Goal: Task Accomplishment & Management: Use online tool/utility

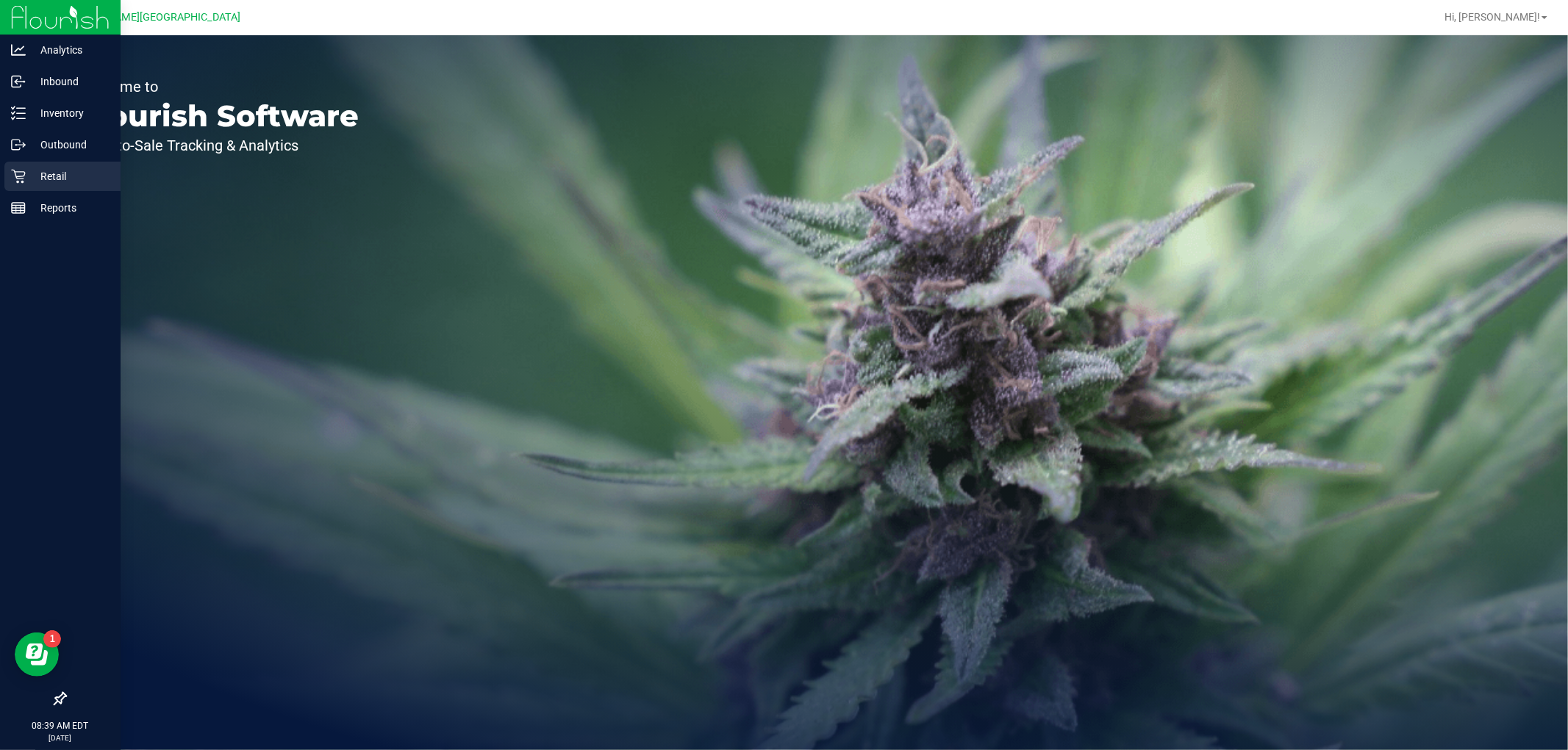
click at [26, 169] on p "Retail" at bounding box center [69, 176] width 88 height 17
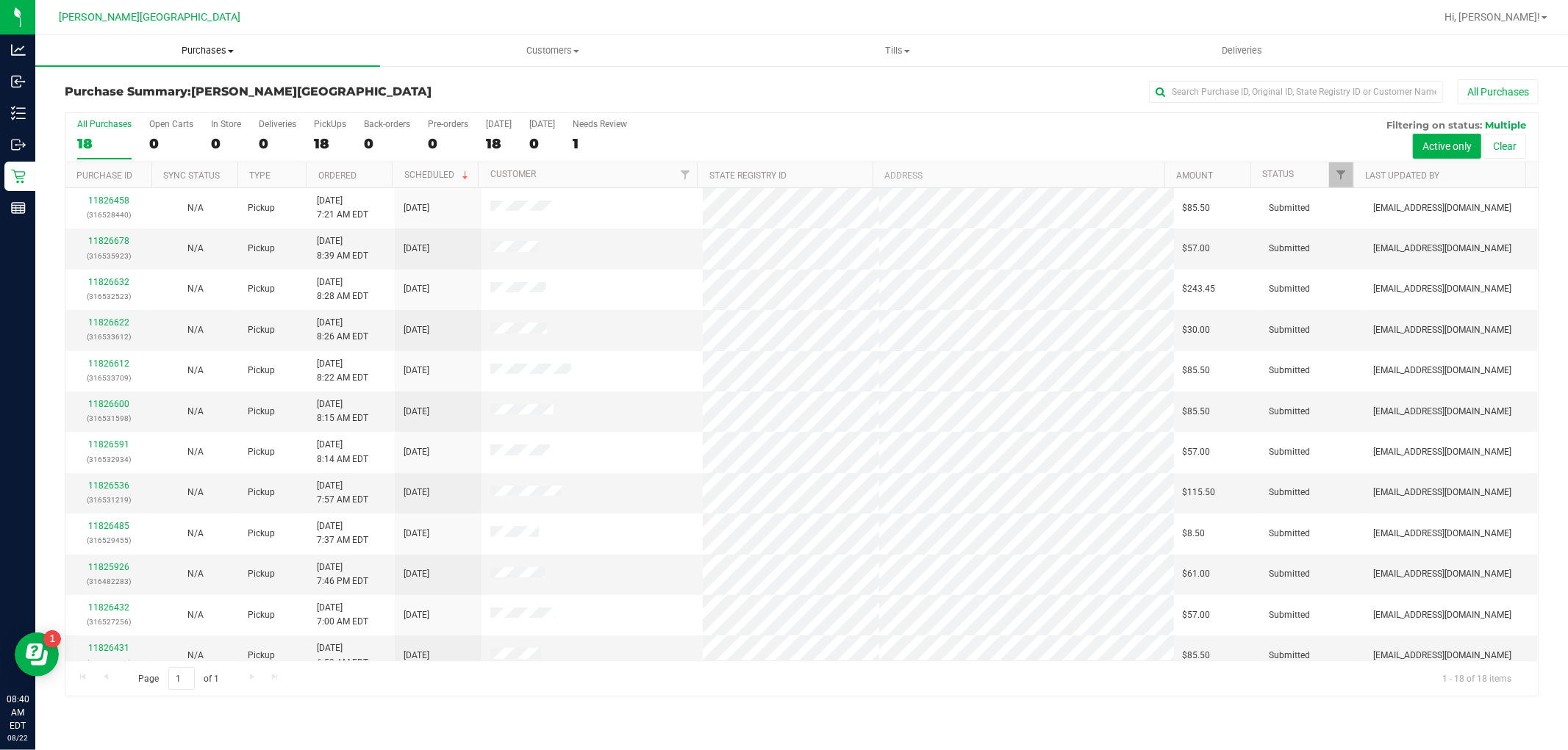
click at [188, 38] on uib-tab-heading "Purchases Summary of purchases Fulfillment All purchases" at bounding box center [208, 51] width 345 height 31
click at [96, 108] on span "Fulfillment" at bounding box center [81, 107] width 91 height 13
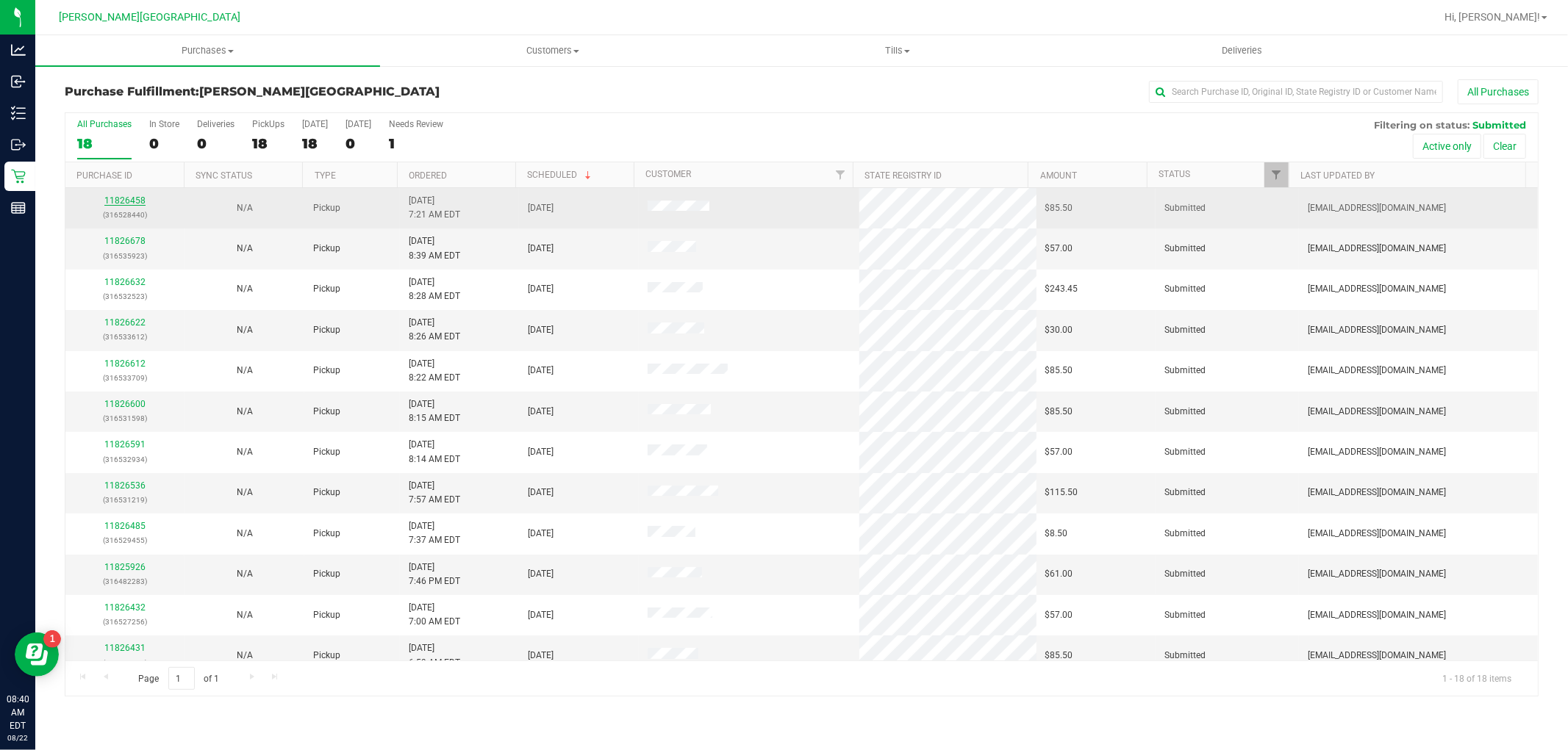
click at [119, 200] on link "11826458" at bounding box center [125, 200] width 41 height 10
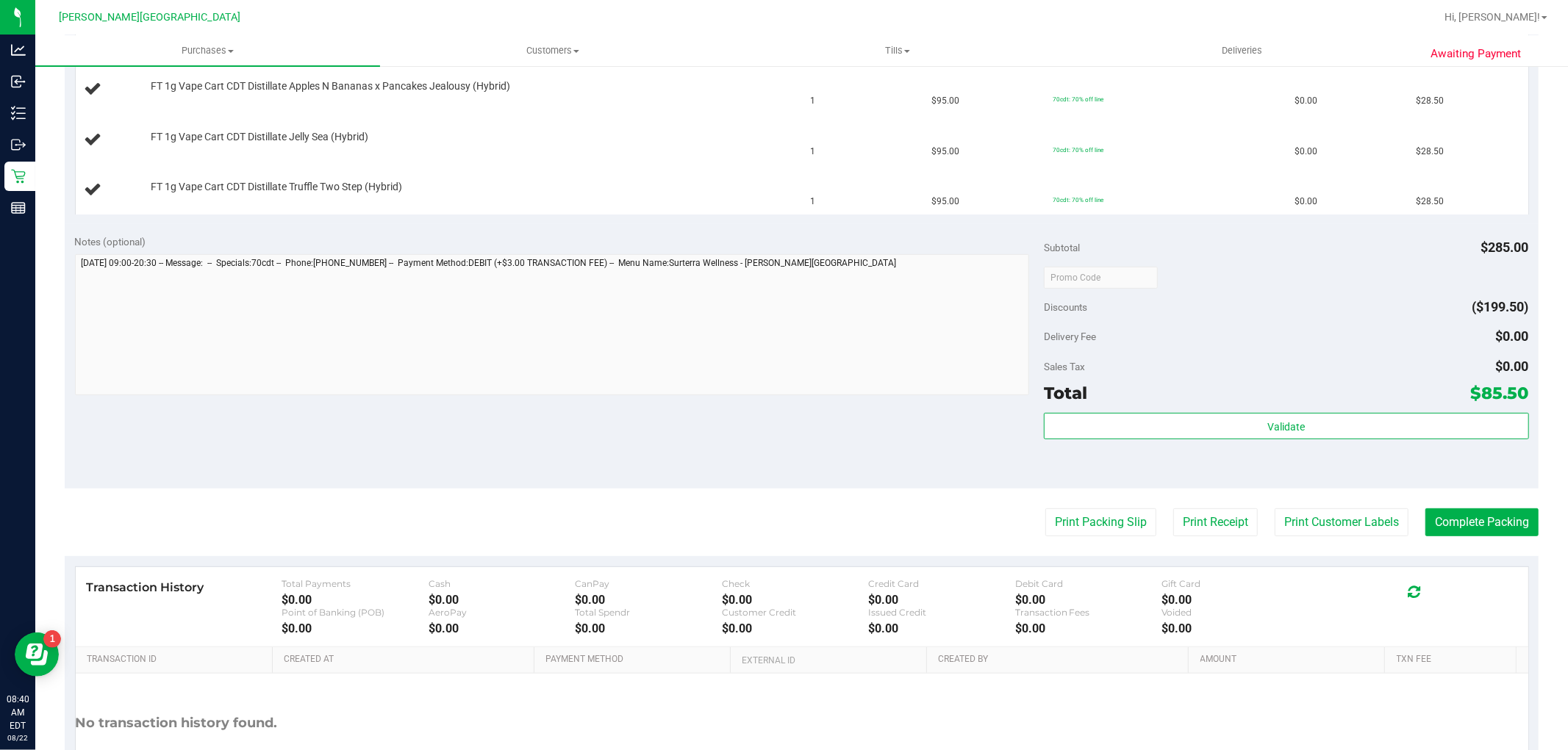
scroll to position [408, 0]
click at [1114, 519] on button "Print Packing Slip" at bounding box center [1101, 520] width 111 height 28
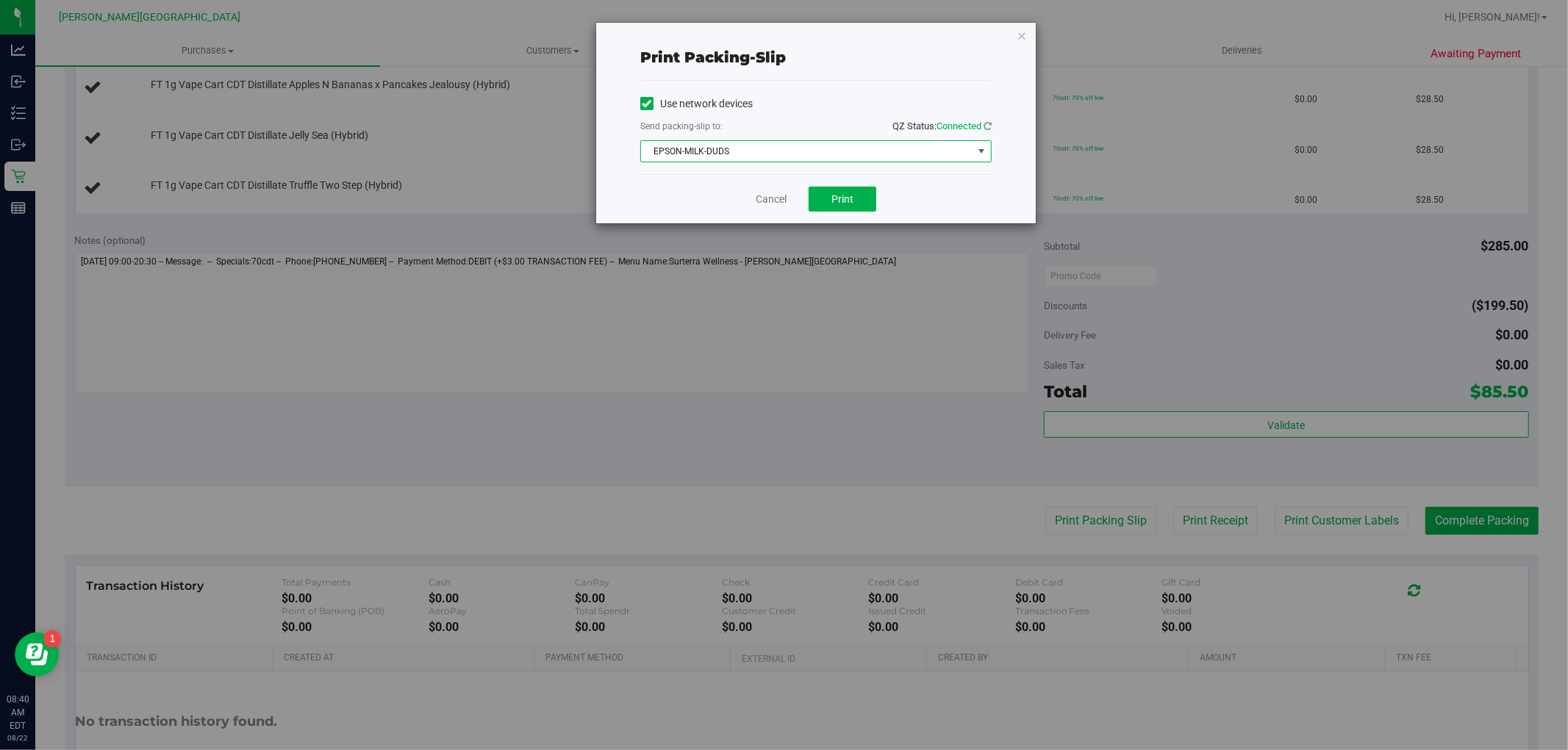
click at [791, 158] on span "EPSON-MILK-DUDS" at bounding box center [807, 151] width 332 height 21
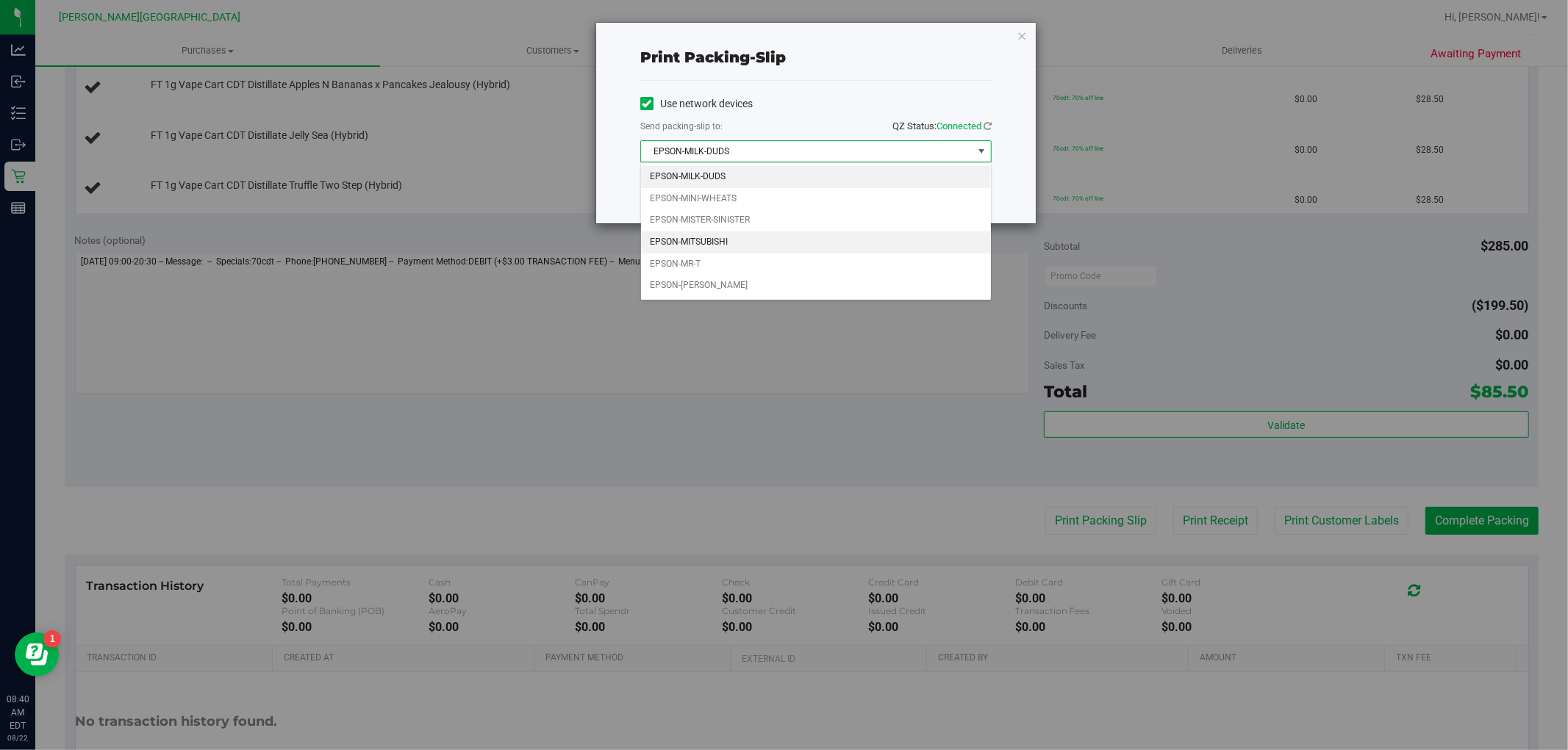
click at [727, 241] on li "EPSON-MITSUBISHI" at bounding box center [816, 242] width 350 height 22
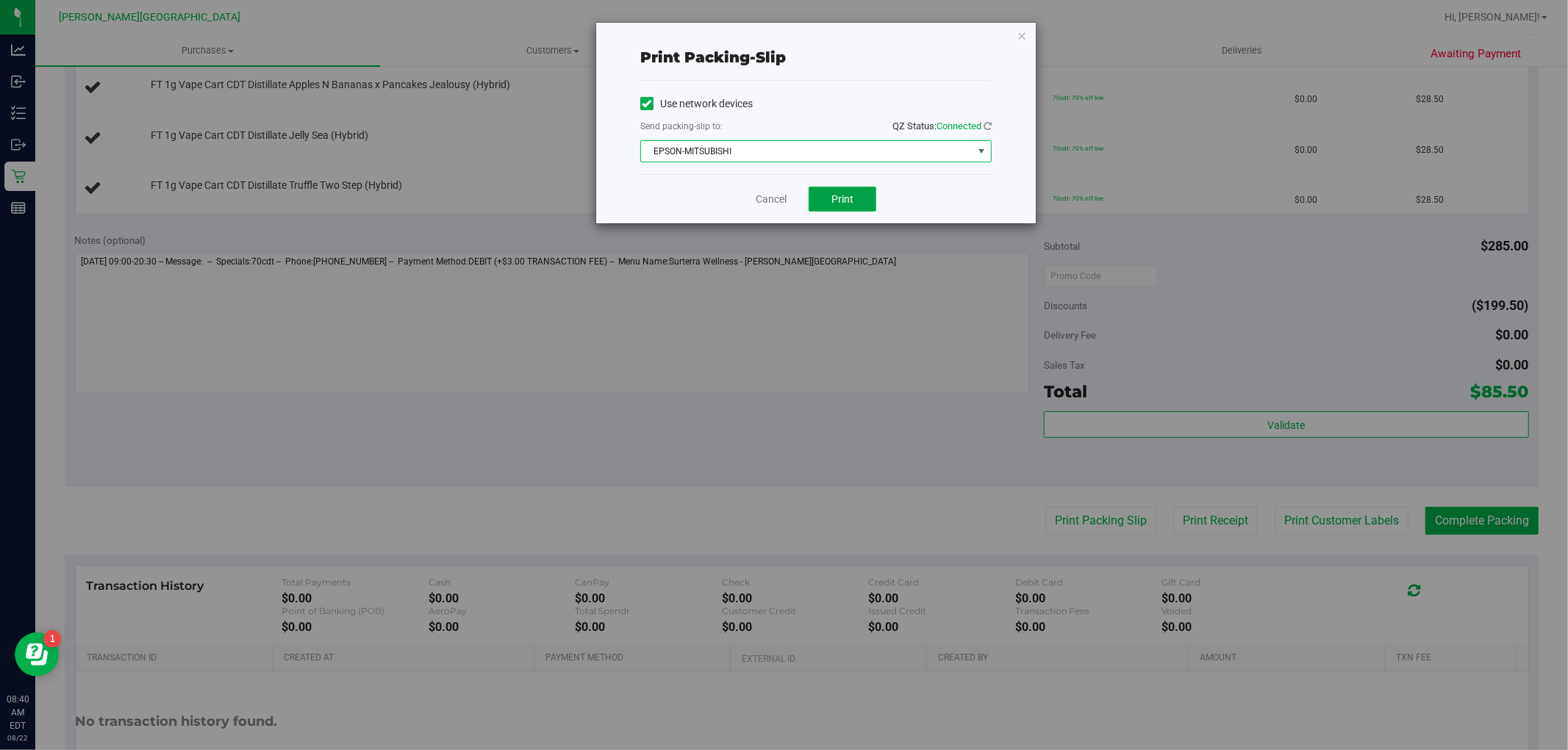
click at [849, 200] on span "Print" at bounding box center [842, 199] width 22 height 12
click at [767, 192] on link "Cancel" at bounding box center [771, 199] width 31 height 15
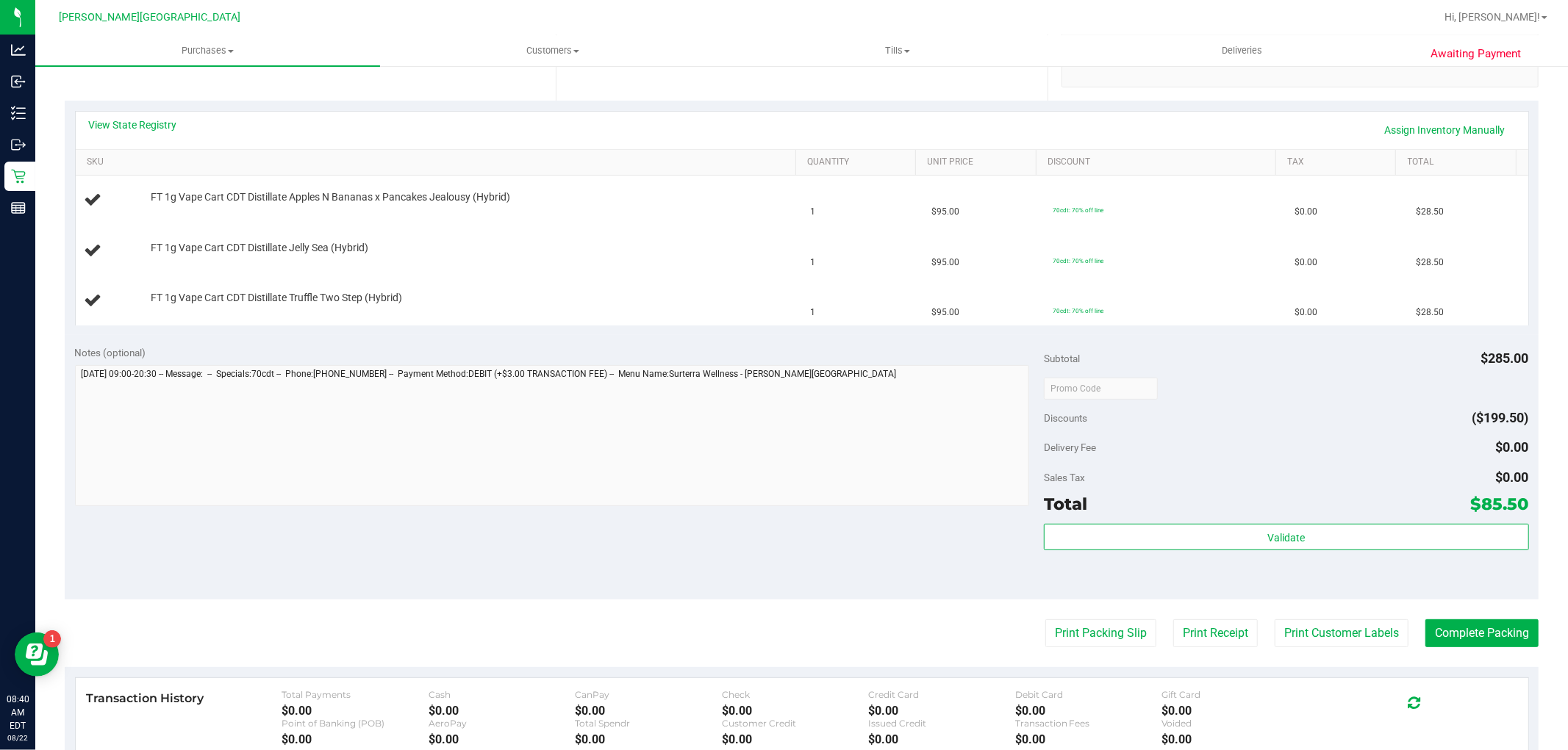
scroll to position [0, 0]
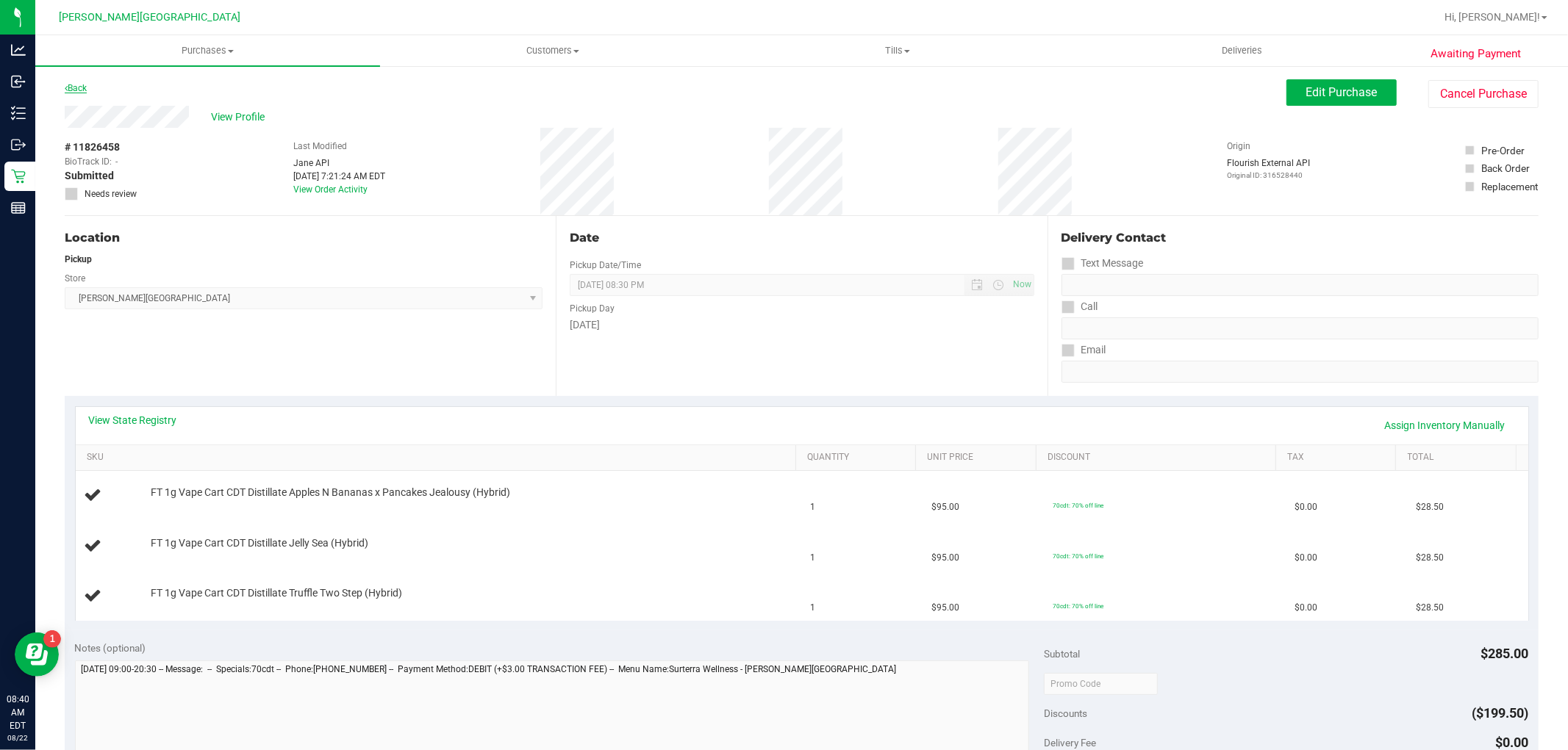
click at [83, 85] on link "Back" at bounding box center [76, 87] width 22 height 10
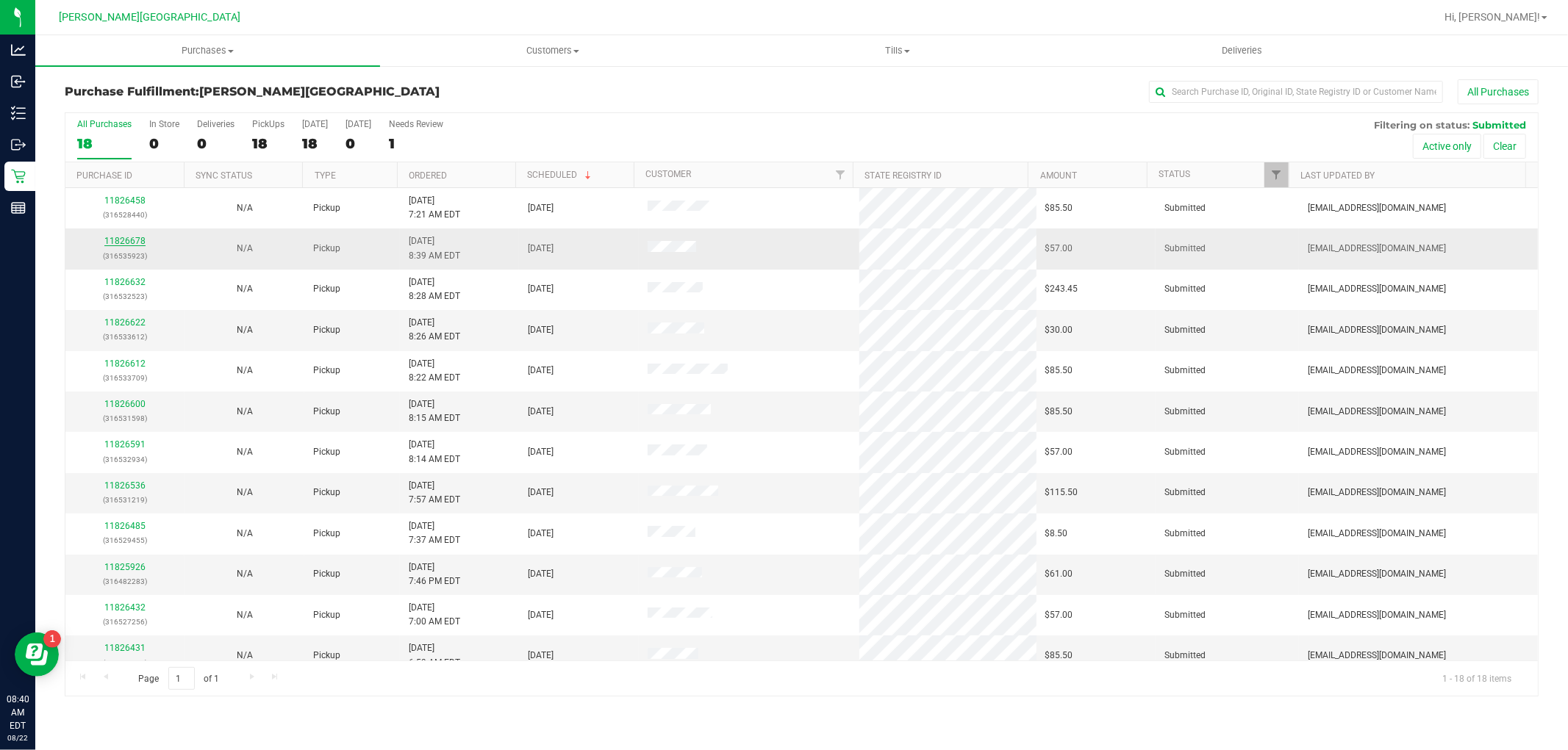
click at [129, 240] on link "11826678" at bounding box center [125, 241] width 41 height 10
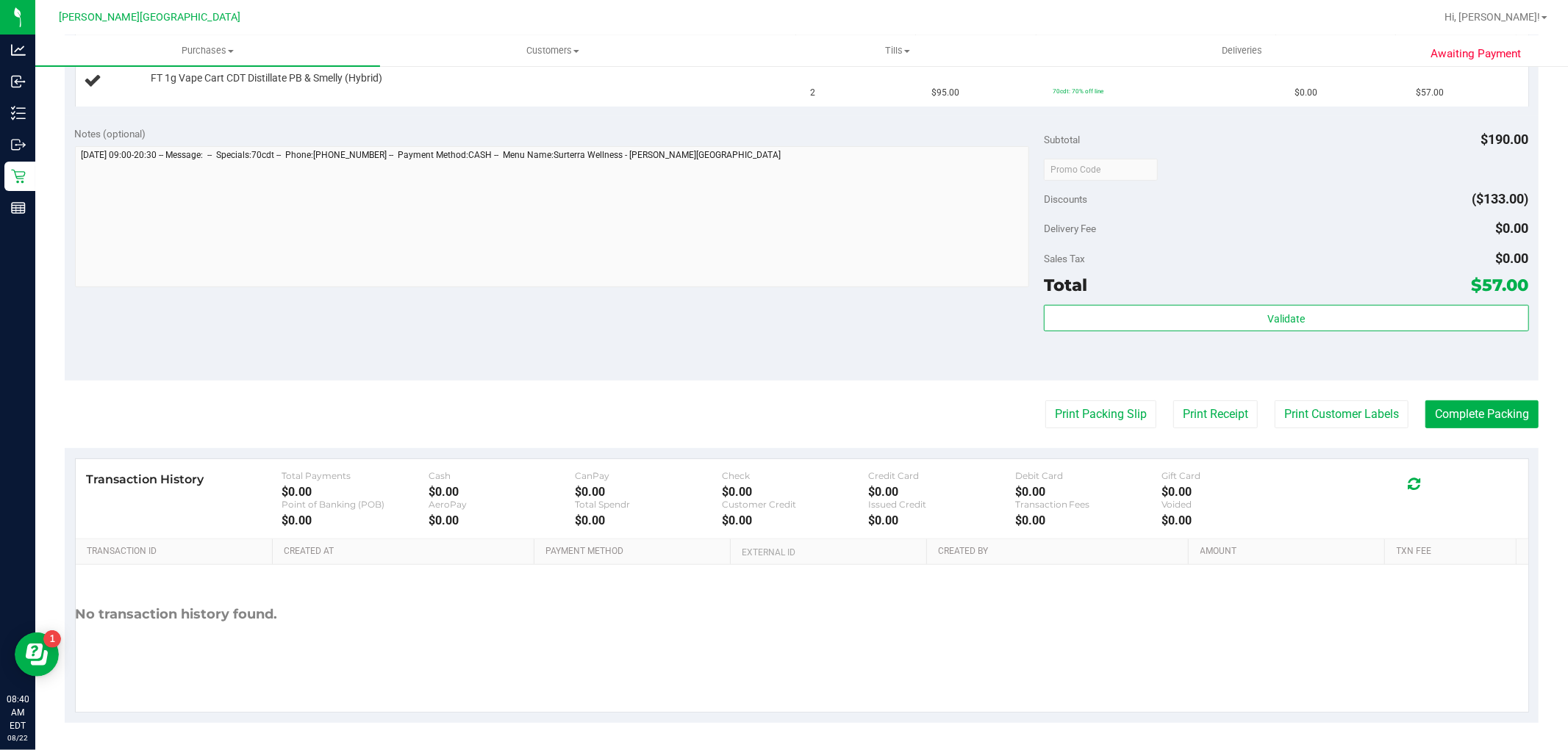
scroll to position [417, 0]
click at [1119, 404] on button "Print Packing Slip" at bounding box center [1101, 412] width 111 height 28
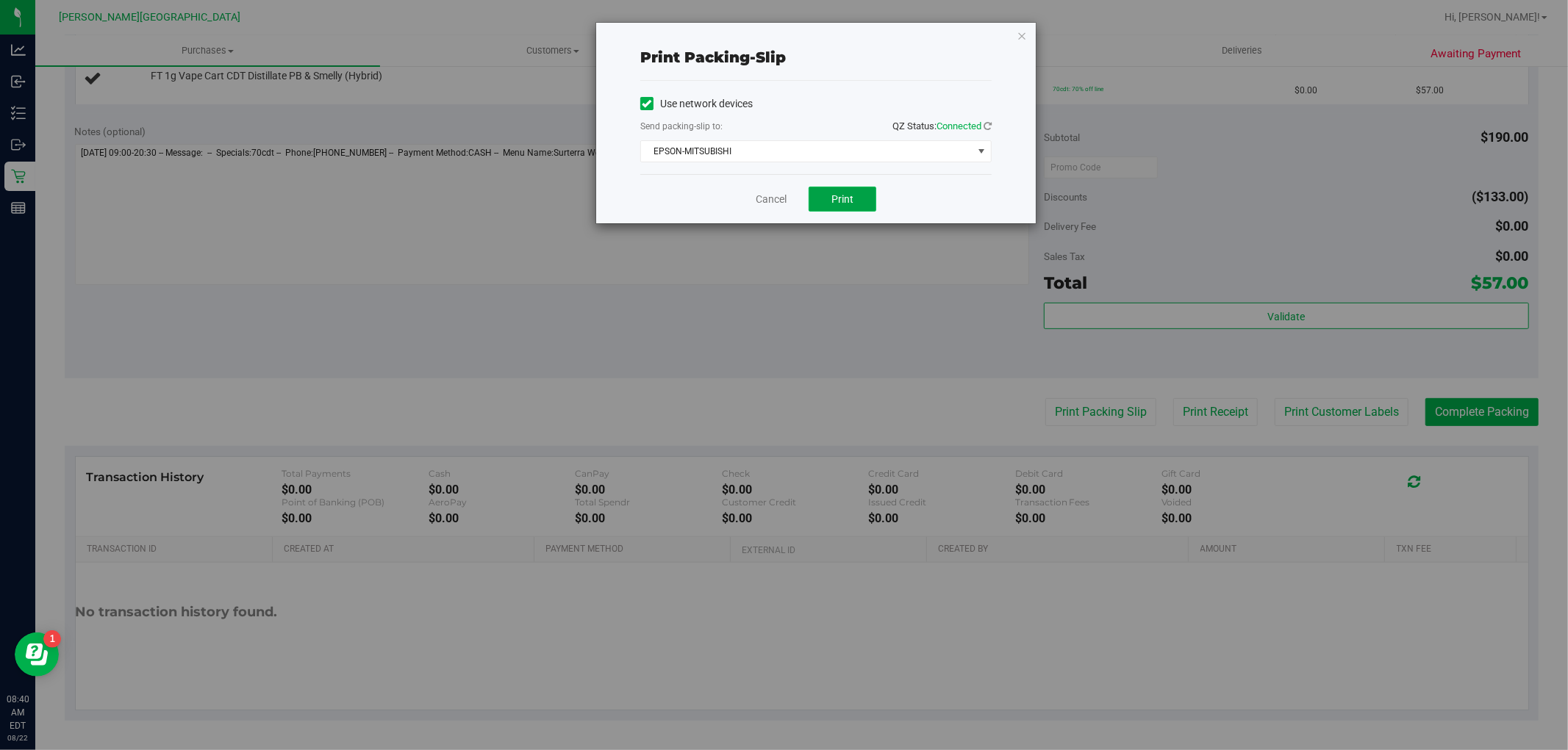
click at [841, 193] on span "Print" at bounding box center [842, 199] width 22 height 12
click at [768, 203] on link "Cancel" at bounding box center [771, 199] width 31 height 15
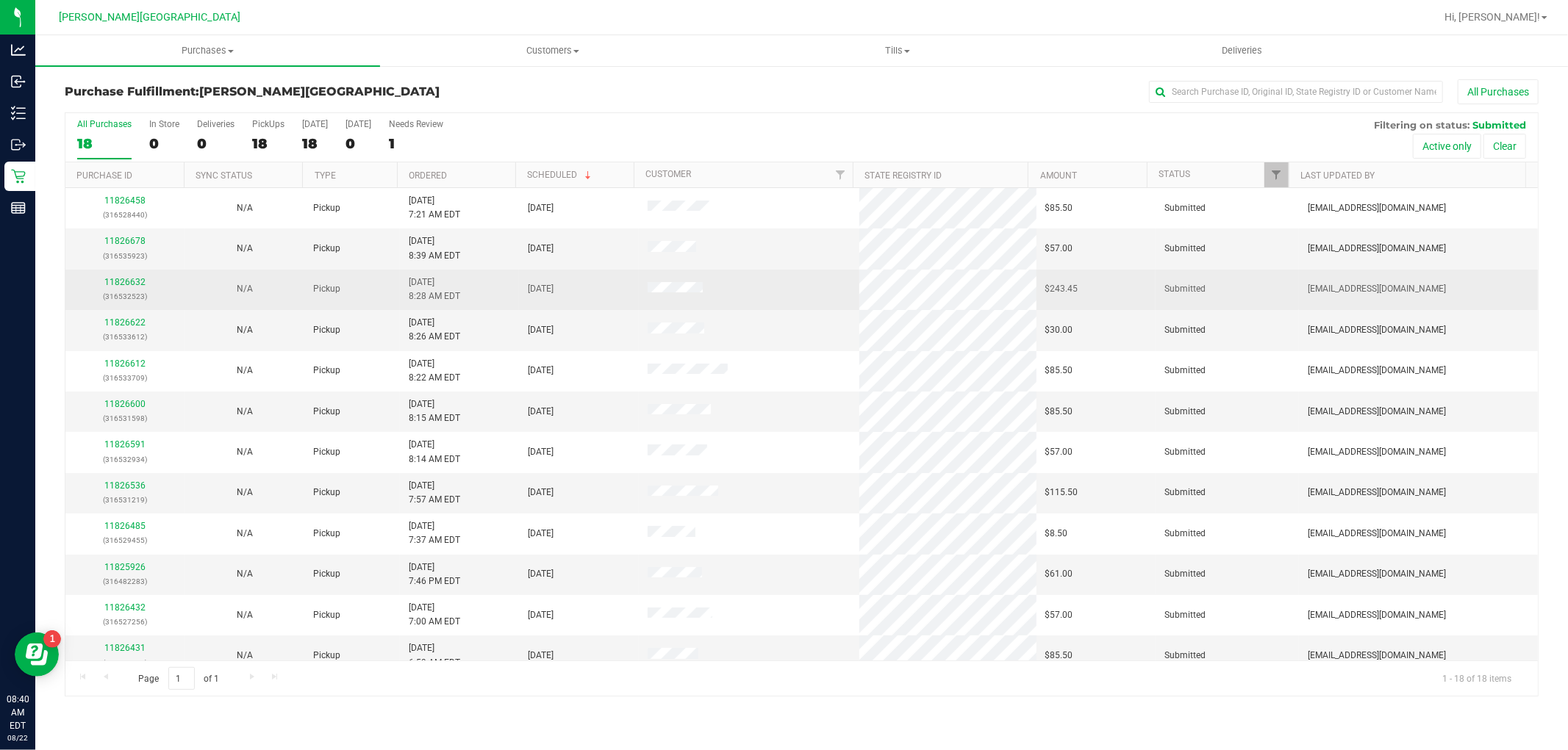
click at [121, 290] on p "(316532523)" at bounding box center [124, 296] width 101 height 14
click at [119, 280] on link "11826632" at bounding box center [125, 282] width 41 height 10
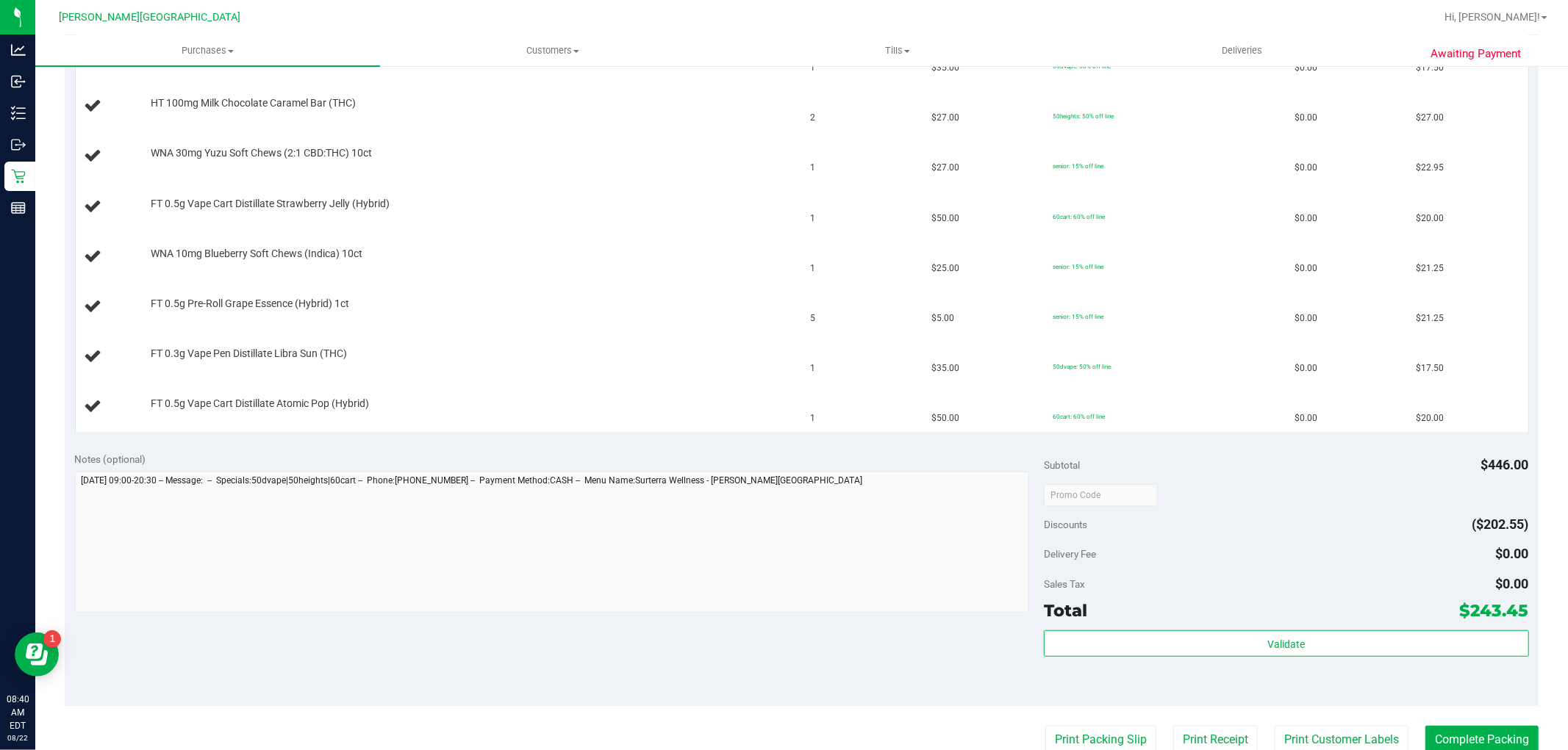
scroll to position [652, 0]
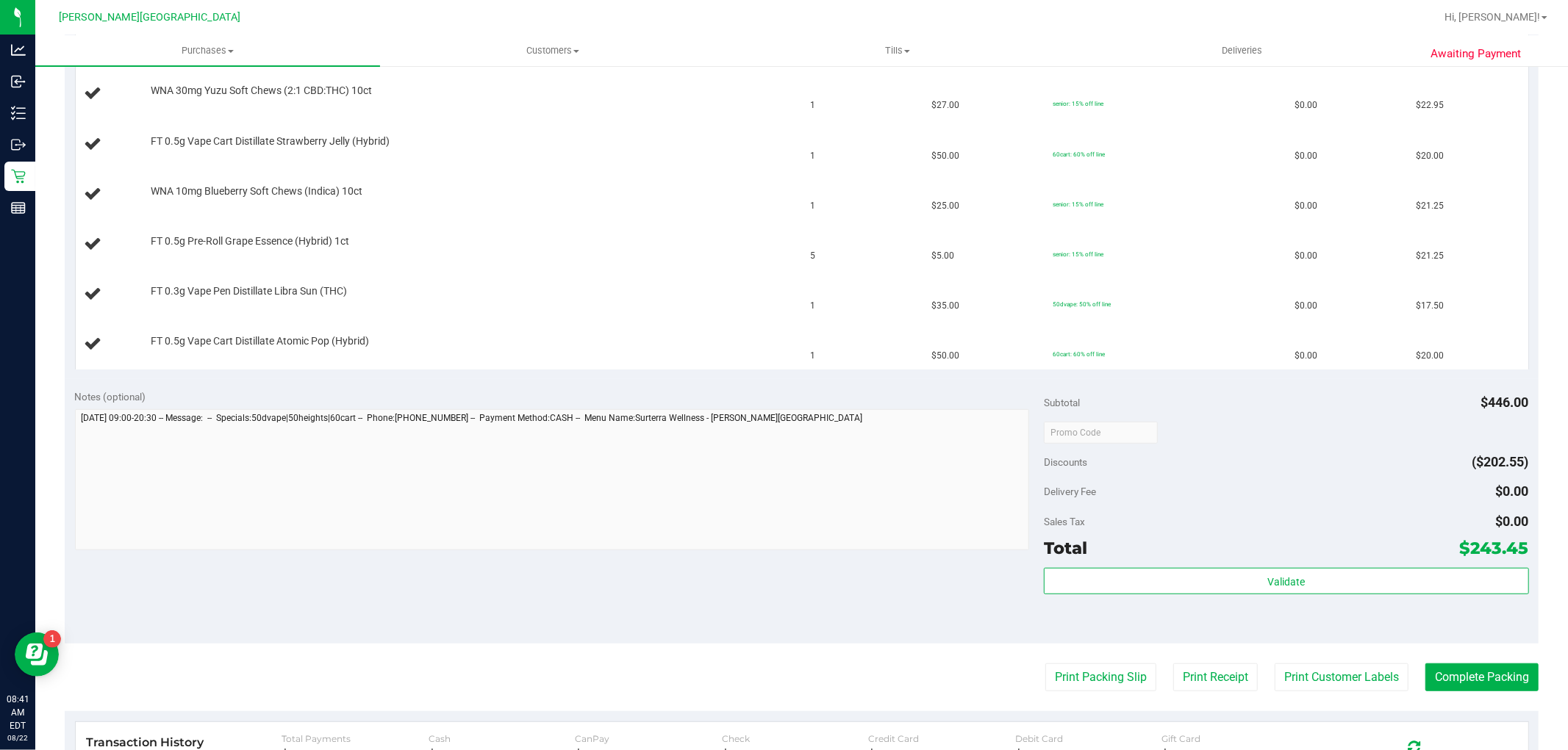
click at [1077, 663] on purchase-details "Back Edit Purchase Cancel Purchase View Profile # 11826632 BioTrack ID: - Submi…" at bounding box center [801, 206] width 1474 height 1559
click at [1066, 673] on button "Print Packing Slip" at bounding box center [1101, 677] width 111 height 28
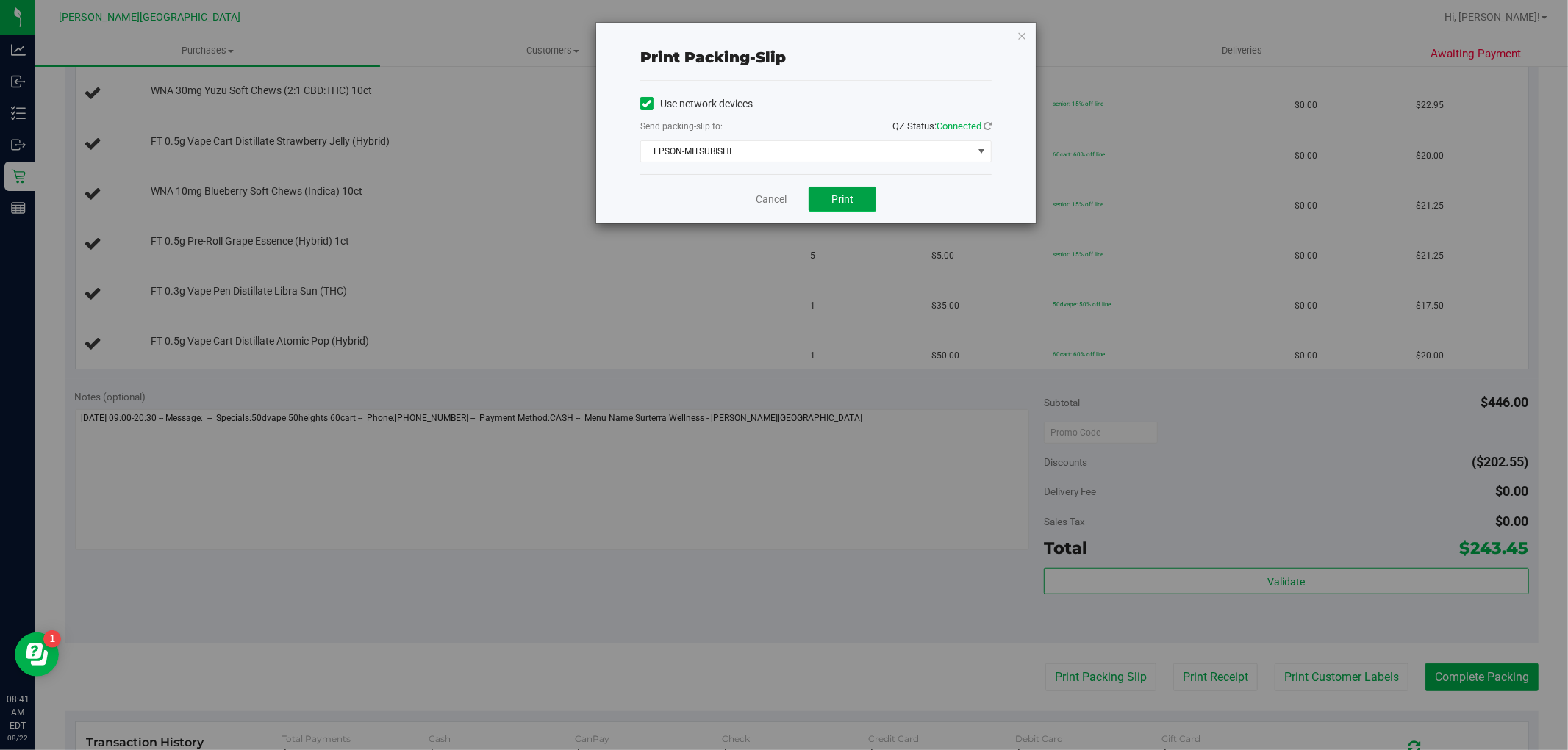
click at [868, 208] on button "Print" at bounding box center [842, 199] width 67 height 25
click at [769, 190] on div "Cancel Print" at bounding box center [815, 199] width 351 height 49
click at [763, 200] on link "Cancel" at bounding box center [771, 199] width 31 height 15
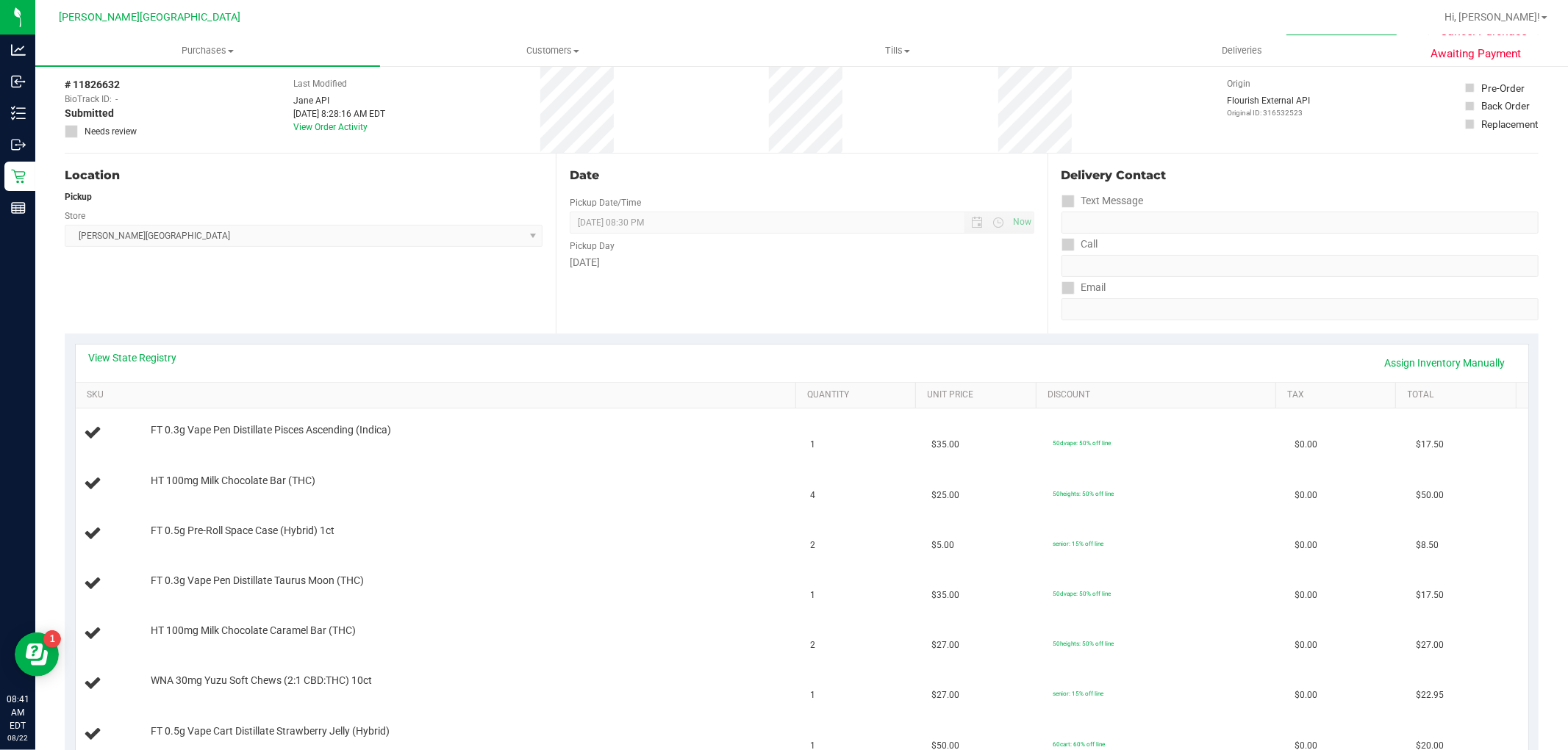
scroll to position [0, 0]
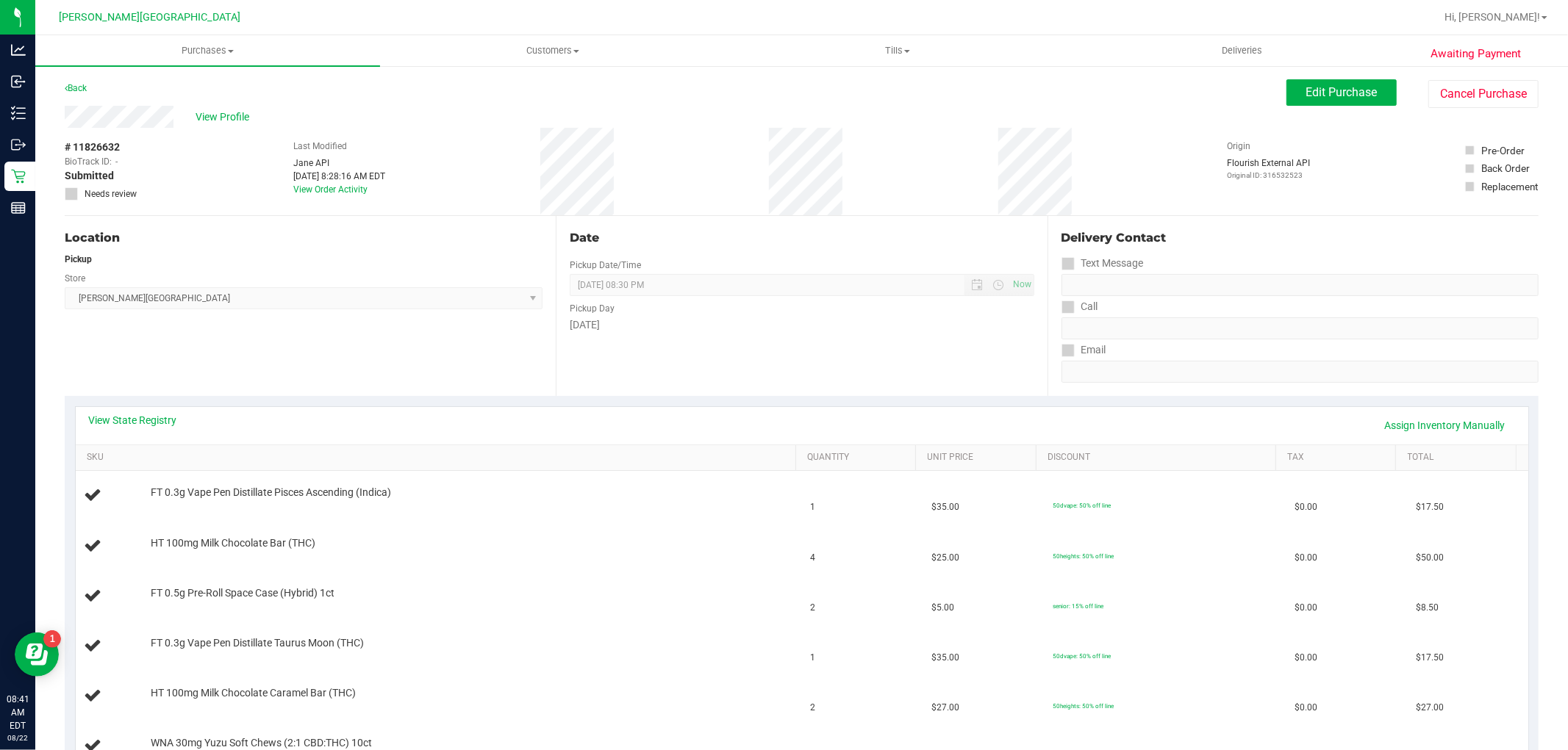
click at [75, 81] on div "Back" at bounding box center [76, 87] width 22 height 17
click at [74, 87] on link "Back" at bounding box center [76, 87] width 22 height 10
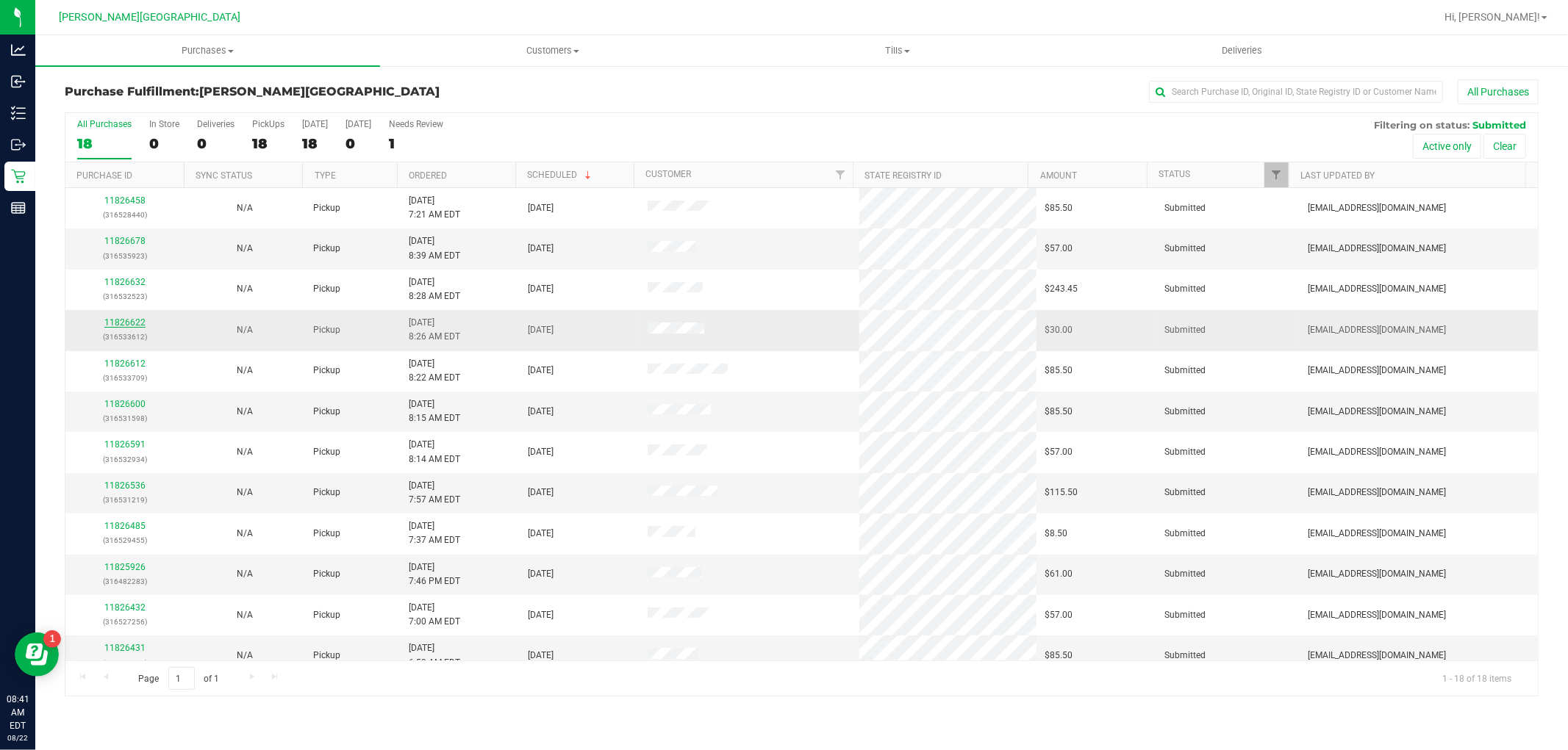
click at [137, 321] on link "11826622" at bounding box center [125, 322] width 41 height 10
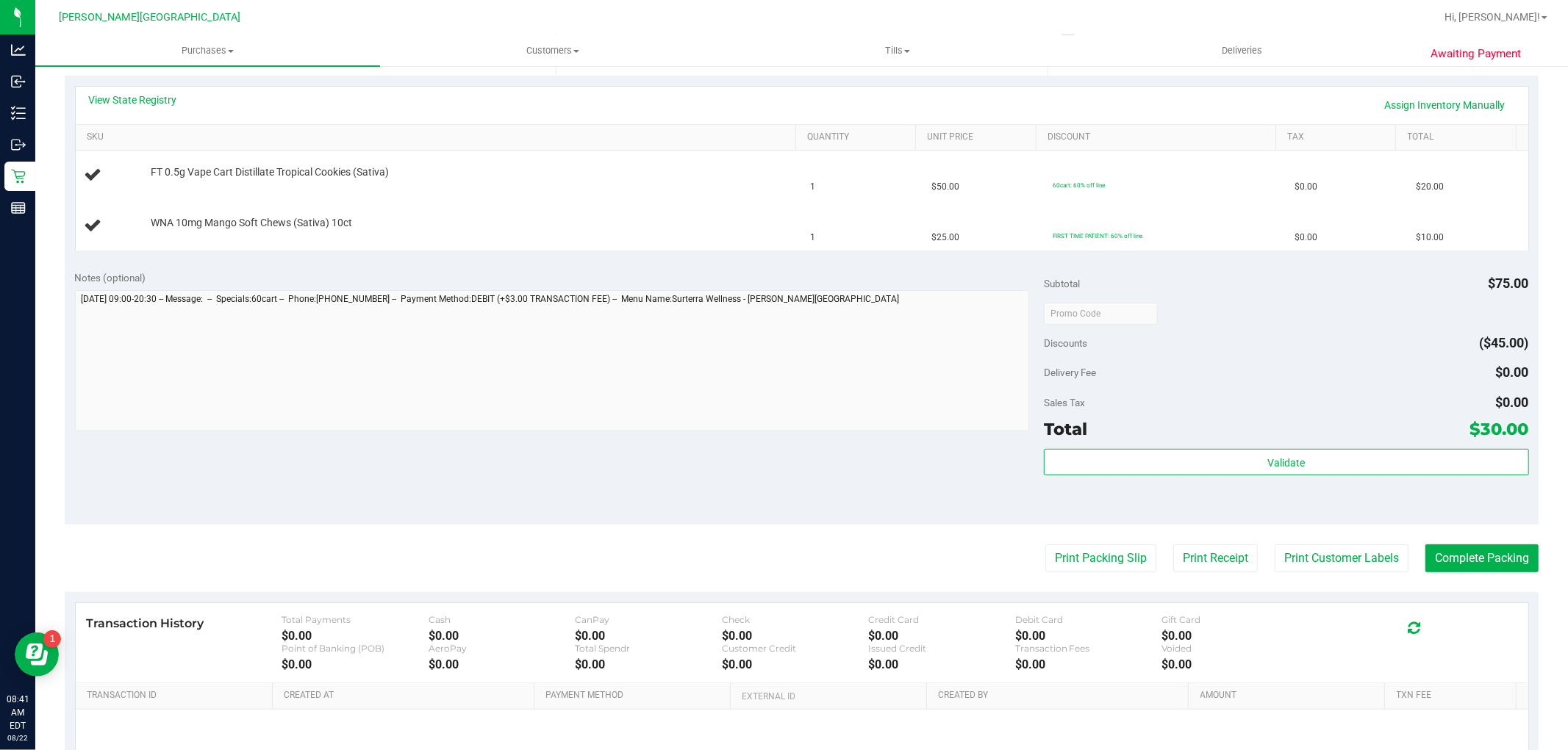
scroll to position [326, 0]
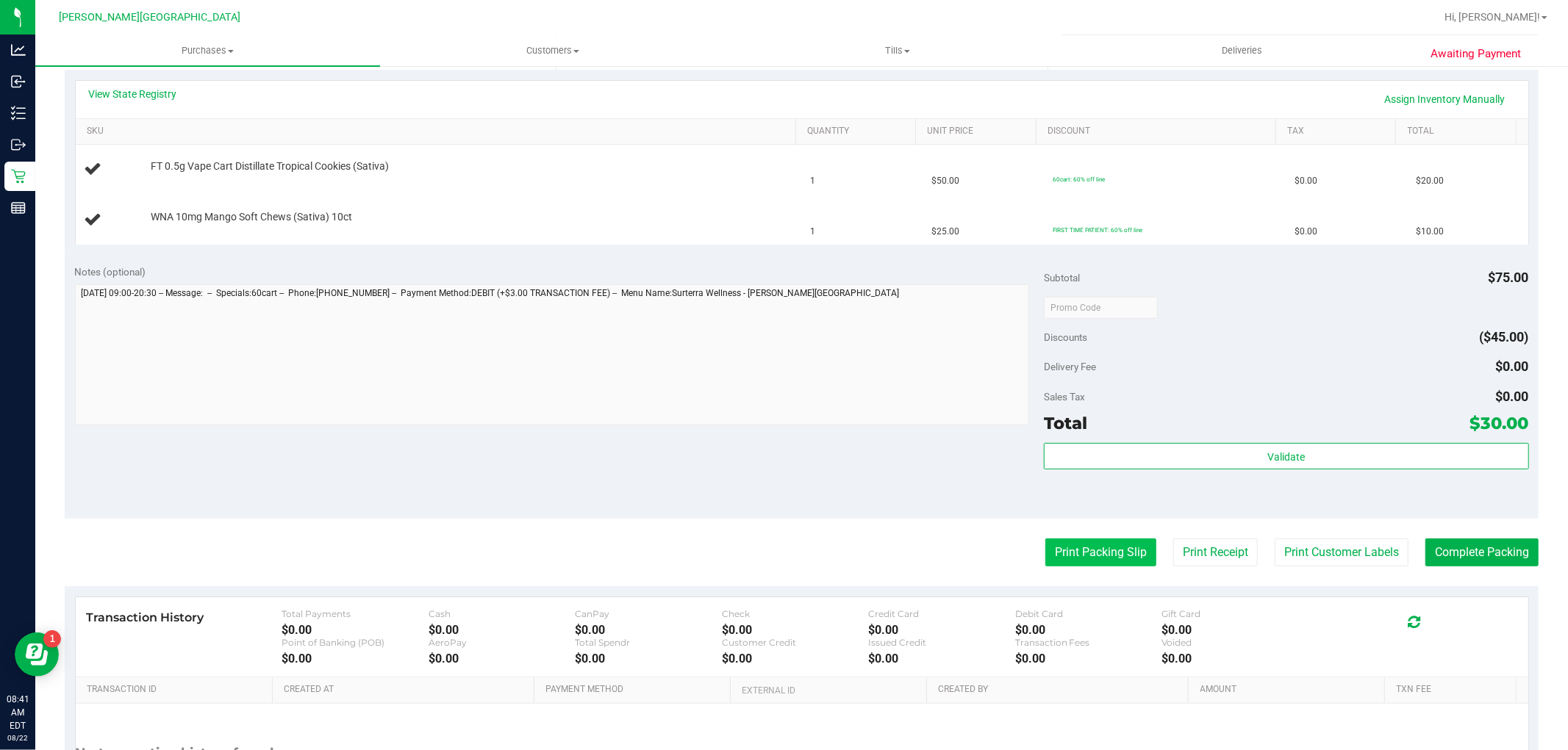
click at [1058, 556] on button "Print Packing Slip" at bounding box center [1101, 552] width 111 height 28
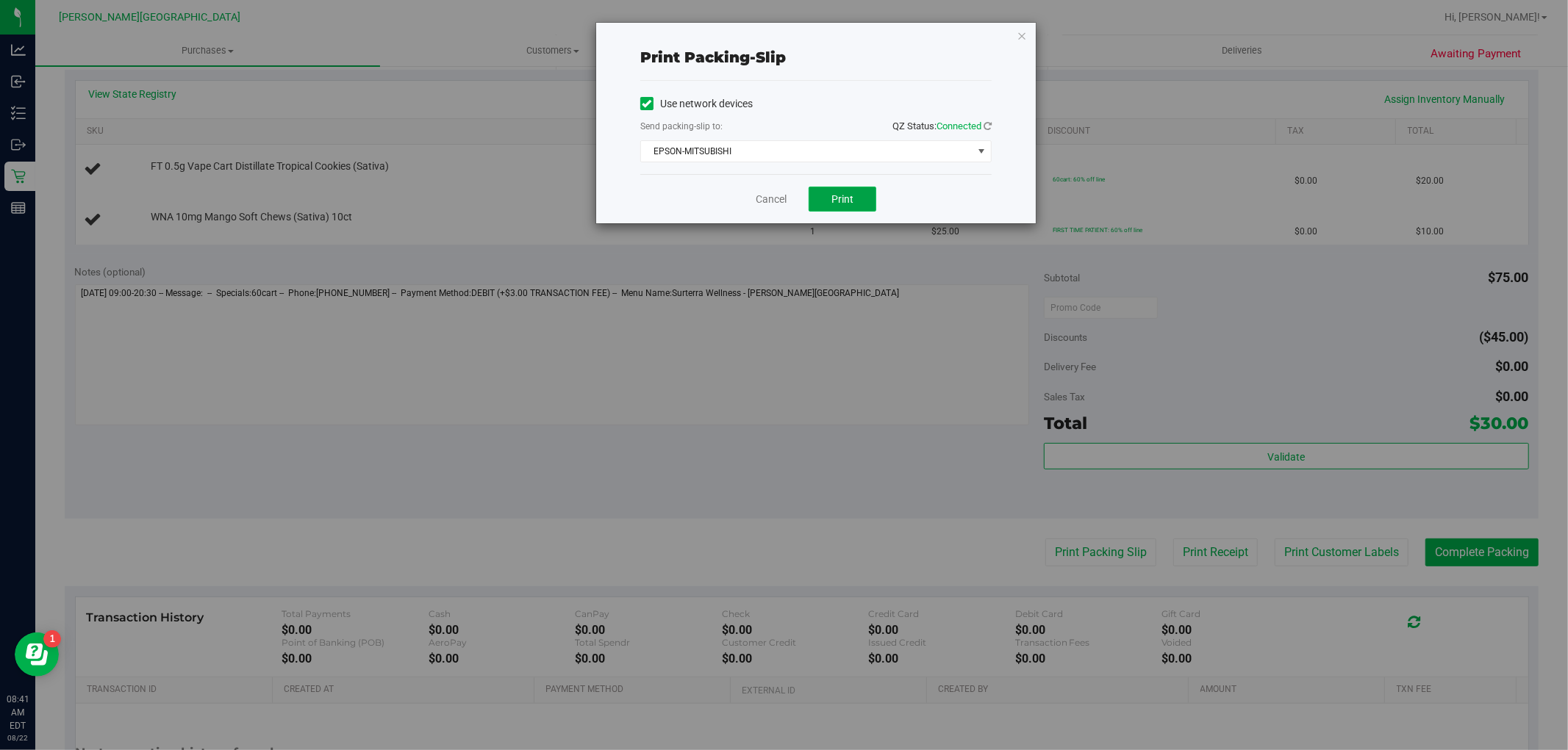
click at [834, 195] on span "Print" at bounding box center [842, 199] width 22 height 12
click at [769, 199] on link "Cancel" at bounding box center [771, 199] width 31 height 15
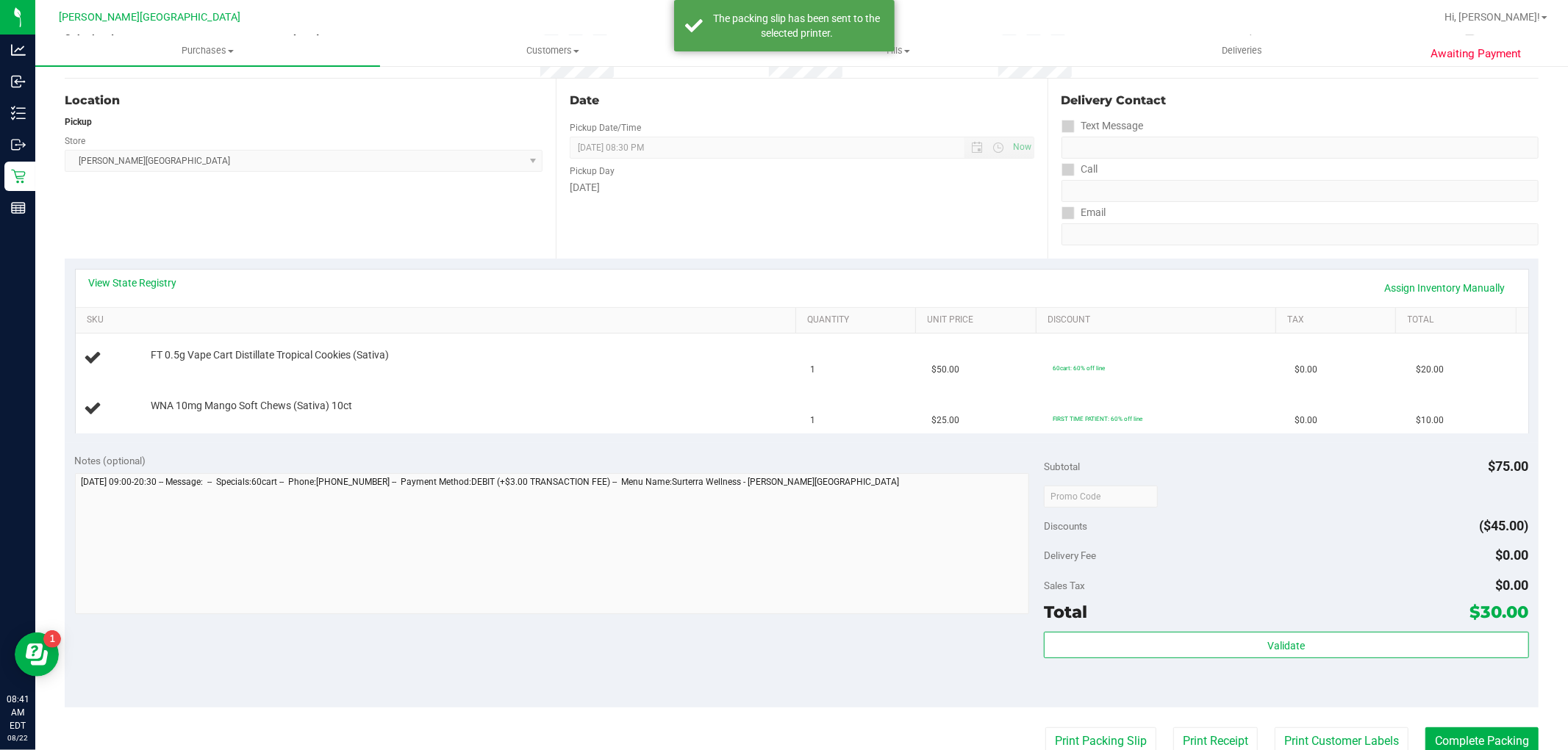
scroll to position [0, 0]
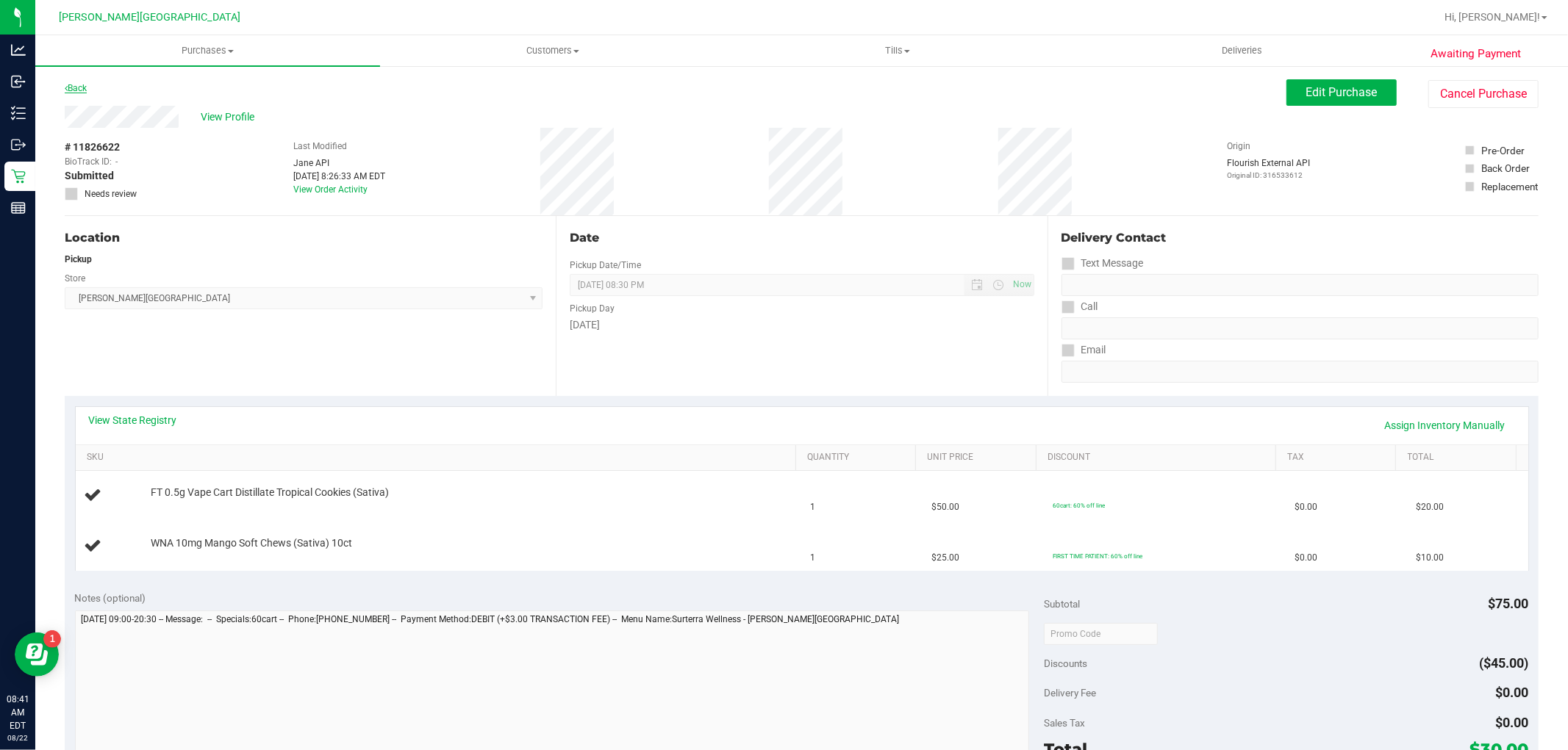
click at [74, 89] on link "Back" at bounding box center [76, 87] width 22 height 10
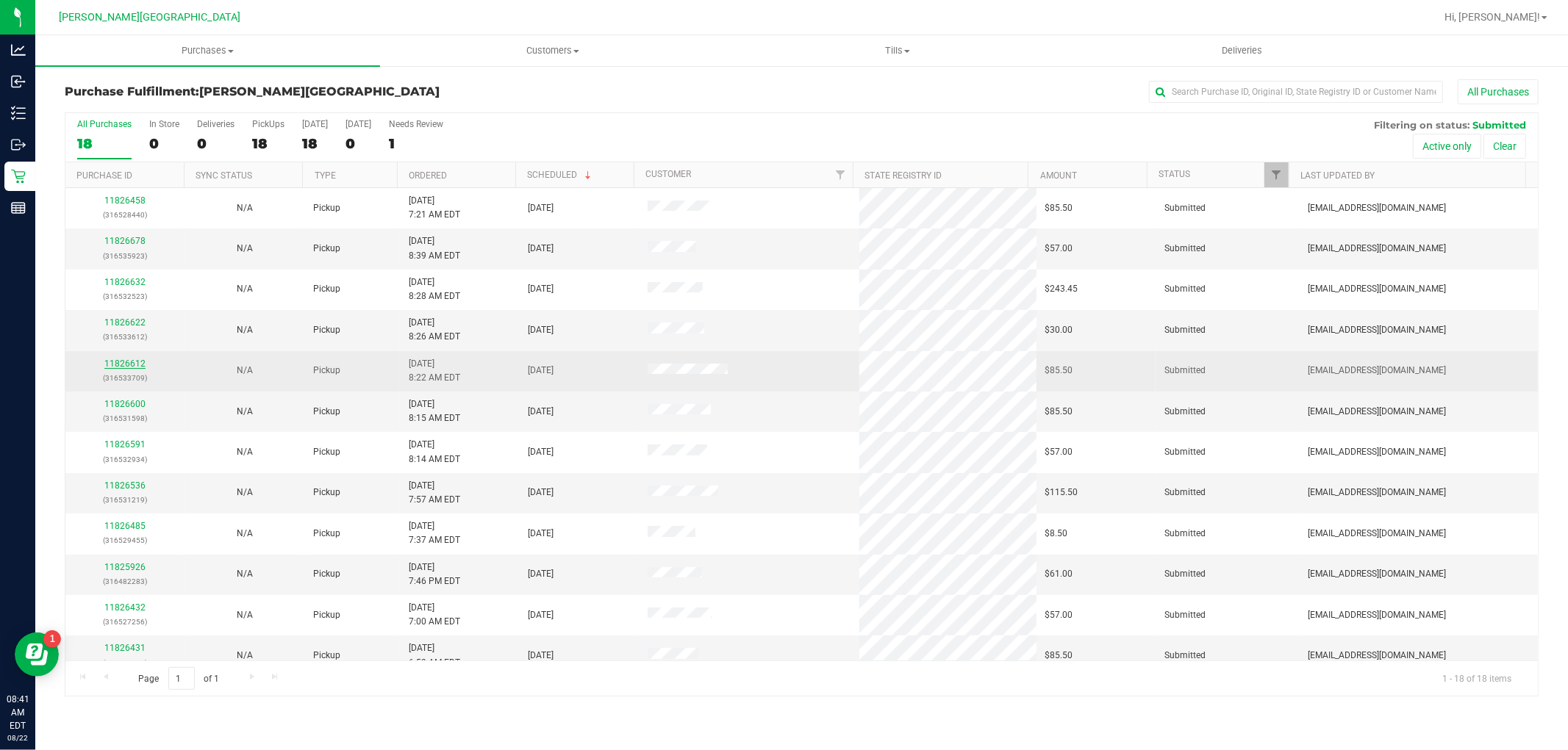
click at [122, 363] on link "11826612" at bounding box center [125, 364] width 41 height 10
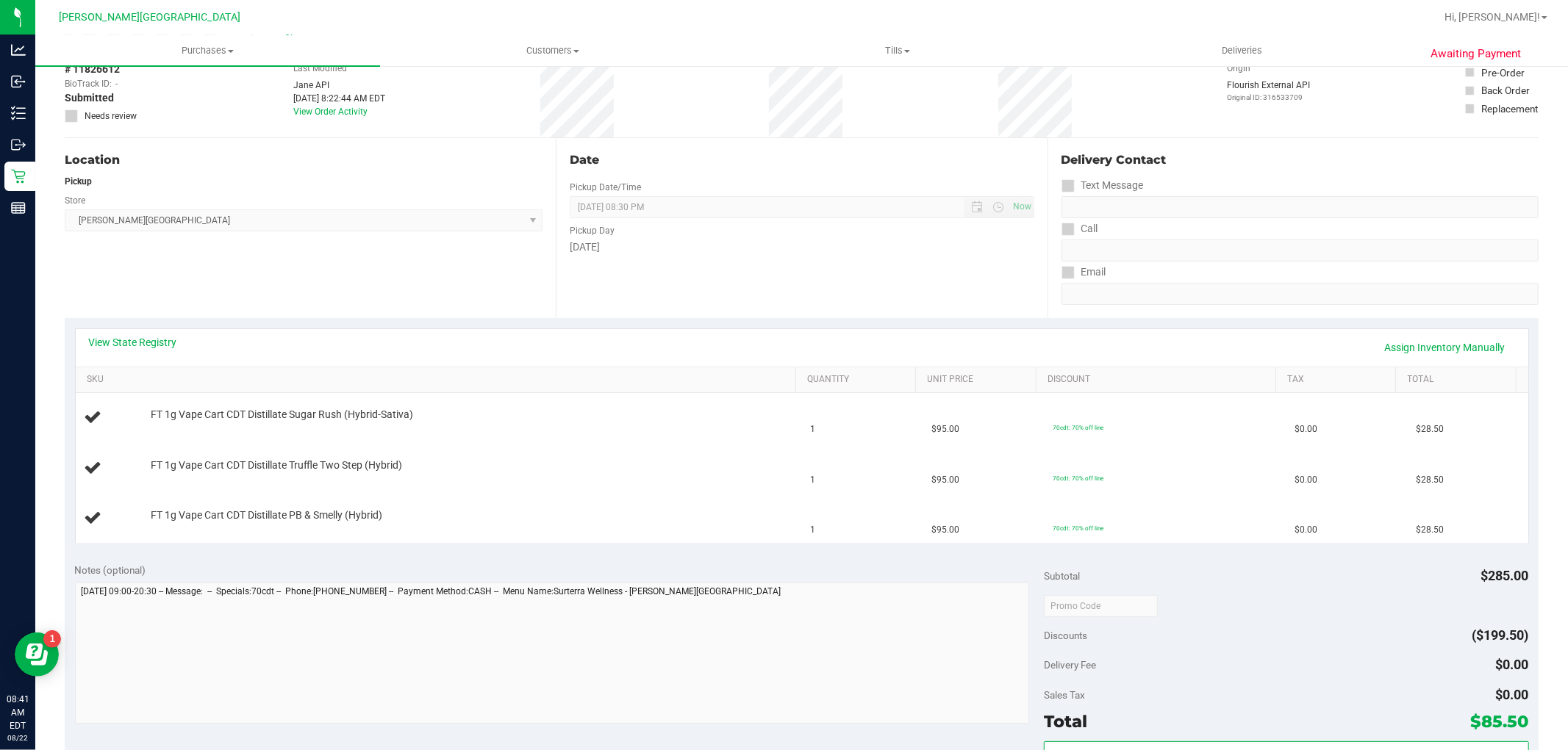
scroll to position [245, 0]
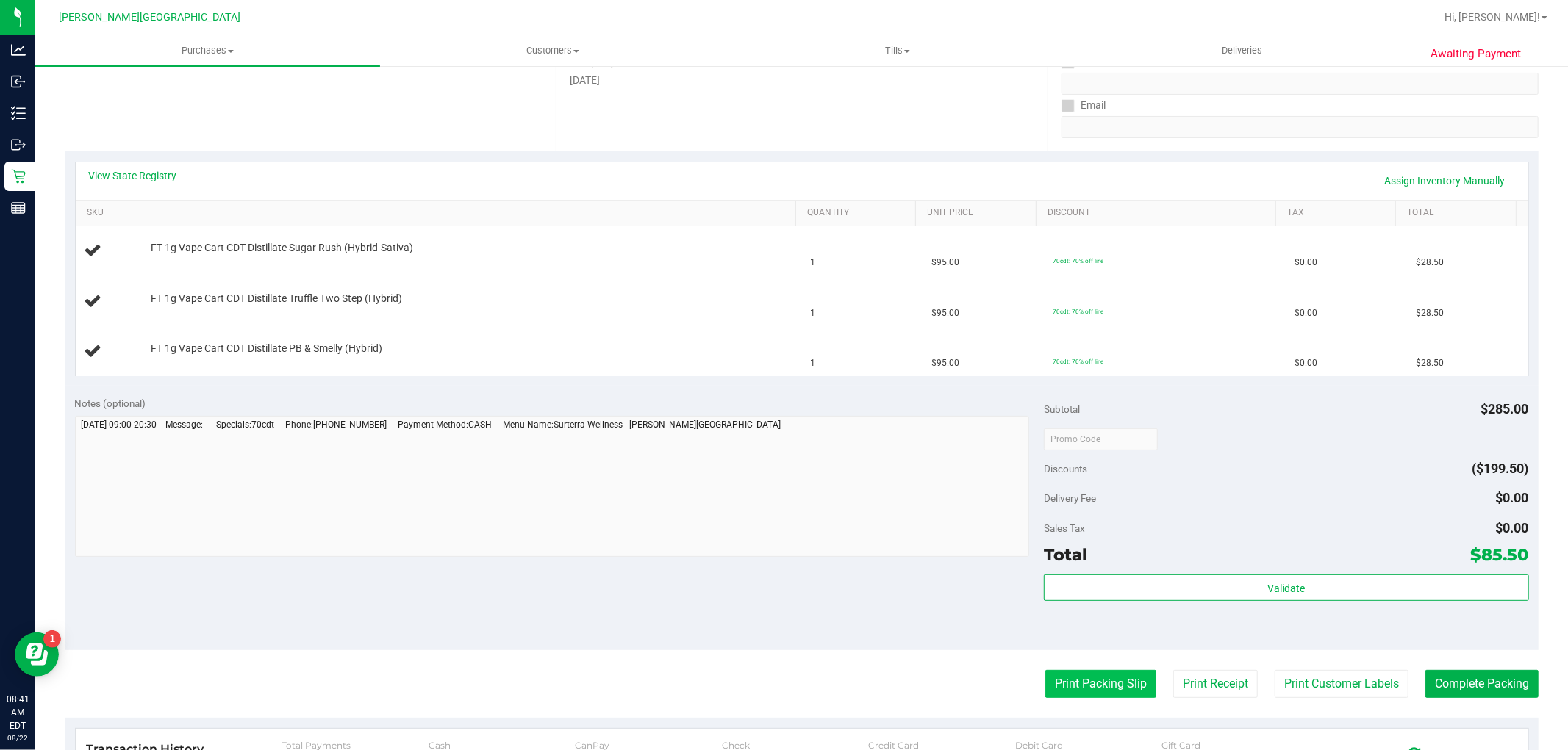
click at [1067, 693] on button "Print Packing Slip" at bounding box center [1101, 683] width 111 height 28
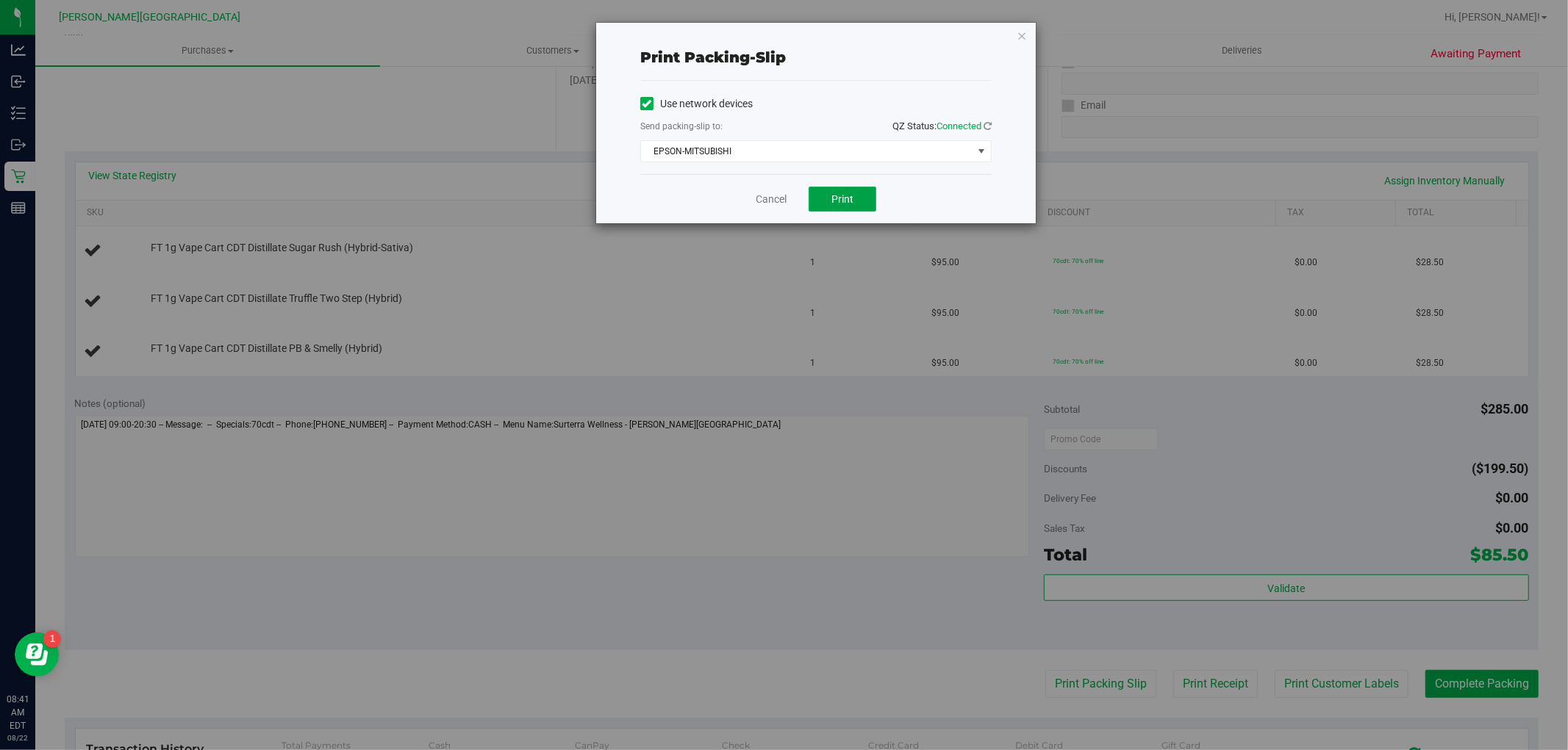
click at [856, 211] on button "Print" at bounding box center [842, 199] width 67 height 25
click at [777, 200] on link "Cancel" at bounding box center [771, 199] width 31 height 15
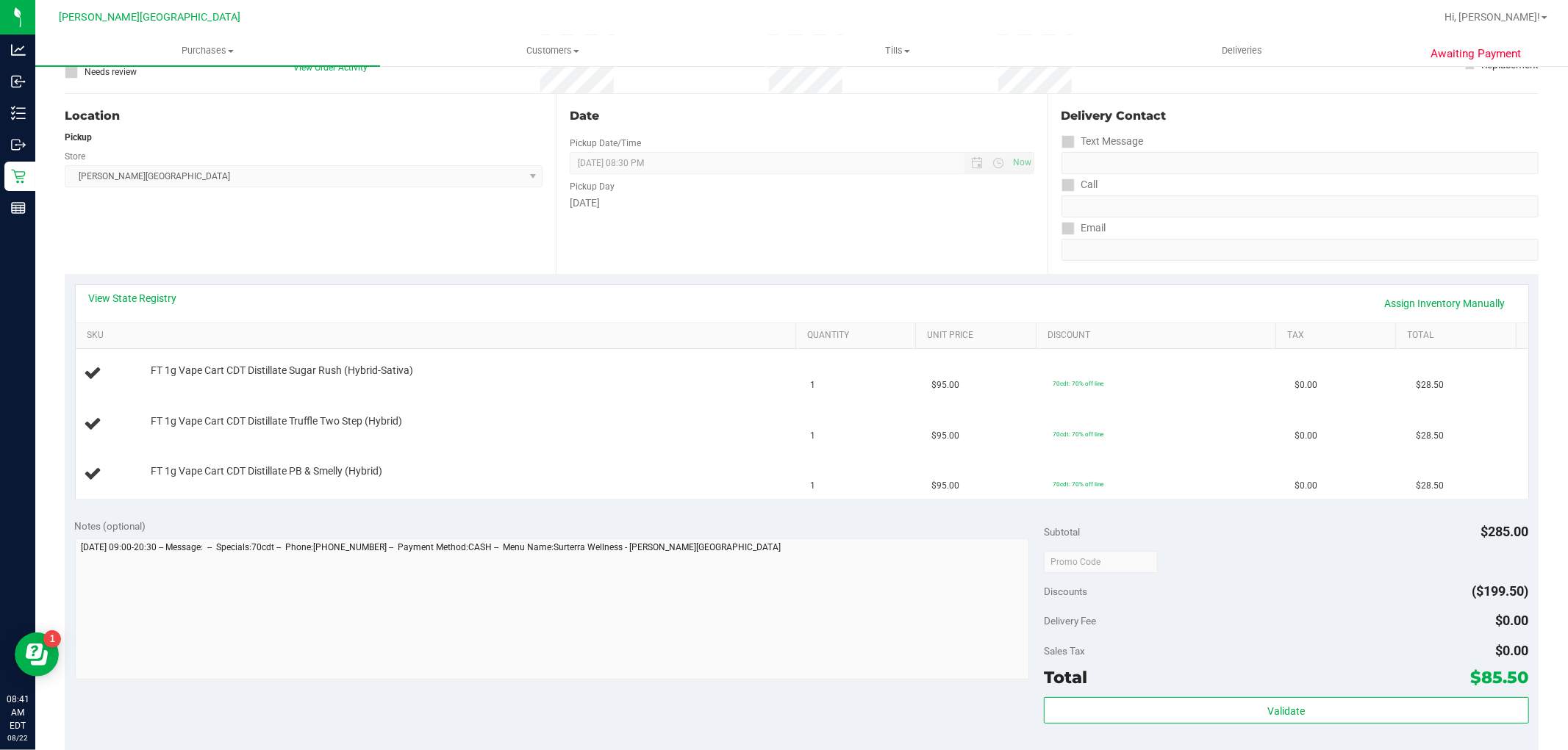
scroll to position [0, 0]
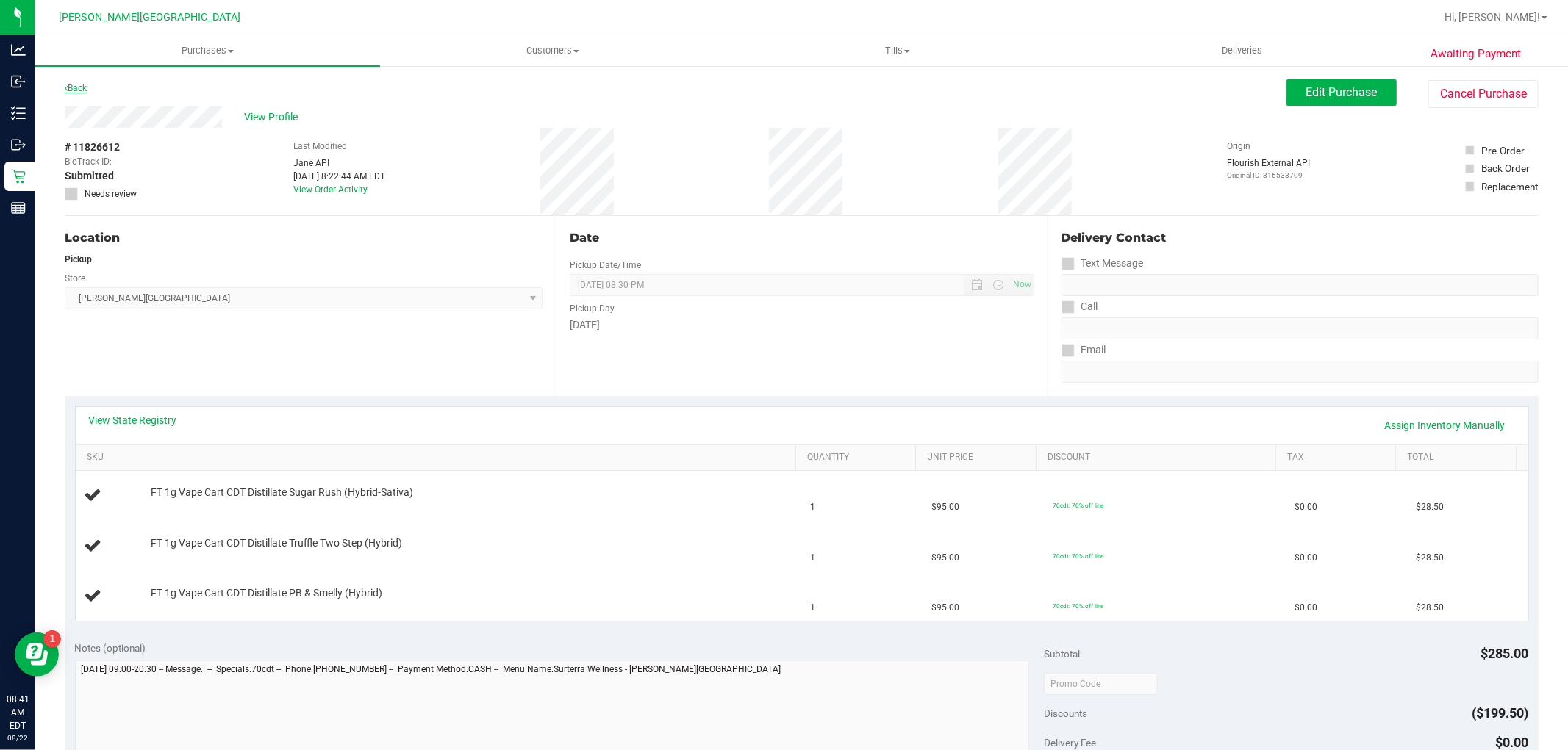
click at [82, 89] on link "Back" at bounding box center [76, 87] width 22 height 10
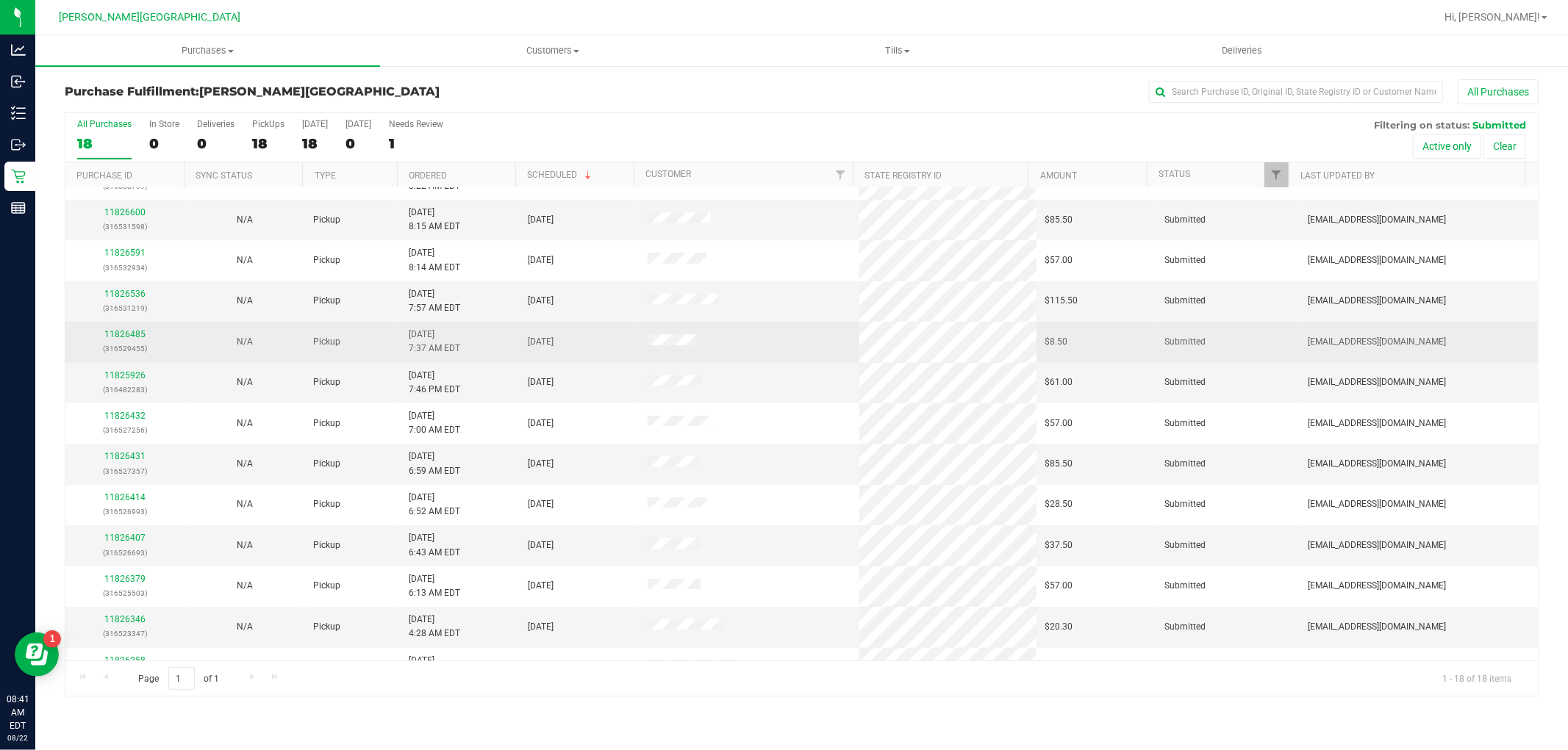
scroll to position [97, 0]
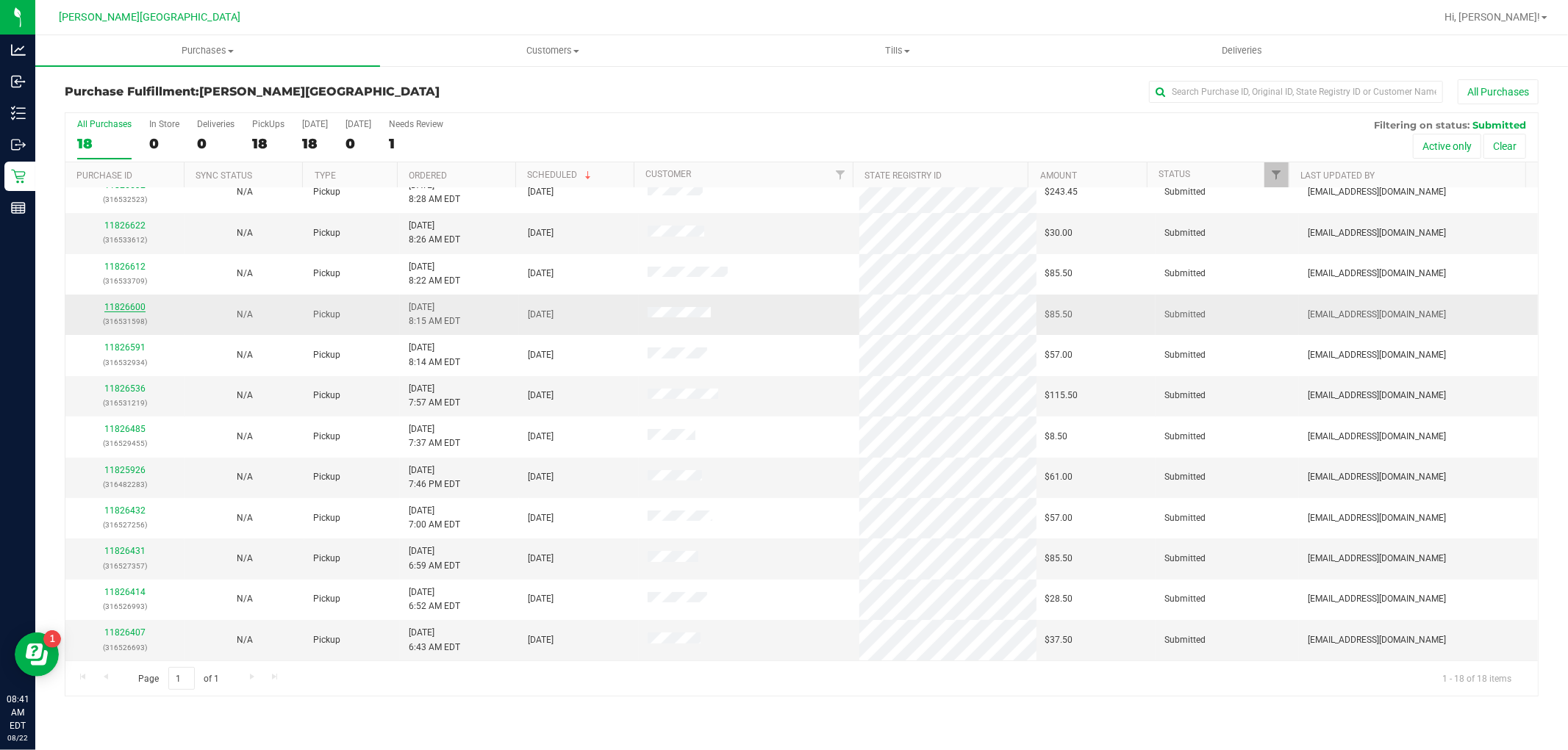
click at [130, 305] on link "11826600" at bounding box center [125, 306] width 41 height 10
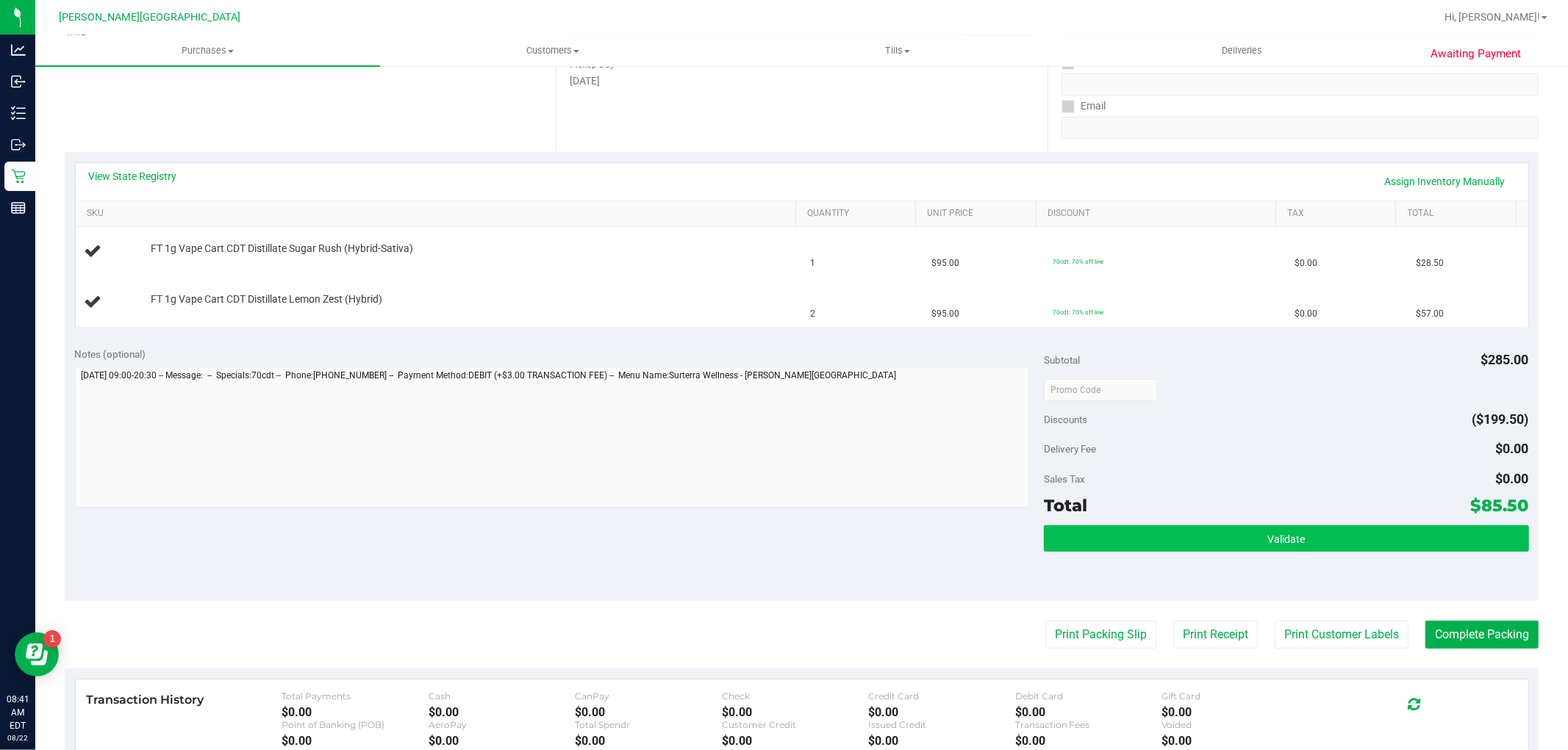
scroll to position [245, 0]
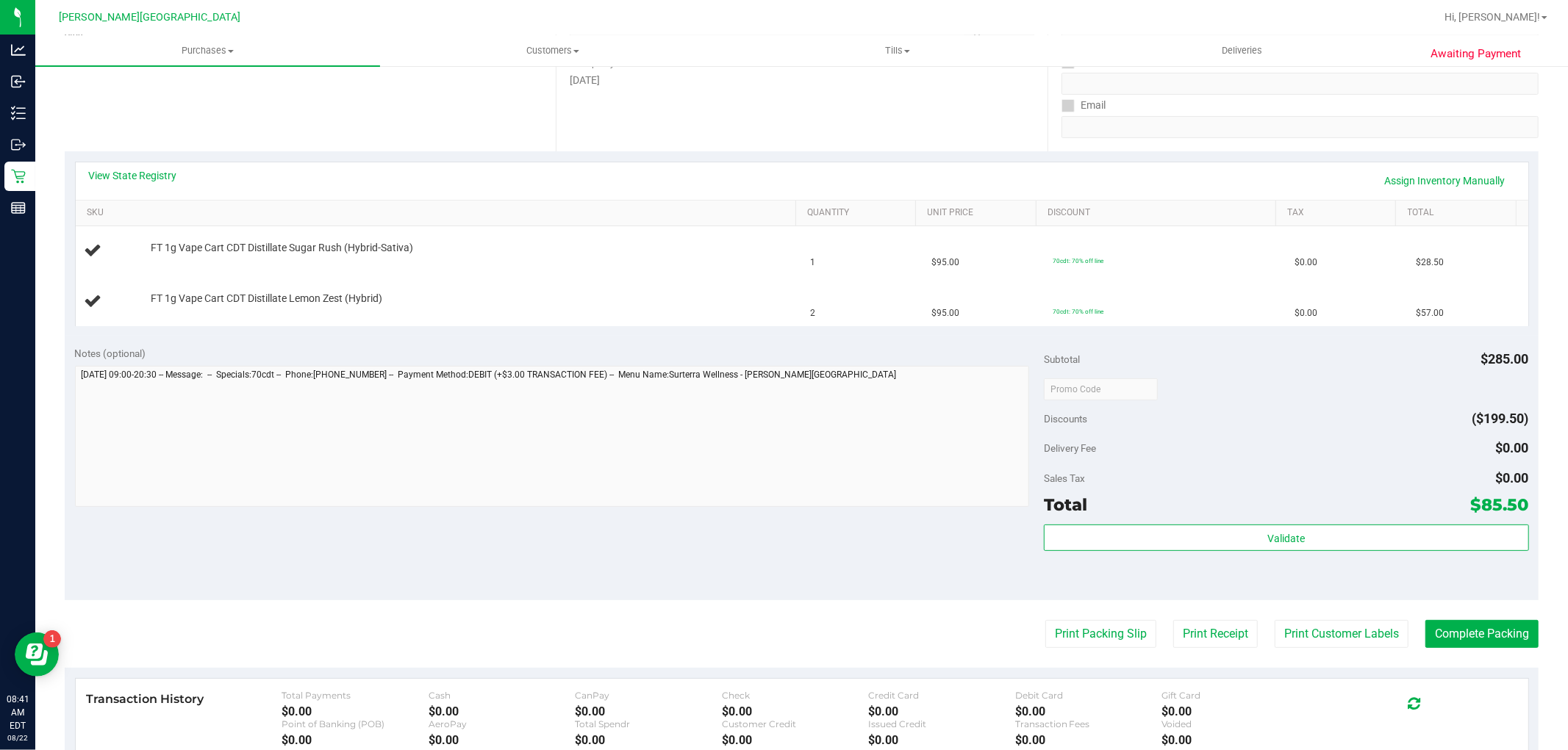
click at [1077, 650] on purchase-details "Back Edit Purchase Cancel Purchase View Profile # 11826600 BioTrack ID: - Submi…" at bounding box center [801, 389] width 1474 height 1108
click at [1077, 642] on button "Print Packing Slip" at bounding box center [1101, 634] width 111 height 28
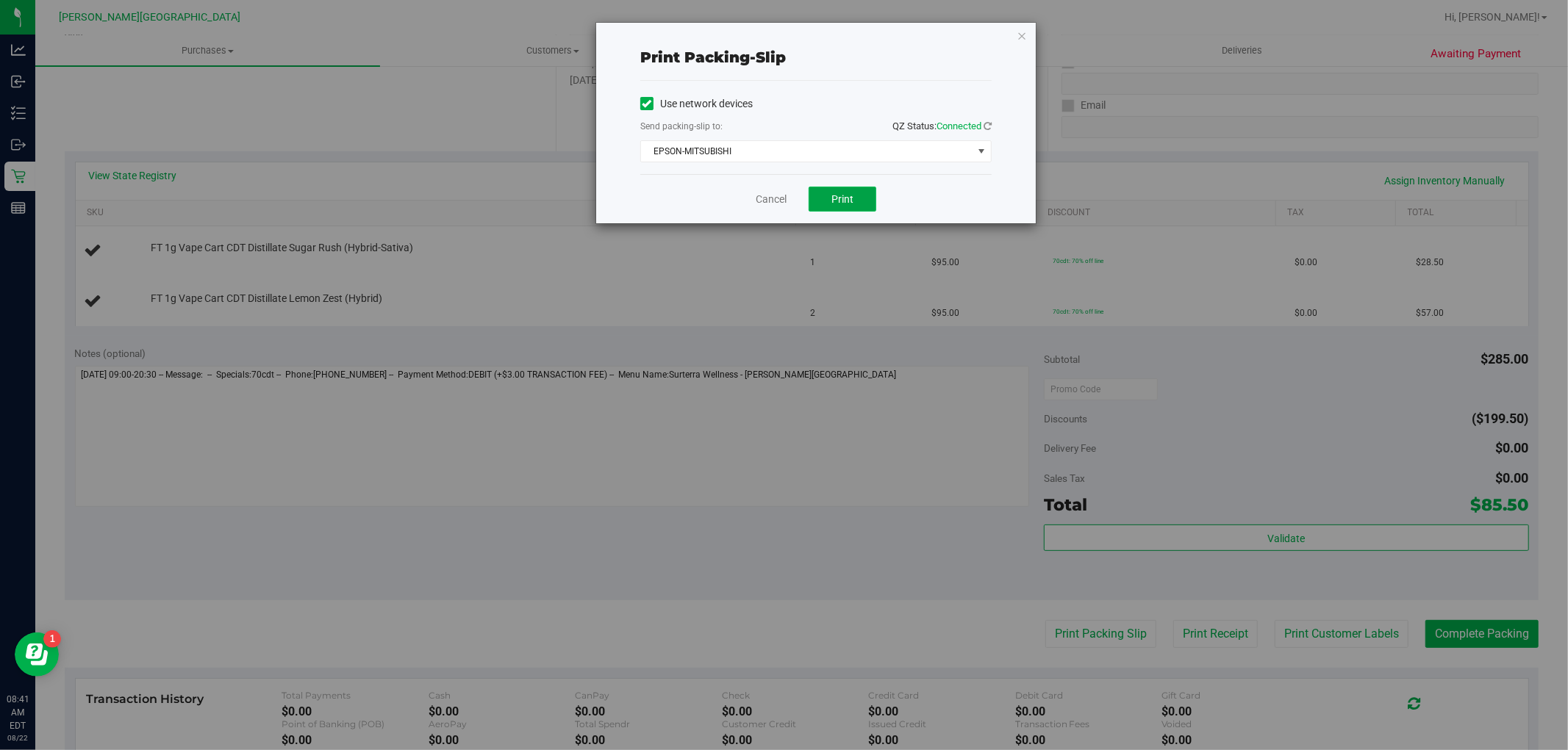
click at [852, 191] on button "Print" at bounding box center [842, 199] width 67 height 25
click at [758, 200] on link "Cancel" at bounding box center [771, 199] width 31 height 15
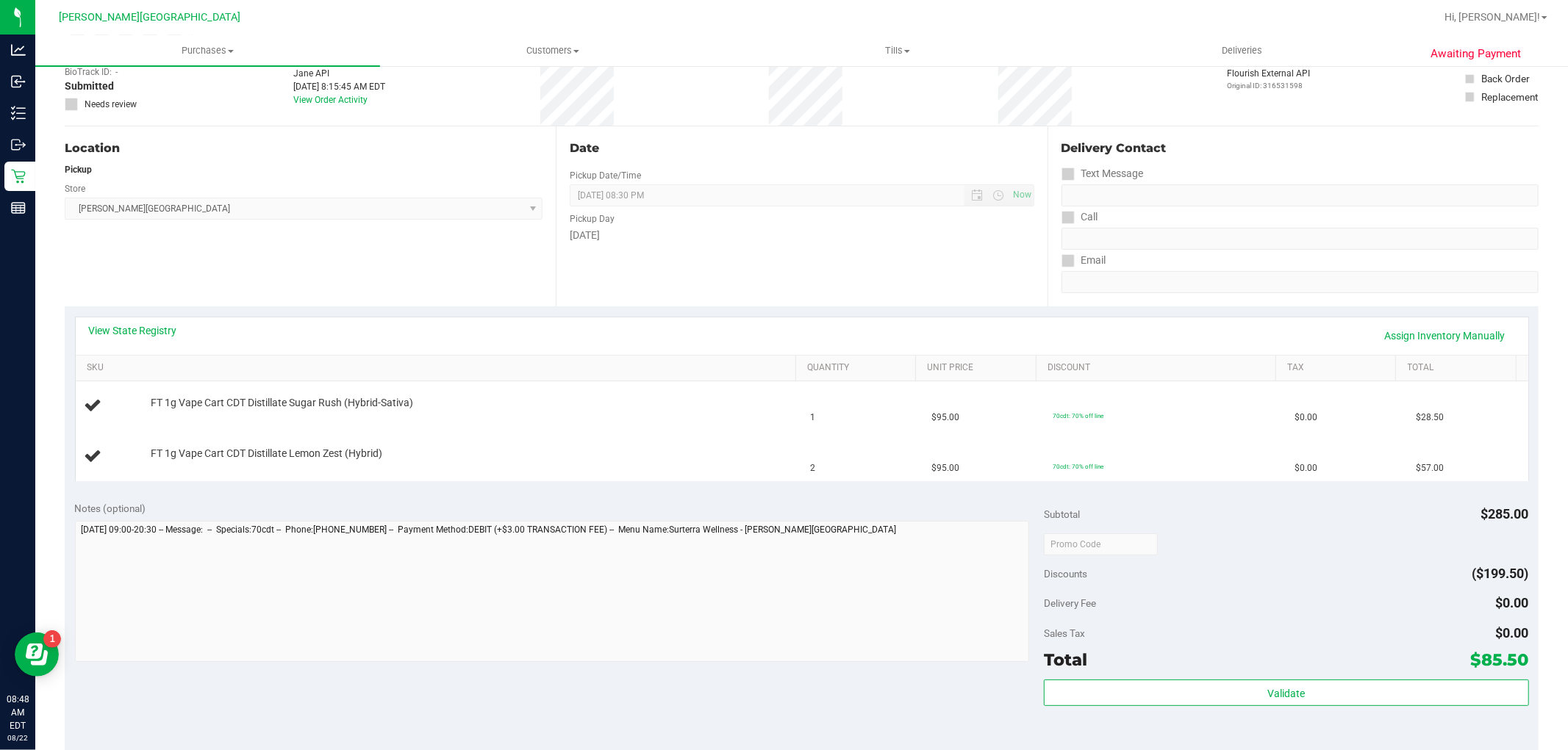
scroll to position [0, 0]
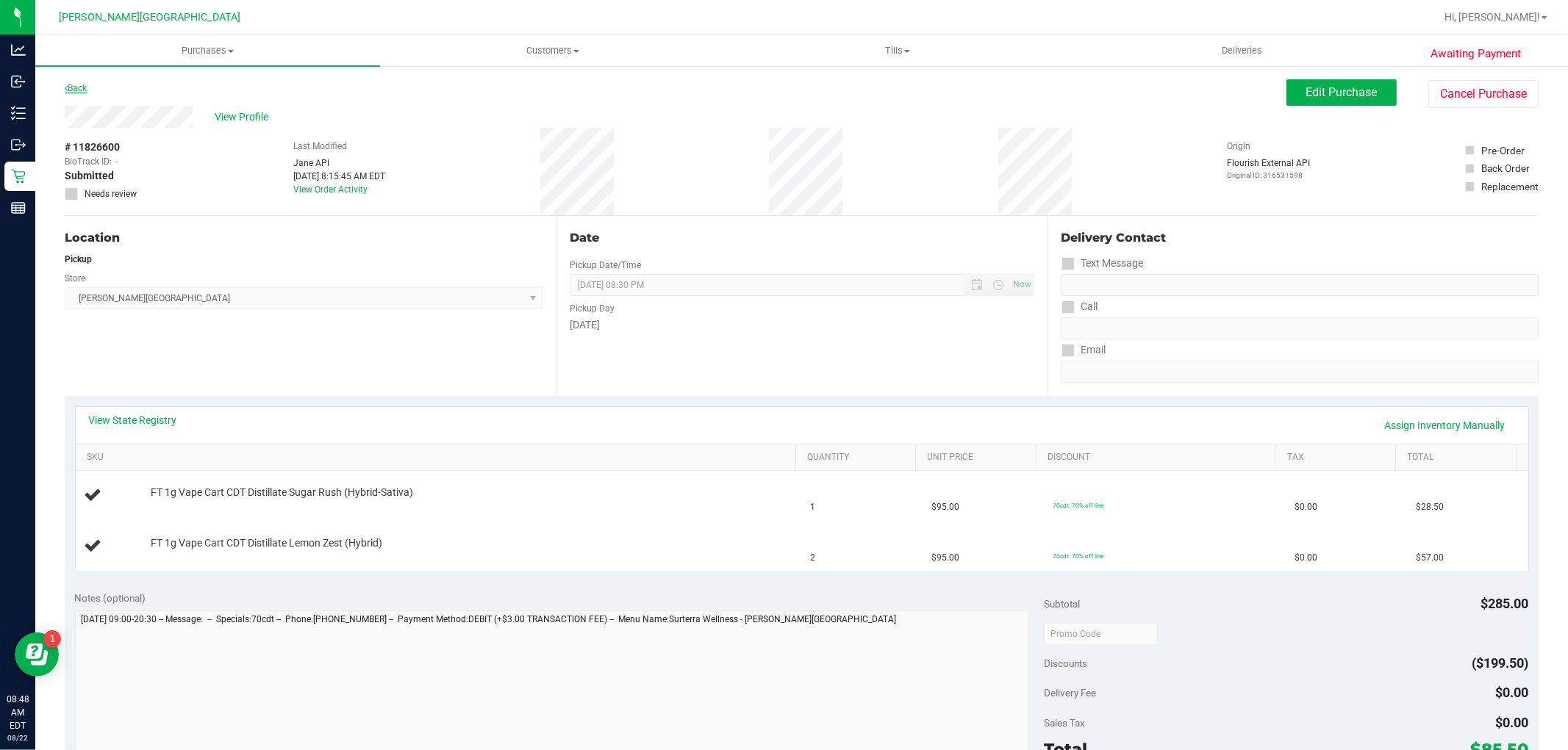
click at [71, 91] on link "Back" at bounding box center [76, 87] width 22 height 10
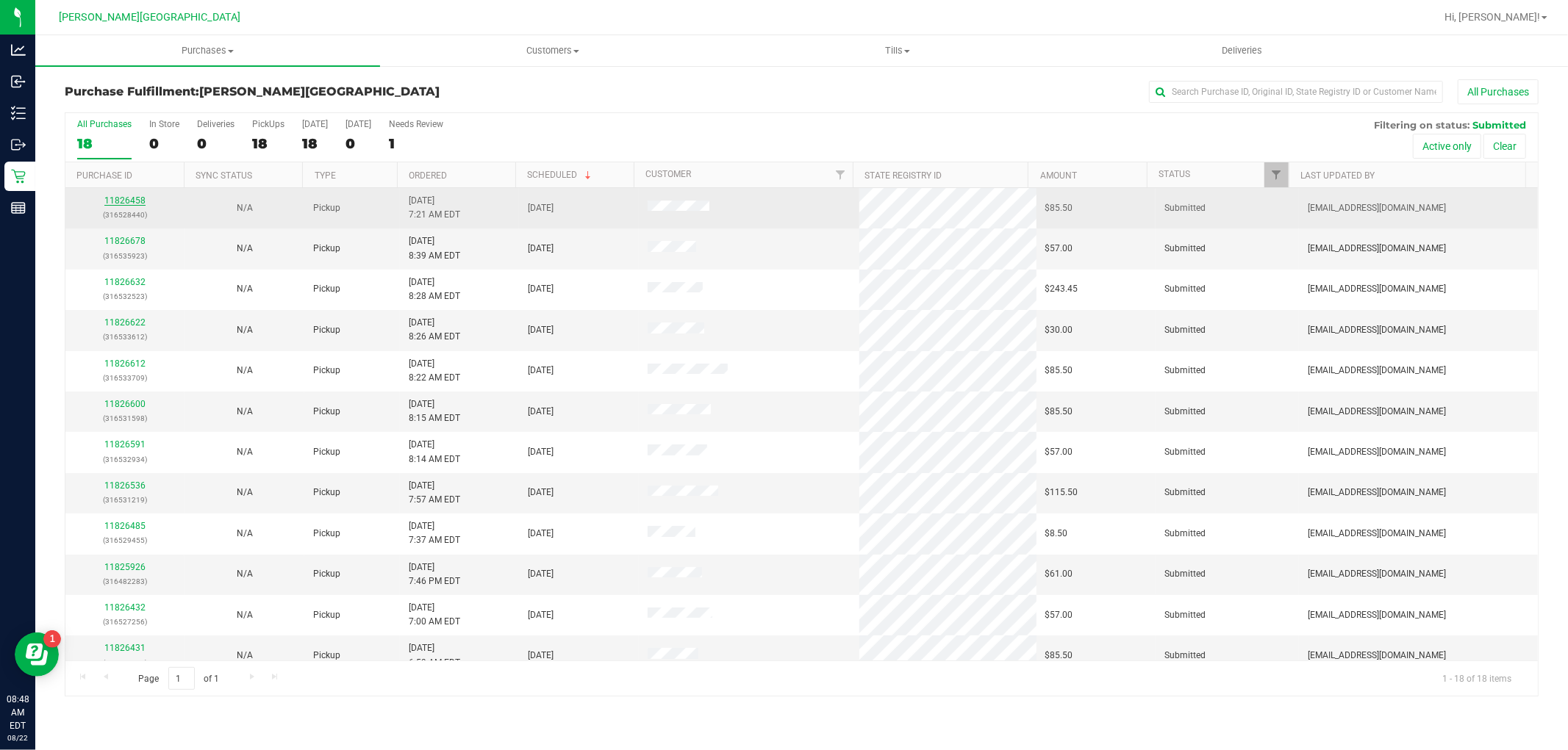
click at [129, 199] on link "11826458" at bounding box center [125, 200] width 41 height 10
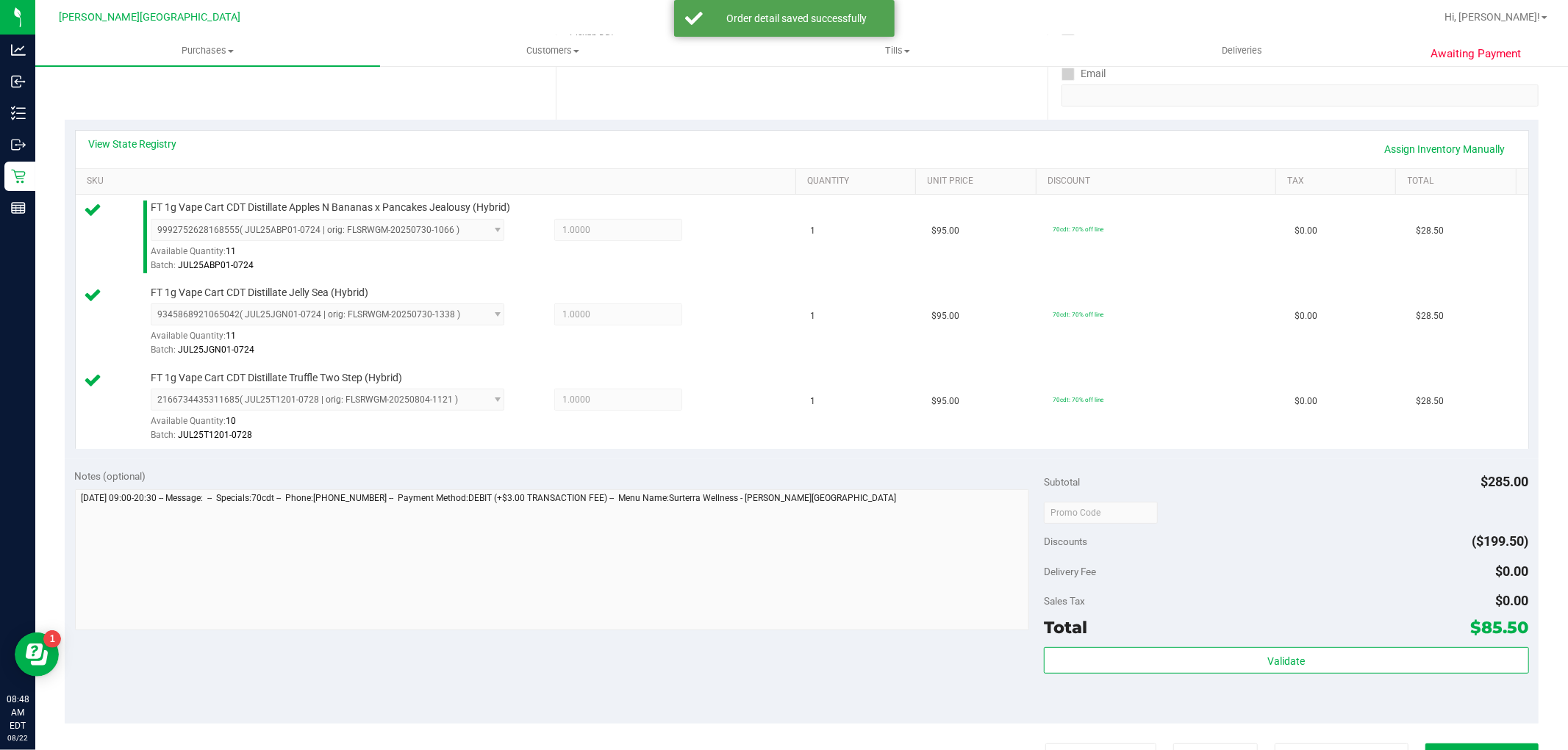
scroll to position [408, 0]
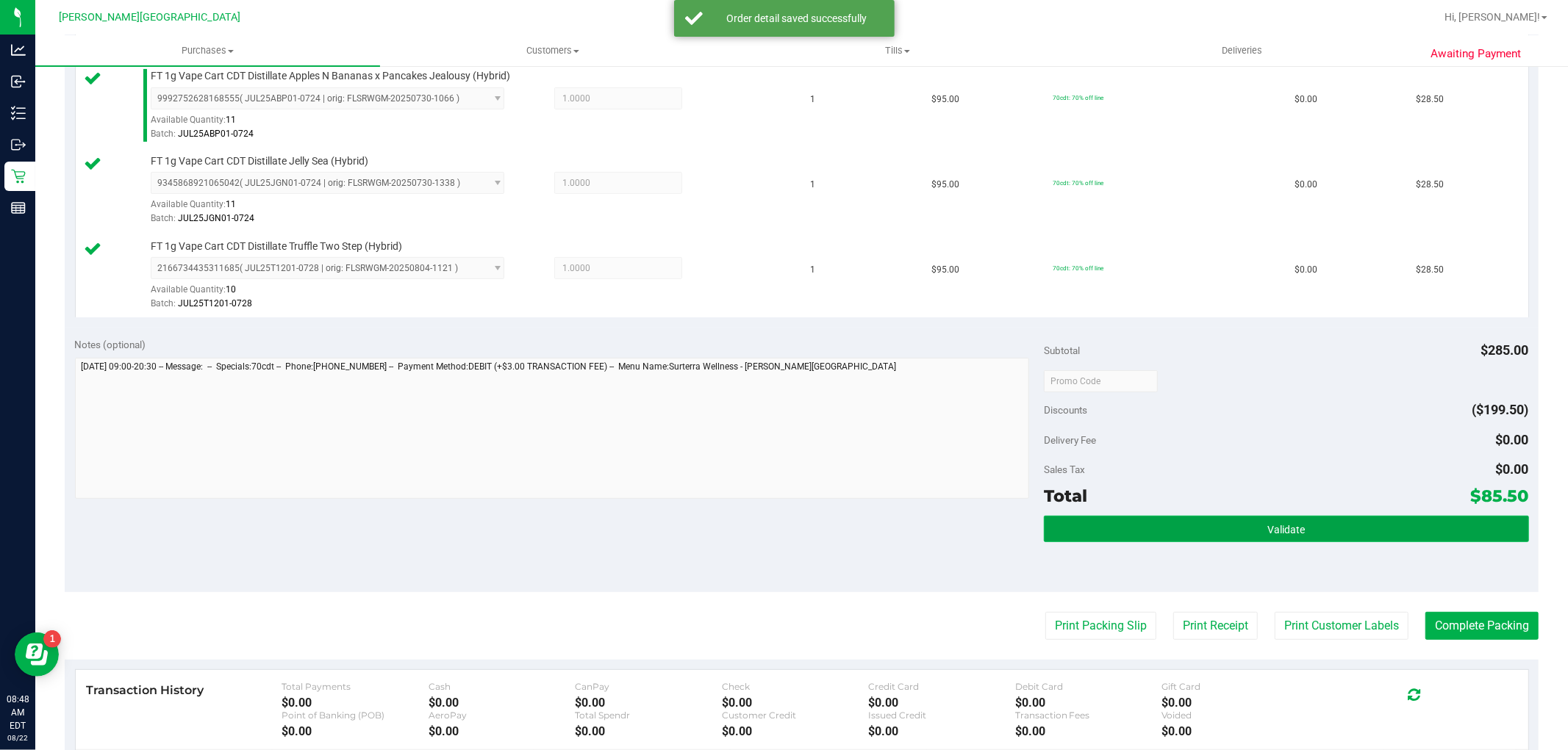
click at [1150, 529] on button "Validate" at bounding box center [1285, 529] width 484 height 26
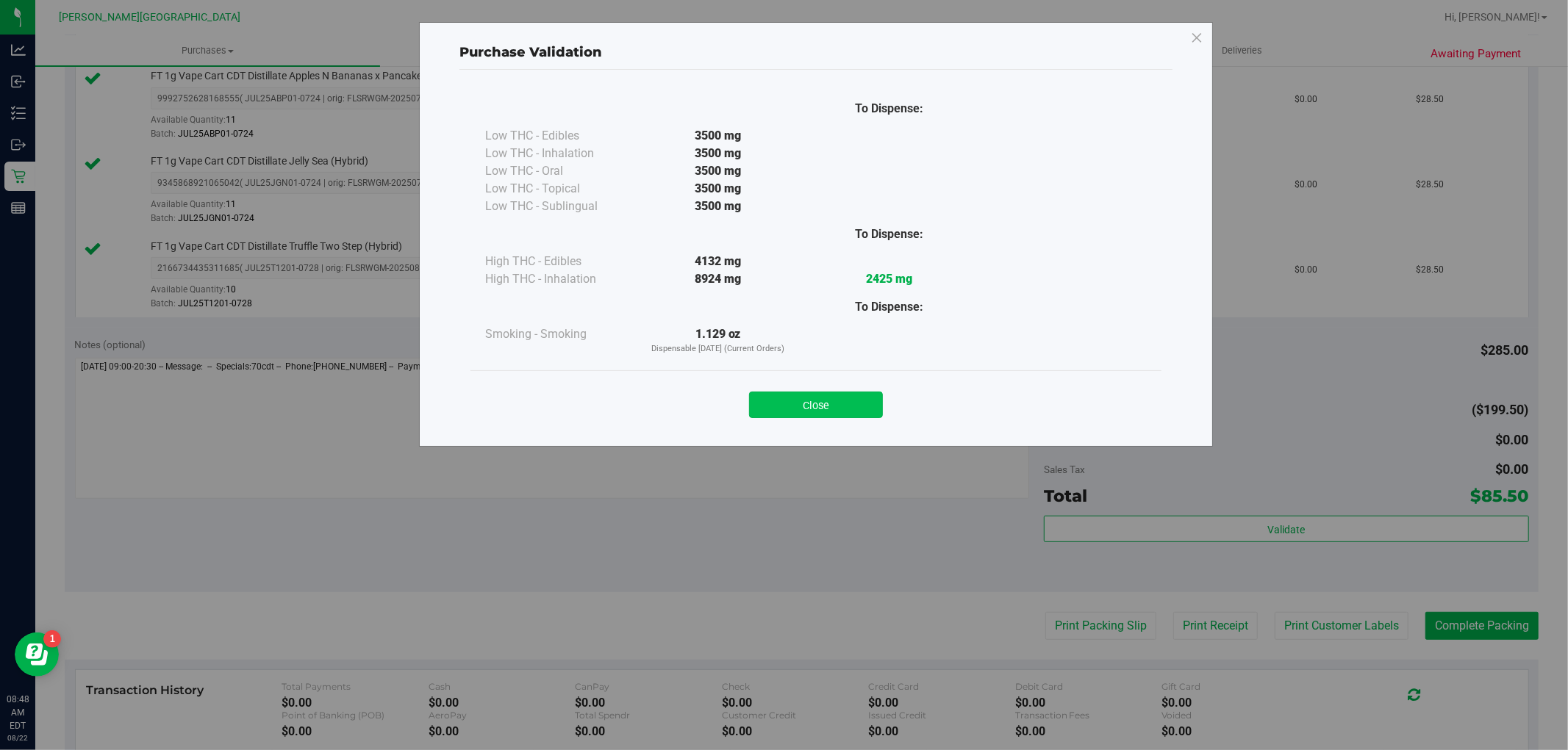
click at [820, 416] on button "Close" at bounding box center [816, 405] width 134 height 26
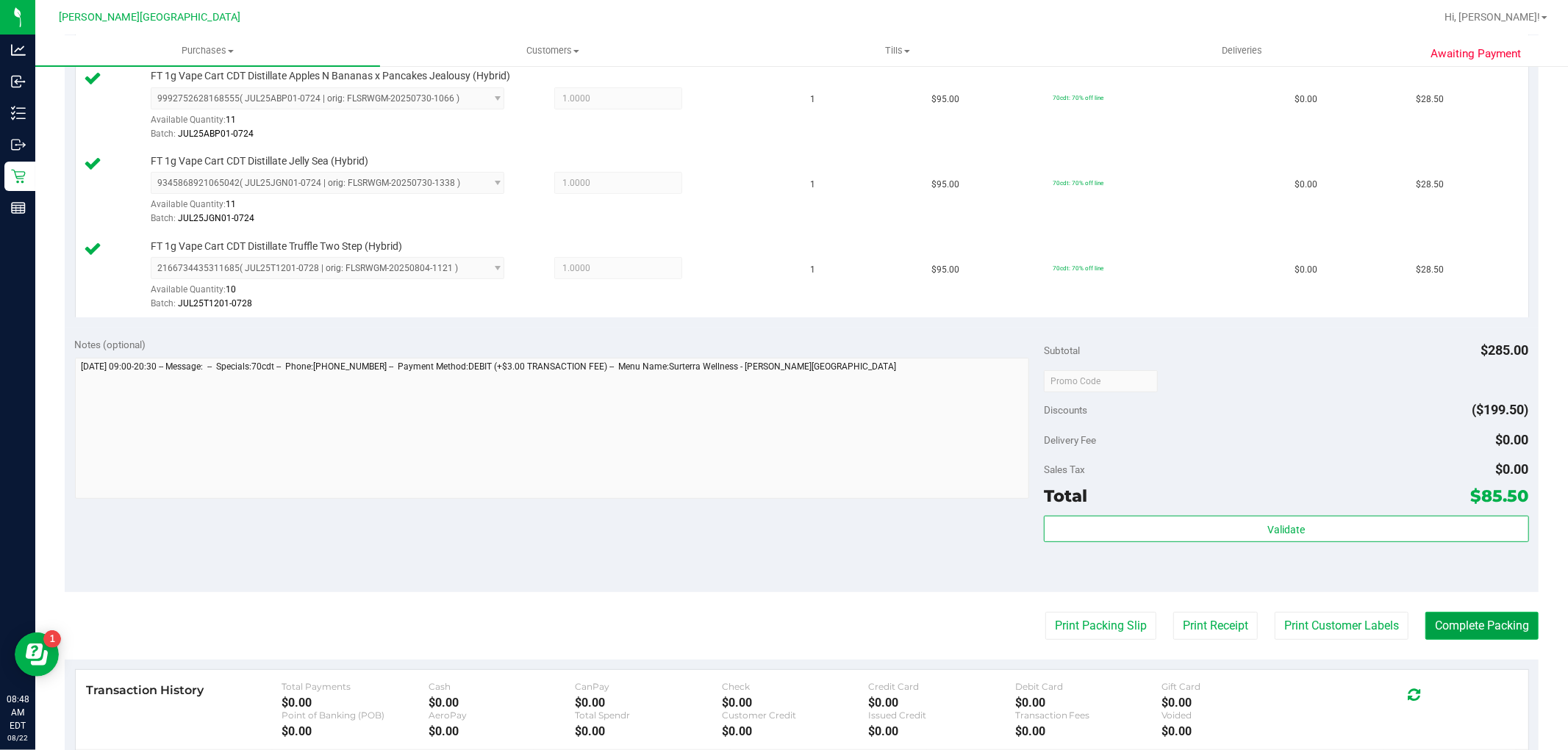
click at [1426, 622] on button "Complete Packing" at bounding box center [1482, 626] width 113 height 28
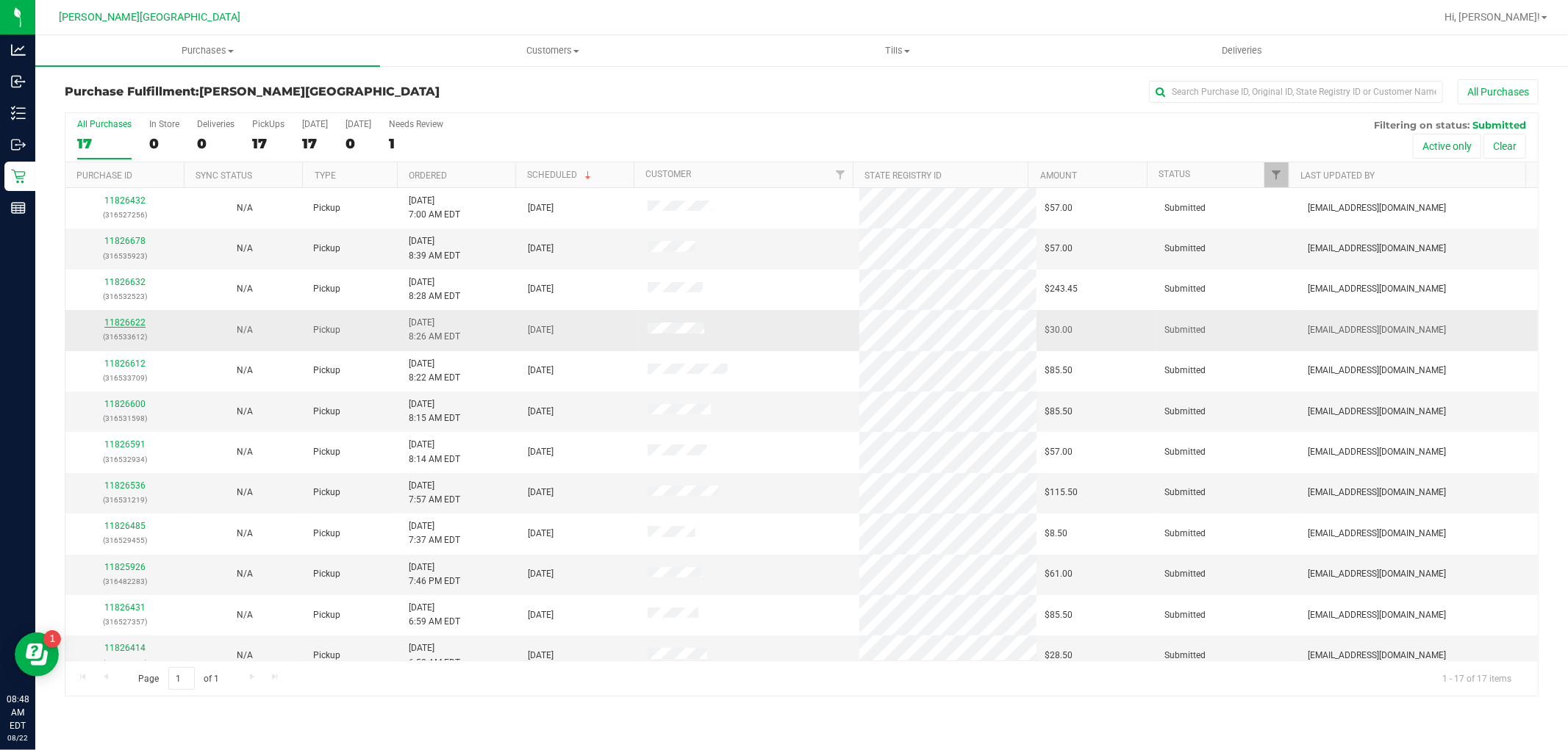
click at [134, 324] on link "11826622" at bounding box center [125, 322] width 41 height 10
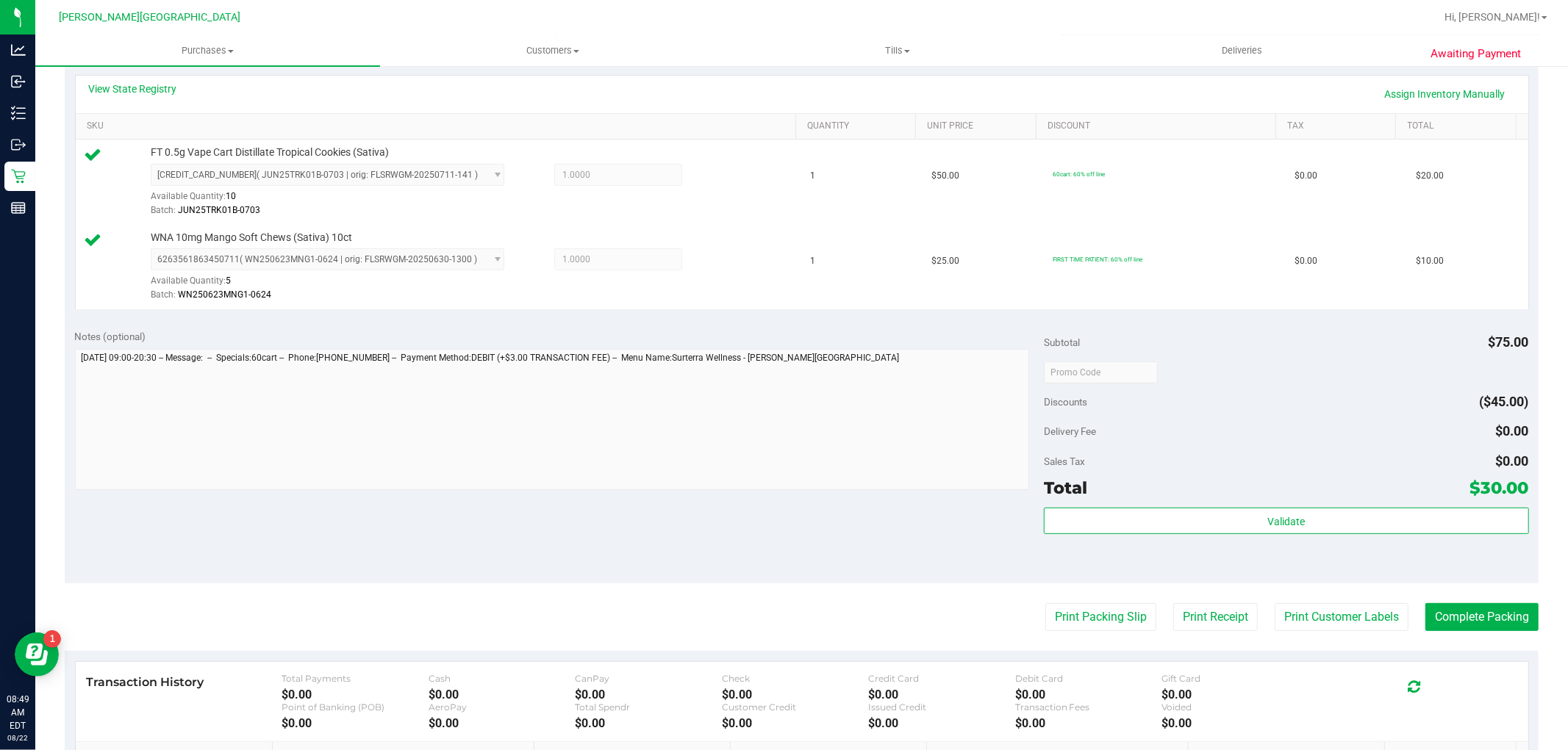
scroll to position [408, 0]
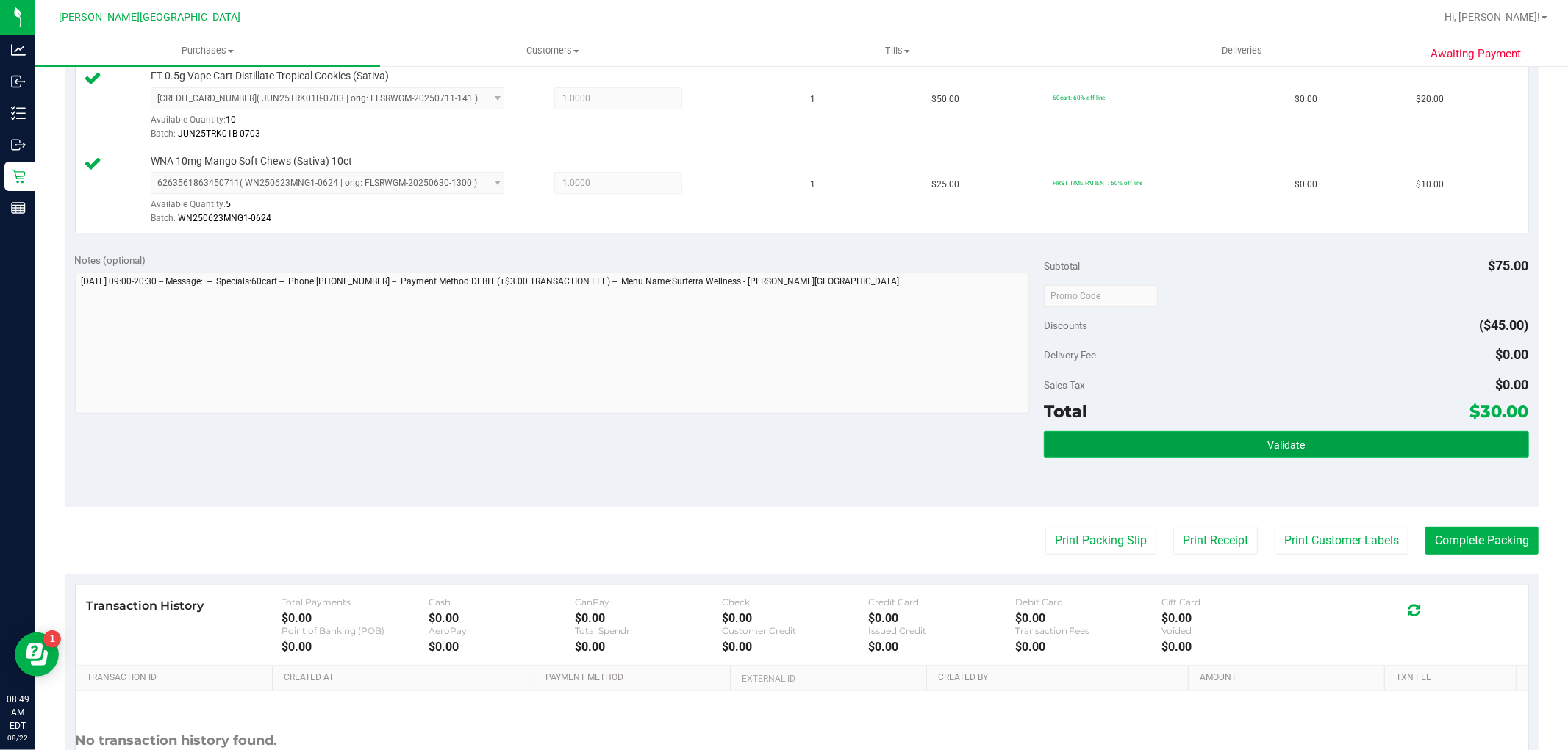
click at [1213, 437] on button "Validate" at bounding box center [1285, 444] width 484 height 26
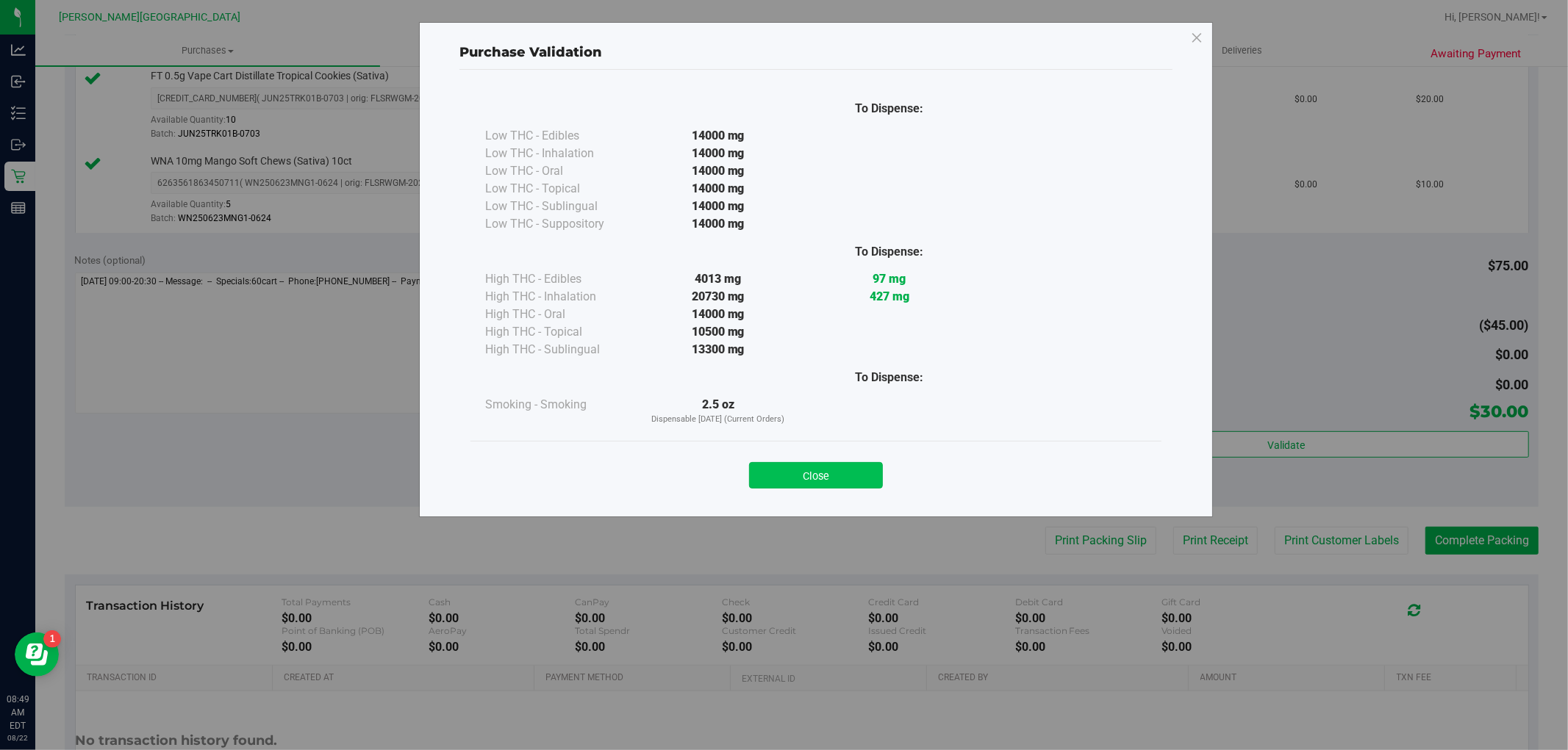
click at [778, 478] on button "Close" at bounding box center [816, 475] width 134 height 26
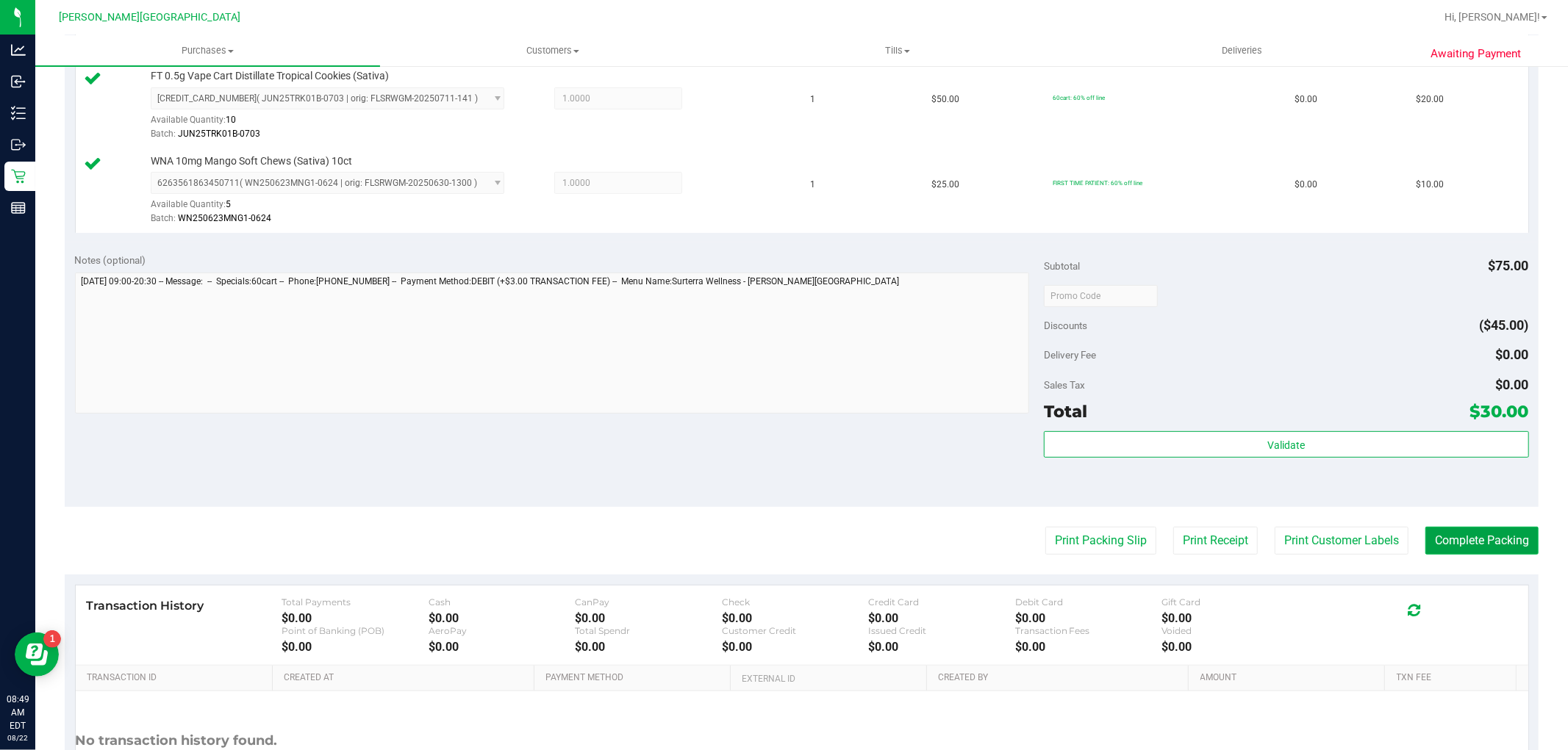
click at [1426, 535] on button "Complete Packing" at bounding box center [1482, 540] width 113 height 28
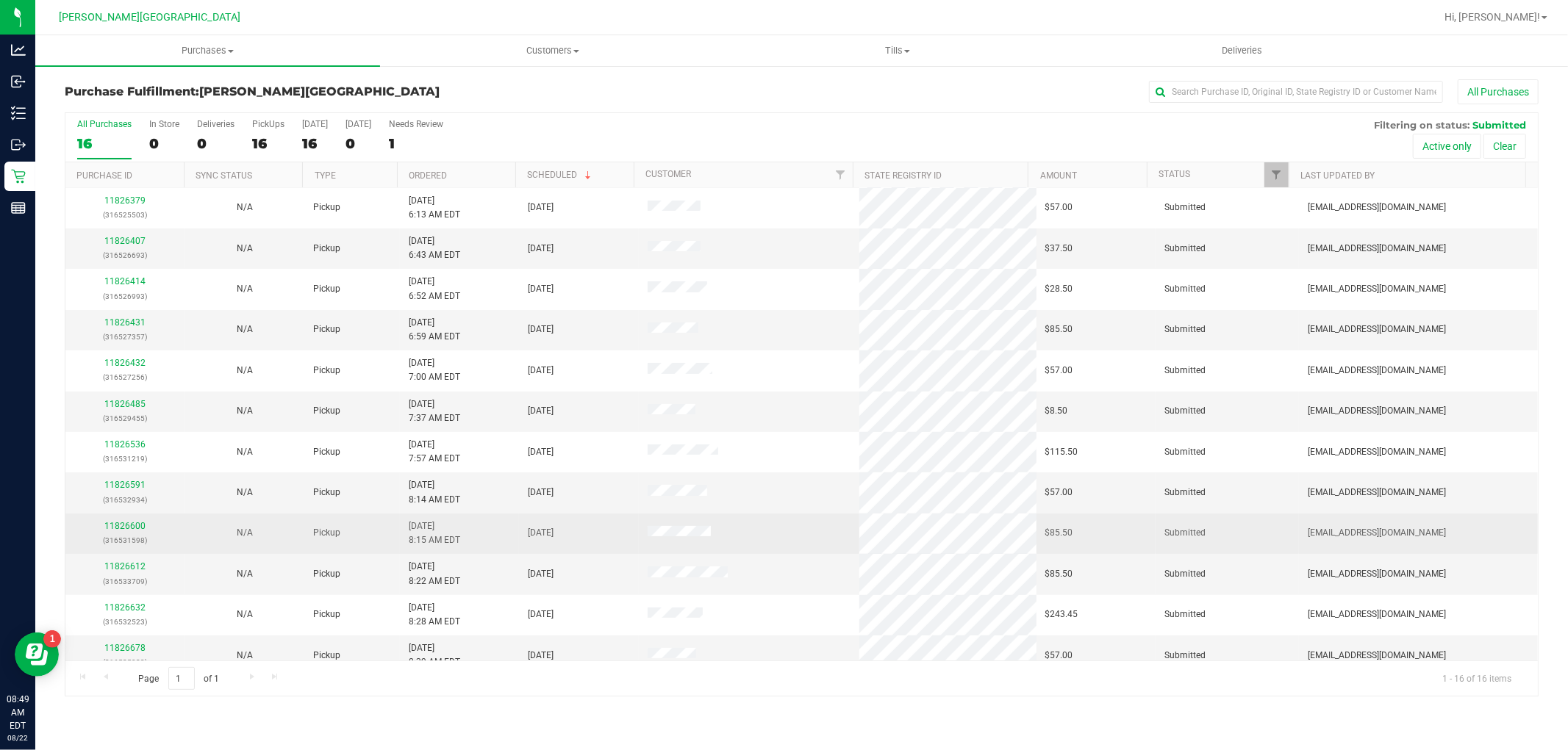
scroll to position [179, 0]
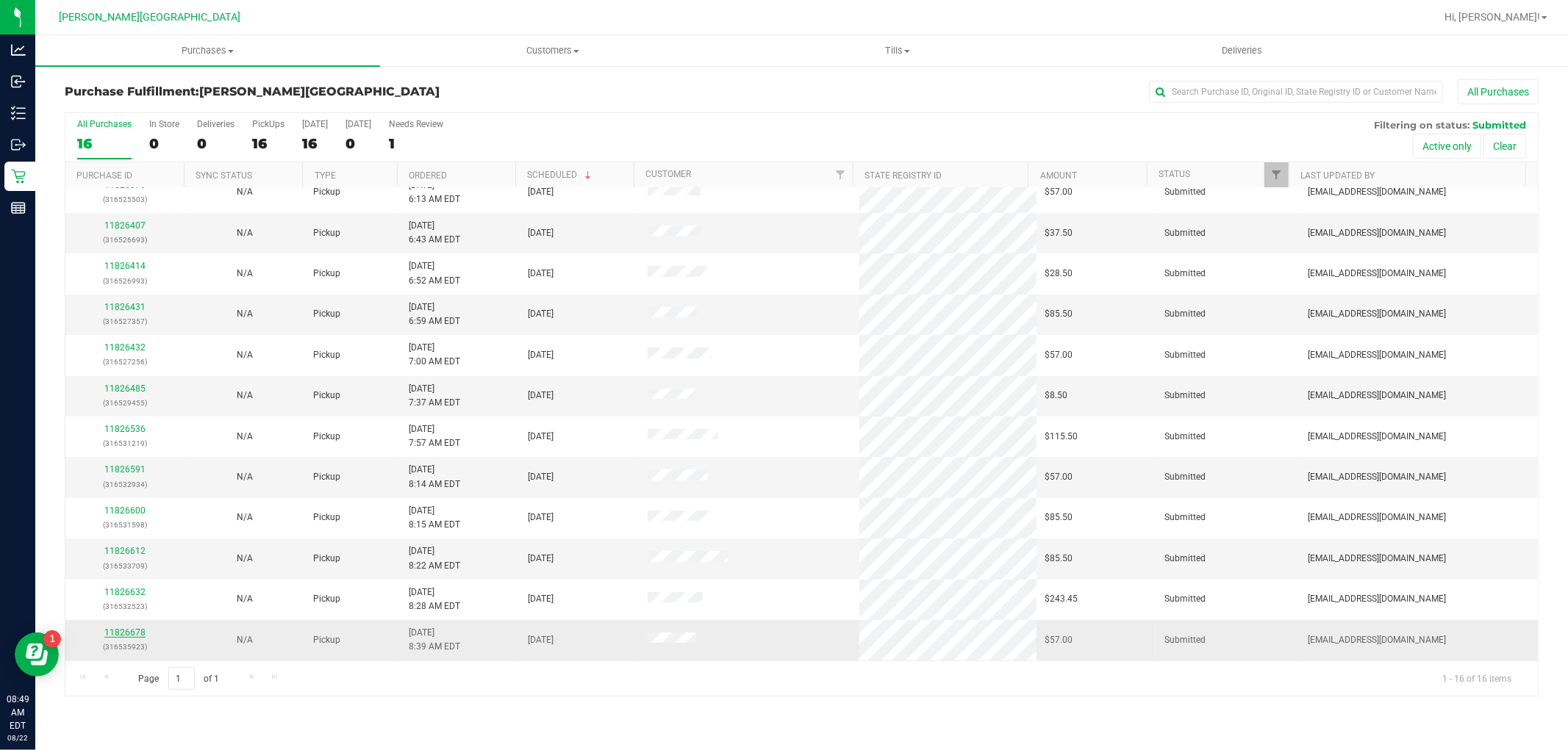
click at [132, 636] on link "11826678" at bounding box center [125, 632] width 41 height 10
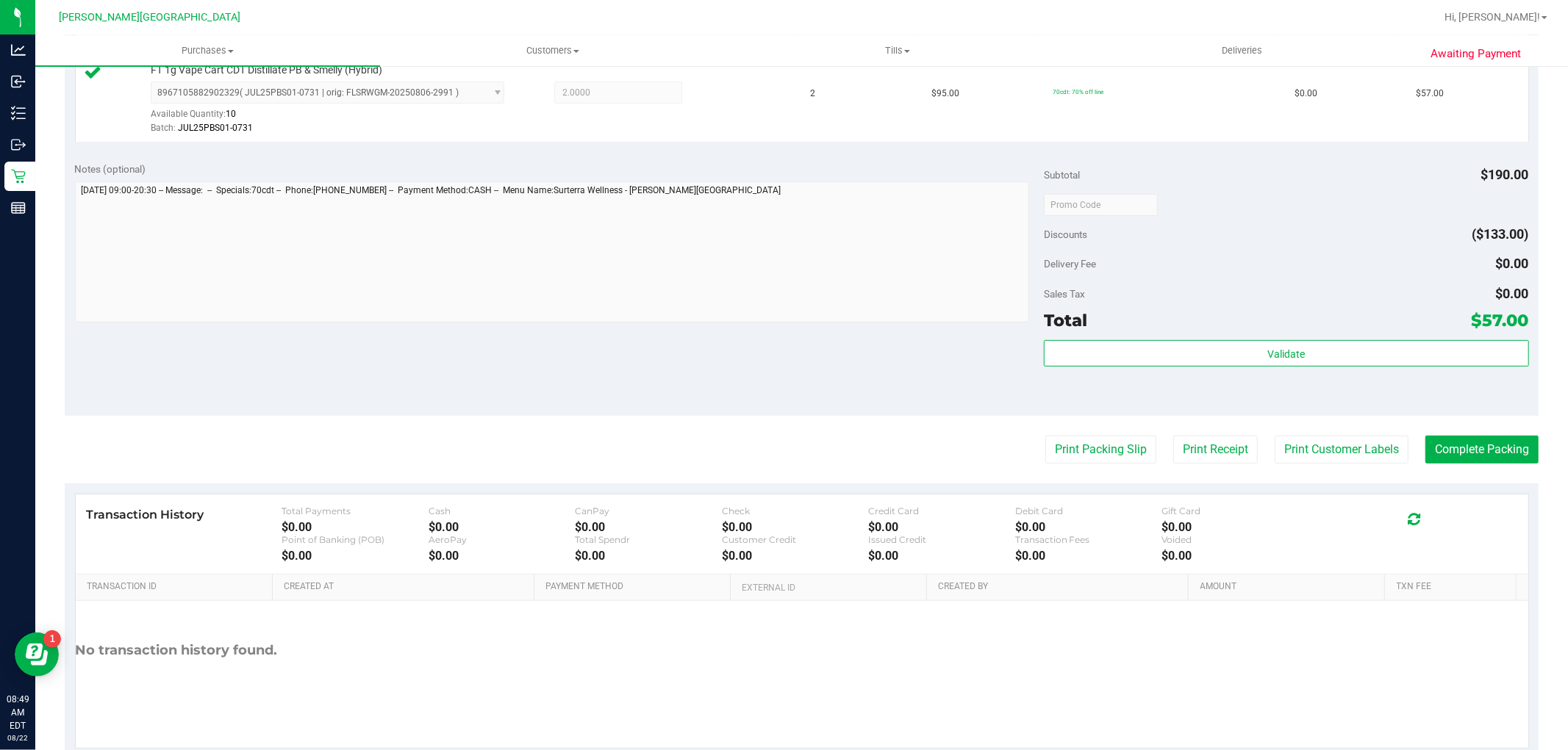
scroll to position [452, 0]
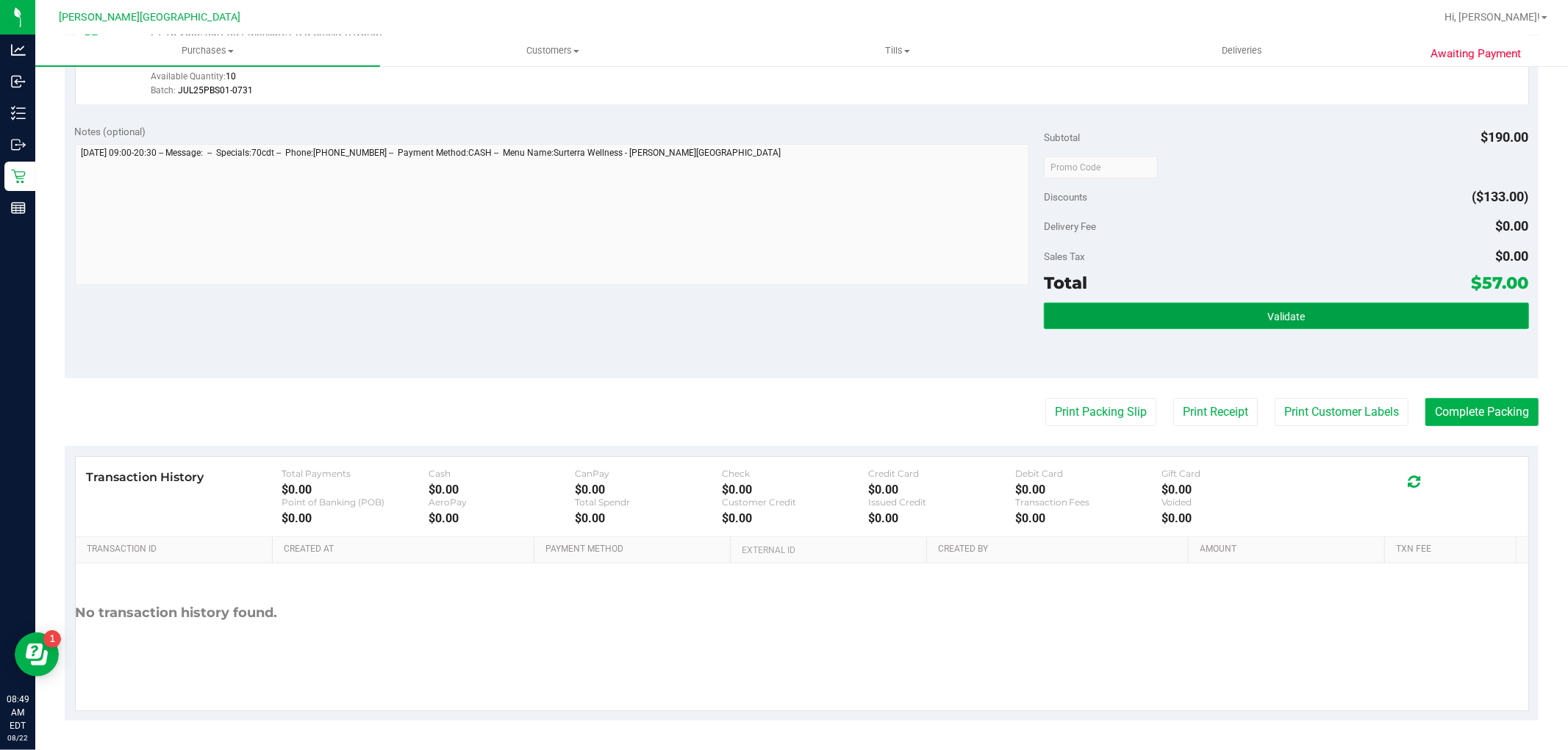
click at [1172, 303] on button "Validate" at bounding box center [1285, 315] width 484 height 26
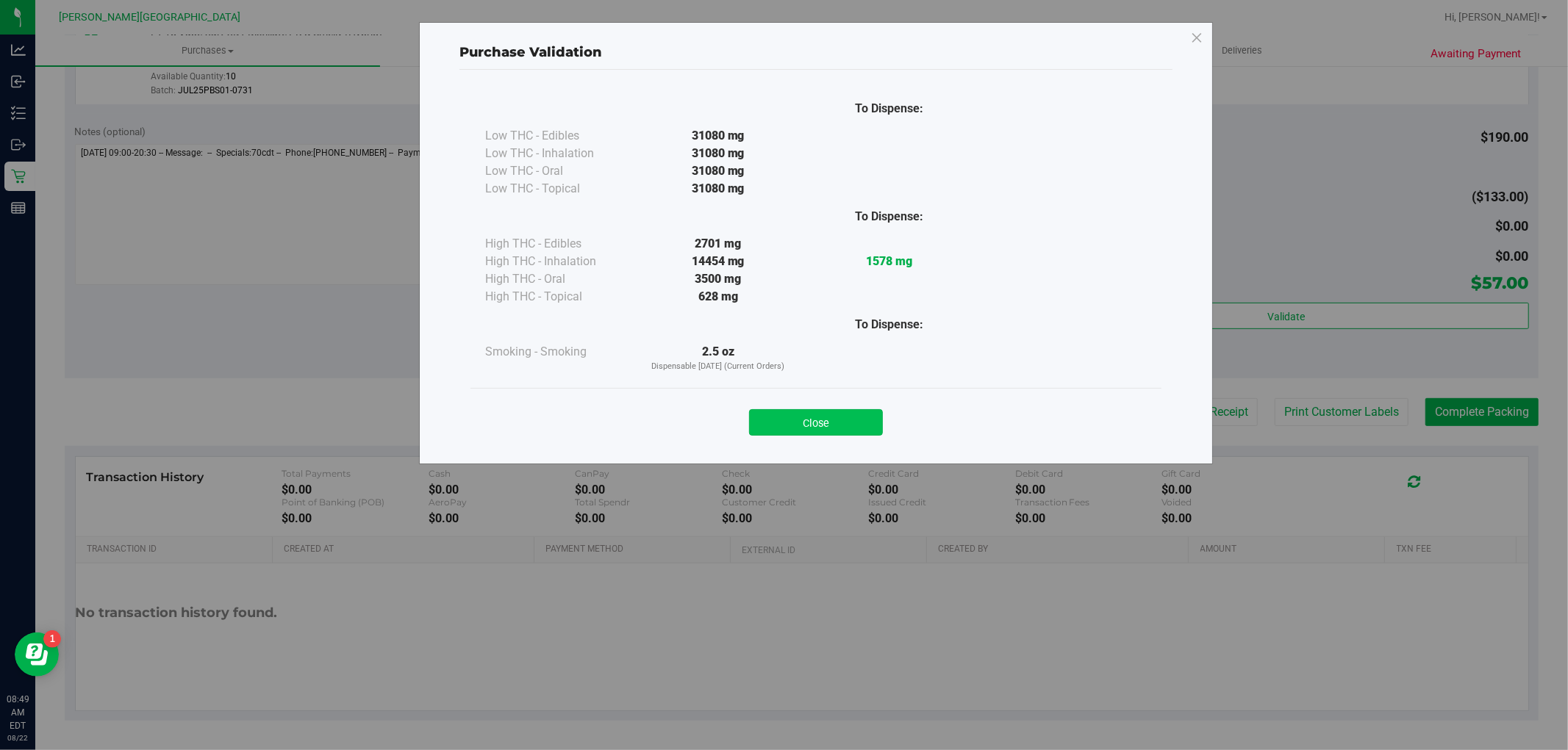
click at [810, 409] on button "Close" at bounding box center [816, 422] width 134 height 26
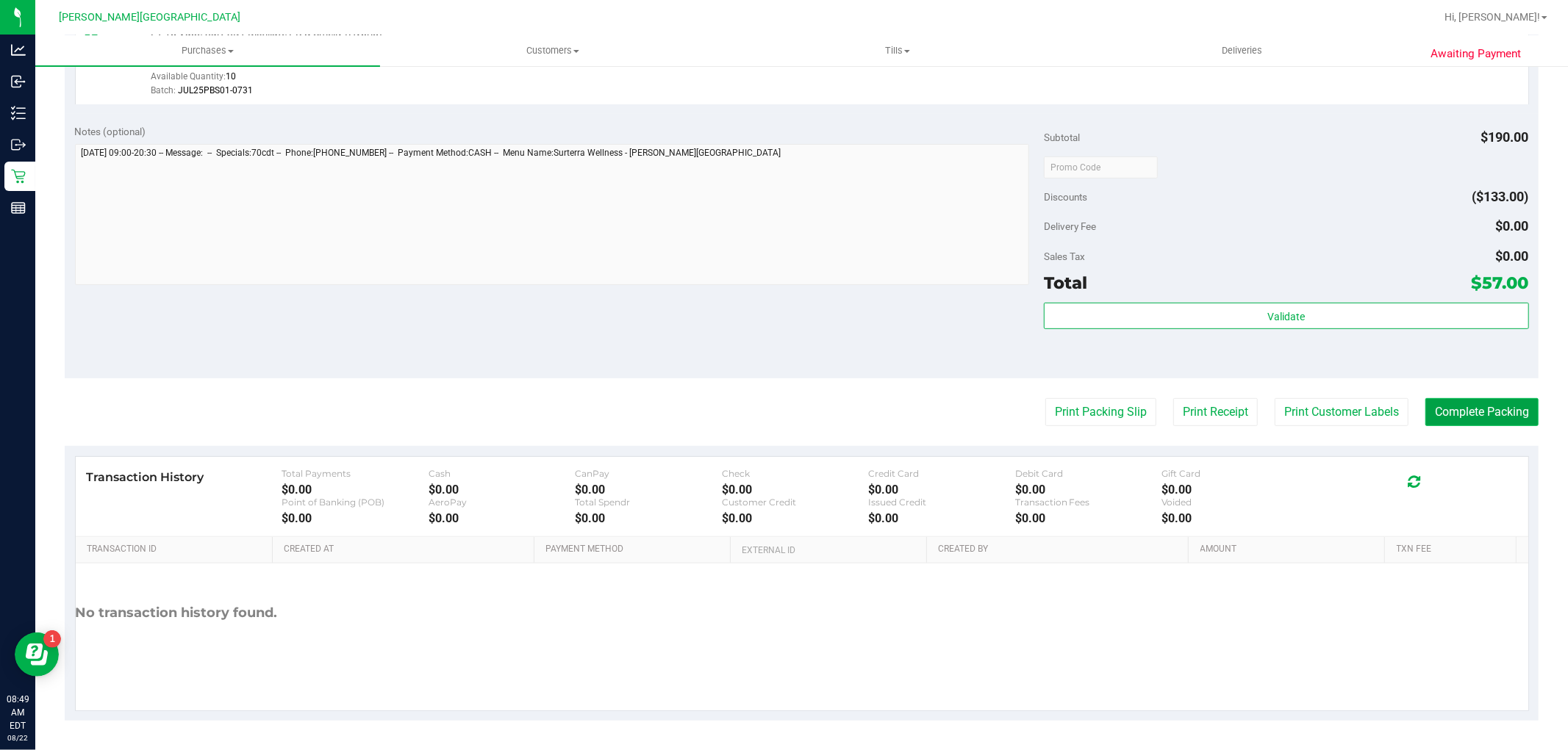
click at [1437, 402] on button "Complete Packing" at bounding box center [1482, 412] width 113 height 28
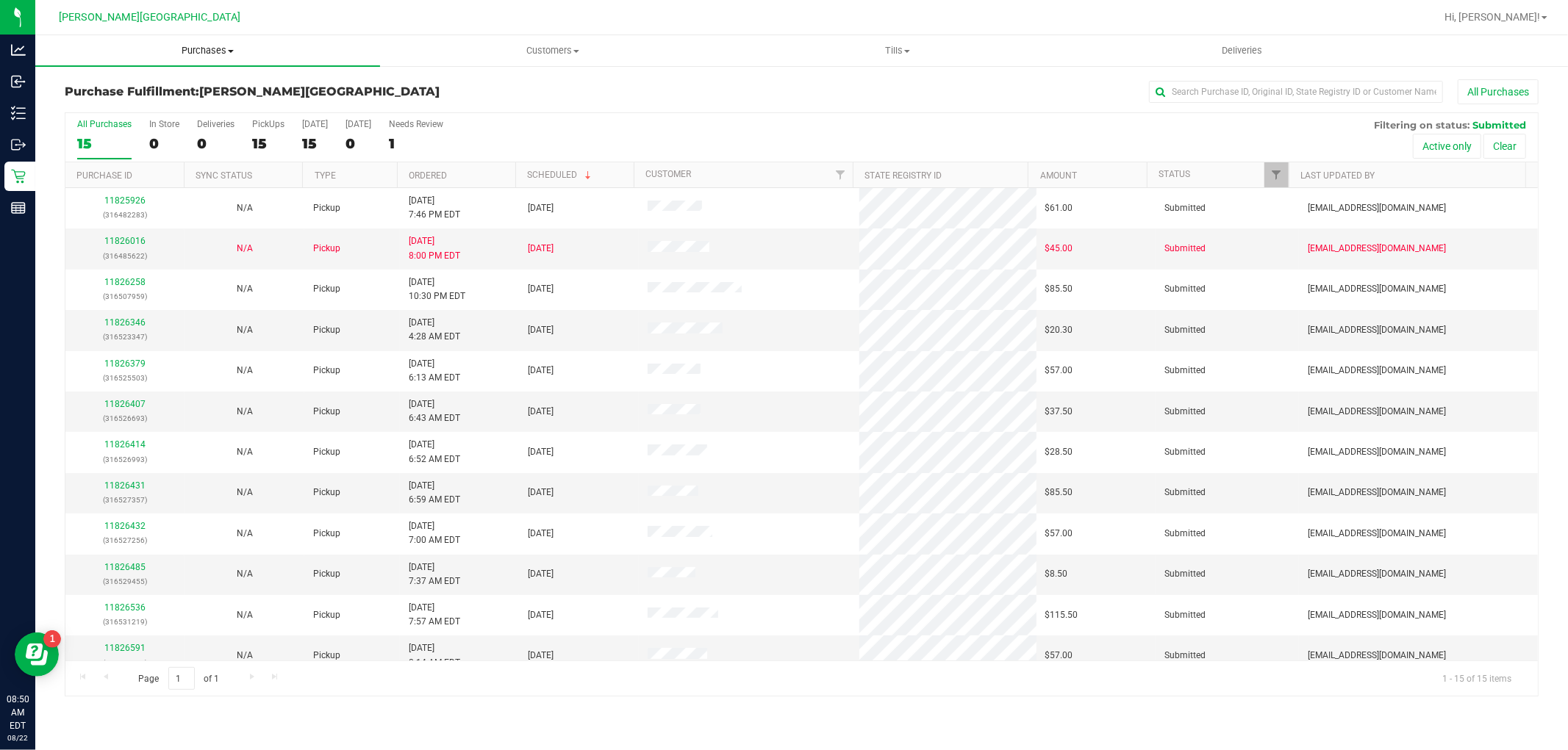
click at [197, 52] on span "Purchases" at bounding box center [208, 50] width 345 height 14
click at [145, 103] on li "Fulfillment" at bounding box center [208, 106] width 345 height 17
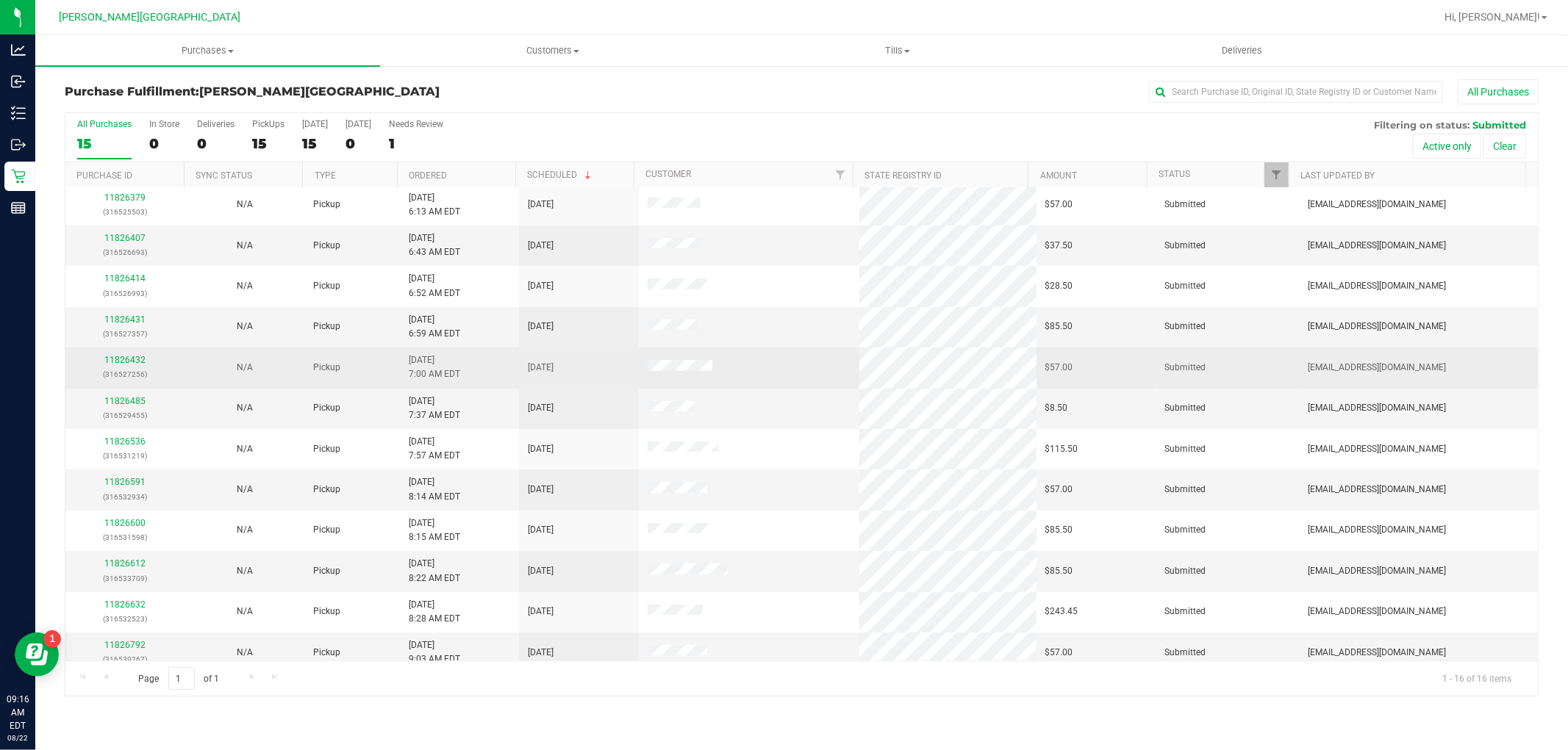
scroll to position [179, 0]
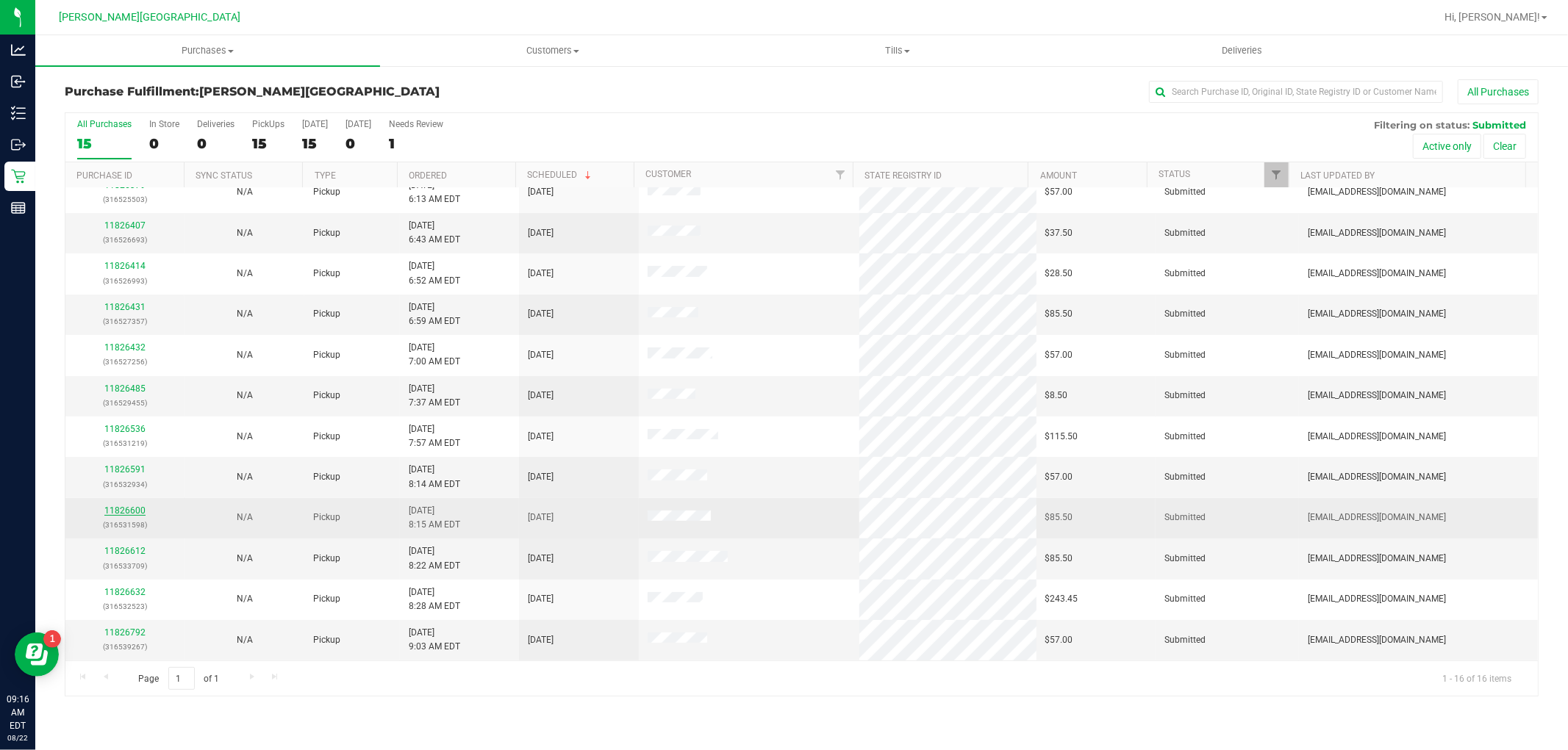
click at [129, 509] on link "11826600" at bounding box center [125, 510] width 41 height 10
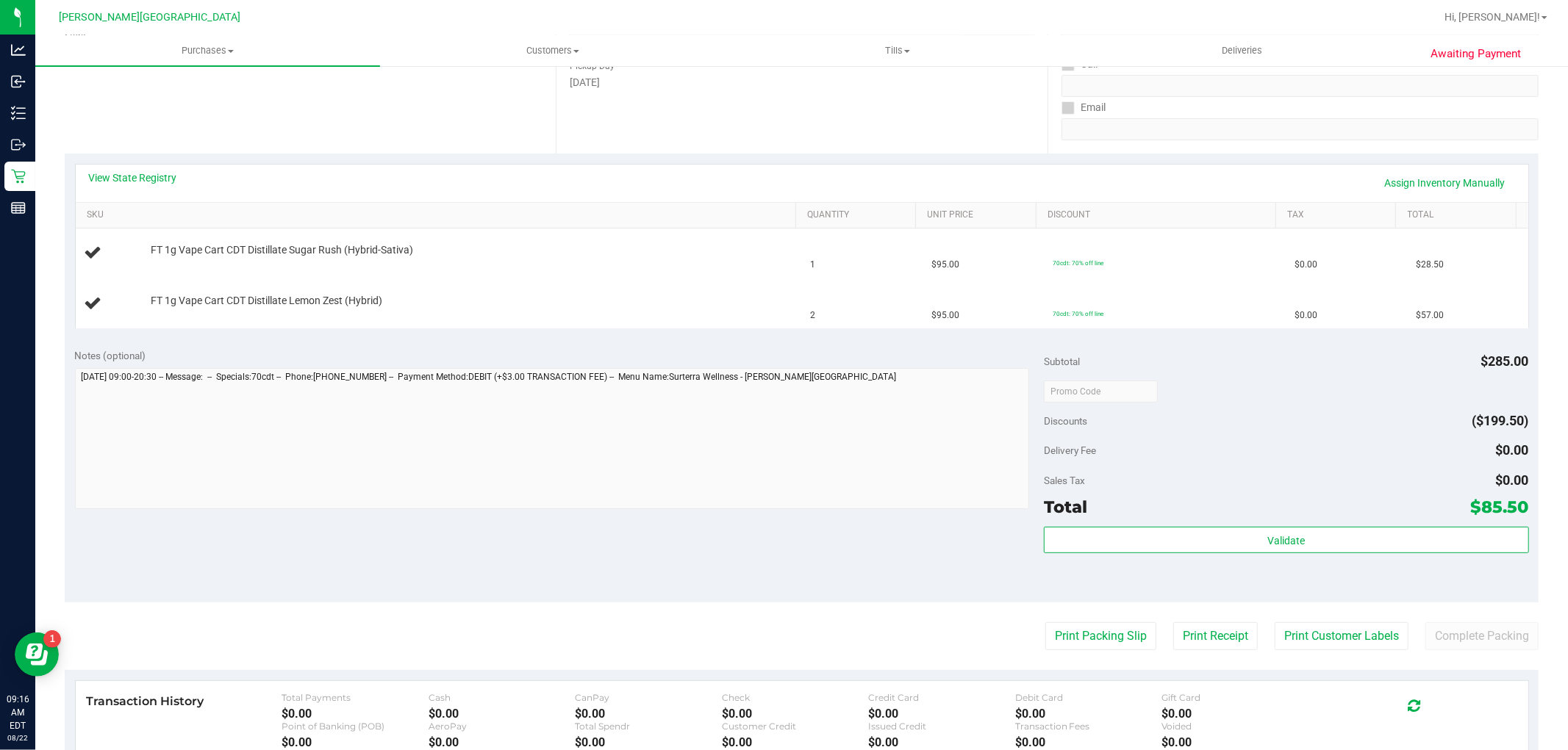
scroll to position [326, 0]
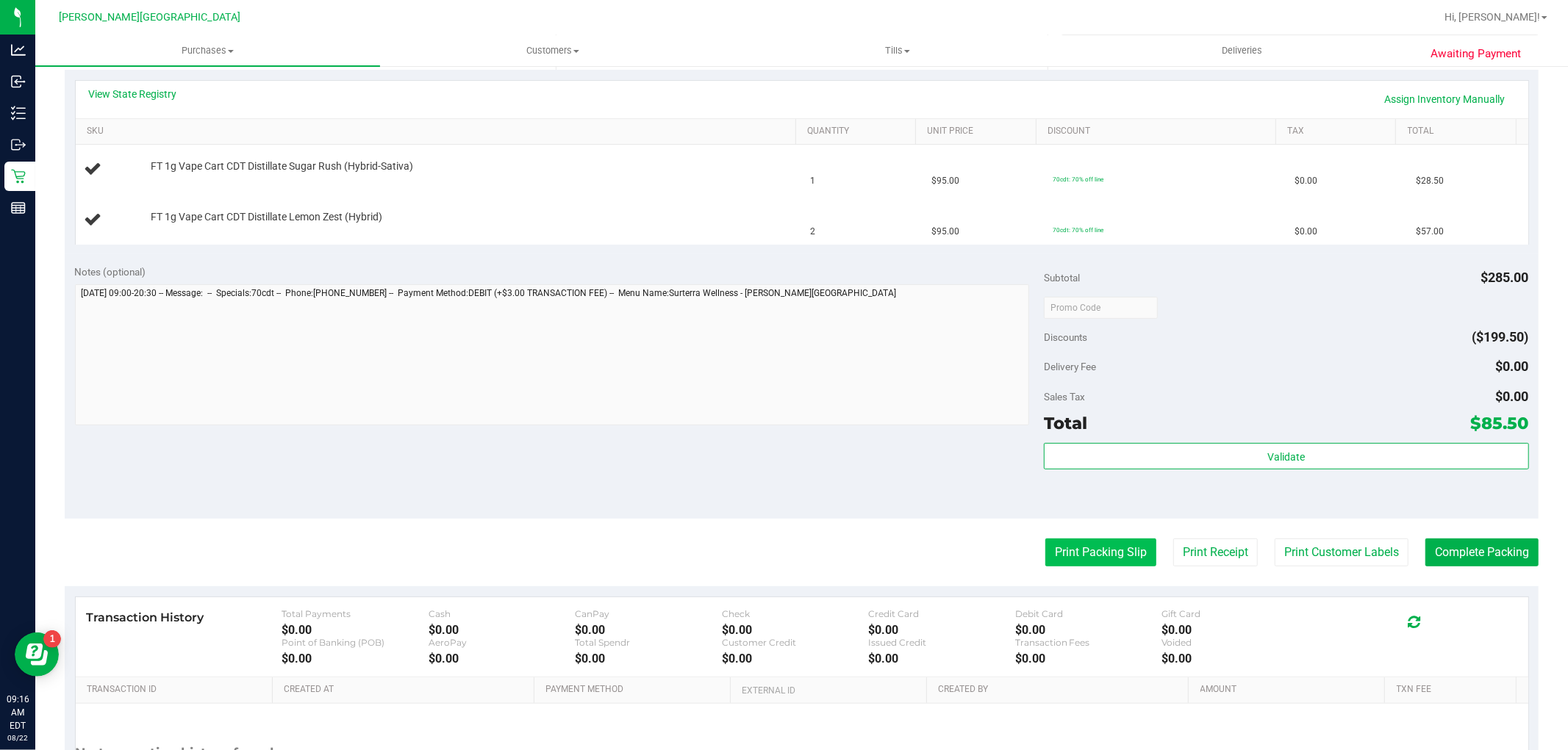
click at [1110, 551] on button "Print Packing Slip" at bounding box center [1101, 552] width 111 height 28
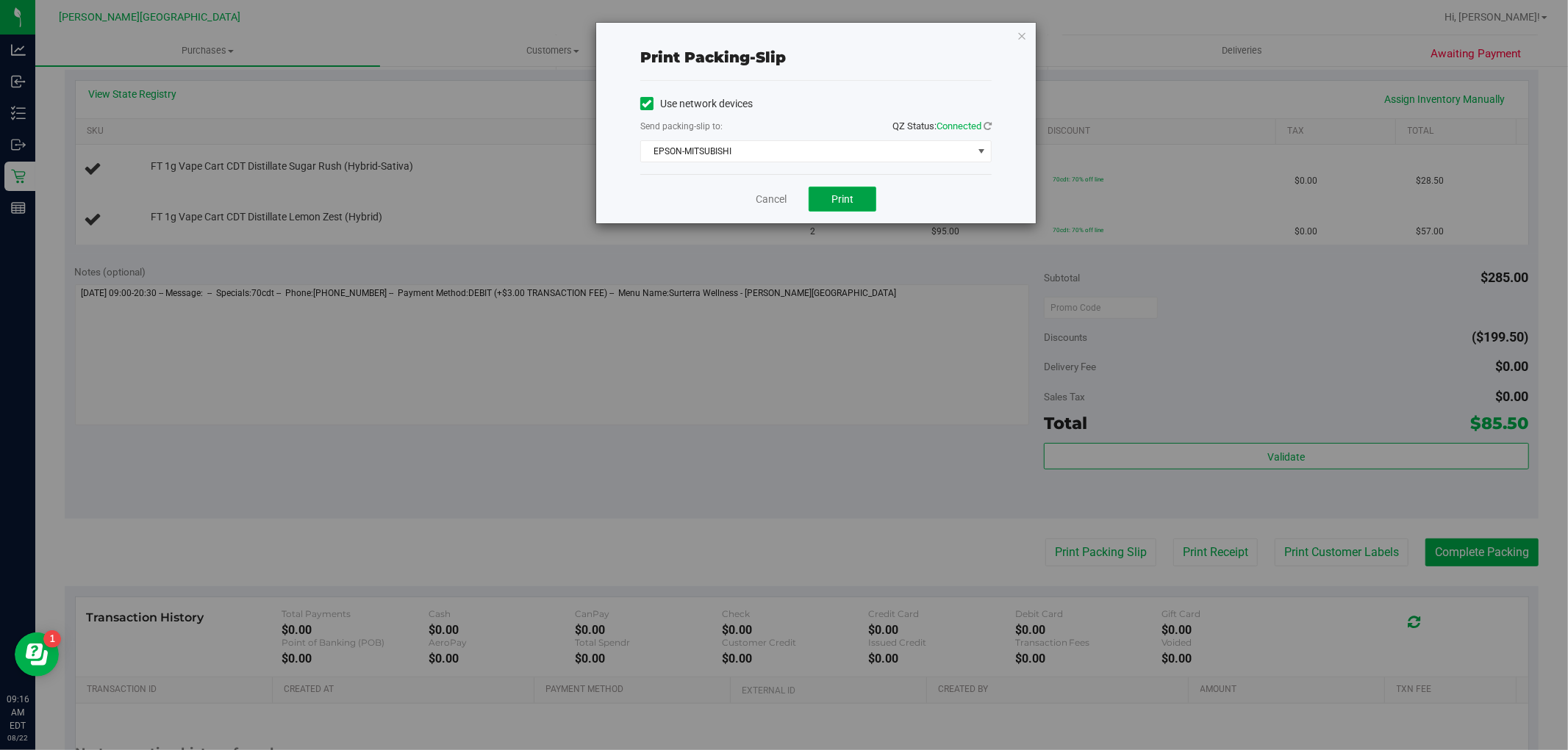
click at [849, 209] on button "Print" at bounding box center [842, 199] width 67 height 25
click at [761, 203] on link "Cancel" at bounding box center [771, 199] width 31 height 15
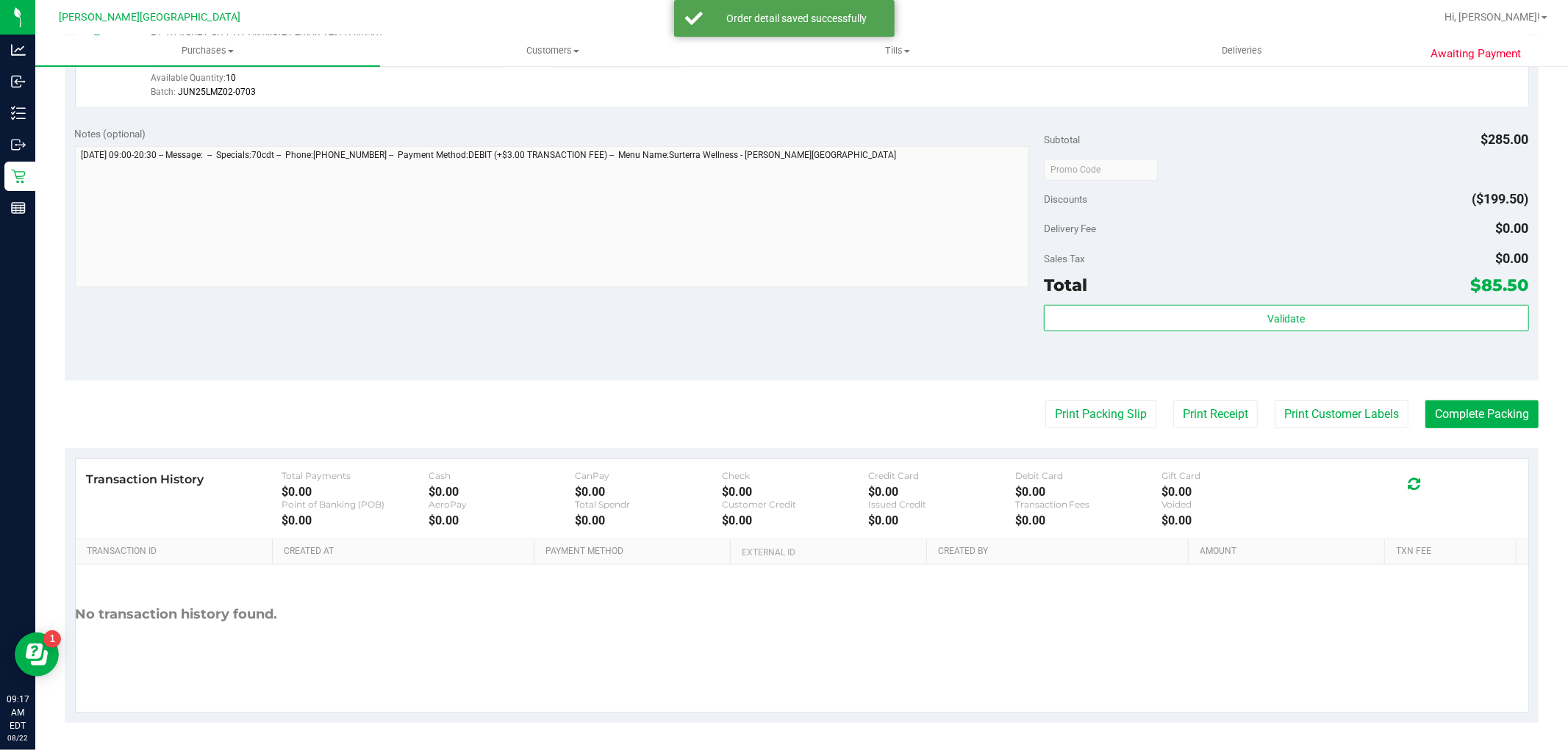
scroll to position [538, 0]
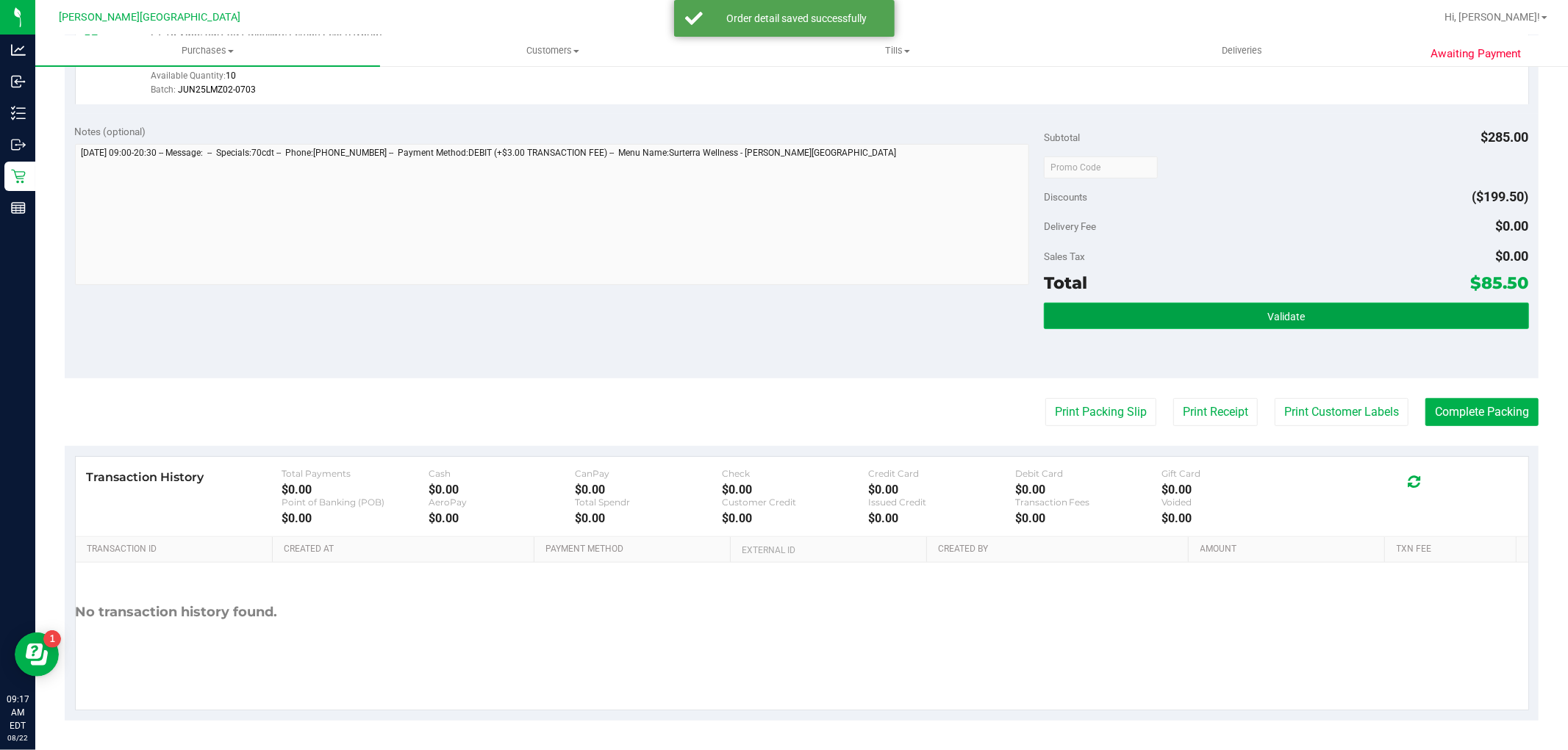
click at [1295, 312] on span "Validate" at bounding box center [1285, 316] width 37 height 12
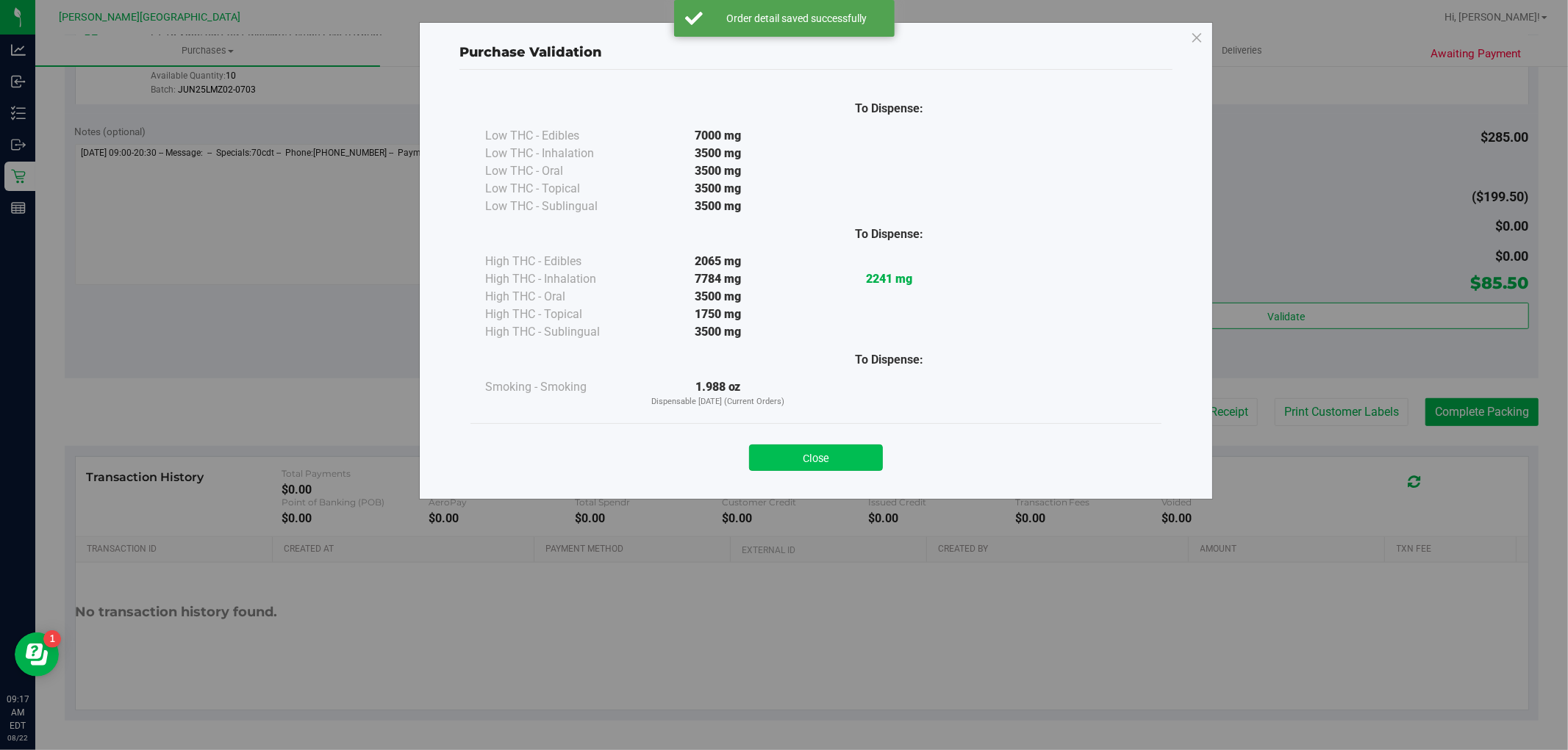
click at [789, 445] on button "Close" at bounding box center [816, 457] width 134 height 26
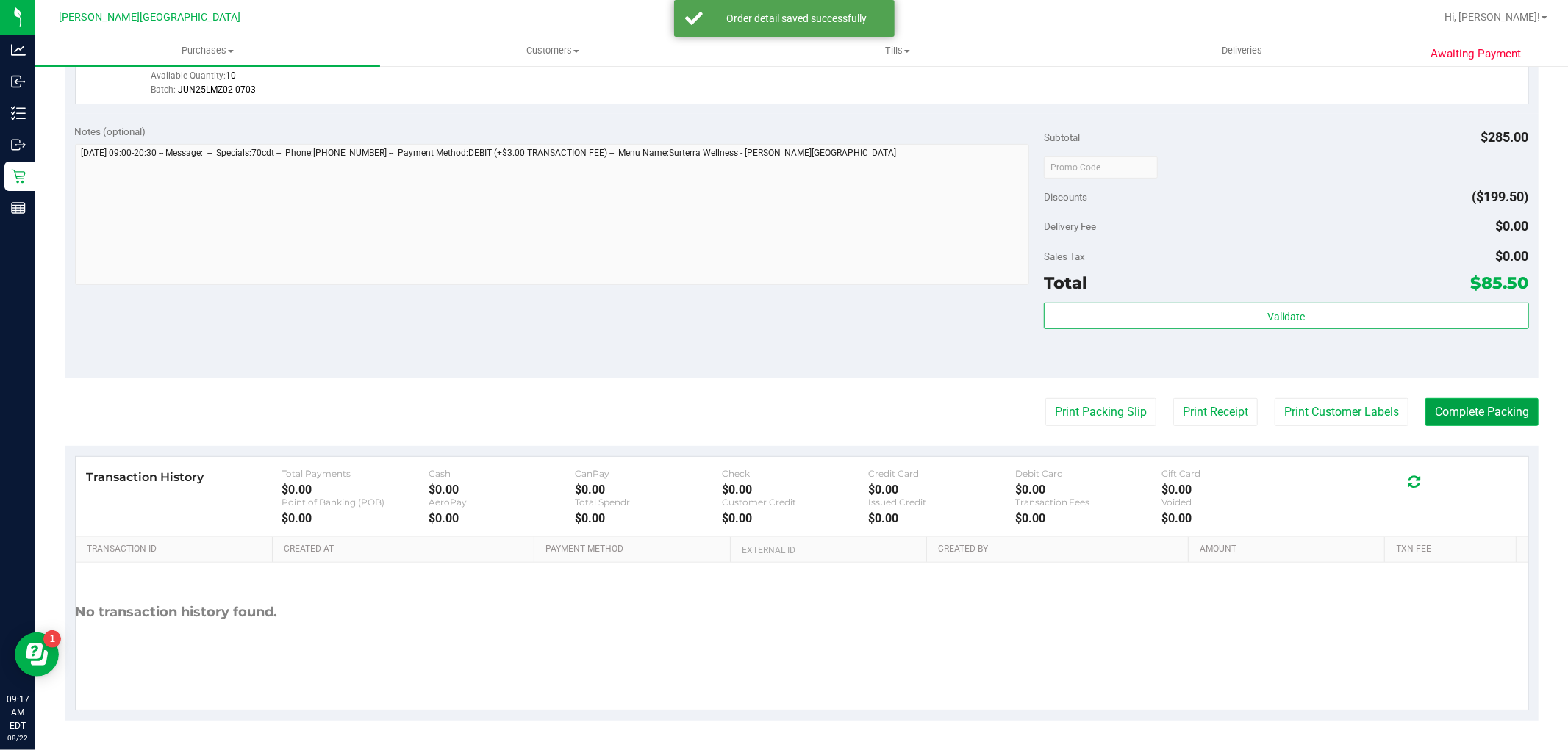
click at [1456, 416] on button "Complete Packing" at bounding box center [1482, 412] width 113 height 28
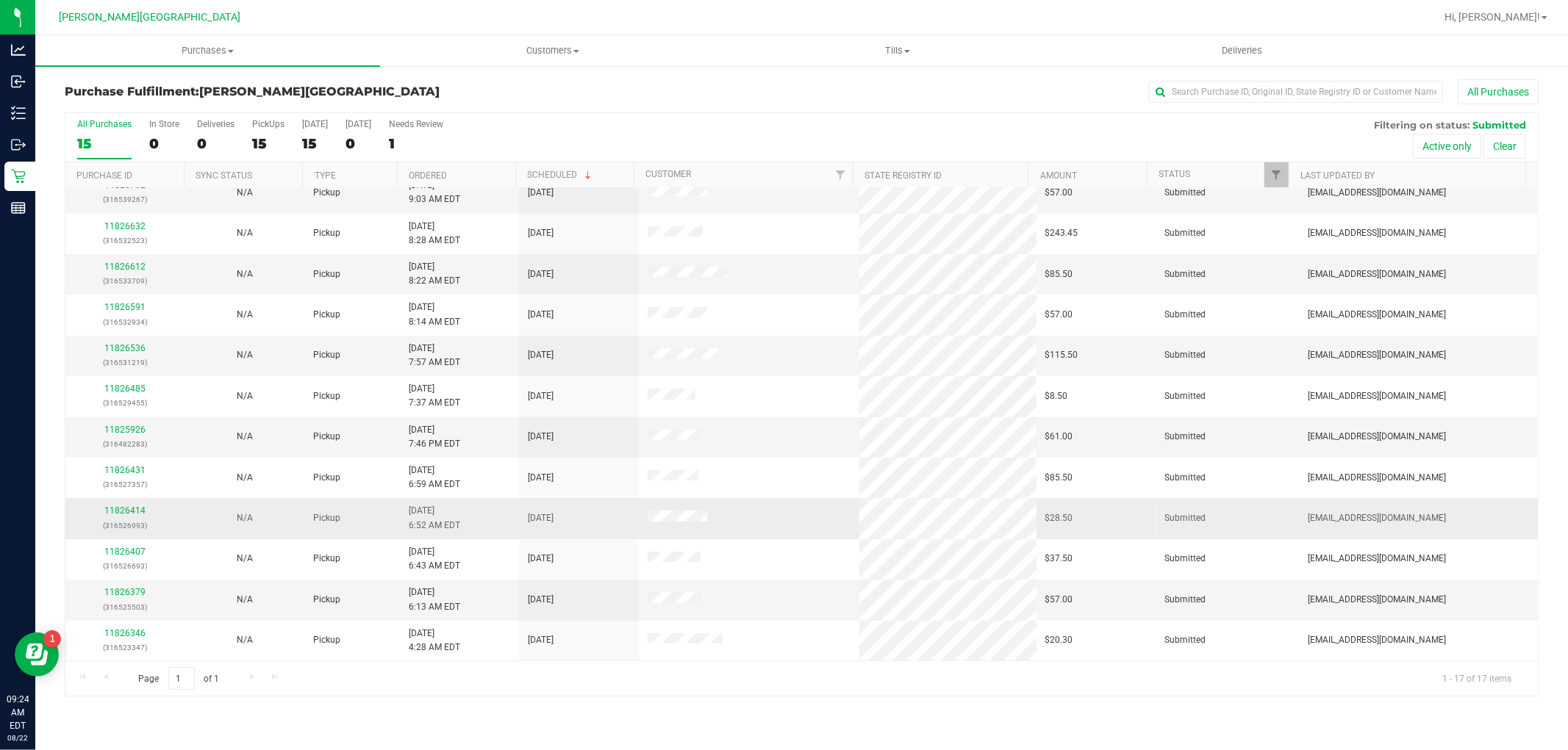
scroll to position [56, 0]
click at [114, 354] on link "11826612" at bounding box center [125, 348] width 41 height 10
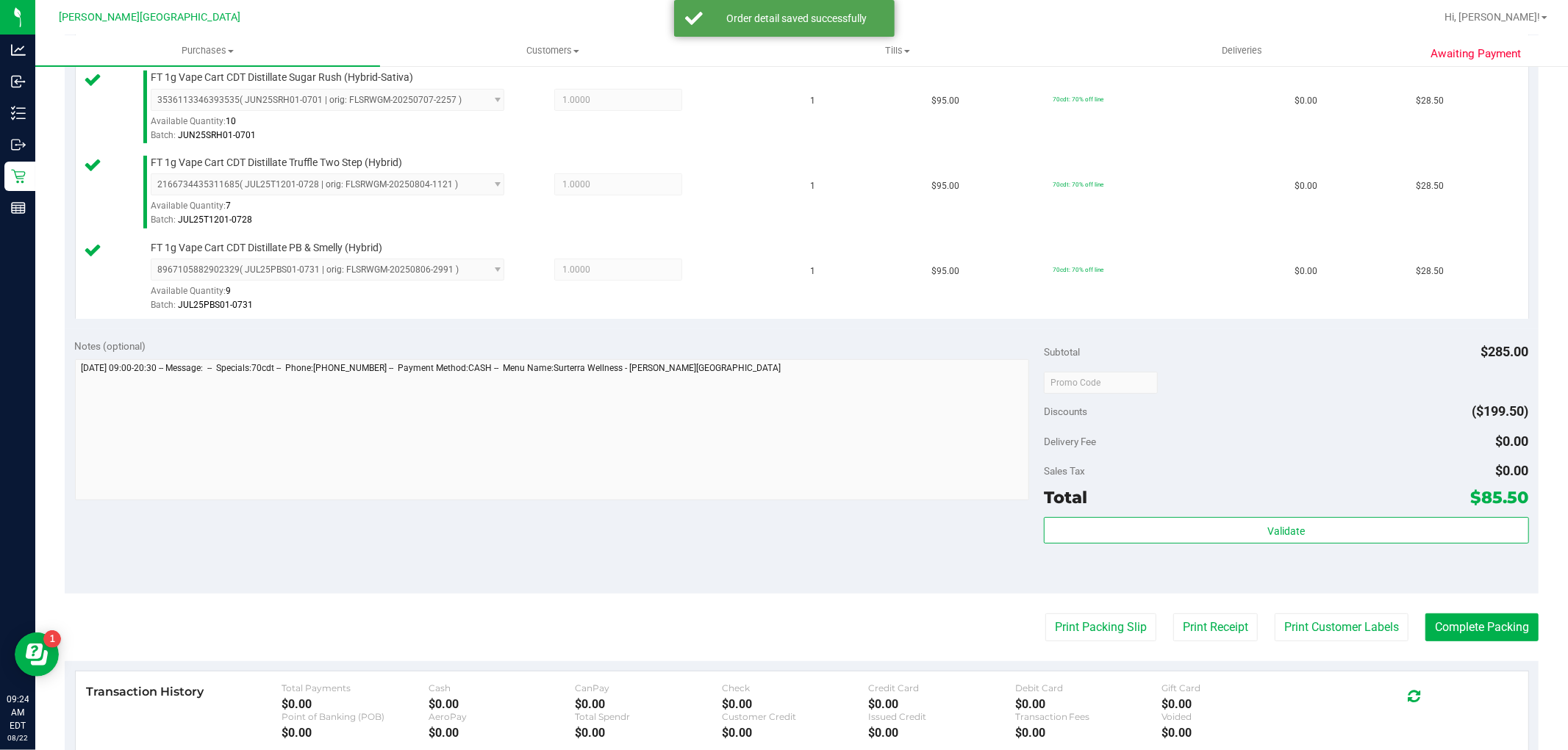
scroll to position [408, 0]
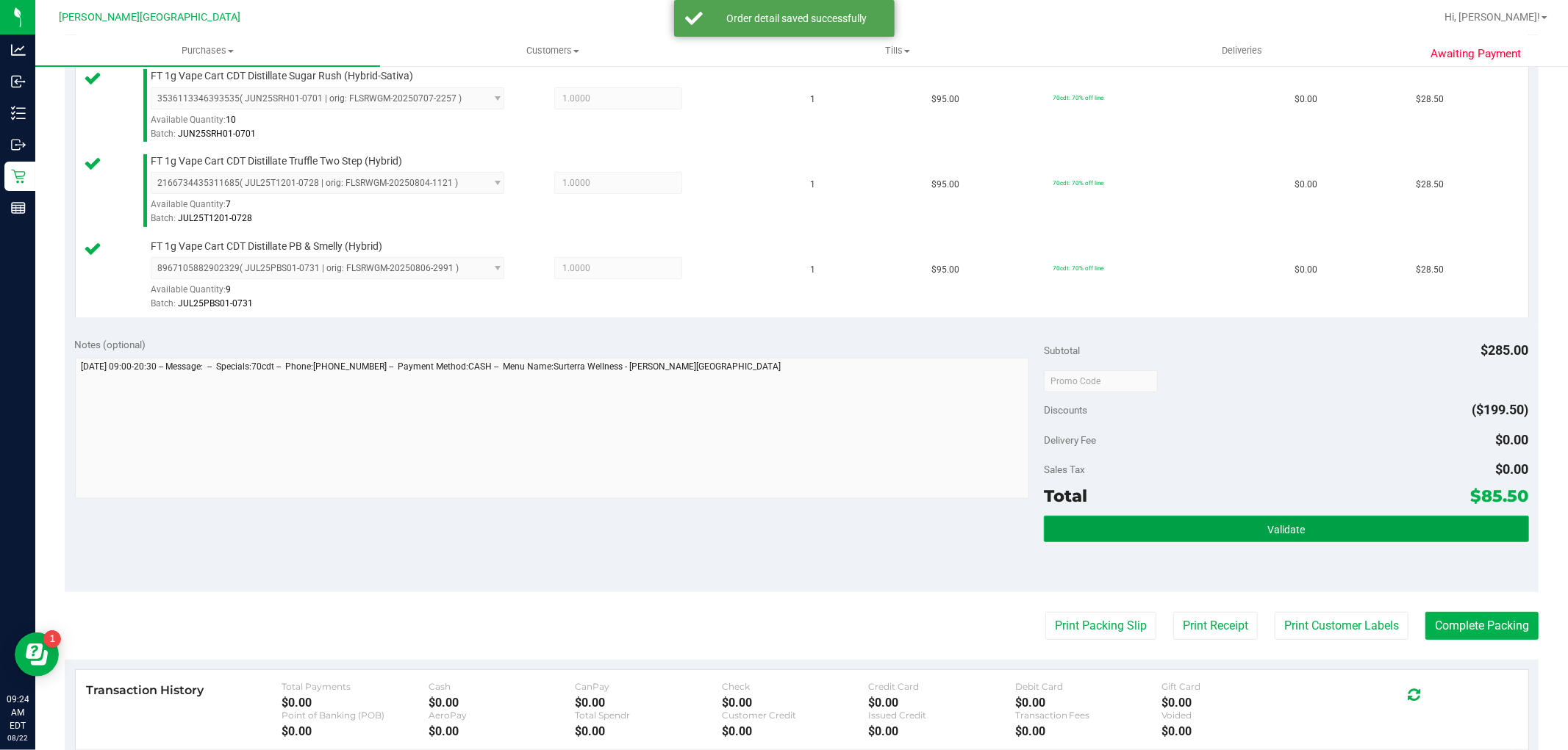
click at [1134, 540] on button "Validate" at bounding box center [1285, 529] width 484 height 26
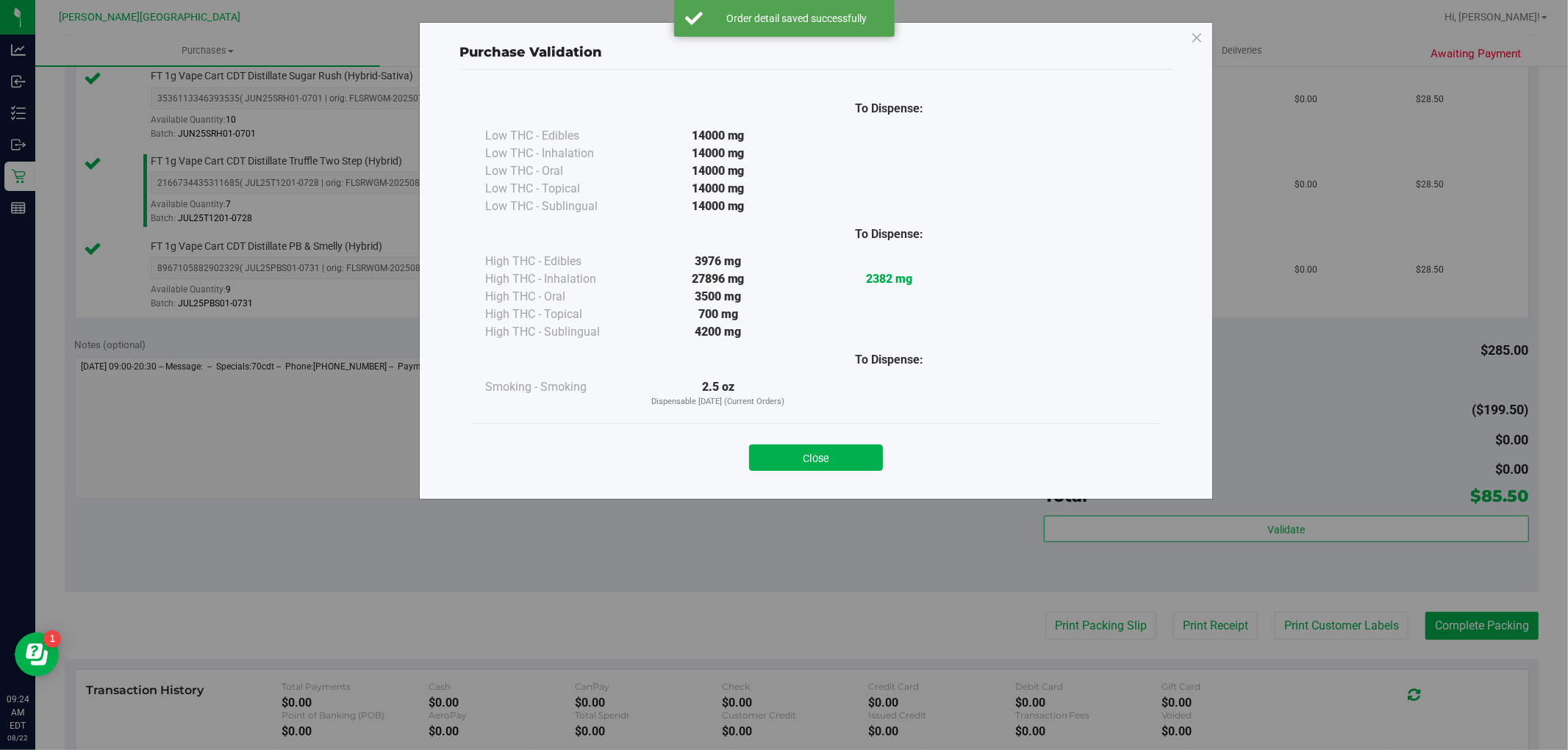
click at [837, 449] on button "Close" at bounding box center [816, 457] width 134 height 26
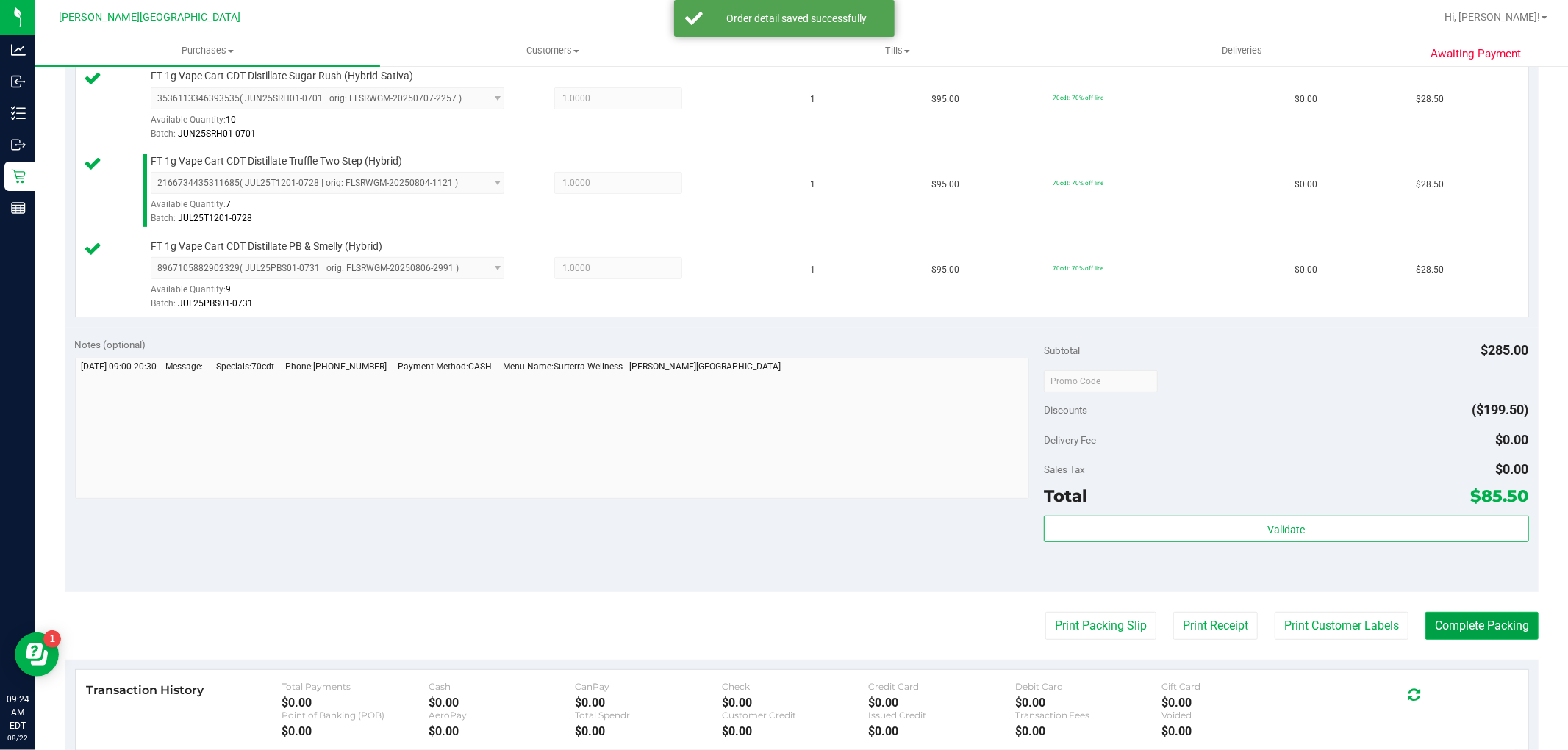
click at [1479, 636] on button "Complete Packing" at bounding box center [1482, 626] width 113 height 28
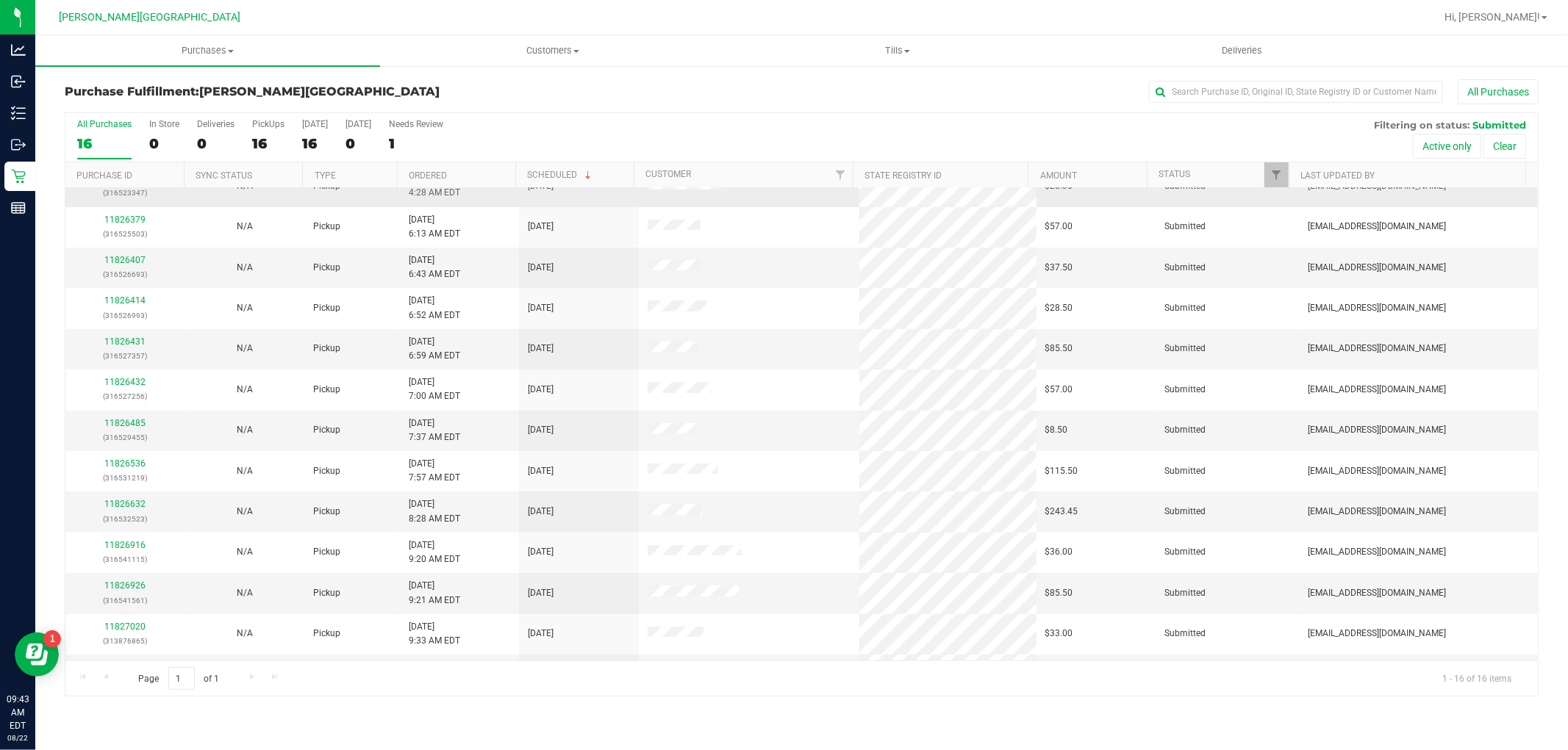
scroll to position [179, 0]
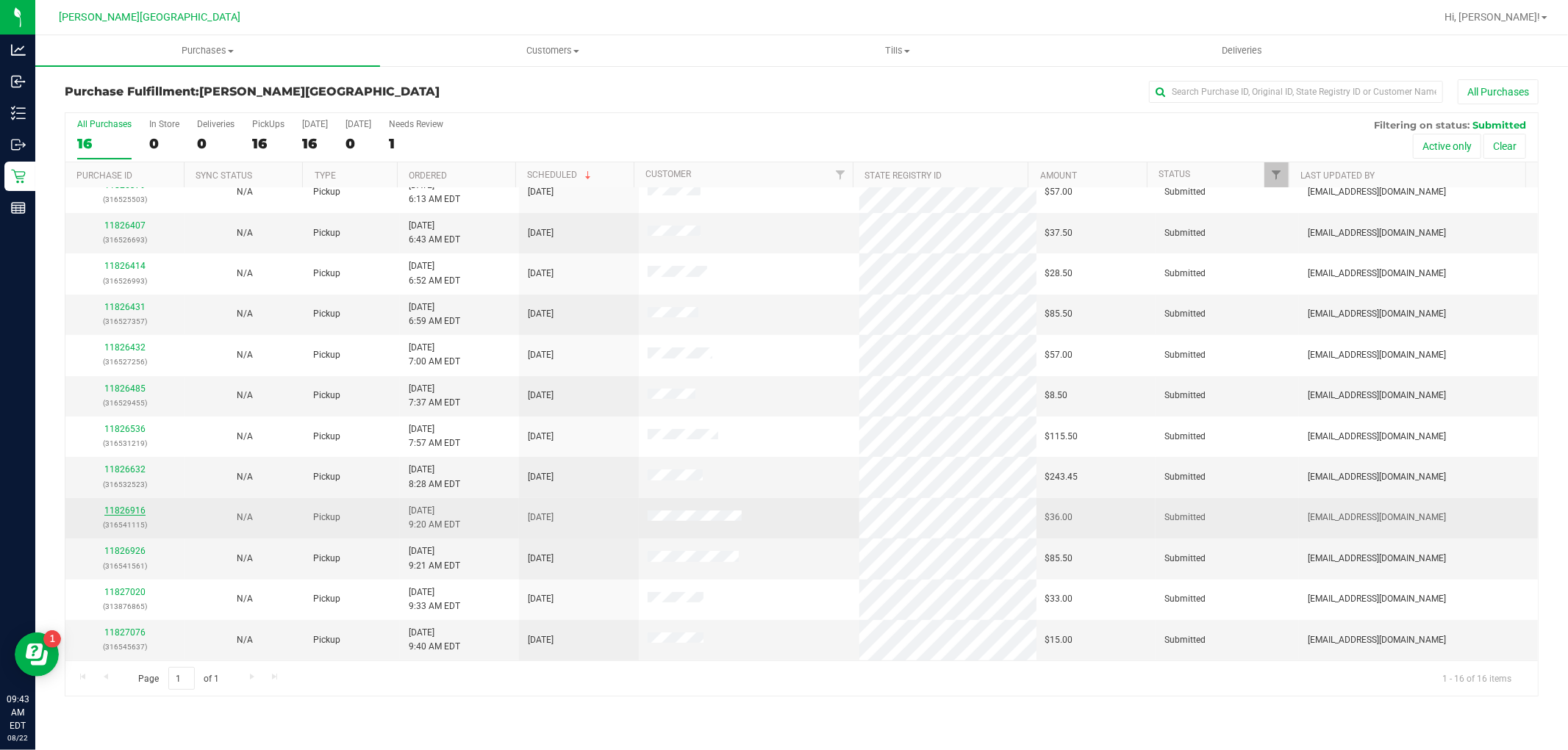
click at [127, 512] on link "11826916" at bounding box center [125, 510] width 41 height 10
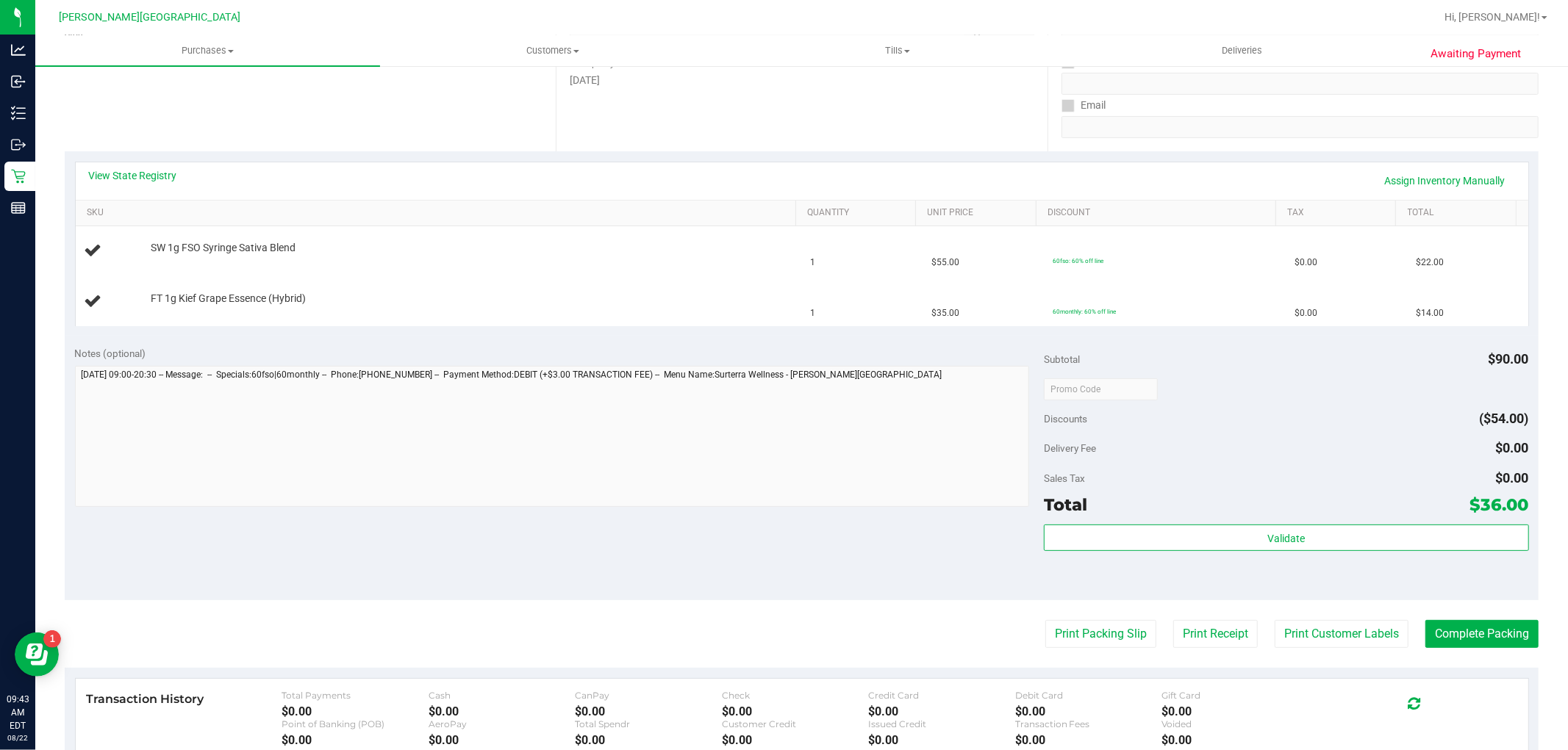
scroll to position [408, 0]
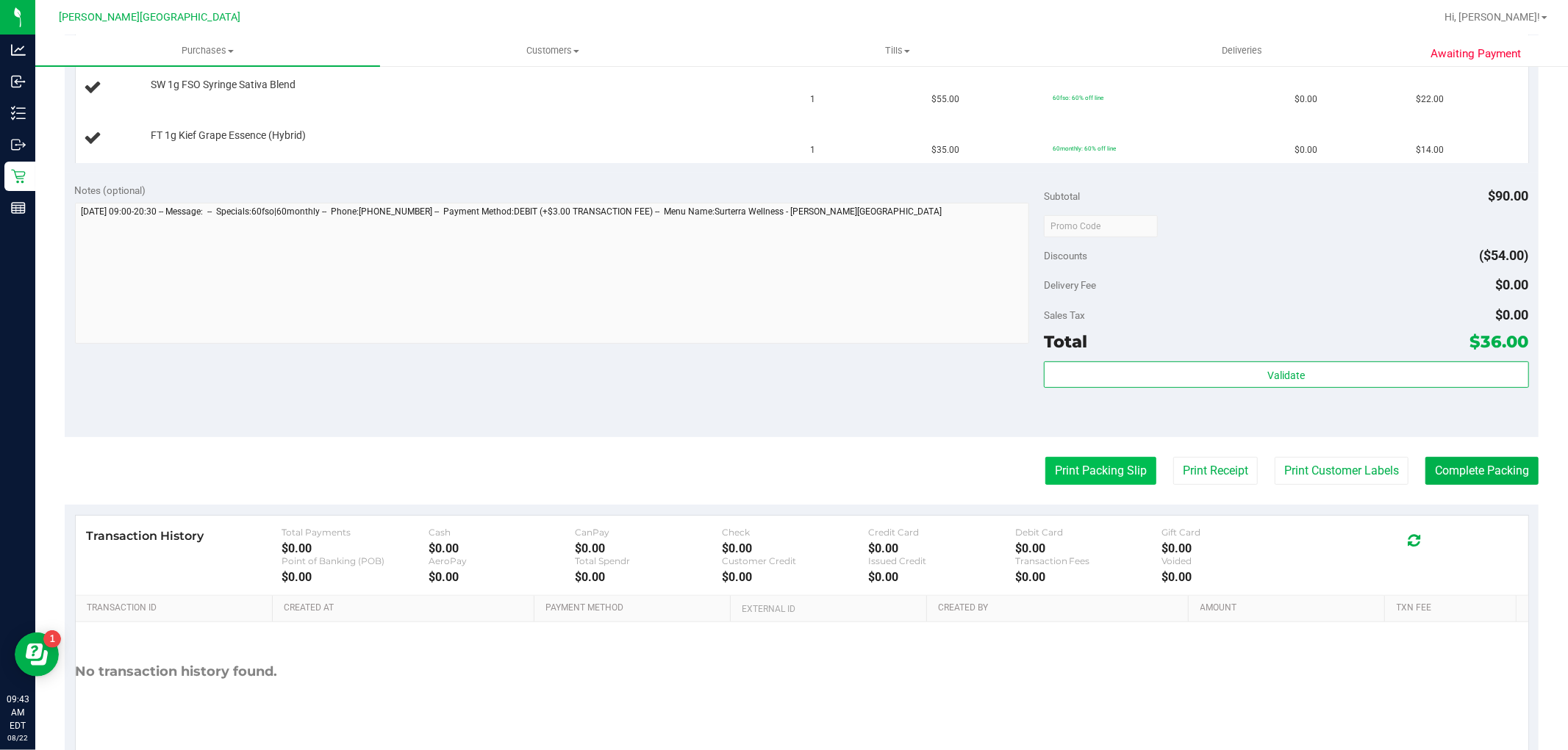
click at [1089, 477] on button "Print Packing Slip" at bounding box center [1101, 471] width 111 height 28
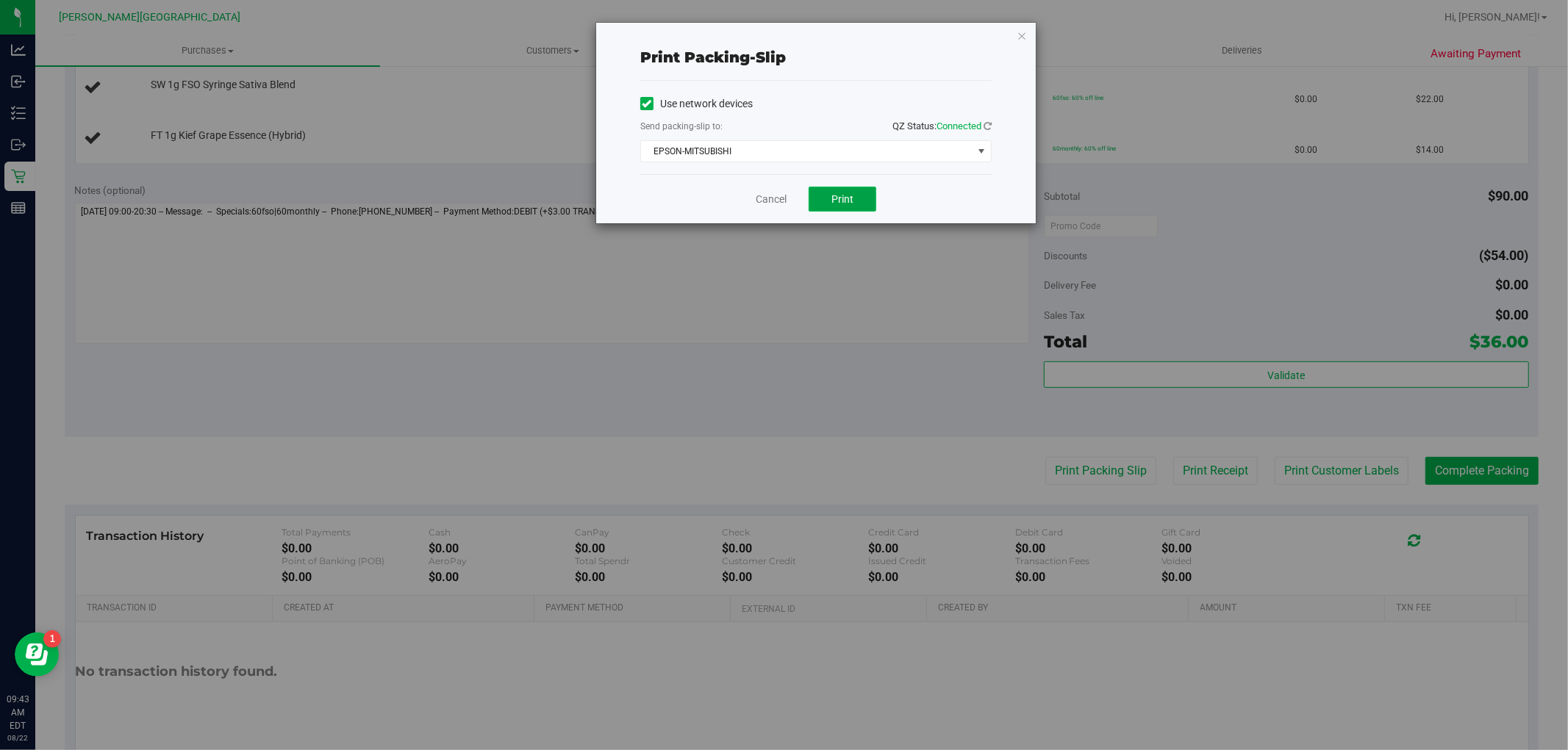
click at [854, 199] on button "Print" at bounding box center [842, 199] width 67 height 25
click at [772, 204] on link "Cancel" at bounding box center [771, 199] width 31 height 15
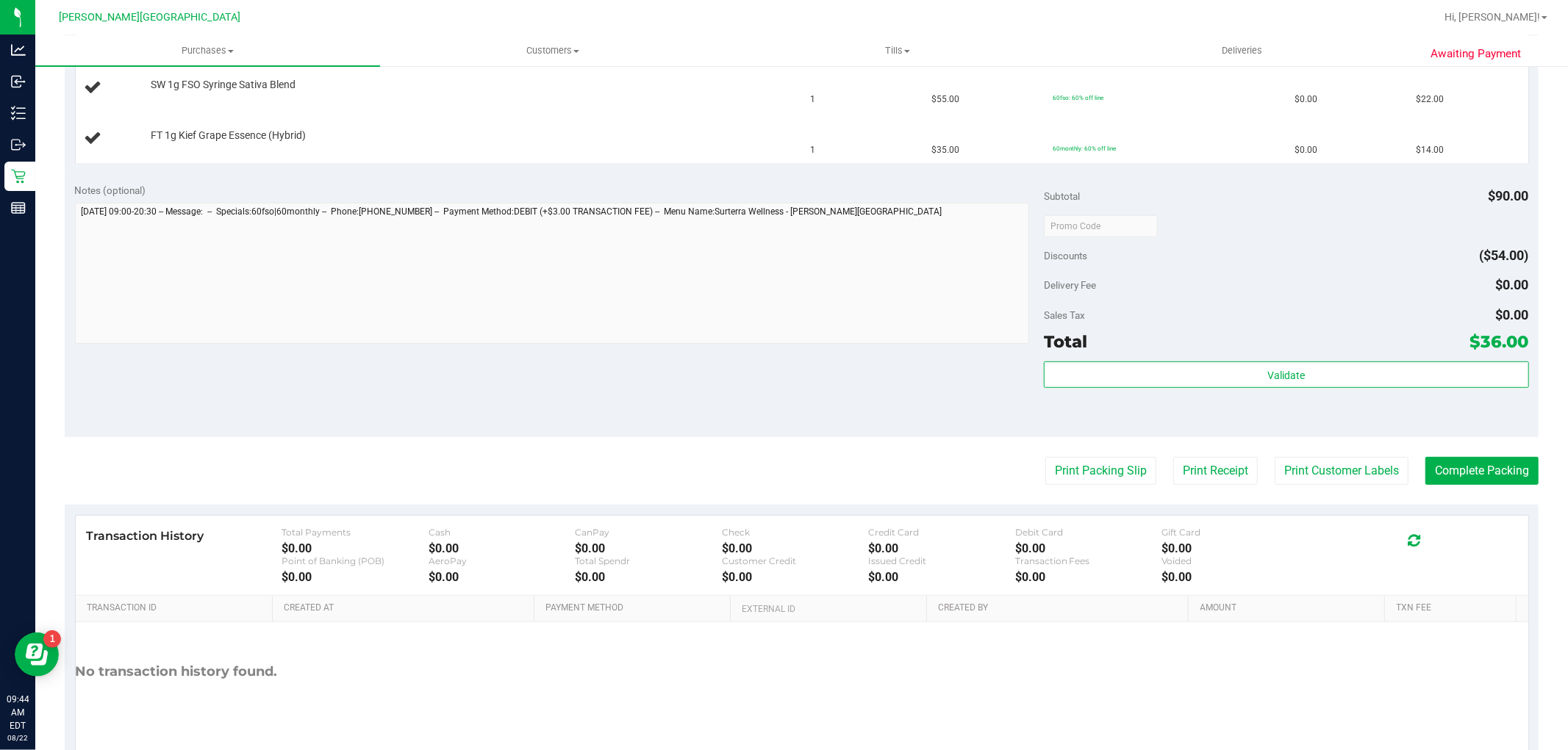
scroll to position [326, 0]
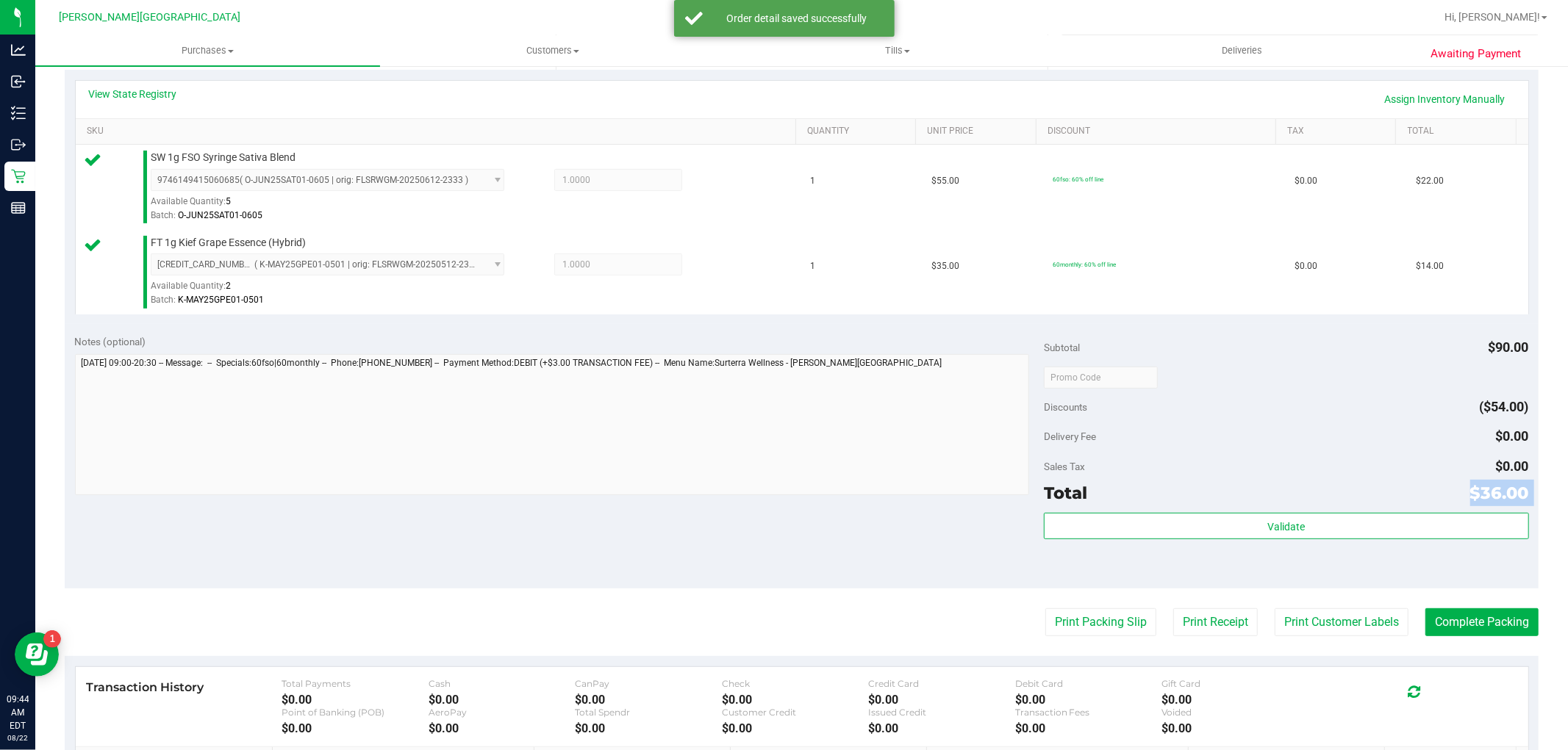
click at [1236, 506] on div "Subtotal $90.00 Discounts ($54.00) Delivery Fee $0.00 Sales Tax $0.00 Total $36…" at bounding box center [1285, 457] width 484 height 245
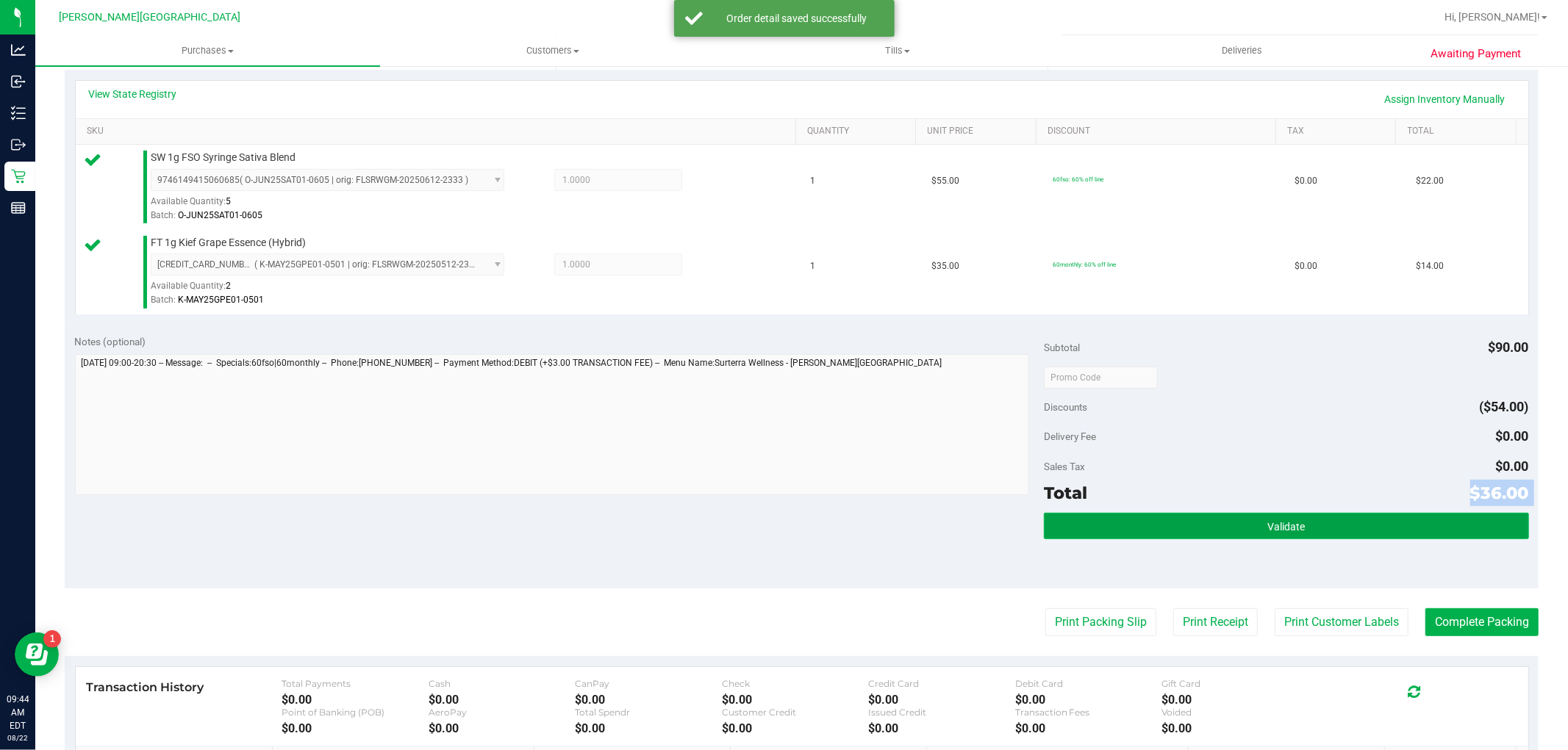
click at [1239, 522] on button "Validate" at bounding box center [1285, 526] width 484 height 26
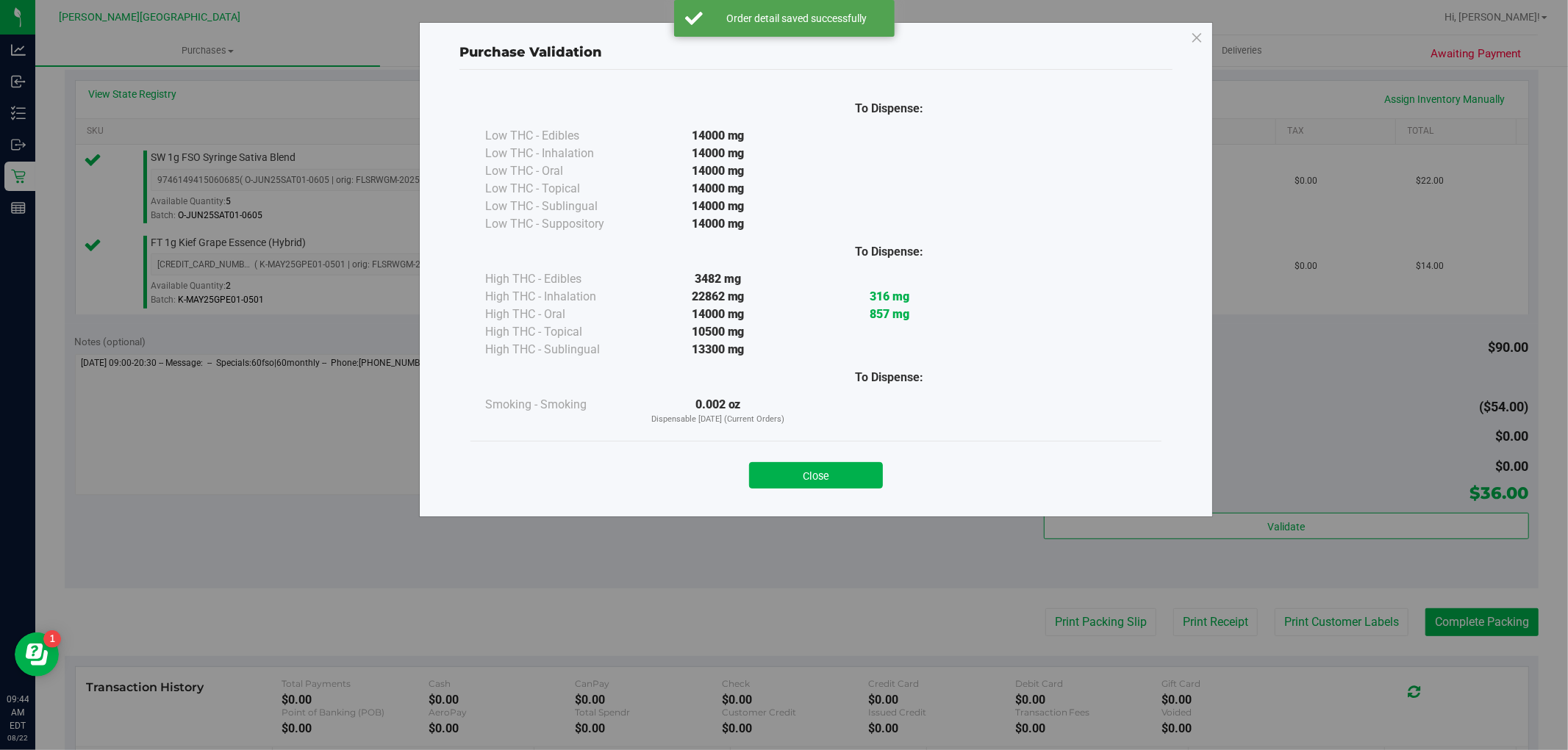
click at [778, 457] on div "Close" at bounding box center [816, 471] width 669 height 36
click at [814, 501] on div "To Dispense: Low THC - Edibles 14000 mg" at bounding box center [816, 287] width 713 height 434
click at [804, 485] on button "Close" at bounding box center [816, 475] width 134 height 26
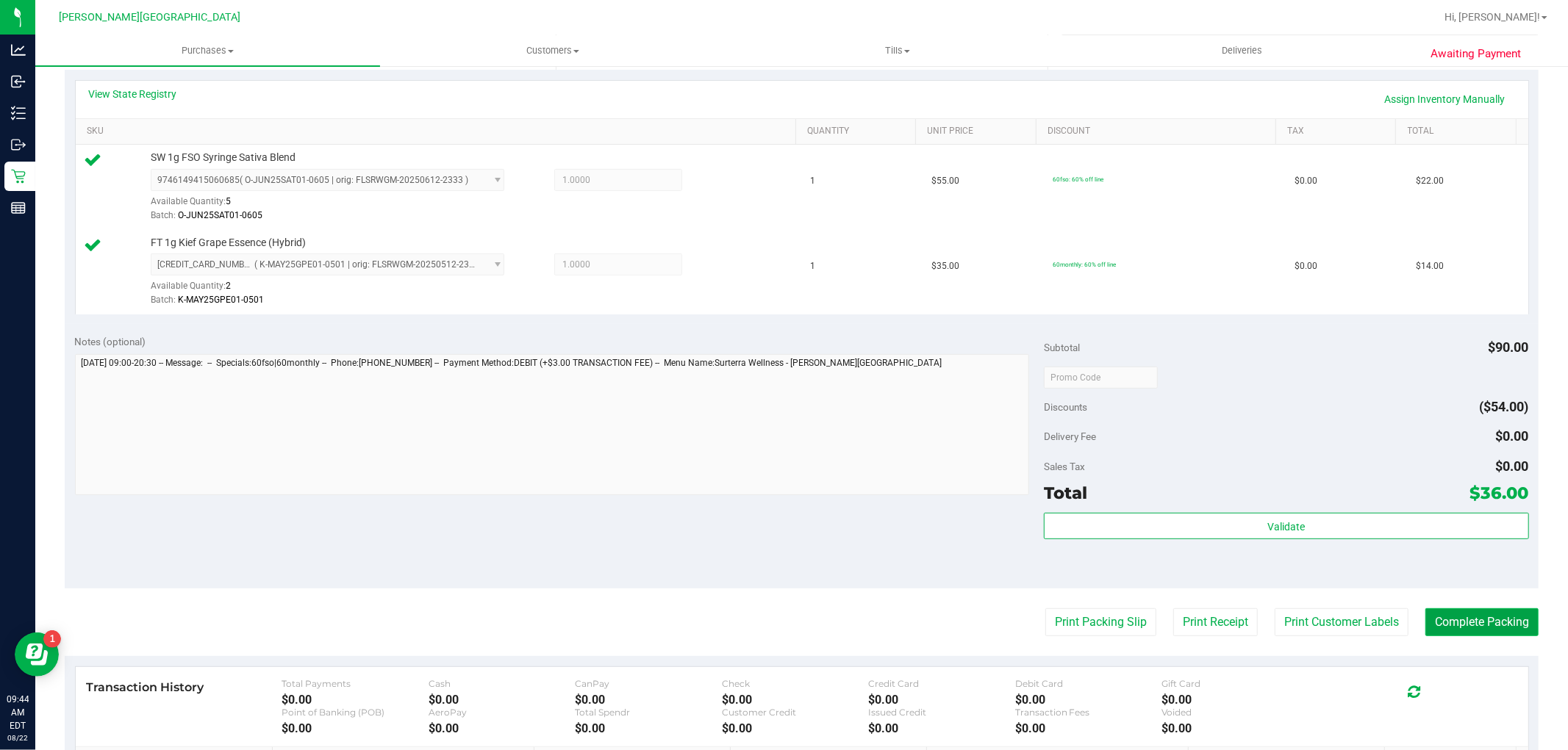
click at [1492, 621] on button "Complete Packing" at bounding box center [1482, 622] width 113 height 28
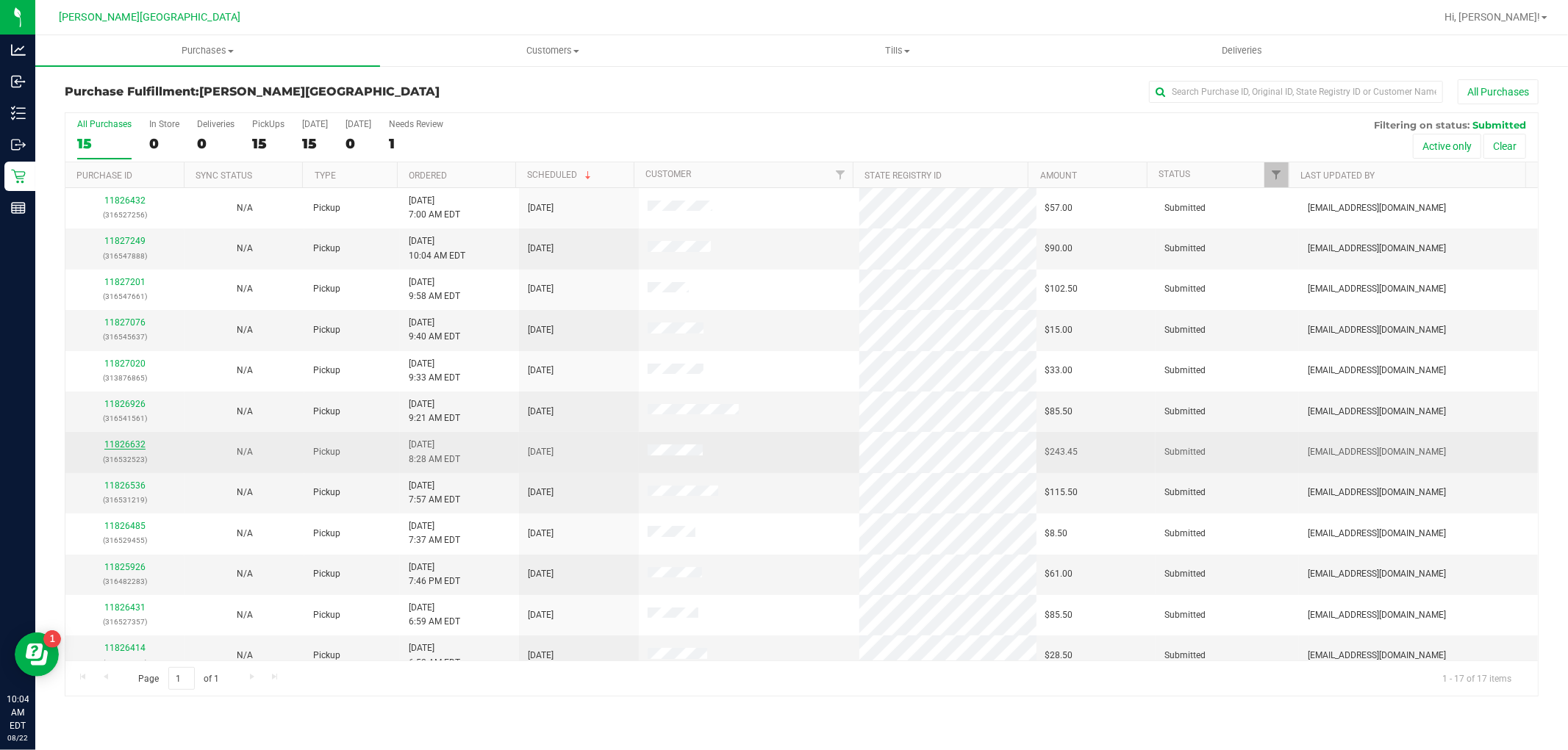
click at [129, 447] on link "11826632" at bounding box center [125, 444] width 41 height 10
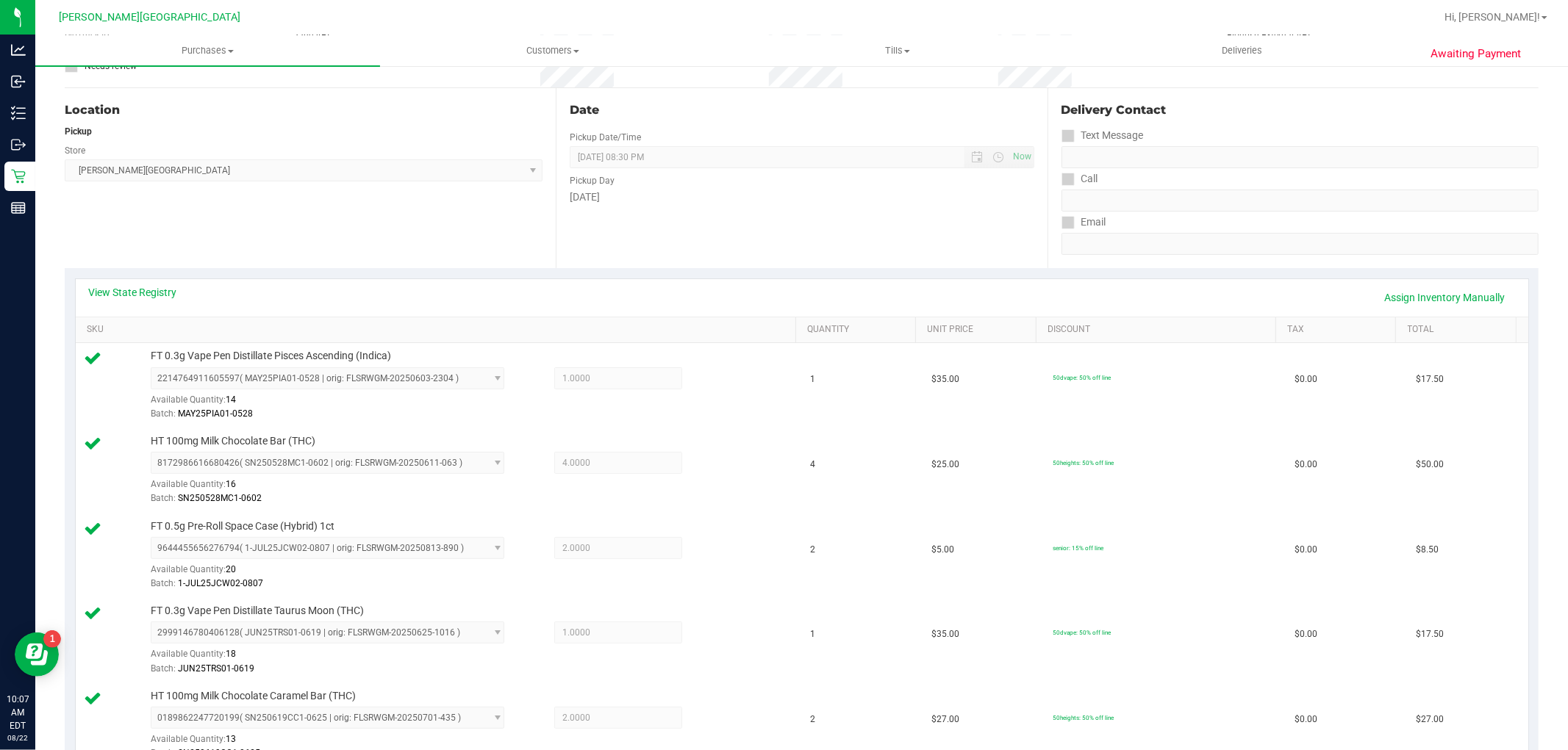
scroll to position [82, 0]
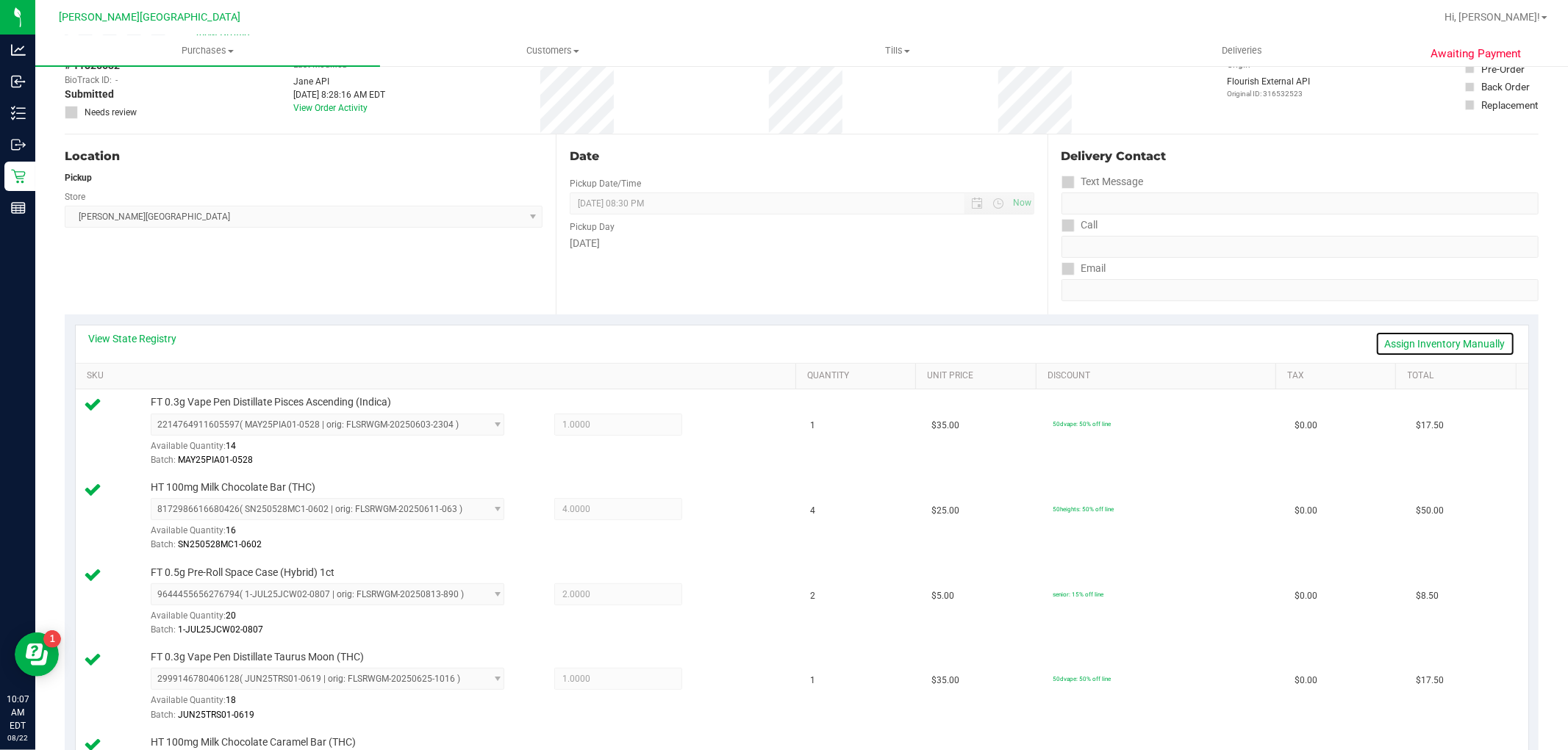
click at [1429, 344] on link "Assign Inventory Manually" at bounding box center [1445, 344] width 139 height 25
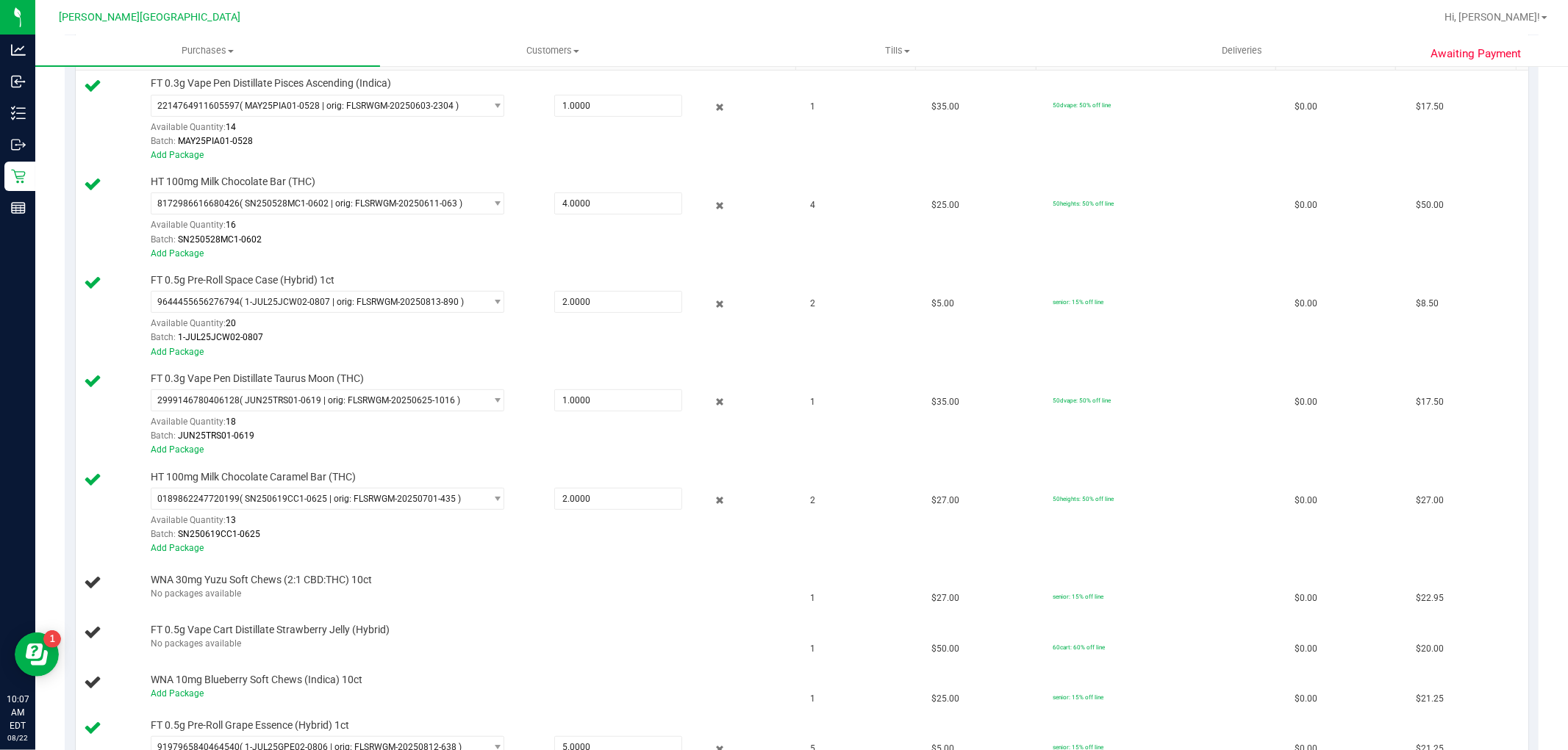
scroll to position [245, 0]
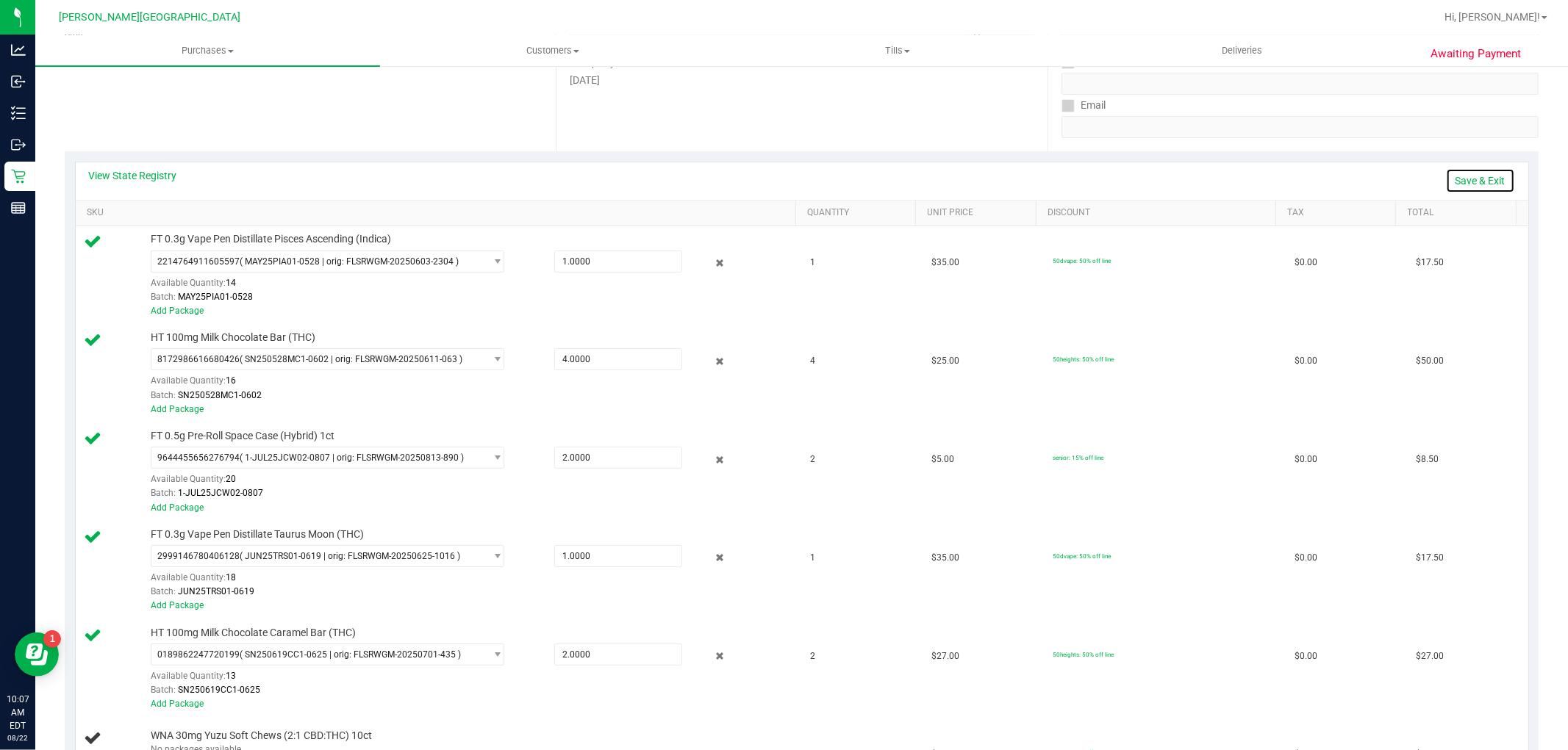
click at [1464, 180] on link "Save & Exit" at bounding box center [1480, 180] width 69 height 25
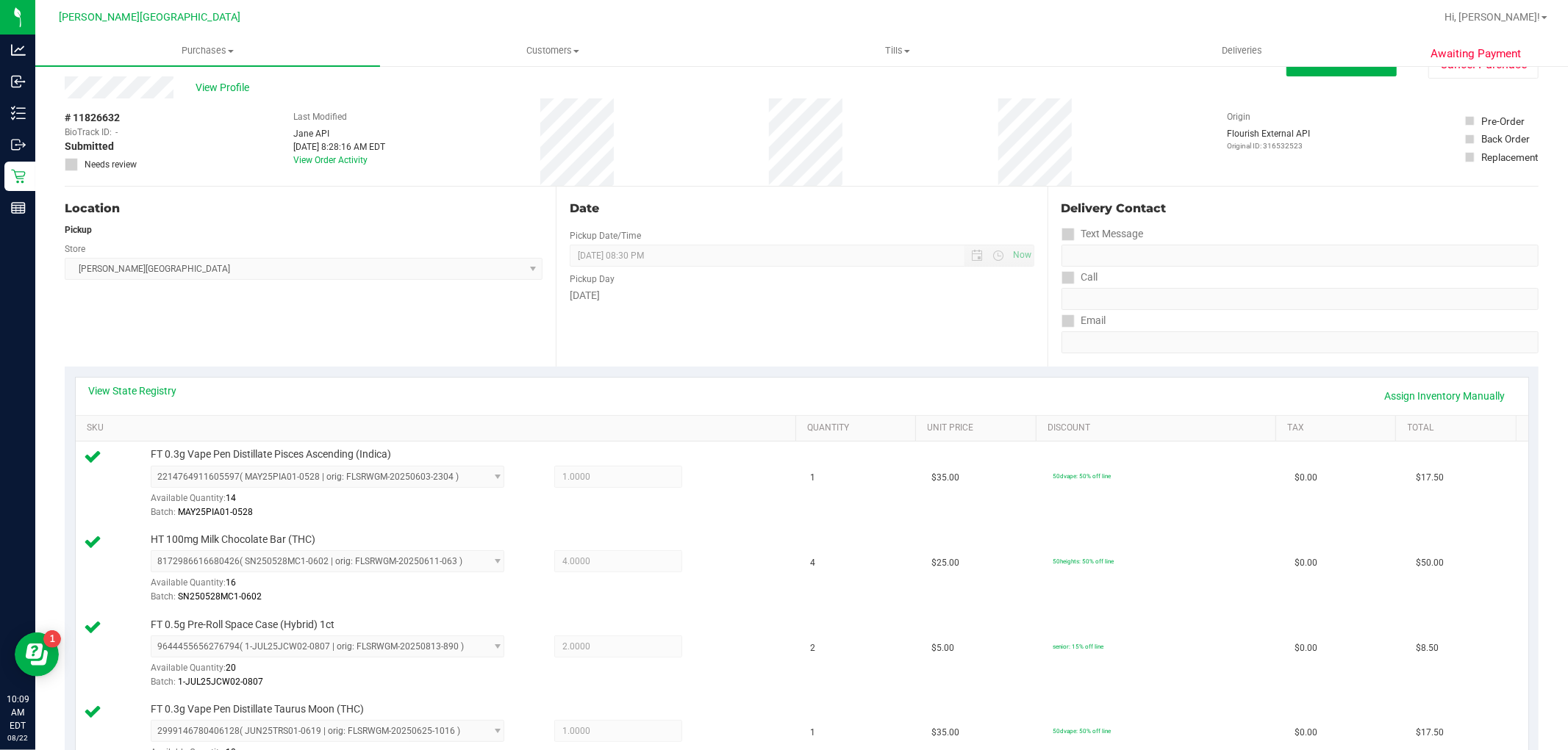
scroll to position [0, 0]
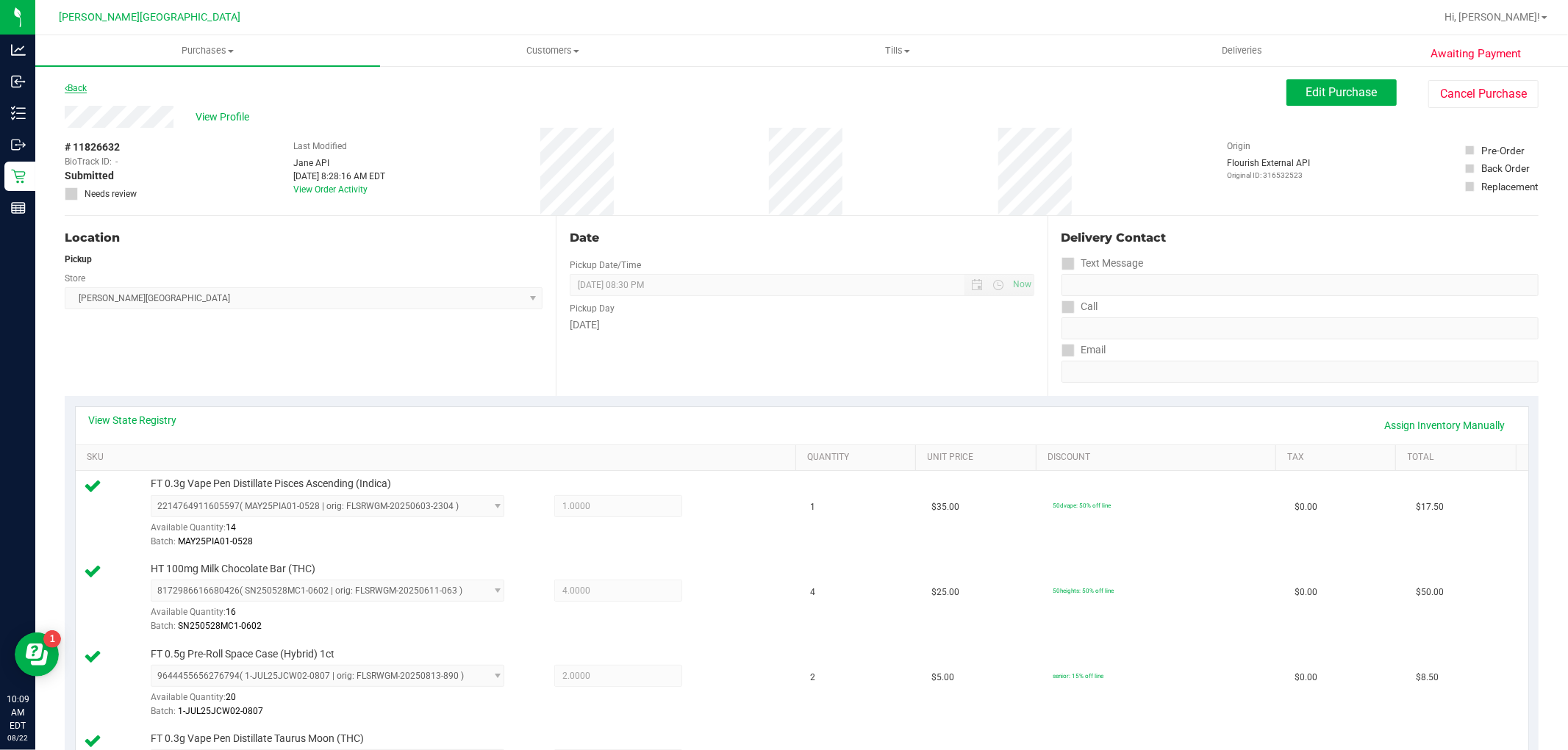
click at [82, 83] on link "Back" at bounding box center [76, 87] width 22 height 10
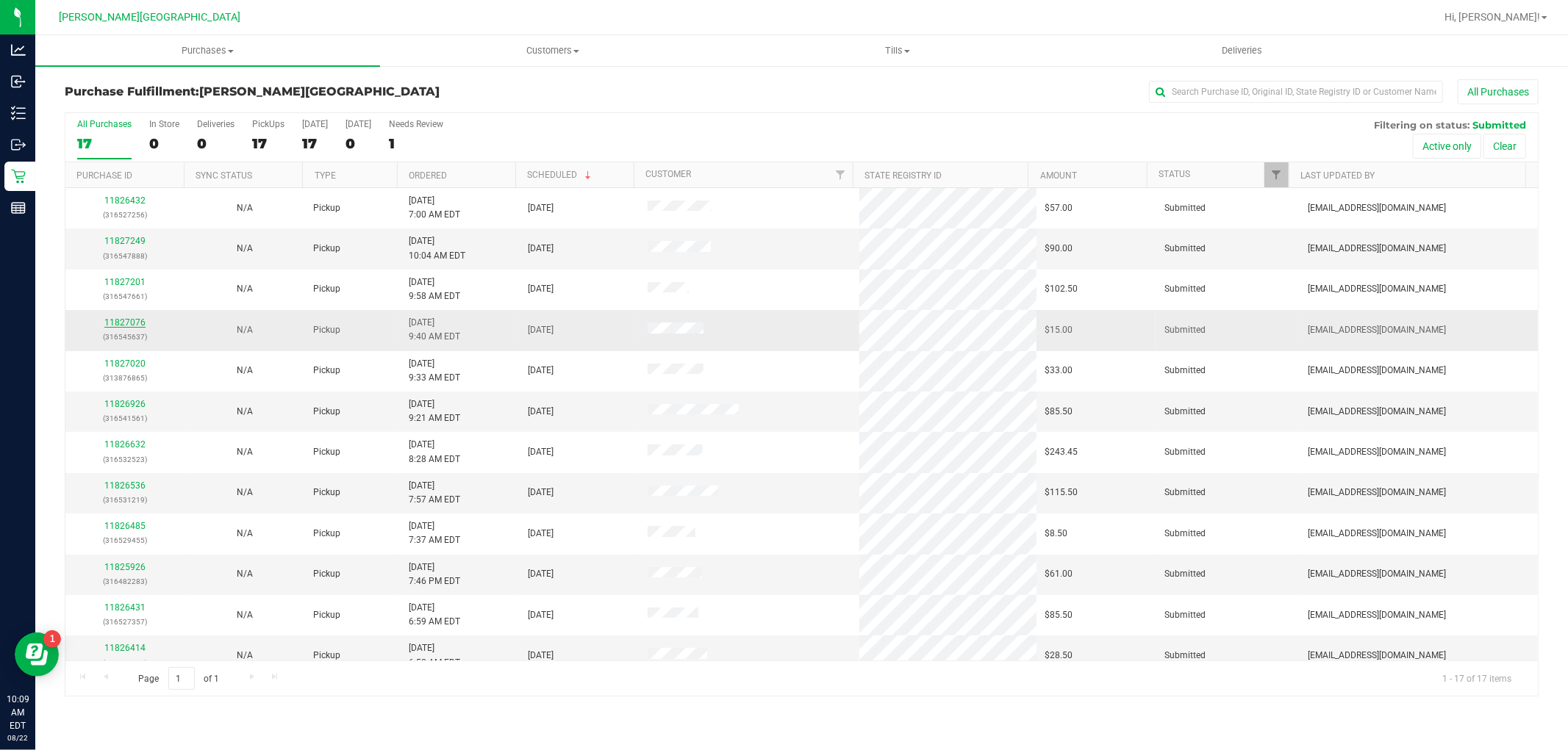
click at [135, 326] on link "11827076" at bounding box center [125, 322] width 41 height 10
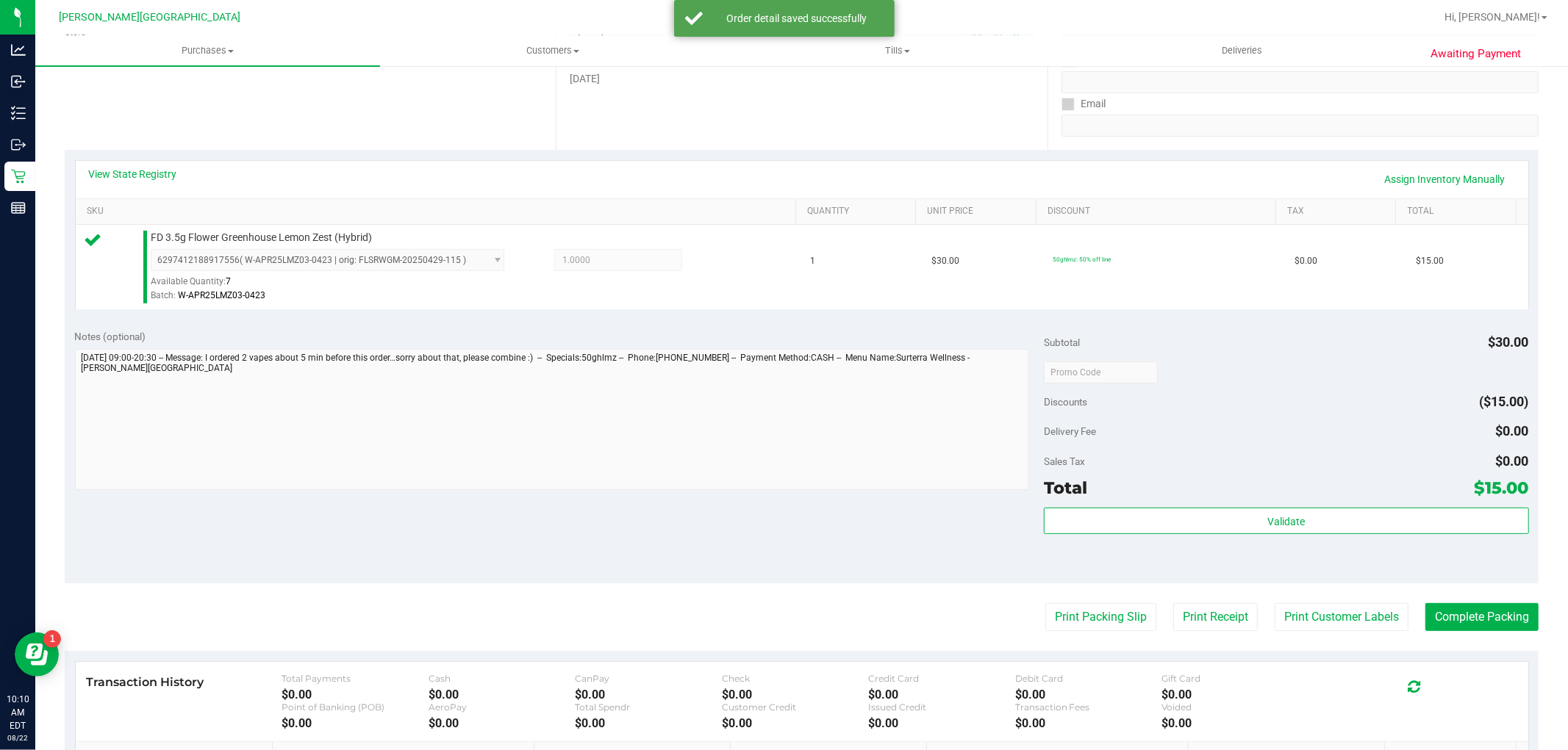
scroll to position [326, 0]
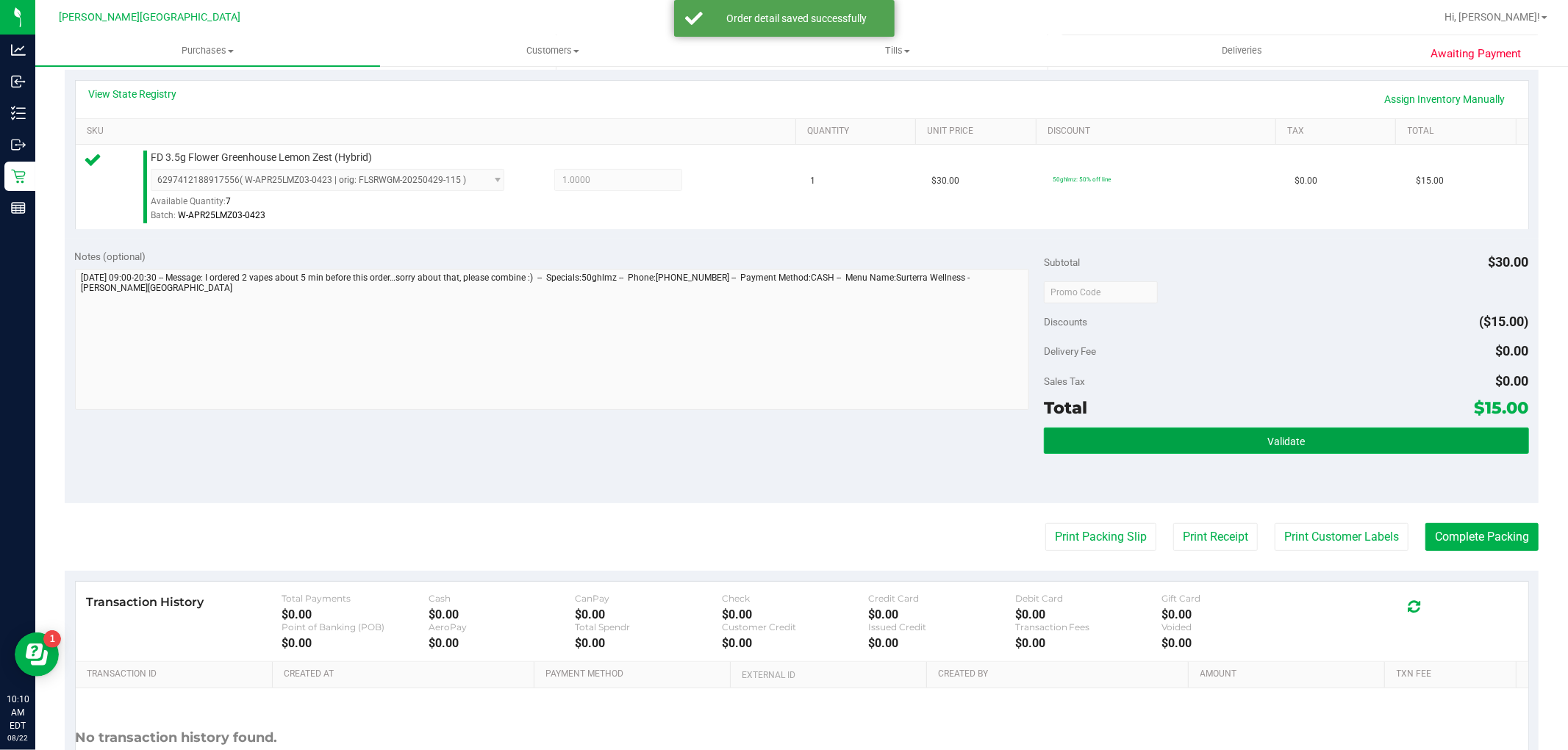
click at [1105, 446] on button "Validate" at bounding box center [1285, 440] width 484 height 26
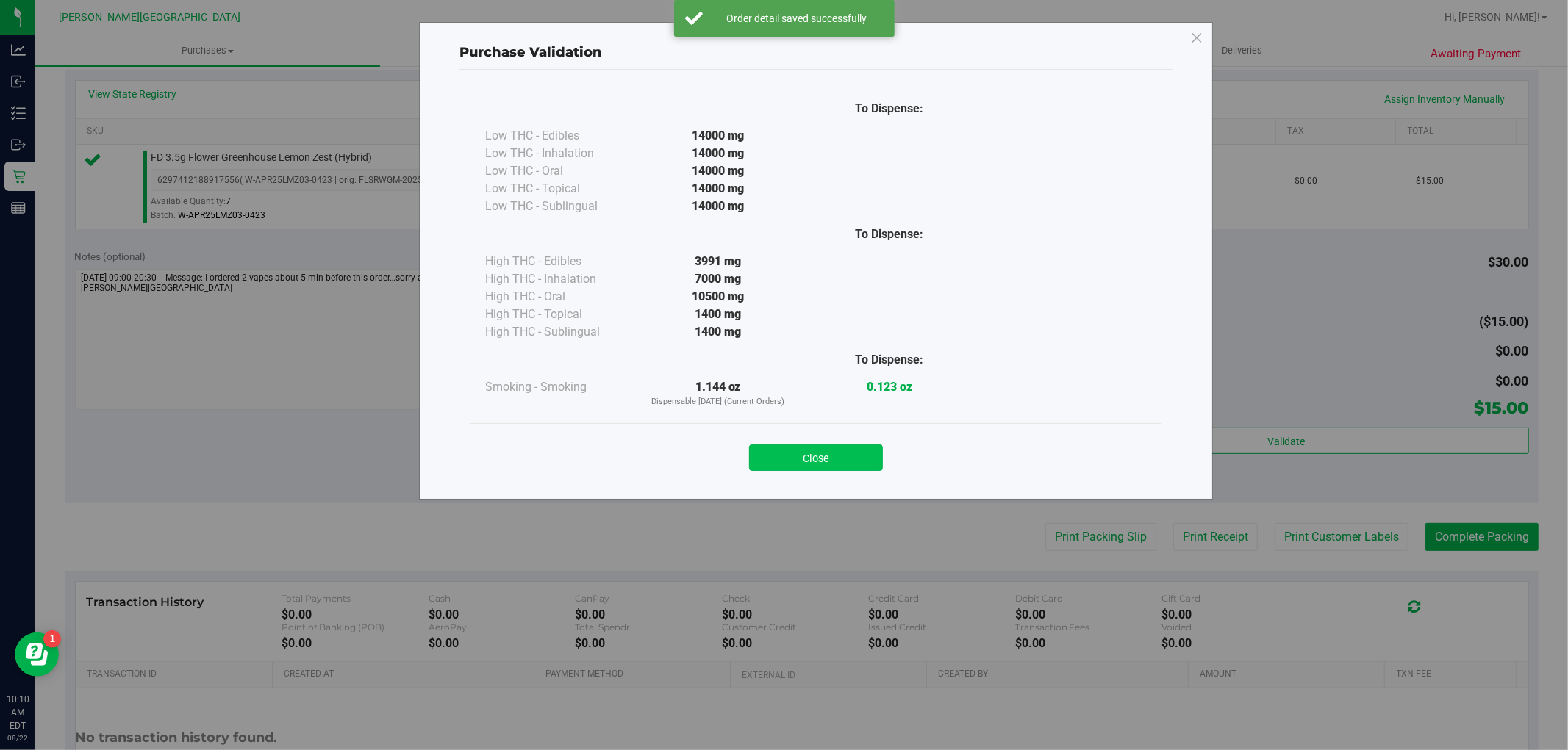
click at [796, 461] on button "Close" at bounding box center [816, 457] width 134 height 26
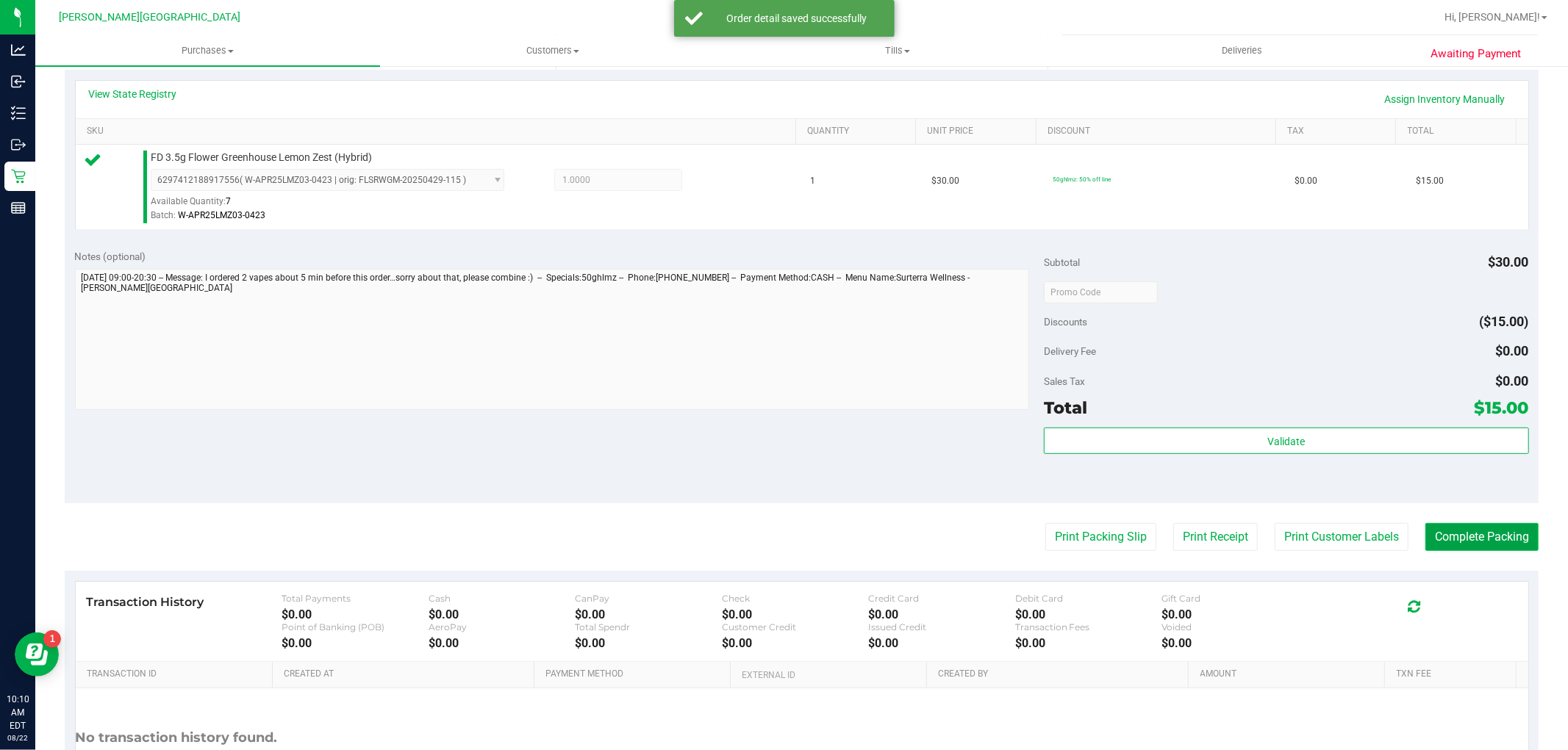
click at [1437, 538] on button "Complete Packing" at bounding box center [1482, 537] width 113 height 28
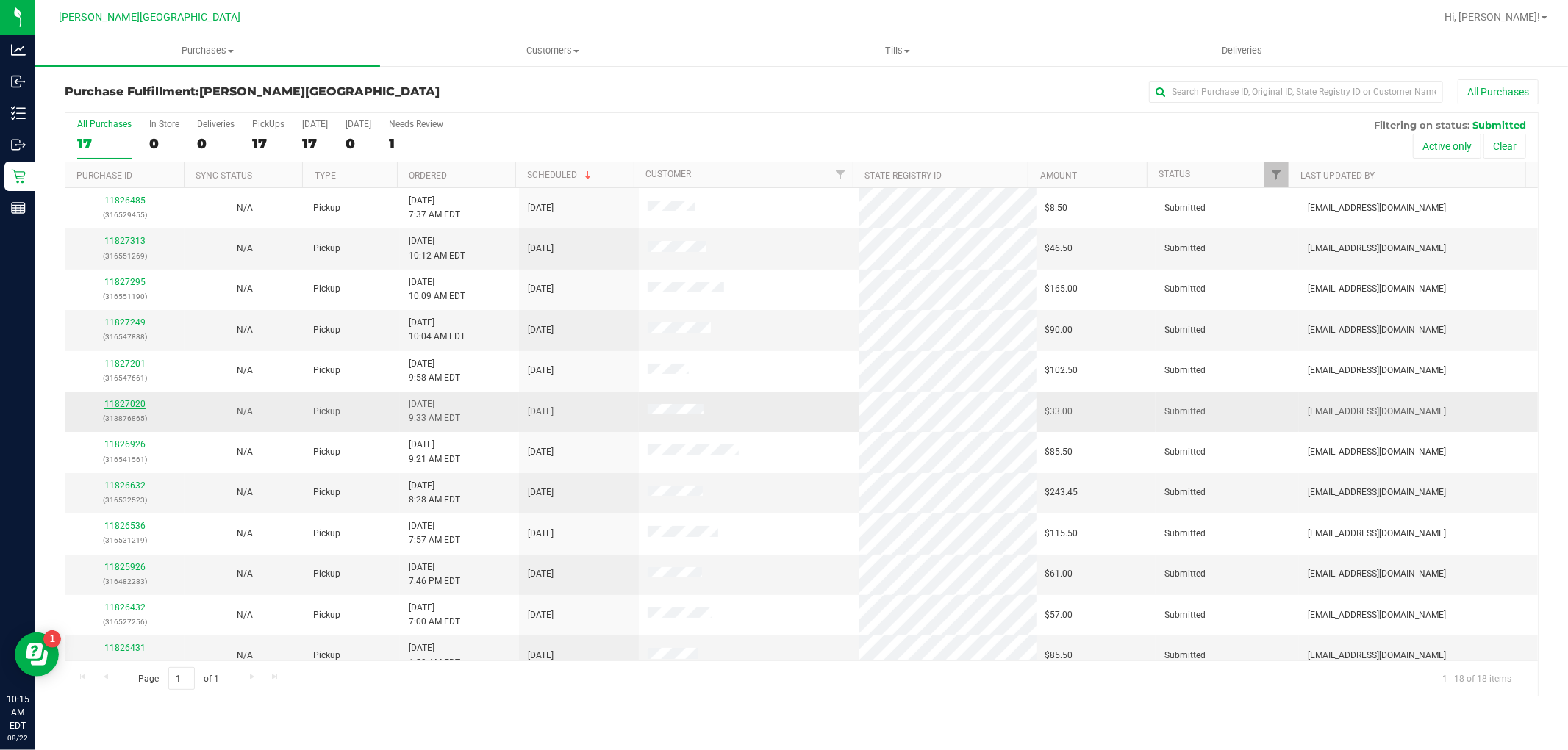
click at [139, 406] on link "11827020" at bounding box center [125, 404] width 41 height 10
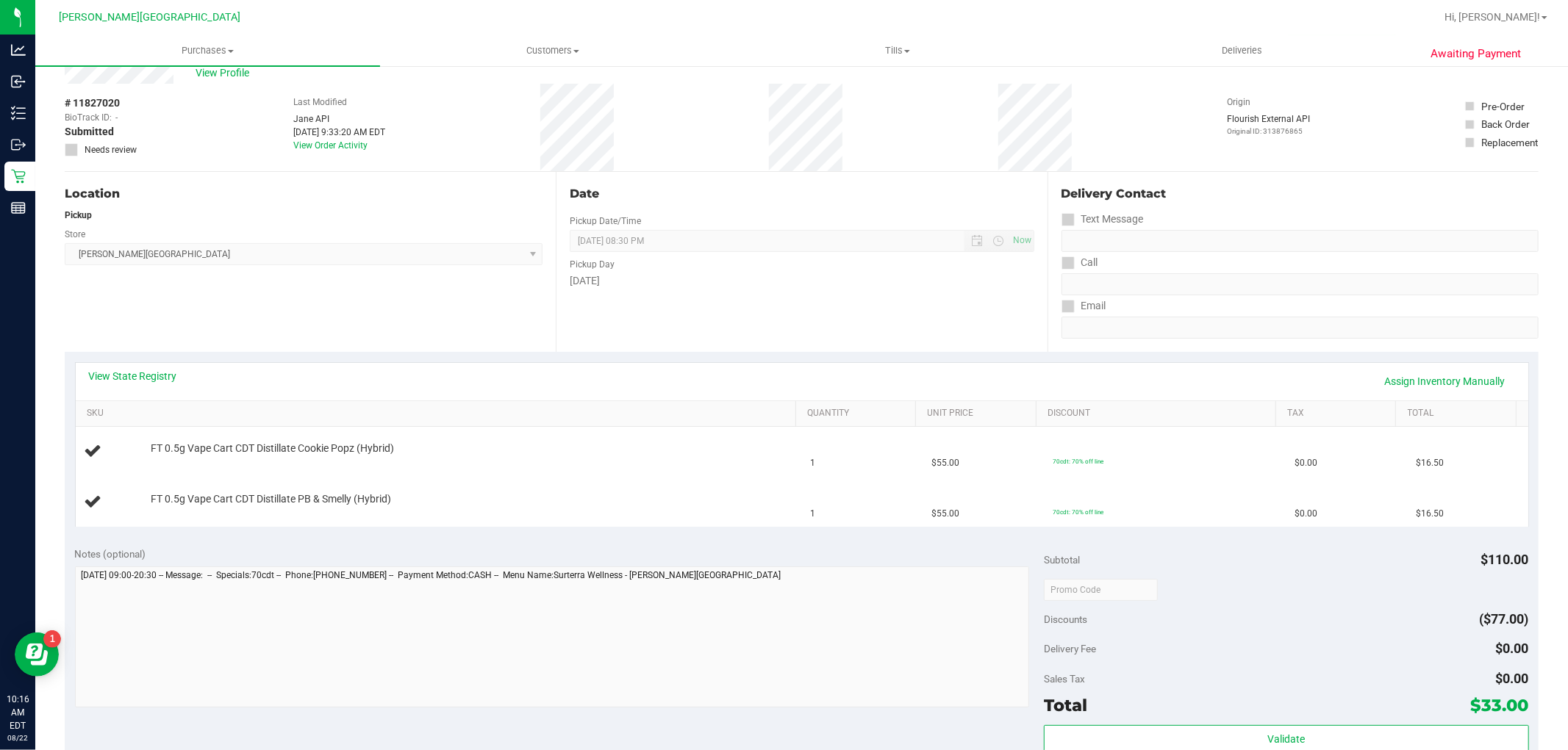
scroll to position [82, 0]
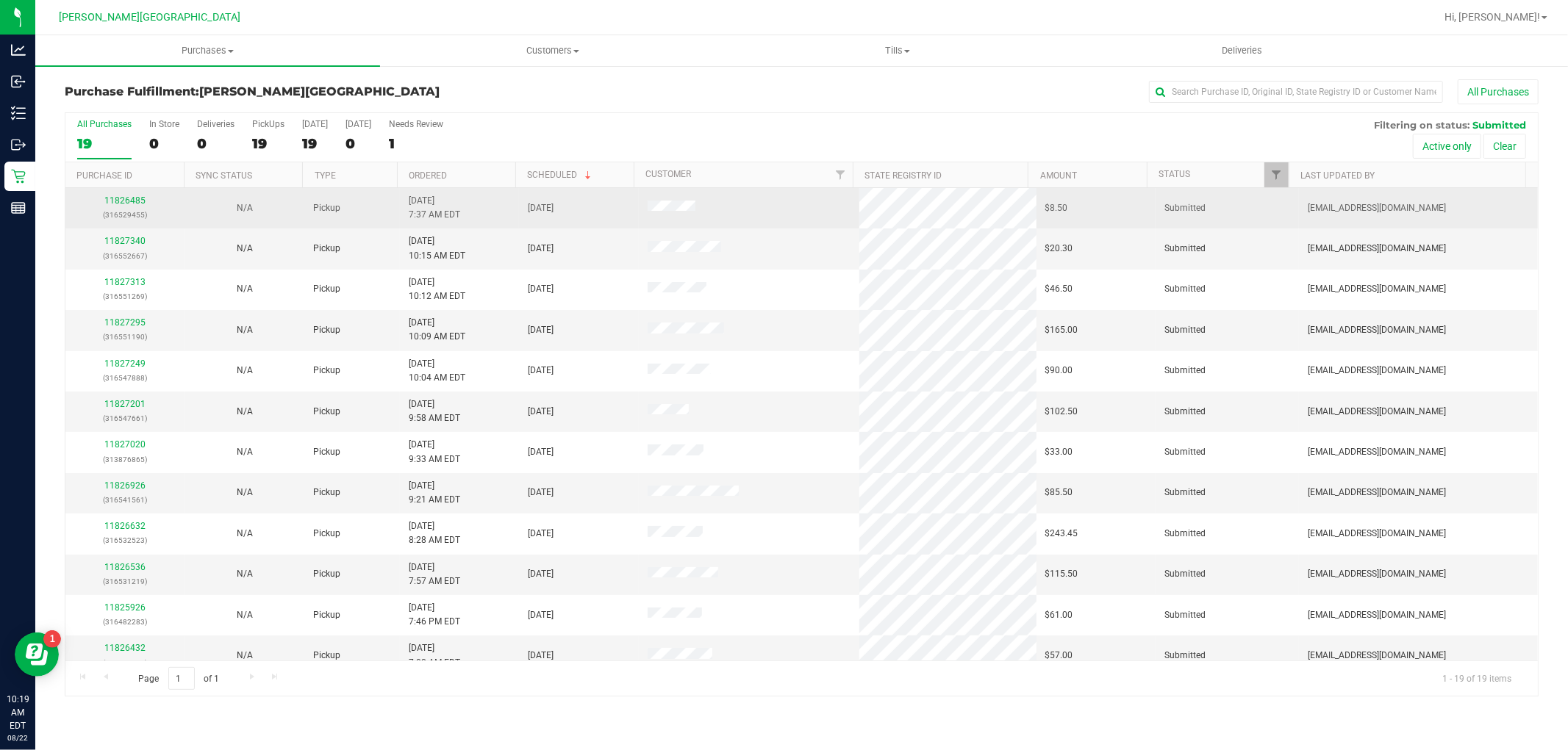
click at [136, 194] on div "11826485 (316529455)" at bounding box center [124, 208] width 101 height 28
drag, startPoint x: 134, startPoint y: 195, endPoint x: 121, endPoint y: 200, distance: 13.9
click at [127, 196] on div "11826485 (316529455)" at bounding box center [124, 208] width 101 height 28
click at [120, 200] on link "11826485" at bounding box center [125, 200] width 41 height 10
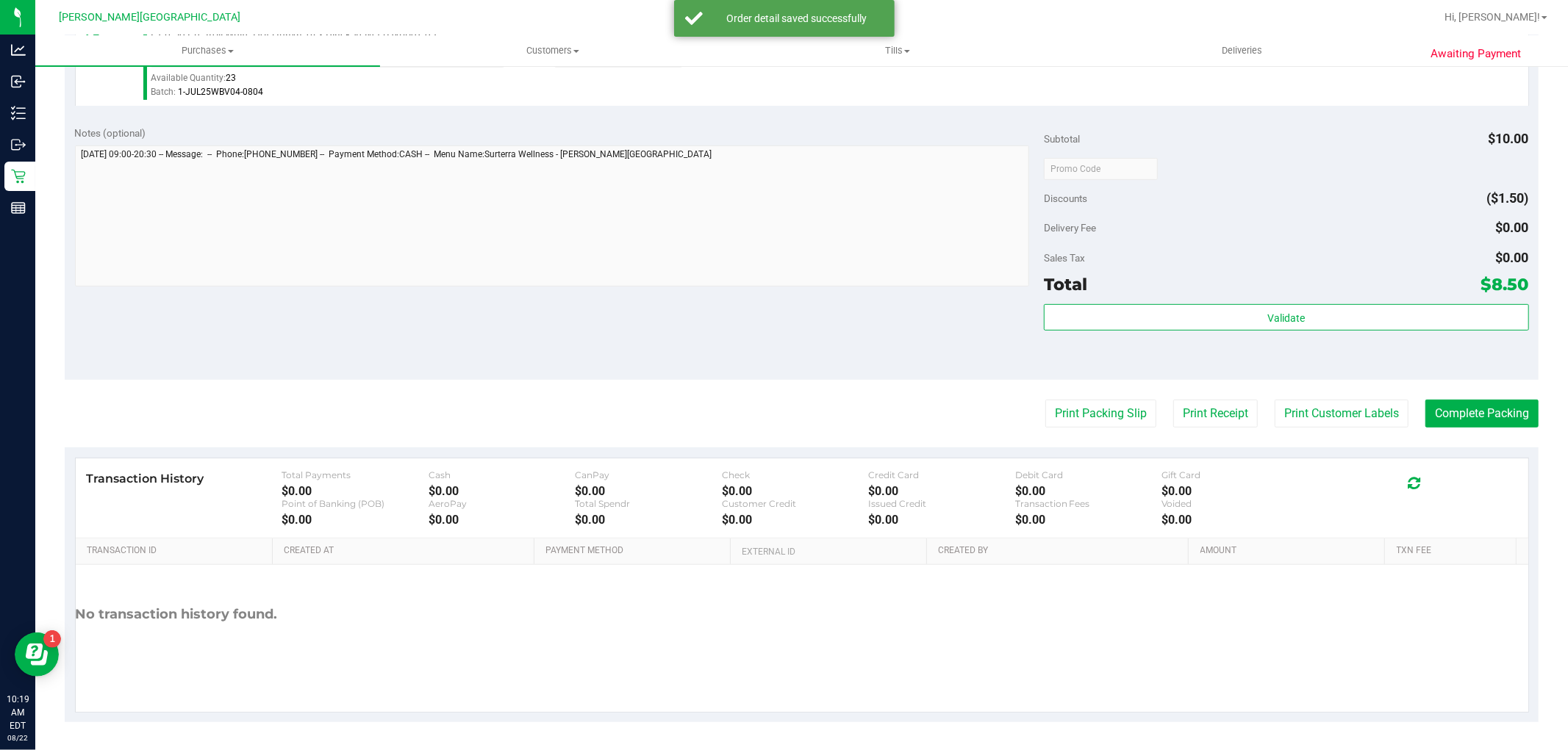
scroll to position [452, 0]
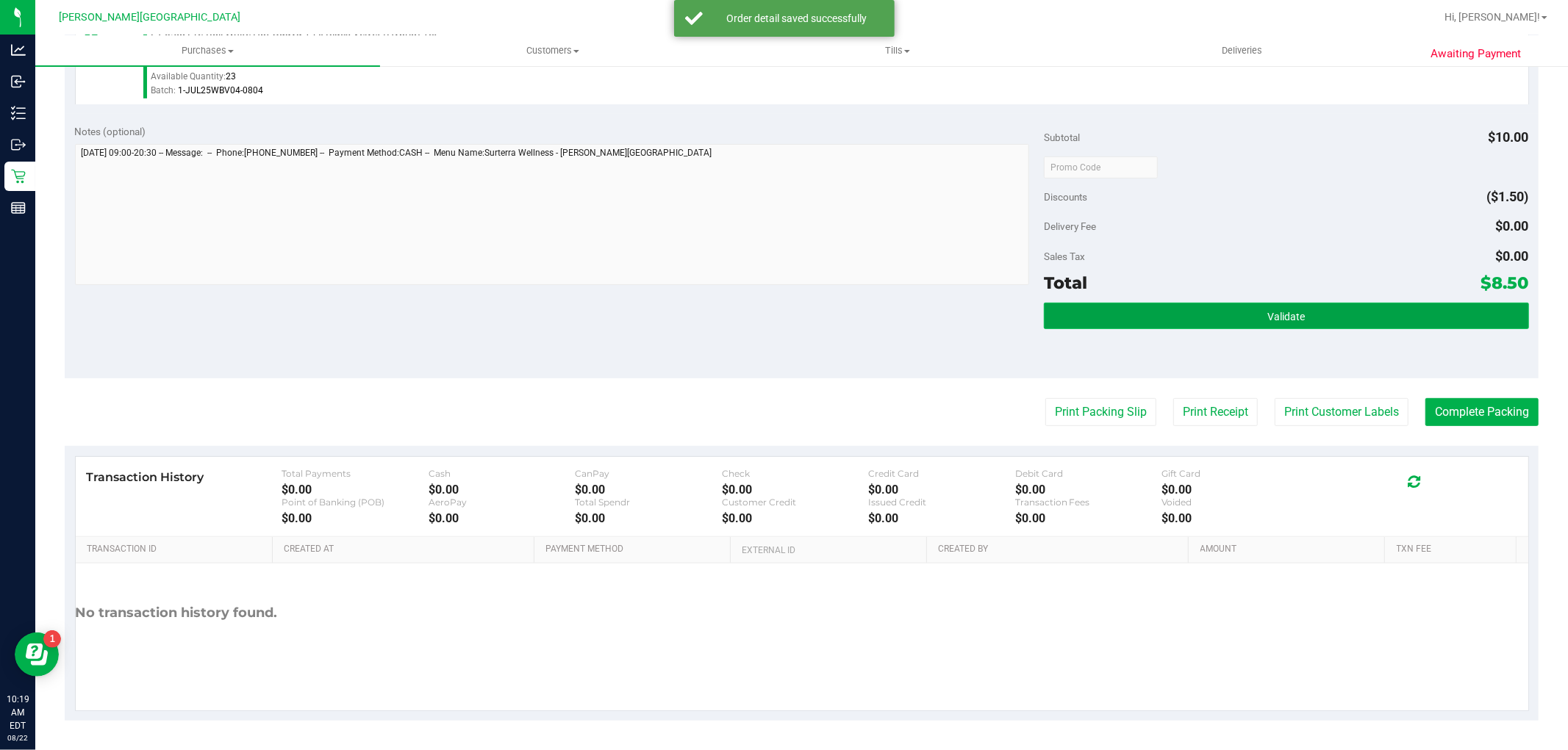
click at [1269, 313] on span "Validate" at bounding box center [1285, 316] width 37 height 12
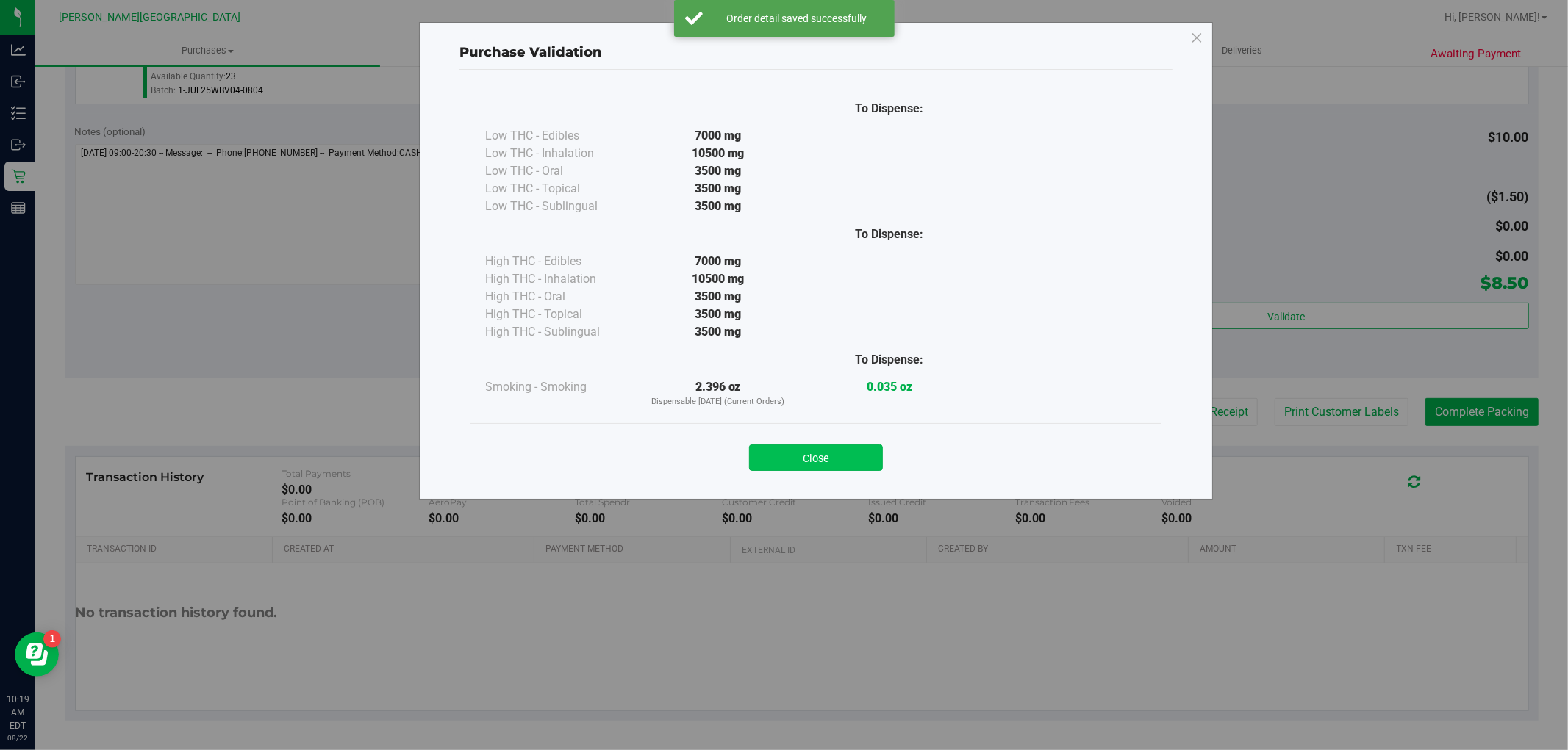
click at [811, 451] on button "Close" at bounding box center [816, 457] width 134 height 26
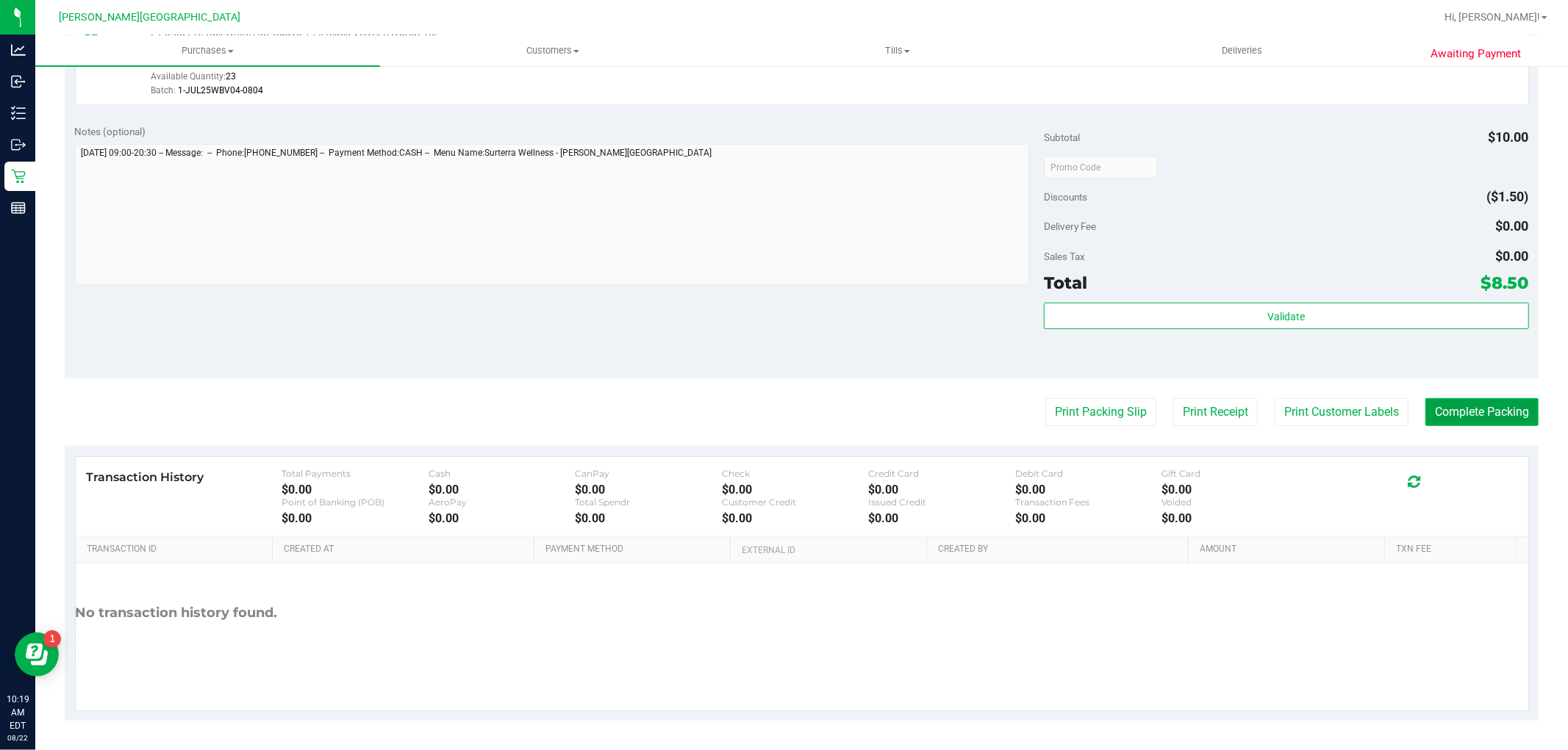
click at [1438, 405] on button "Complete Packing" at bounding box center [1482, 412] width 113 height 28
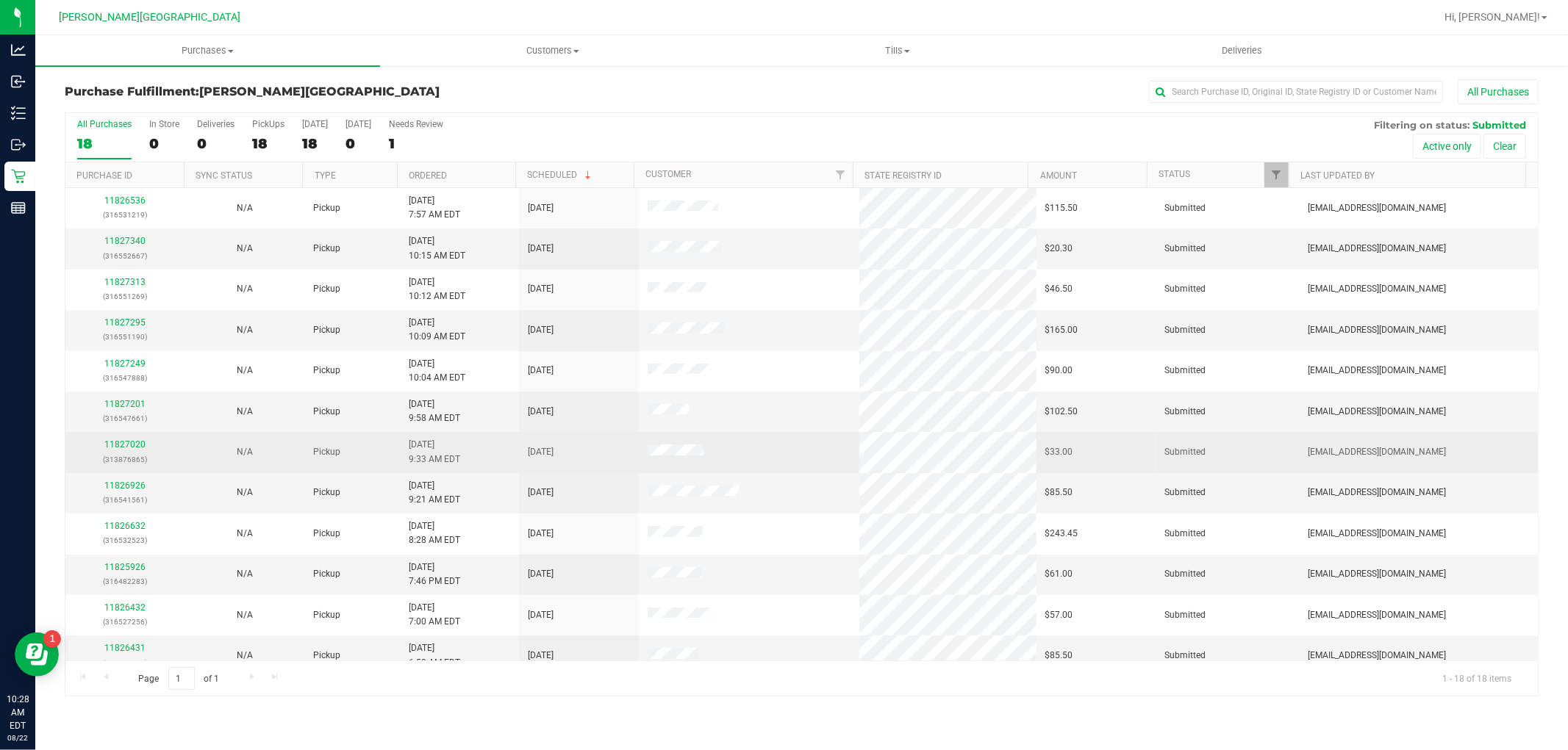
click at [129, 453] on p "(313876865)" at bounding box center [124, 459] width 101 height 14
click at [119, 449] on link "11827020" at bounding box center [125, 444] width 41 height 10
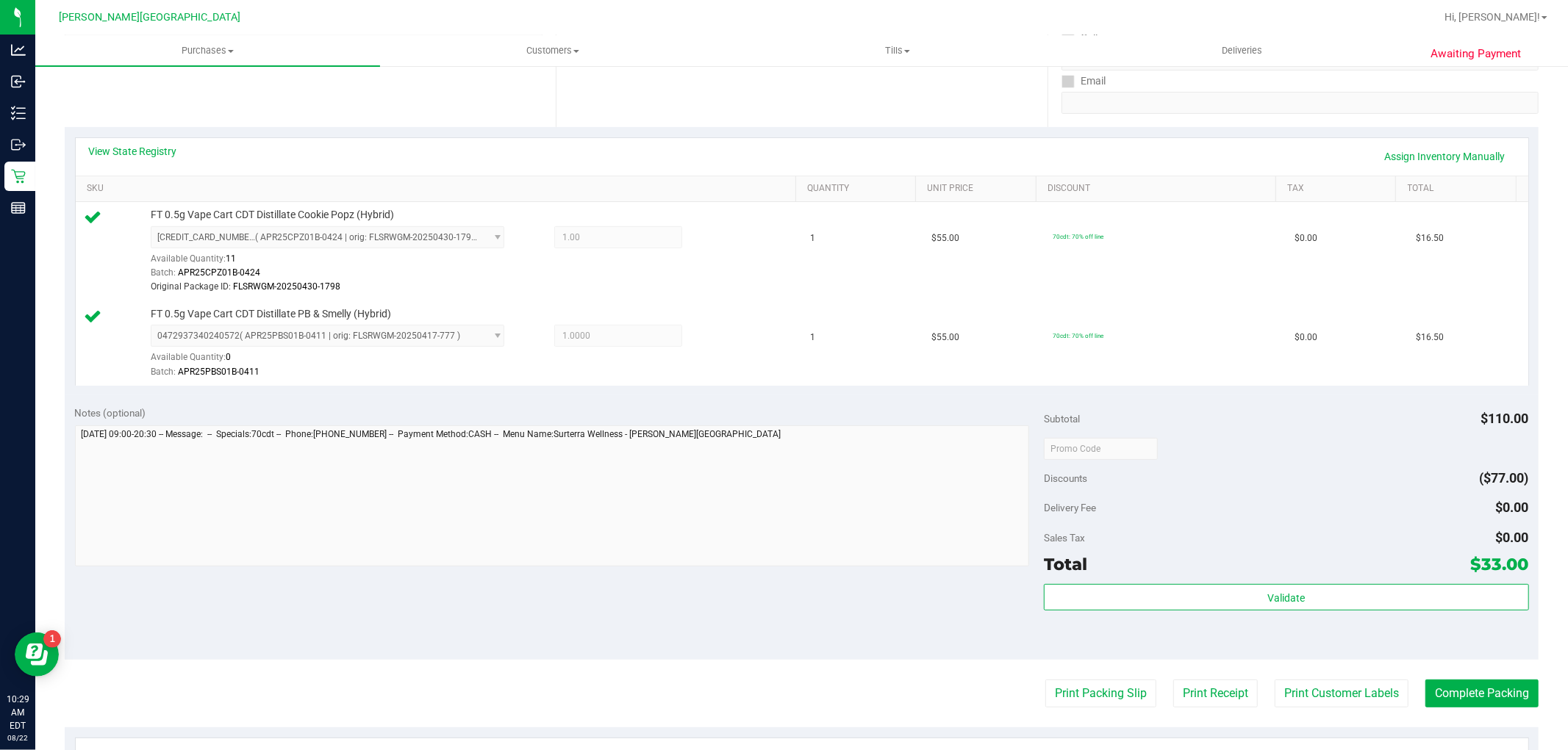
scroll to position [489, 0]
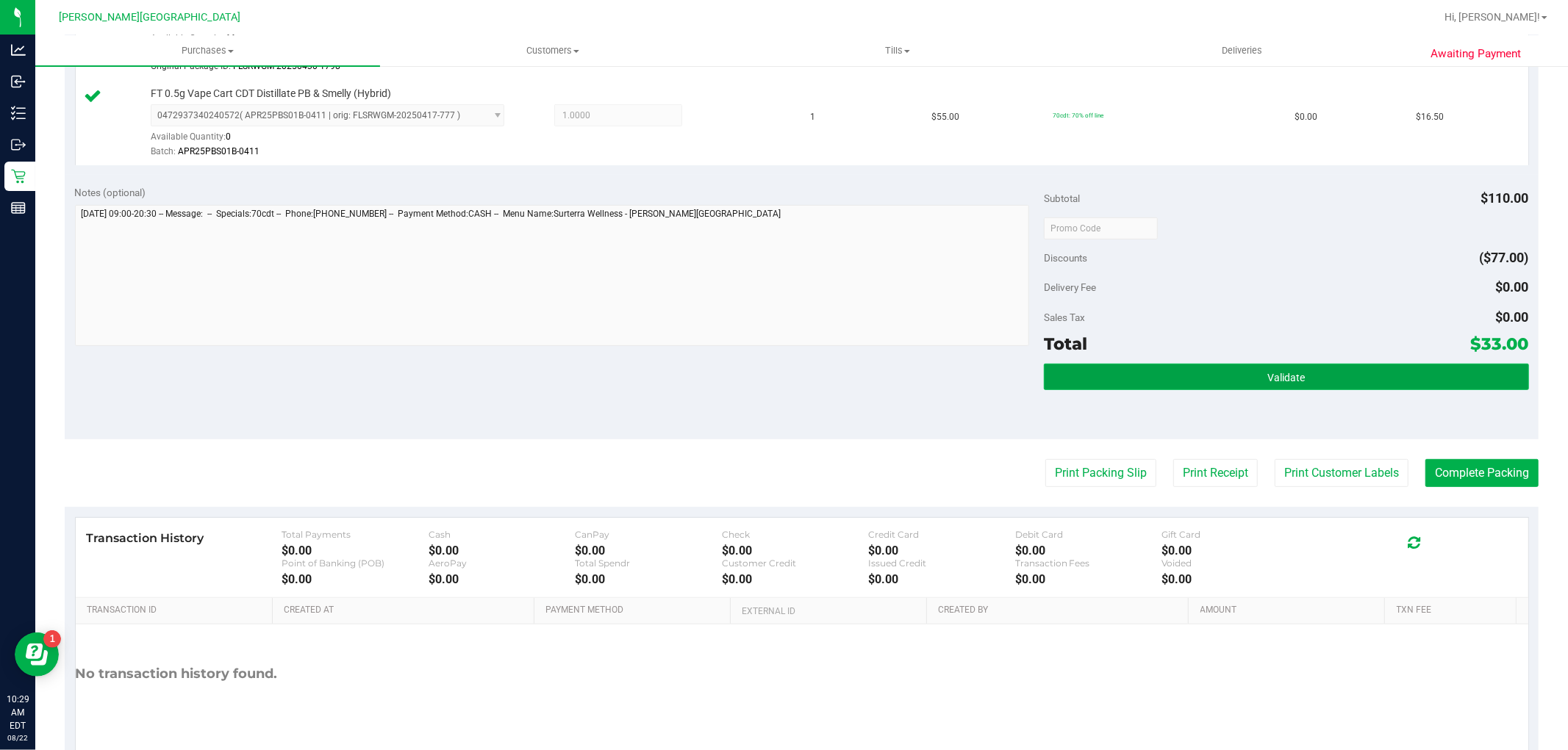
click at [1233, 378] on button "Validate" at bounding box center [1285, 376] width 484 height 26
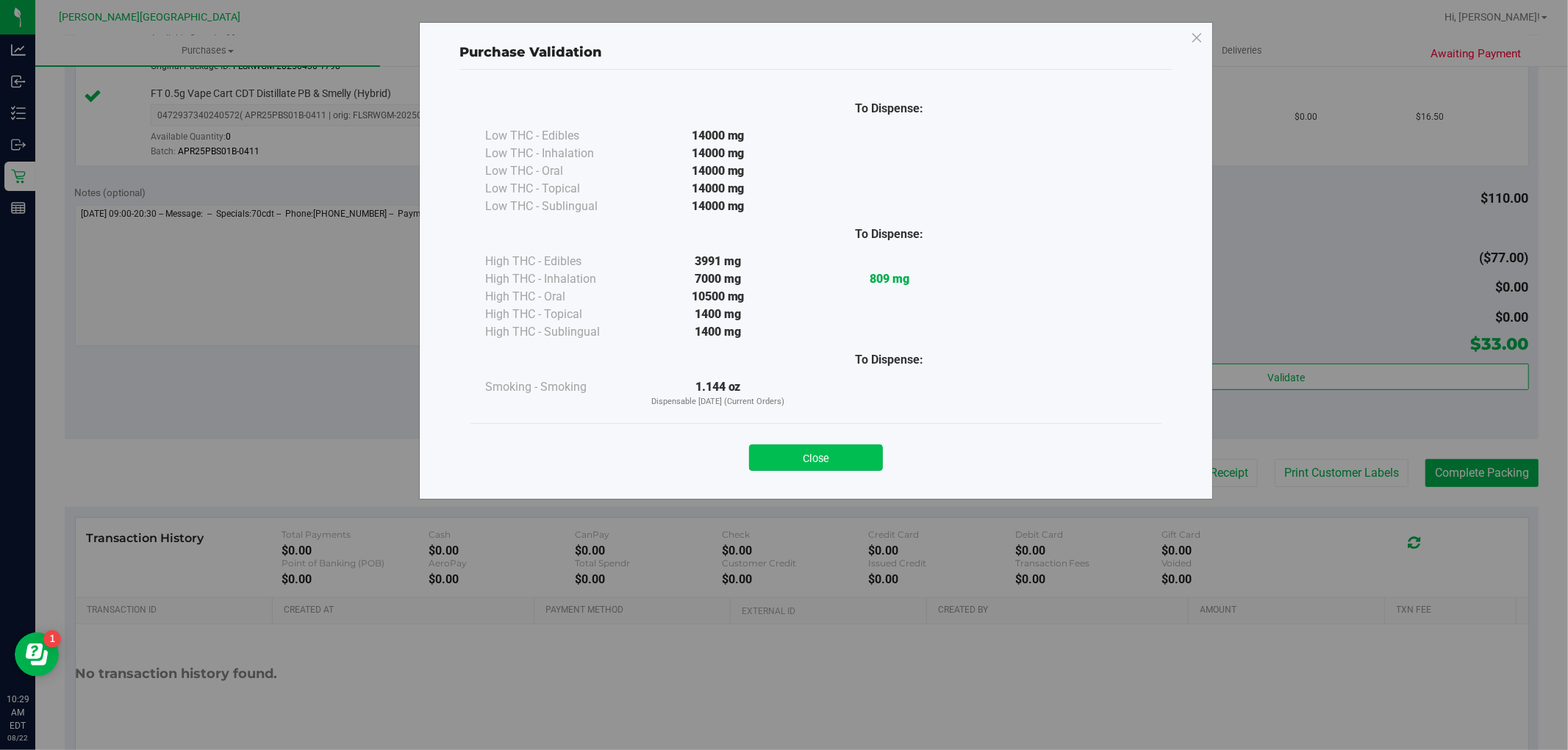
click at [765, 447] on button "Close" at bounding box center [816, 457] width 134 height 26
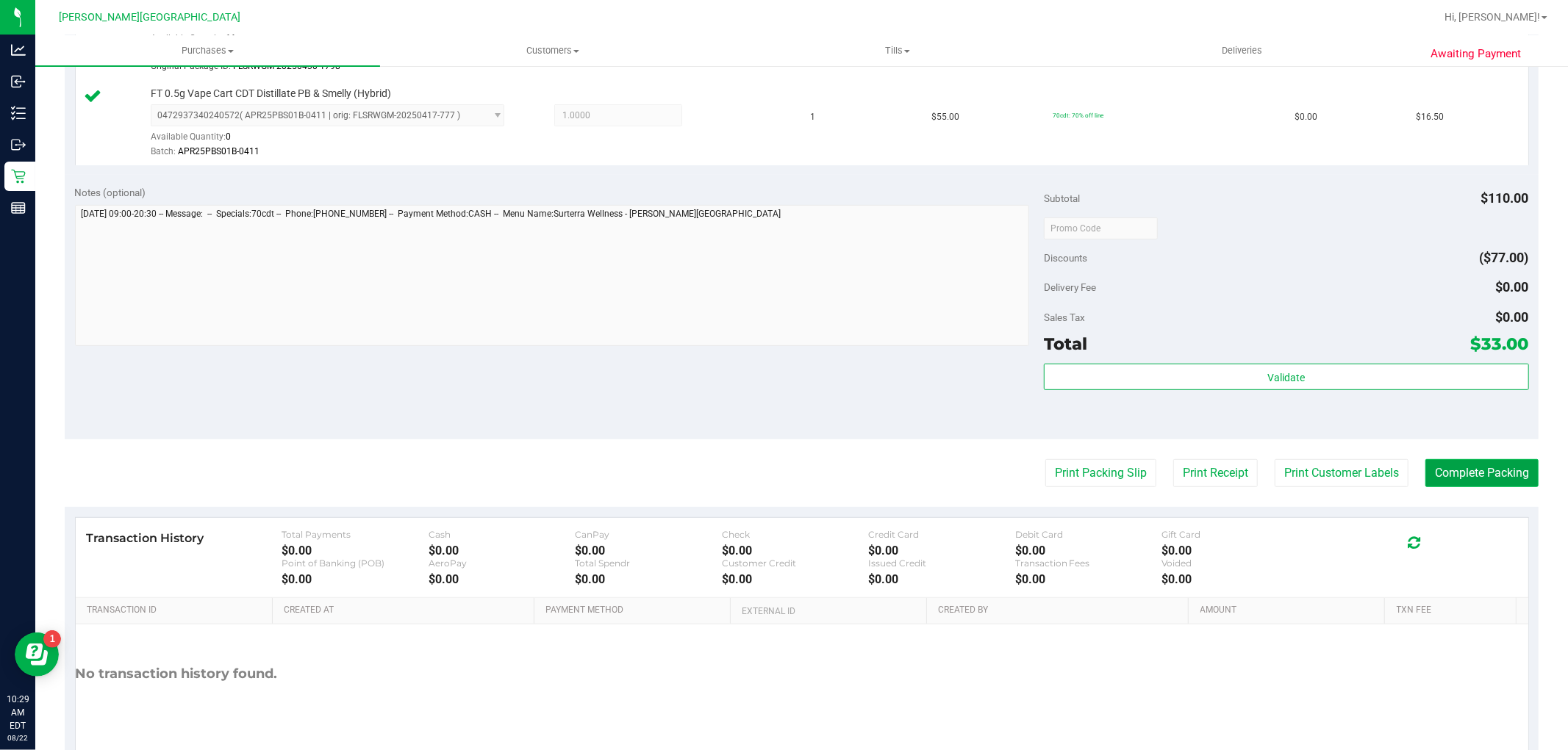
click at [1512, 472] on button "Complete Packing" at bounding box center [1482, 473] width 113 height 28
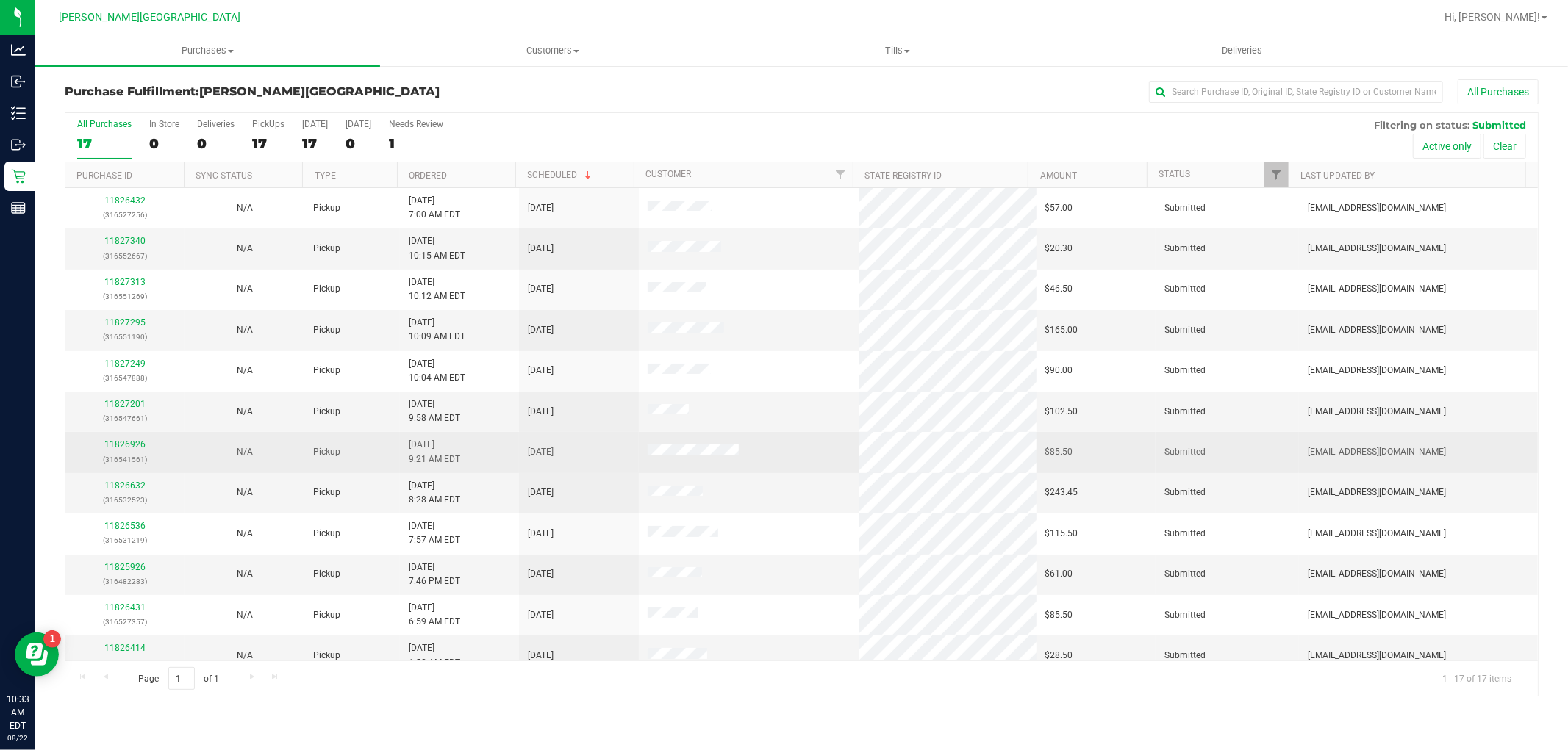
click at [144, 442] on div "11826926 (316541561)" at bounding box center [124, 452] width 101 height 28
click at [142, 443] on link "11826926" at bounding box center [125, 444] width 41 height 10
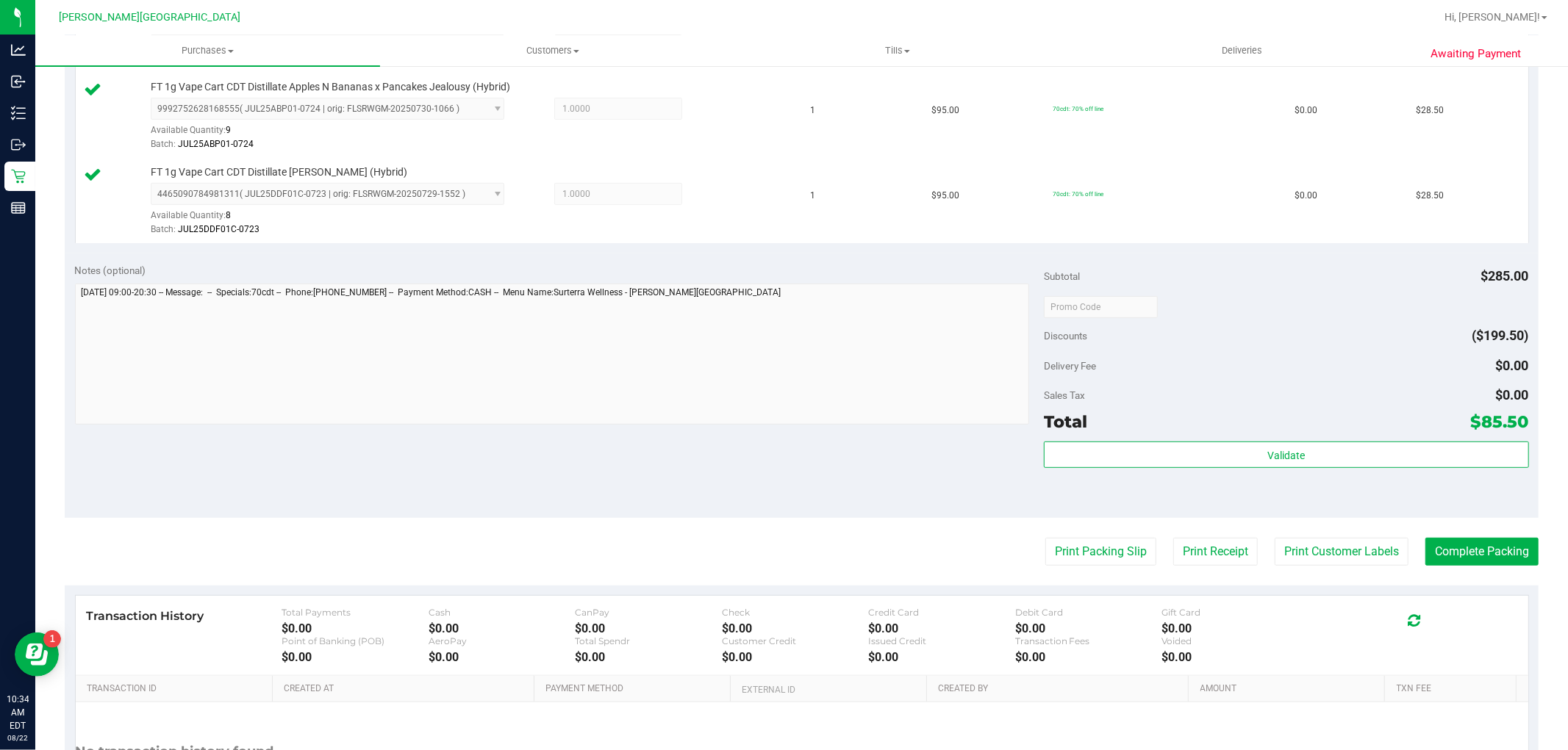
scroll to position [489, 0]
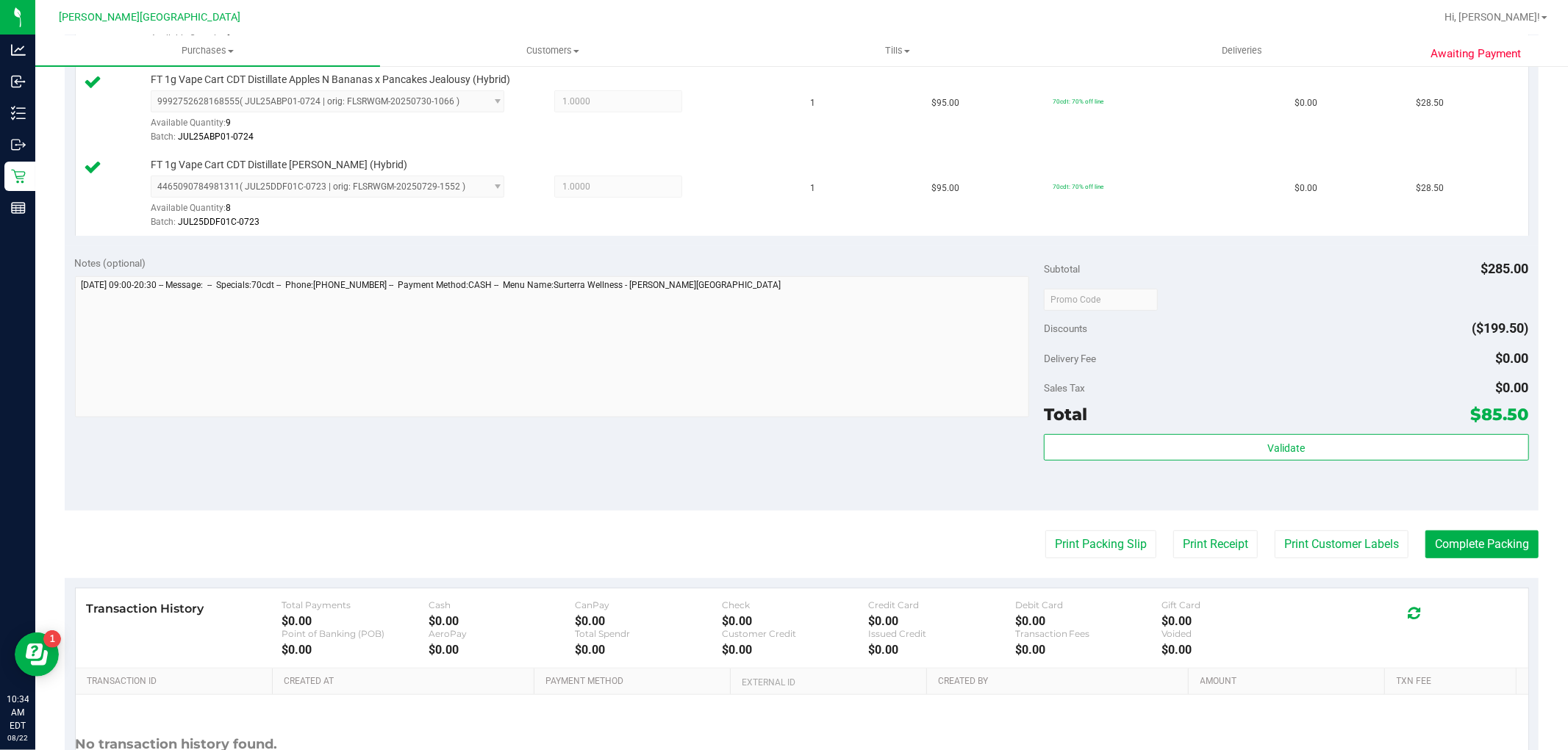
click at [1086, 427] on div "Total $85.50" at bounding box center [1285, 414] width 484 height 26
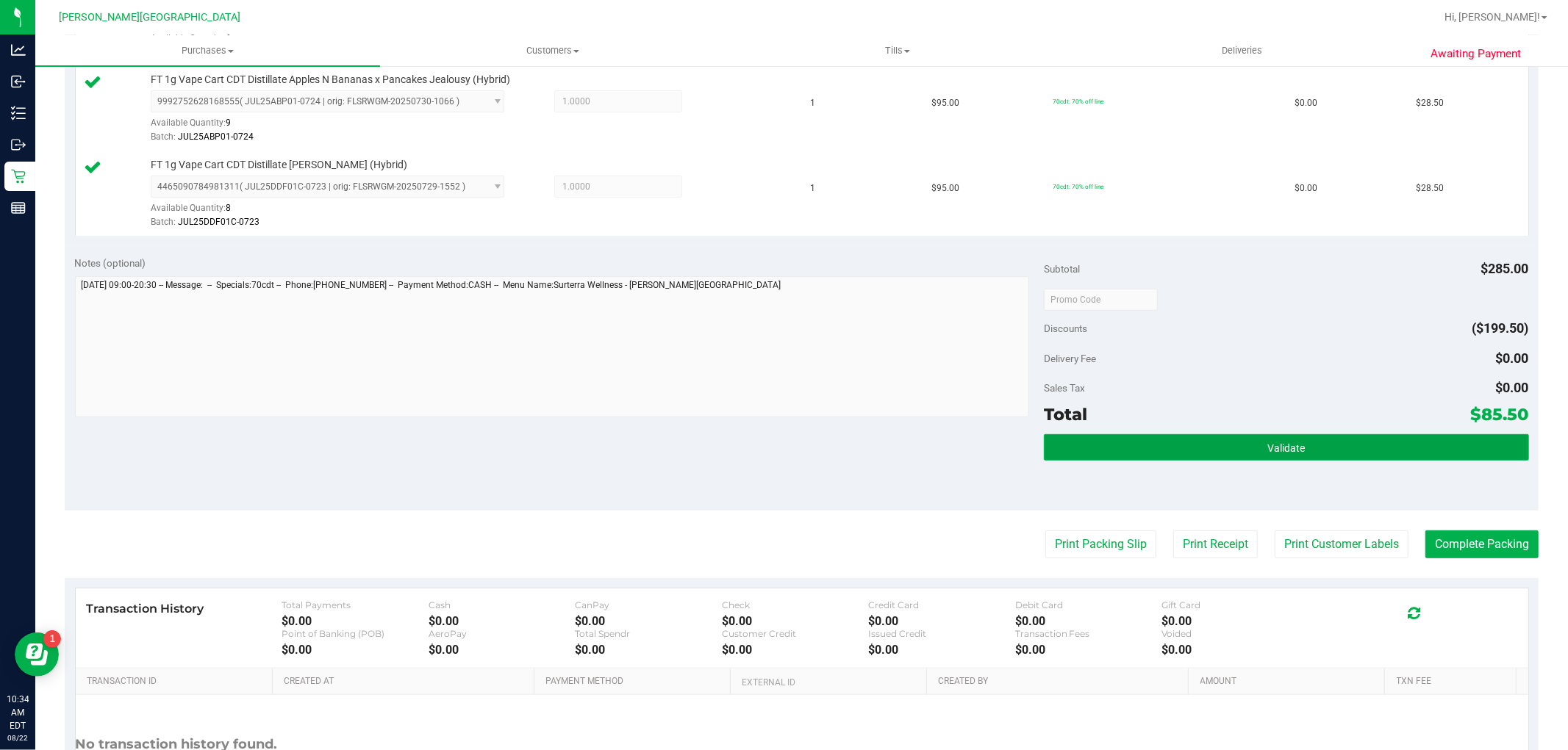
click at [1093, 460] on button "Validate" at bounding box center [1285, 447] width 484 height 26
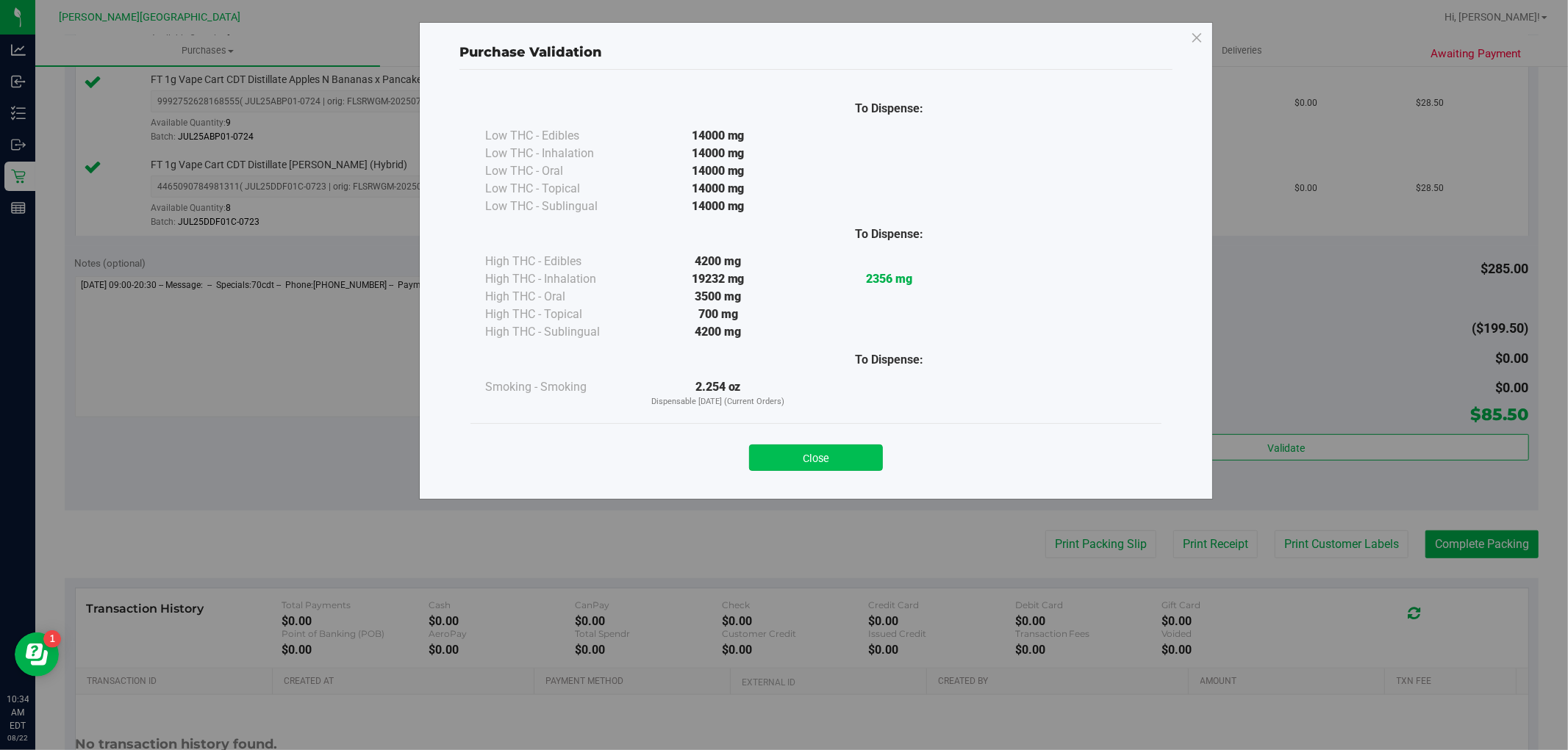
click at [769, 464] on button "Close" at bounding box center [816, 457] width 134 height 26
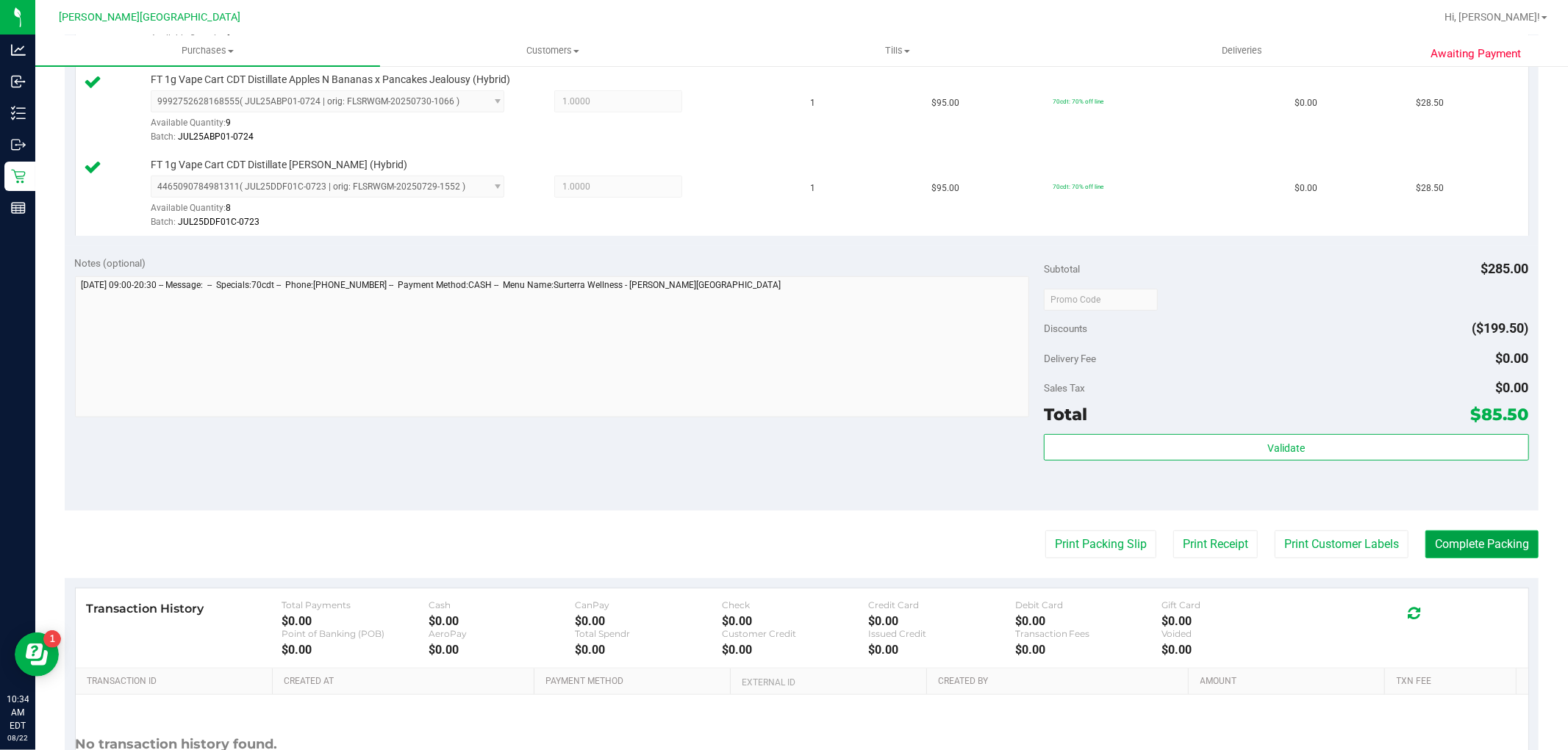
click at [1485, 538] on button "Complete Packing" at bounding box center [1482, 544] width 113 height 28
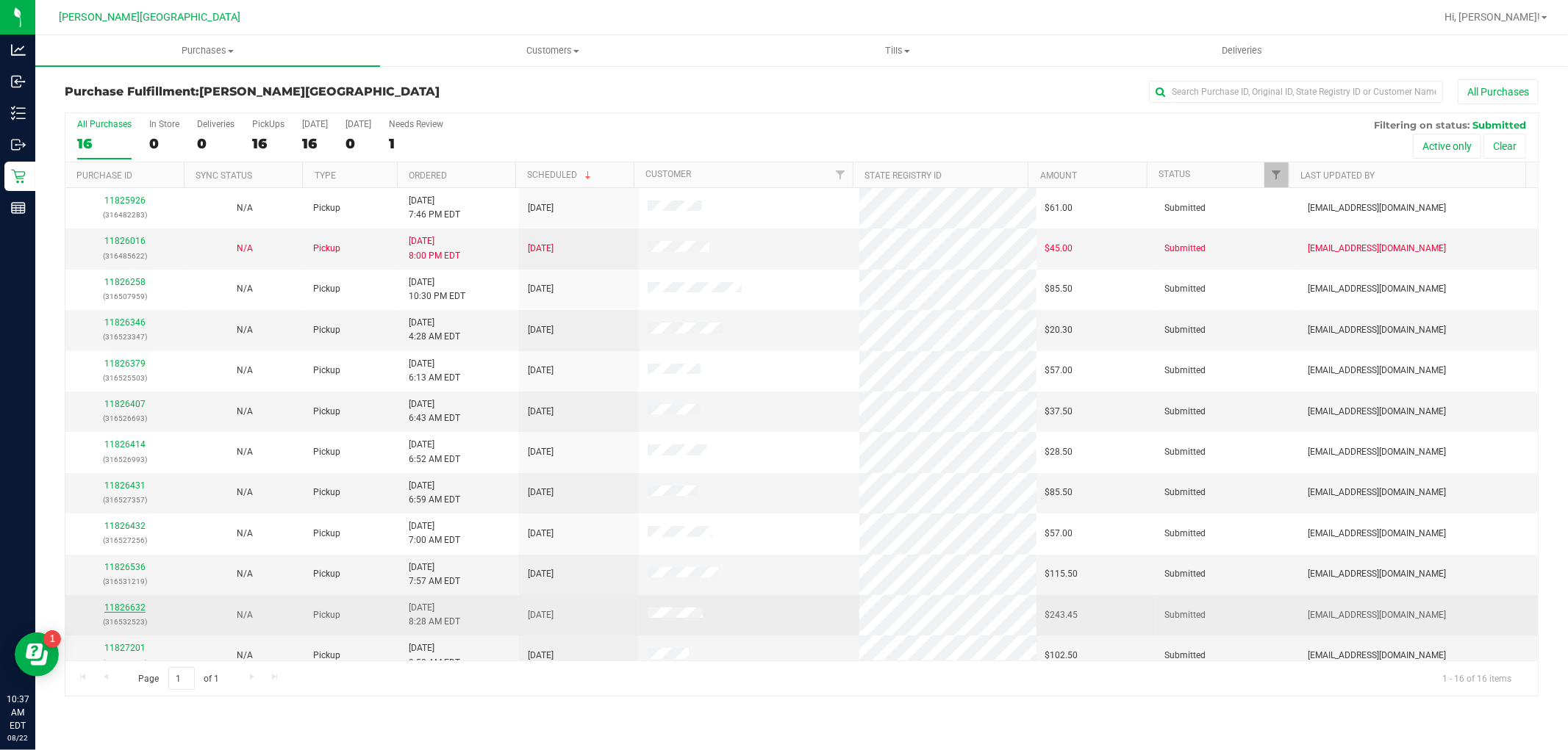
click at [128, 609] on link "11826632" at bounding box center [125, 607] width 41 height 10
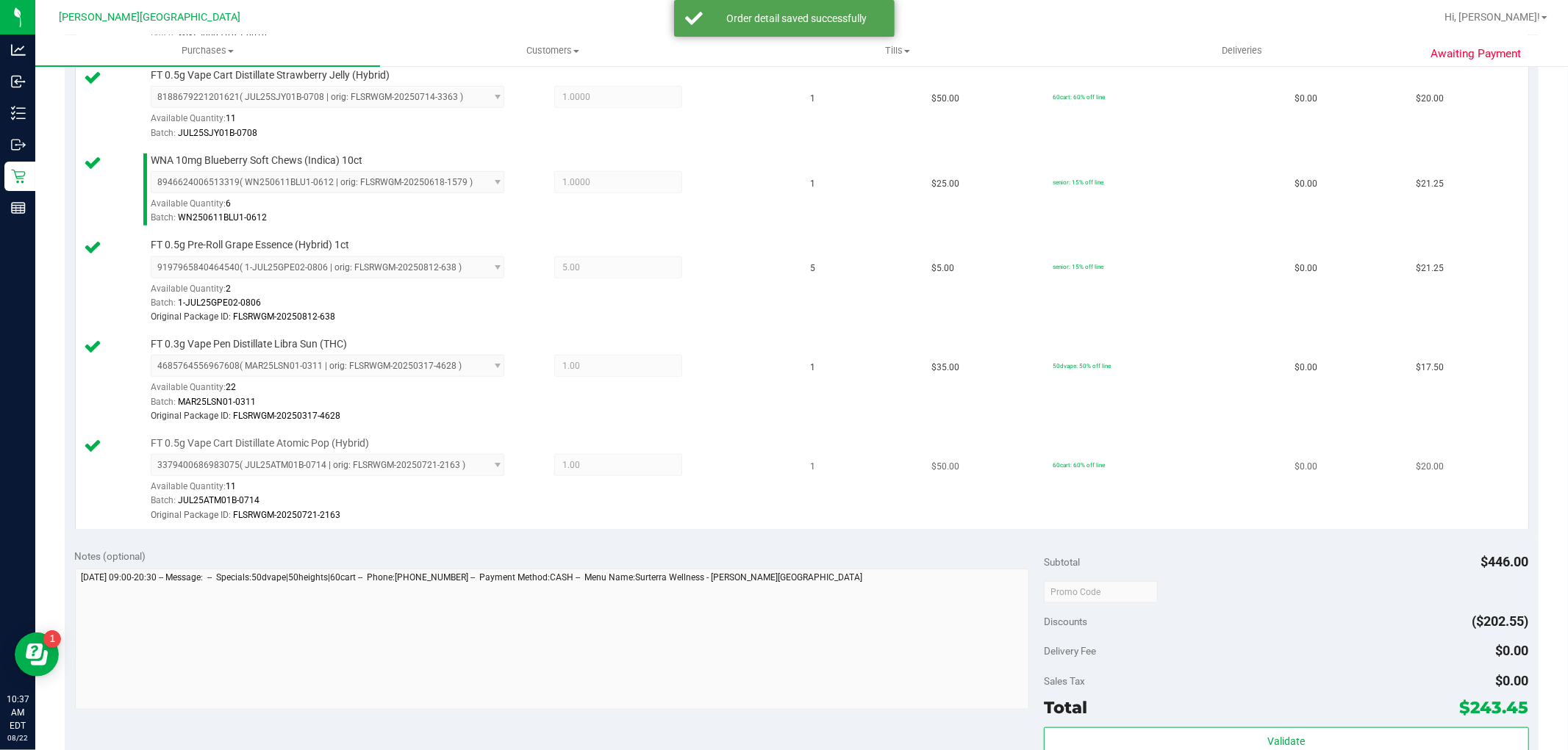
scroll to position [1143, 0]
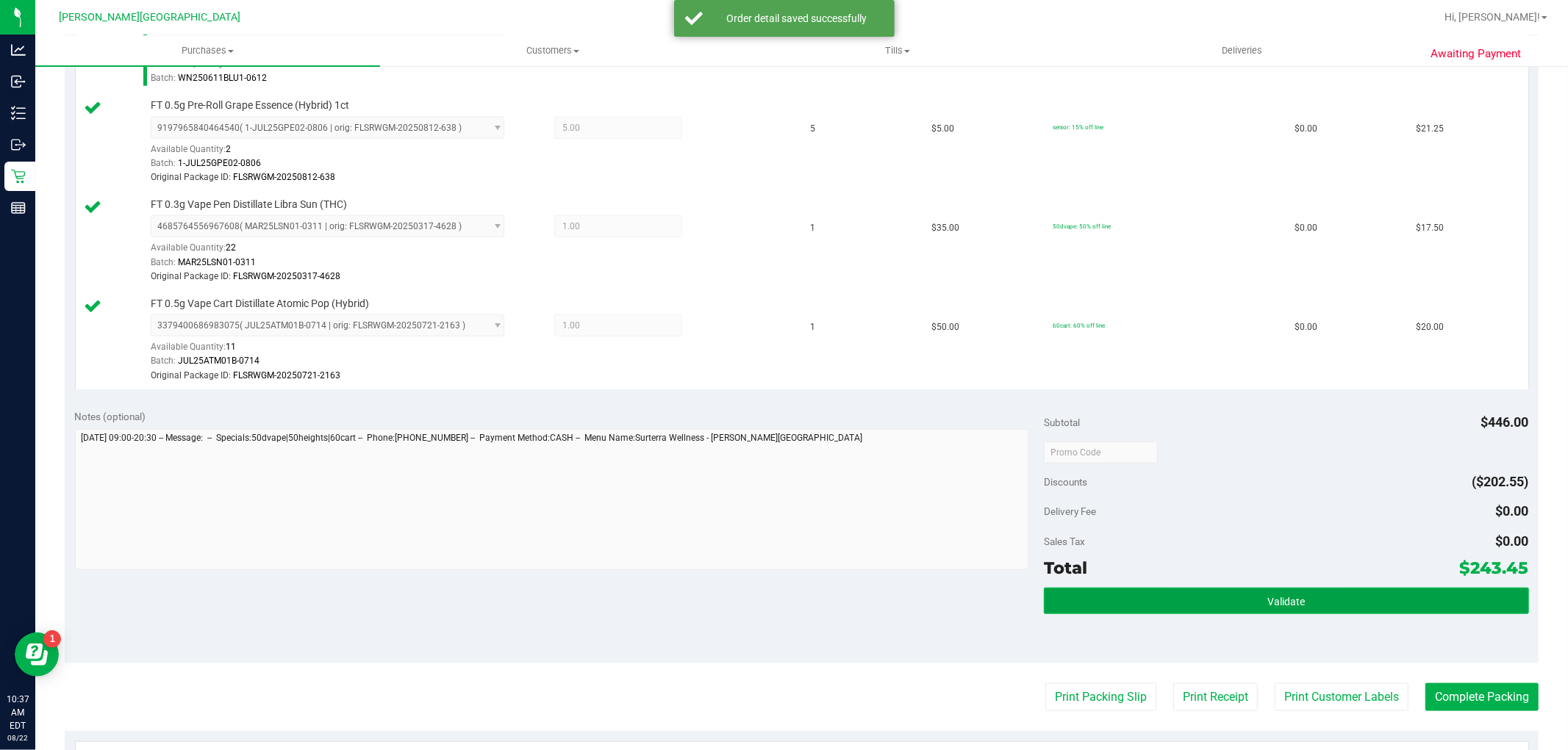
click at [1277, 612] on button "Validate" at bounding box center [1285, 601] width 484 height 26
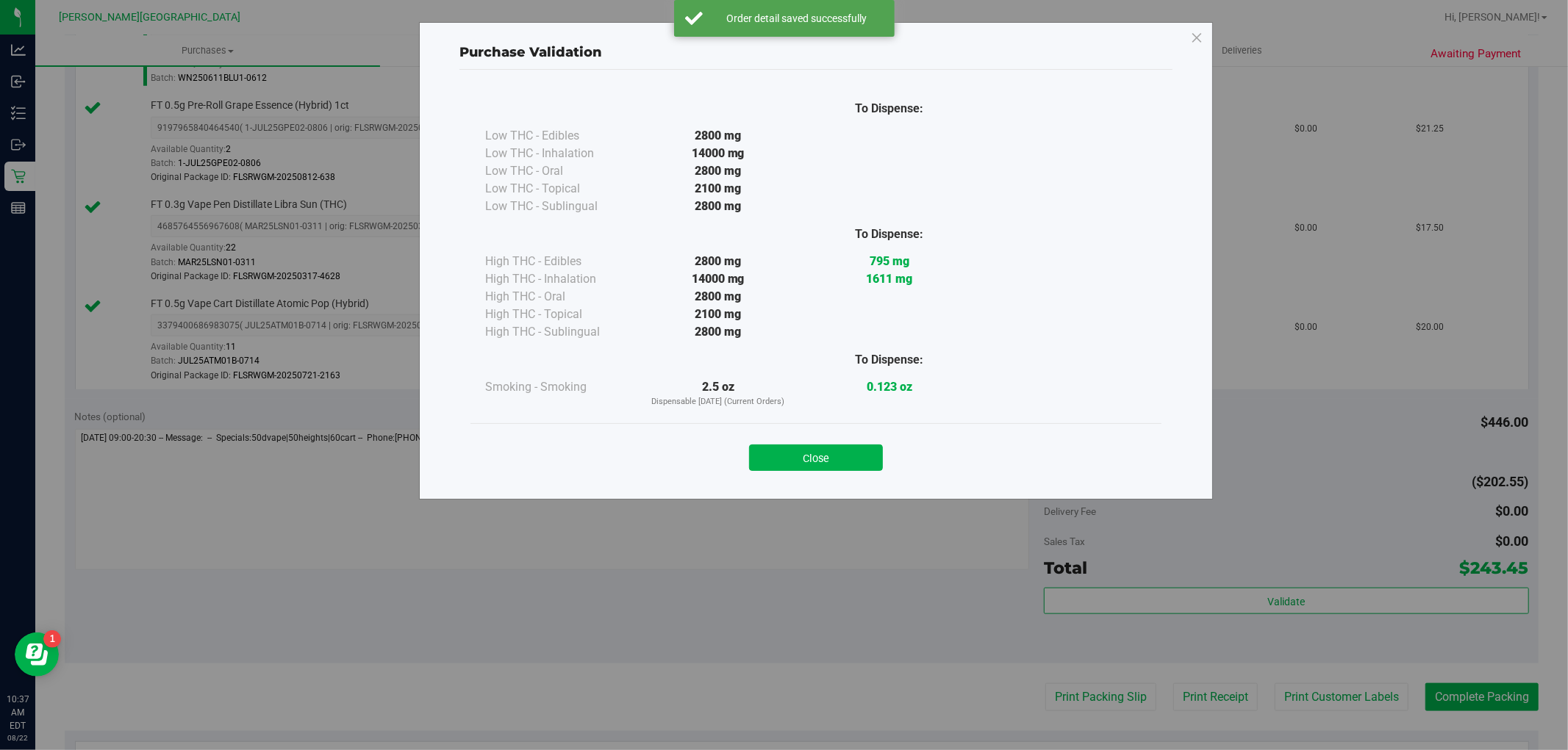
click at [818, 472] on div "Close" at bounding box center [816, 452] width 691 height 59
click at [807, 460] on button "Close" at bounding box center [816, 457] width 134 height 26
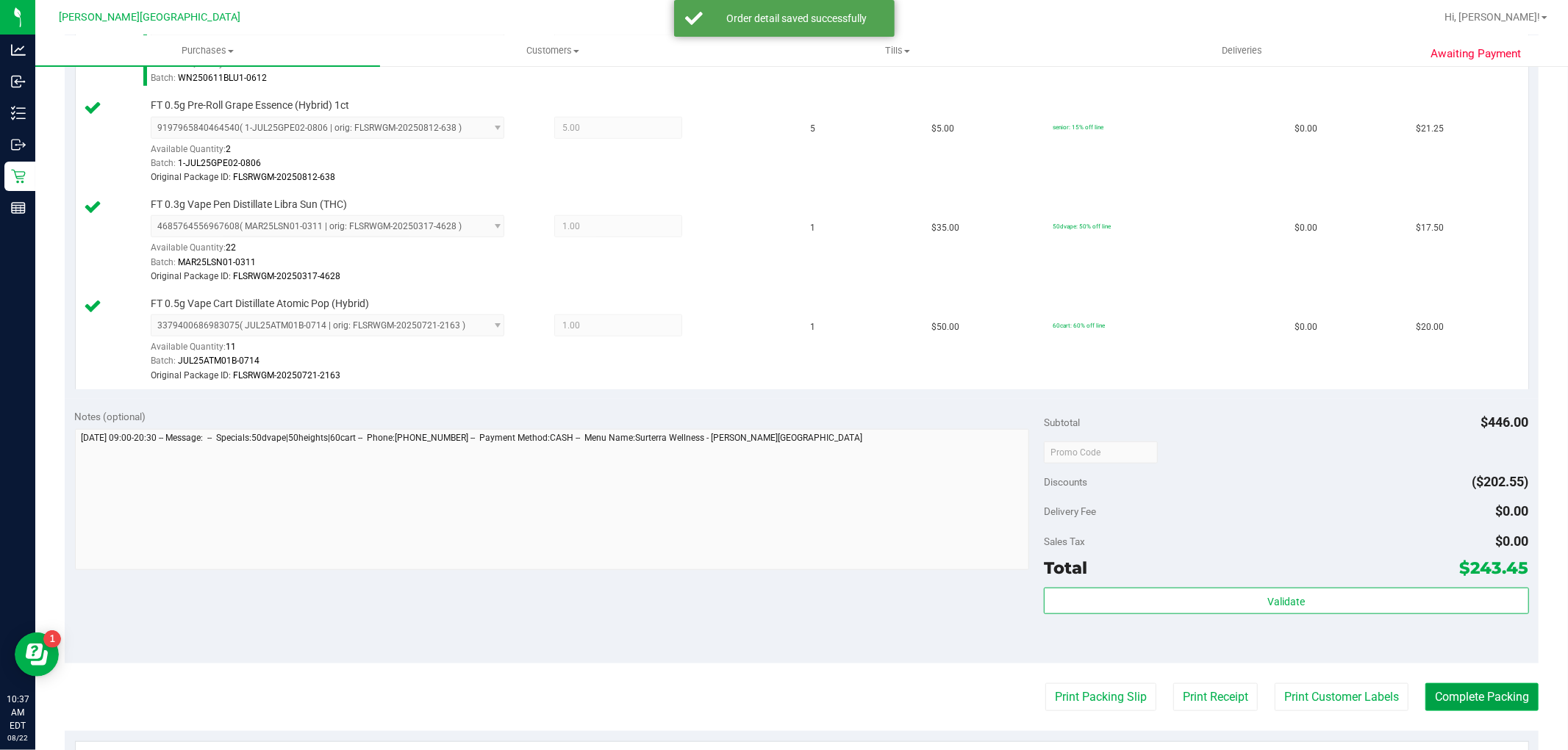
click at [1447, 693] on button "Complete Packing" at bounding box center [1482, 697] width 113 height 28
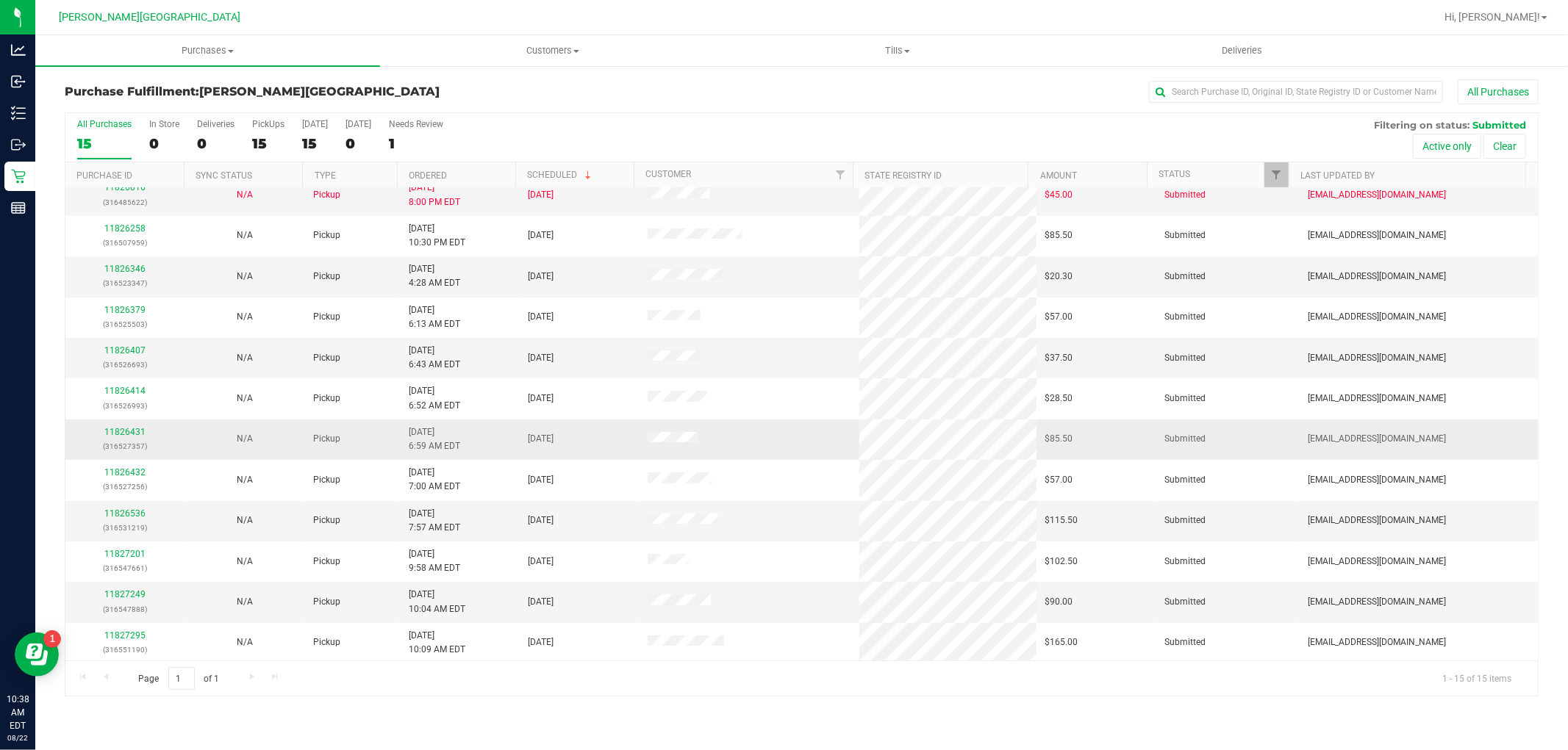
scroll to position [82, 0]
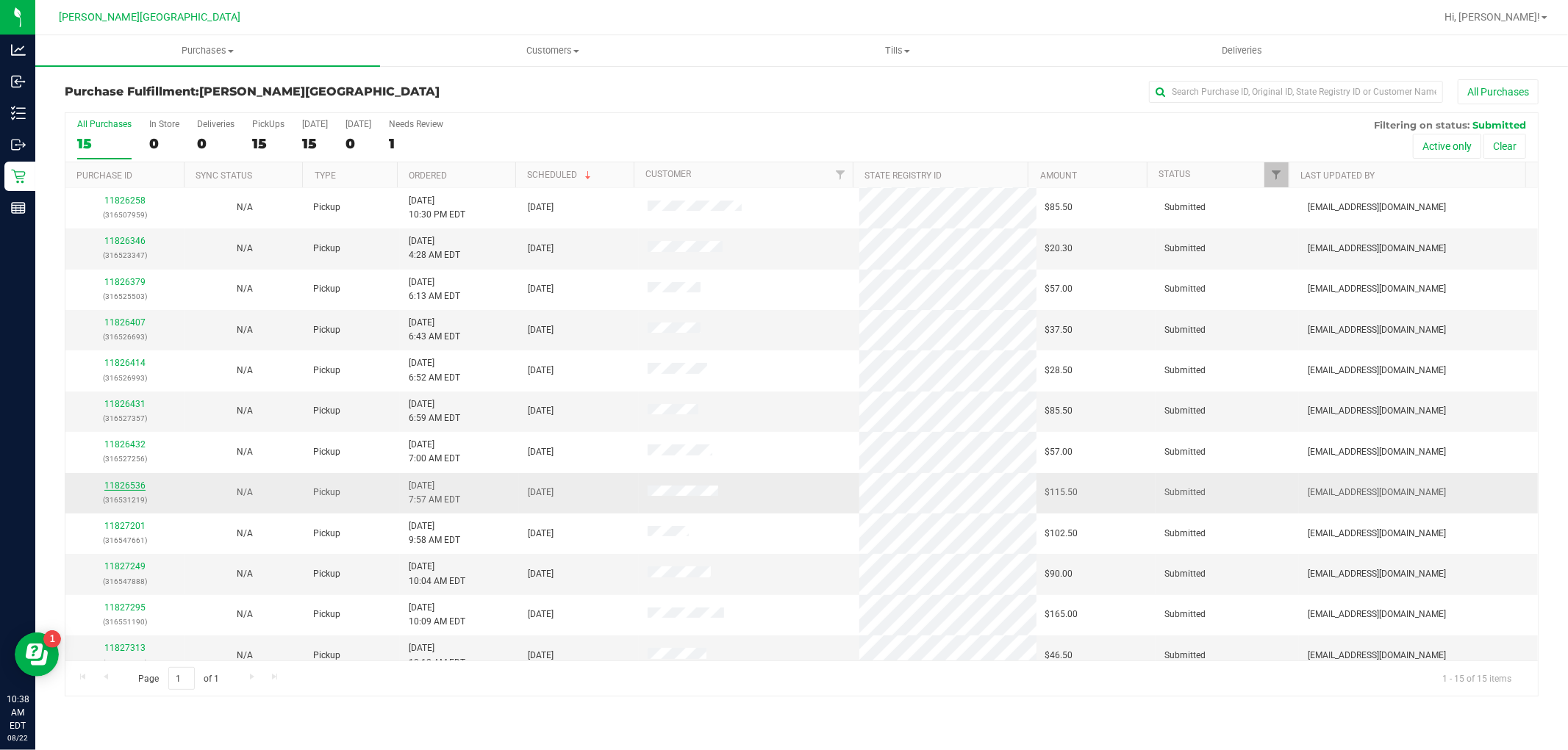
click at [125, 484] on link "11826536" at bounding box center [125, 485] width 41 height 10
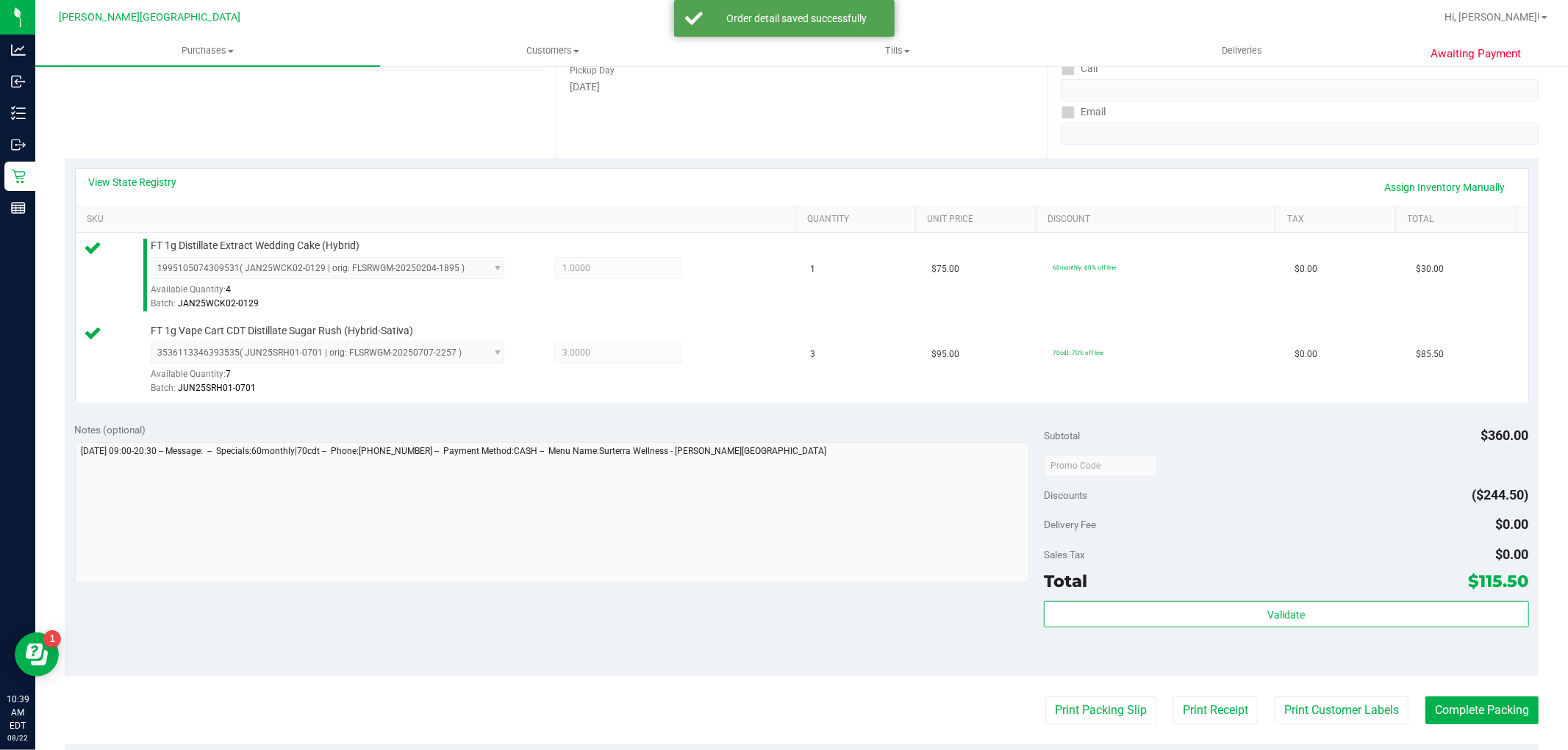
scroll to position [489, 0]
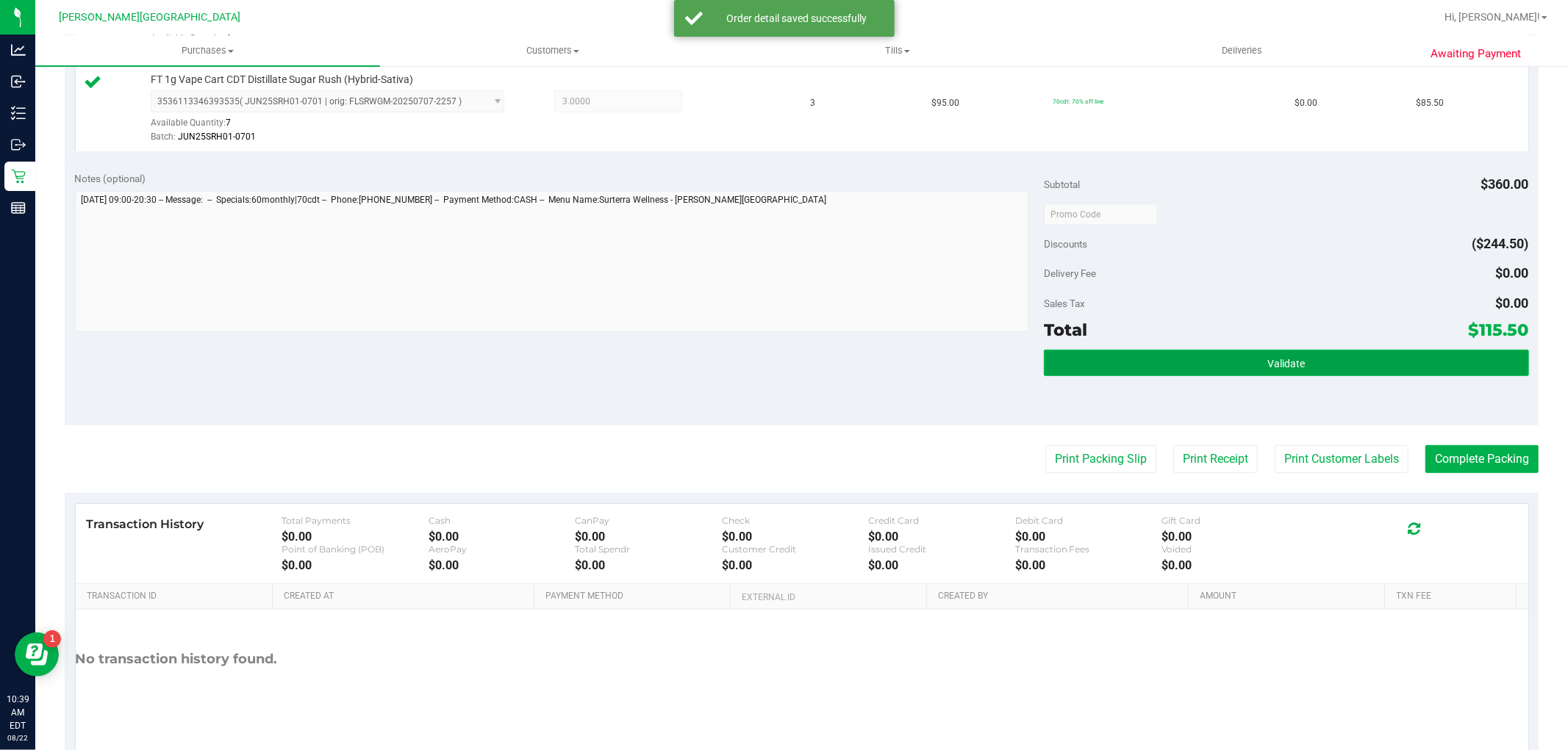
click at [1123, 367] on button "Validate" at bounding box center [1285, 363] width 484 height 26
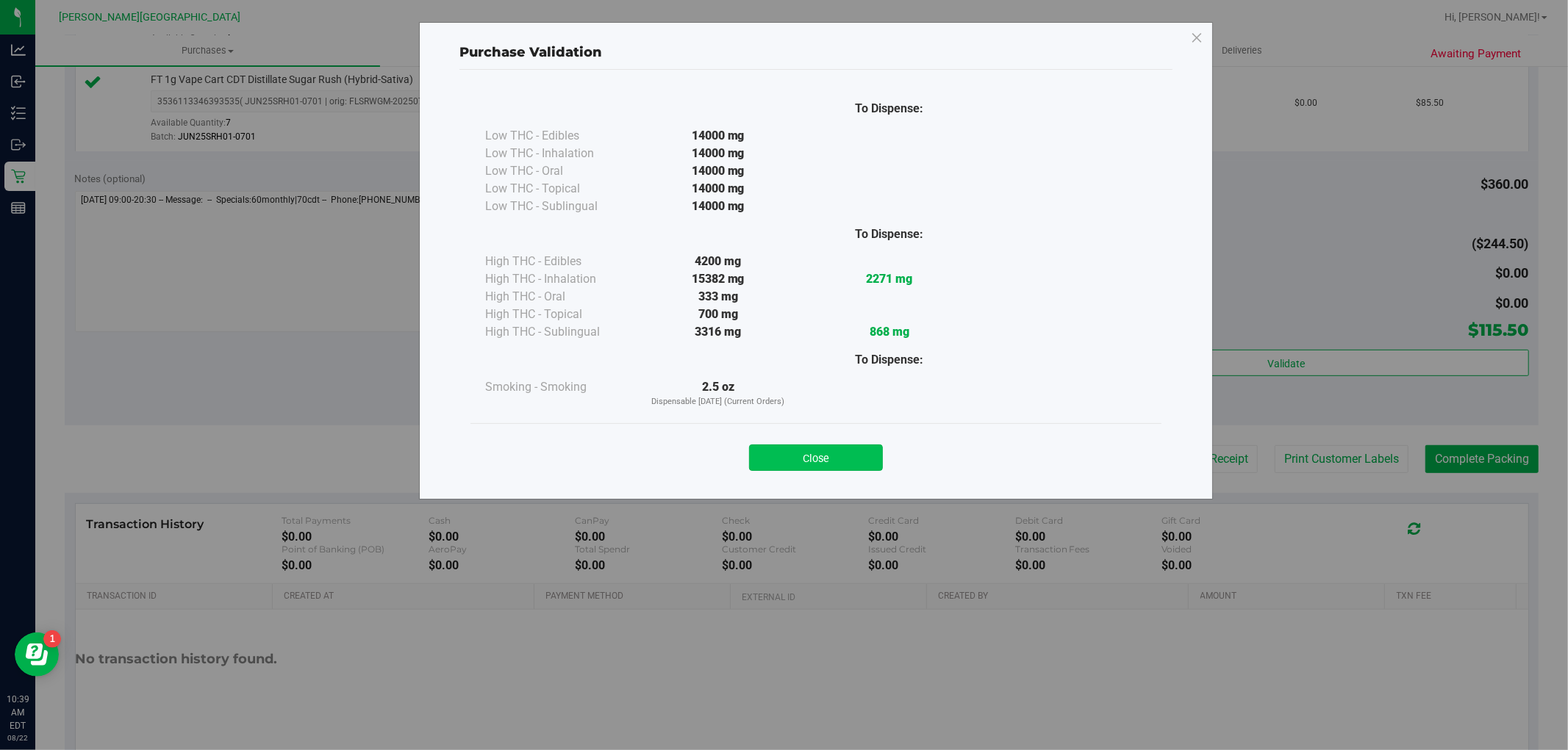
click at [803, 446] on button "Close" at bounding box center [816, 457] width 134 height 26
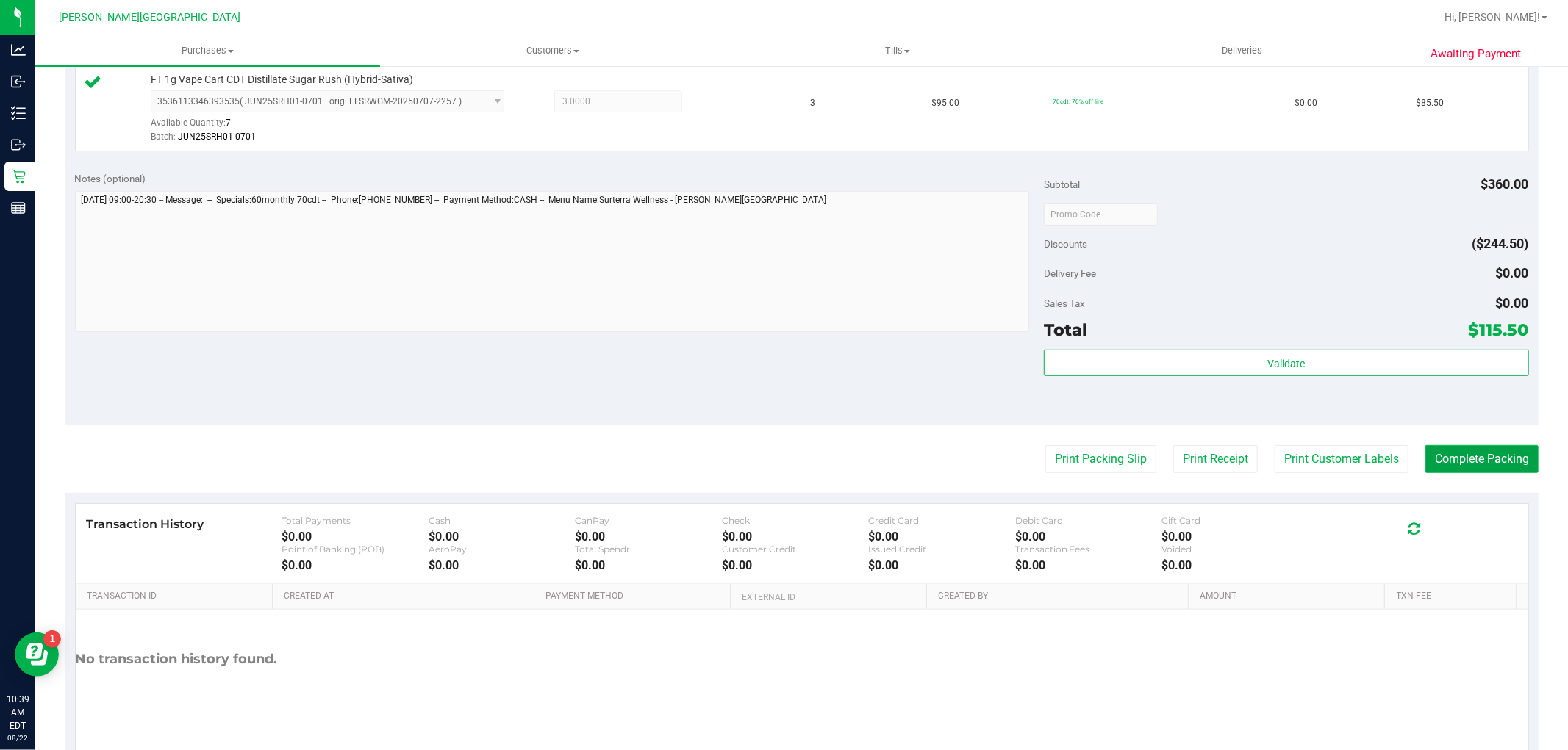
click at [1456, 451] on button "Complete Packing" at bounding box center [1482, 459] width 113 height 28
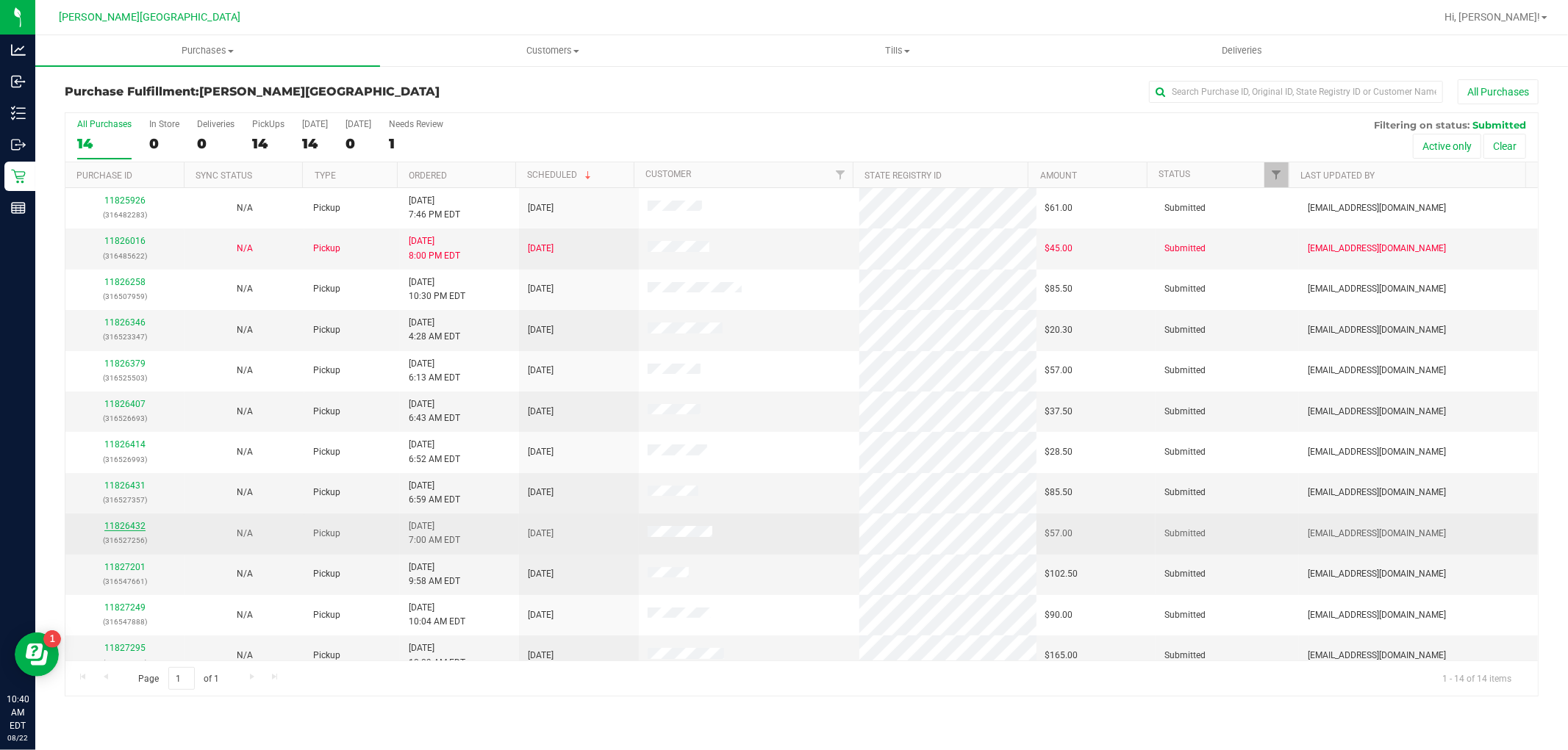
click at [121, 528] on link "11826432" at bounding box center [125, 526] width 41 height 10
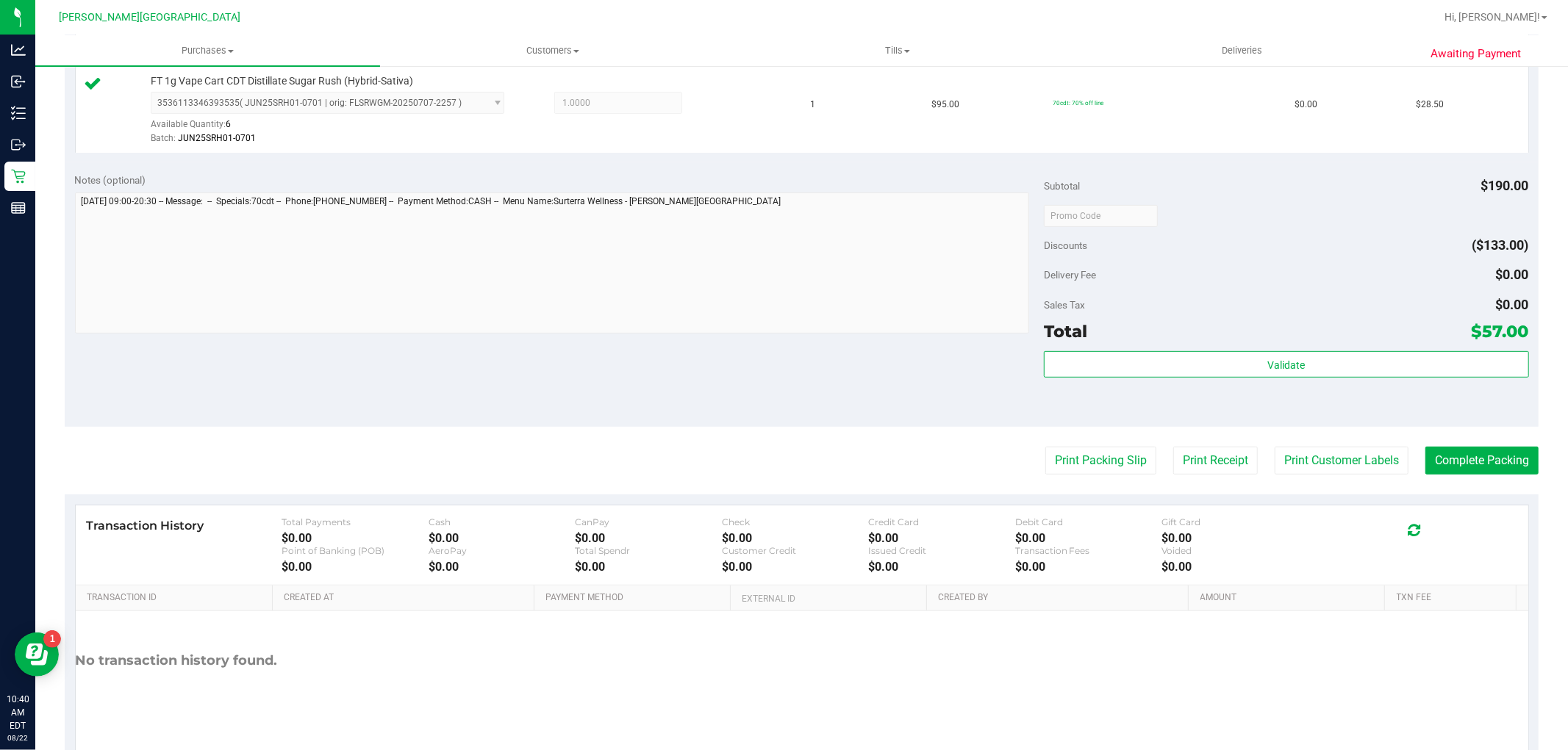
scroll to position [489, 0]
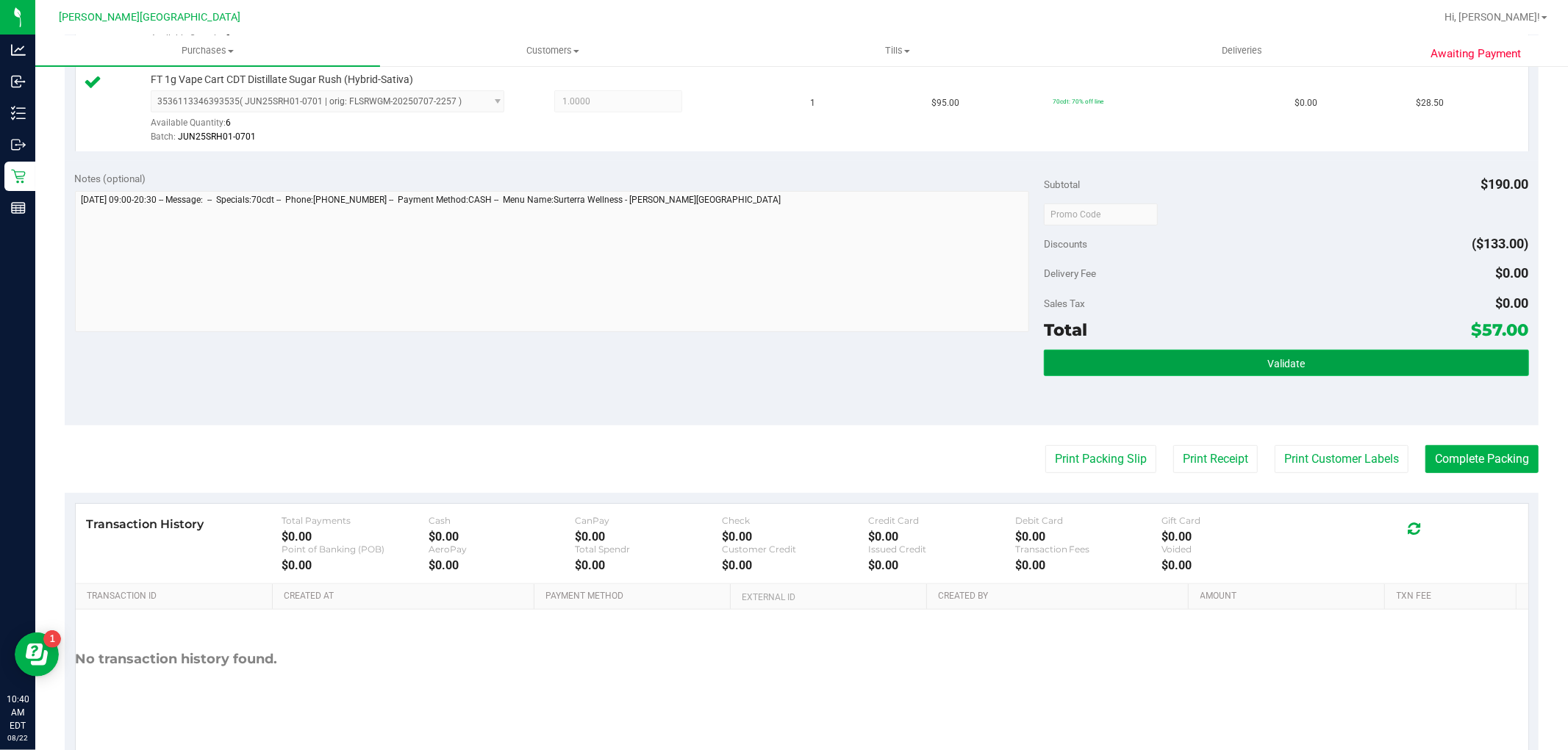
click at [1267, 365] on span "Validate" at bounding box center [1285, 364] width 37 height 12
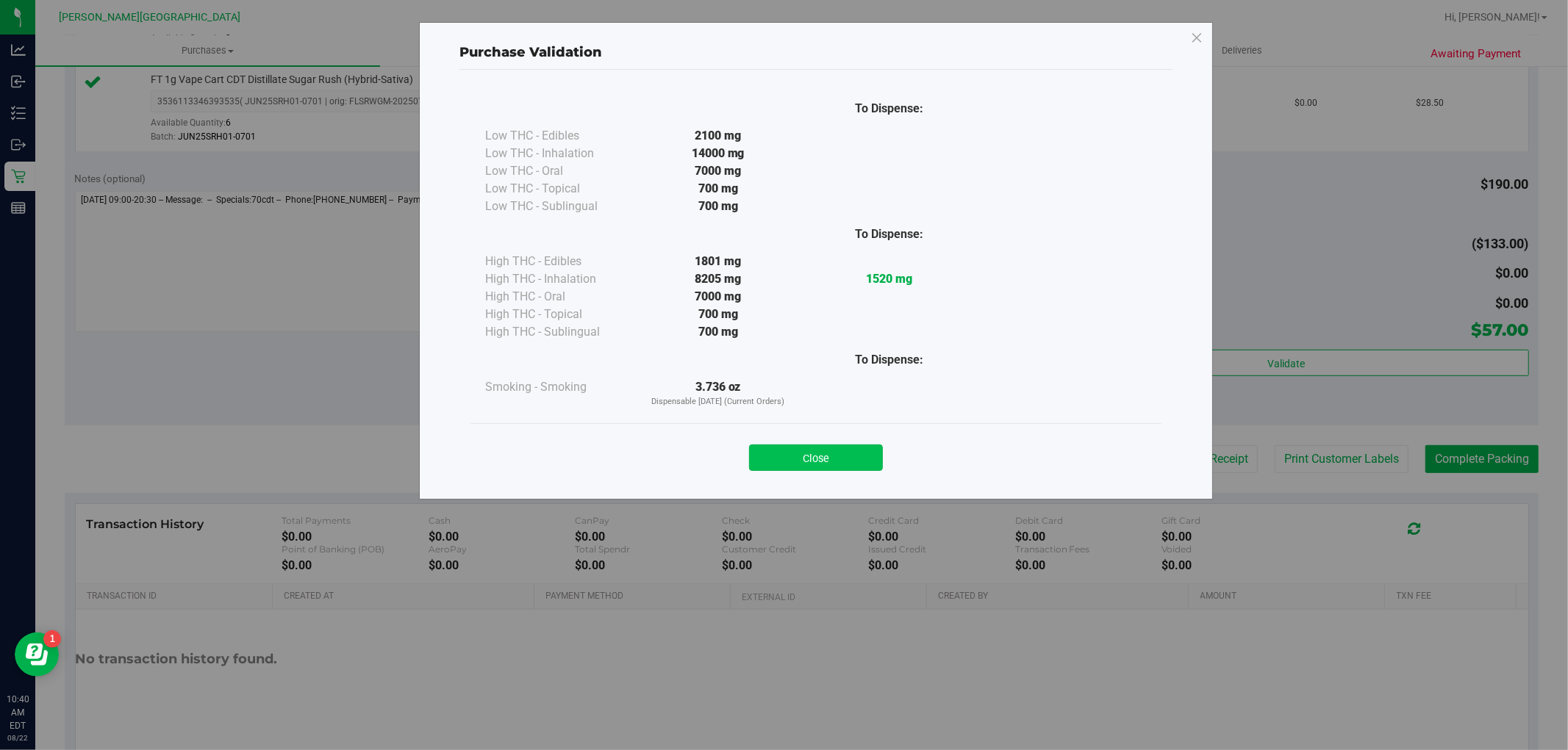
click at [837, 457] on button "Close" at bounding box center [816, 457] width 134 height 26
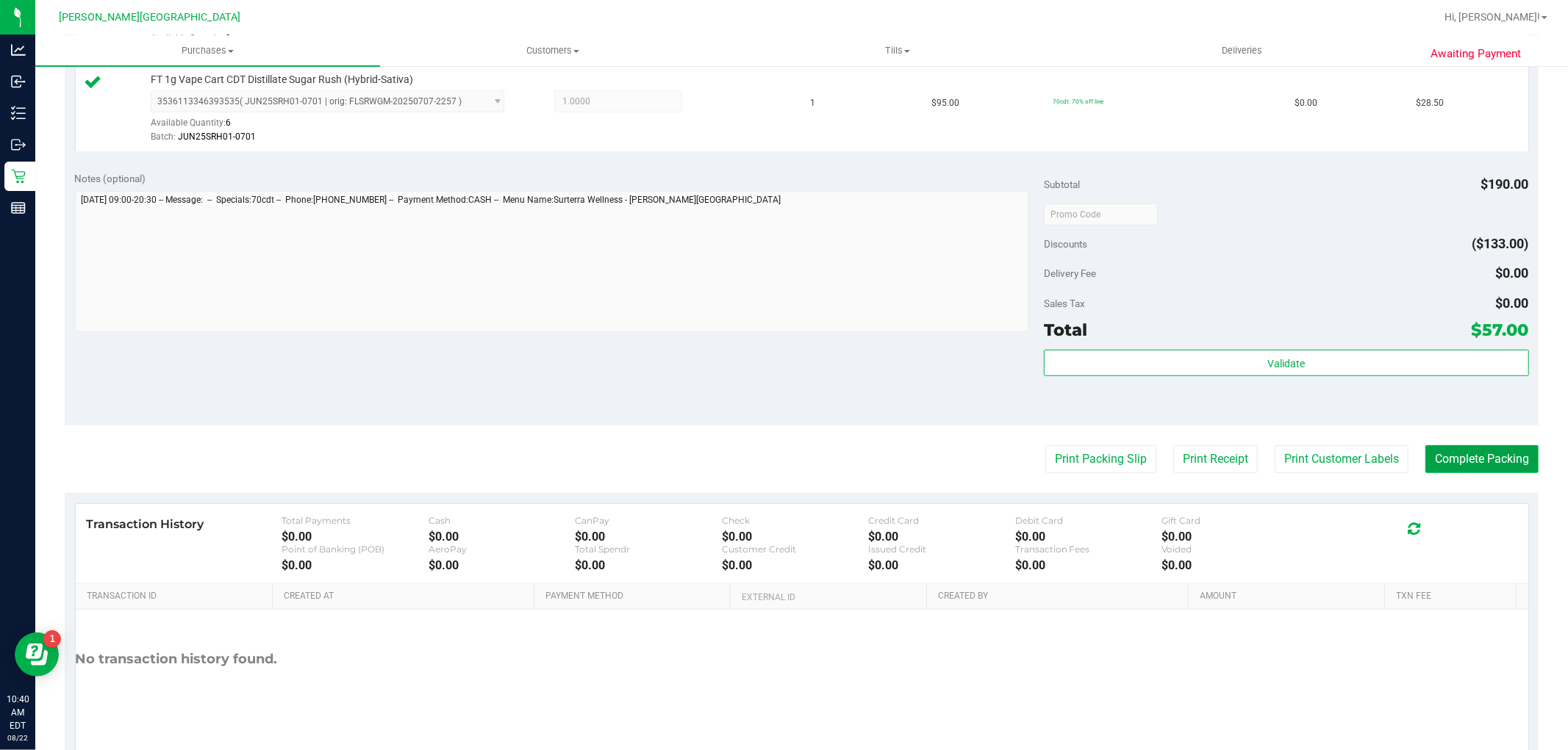
click at [1441, 456] on button "Complete Packing" at bounding box center [1482, 459] width 113 height 28
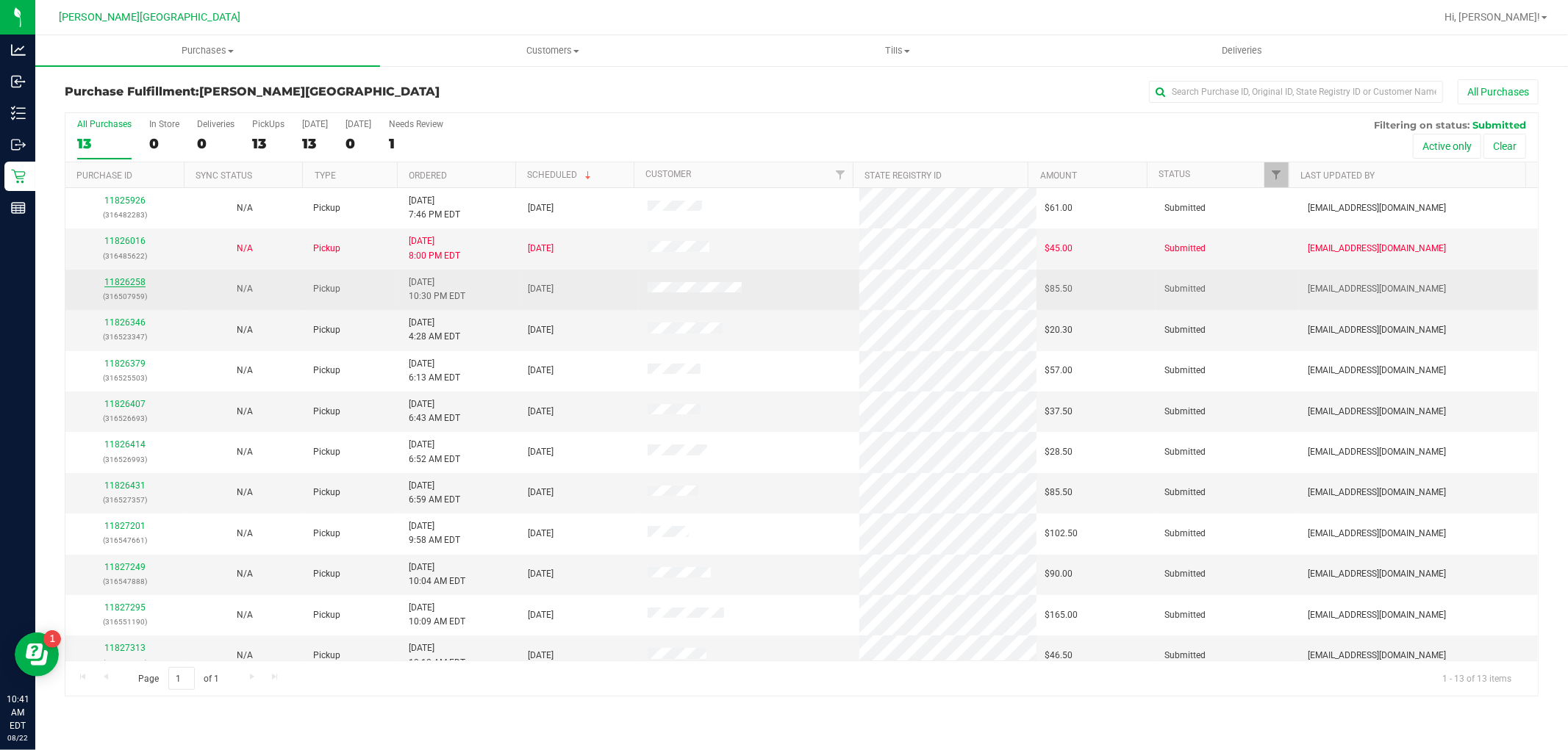
click at [143, 279] on link "11826258" at bounding box center [125, 282] width 41 height 10
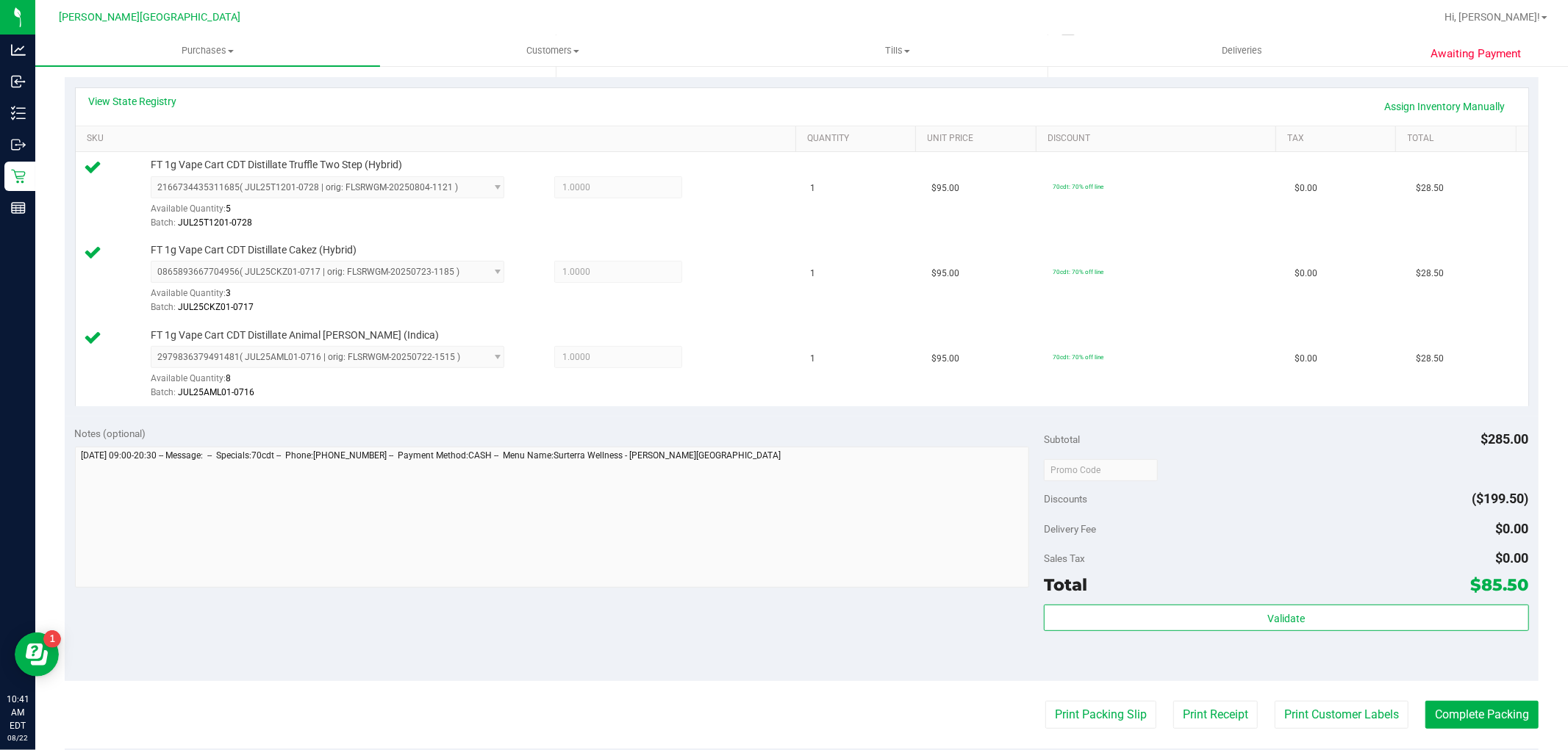
scroll to position [408, 0]
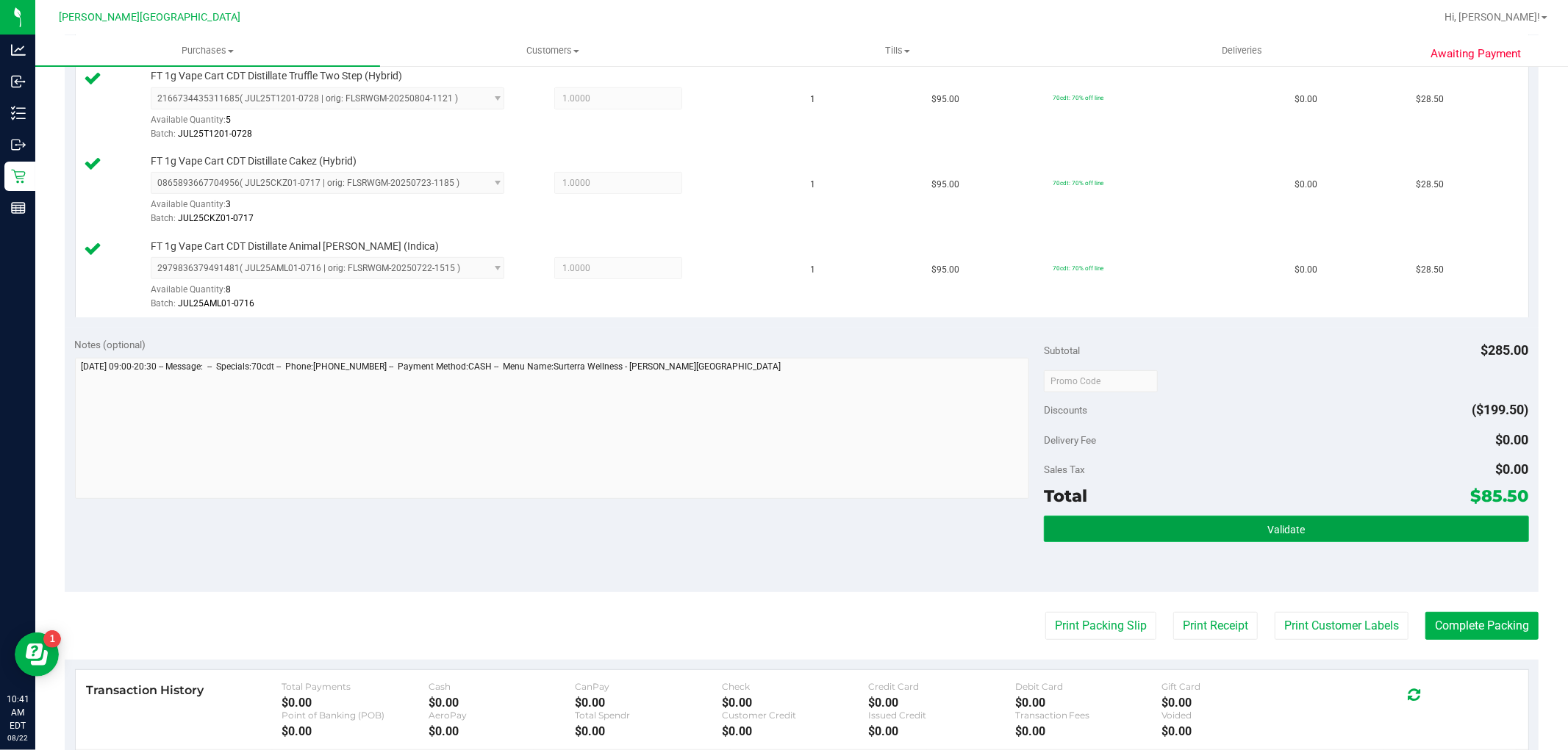
click at [1194, 529] on button "Validate" at bounding box center [1285, 529] width 484 height 26
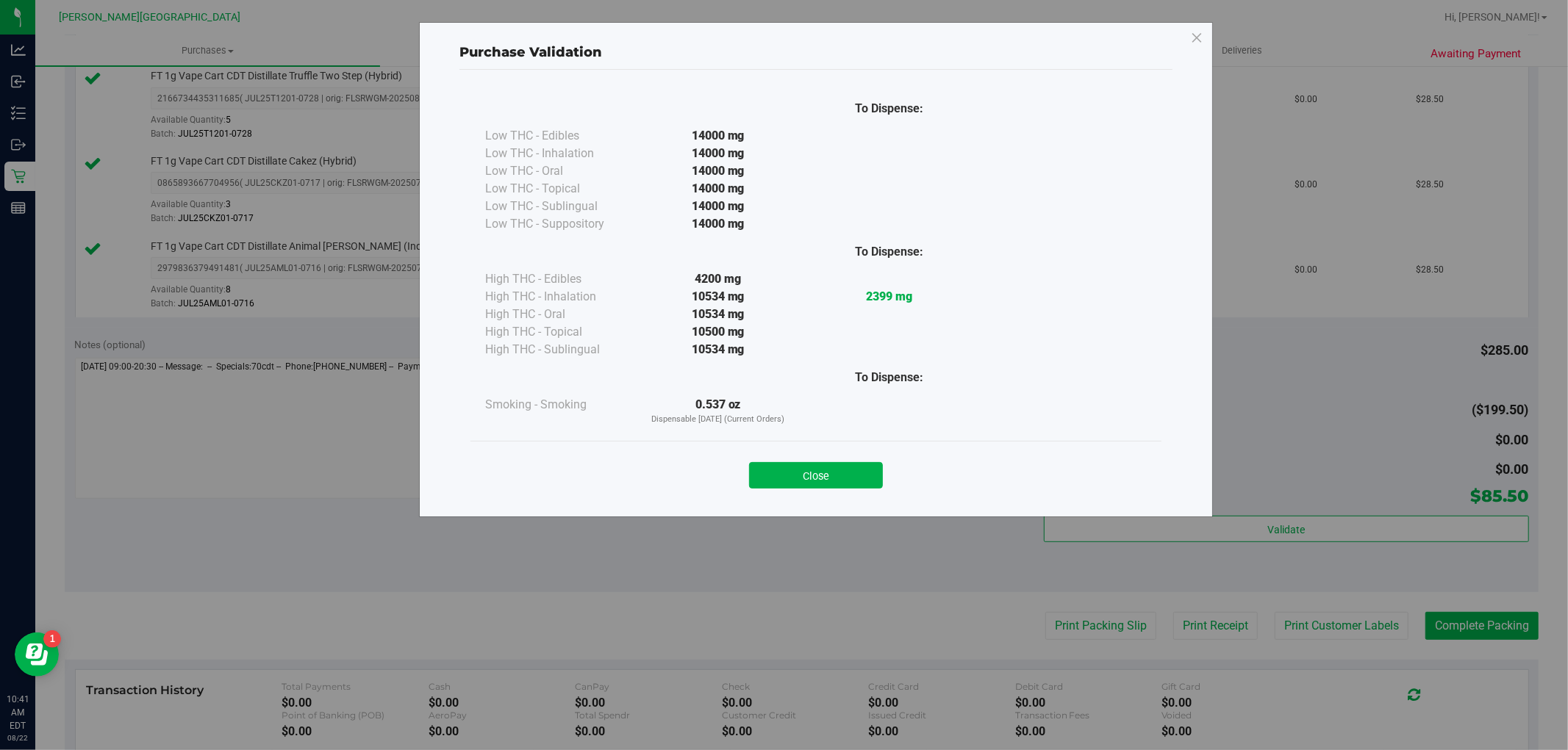
click at [844, 478] on button "Close" at bounding box center [816, 475] width 134 height 26
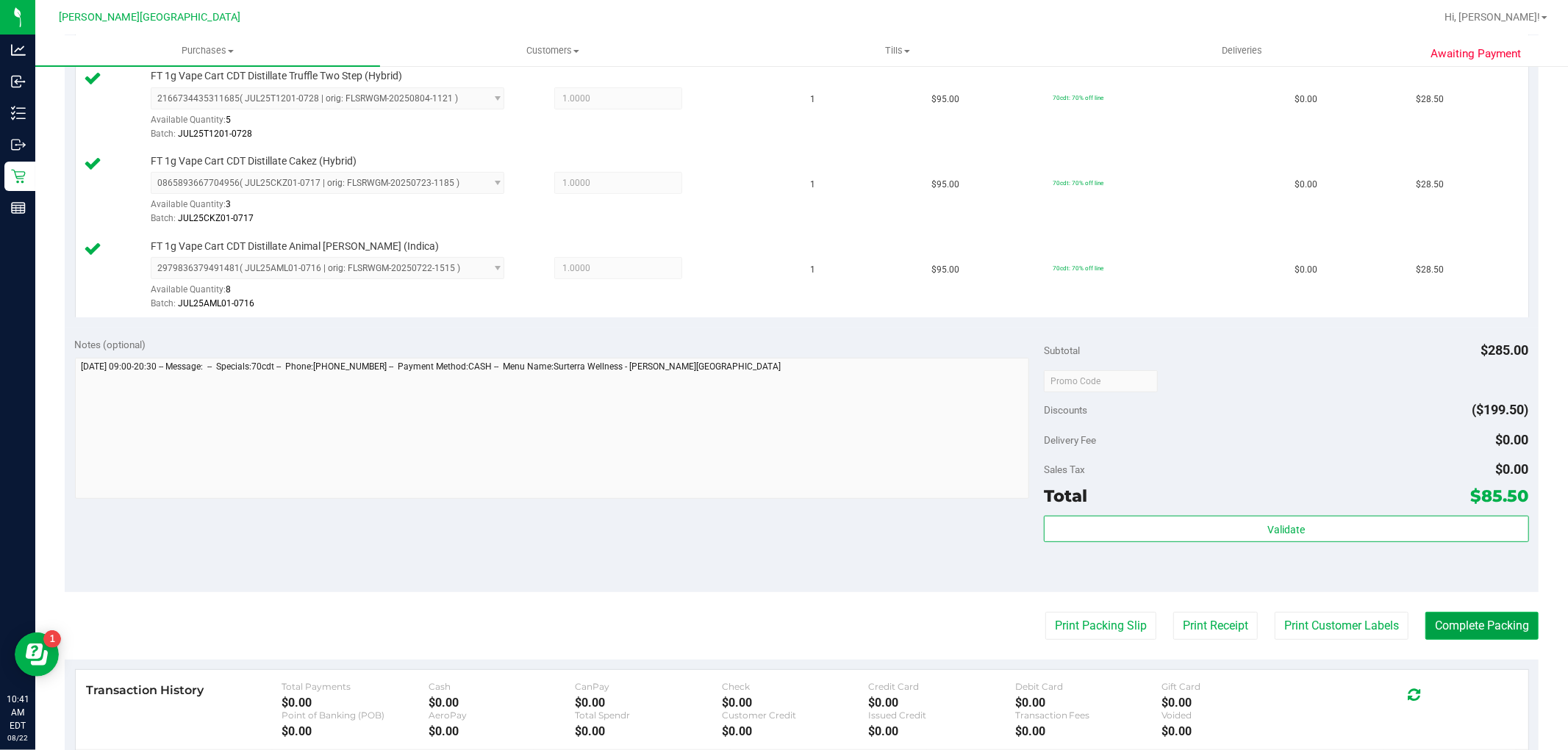
click at [1512, 632] on button "Complete Packing" at bounding box center [1482, 626] width 113 height 28
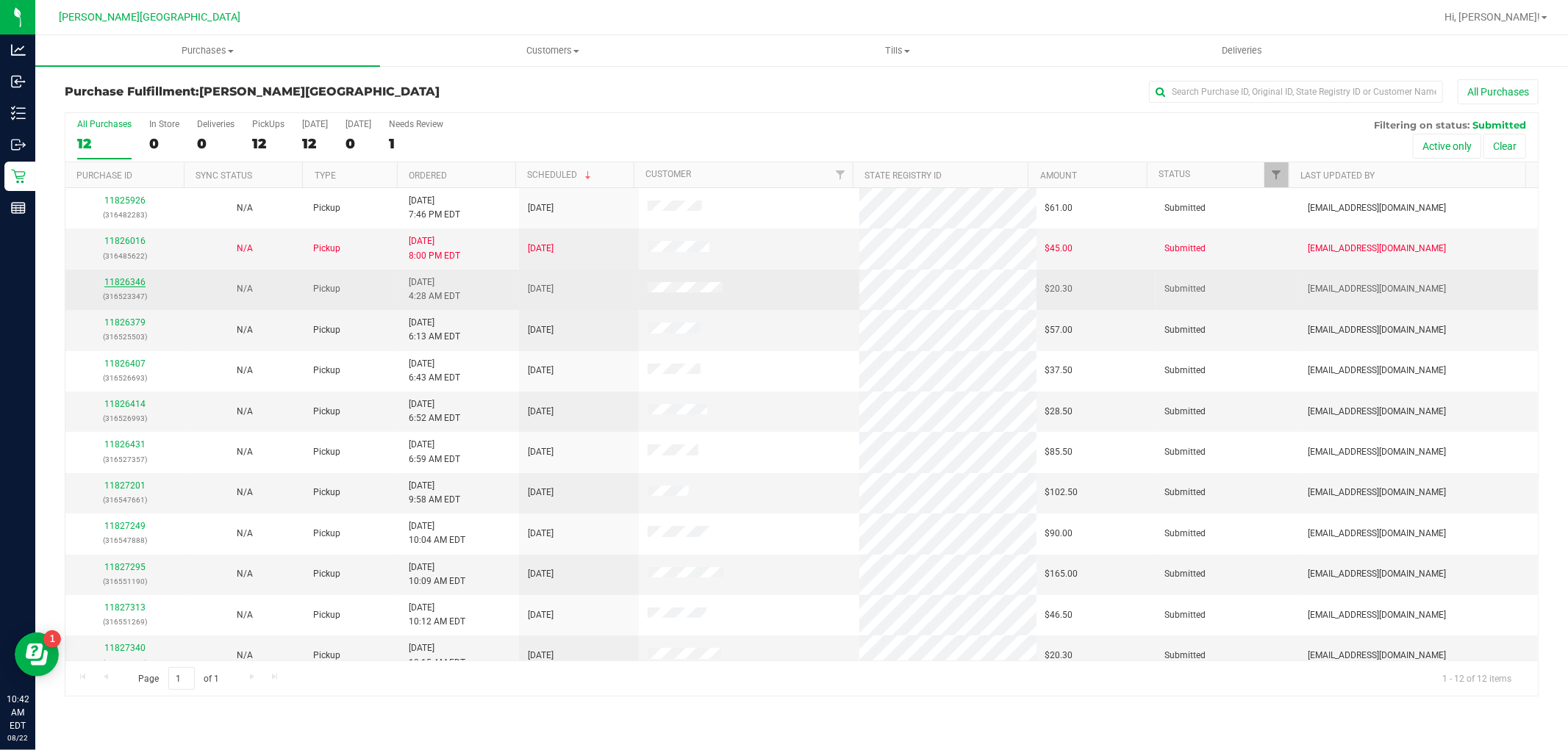
click at [133, 287] on link "11826346" at bounding box center [125, 282] width 41 height 10
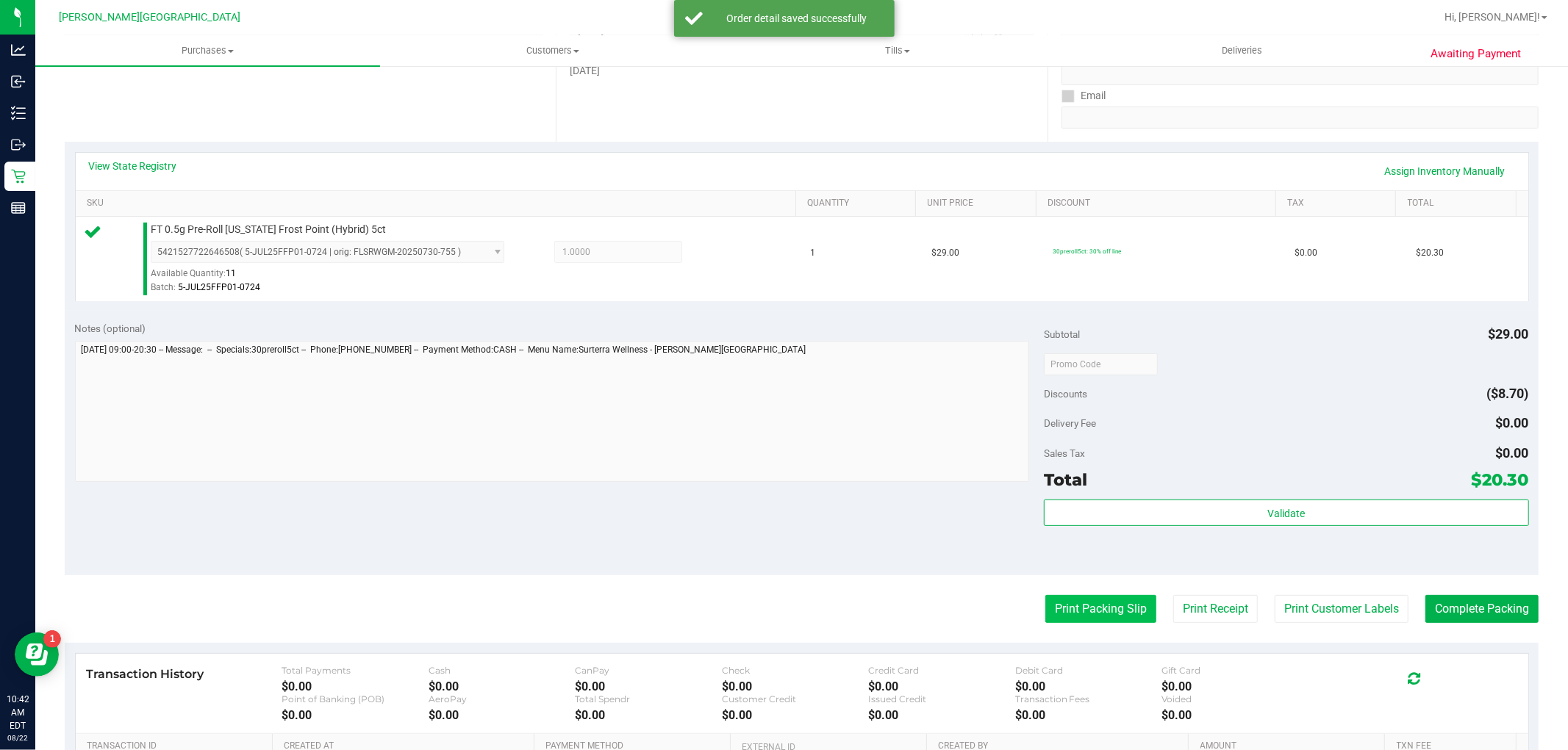
scroll to position [326, 0]
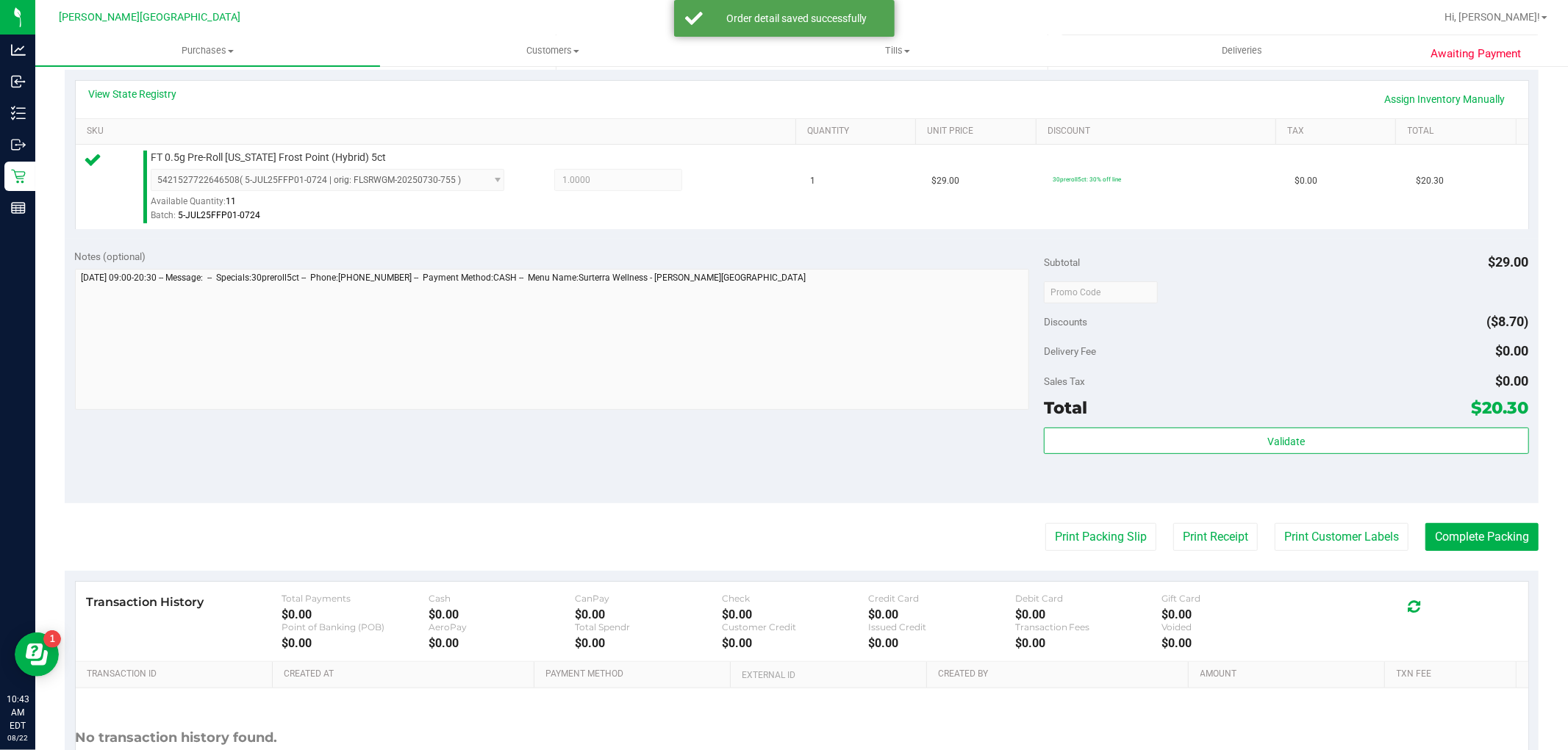
click at [1163, 424] on div "Subtotal $29.00 Discounts ($8.70) Delivery Fee $0.00 Sales Tax $0.00 Total $20.…" at bounding box center [1285, 371] width 484 height 245
click at [1156, 436] on button "Validate" at bounding box center [1285, 440] width 484 height 26
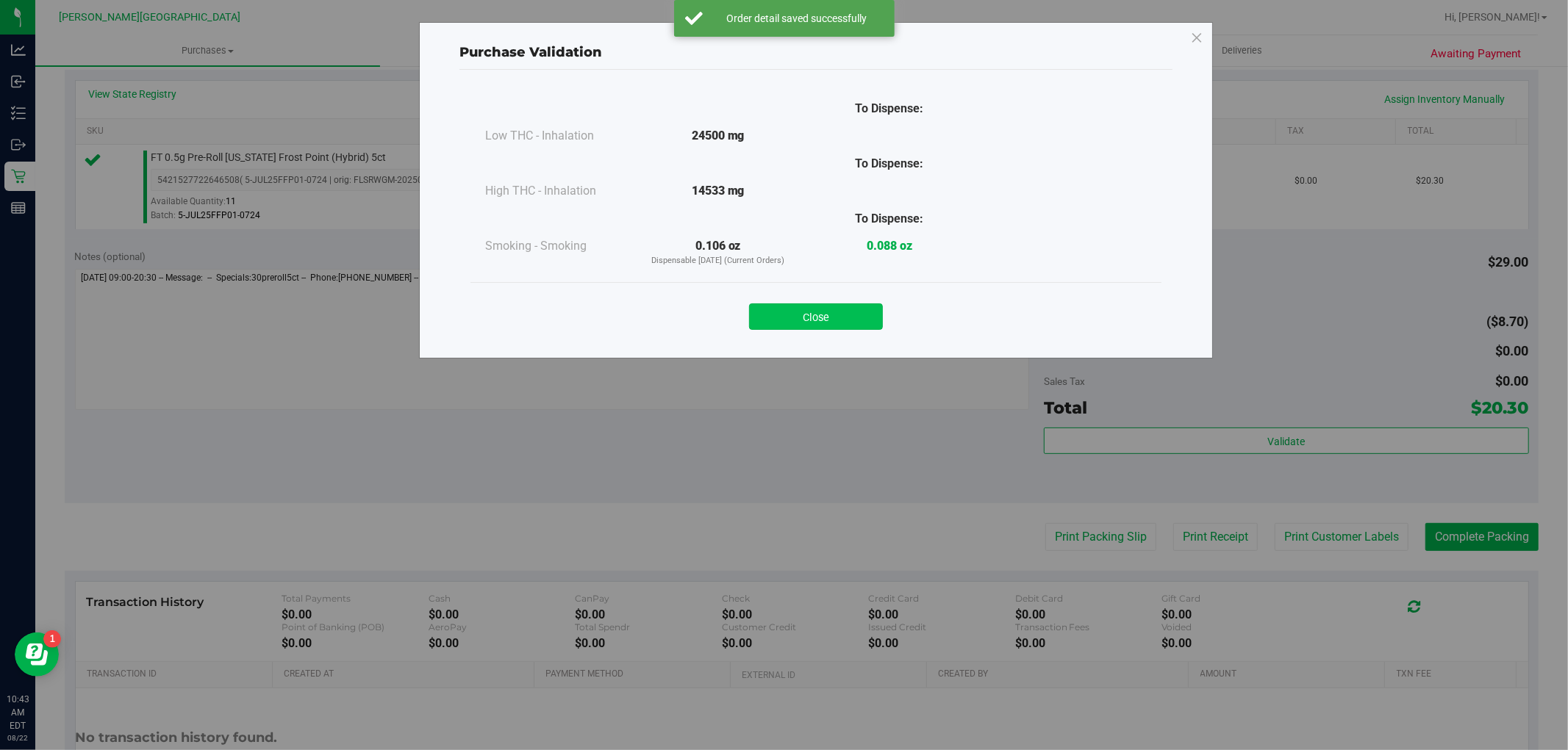
click at [784, 305] on button "Close" at bounding box center [816, 316] width 134 height 26
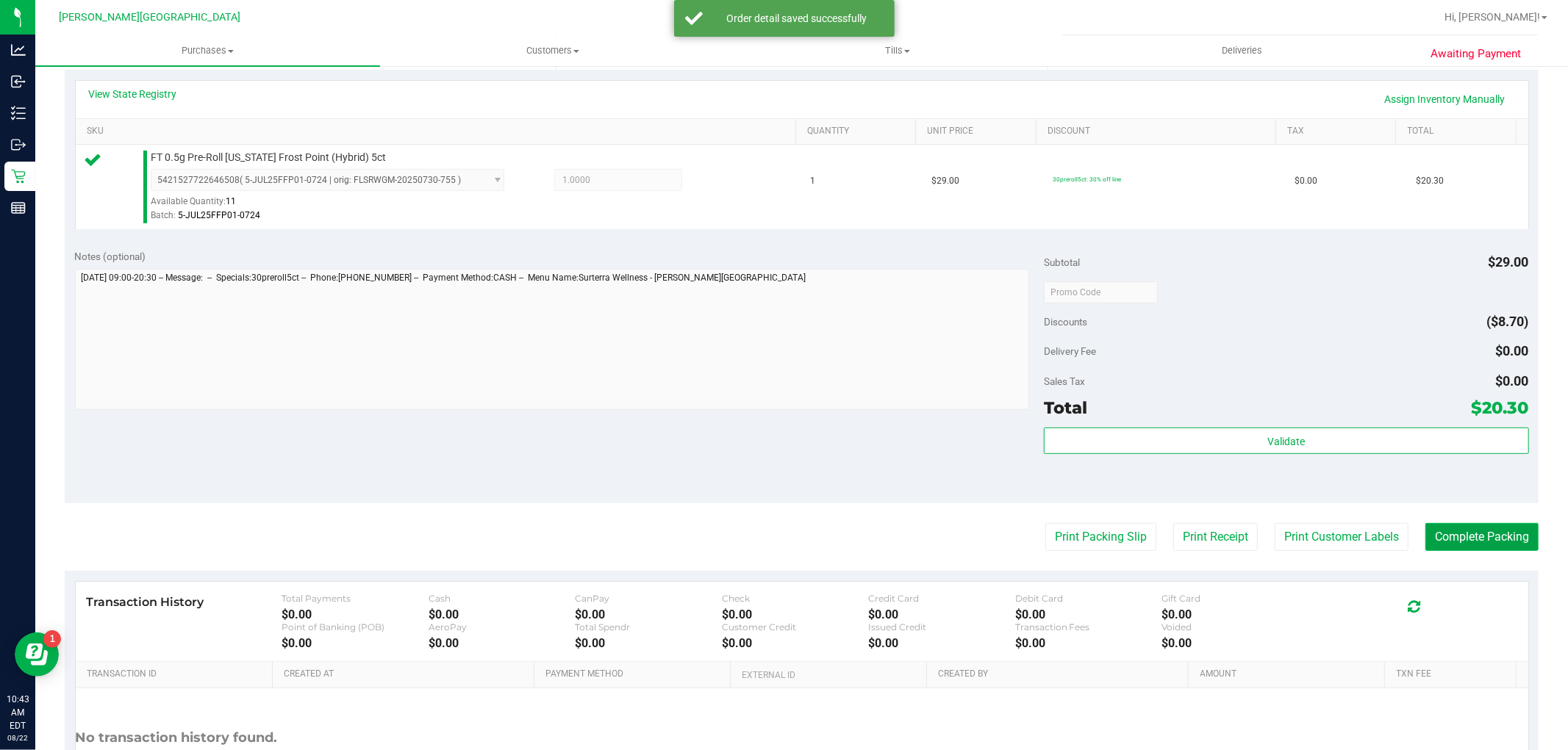
click at [1461, 547] on button "Complete Packing" at bounding box center [1482, 537] width 113 height 28
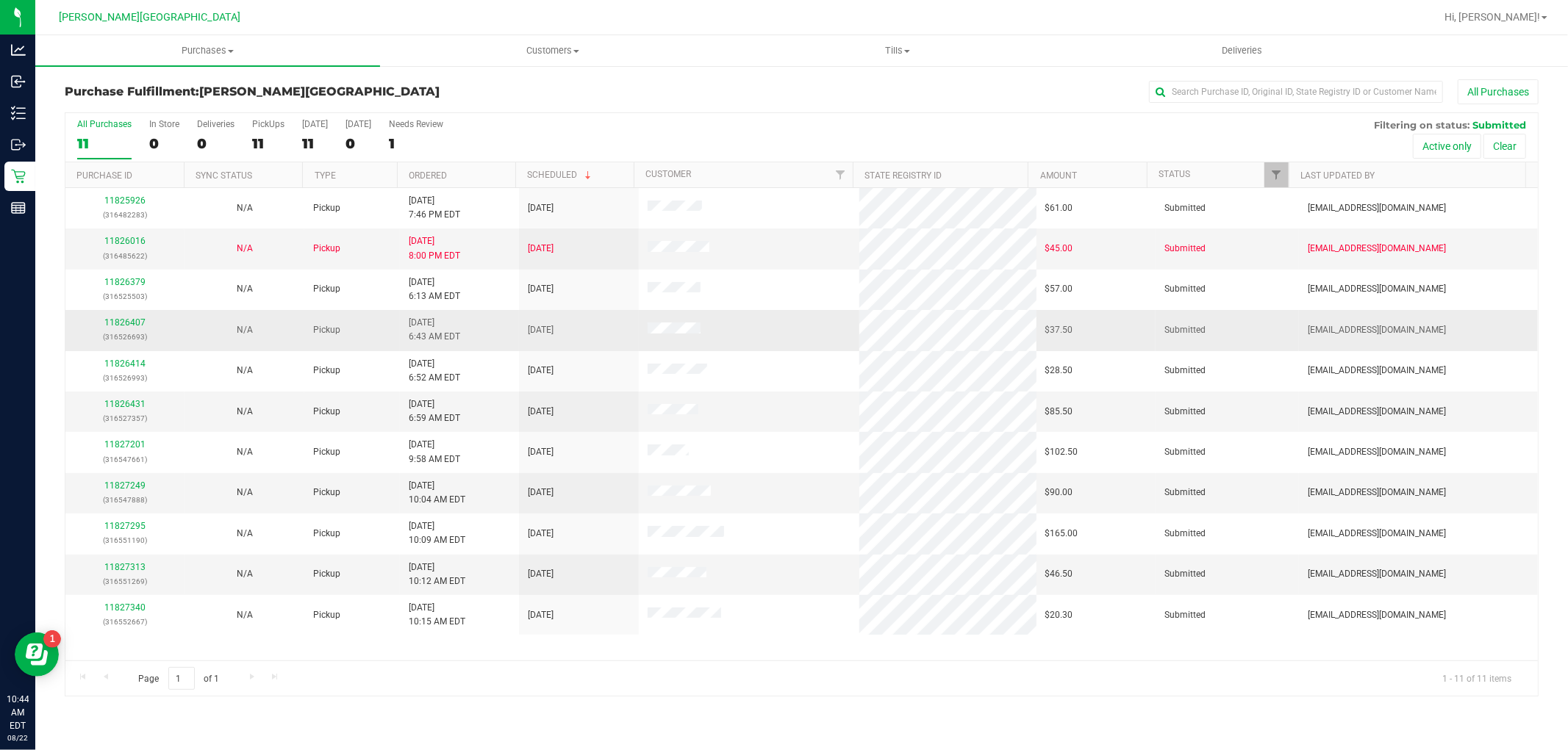
click at [119, 330] on p "(316526693)" at bounding box center [124, 336] width 101 height 14
click at [119, 324] on link "11826407" at bounding box center [125, 322] width 41 height 10
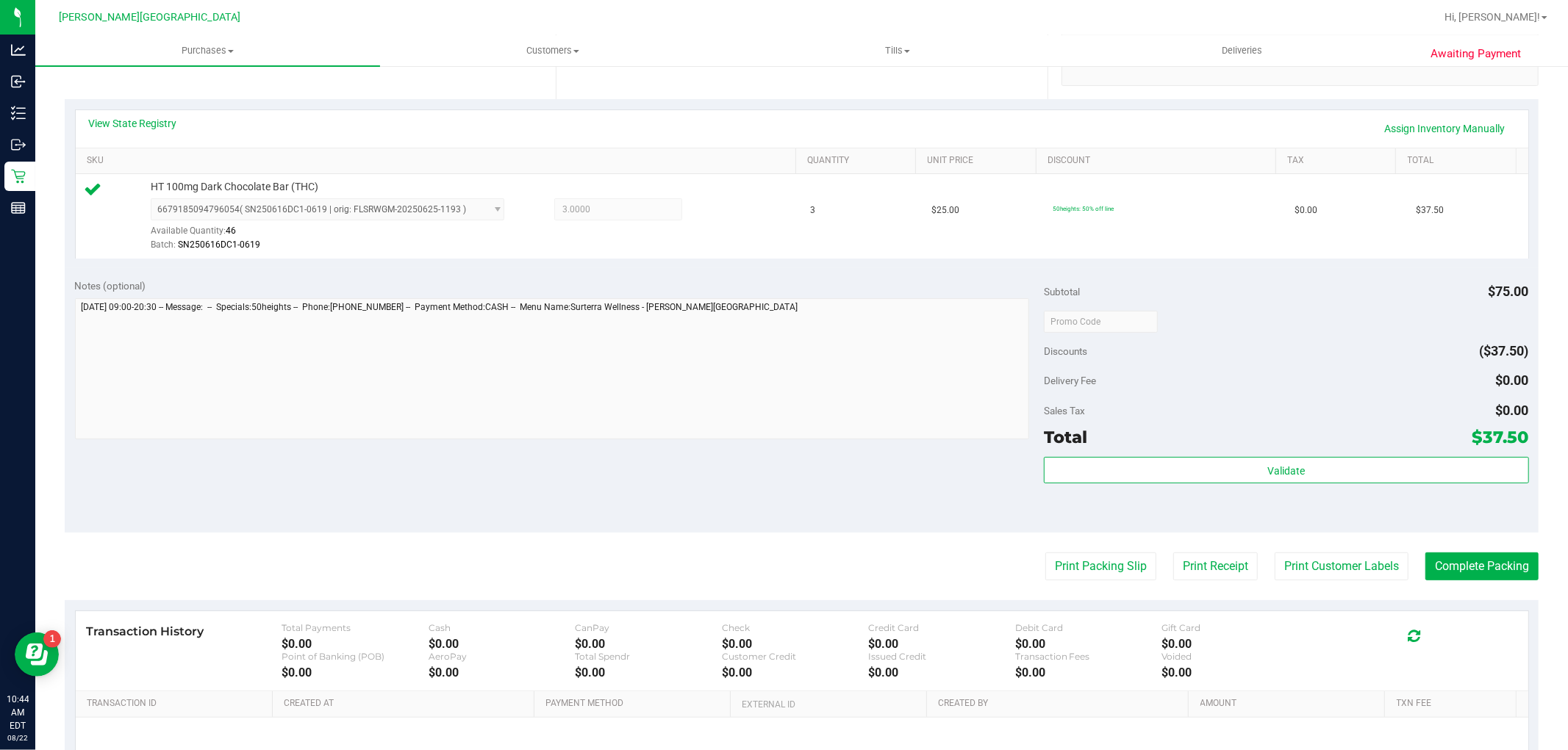
scroll to position [326, 0]
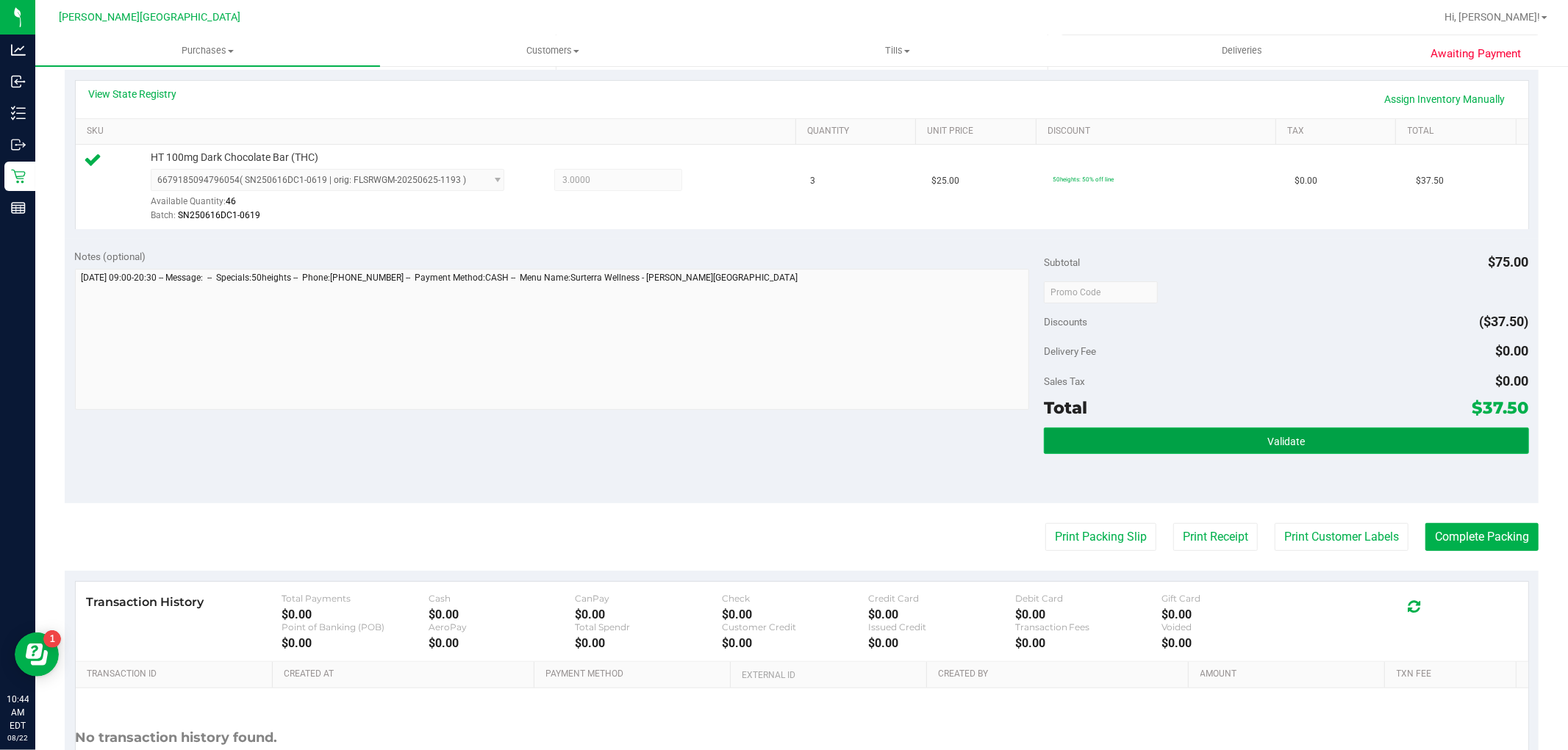
click at [1169, 427] on button "Validate" at bounding box center [1285, 440] width 484 height 26
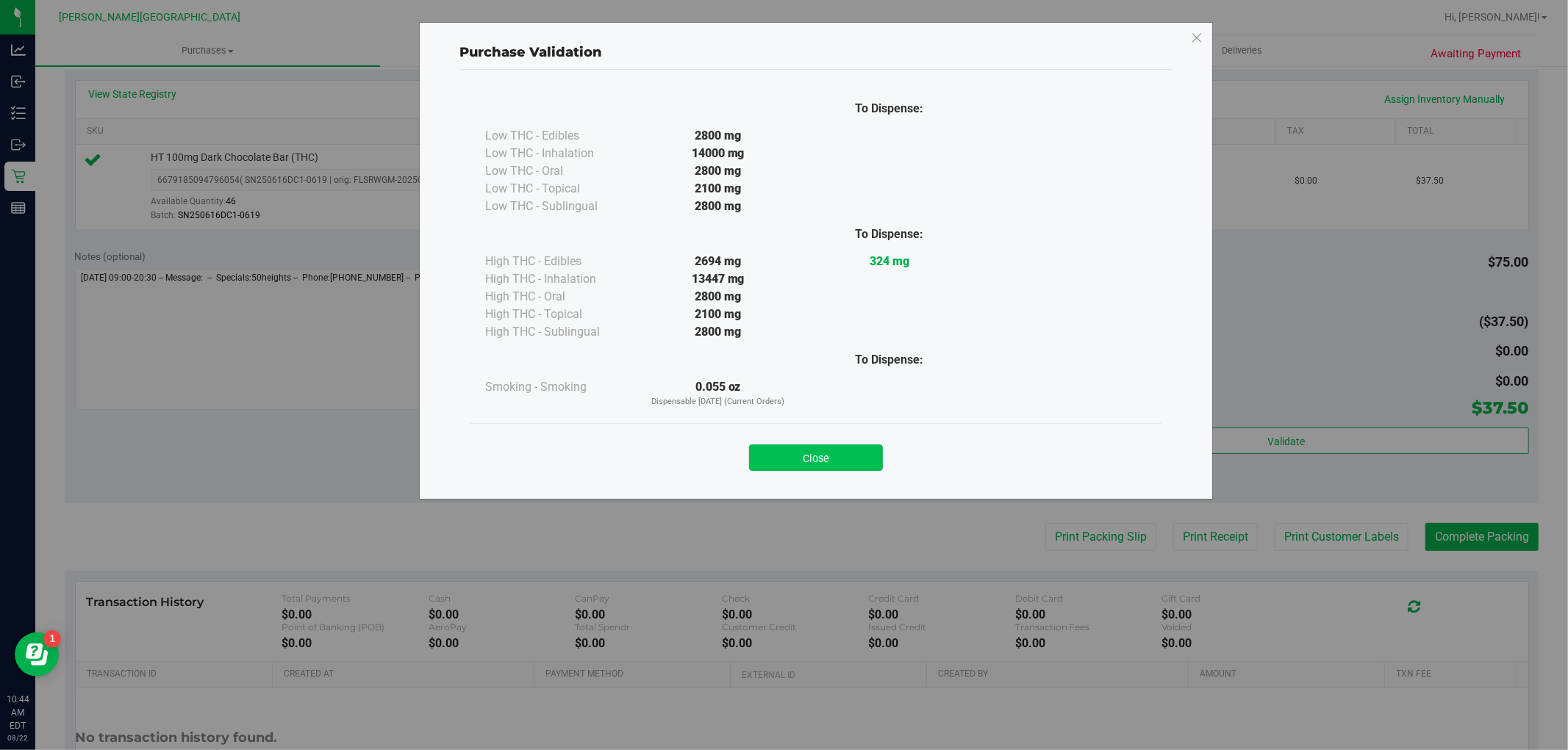
click at [823, 444] on div "Close" at bounding box center [816, 453] width 669 height 36
click at [825, 460] on button "Close" at bounding box center [816, 457] width 134 height 26
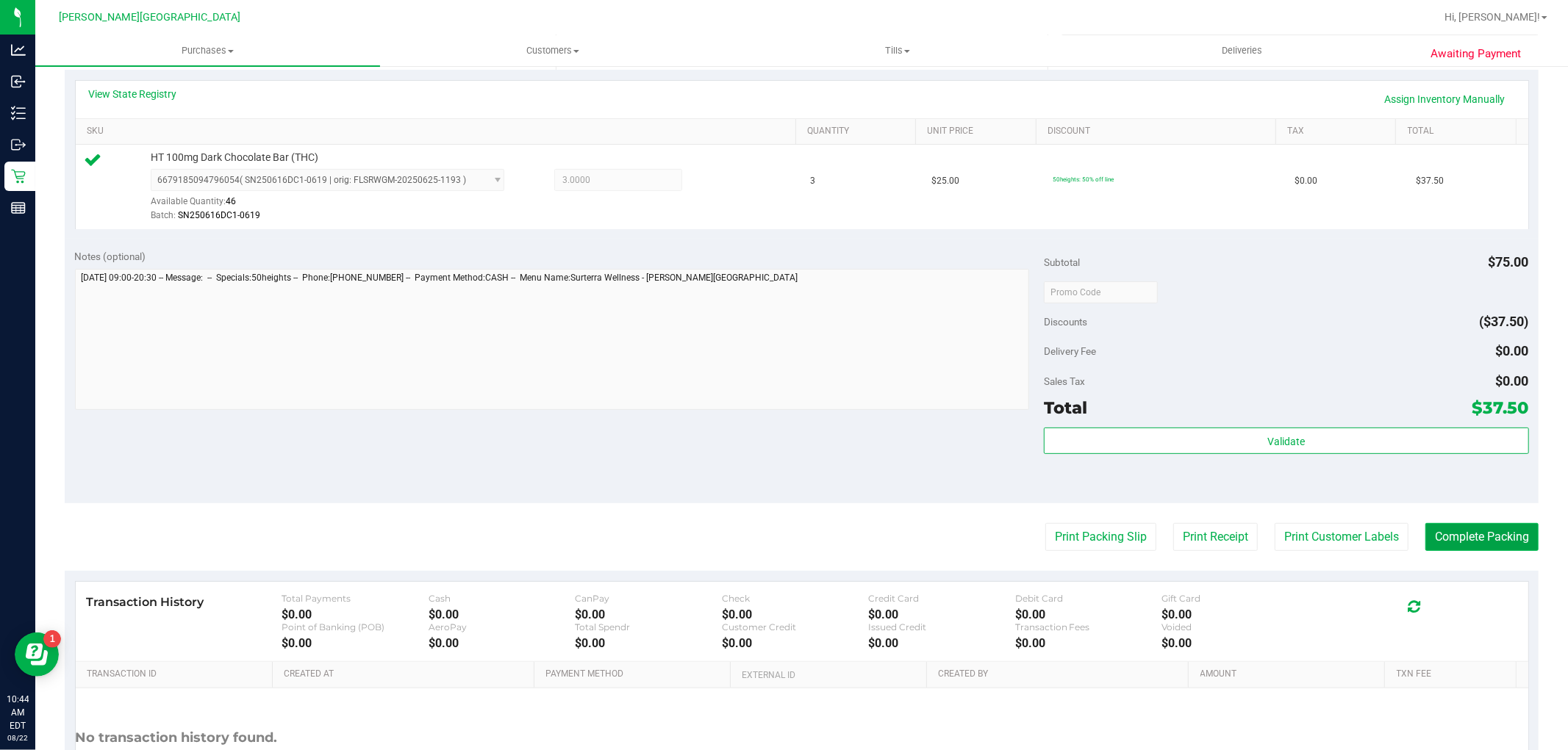
click at [1437, 540] on button "Complete Packing" at bounding box center [1482, 537] width 113 height 28
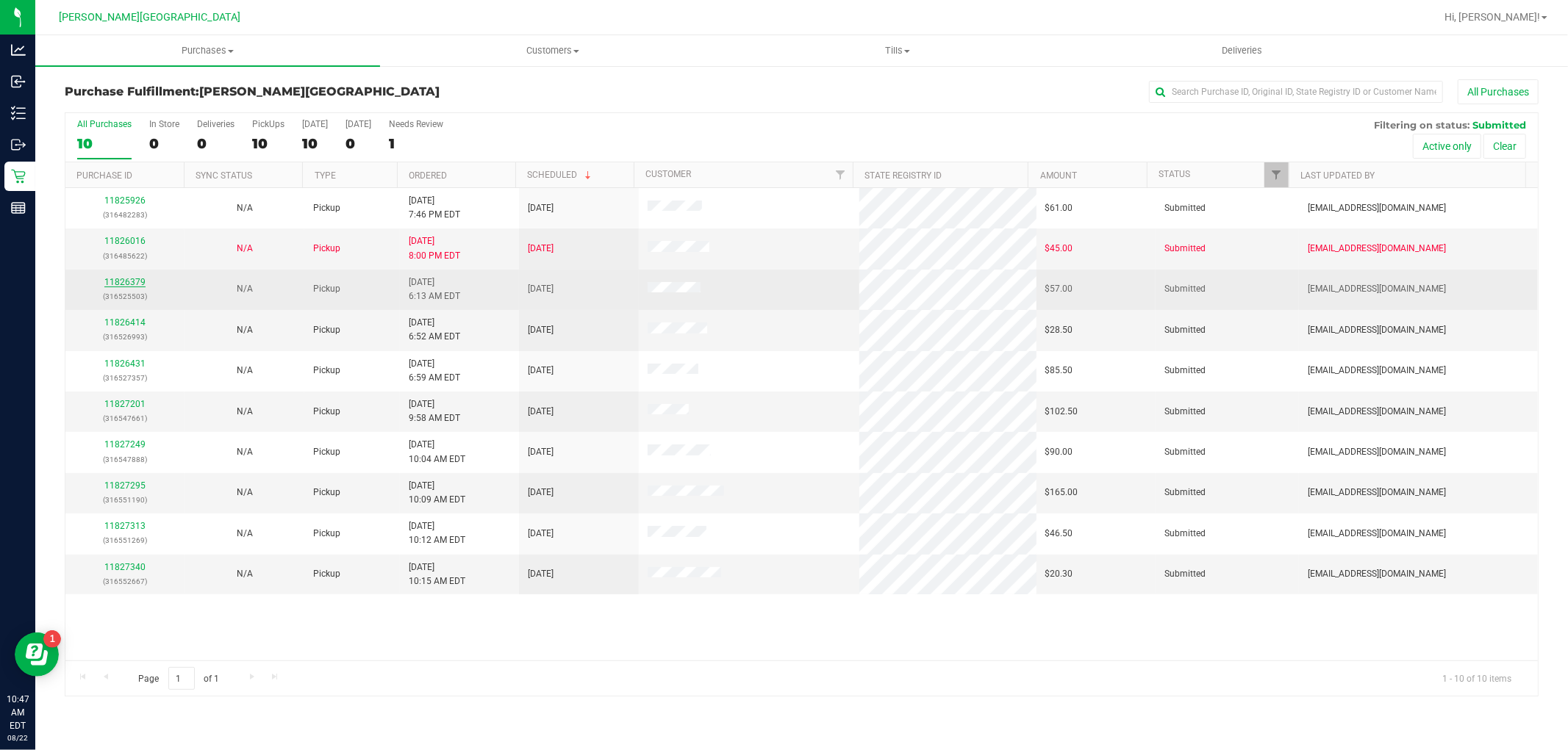
click at [127, 278] on link "11826379" at bounding box center [125, 282] width 41 height 10
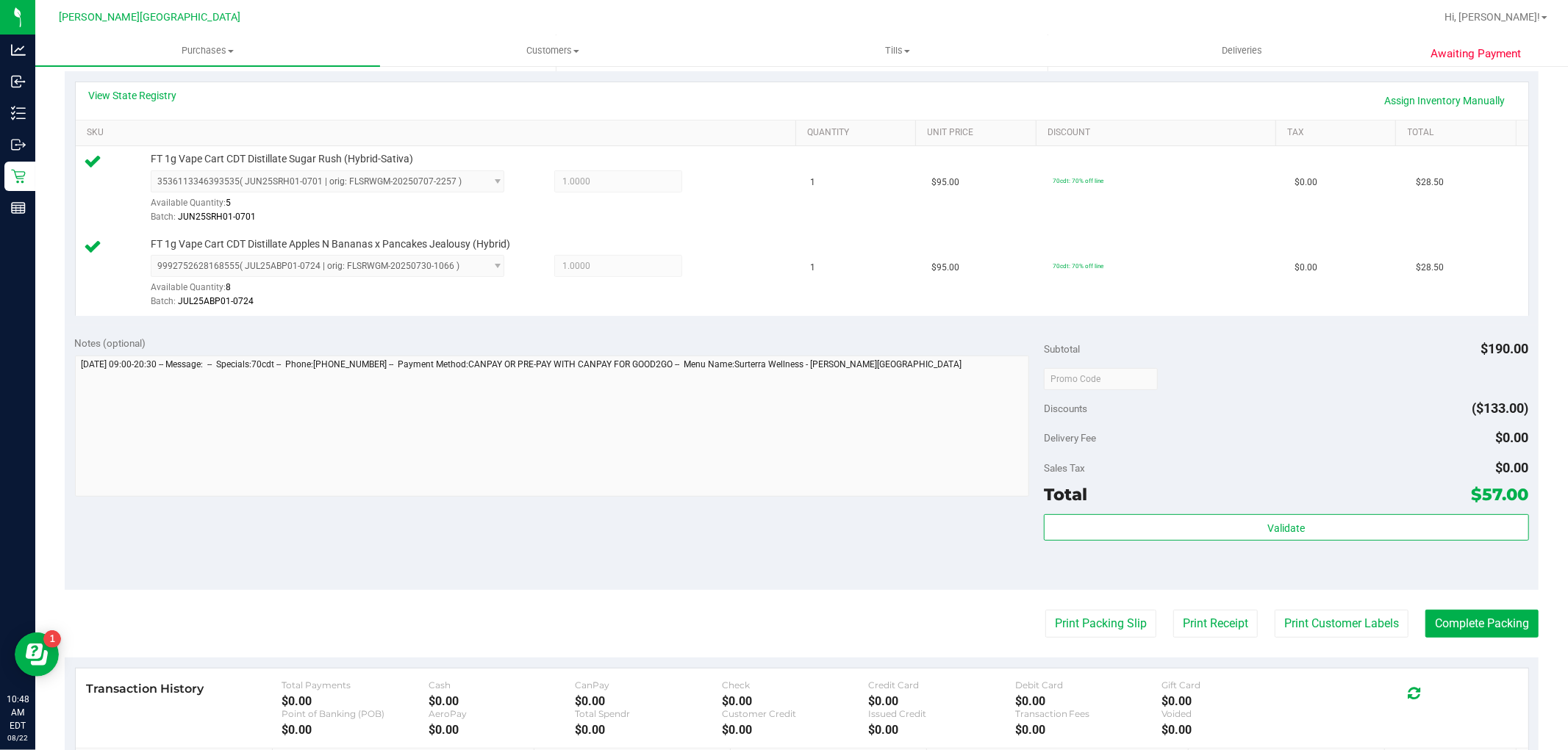
scroll to position [326, 0]
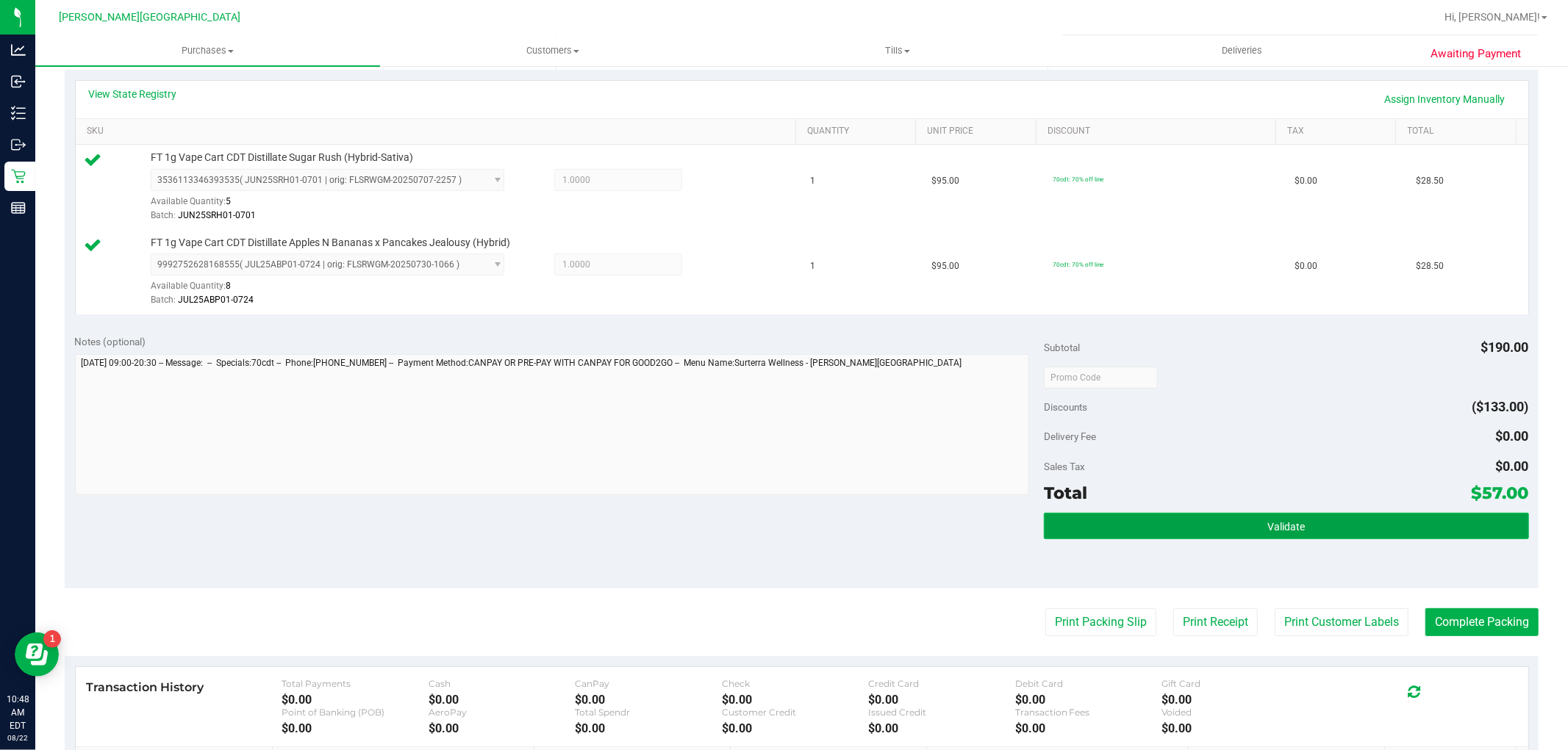
click at [1267, 524] on span "Validate" at bounding box center [1285, 527] width 37 height 12
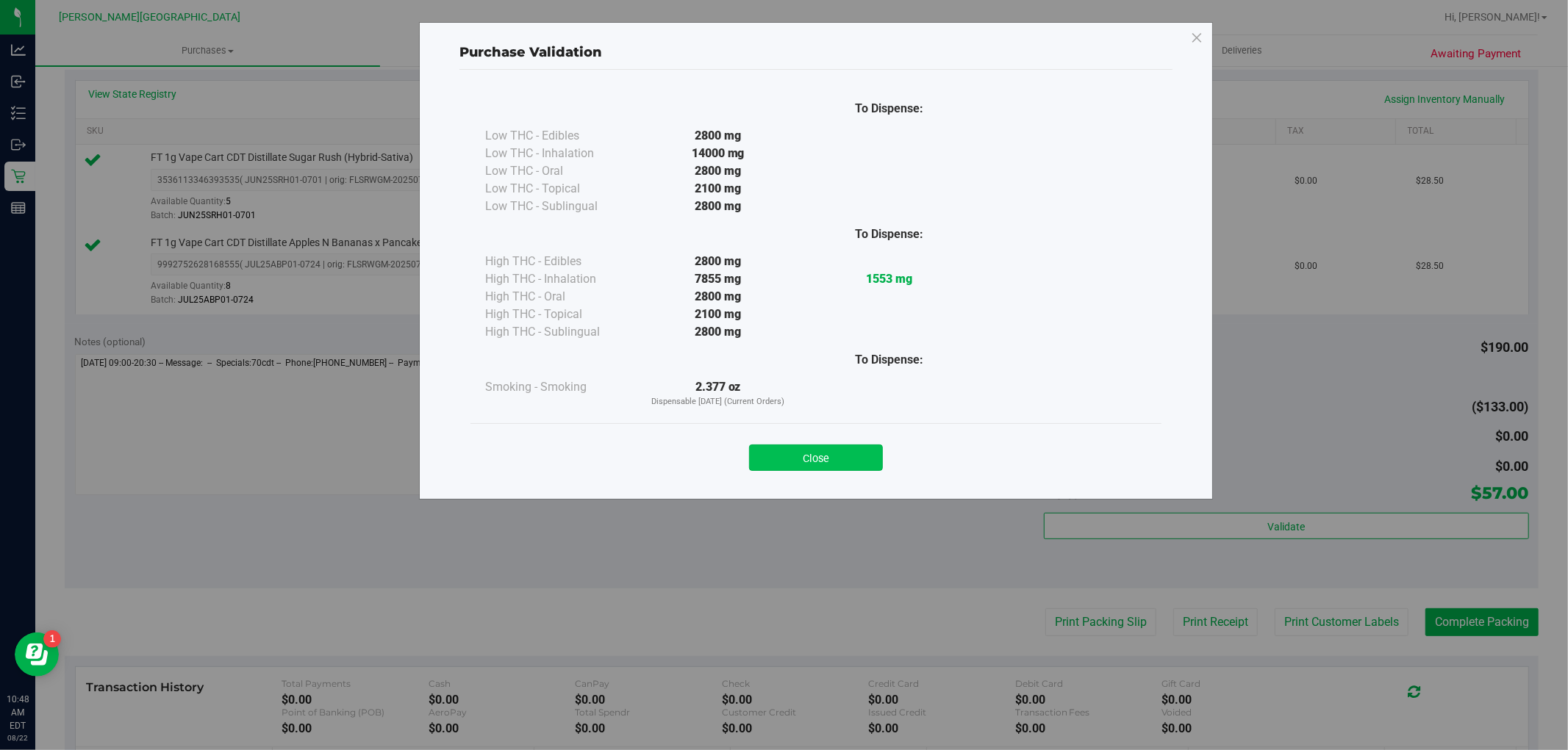
click at [847, 457] on button "Close" at bounding box center [816, 457] width 134 height 26
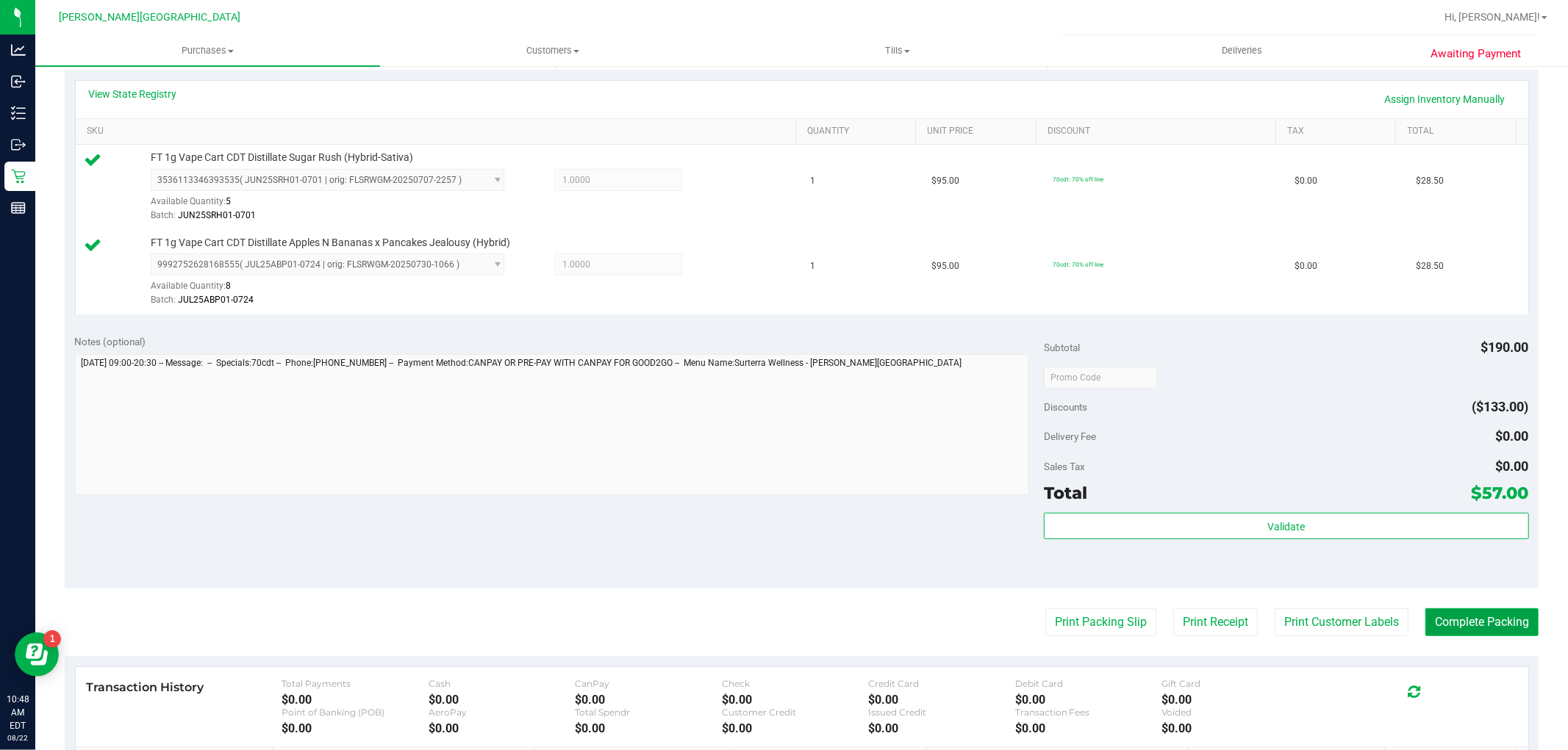
click at [1511, 629] on button "Complete Packing" at bounding box center [1482, 622] width 113 height 28
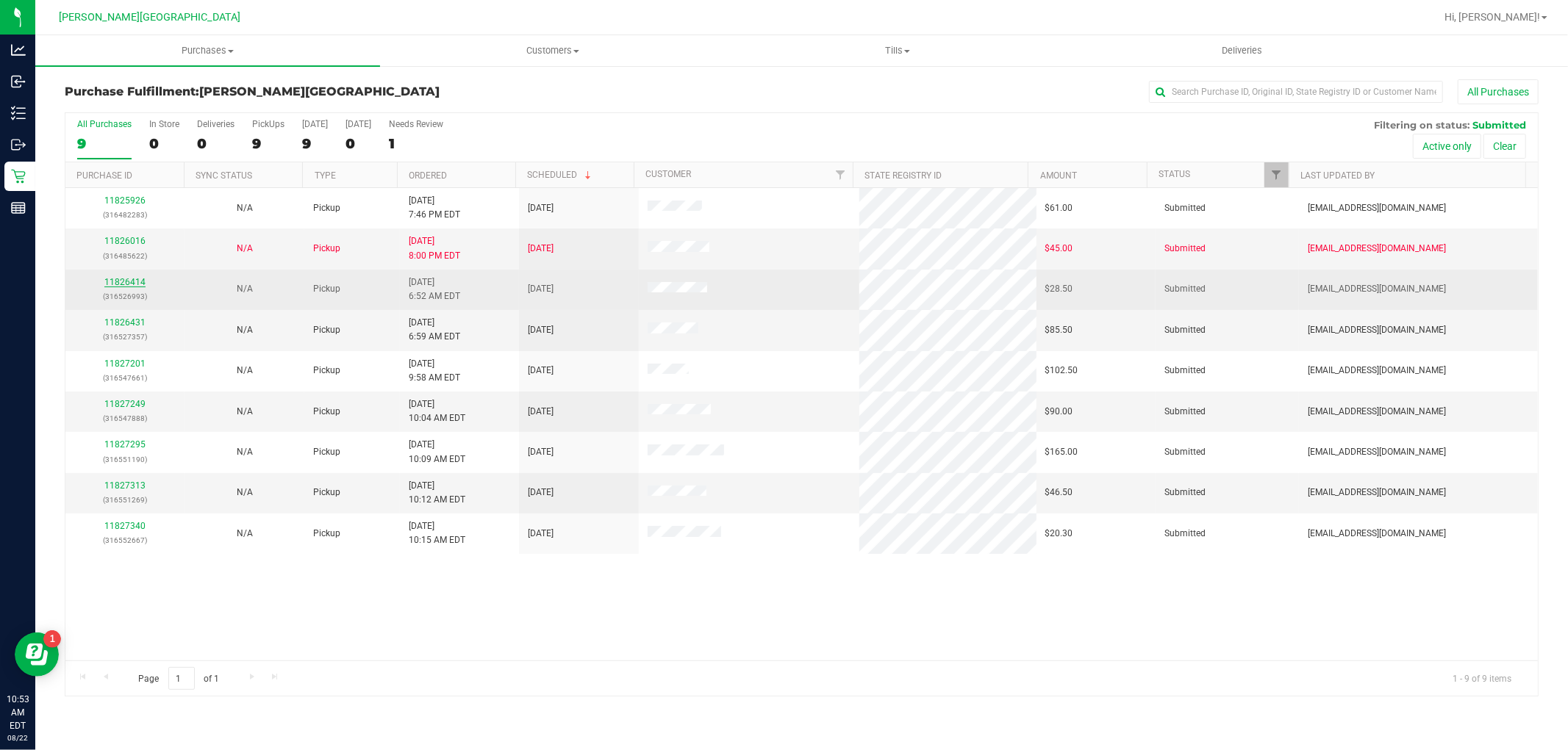
click at [132, 286] on link "11826414" at bounding box center [125, 282] width 41 height 10
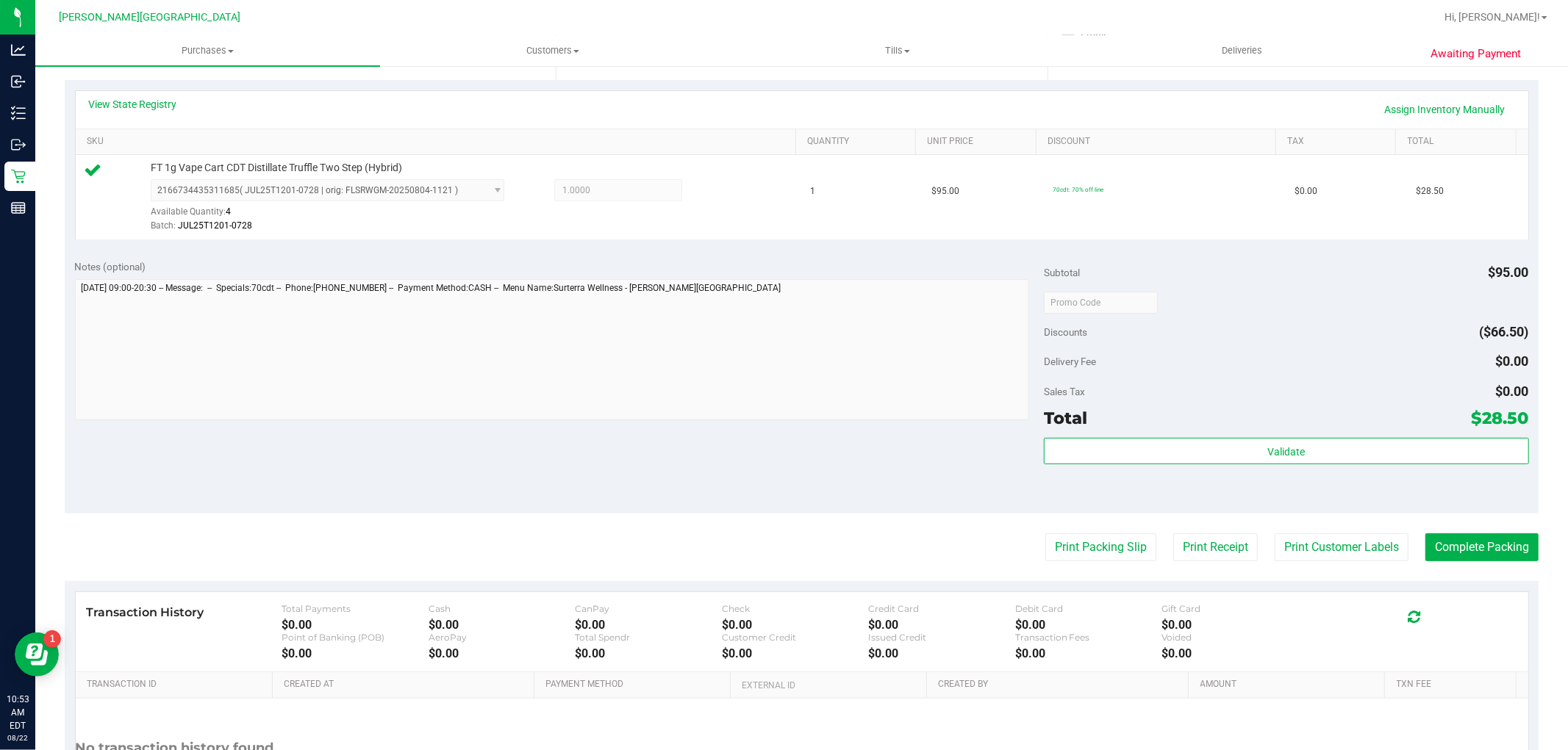
scroll to position [326, 0]
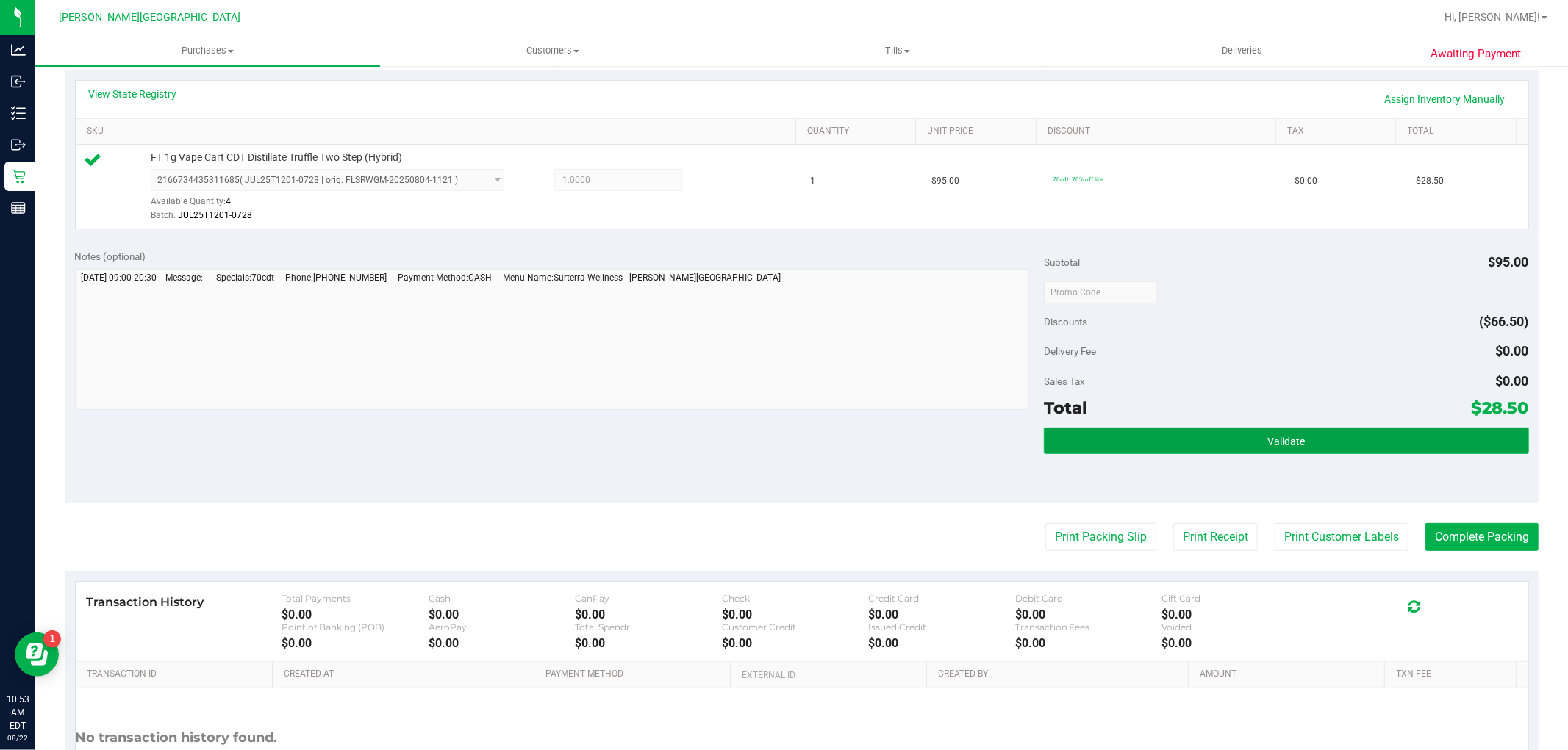
click at [1125, 434] on button "Validate" at bounding box center [1285, 440] width 484 height 26
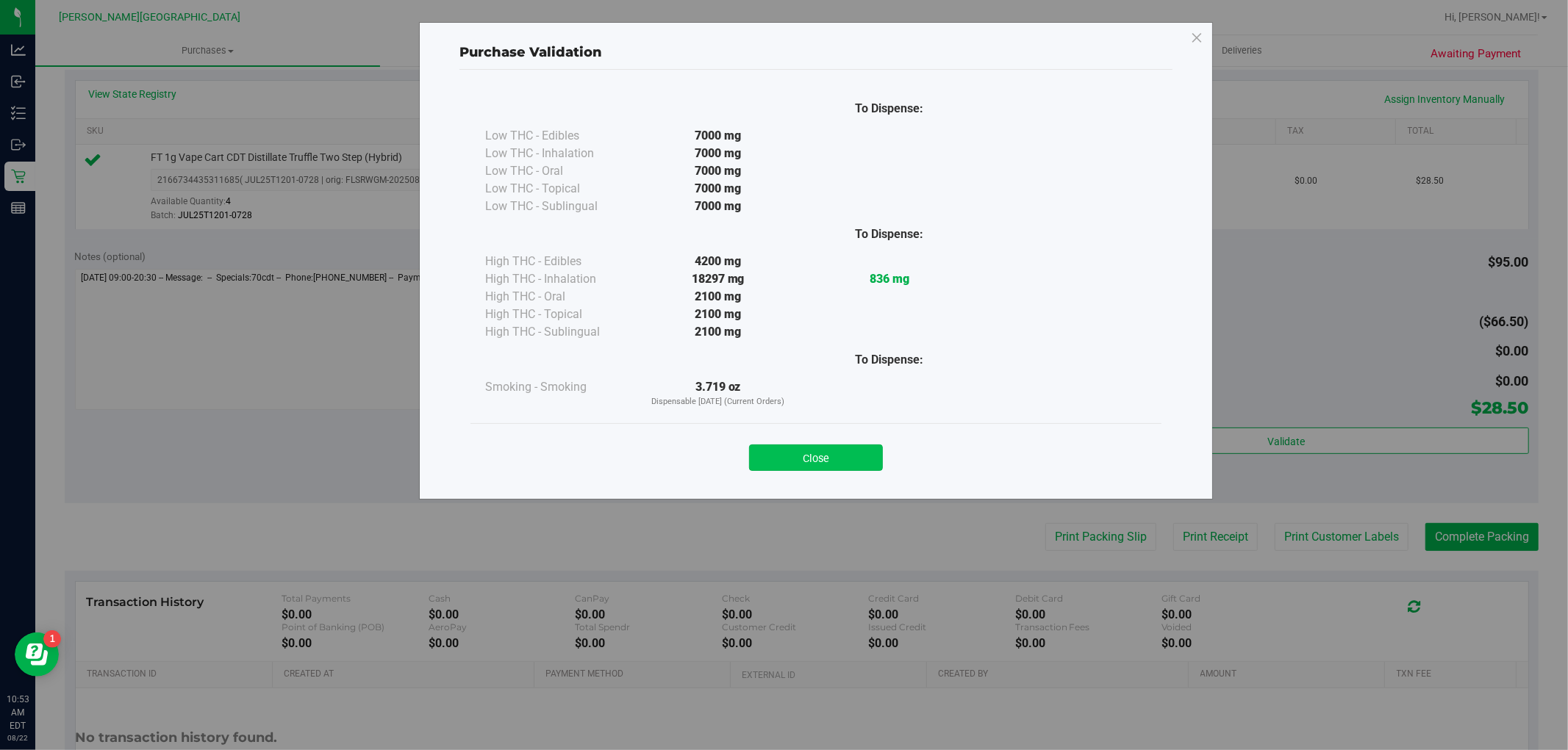
click at [814, 460] on button "Close" at bounding box center [816, 457] width 134 height 26
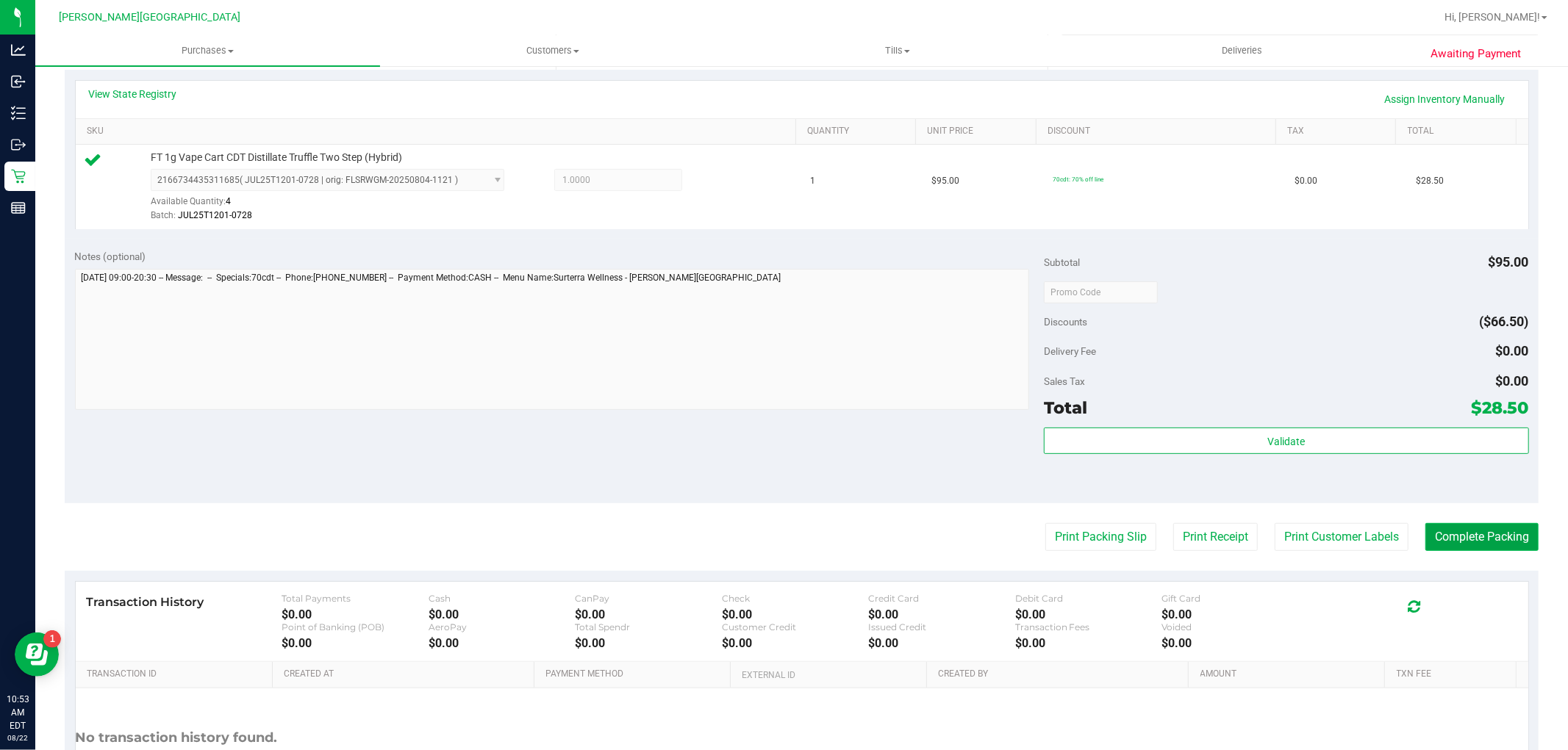
click at [1452, 529] on button "Complete Packing" at bounding box center [1482, 537] width 113 height 28
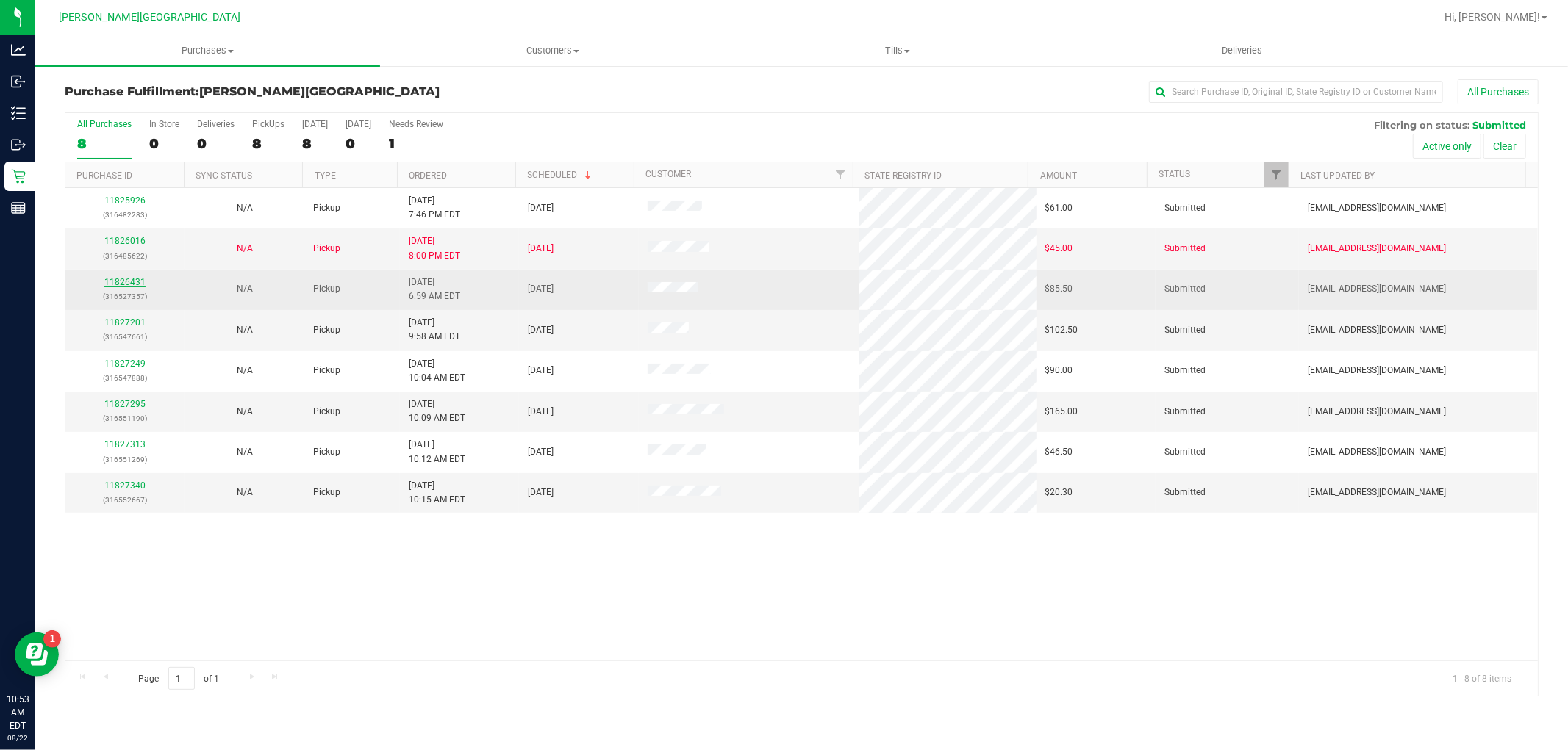
click at [129, 285] on link "11826431" at bounding box center [125, 282] width 41 height 10
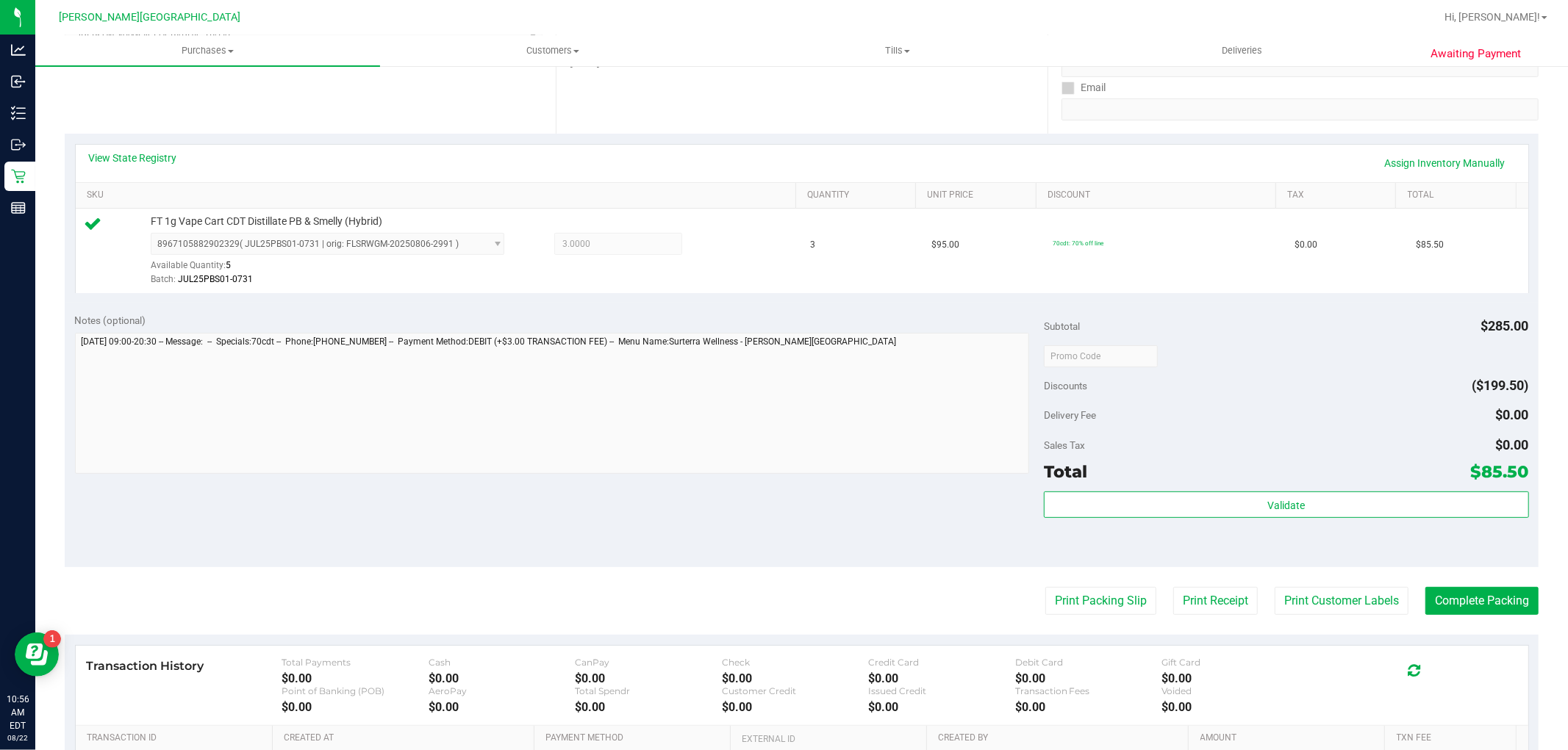
scroll to position [326, 0]
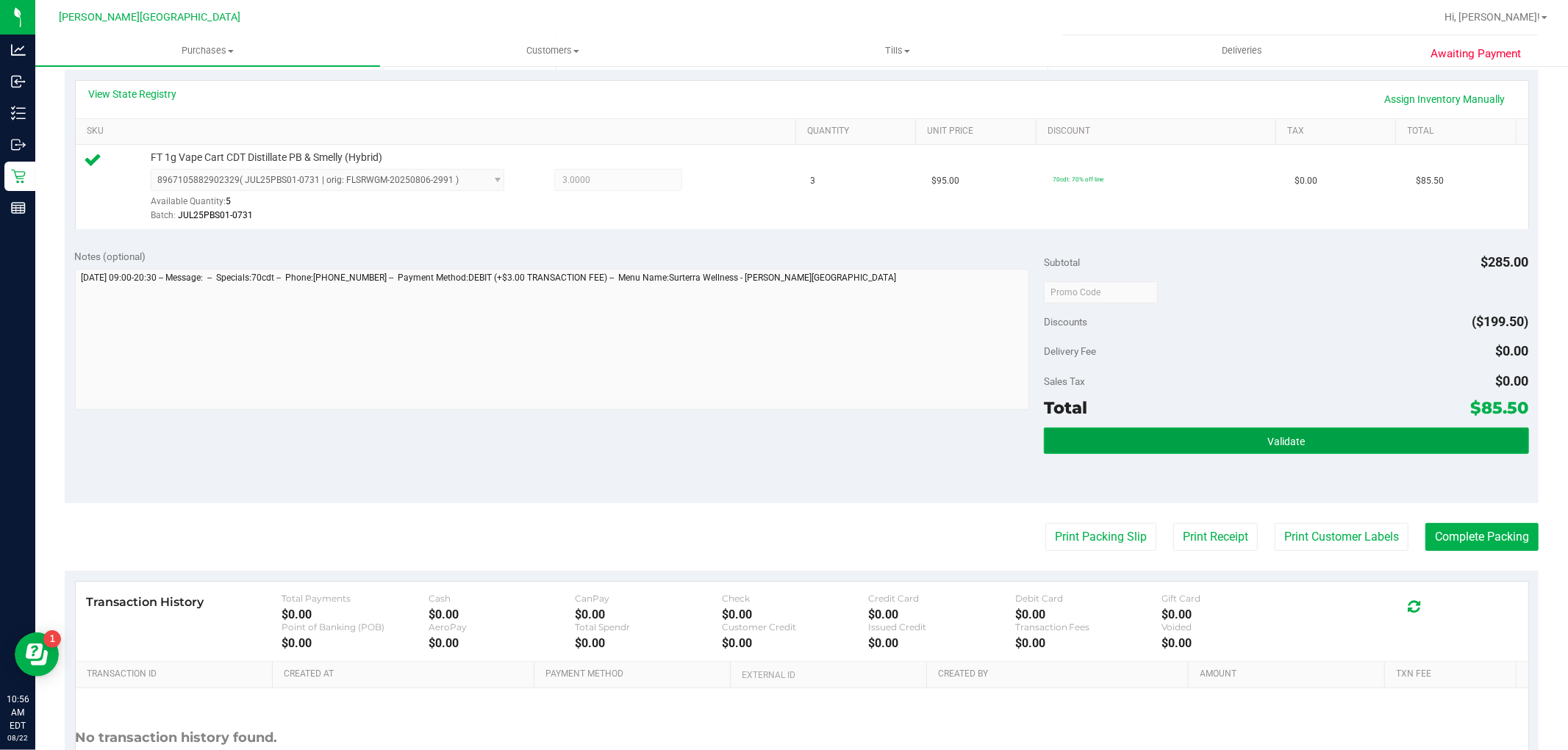
click at [1111, 438] on button "Validate" at bounding box center [1285, 440] width 484 height 26
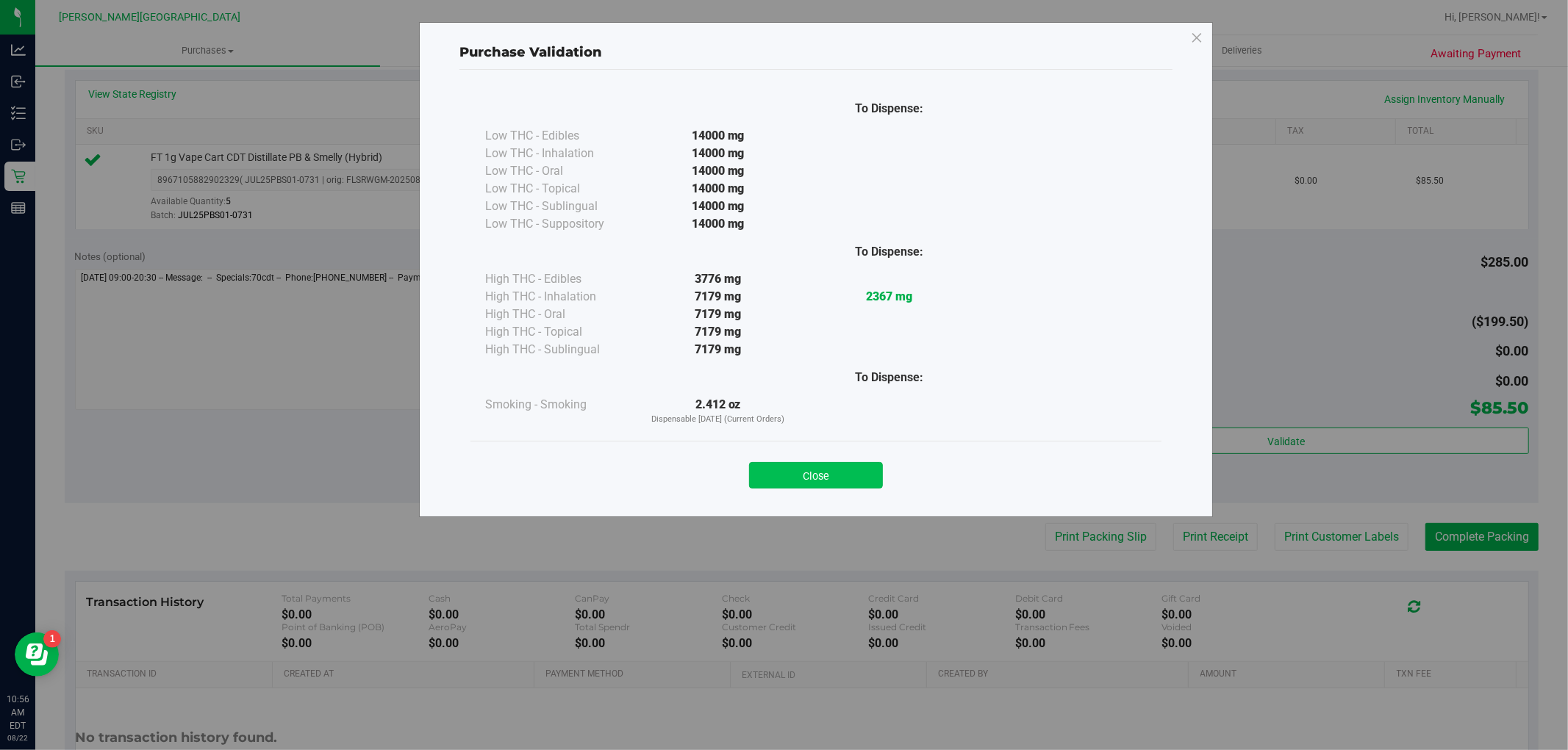
click at [812, 464] on button "Close" at bounding box center [816, 475] width 134 height 26
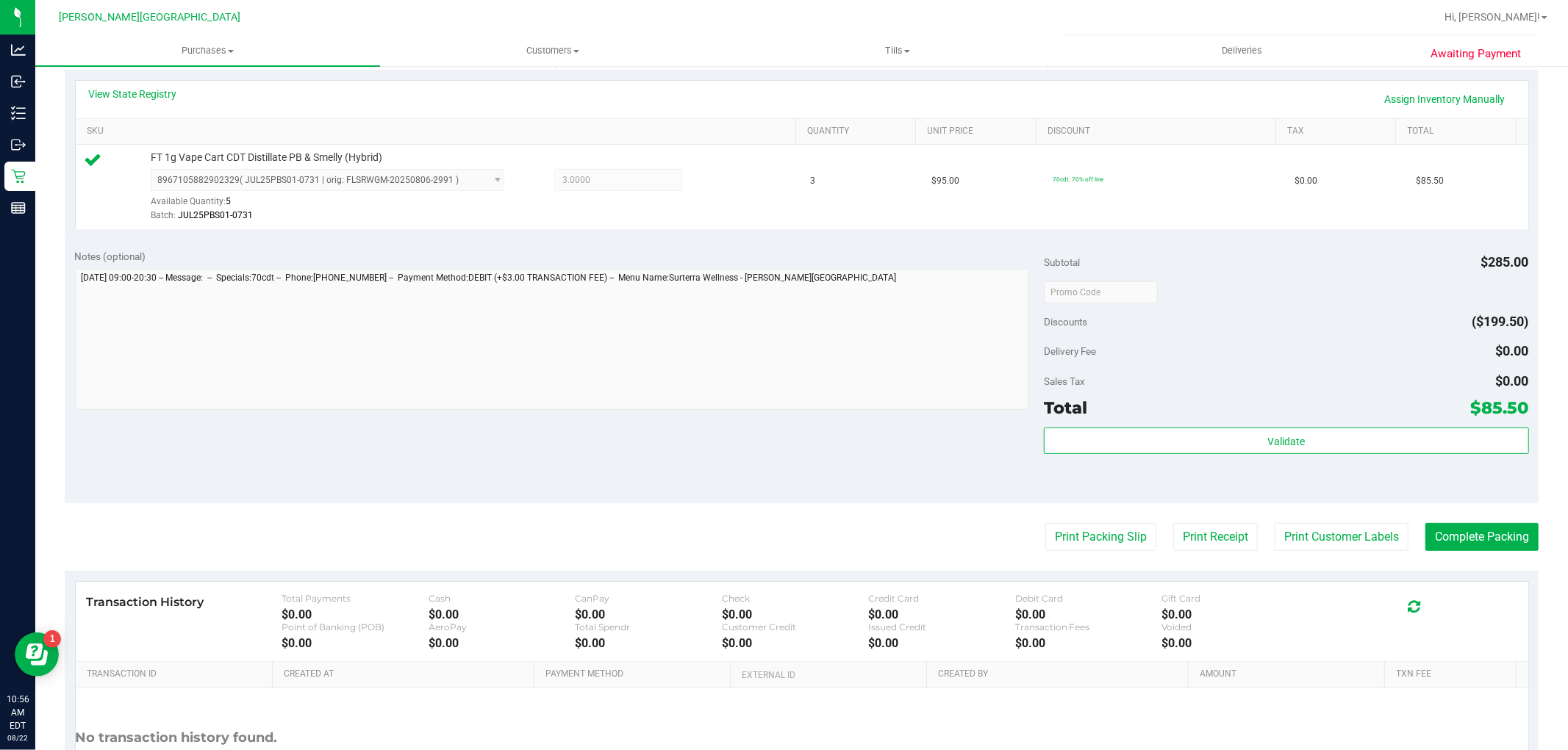
click at [1429, 515] on purchase-details "Back Edit Purchase Cancel Purchase View Profile # 11826431 BioTrack ID: - Submi…" at bounding box center [801, 299] width 1474 height 1093
click at [1429, 531] on button "Complete Packing" at bounding box center [1482, 537] width 113 height 28
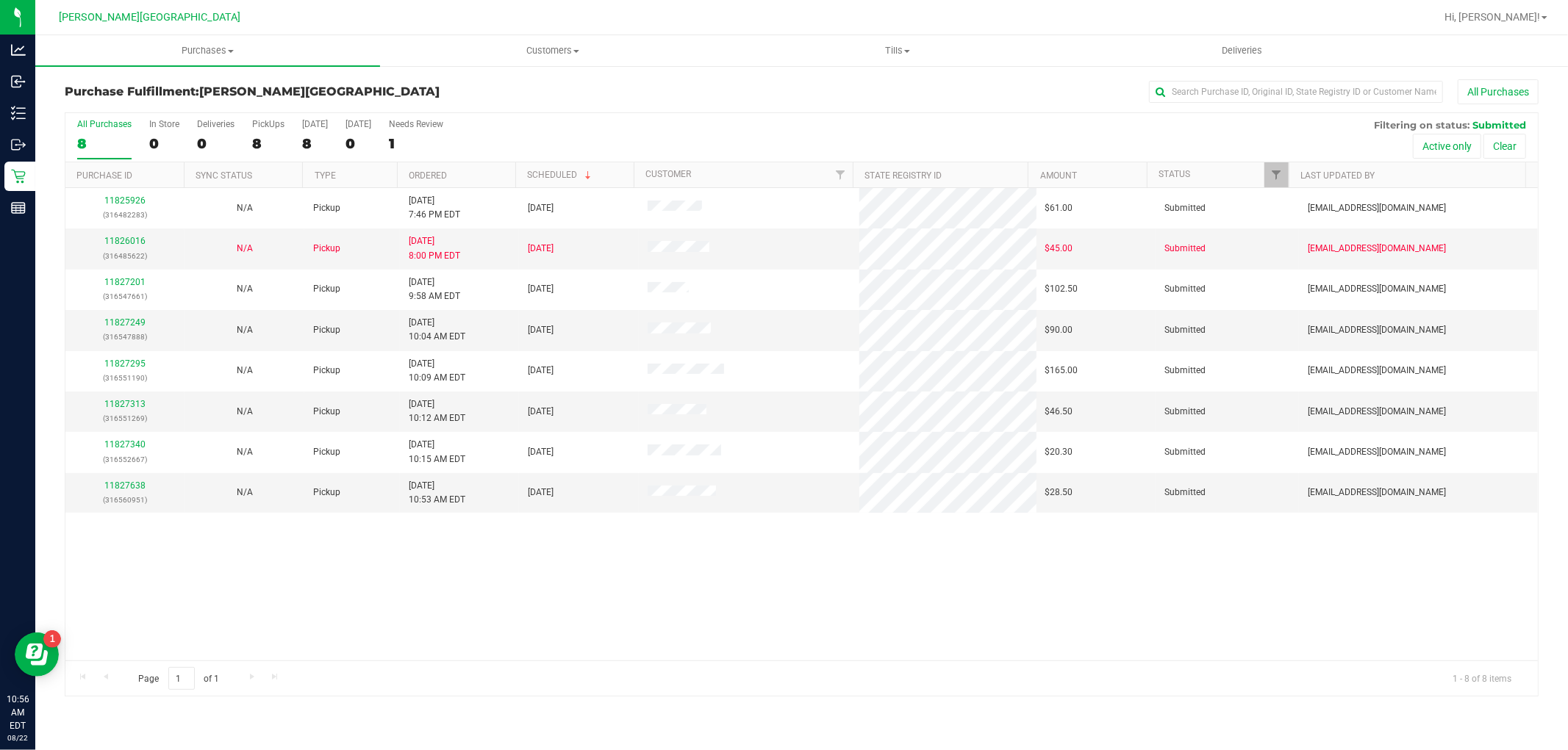
click at [868, 555] on div "11825926 (316482283) N/A Pickup [DATE] 7:46 PM EDT 8/22/2025 $61.00 Submitted […" at bounding box center [801, 424] width 1472 height 472
click at [765, 586] on div "11825926 (316482283) N/A Pickup [DATE] 7:46 PM EDT 8/22/2025 $61.00 Submitted […" at bounding box center [801, 424] width 1472 height 472
click at [218, 44] on span "Purchases" at bounding box center [208, 50] width 345 height 14
click at [108, 105] on span "Fulfillment" at bounding box center [81, 107] width 91 height 13
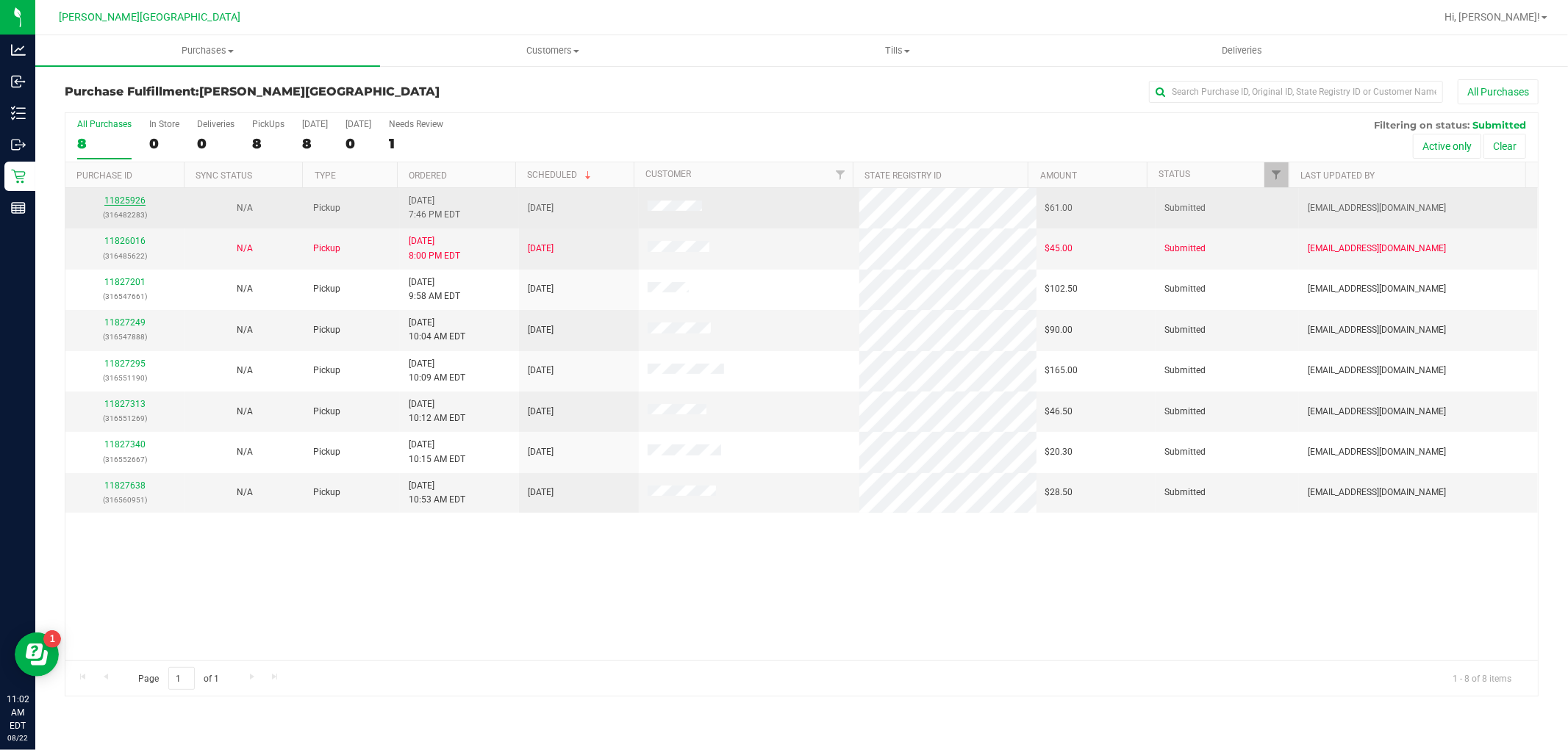
click at [125, 203] on link "11825926" at bounding box center [125, 200] width 41 height 10
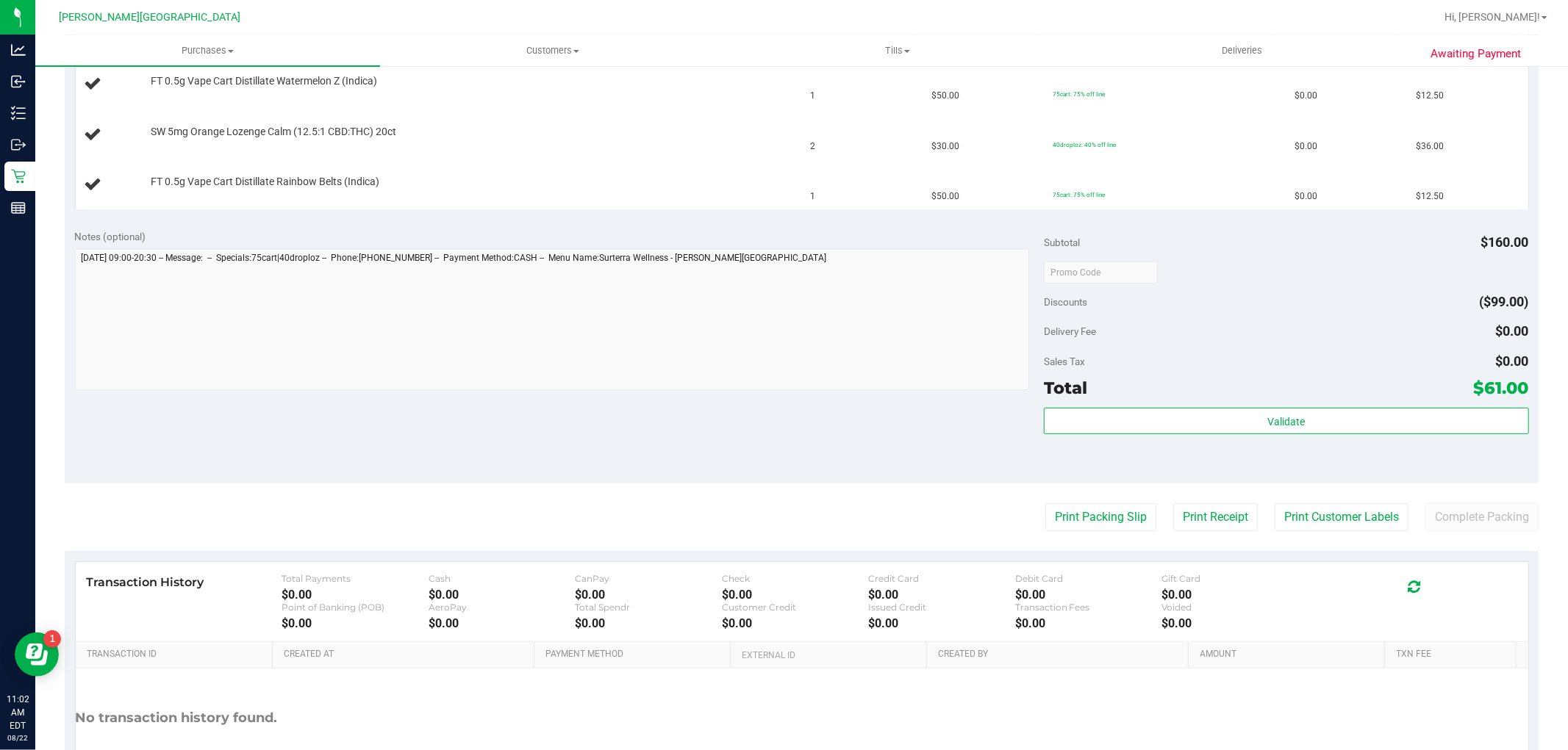
scroll to position [489, 0]
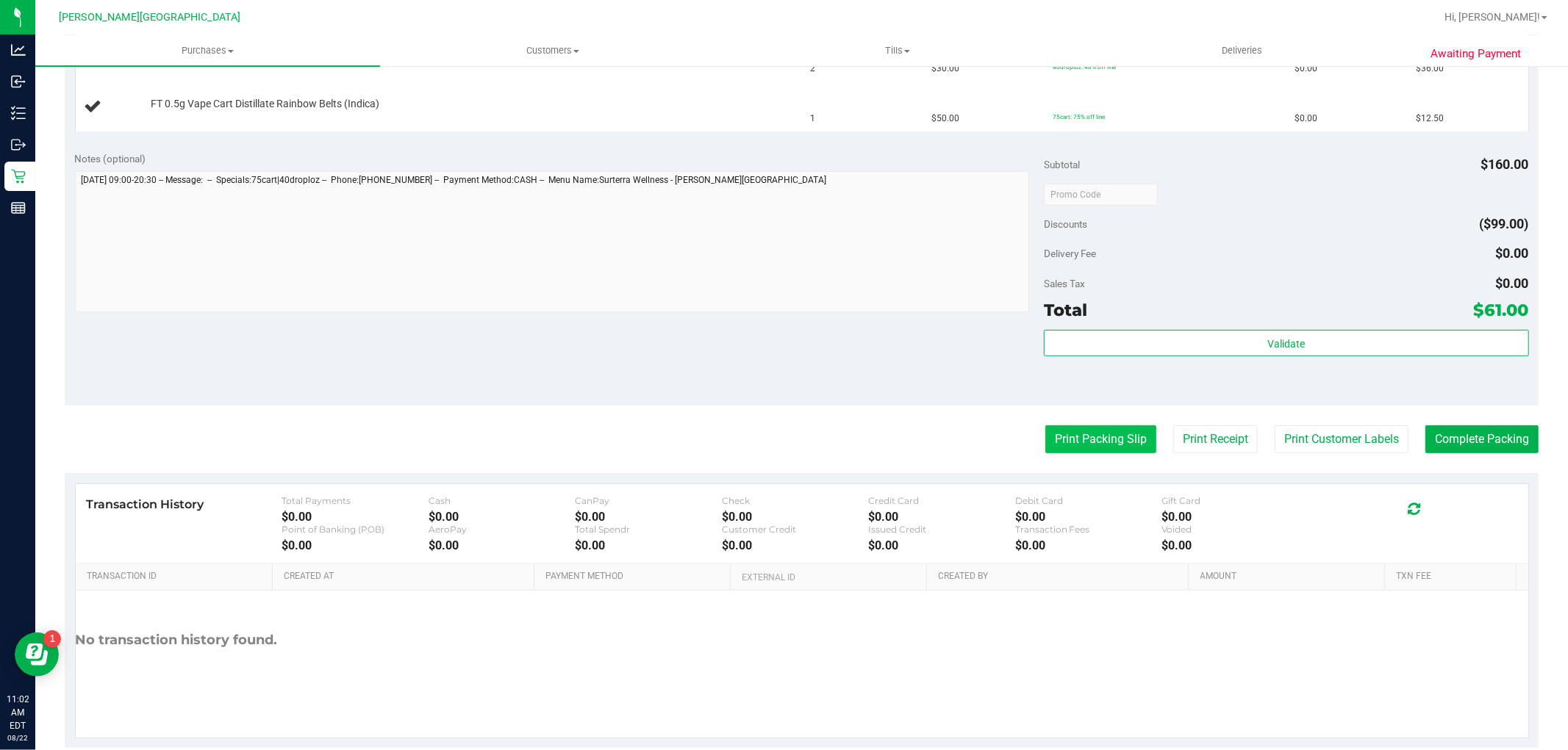
click at [1066, 448] on button "Print Packing Slip" at bounding box center [1101, 439] width 111 height 28
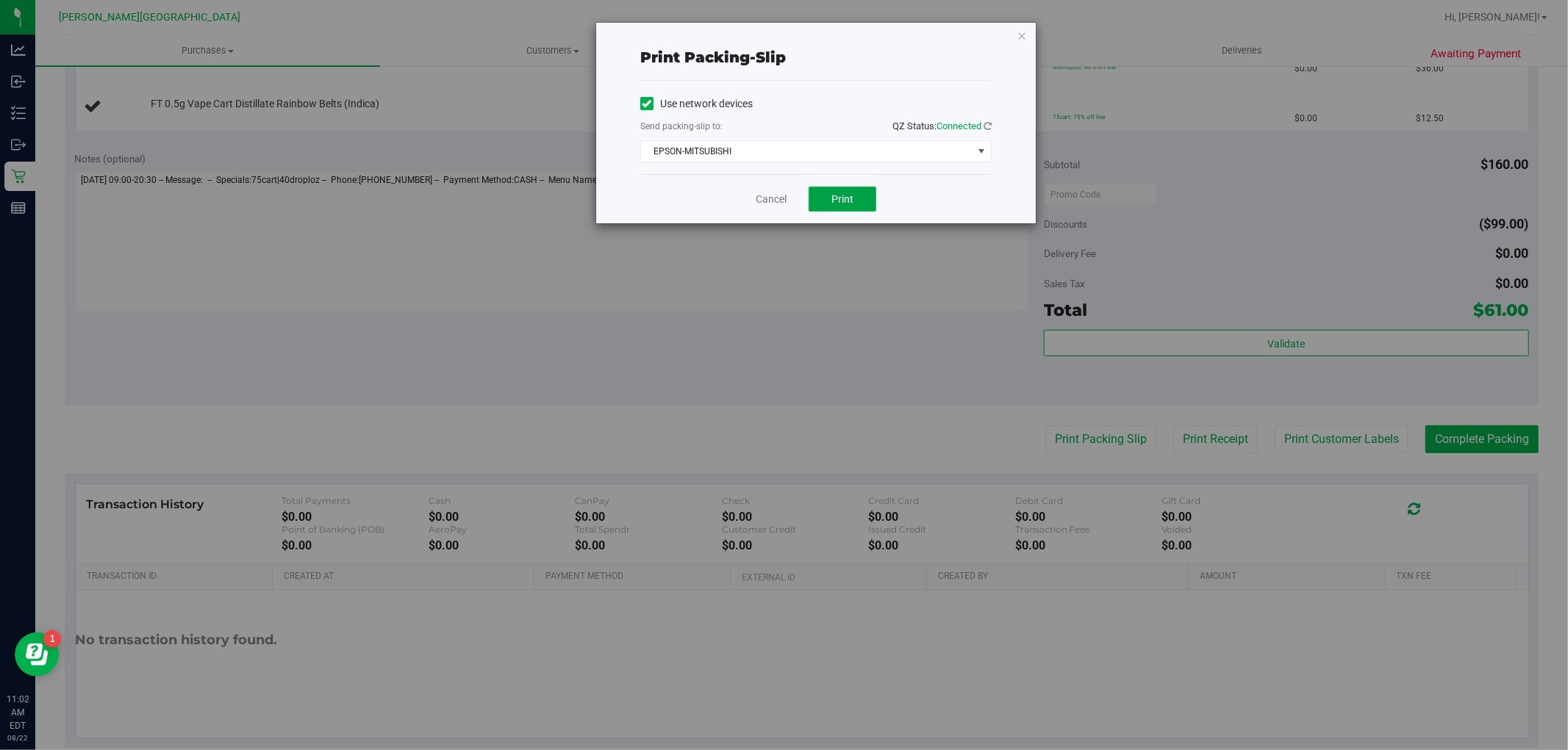
click at [835, 197] on span "Print" at bounding box center [842, 199] width 22 height 12
click at [781, 197] on link "Cancel" at bounding box center [771, 199] width 31 height 15
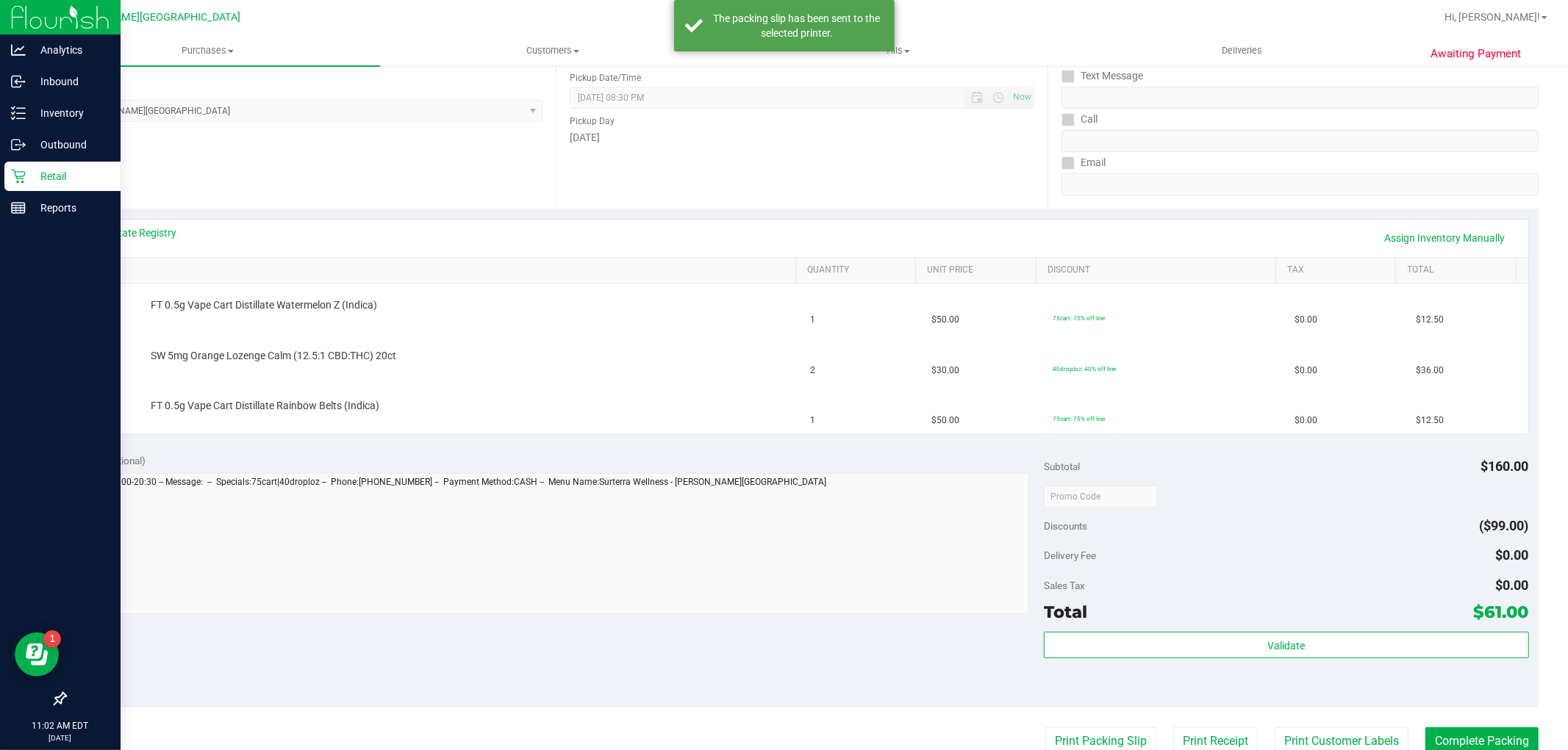
scroll to position [0, 0]
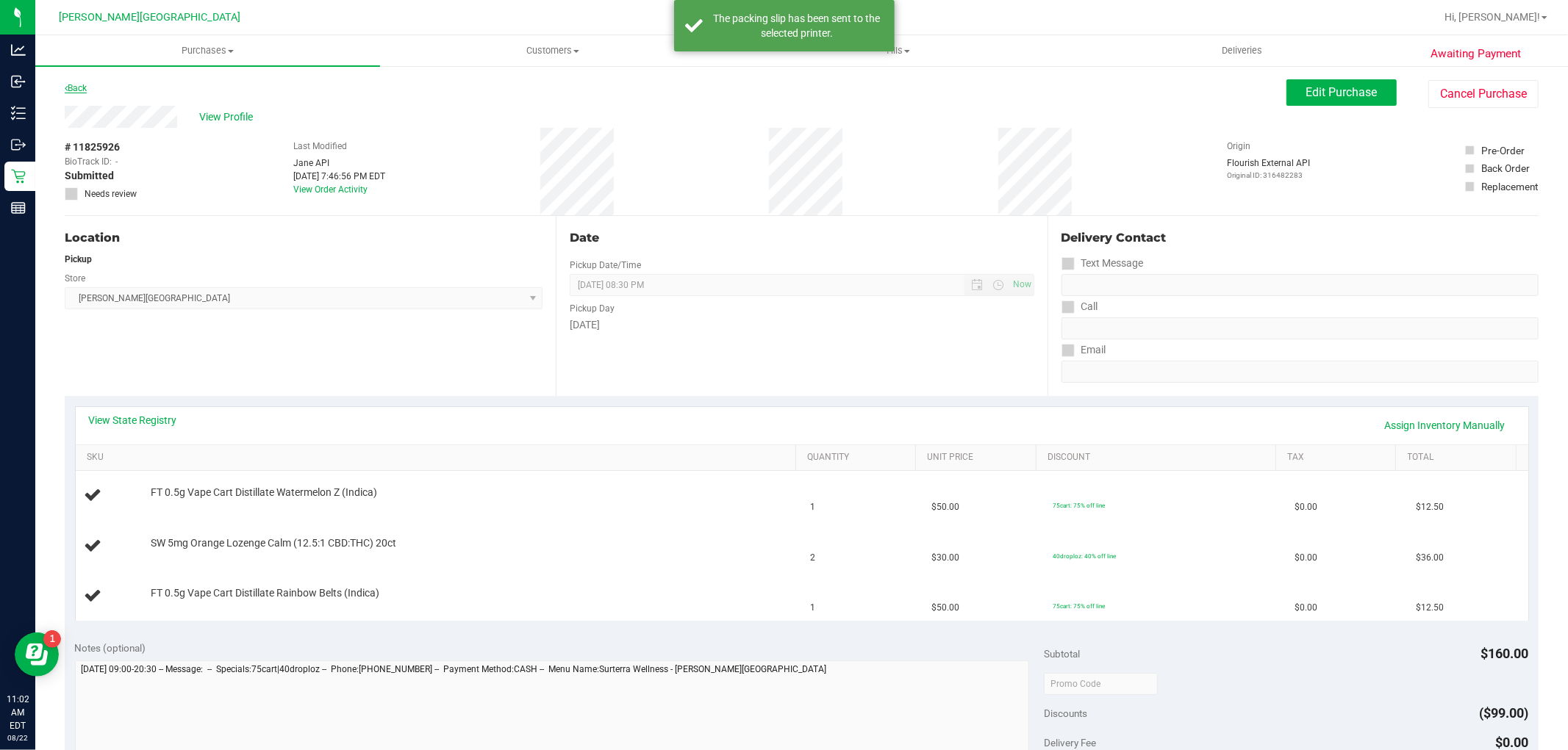
click at [67, 83] on link "Back" at bounding box center [76, 87] width 22 height 10
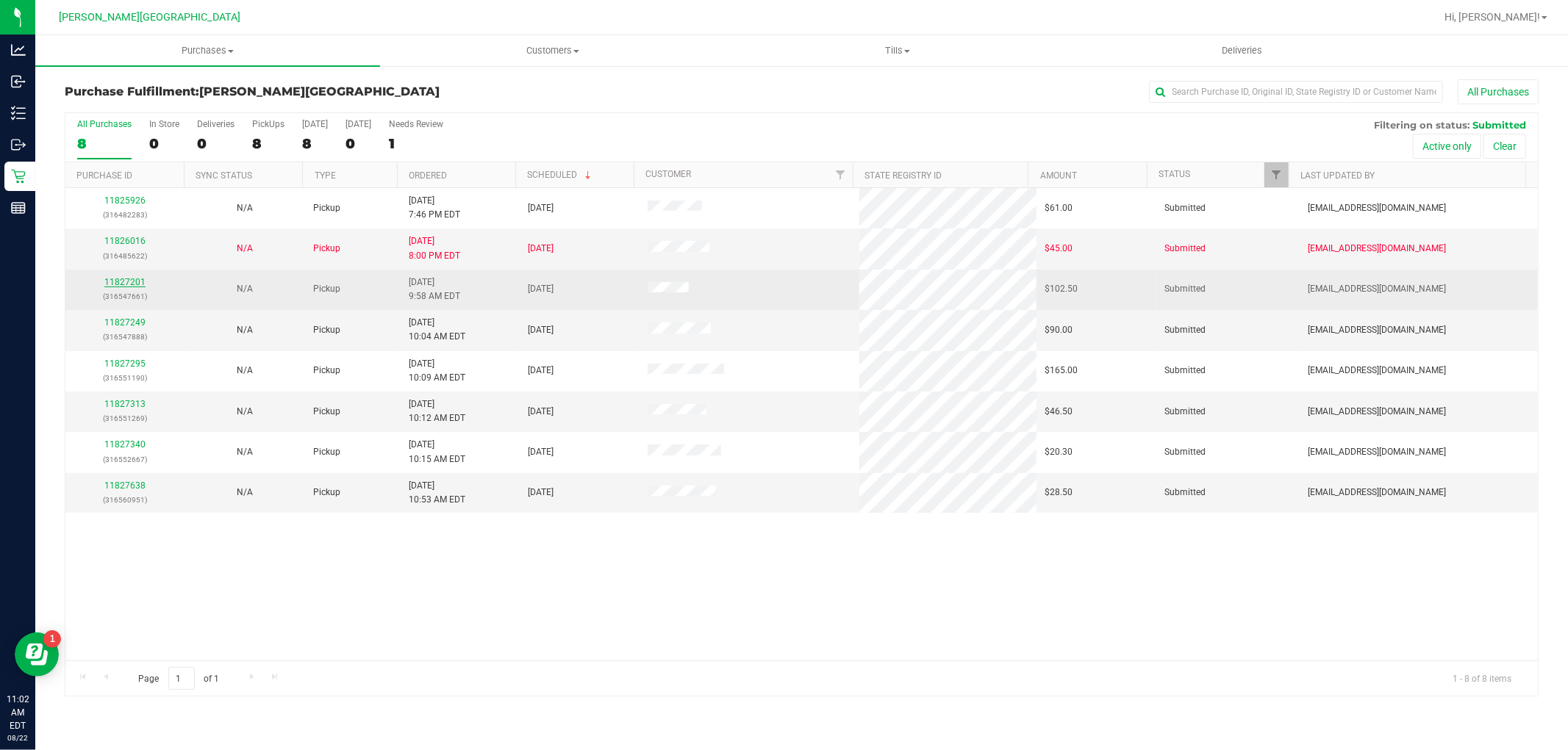
click at [119, 284] on link "11827201" at bounding box center [125, 282] width 41 height 10
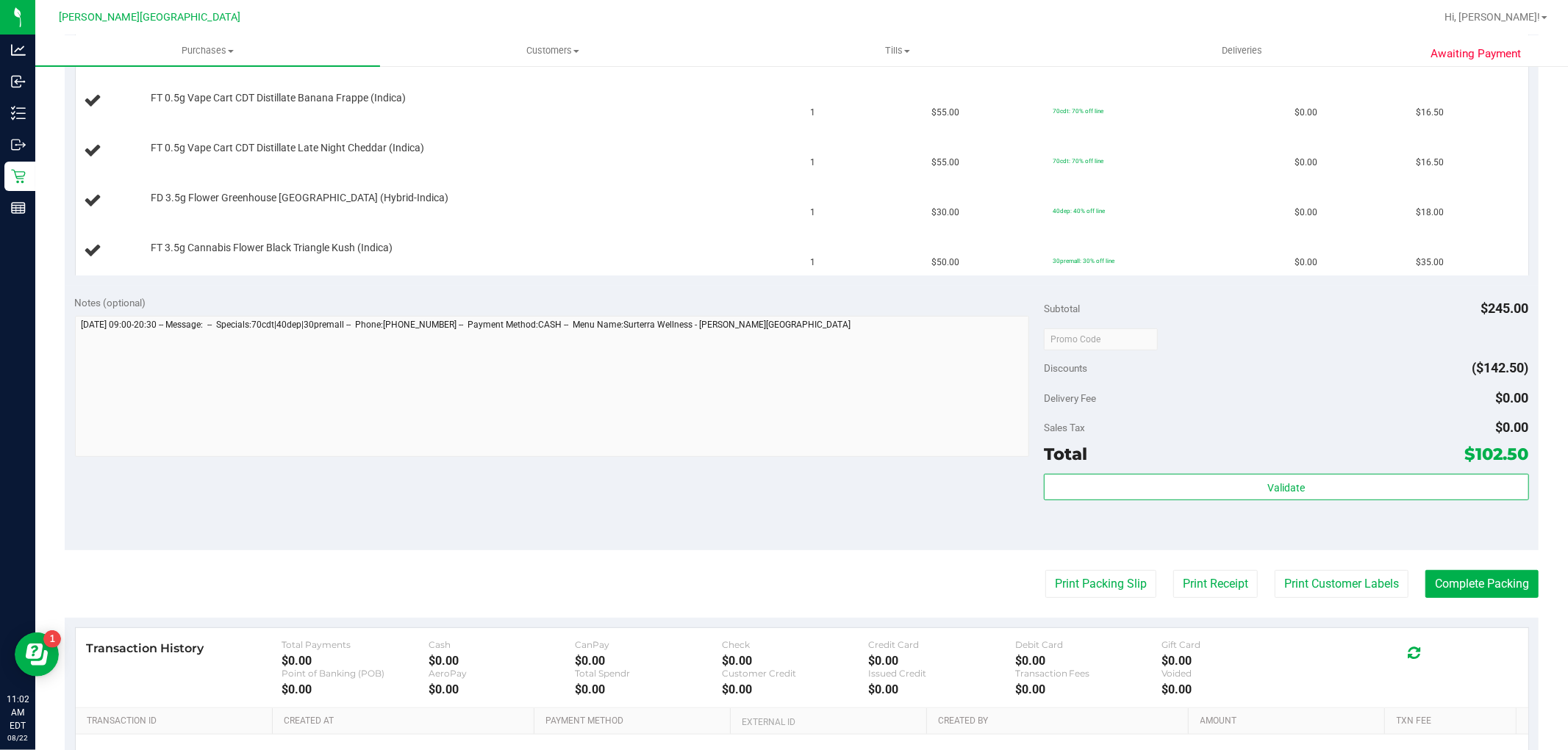
scroll to position [571, 0]
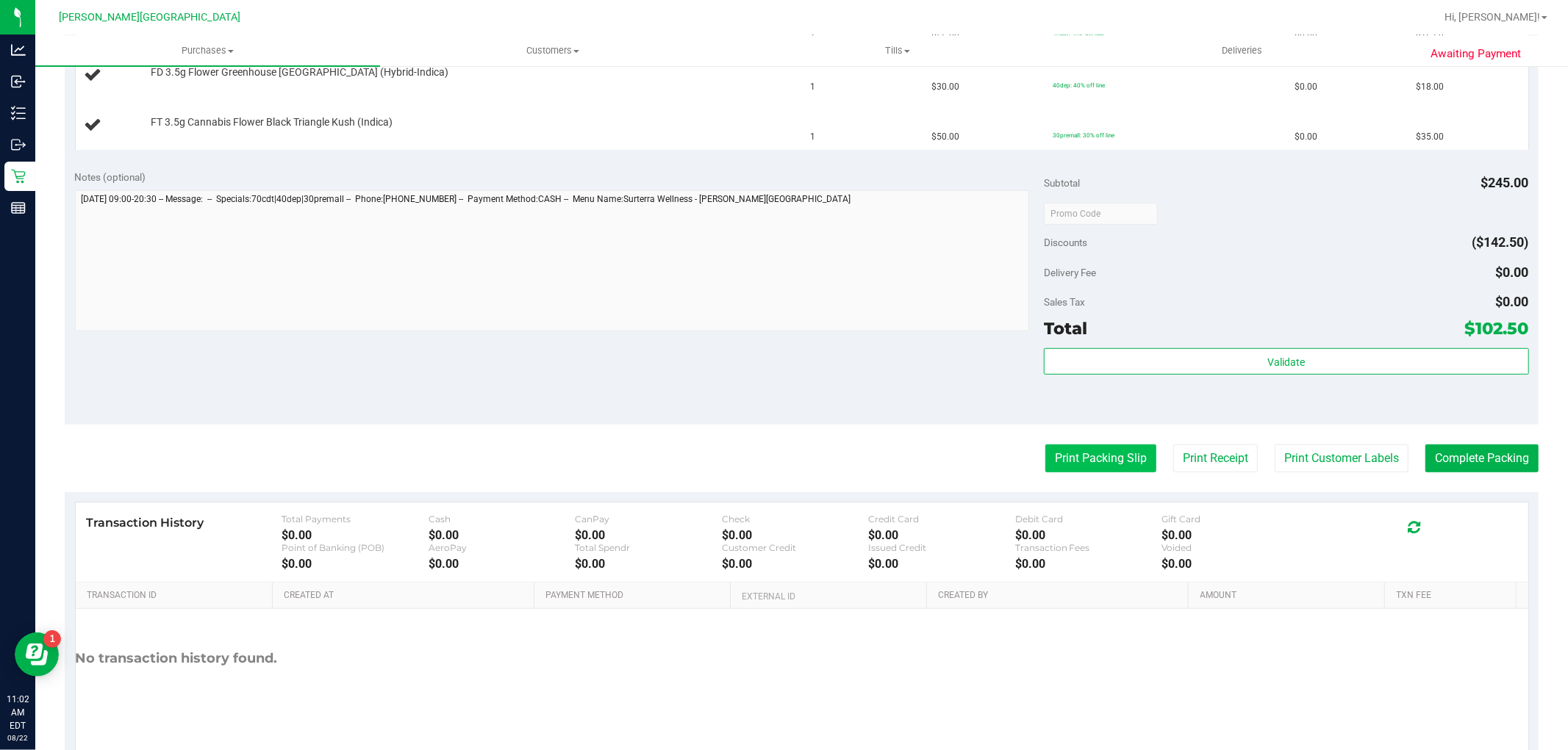
click at [1084, 467] on button "Print Packing Slip" at bounding box center [1101, 458] width 111 height 28
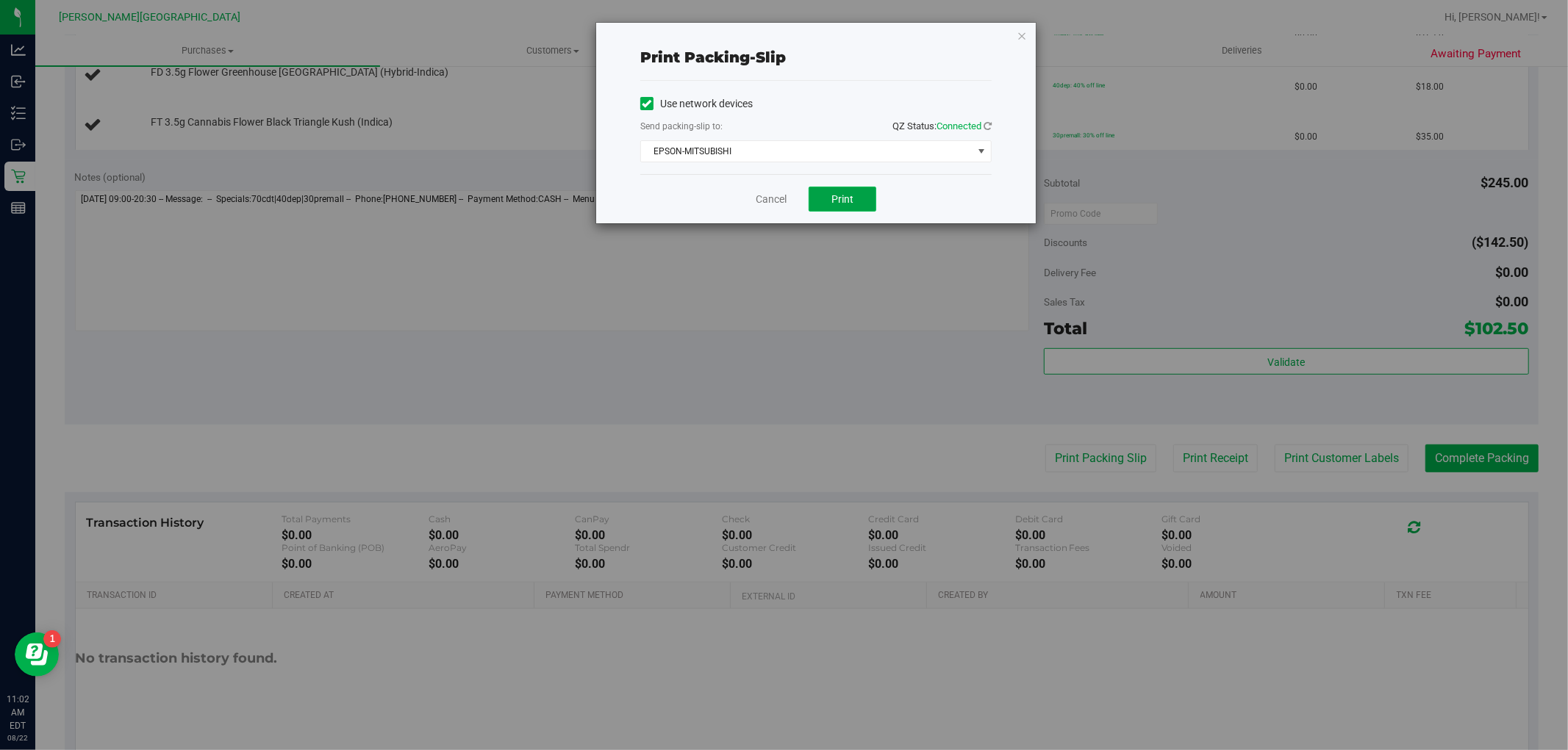
click at [842, 195] on span "Print" at bounding box center [842, 199] width 22 height 12
click at [769, 204] on link "Cancel" at bounding box center [771, 199] width 31 height 15
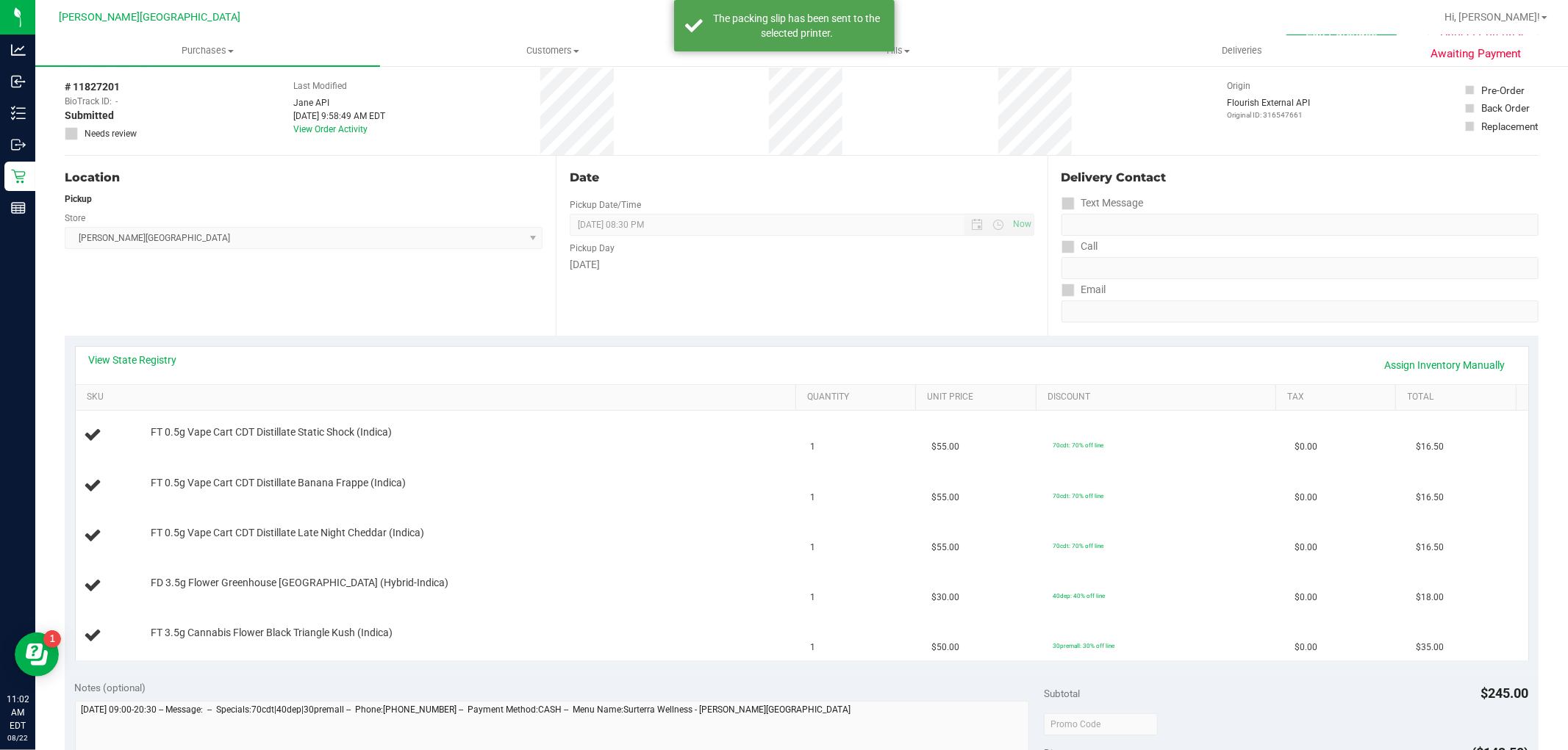
scroll to position [0, 0]
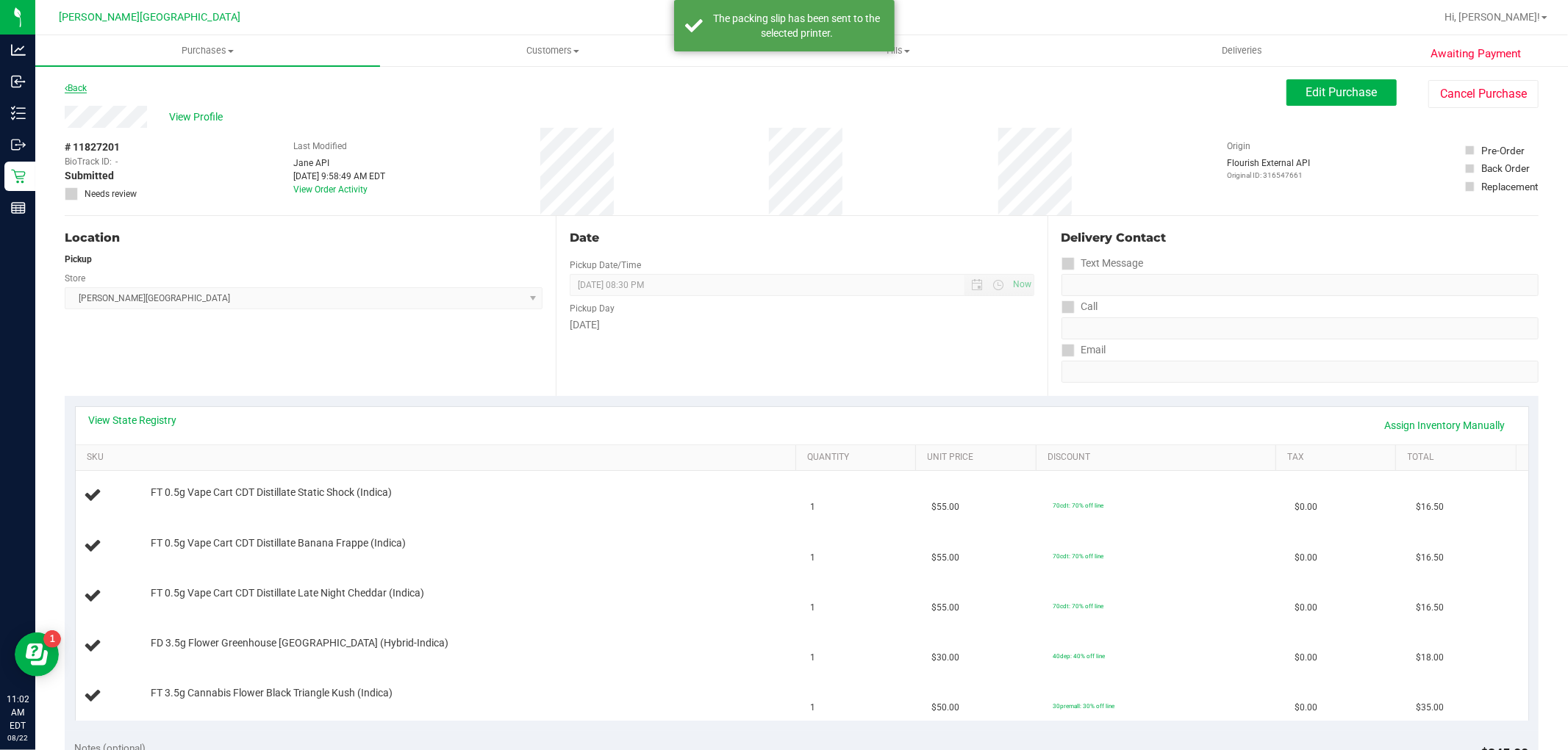
click at [79, 86] on link "Back" at bounding box center [76, 87] width 22 height 10
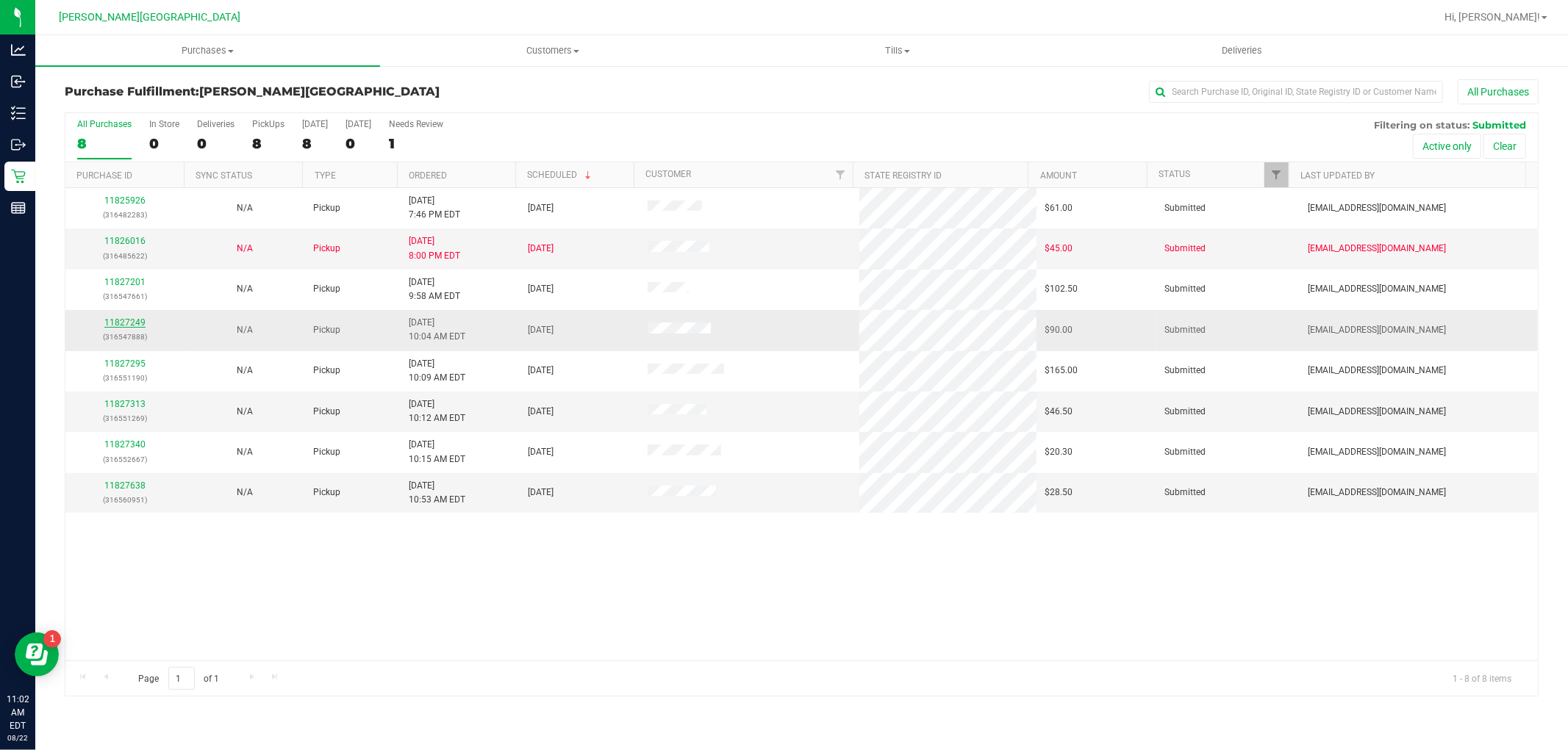
click at [137, 321] on link "11827249" at bounding box center [125, 322] width 41 height 10
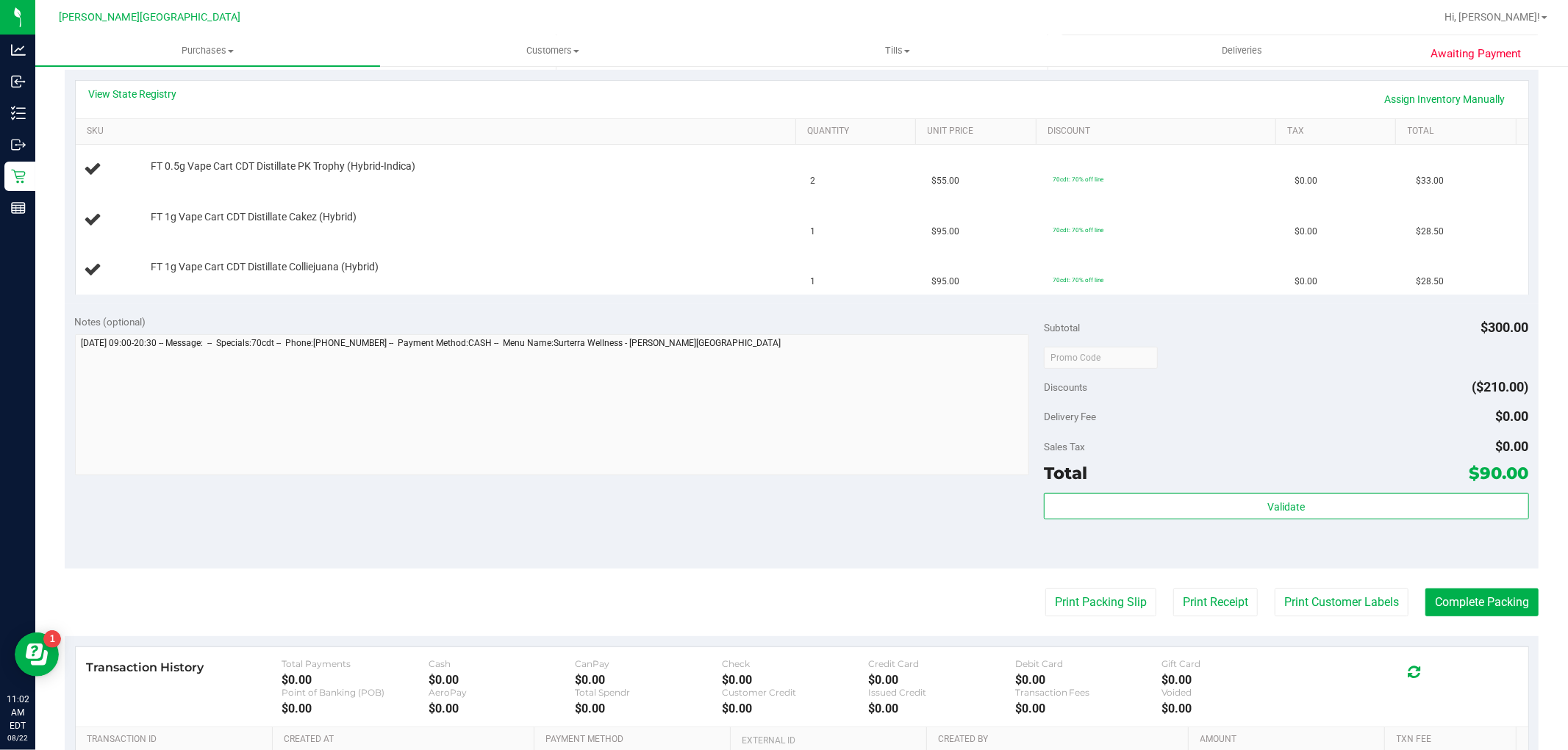
scroll to position [518, 0]
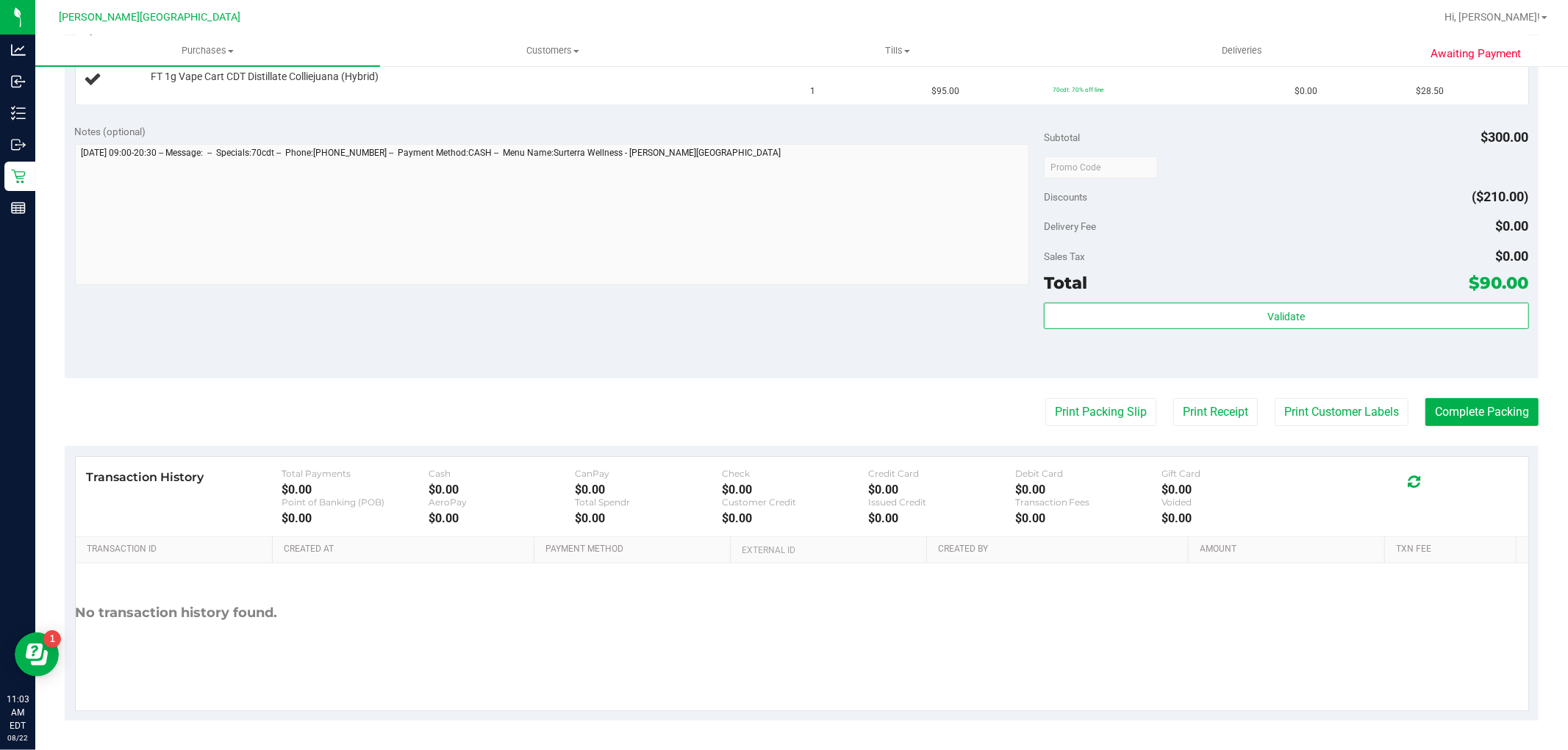
click at [1097, 428] on purchase-details "Back Edit Purchase Cancel Purchase View Profile # 11827249 BioTrack ID: - Submi…" at bounding box center [801, 141] width 1474 height 1158
click at [1091, 416] on button "Print Packing Slip" at bounding box center [1101, 412] width 111 height 28
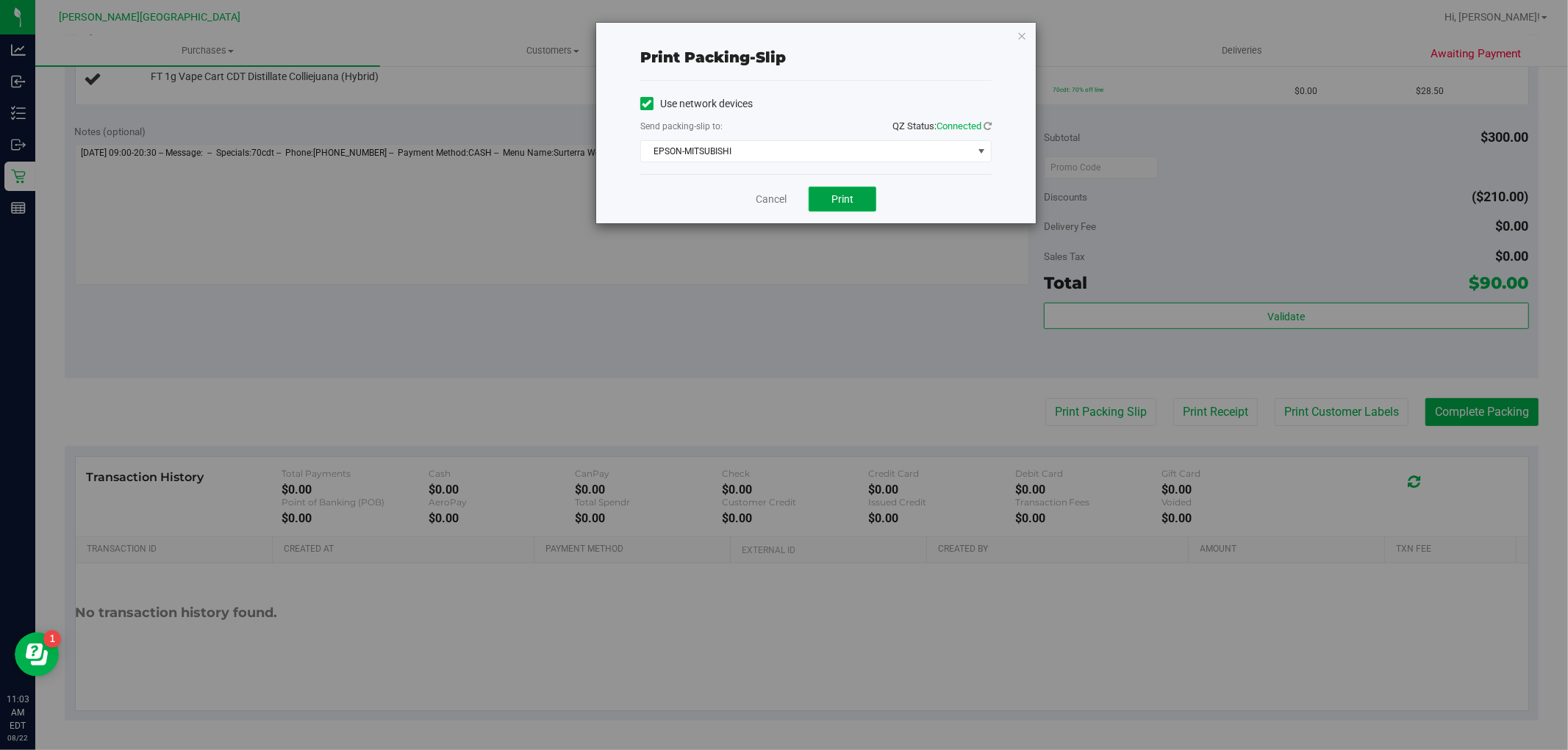
click at [851, 204] on span "Print" at bounding box center [842, 199] width 22 height 12
click at [779, 206] on link "Cancel" at bounding box center [771, 199] width 31 height 15
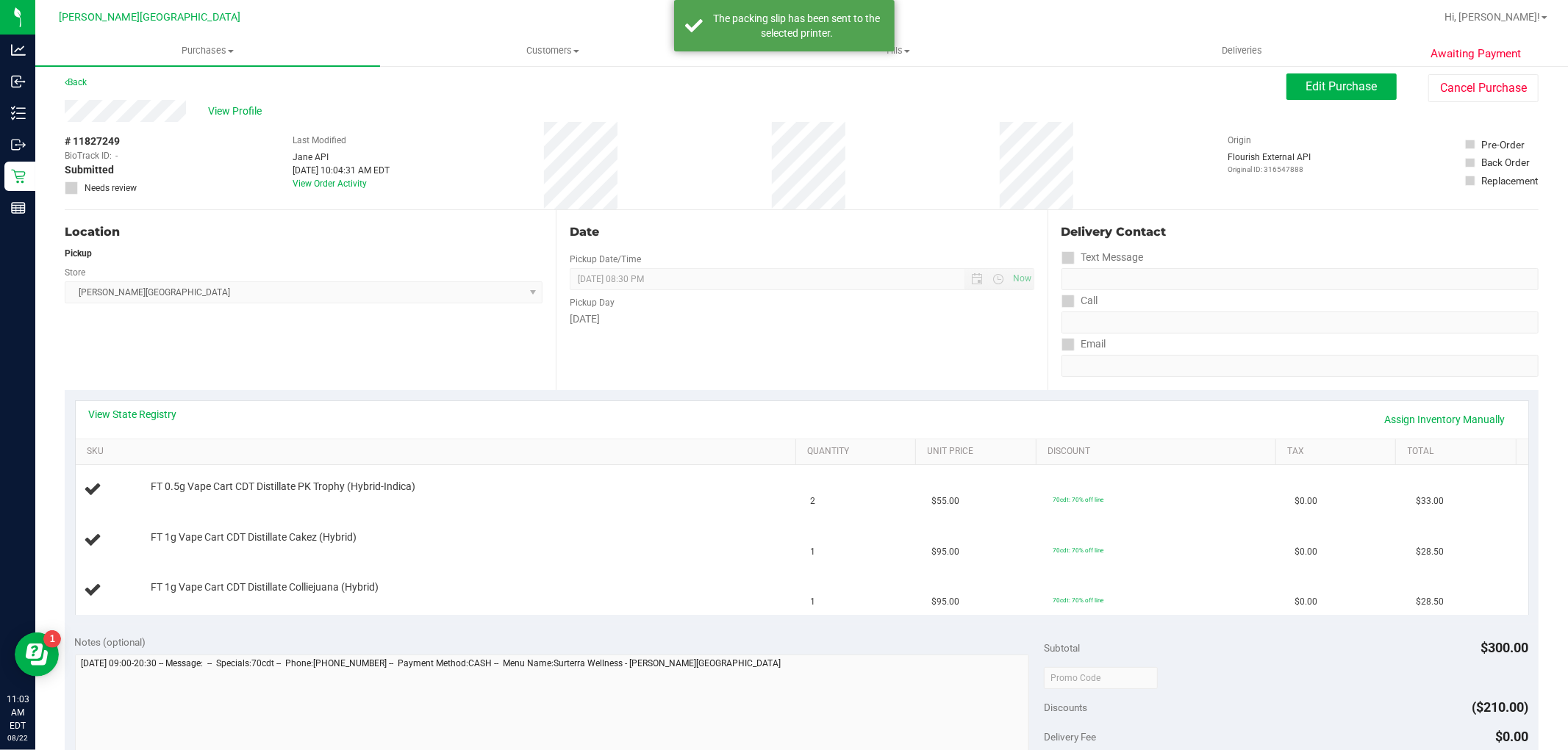
scroll to position [0, 0]
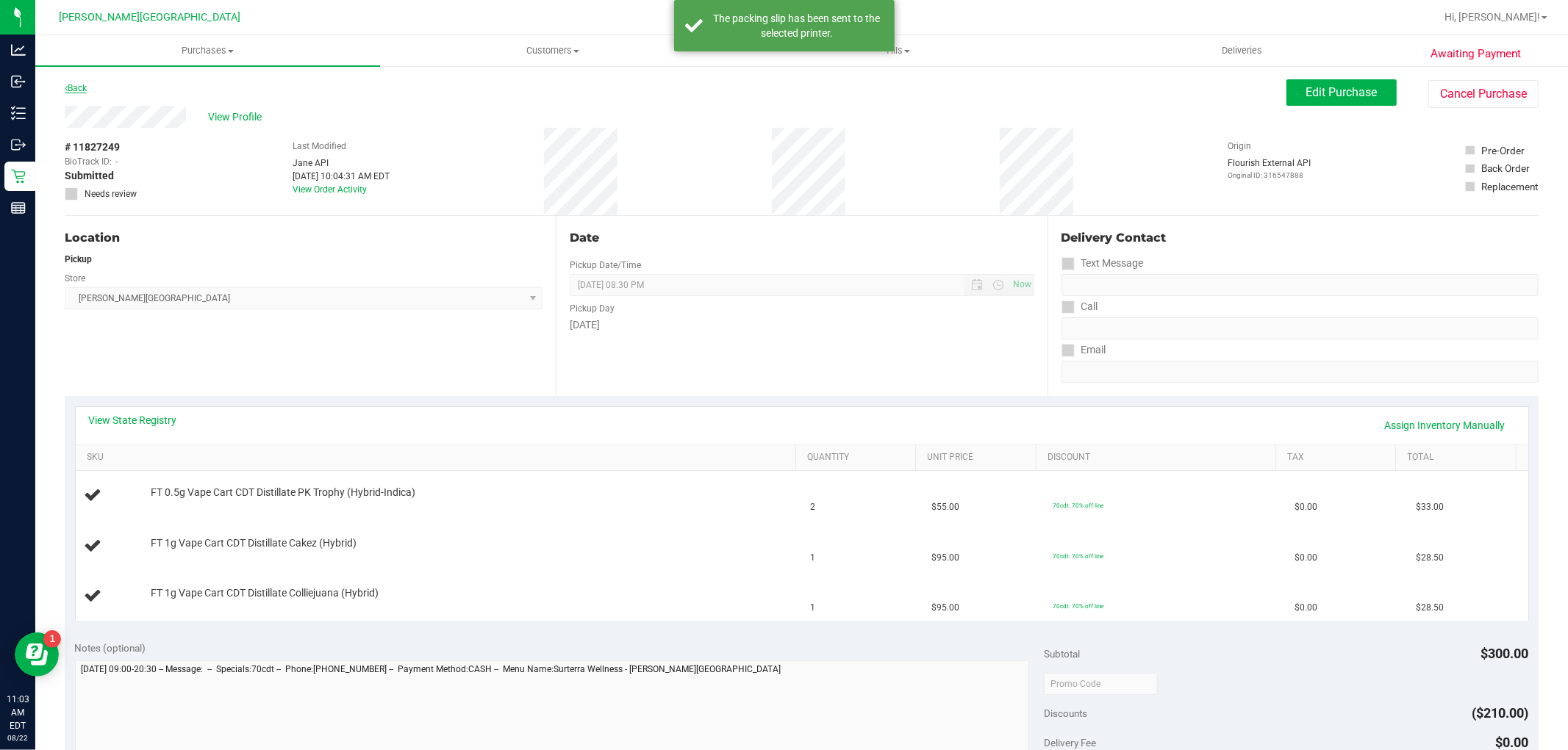
click at [83, 88] on link "Back" at bounding box center [76, 87] width 22 height 10
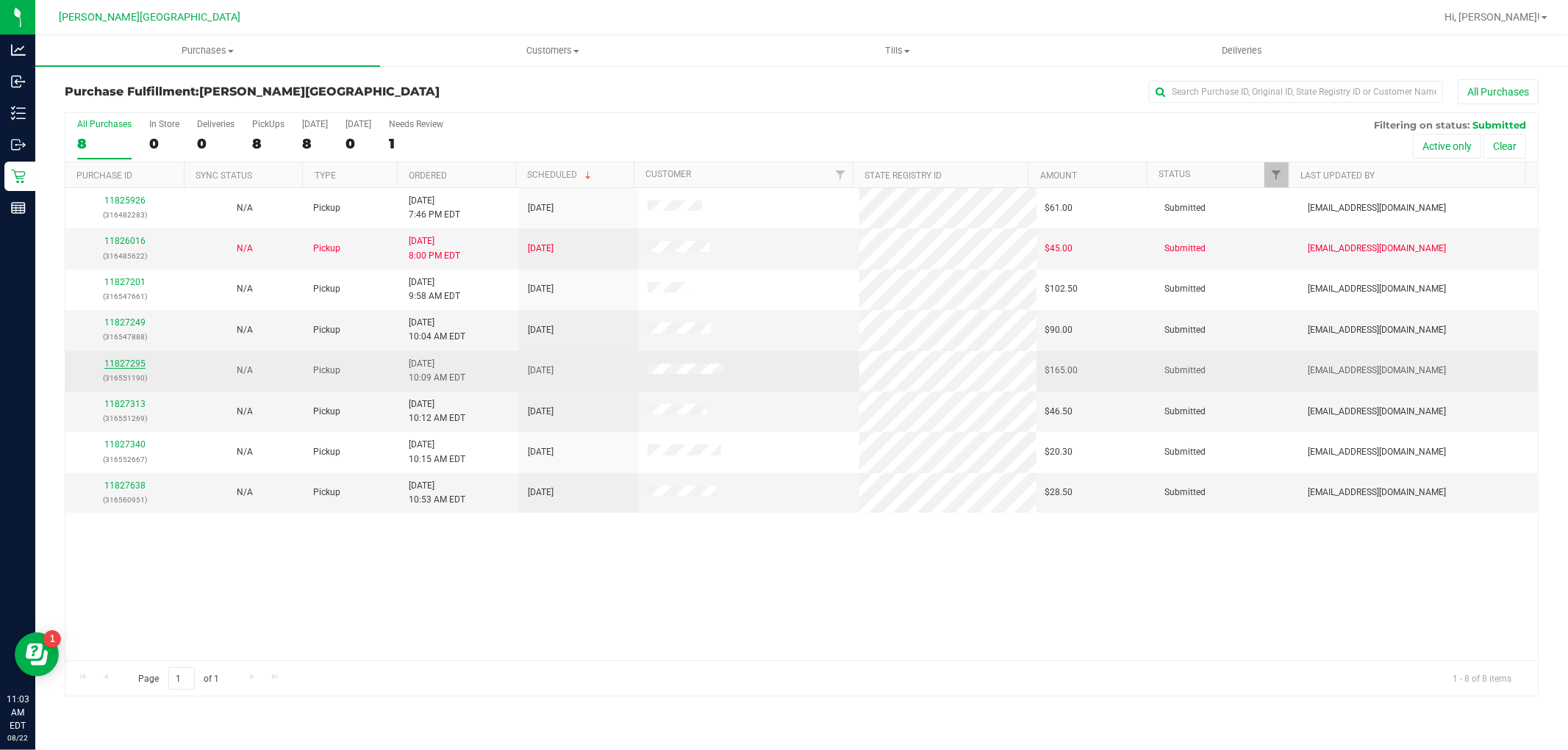
click at [129, 363] on link "11827295" at bounding box center [125, 364] width 41 height 10
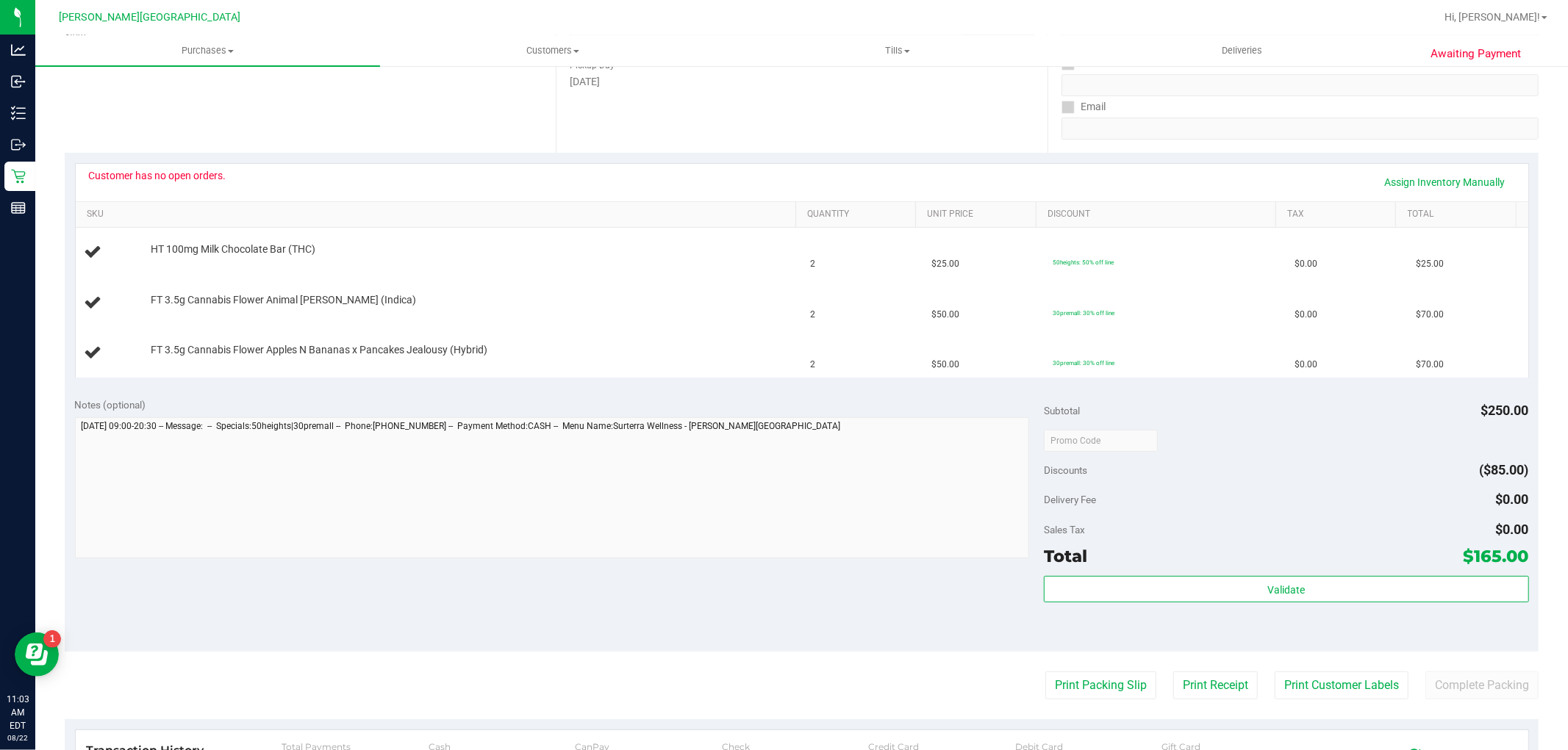
scroll to position [245, 0]
click at [1107, 676] on button "Print Packing Slip" at bounding box center [1101, 683] width 111 height 28
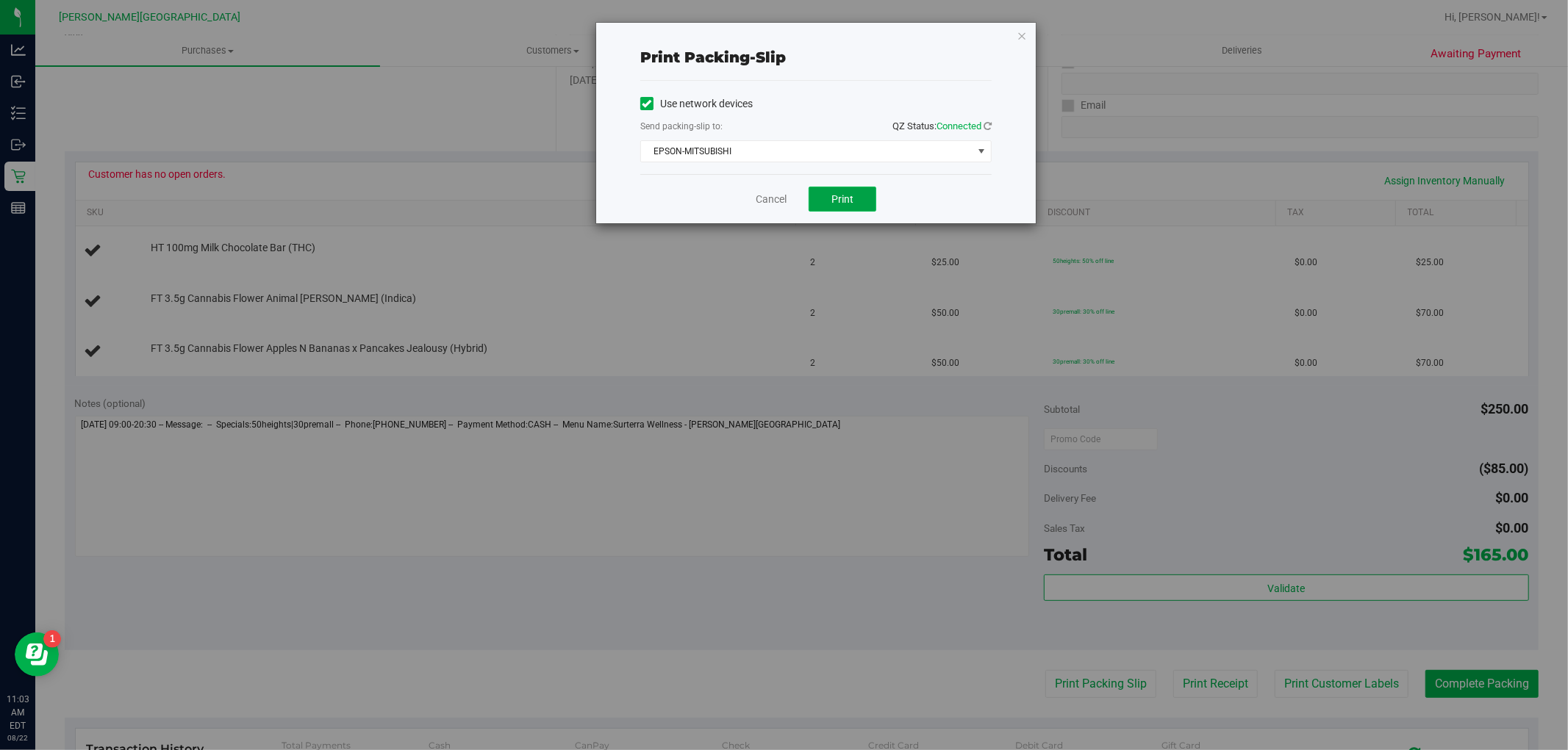
click at [830, 203] on button "Print" at bounding box center [842, 199] width 67 height 25
click at [767, 196] on link "Cancel" at bounding box center [771, 199] width 31 height 15
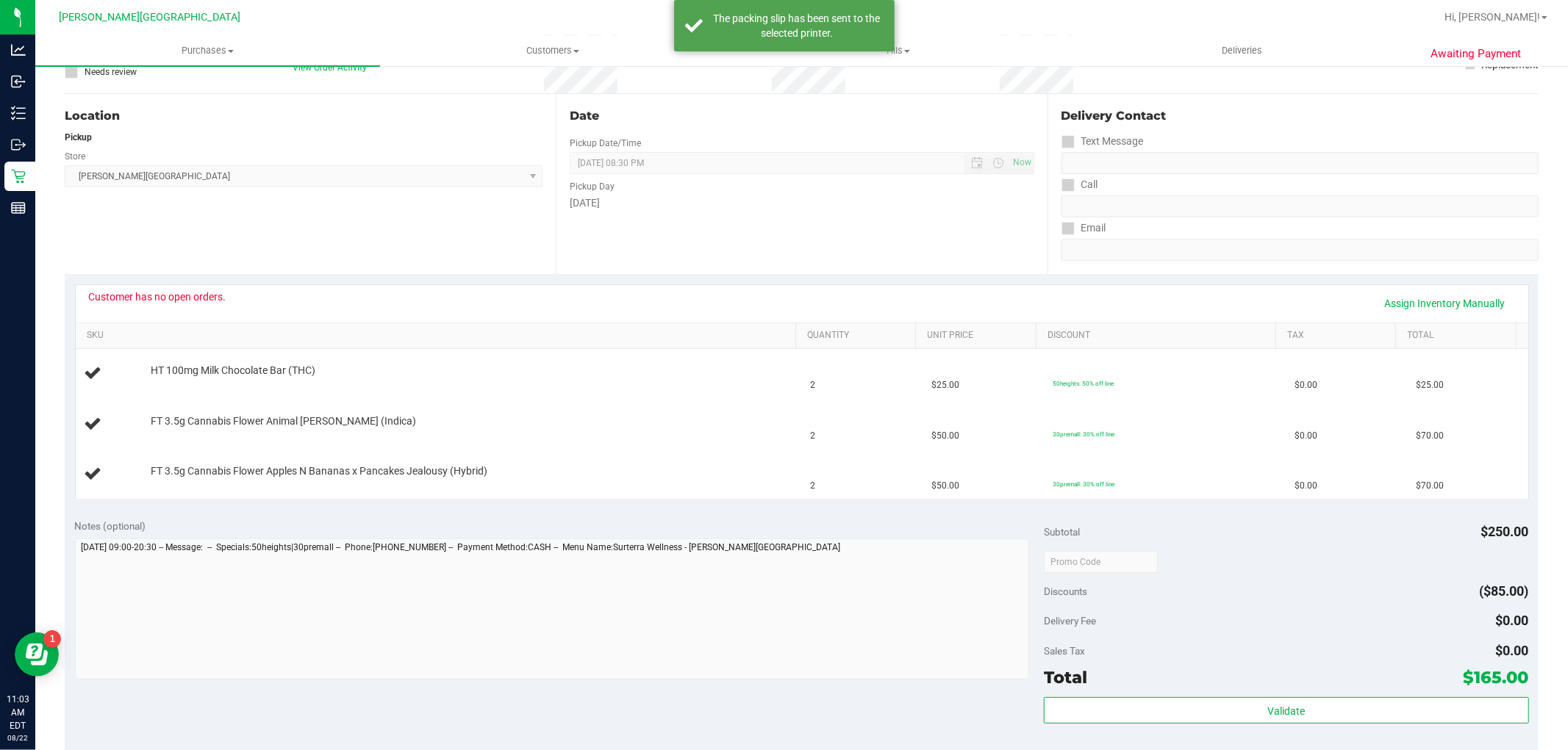
scroll to position [0, 0]
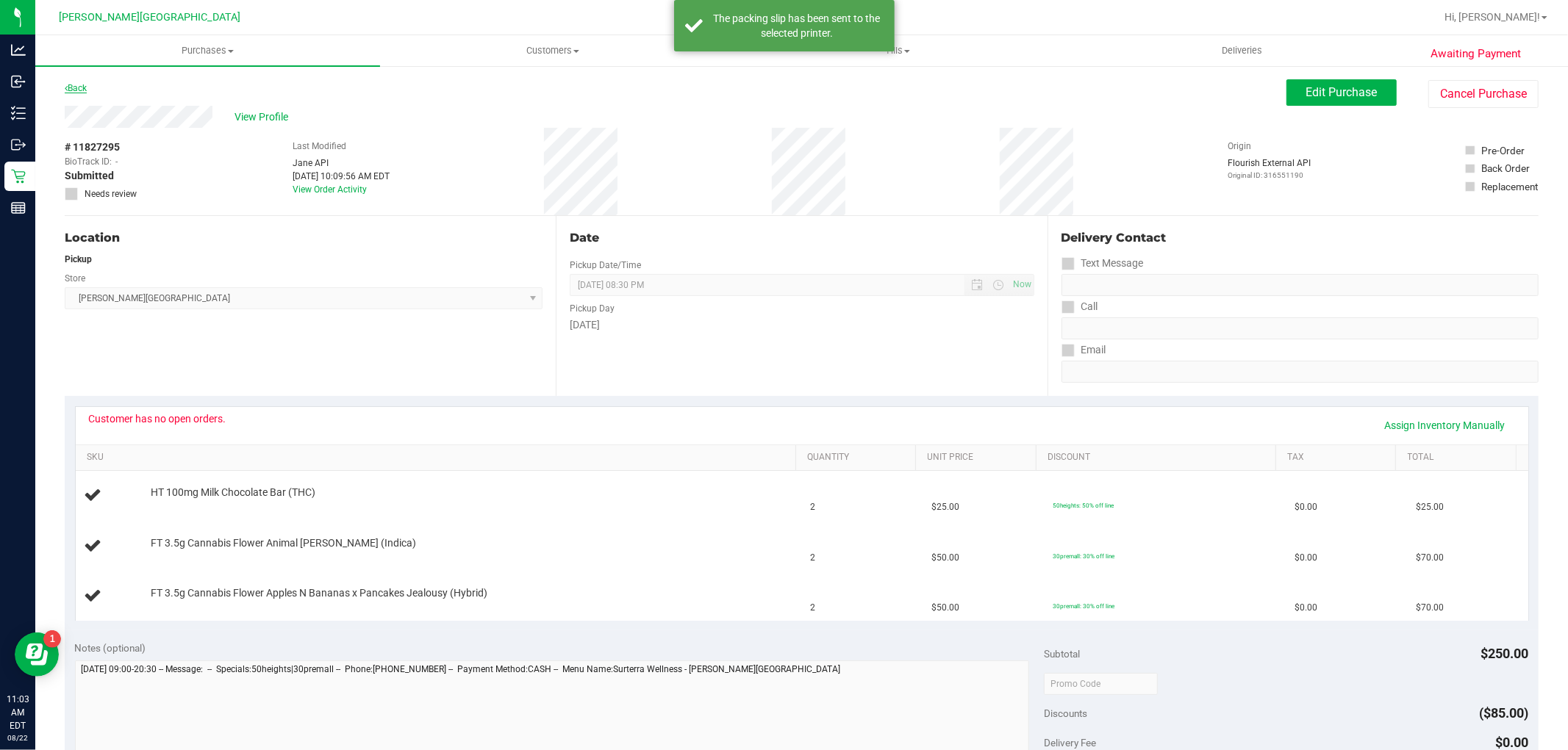
click at [65, 84] on icon at bounding box center [66, 88] width 3 height 9
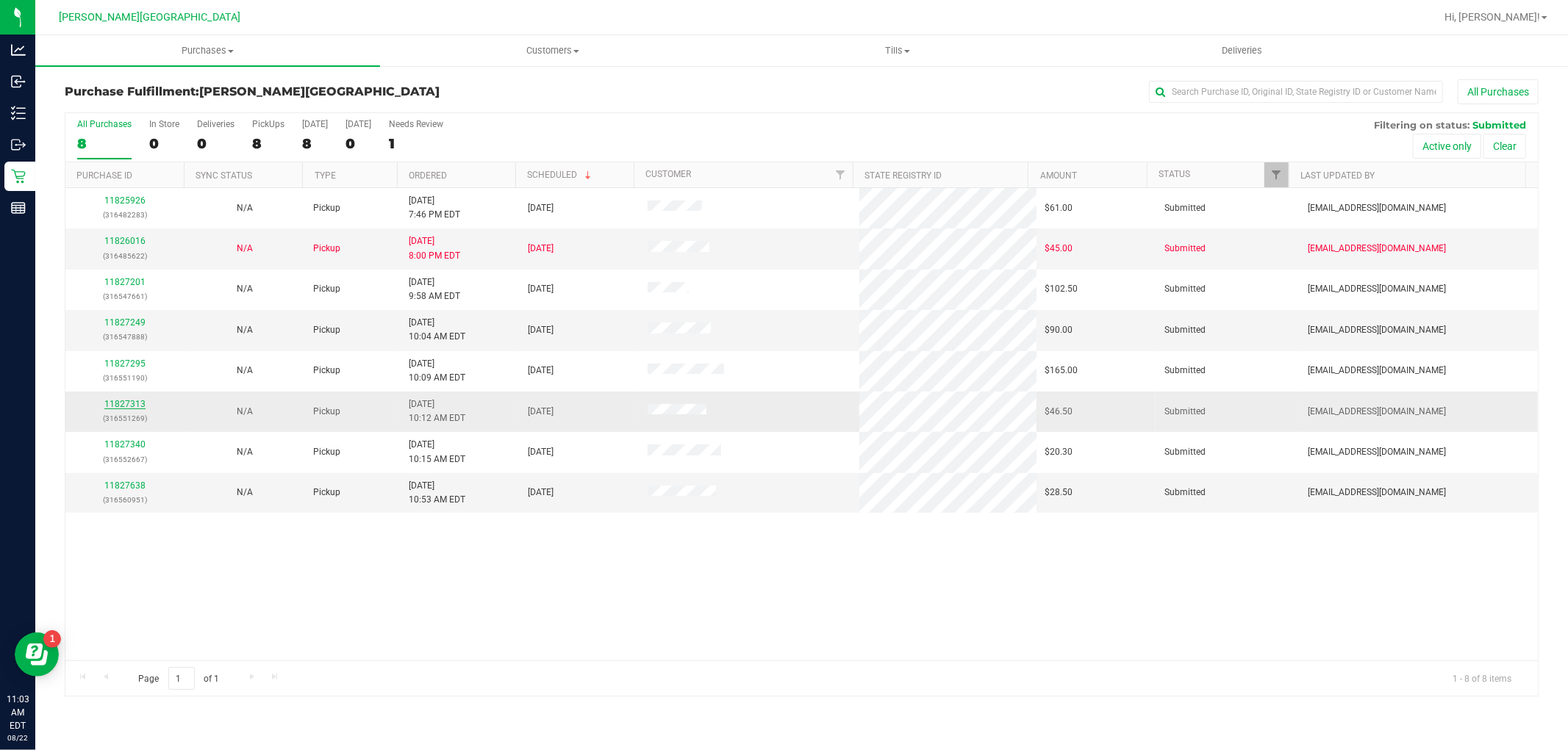
click at [119, 405] on link "11827313" at bounding box center [125, 404] width 41 height 10
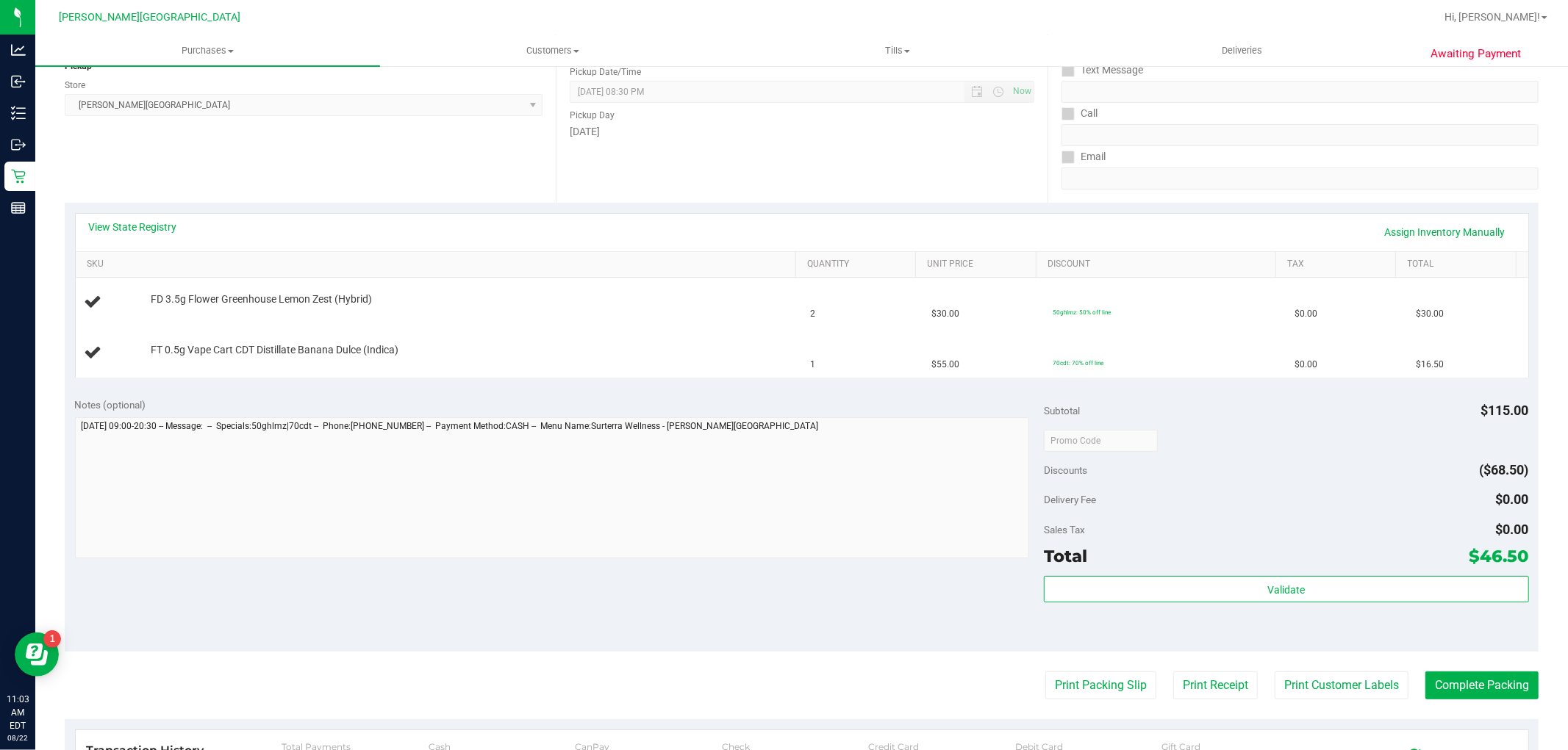
scroll to position [408, 0]
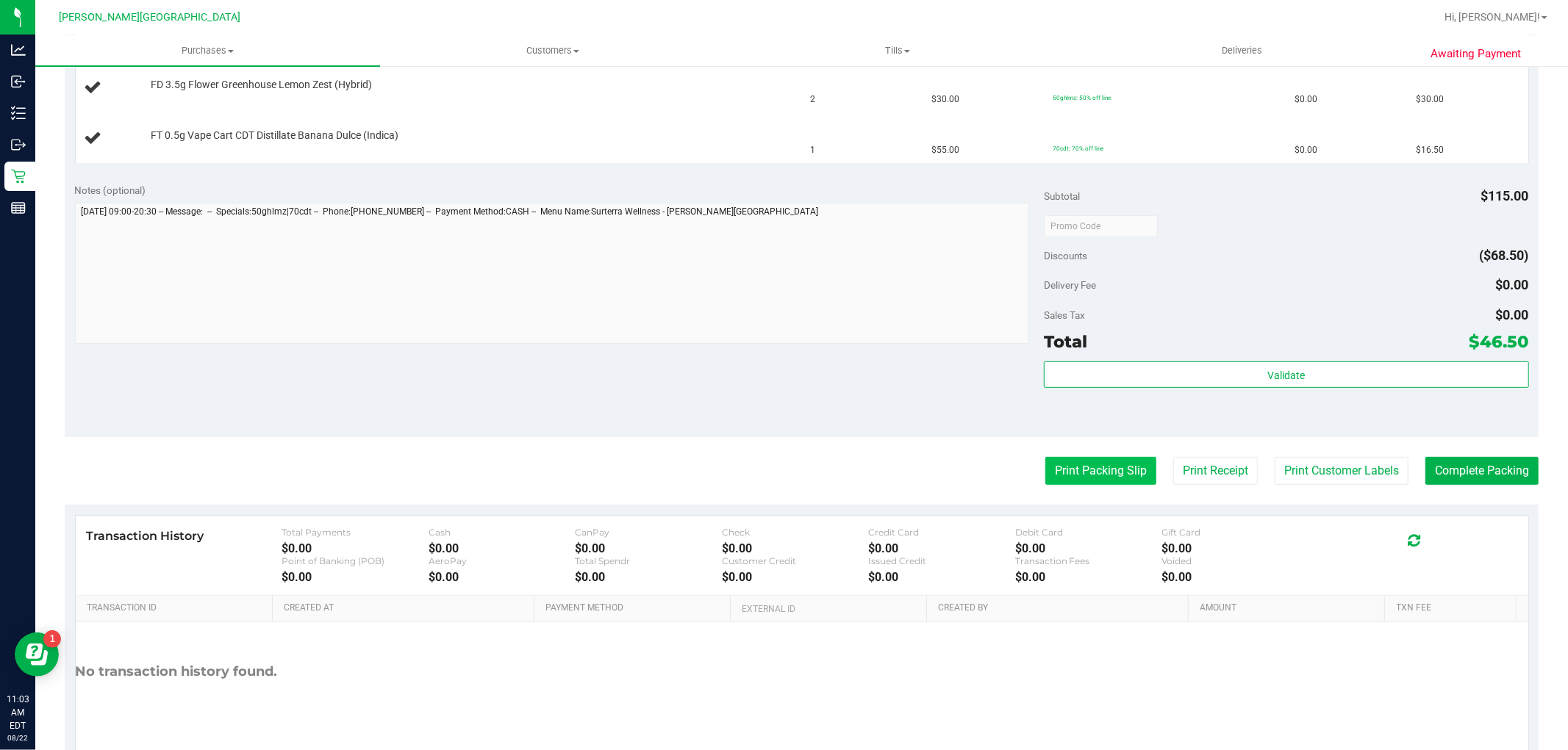
click at [1105, 468] on button "Print Packing Slip" at bounding box center [1101, 471] width 111 height 28
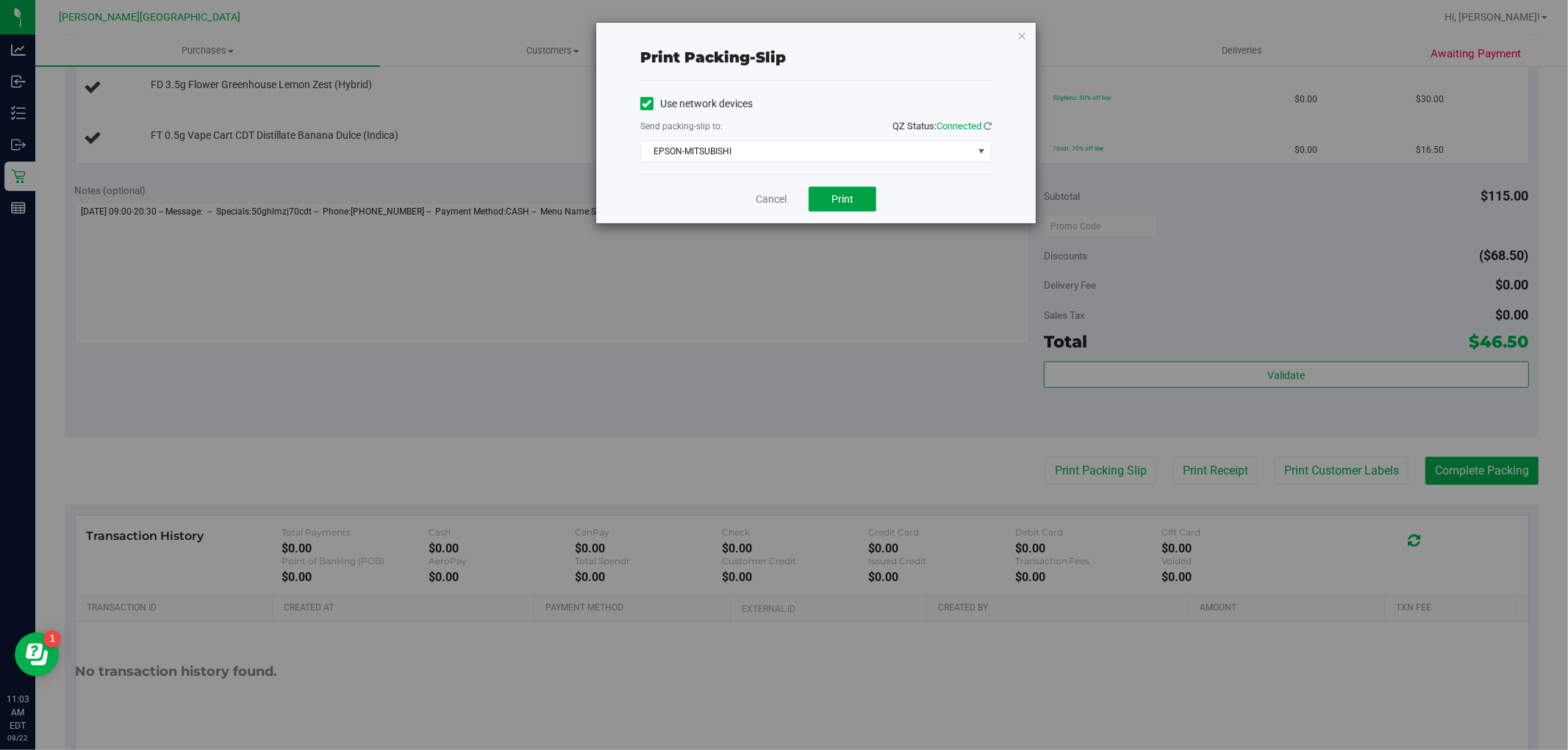
click at [868, 200] on button "Print" at bounding box center [842, 199] width 67 height 25
click at [772, 202] on link "Cancel" at bounding box center [771, 199] width 31 height 15
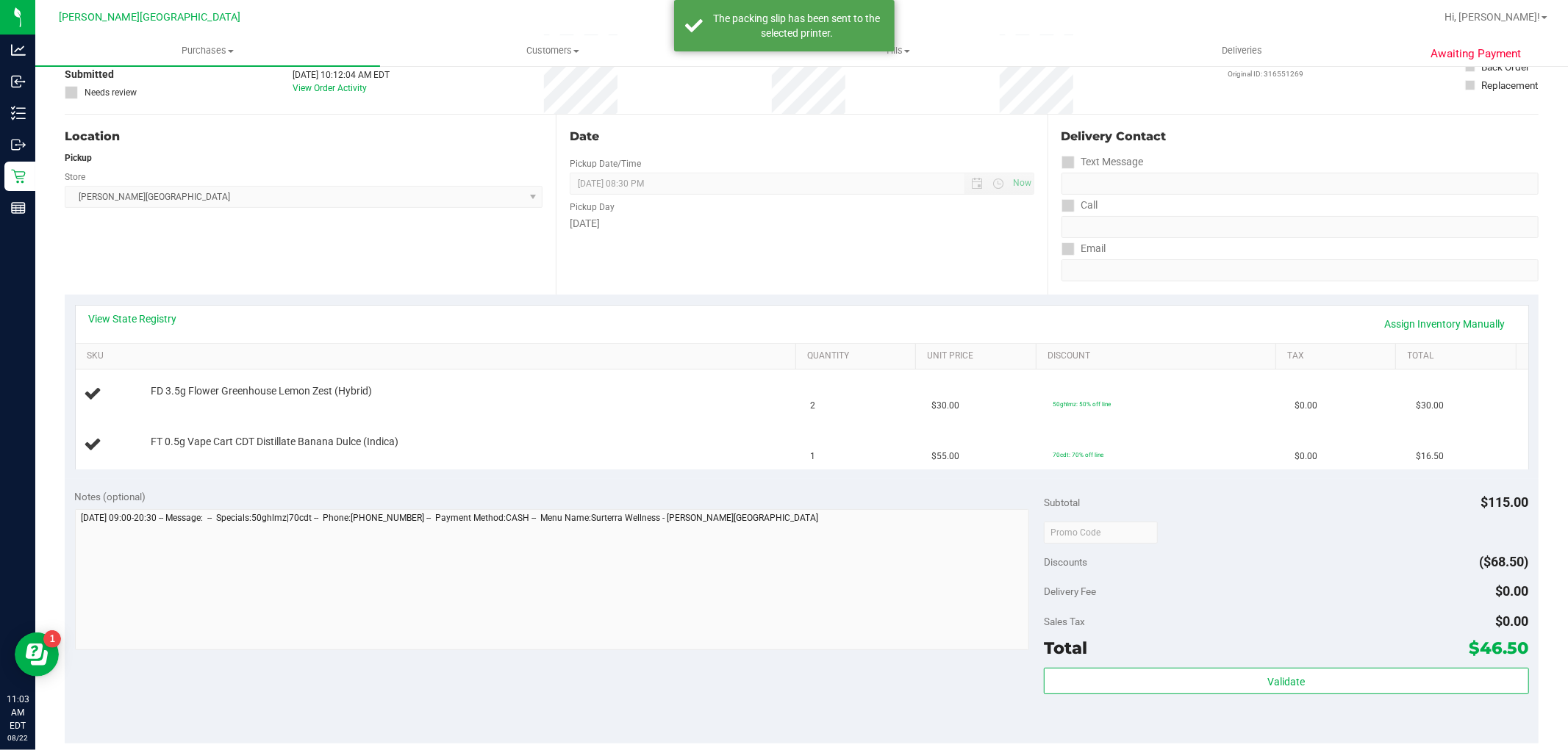
scroll to position [0, 0]
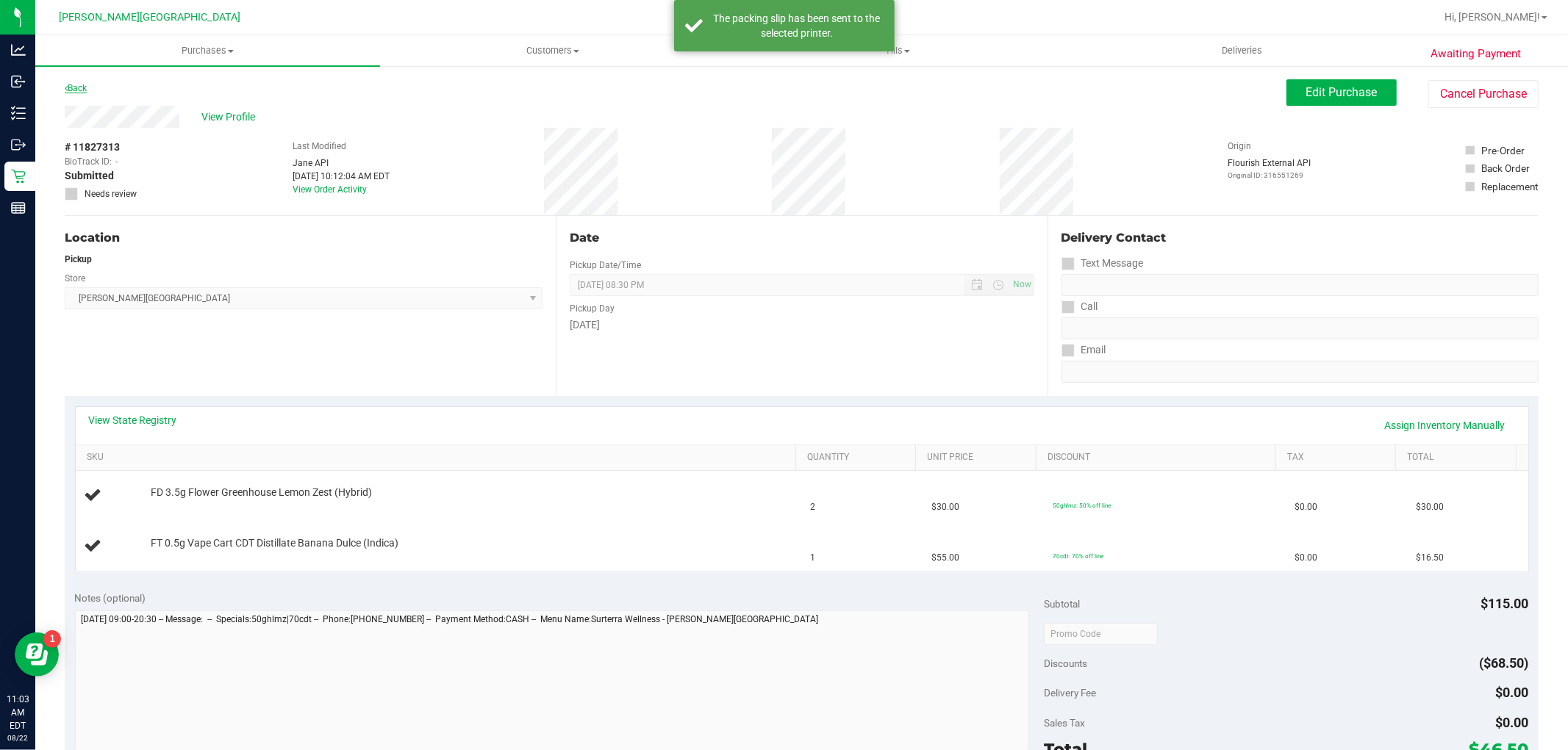
click at [67, 90] on link "Back" at bounding box center [76, 87] width 22 height 10
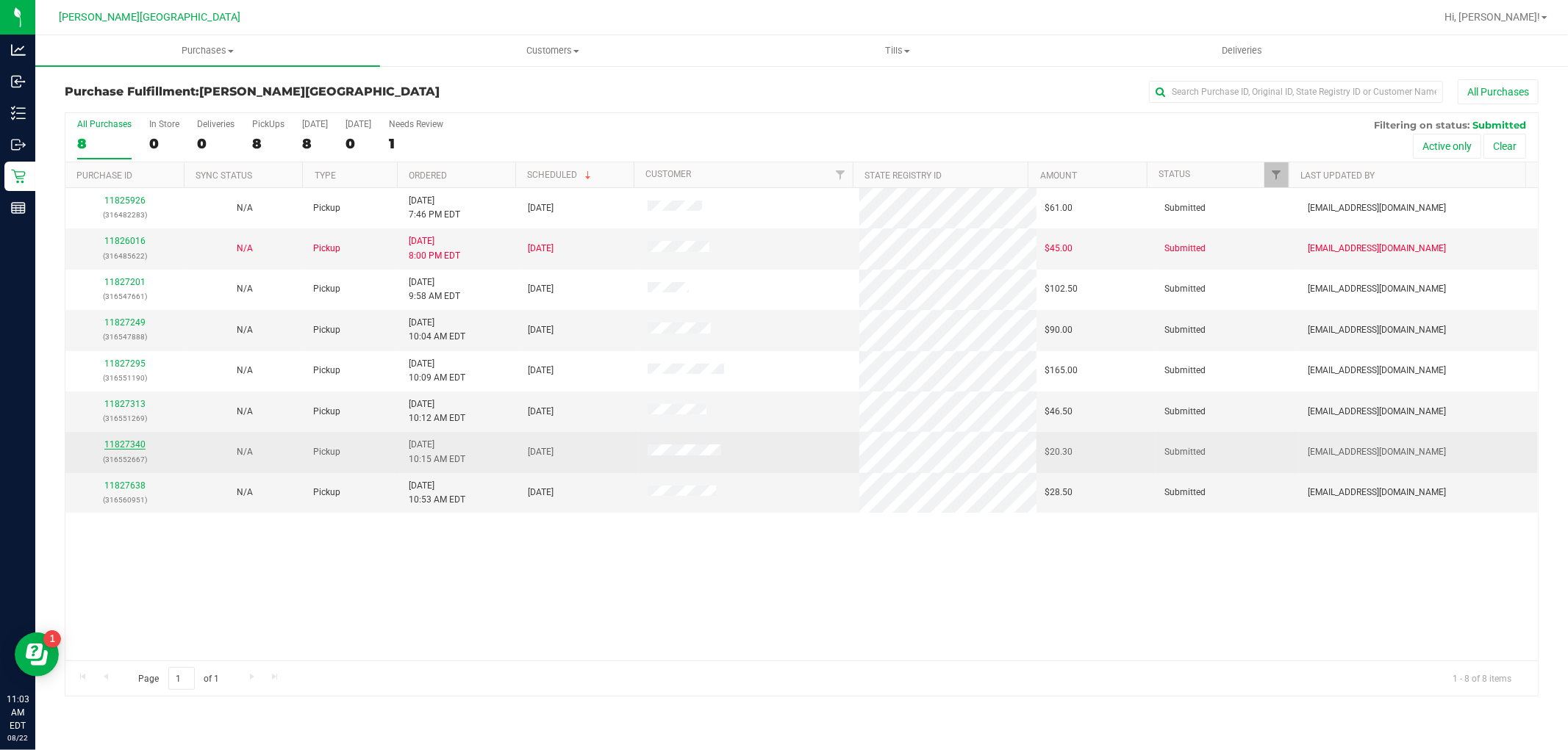
click at [122, 442] on link "11827340" at bounding box center [125, 444] width 41 height 10
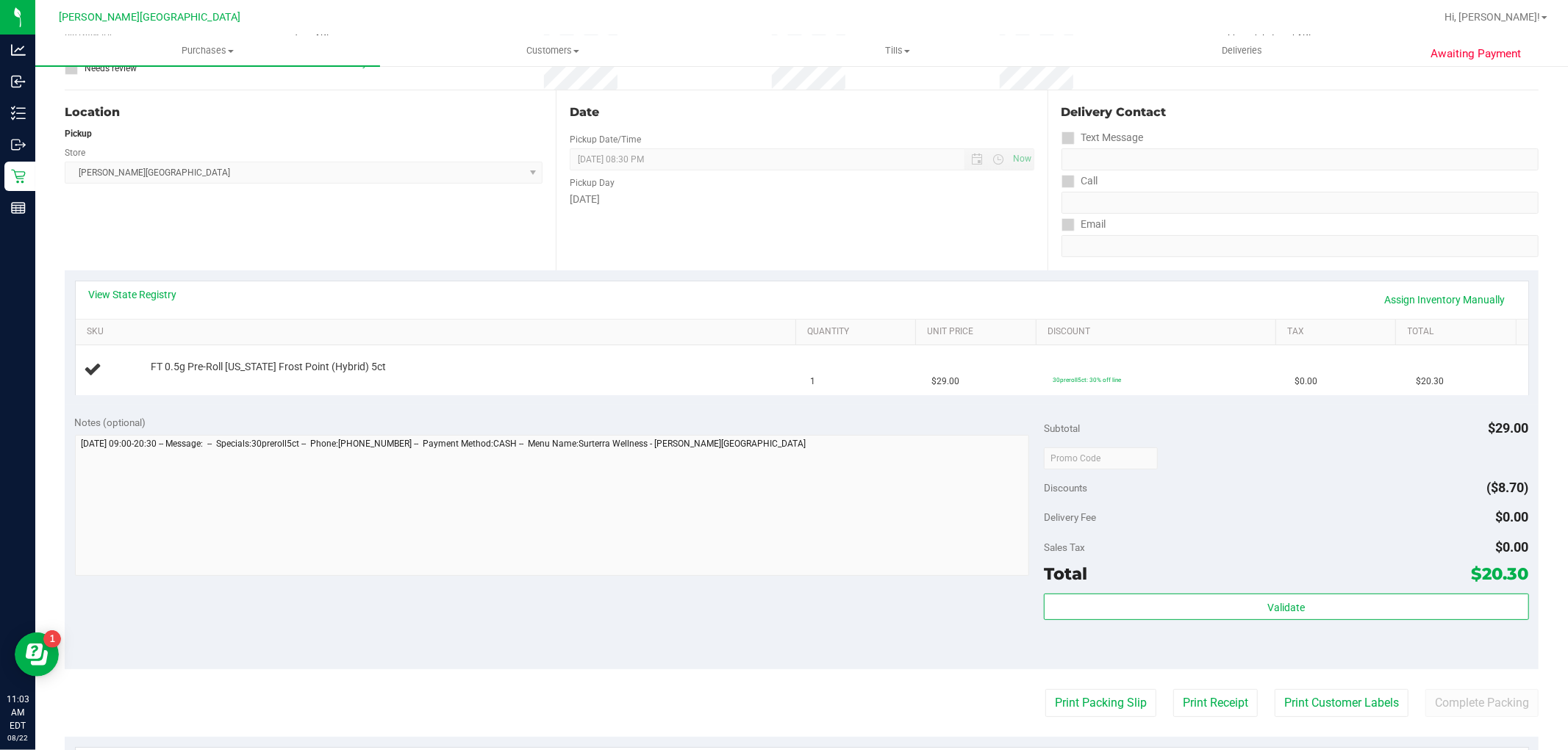
scroll to position [326, 0]
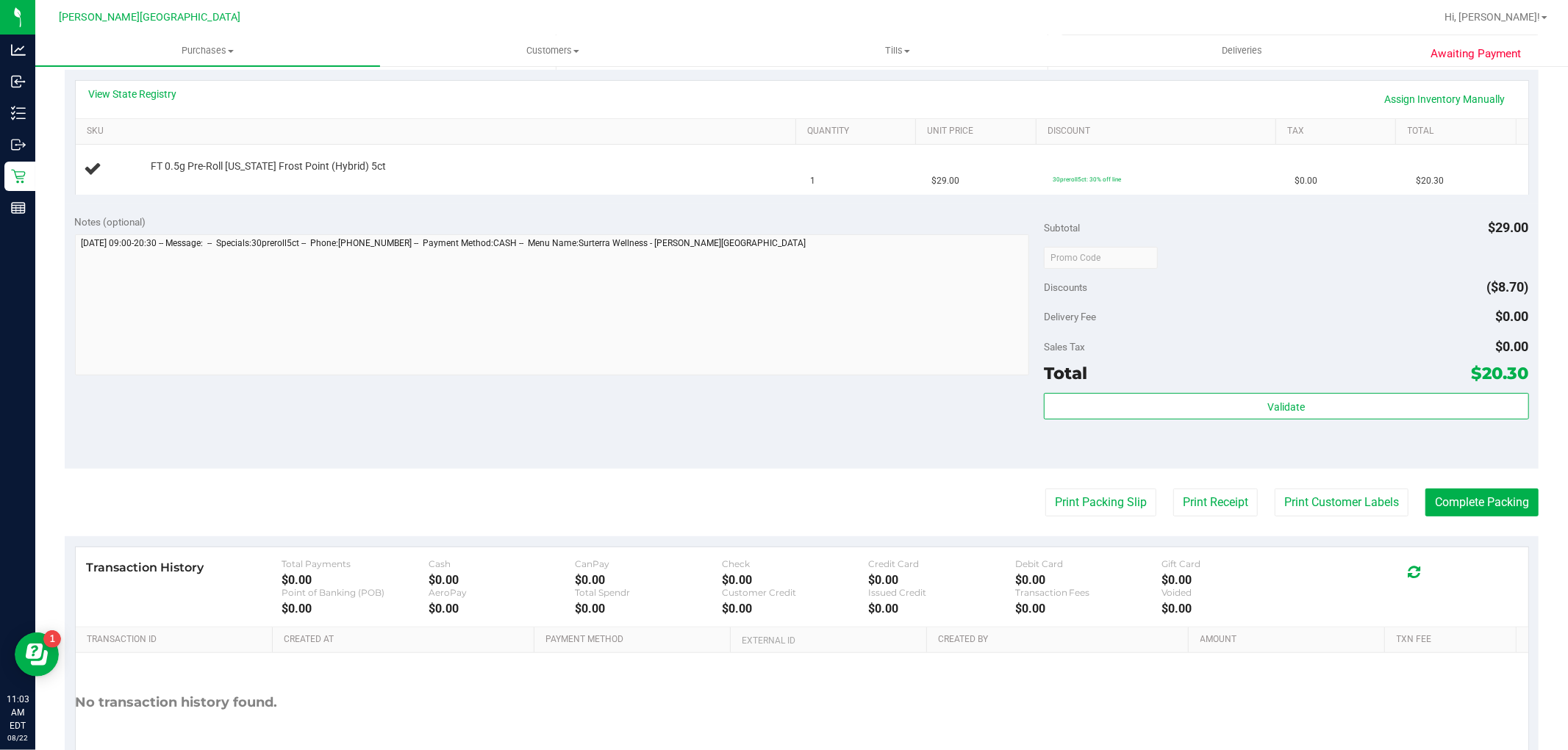
click at [1070, 518] on purchase-details "Back Edit Purchase Cancel Purchase View Profile # 11827340 BioTrack ID: - Submi…" at bounding box center [801, 282] width 1474 height 1058
click at [1058, 500] on button "Print Packing Slip" at bounding box center [1101, 502] width 111 height 28
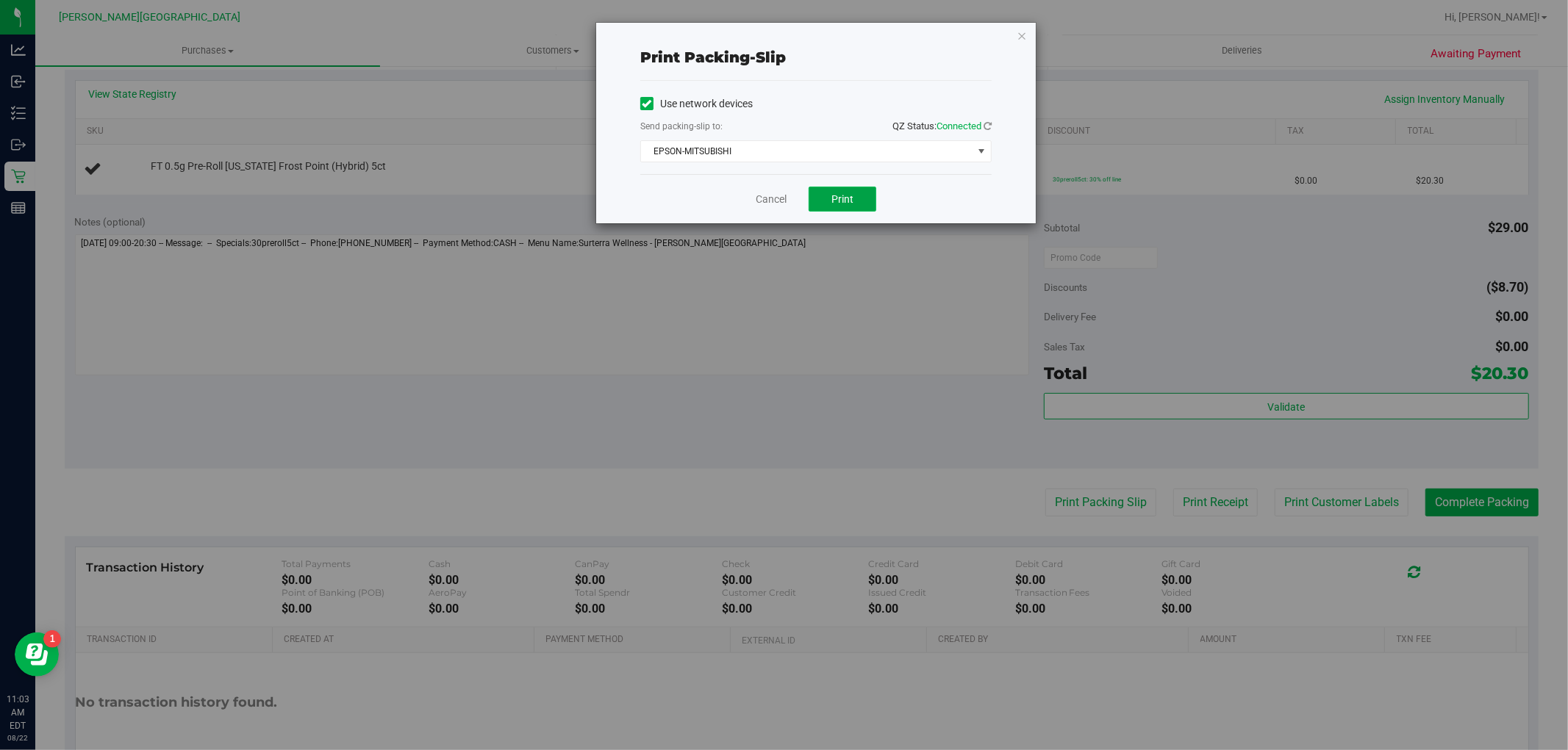
click at [851, 197] on span "Print" at bounding box center [842, 199] width 22 height 12
click at [769, 195] on link "Cancel" at bounding box center [771, 199] width 31 height 15
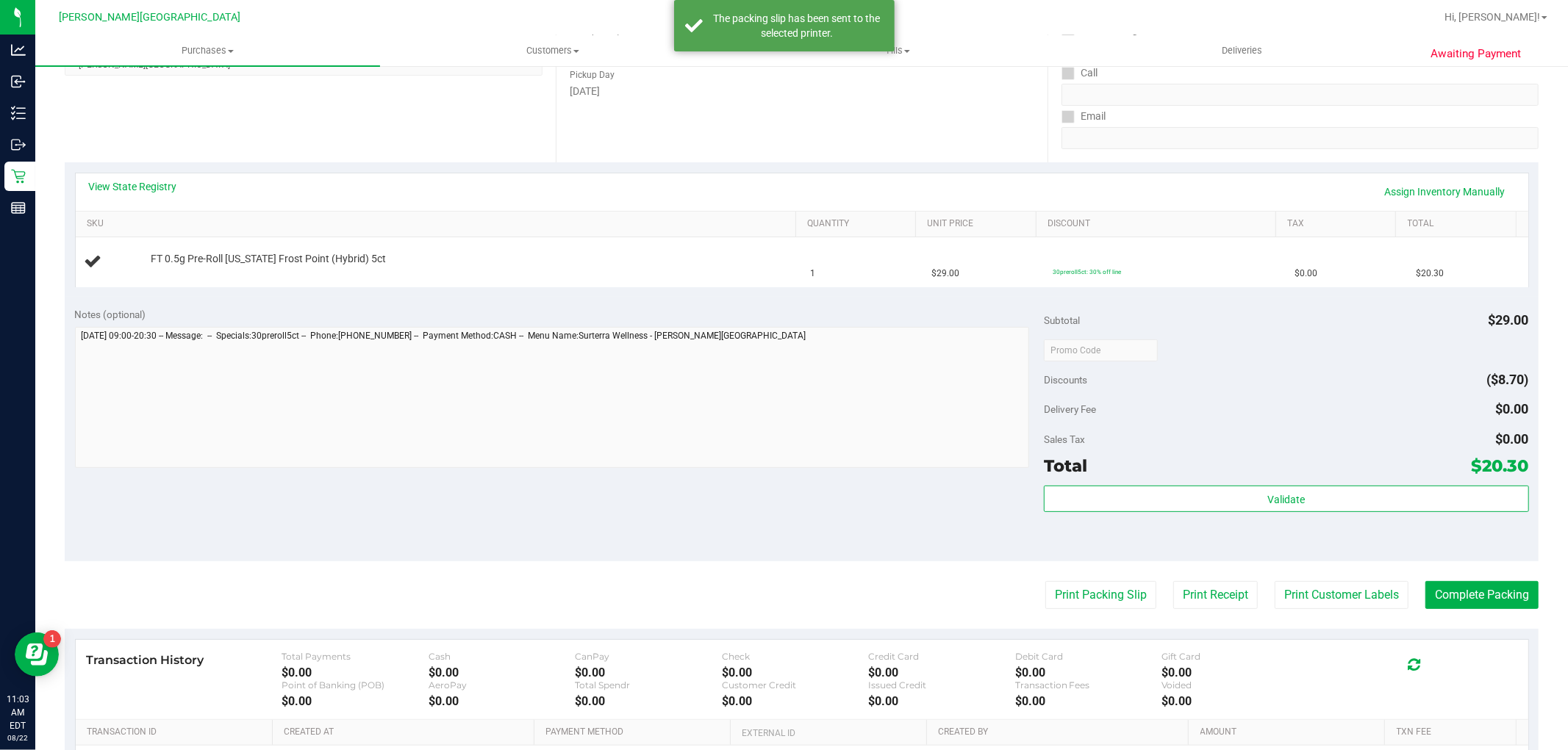
scroll to position [0, 0]
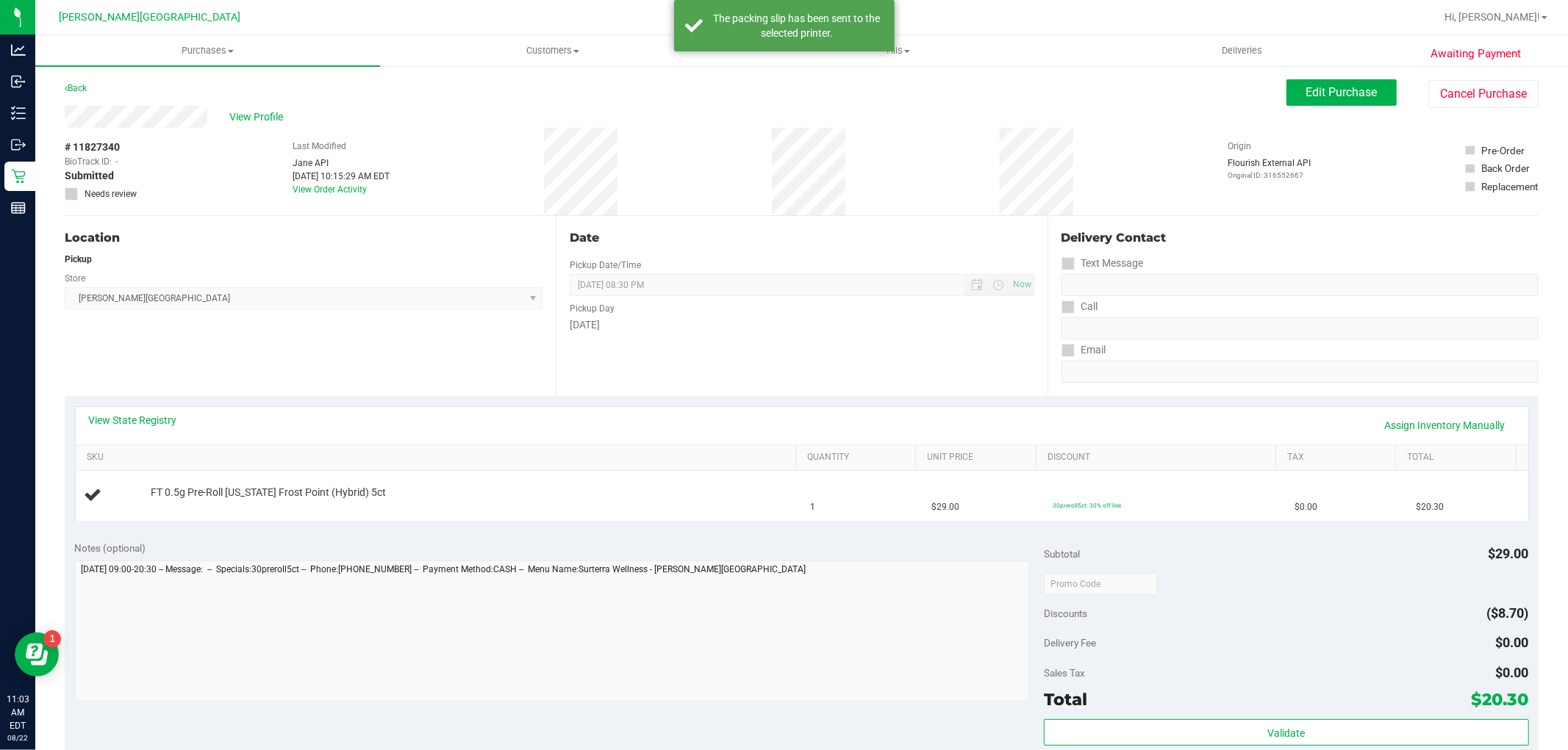
click at [63, 89] on div "Awaiting Payment Back Edit Purchase Cancel Purchase View Profile # 11827340 Bio…" at bounding box center [801, 616] width 1532 height 1103
click at [76, 83] on link "Back" at bounding box center [76, 87] width 22 height 10
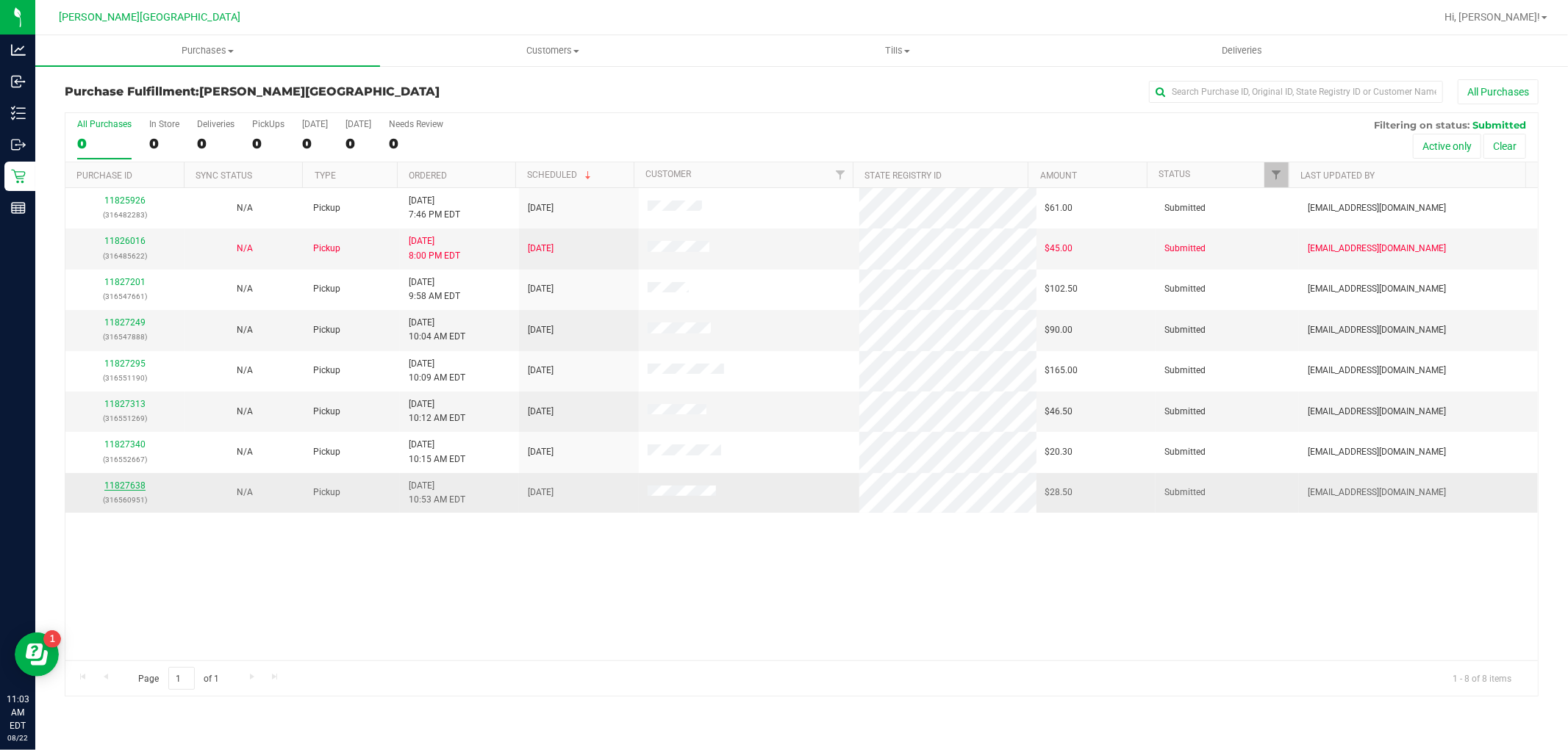
click at [130, 487] on link "11827638" at bounding box center [125, 485] width 41 height 10
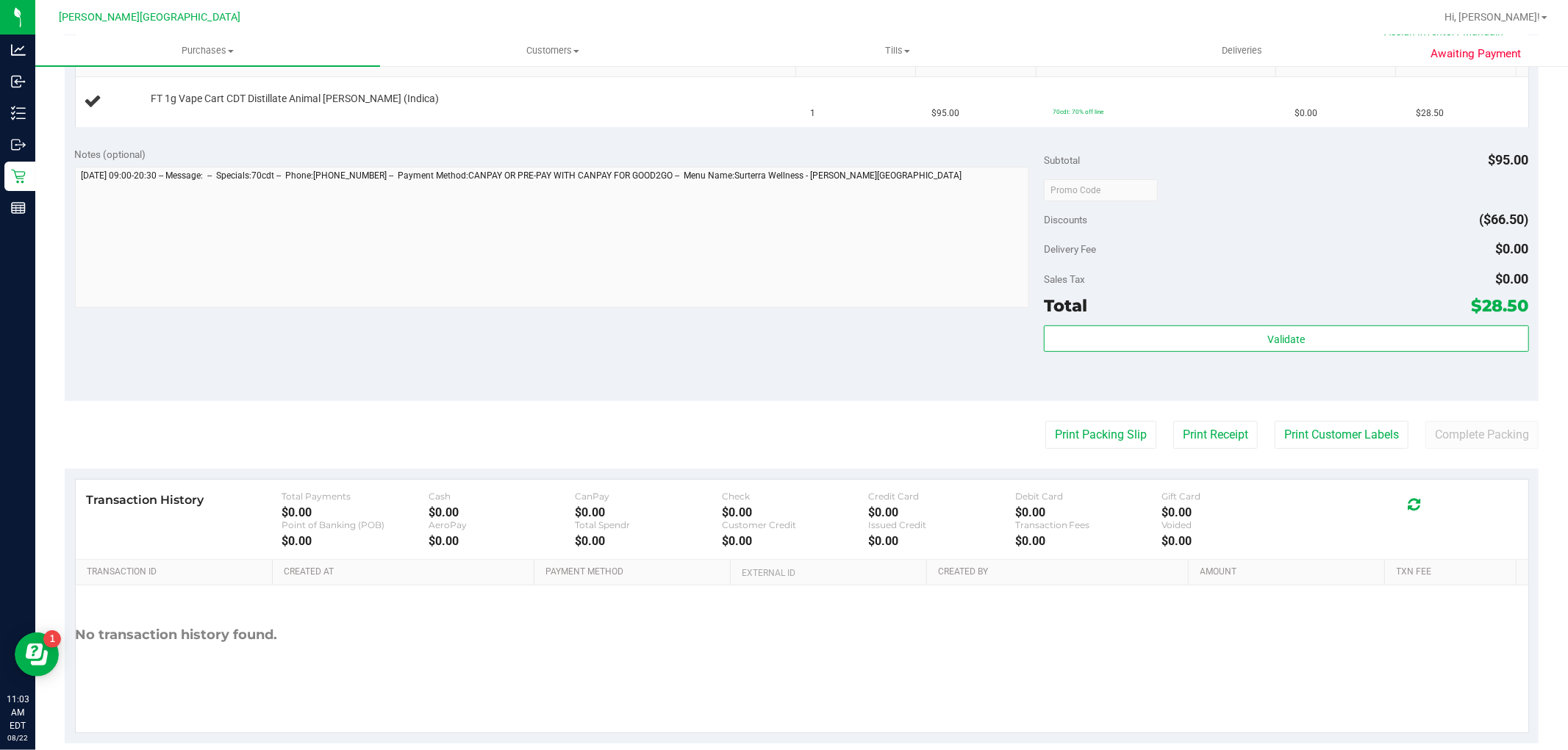
scroll to position [417, 0]
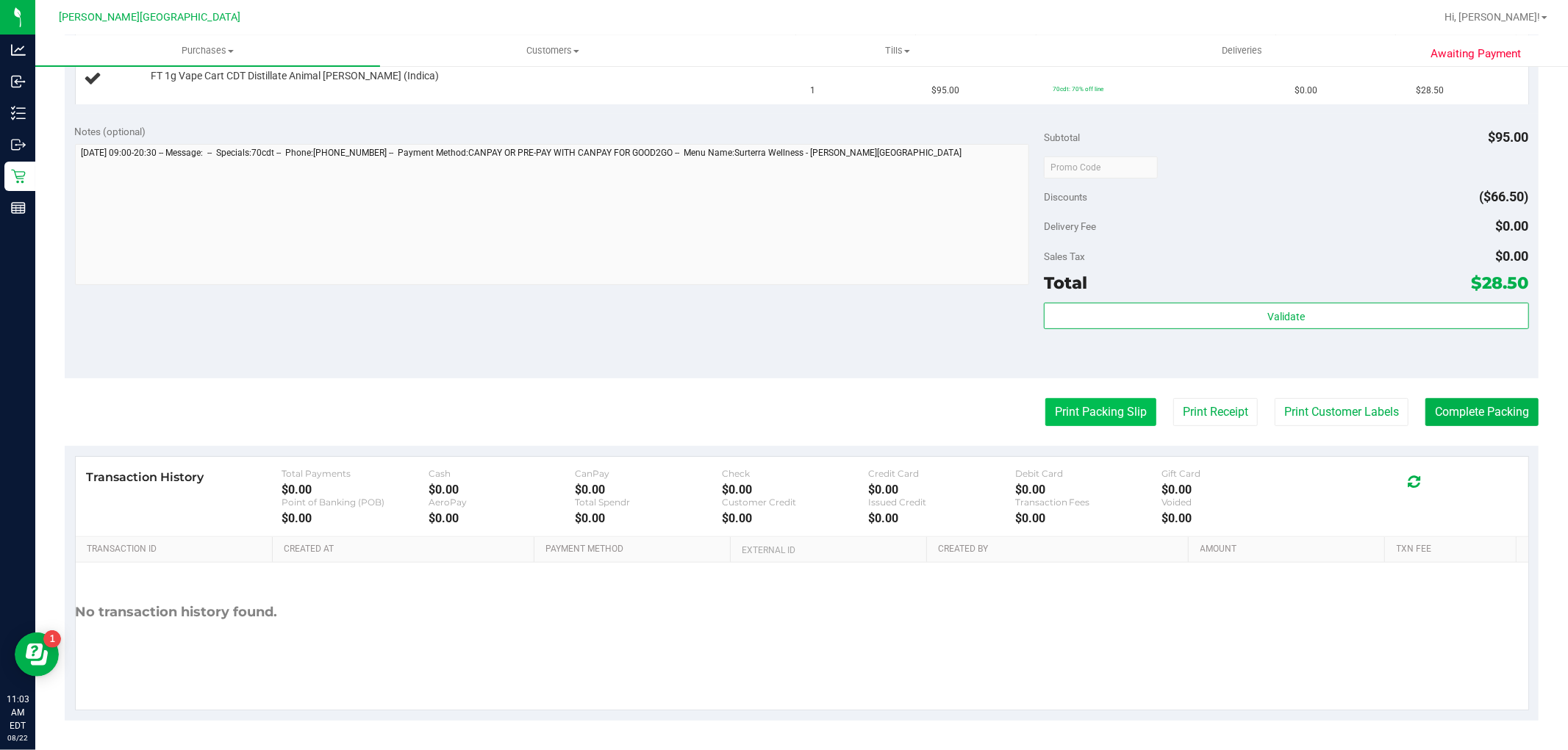
click at [1062, 416] on button "Print Packing Slip" at bounding box center [1101, 412] width 111 height 28
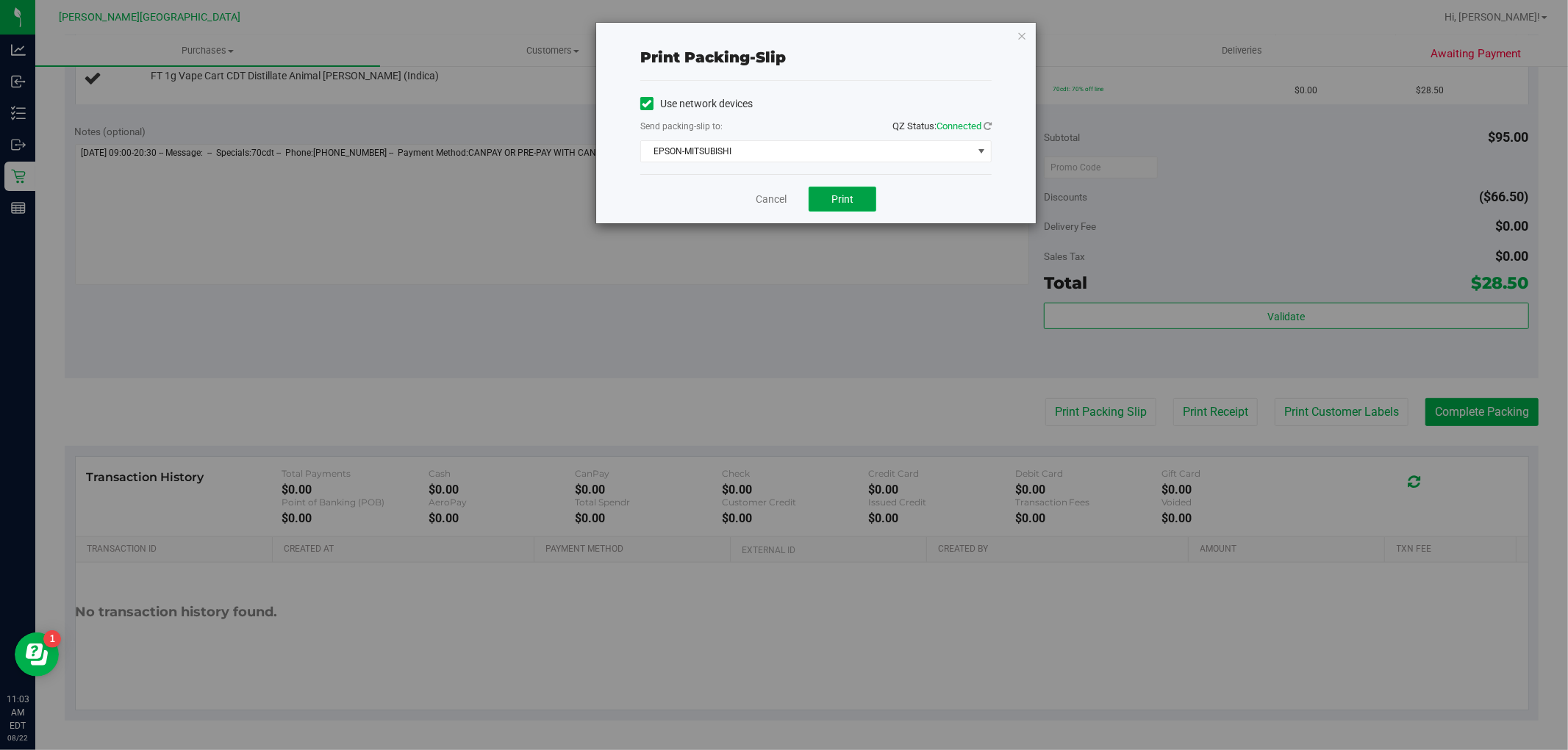
click at [848, 196] on span "Print" at bounding box center [842, 199] width 22 height 12
click at [769, 200] on link "Cancel" at bounding box center [771, 199] width 31 height 15
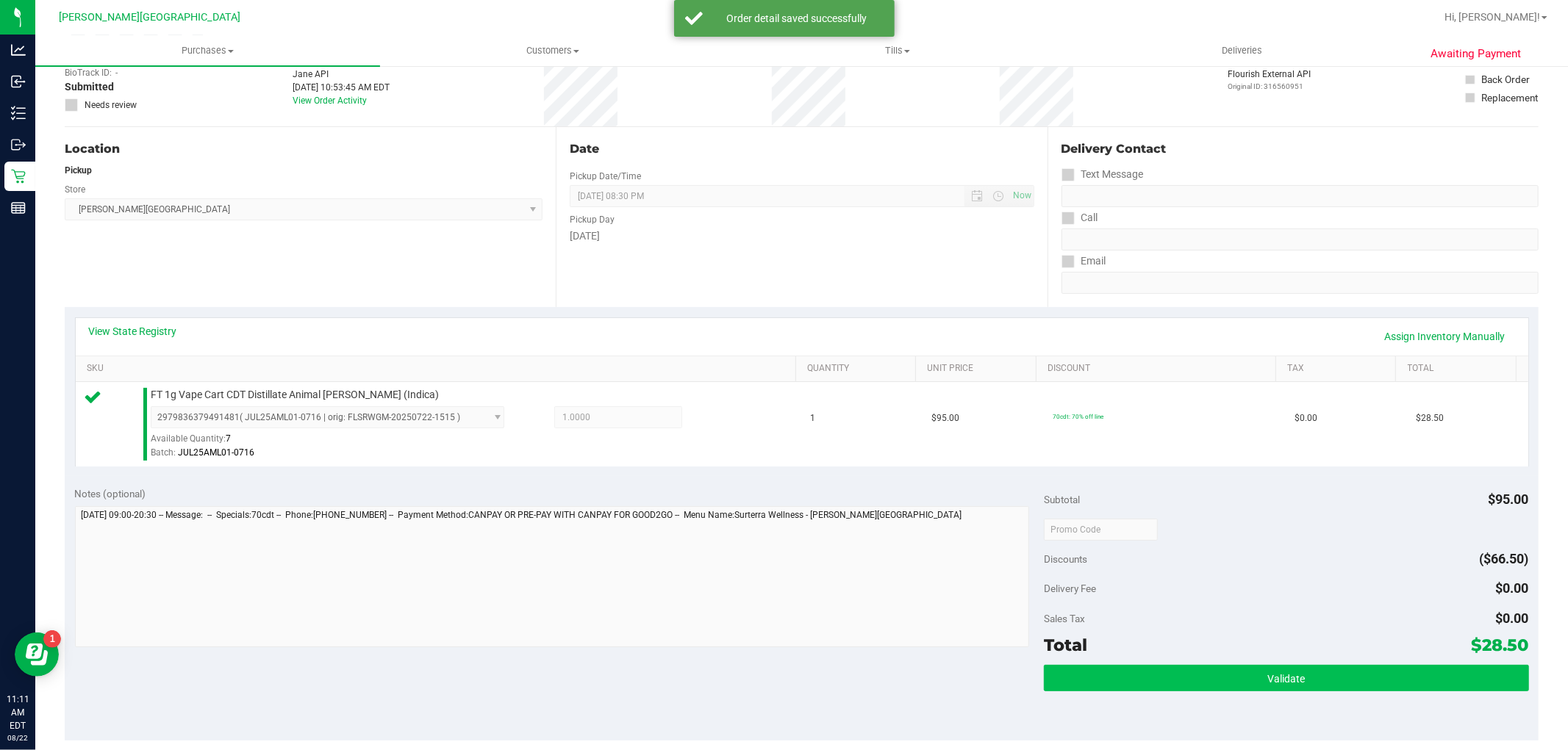
scroll to position [245, 0]
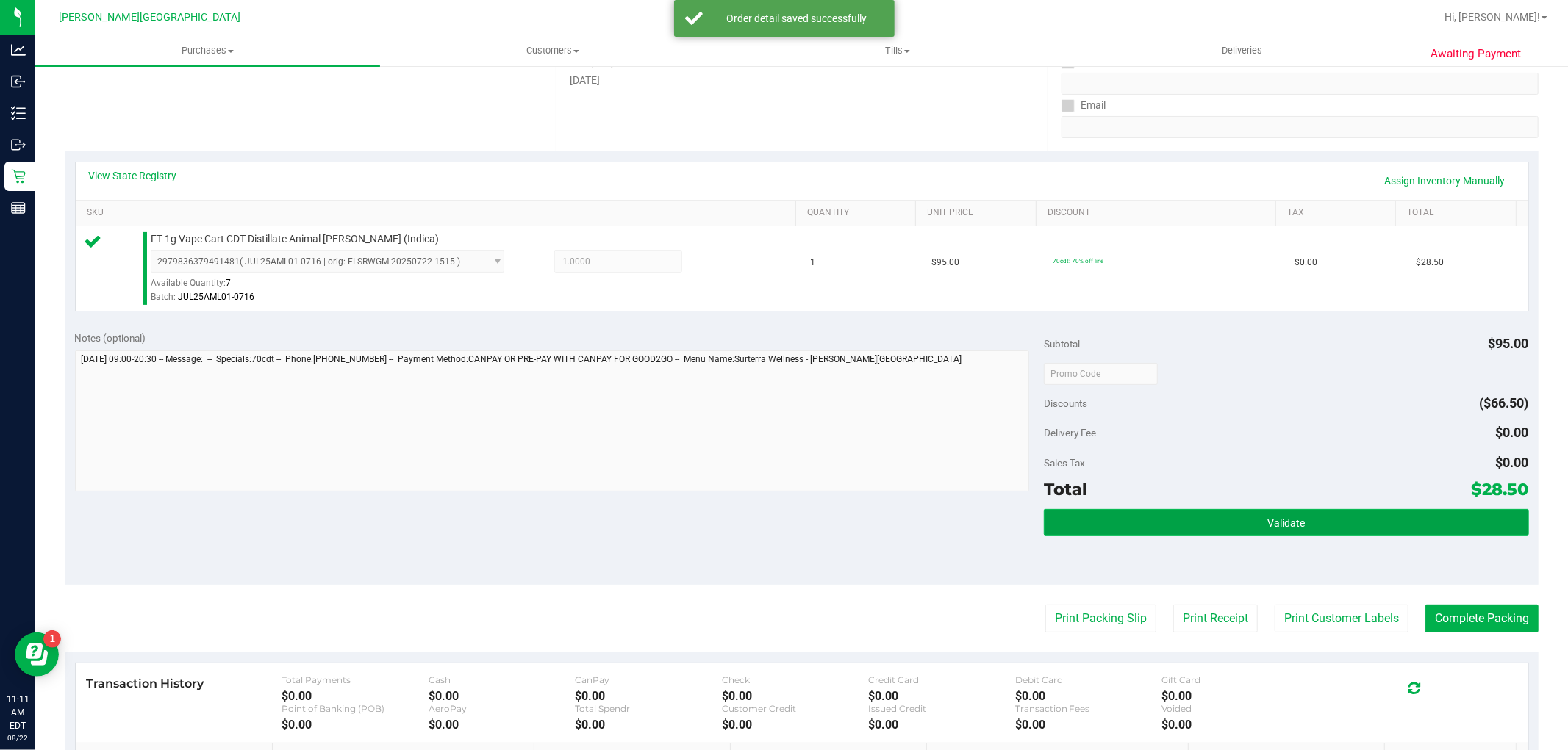
click at [1268, 527] on span "Validate" at bounding box center [1285, 523] width 37 height 12
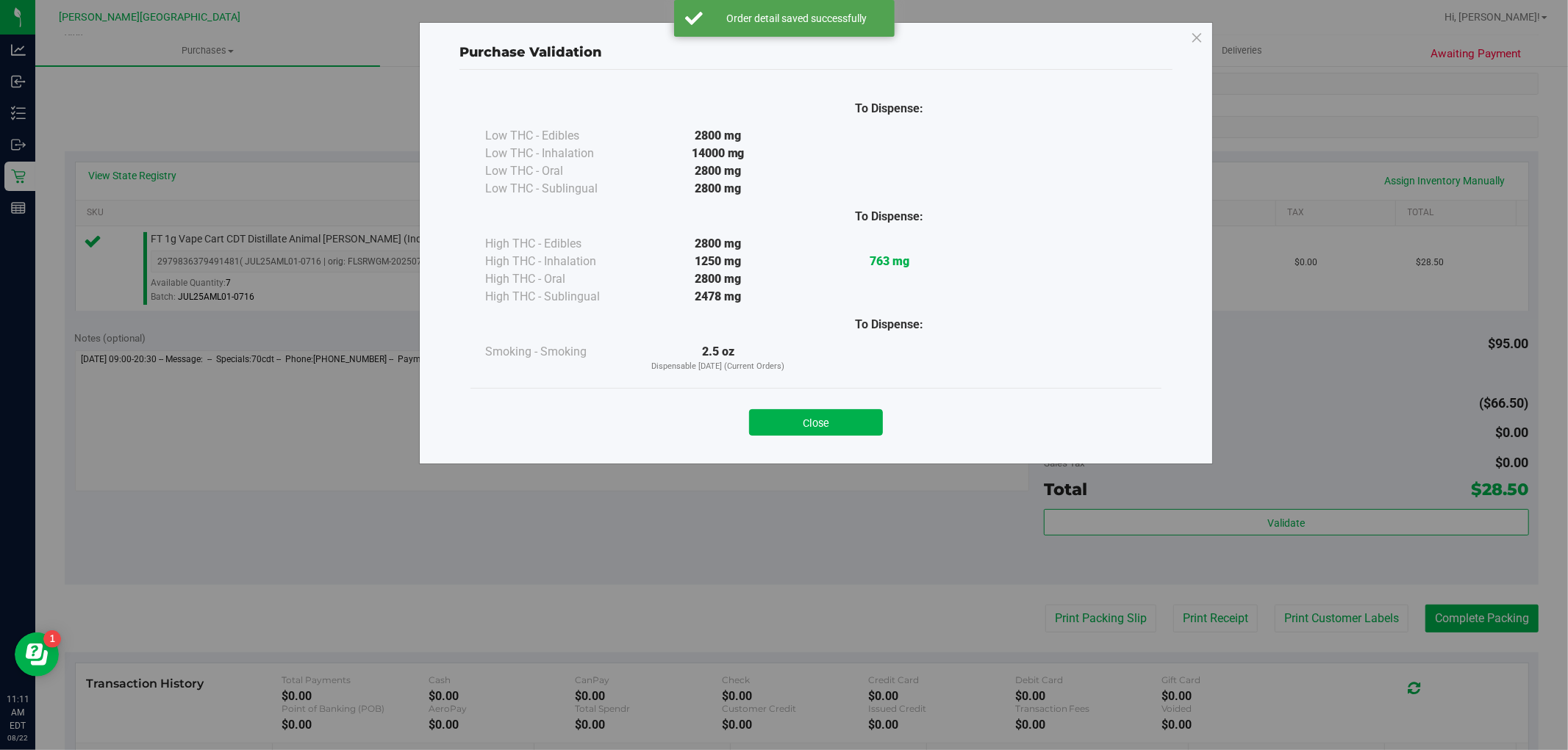
drag, startPoint x: 787, startPoint y: 423, endPoint x: 1085, endPoint y: 554, distance: 325.5
click at [788, 423] on button "Close" at bounding box center [816, 422] width 134 height 26
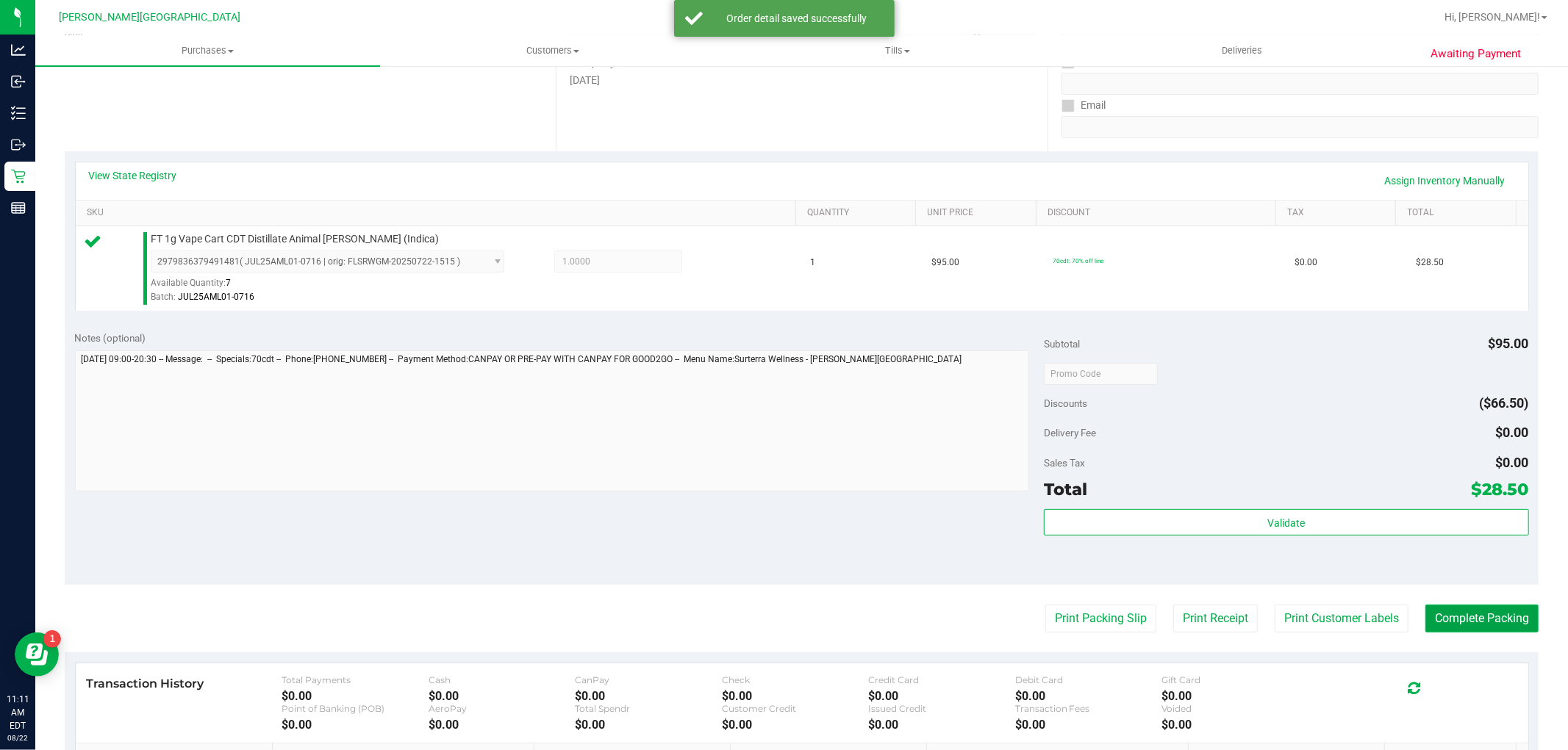
click at [1439, 613] on button "Complete Packing" at bounding box center [1482, 619] width 113 height 28
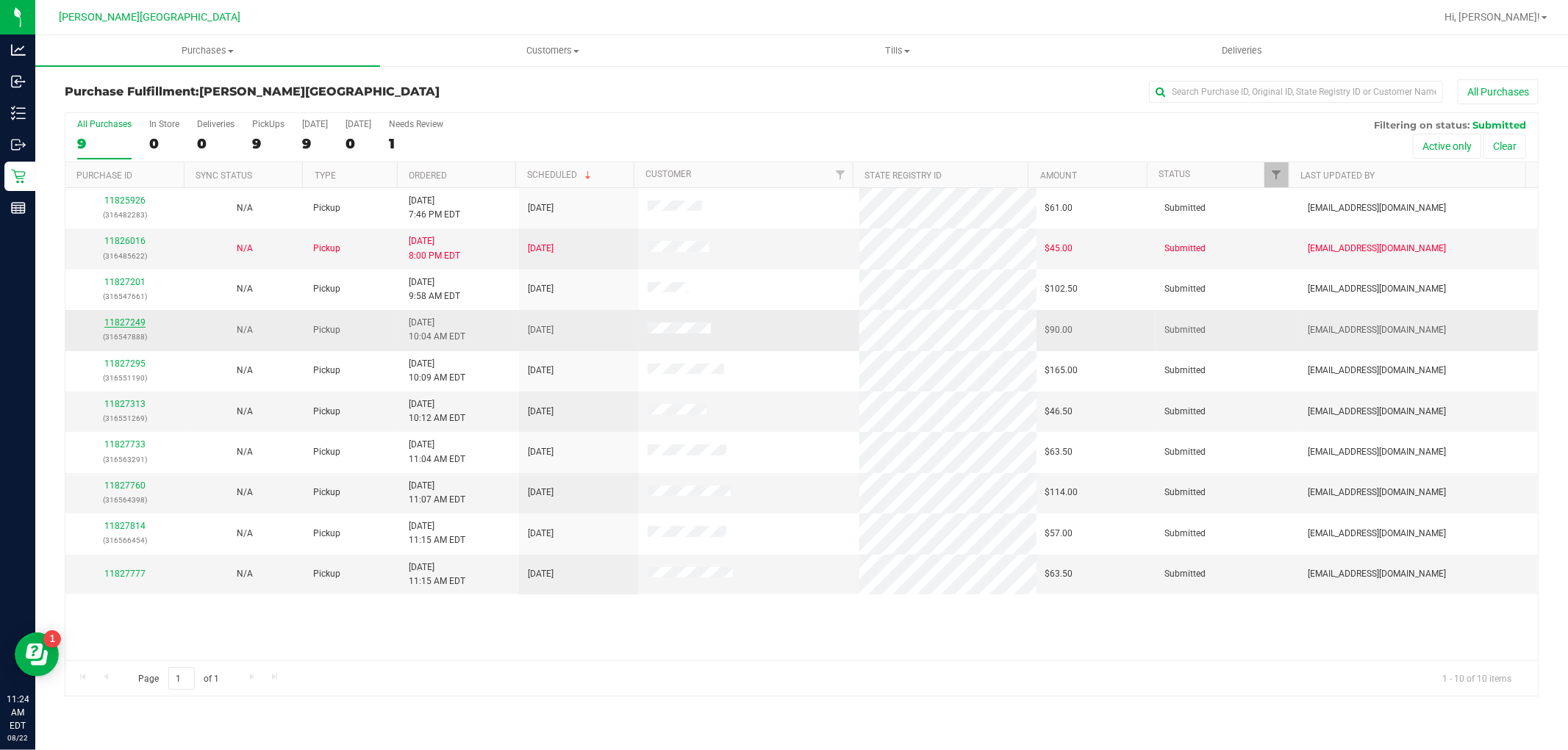
click at [123, 324] on link "11827249" at bounding box center [125, 322] width 41 height 10
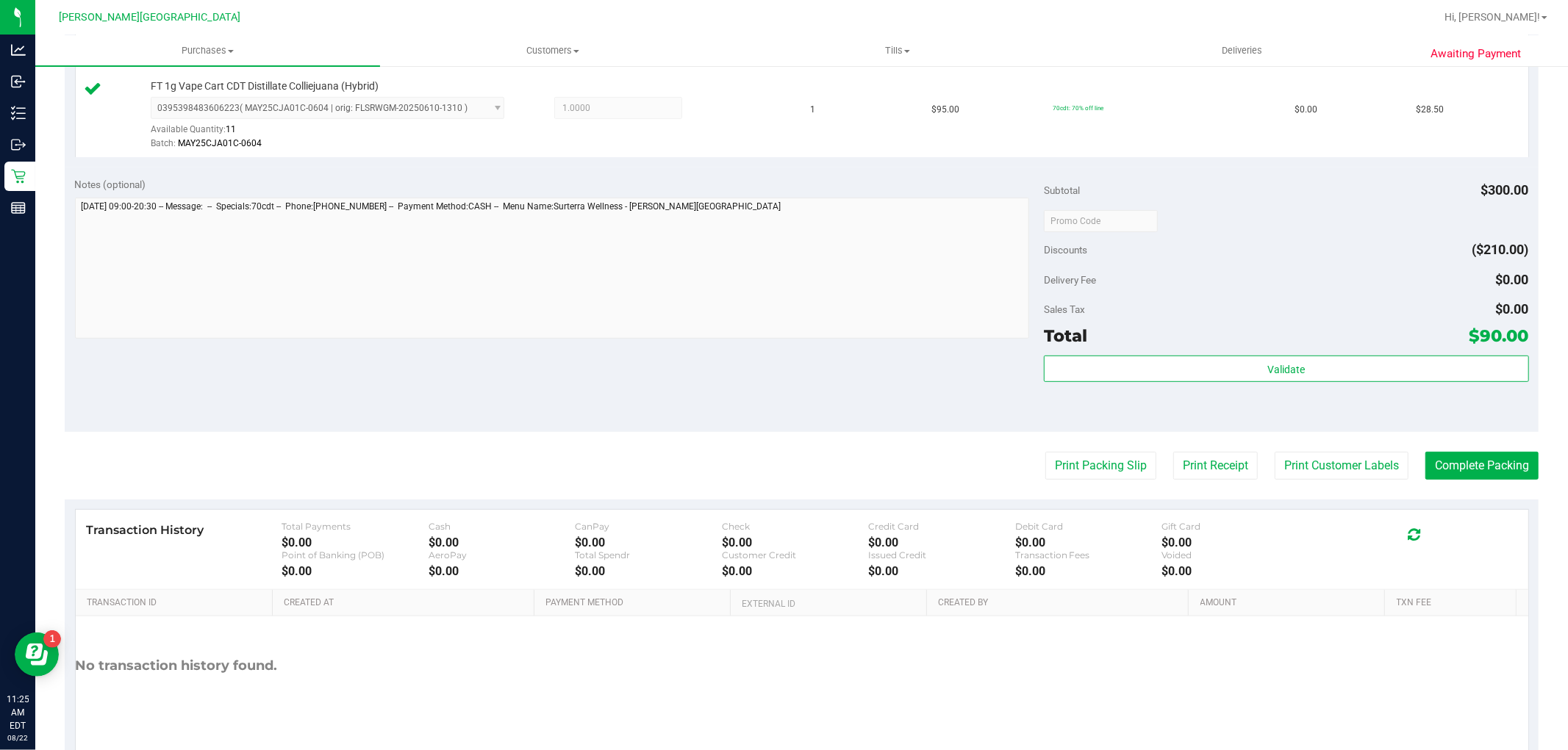
scroll to position [622, 0]
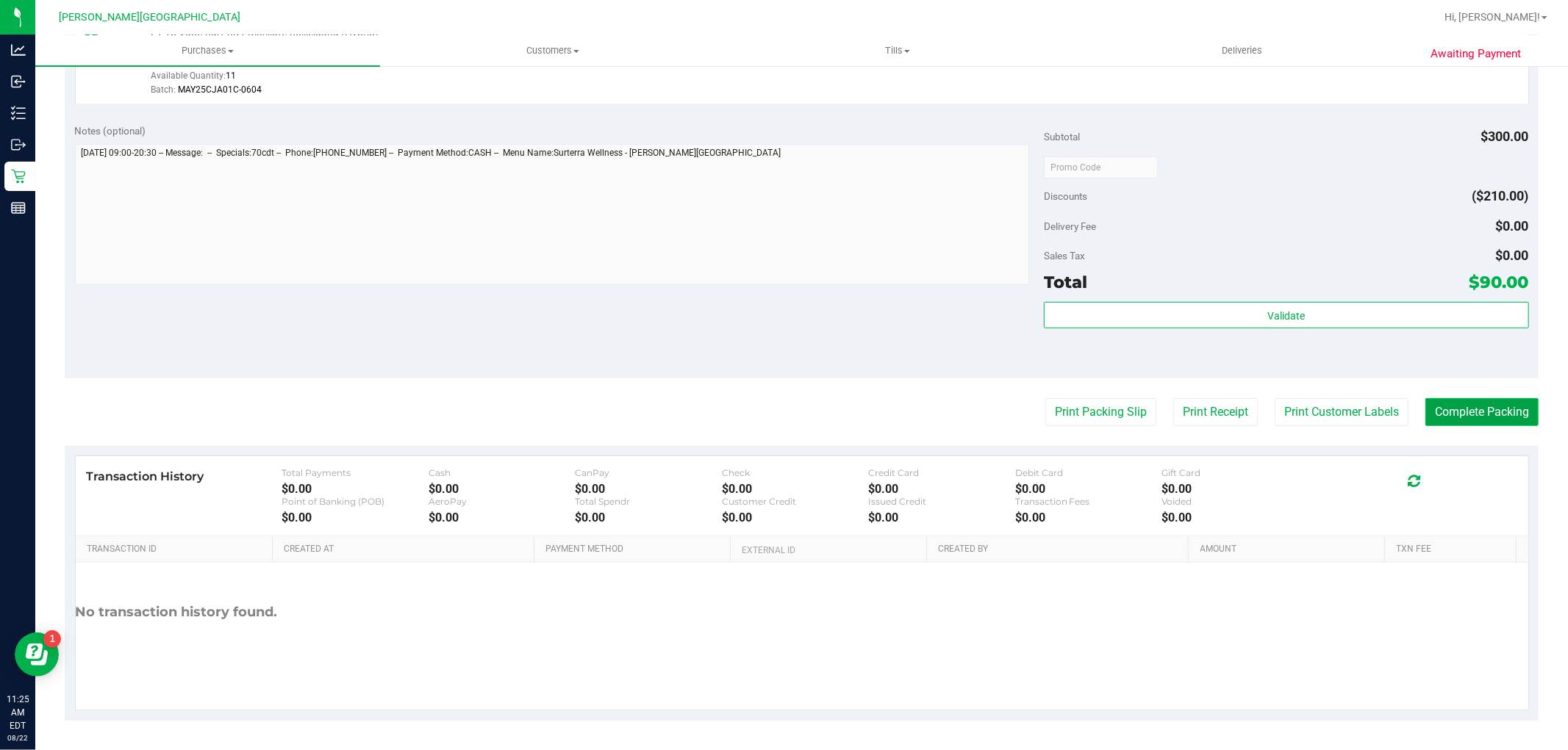
click at [1479, 416] on button "Complete Packing" at bounding box center [1482, 412] width 113 height 28
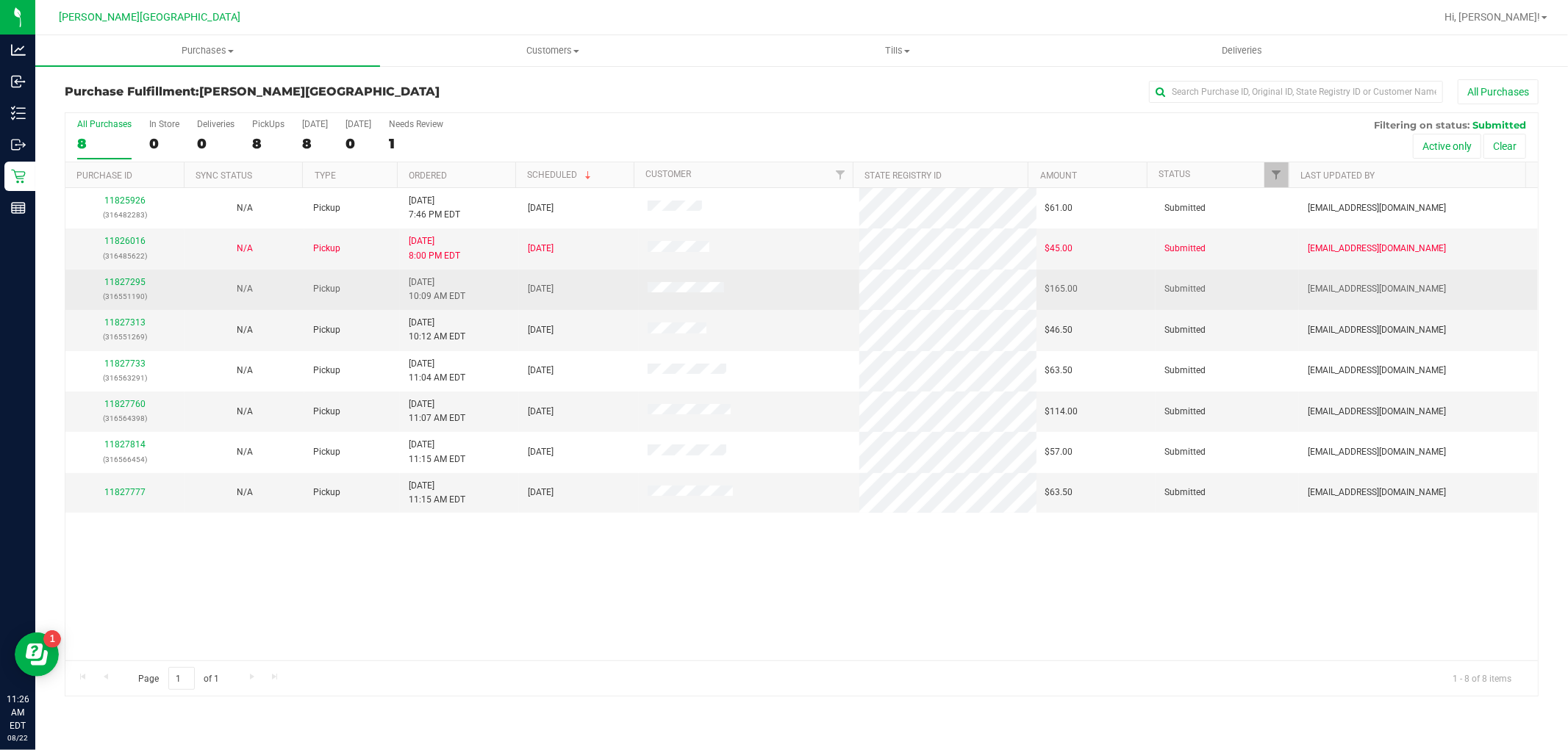
click at [87, 283] on div "11827295 (316551190)" at bounding box center [124, 289] width 101 height 28
click at [119, 282] on link "11827295" at bounding box center [125, 282] width 41 height 10
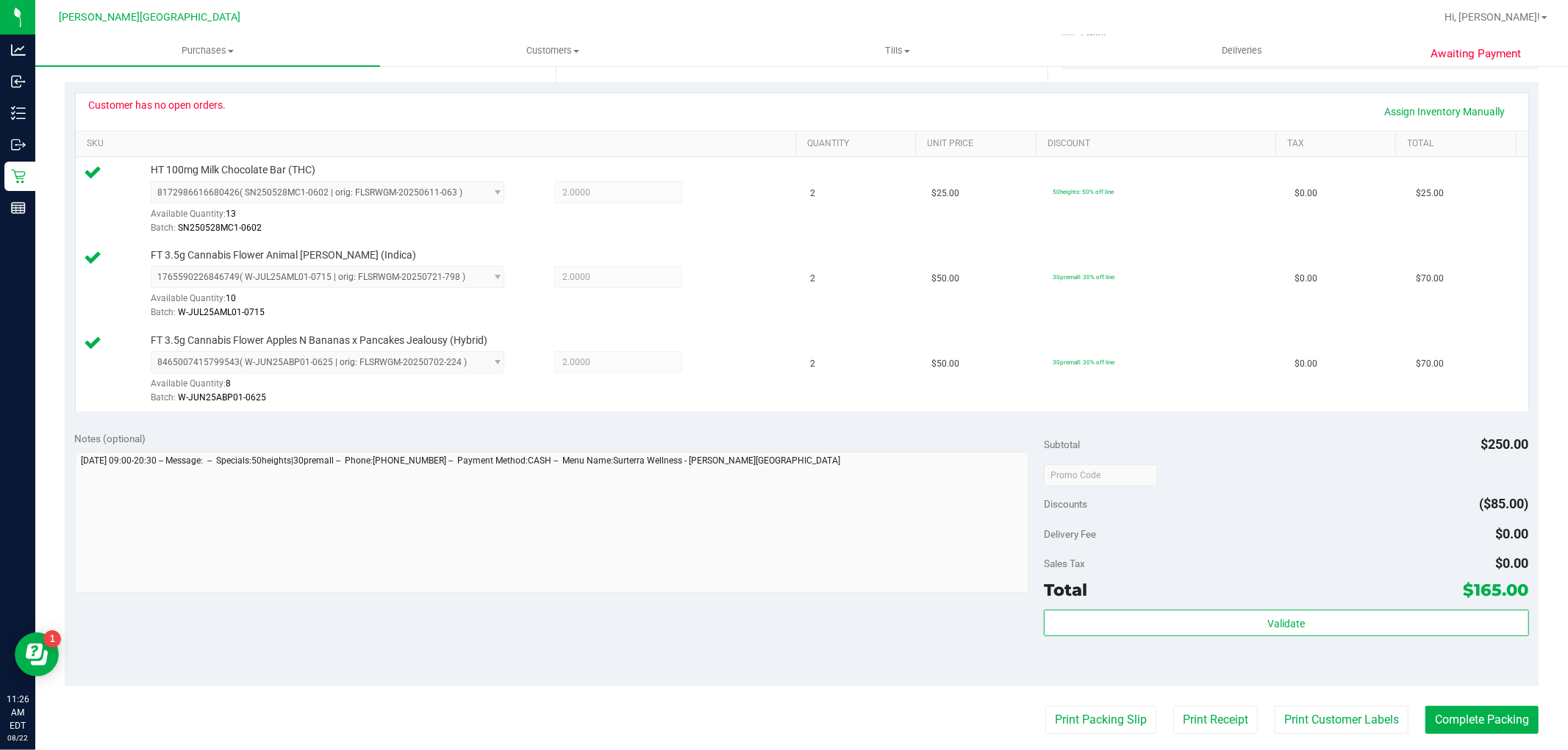
scroll to position [408, 0]
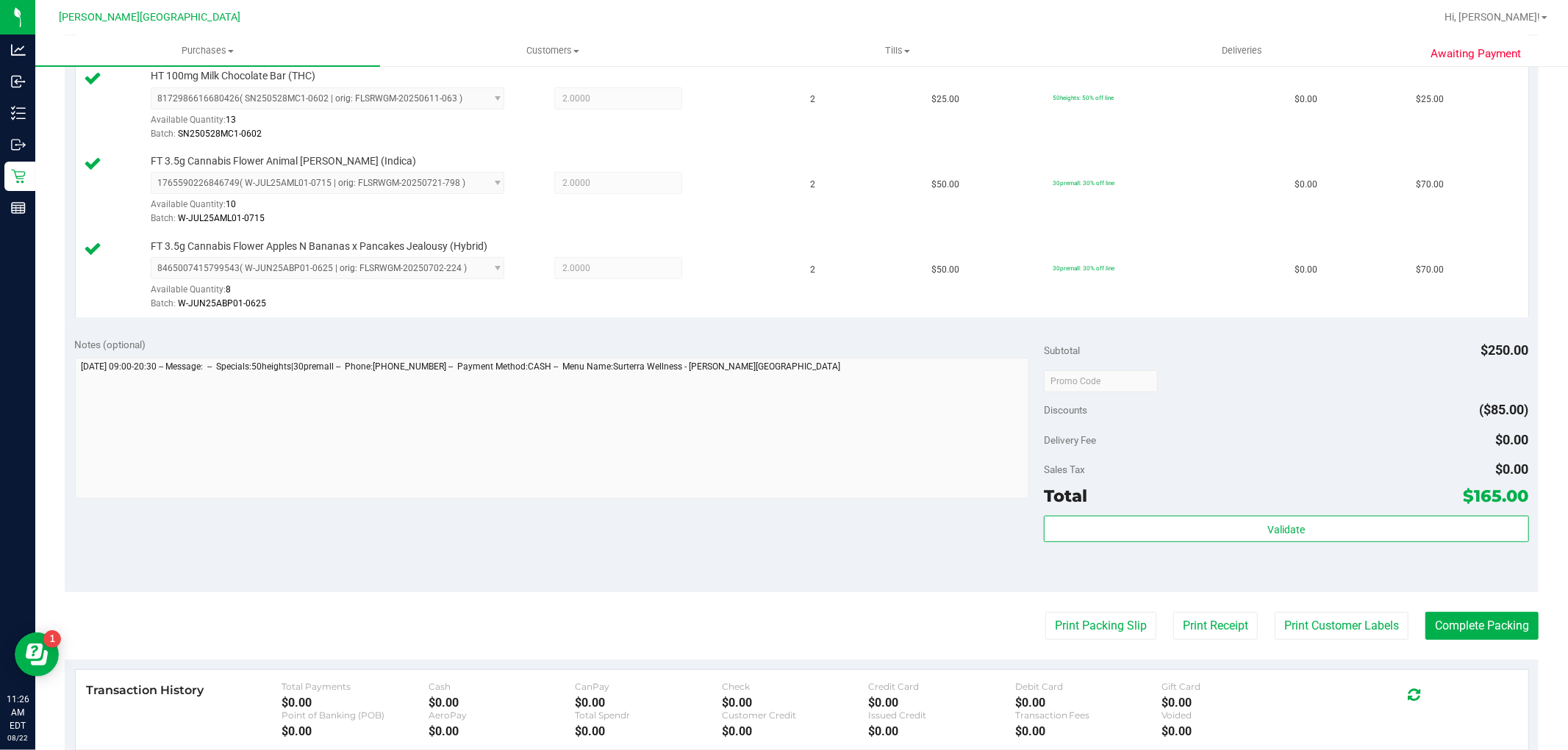
click at [1137, 560] on div "Validate" at bounding box center [1285, 549] width 484 height 67
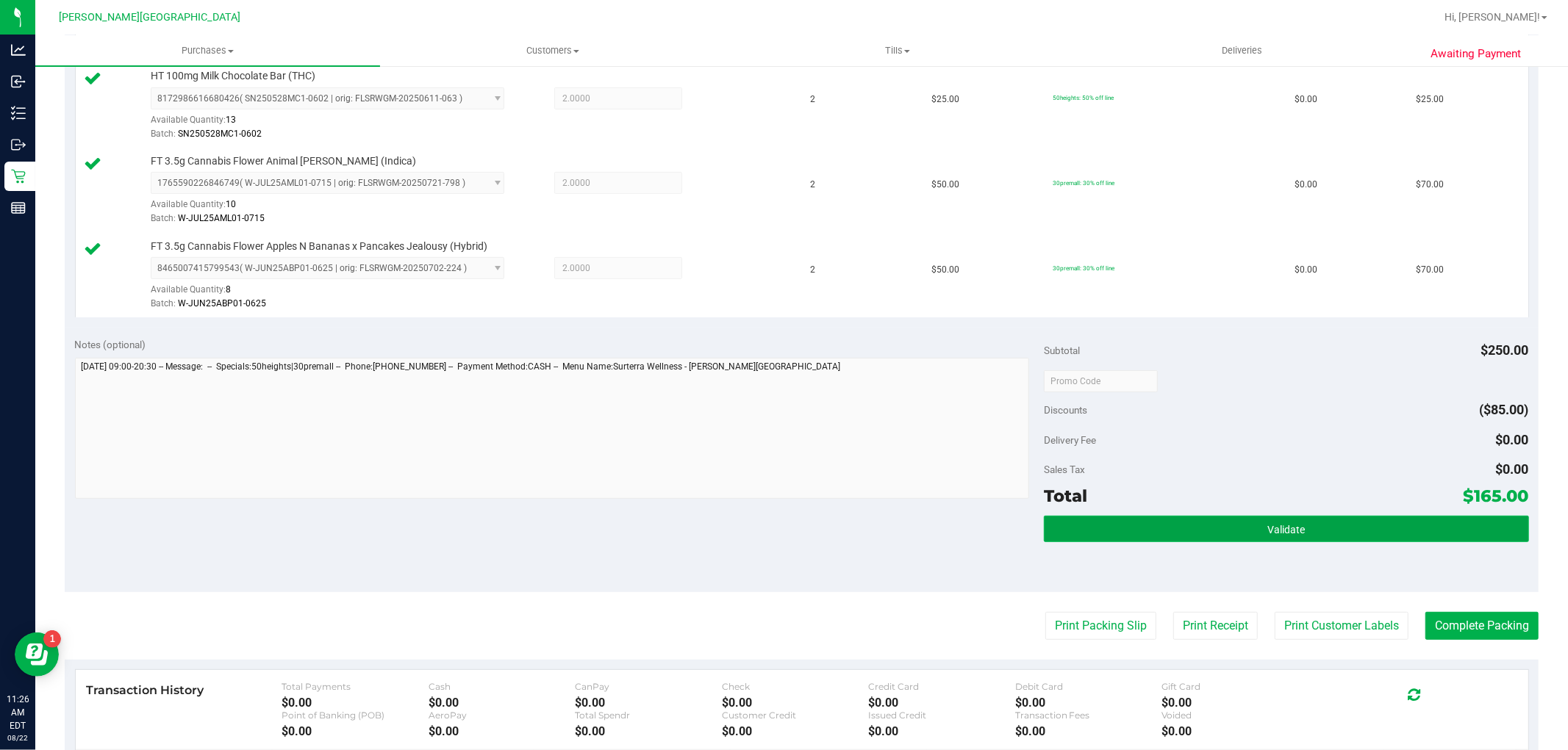
click at [1135, 538] on button "Validate" at bounding box center [1285, 529] width 484 height 26
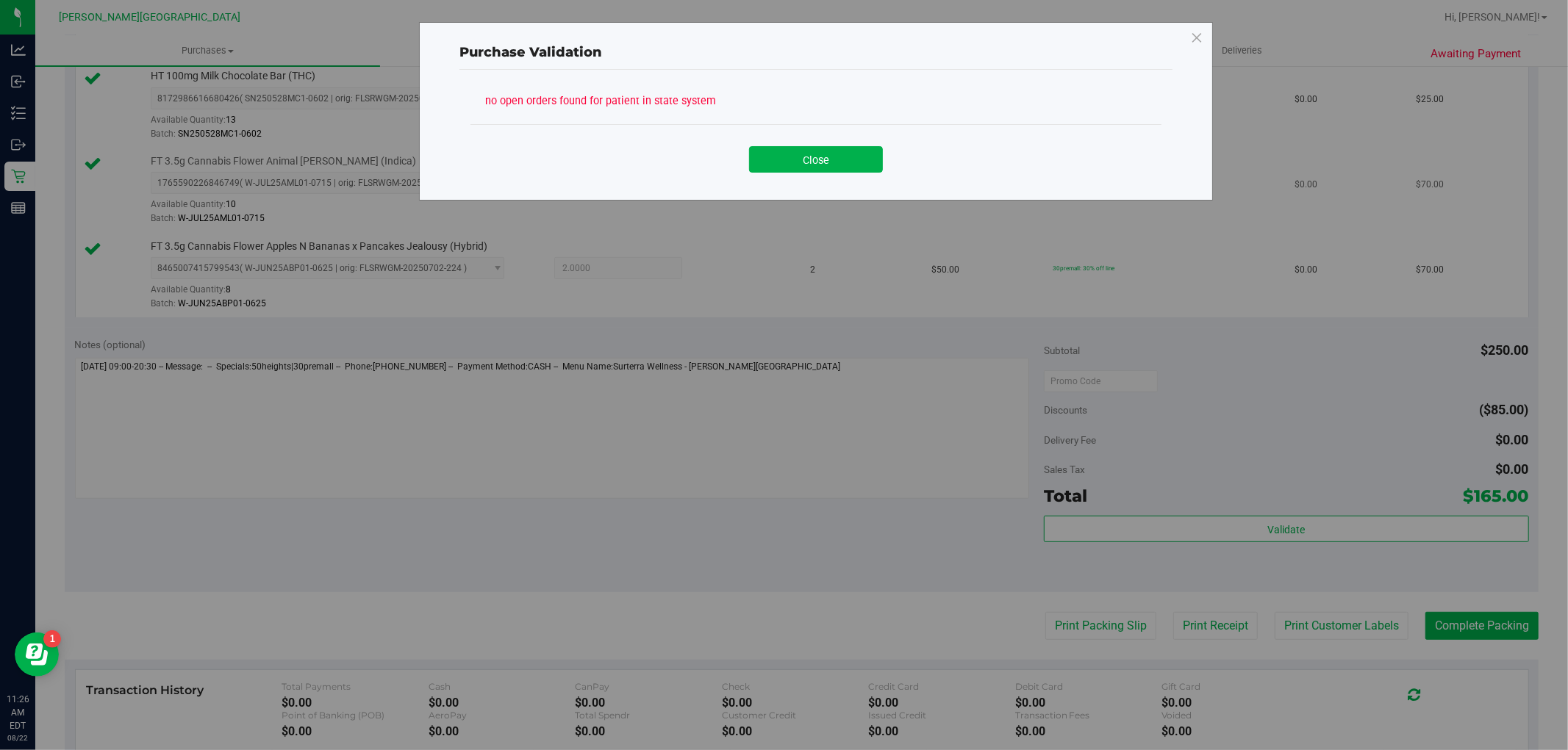
click at [799, 163] on button "Close" at bounding box center [816, 159] width 134 height 26
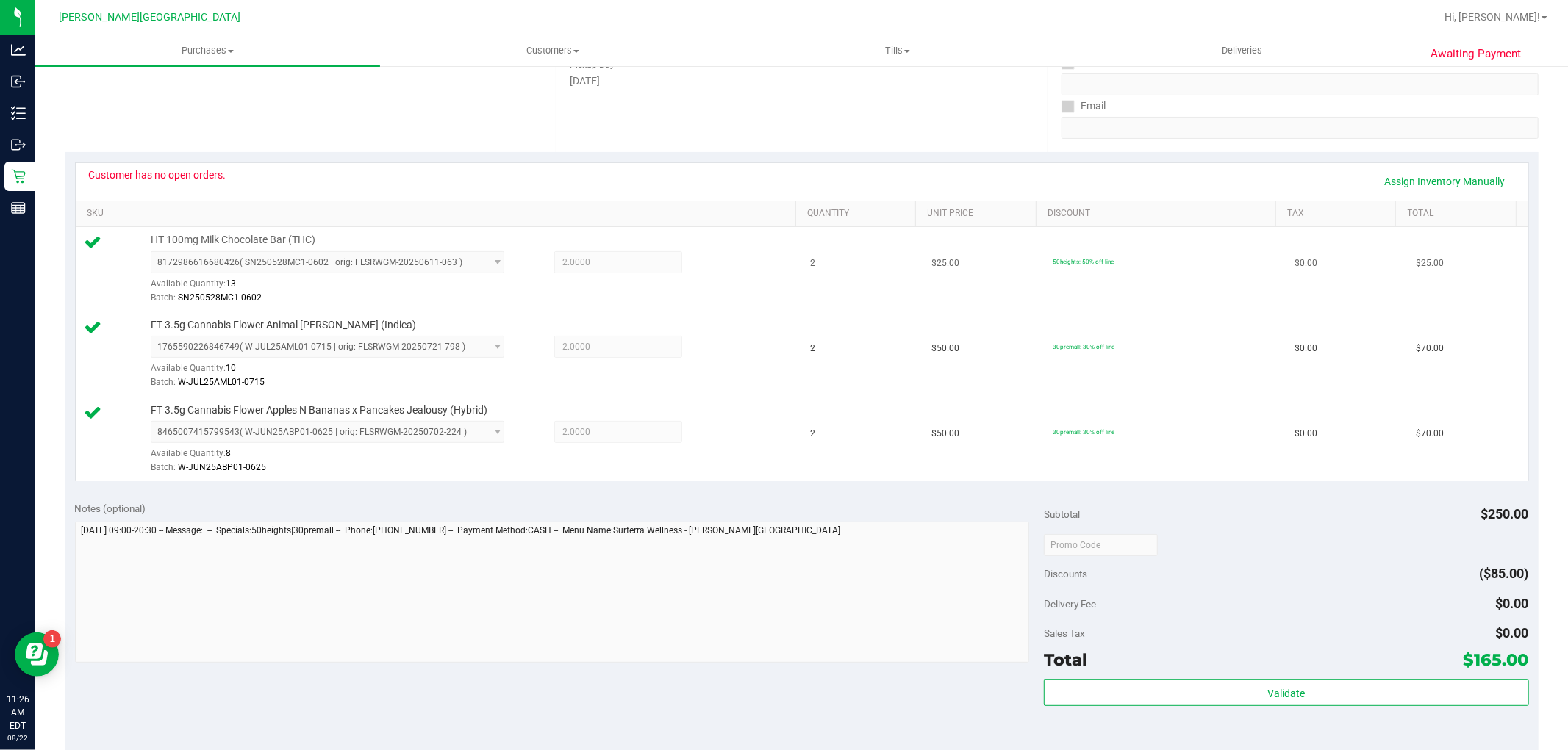
scroll to position [0, 0]
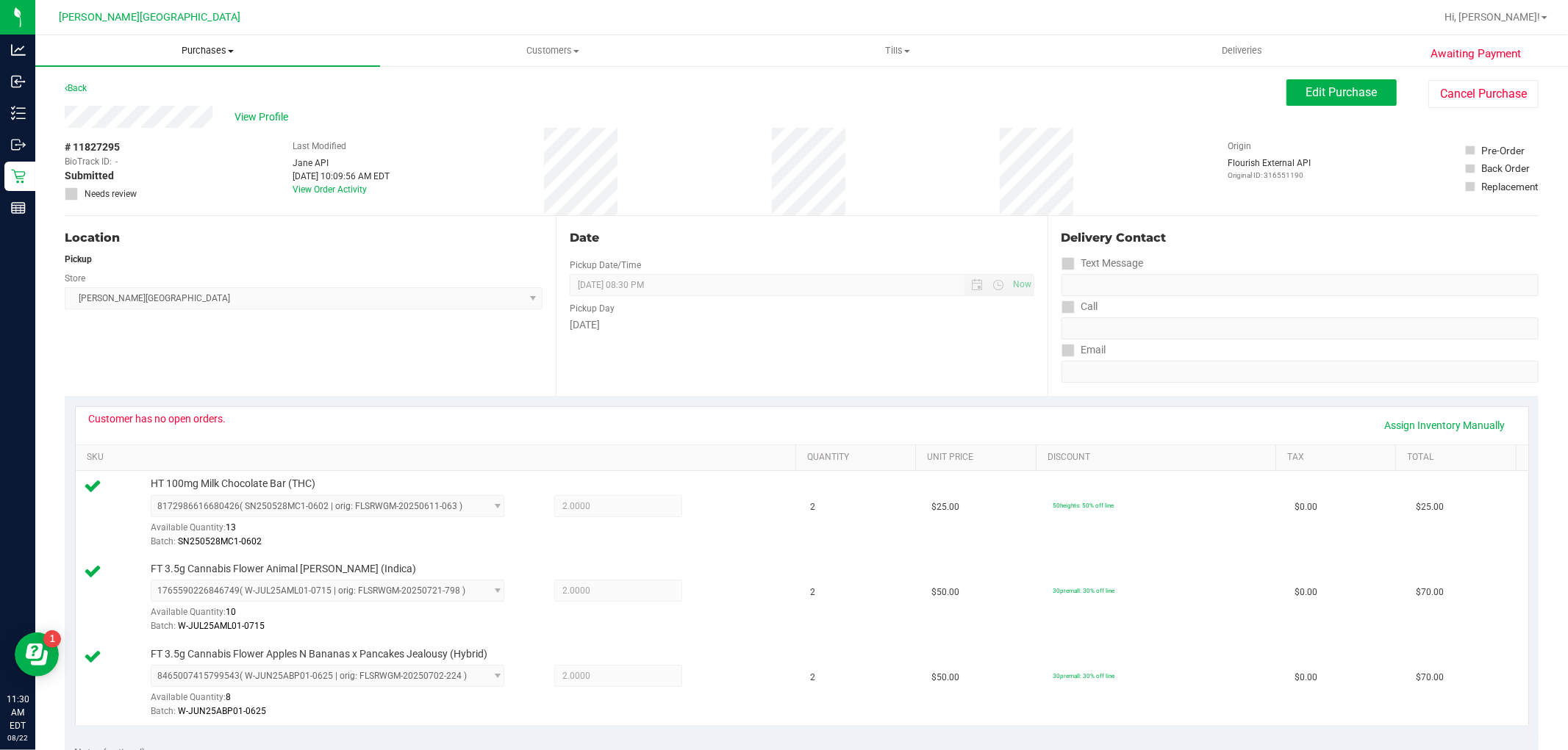
click at [184, 47] on span "Purchases" at bounding box center [208, 50] width 345 height 14
click at [120, 103] on span "Fulfillment" at bounding box center [81, 107] width 91 height 13
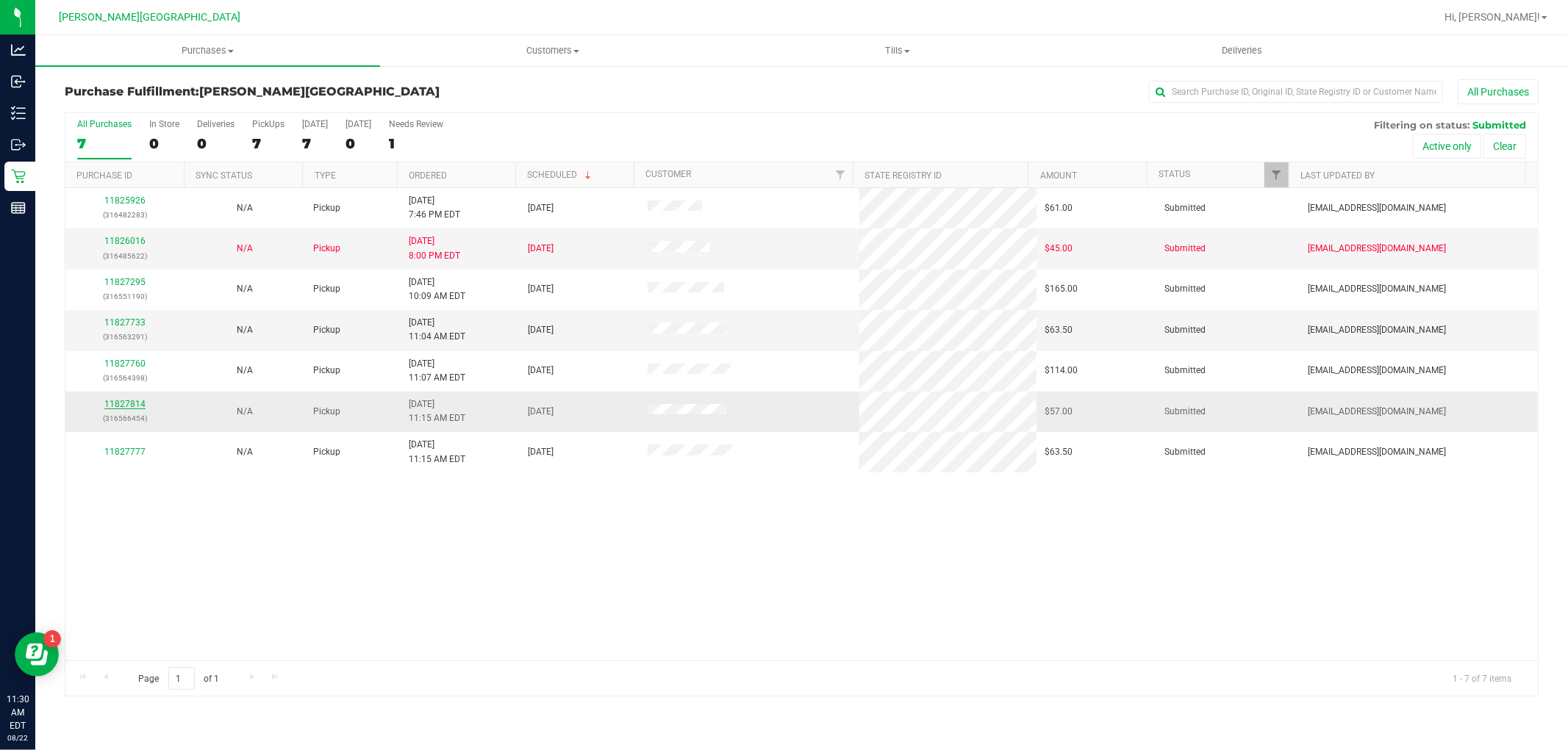
click at [140, 400] on link "11827814" at bounding box center [125, 404] width 41 height 10
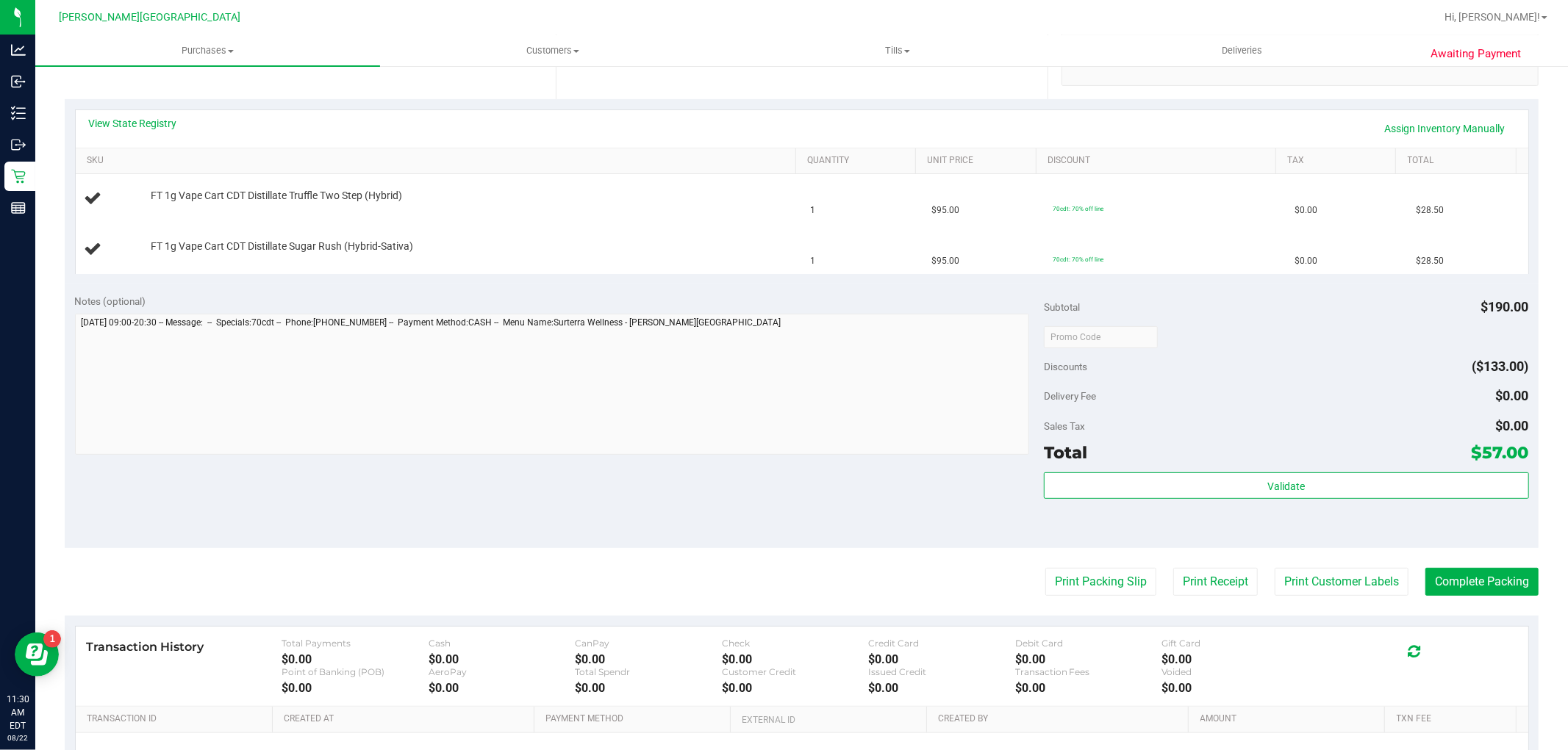
scroll to position [326, 0]
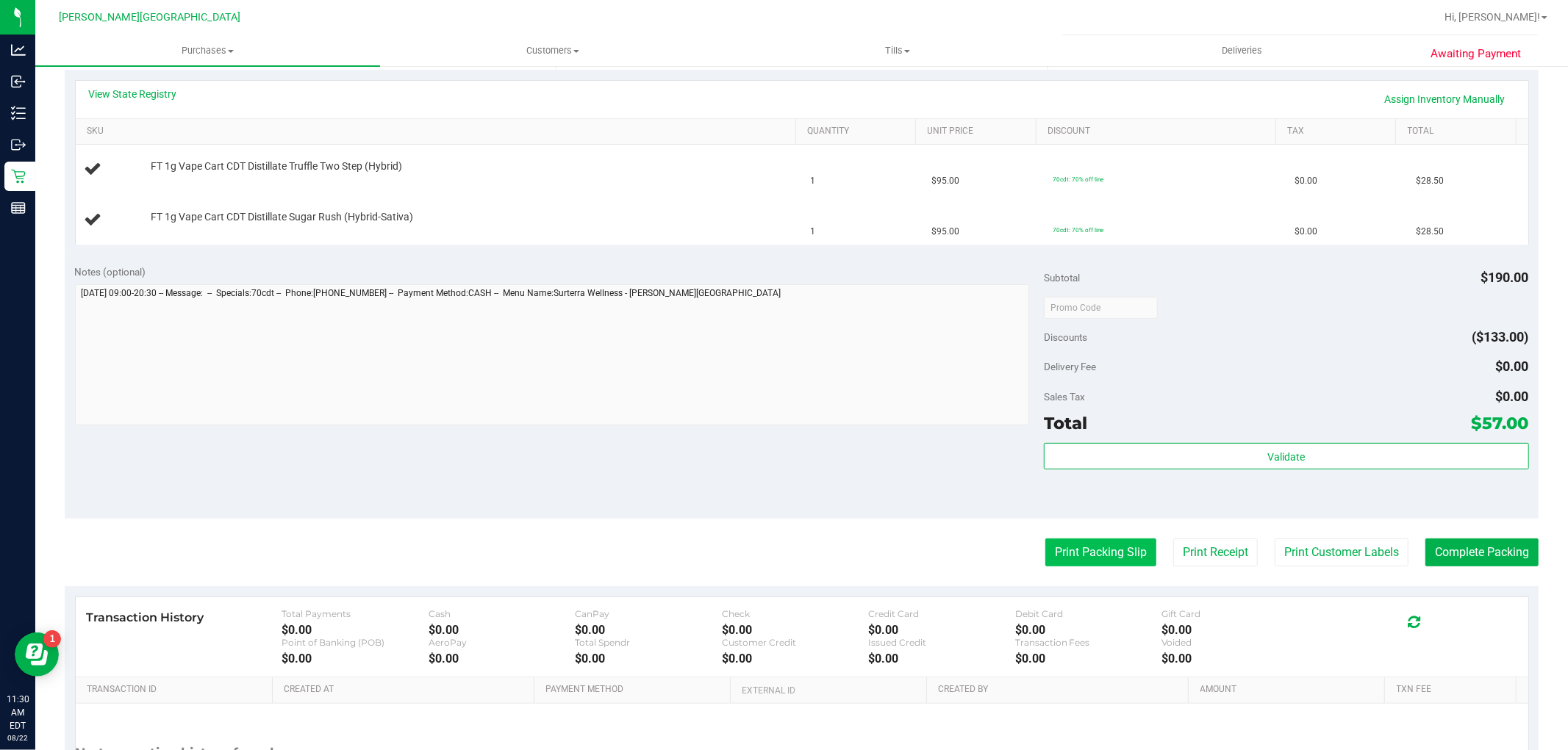
click at [1066, 560] on button "Print Packing Slip" at bounding box center [1101, 552] width 111 height 28
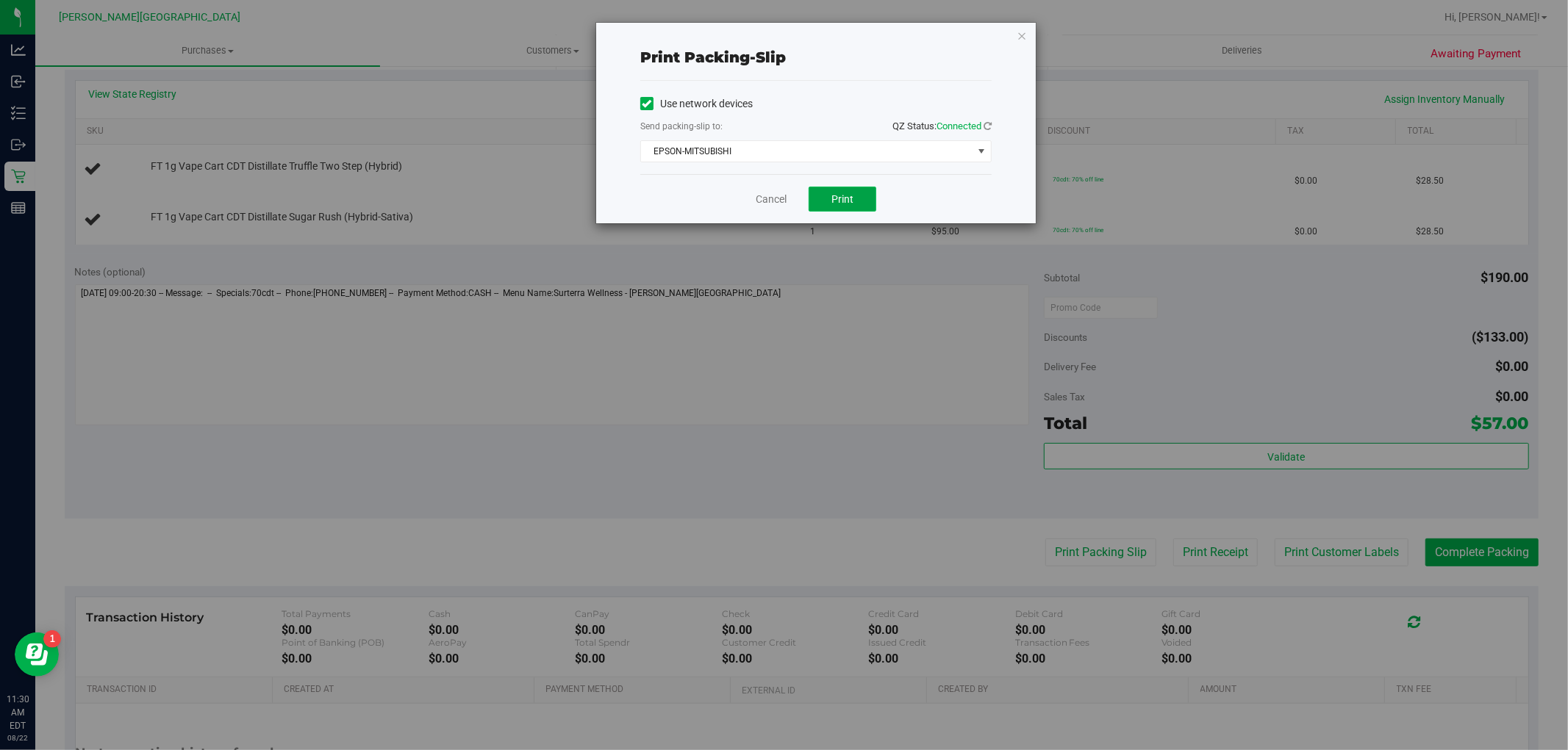
click at [845, 199] on span "Print" at bounding box center [842, 199] width 22 height 12
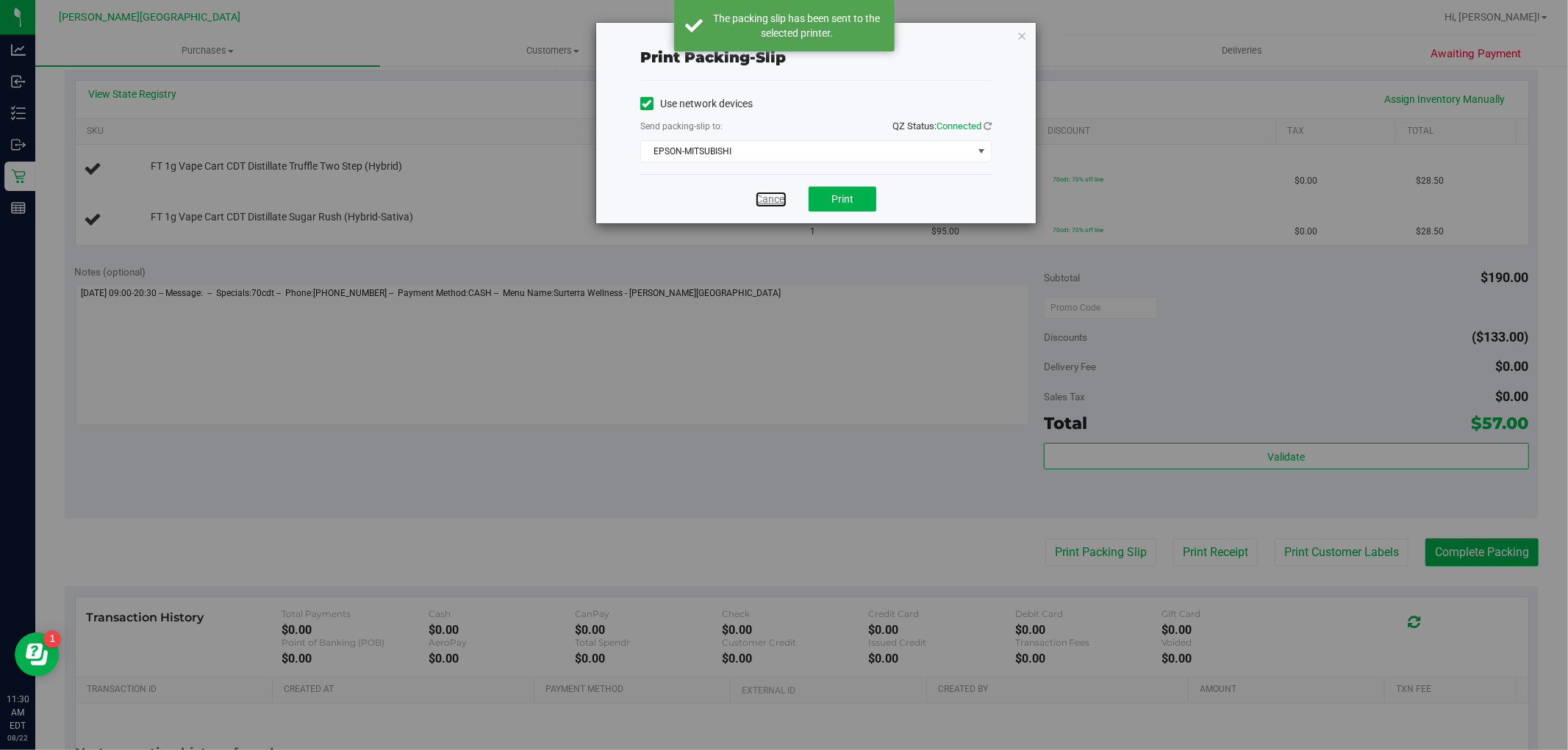
click at [787, 199] on link "Cancel" at bounding box center [771, 199] width 31 height 15
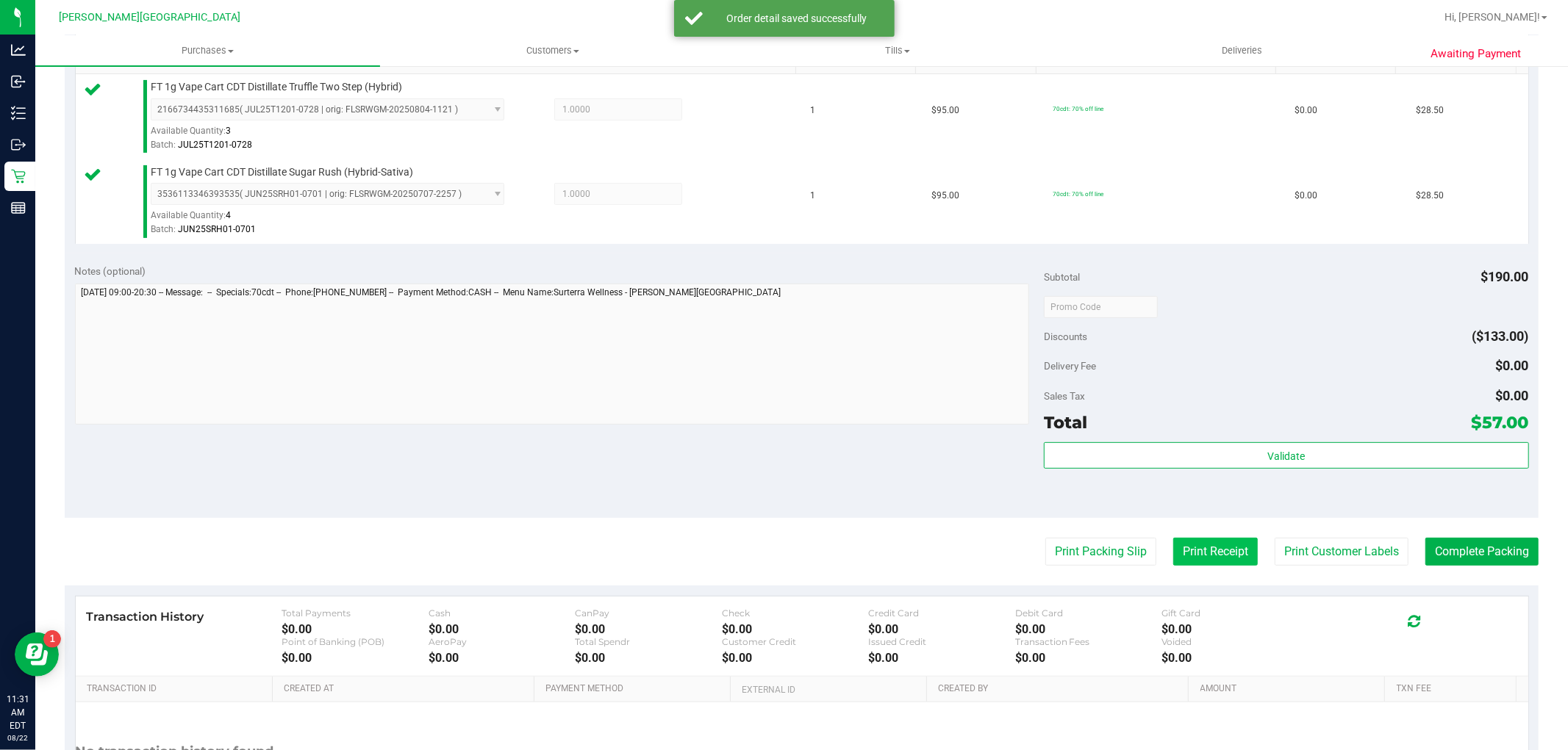
scroll to position [538, 0]
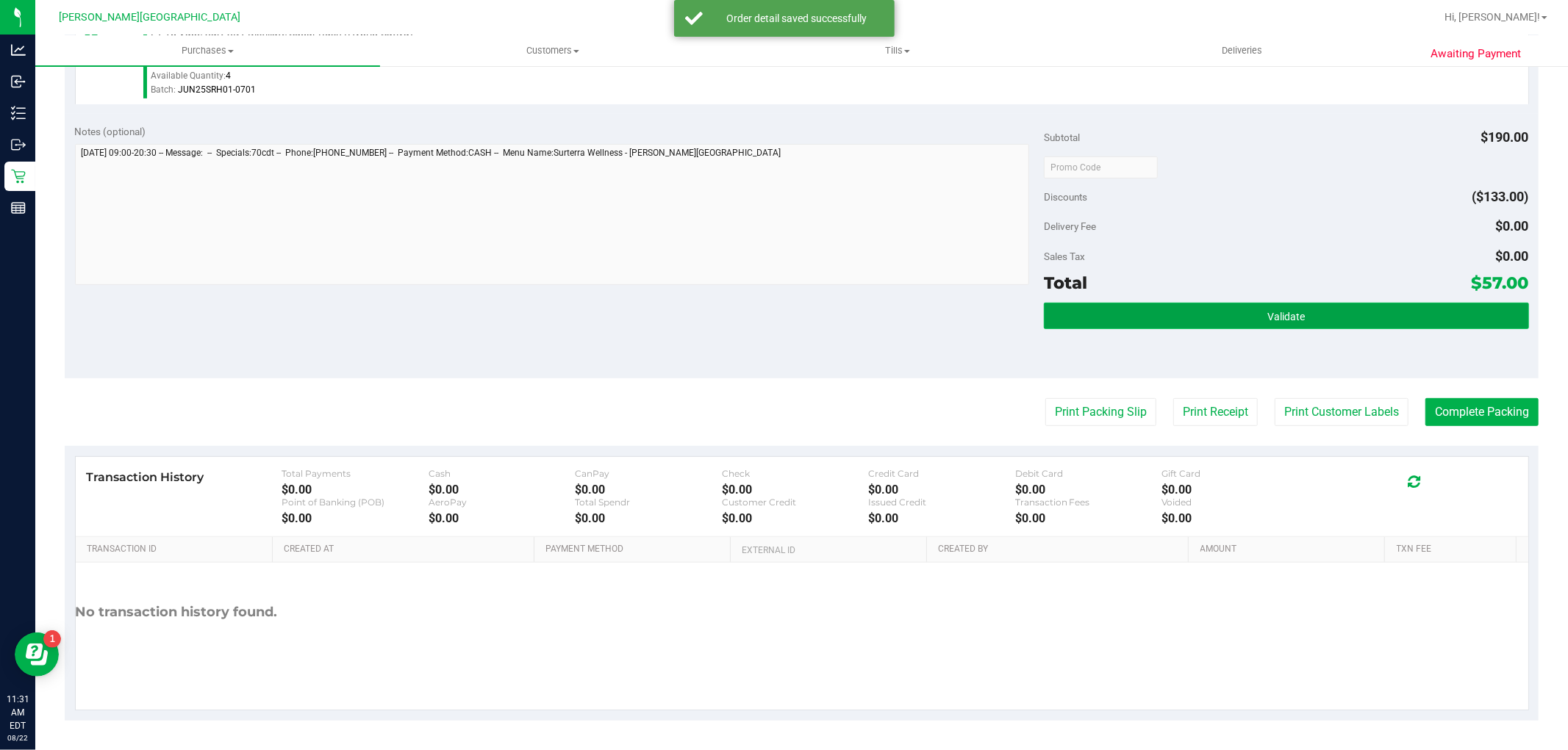
click at [1205, 325] on button "Validate" at bounding box center [1285, 315] width 484 height 26
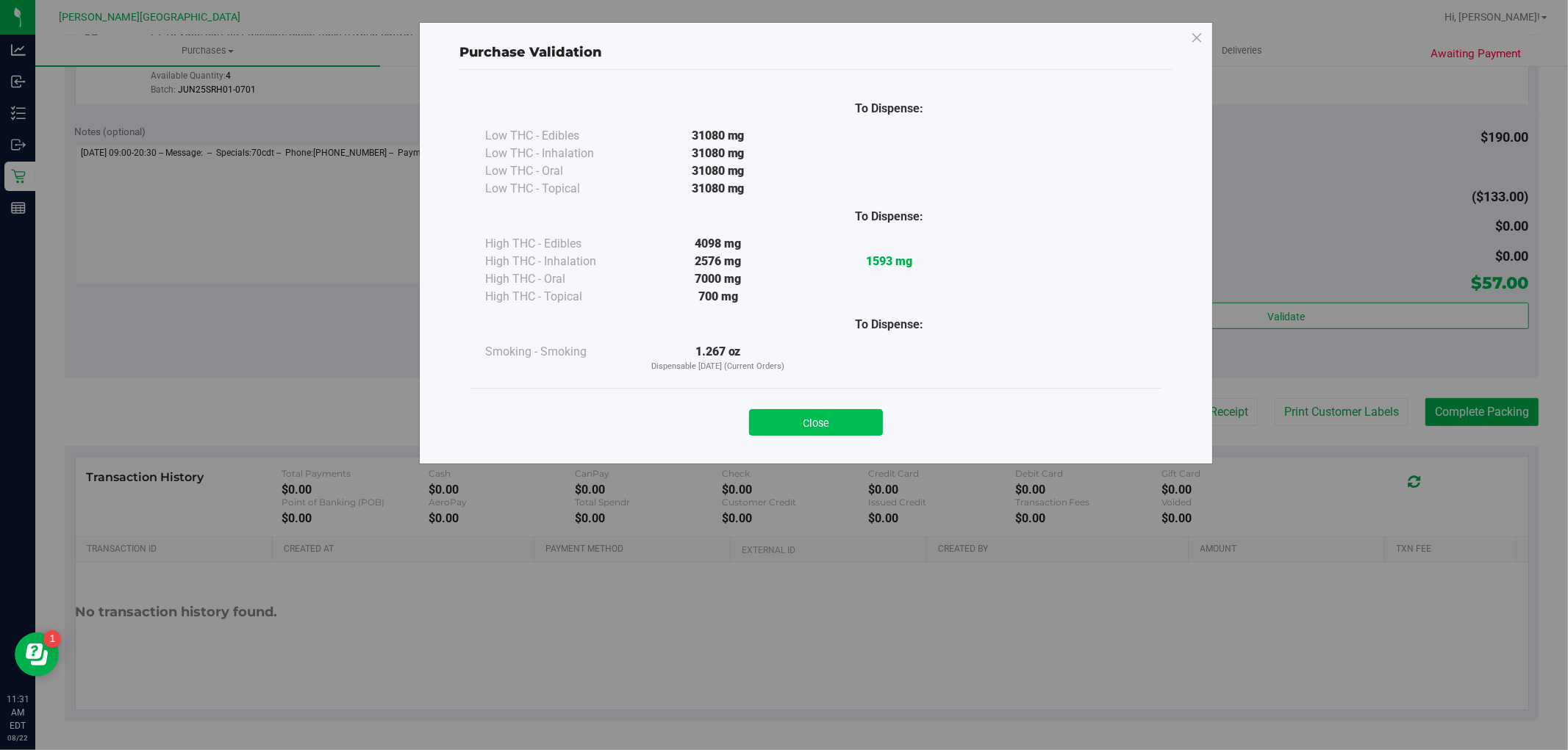
click at [810, 415] on button "Close" at bounding box center [816, 422] width 134 height 26
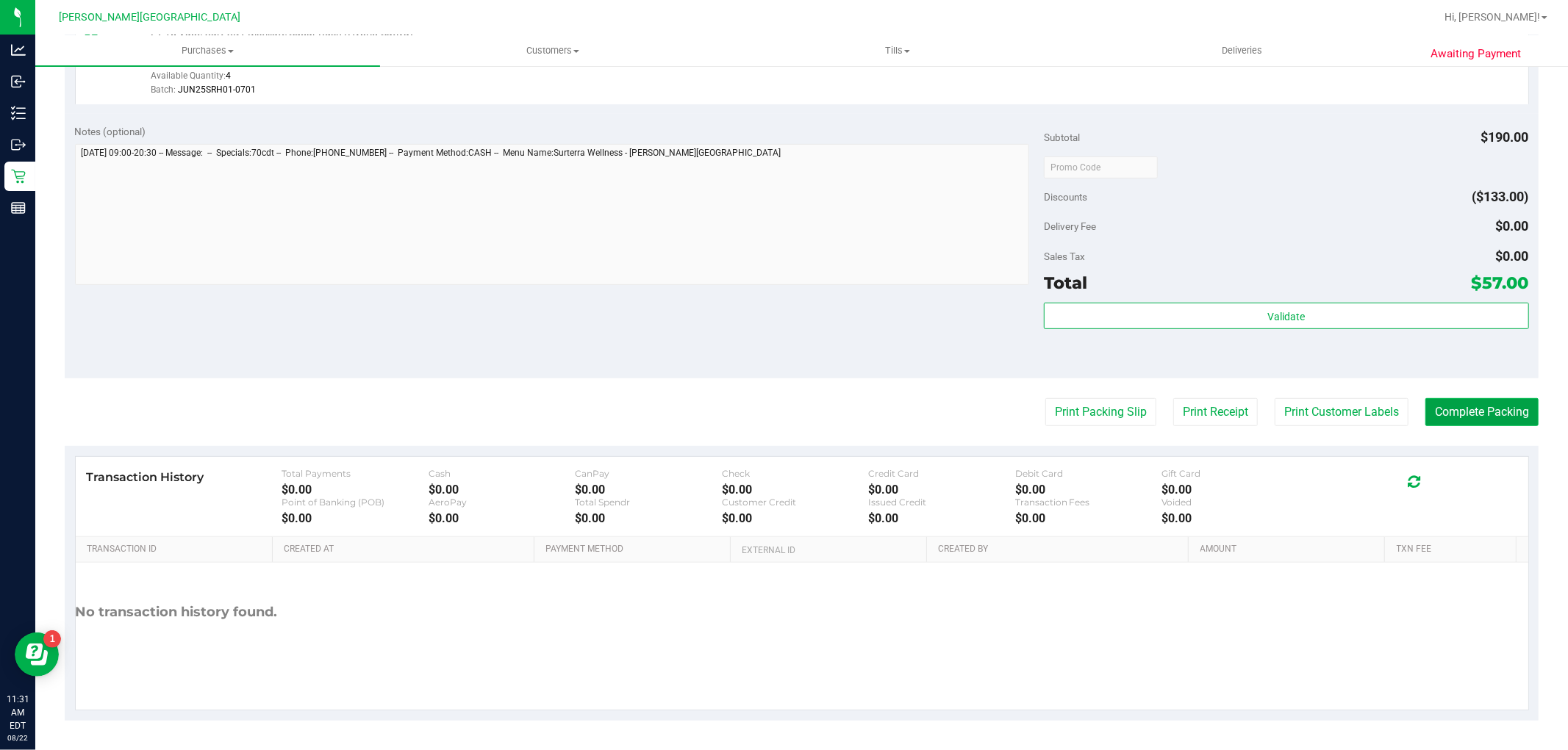
click at [1470, 413] on button "Complete Packing" at bounding box center [1482, 412] width 113 height 28
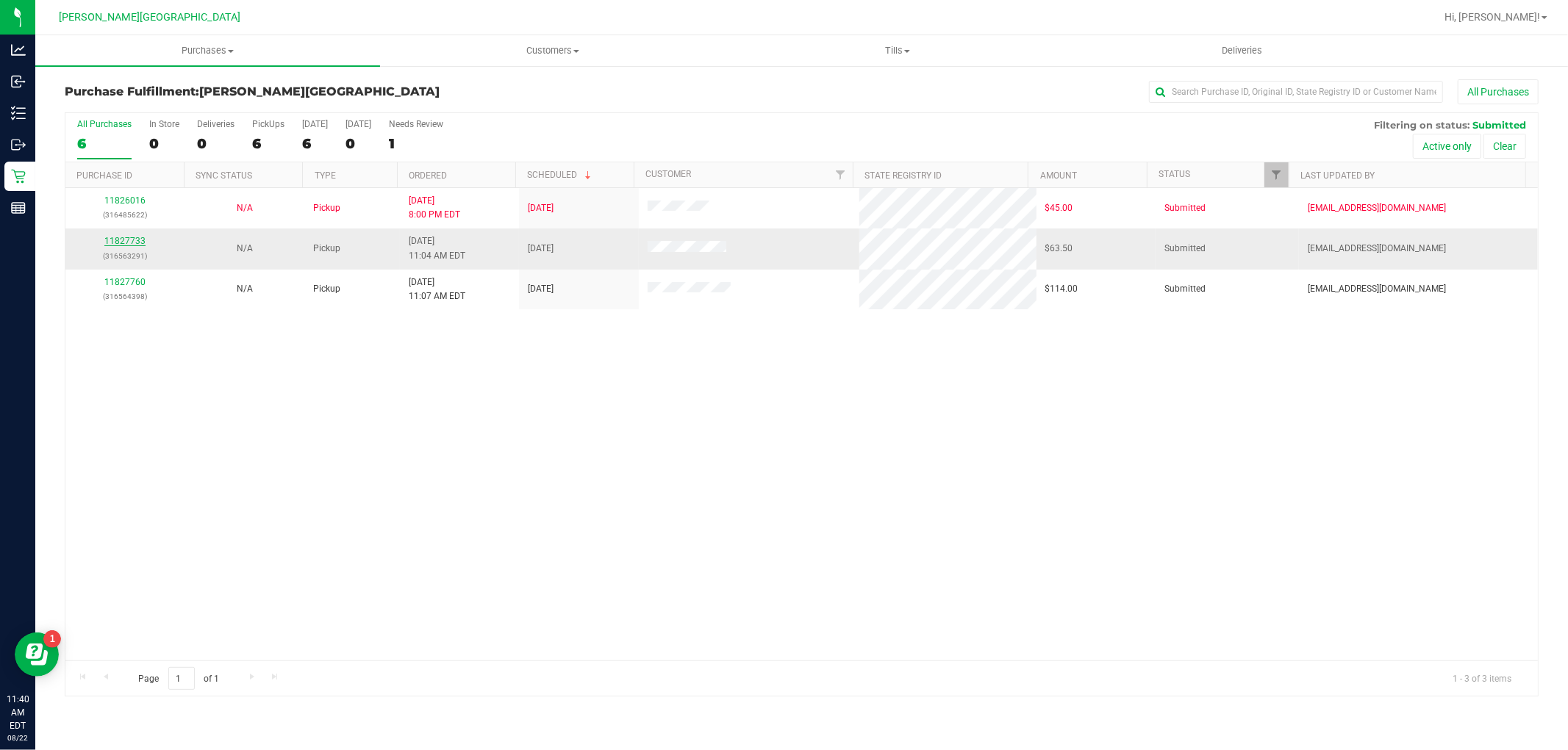
click at [126, 239] on link "11827733" at bounding box center [125, 241] width 41 height 10
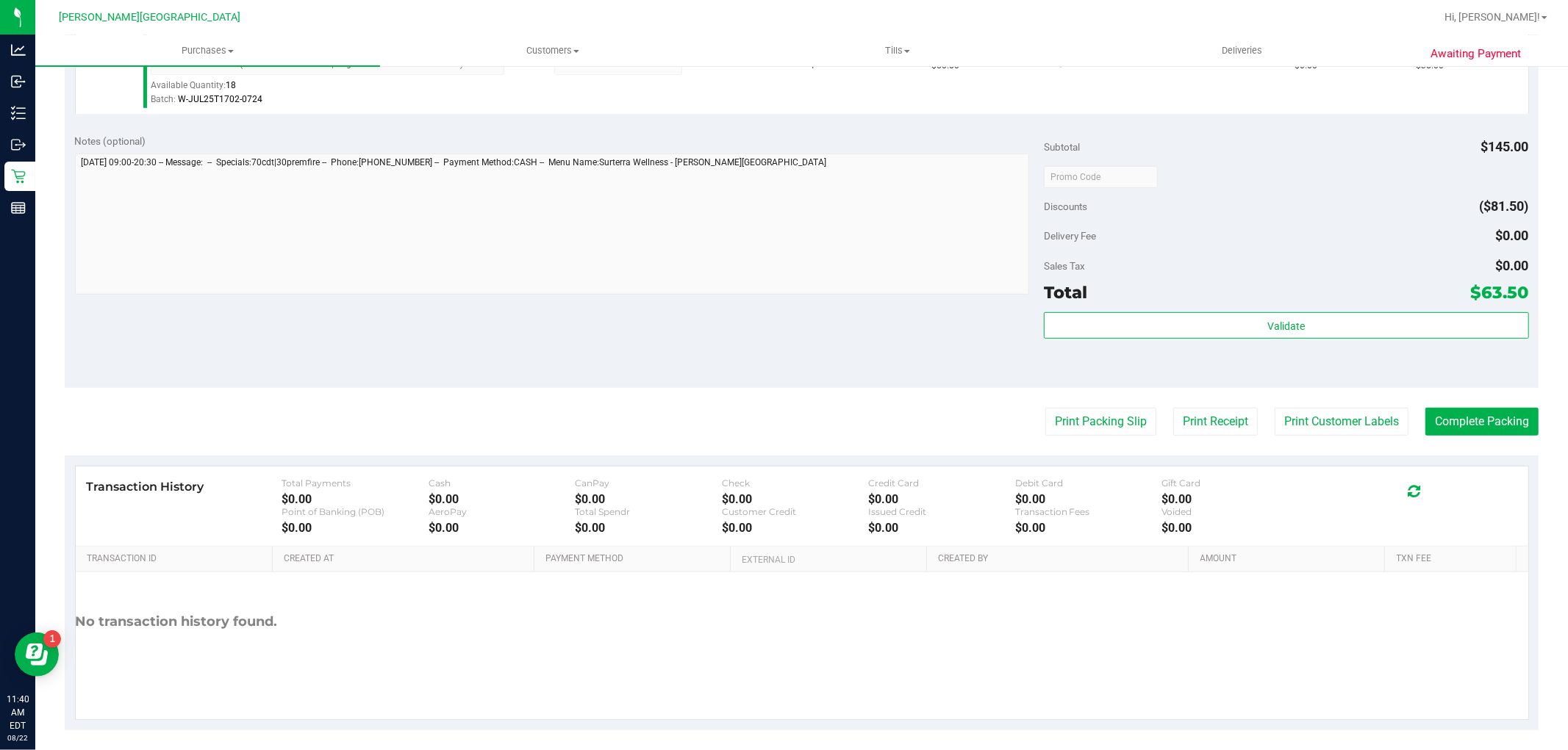
scroll to position [538, 0]
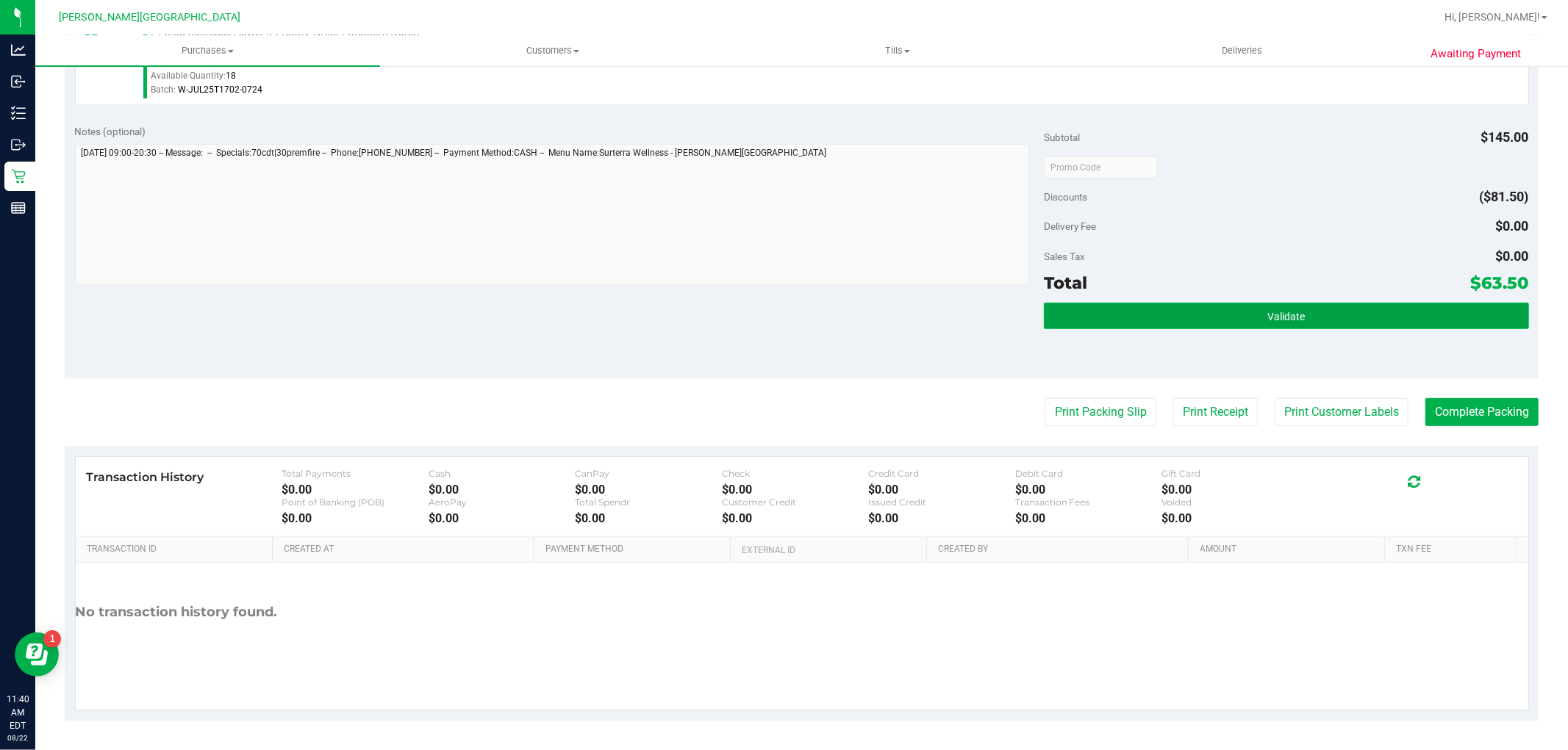
click at [1137, 313] on button "Validate" at bounding box center [1285, 315] width 484 height 26
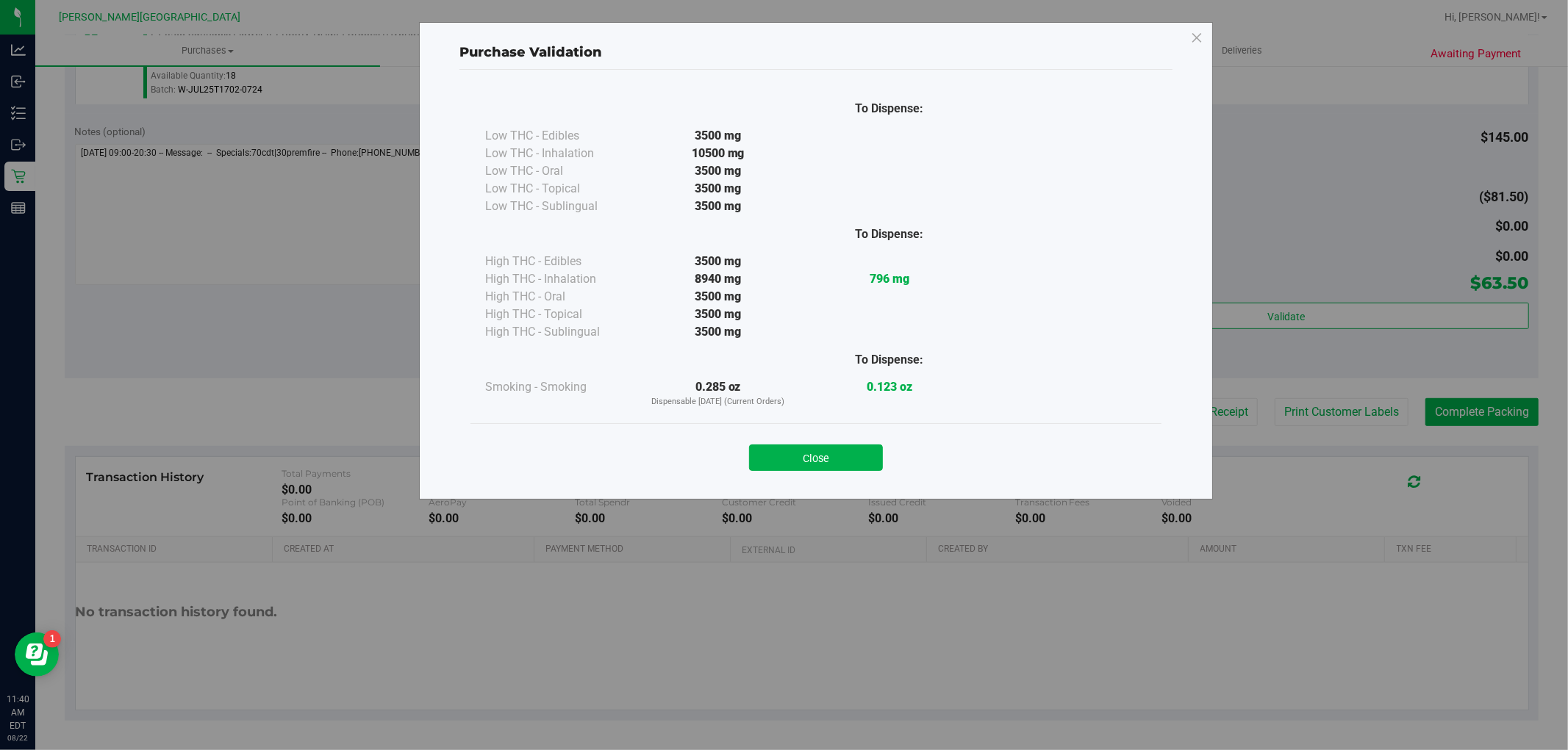
drag, startPoint x: 833, startPoint y: 457, endPoint x: 1567, endPoint y: 406, distance: 735.8
click at [847, 451] on button "Close" at bounding box center [816, 457] width 134 height 26
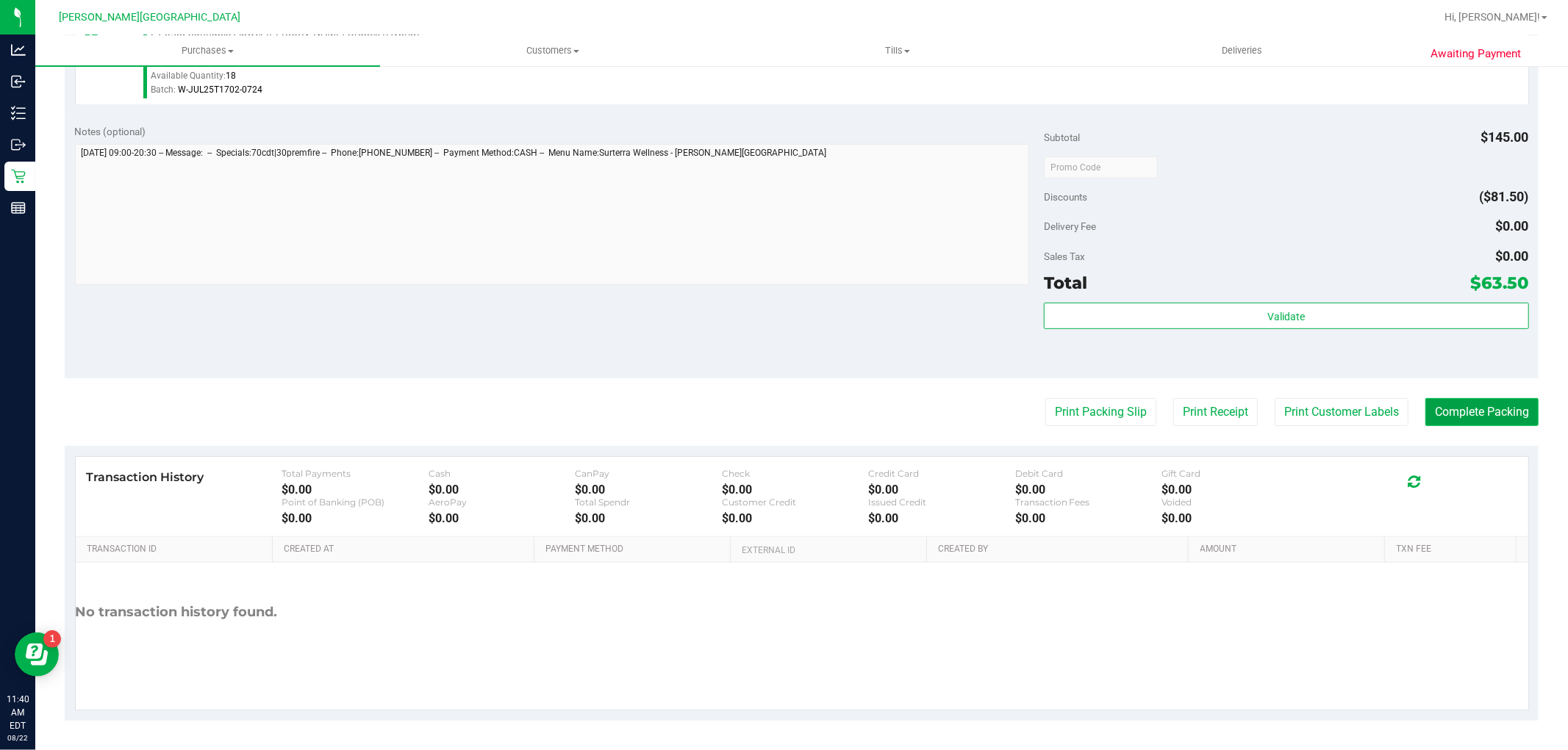
click at [1449, 407] on button "Complete Packing" at bounding box center [1482, 412] width 113 height 28
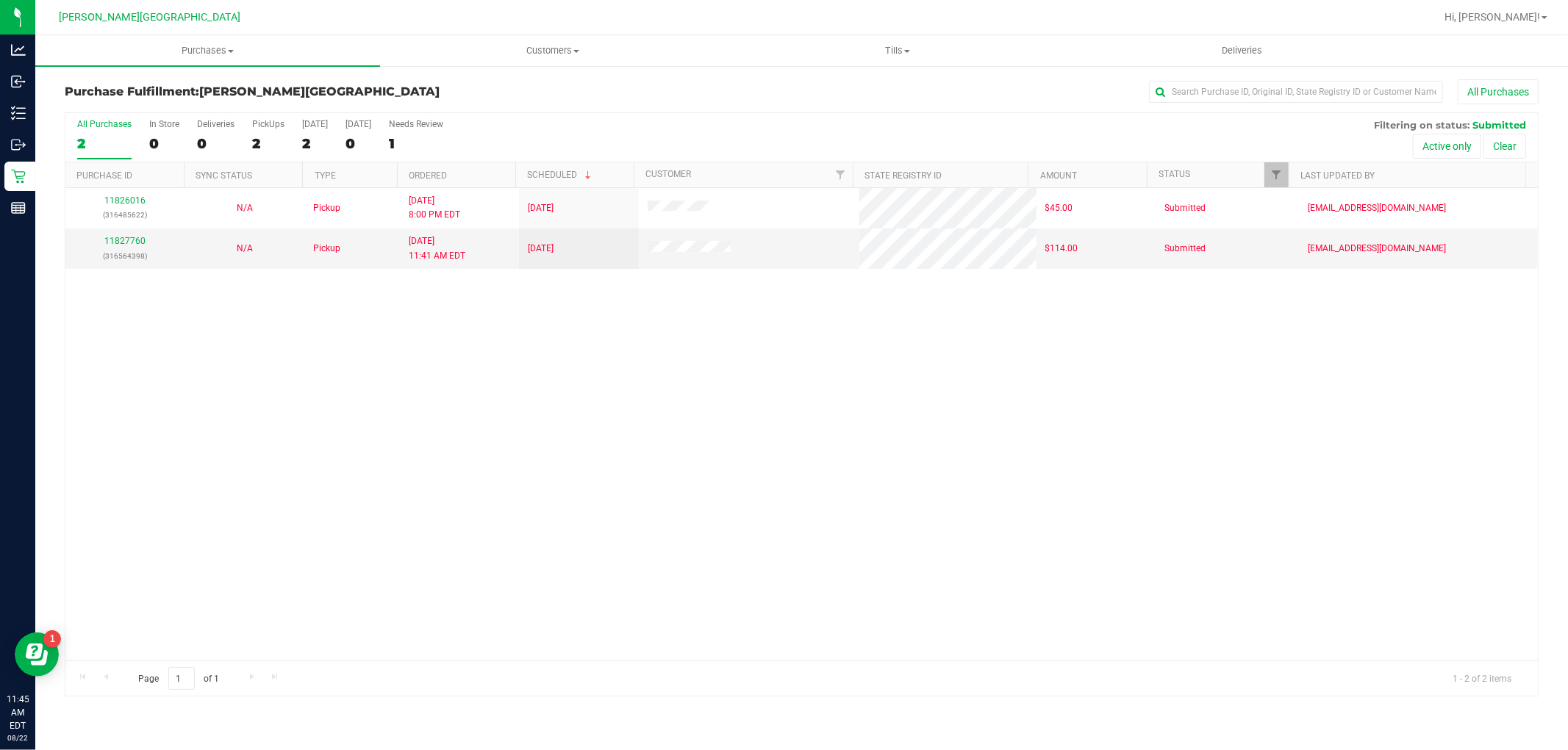
click at [834, 452] on div "11826016 (316485622) N/A Pickup [DATE] 8:00 PM EDT 8/22/2025 $45.00 Submitted […" at bounding box center [801, 424] width 1472 height 472
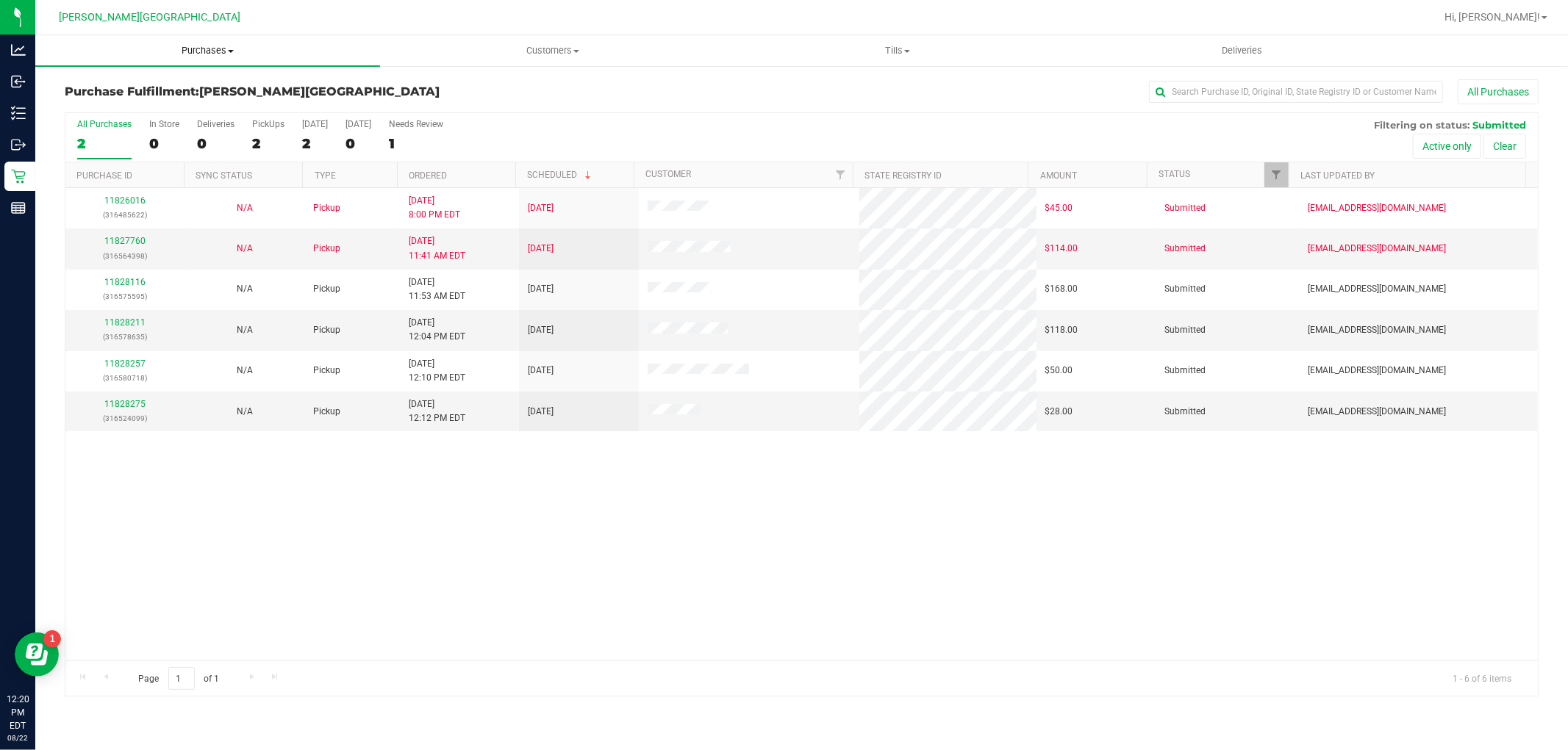
click at [199, 49] on span "Purchases" at bounding box center [208, 50] width 345 height 14
click at [94, 108] on span "Fulfillment" at bounding box center [81, 107] width 91 height 13
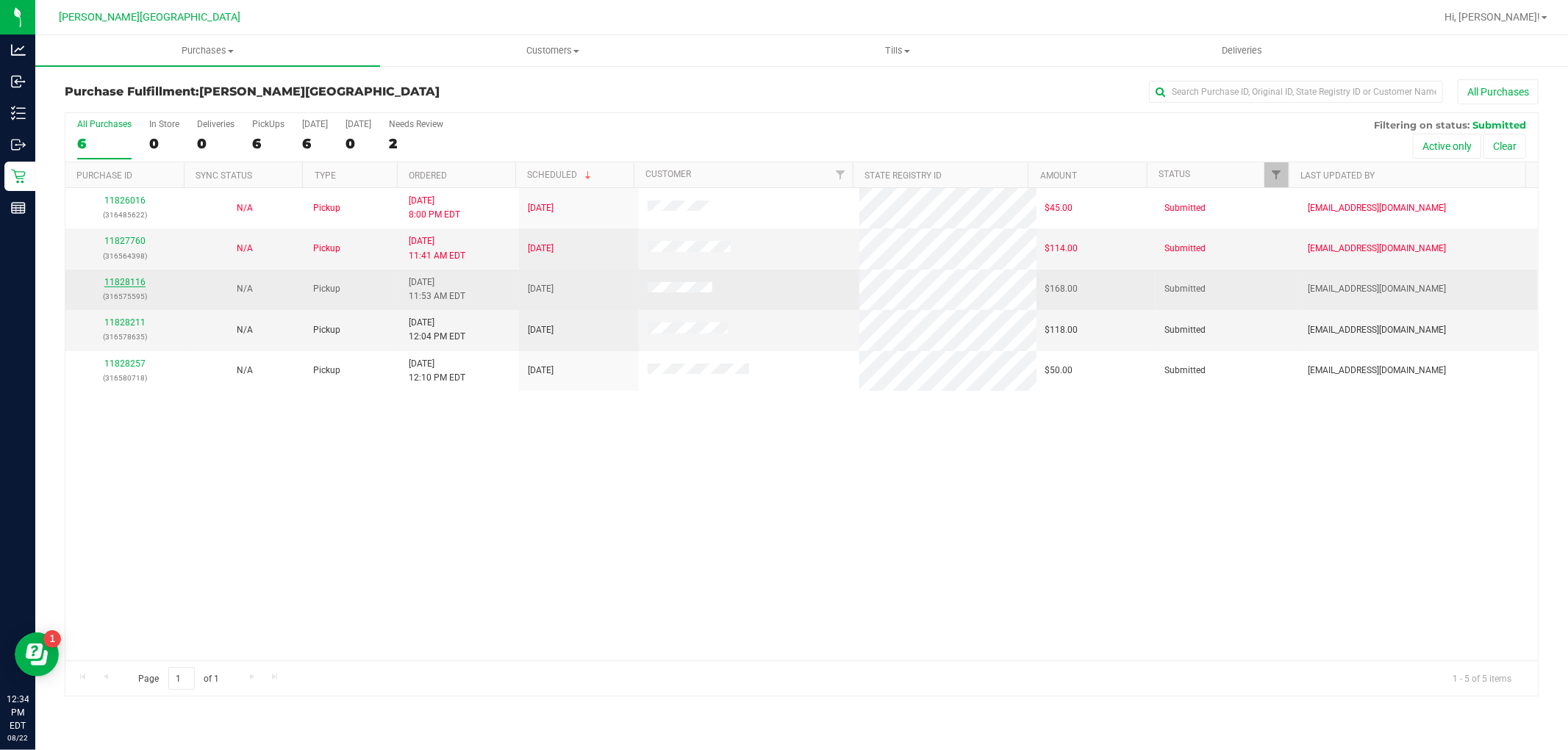
click at [127, 286] on link "11828116" at bounding box center [125, 282] width 41 height 10
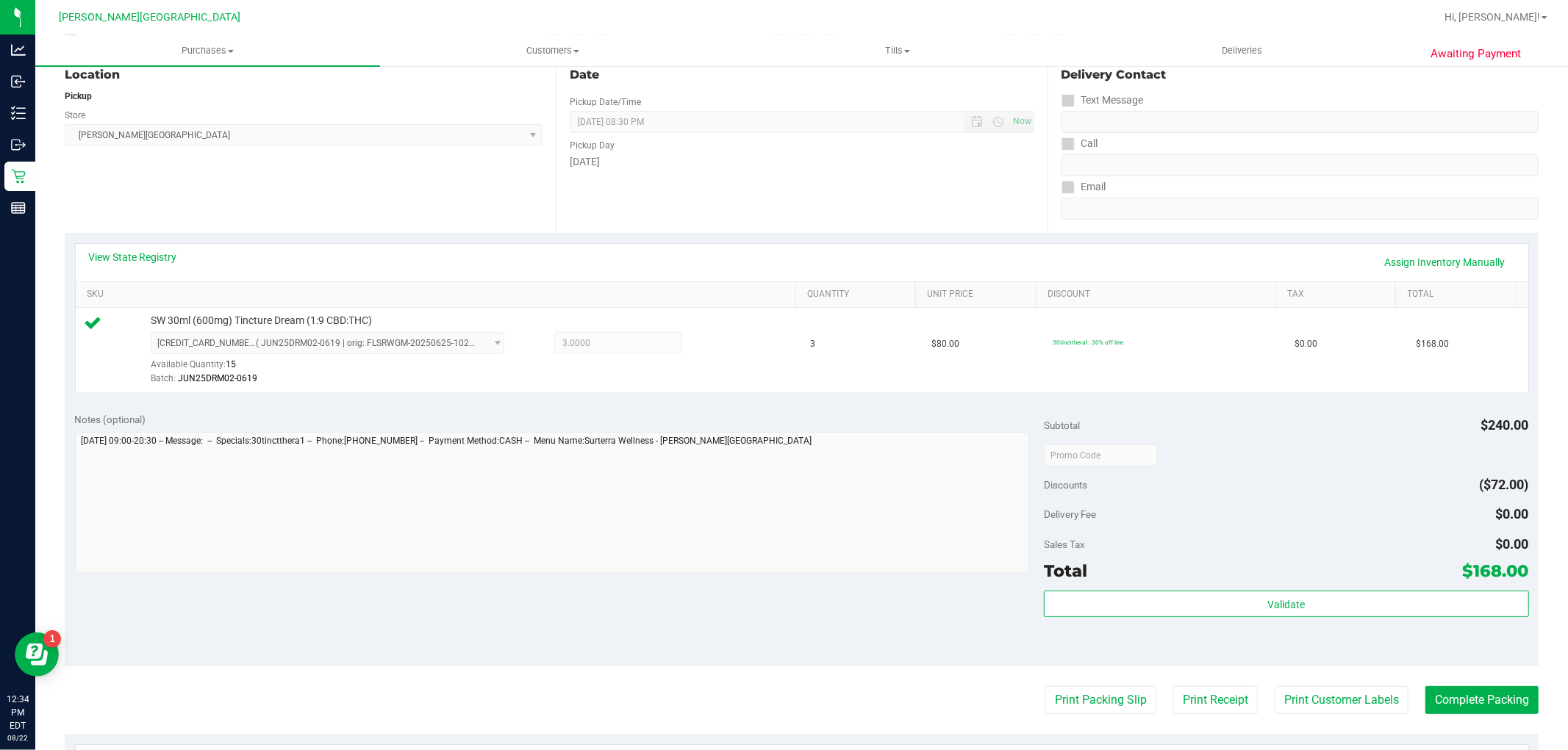
scroll to position [408, 0]
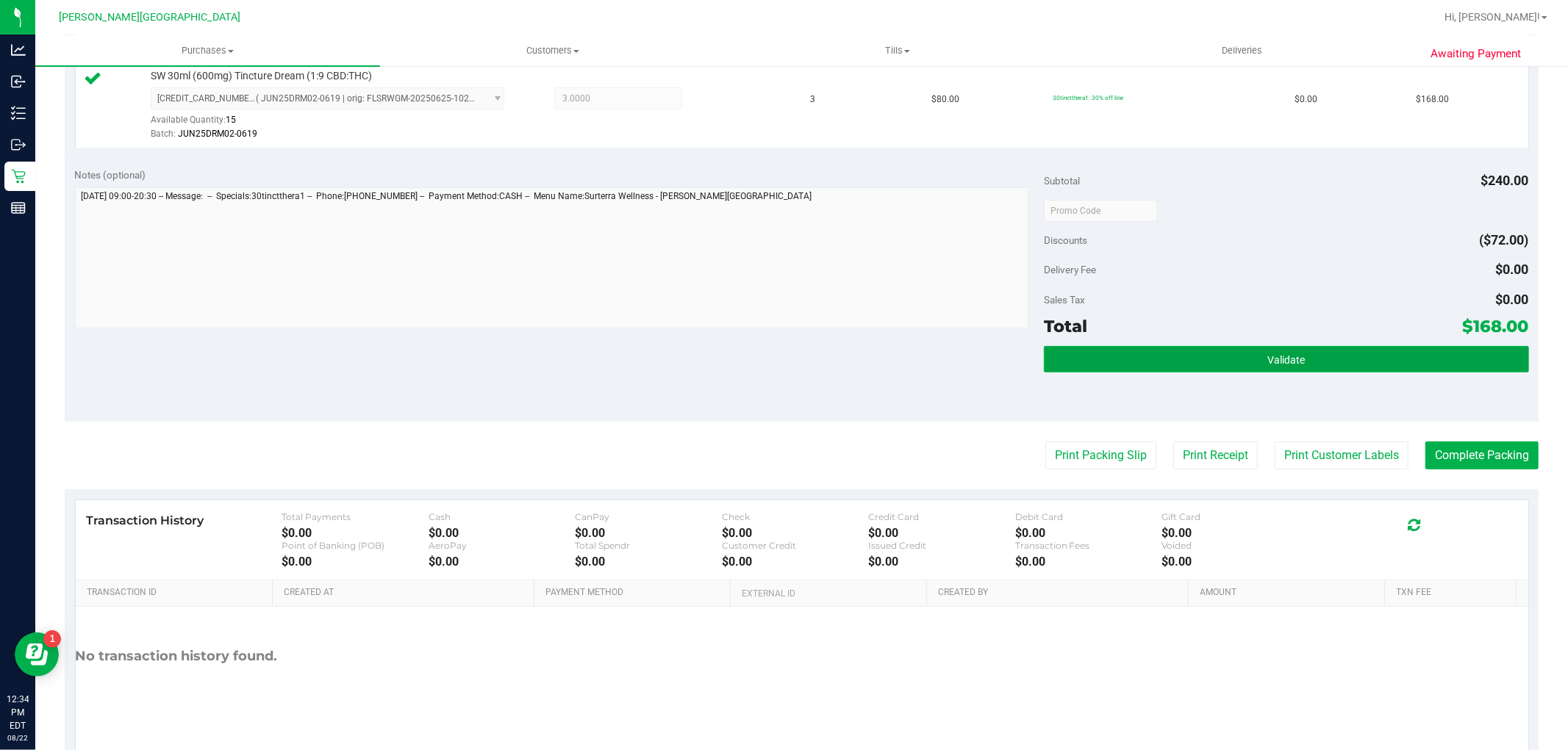
click at [1236, 362] on button "Validate" at bounding box center [1285, 359] width 484 height 26
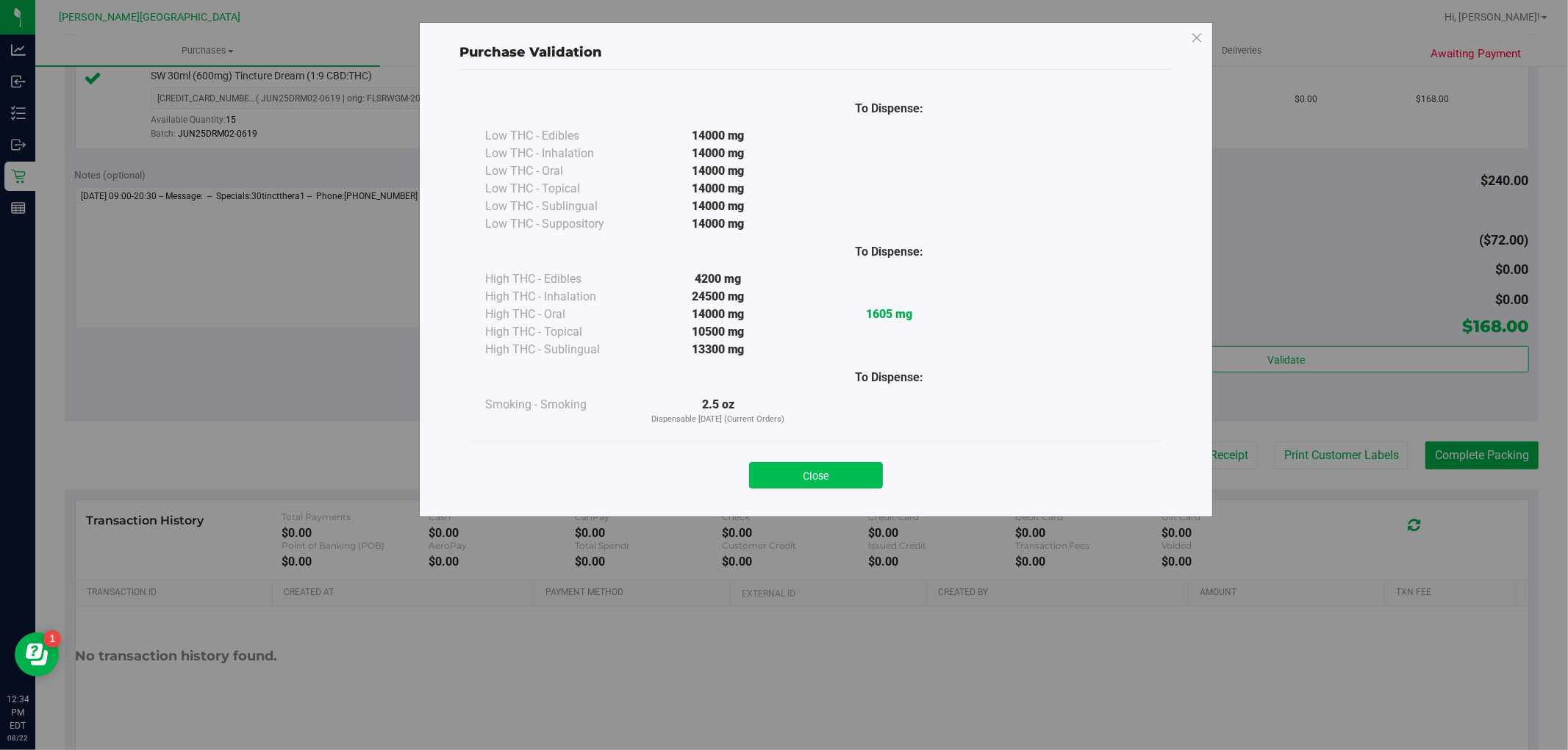
click at [799, 474] on button "Close" at bounding box center [816, 475] width 134 height 26
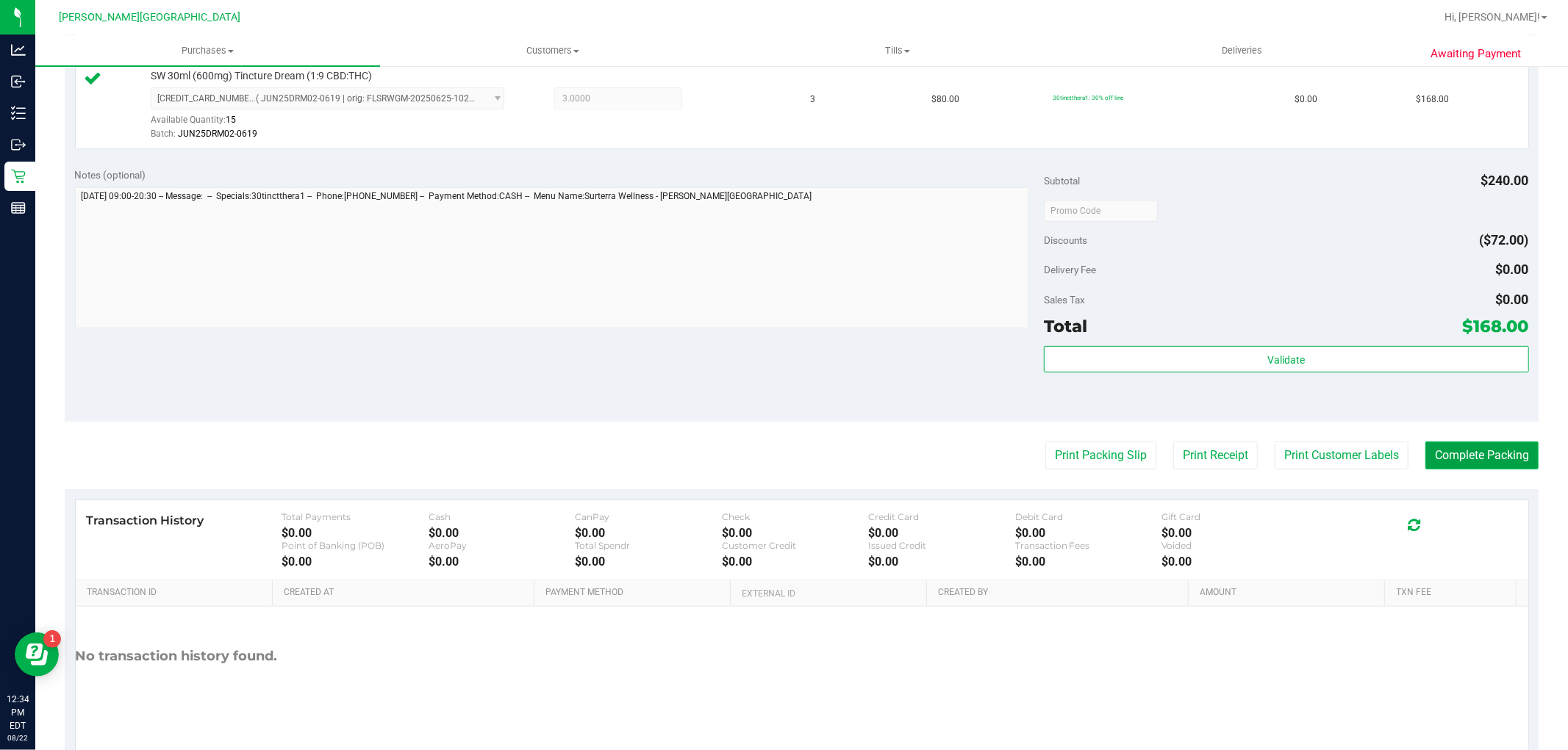
click at [1453, 445] on button "Complete Packing" at bounding box center [1482, 456] width 113 height 28
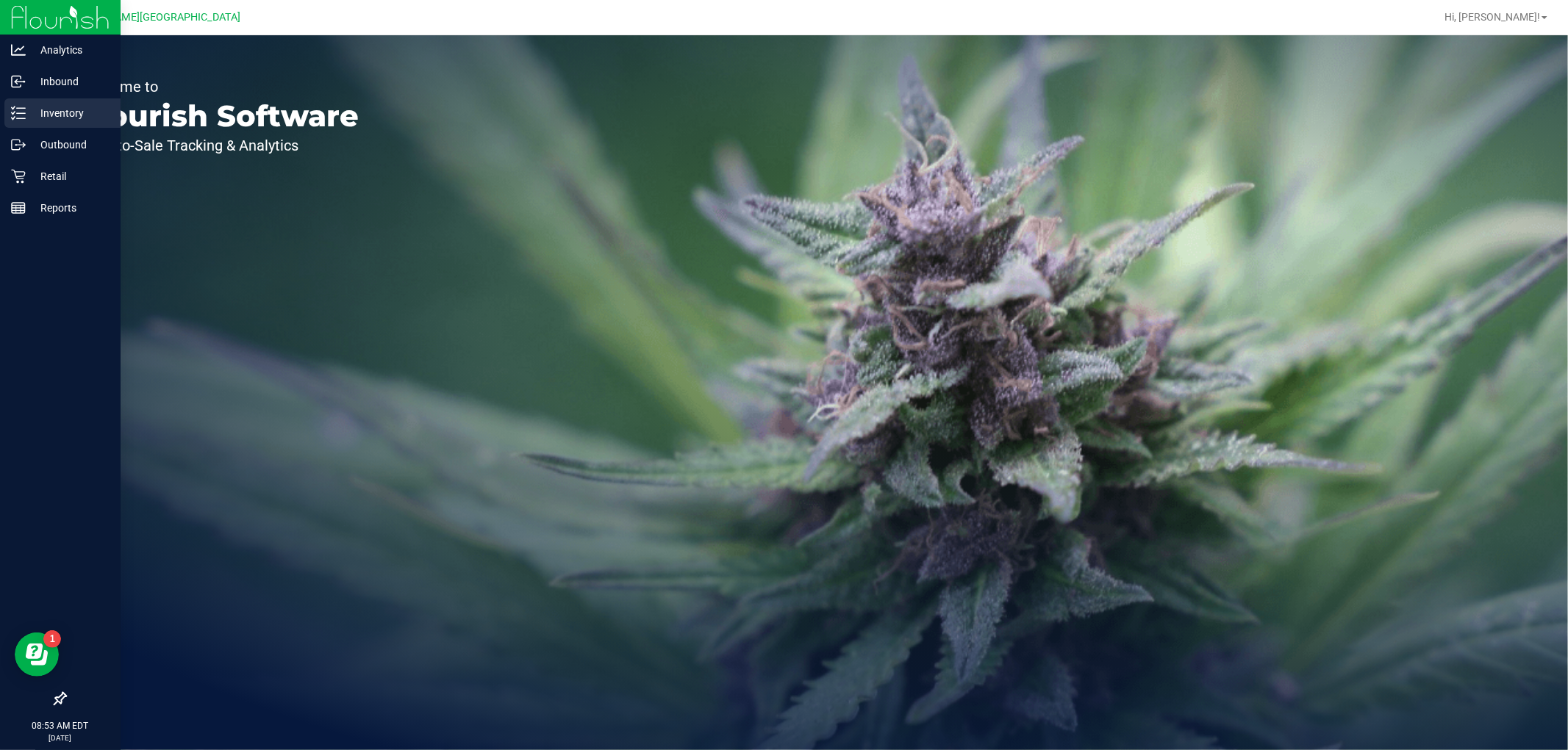
click at [30, 114] on p "Inventory" at bounding box center [69, 113] width 88 height 17
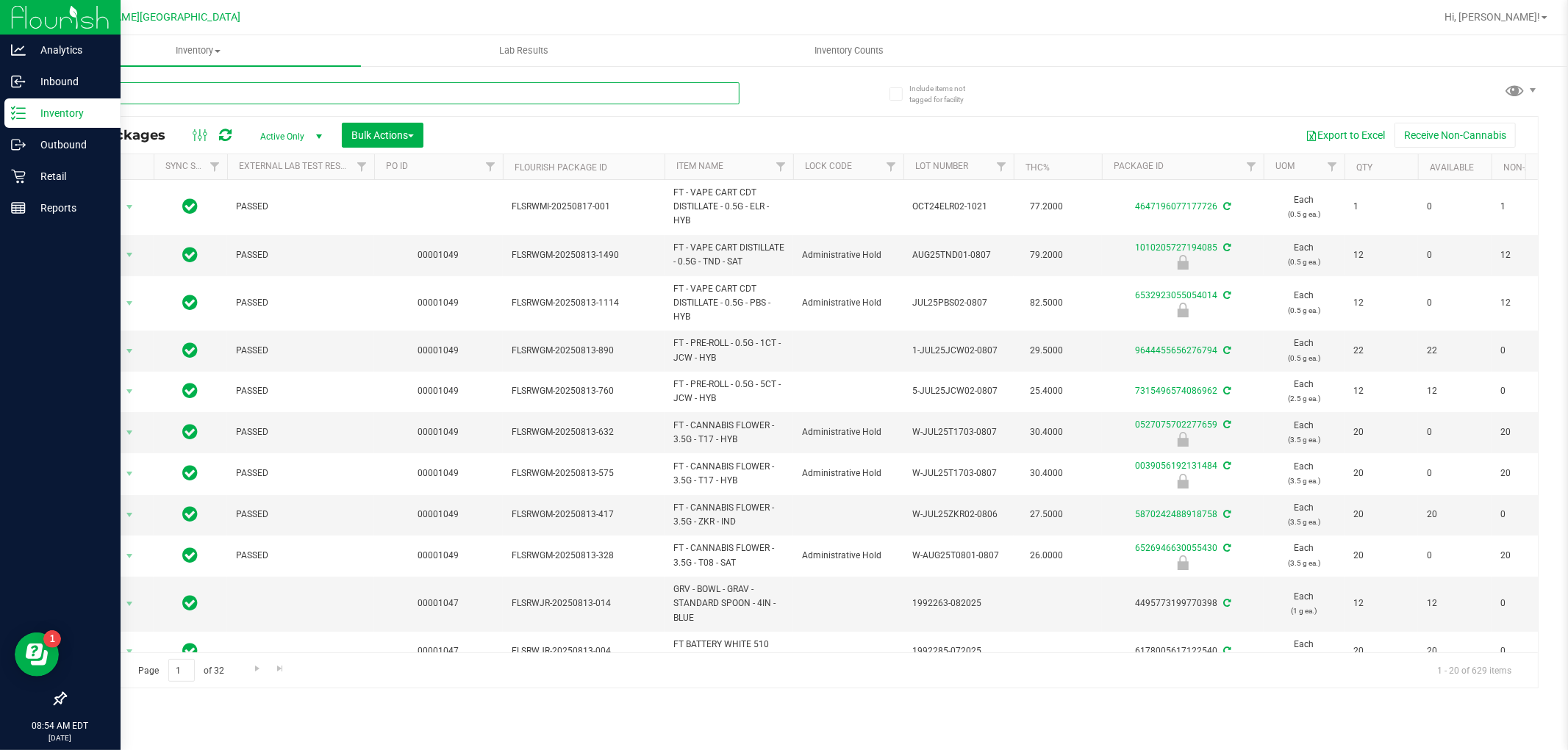
click at [119, 92] on input "text" at bounding box center [402, 93] width 675 height 22
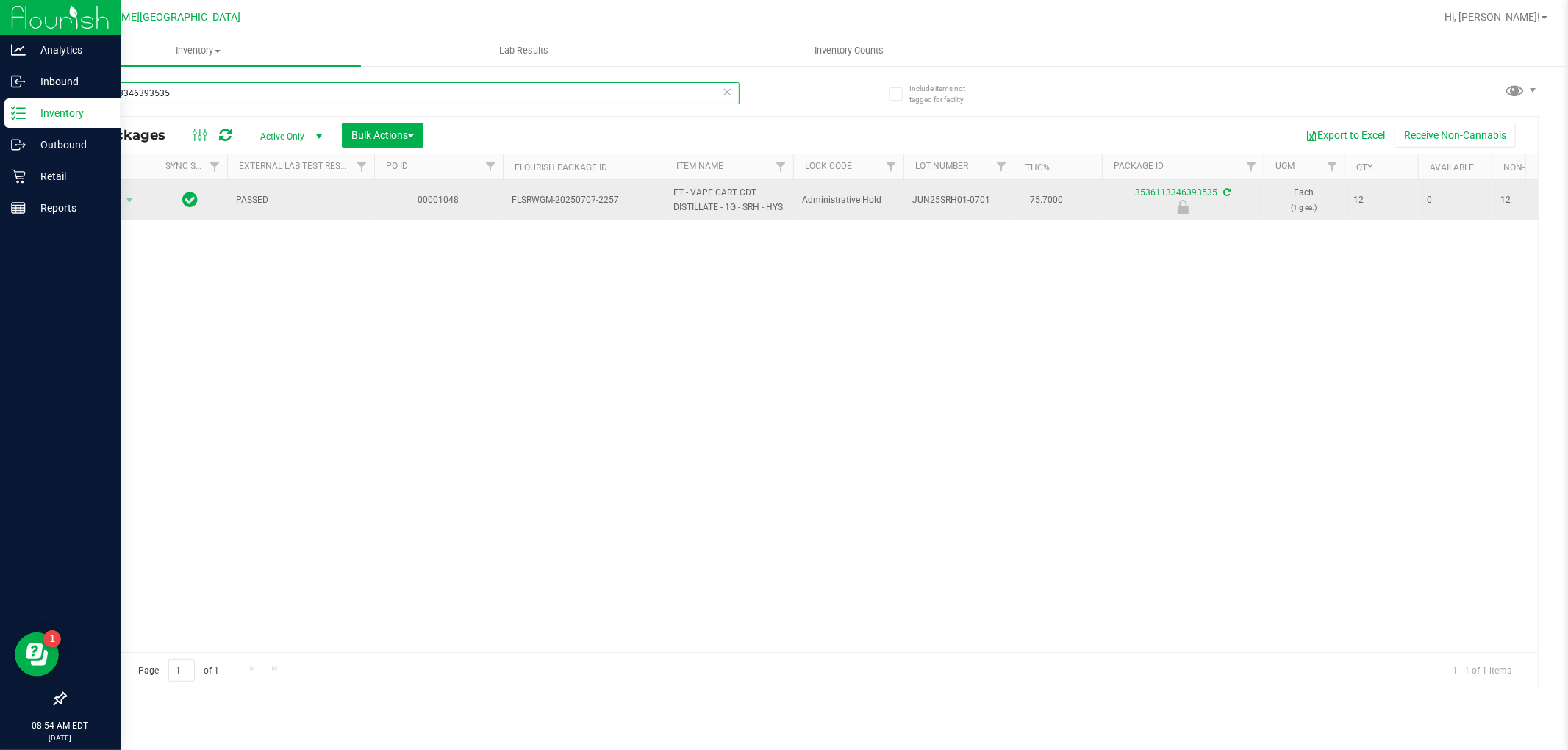
type input "3536113346393535"
click at [101, 218] on td "Action Action Edit attributes Global inventory Locate package Package audit log…" at bounding box center [109, 200] width 88 height 40
click at [108, 203] on span "Action" at bounding box center [100, 200] width 40 height 21
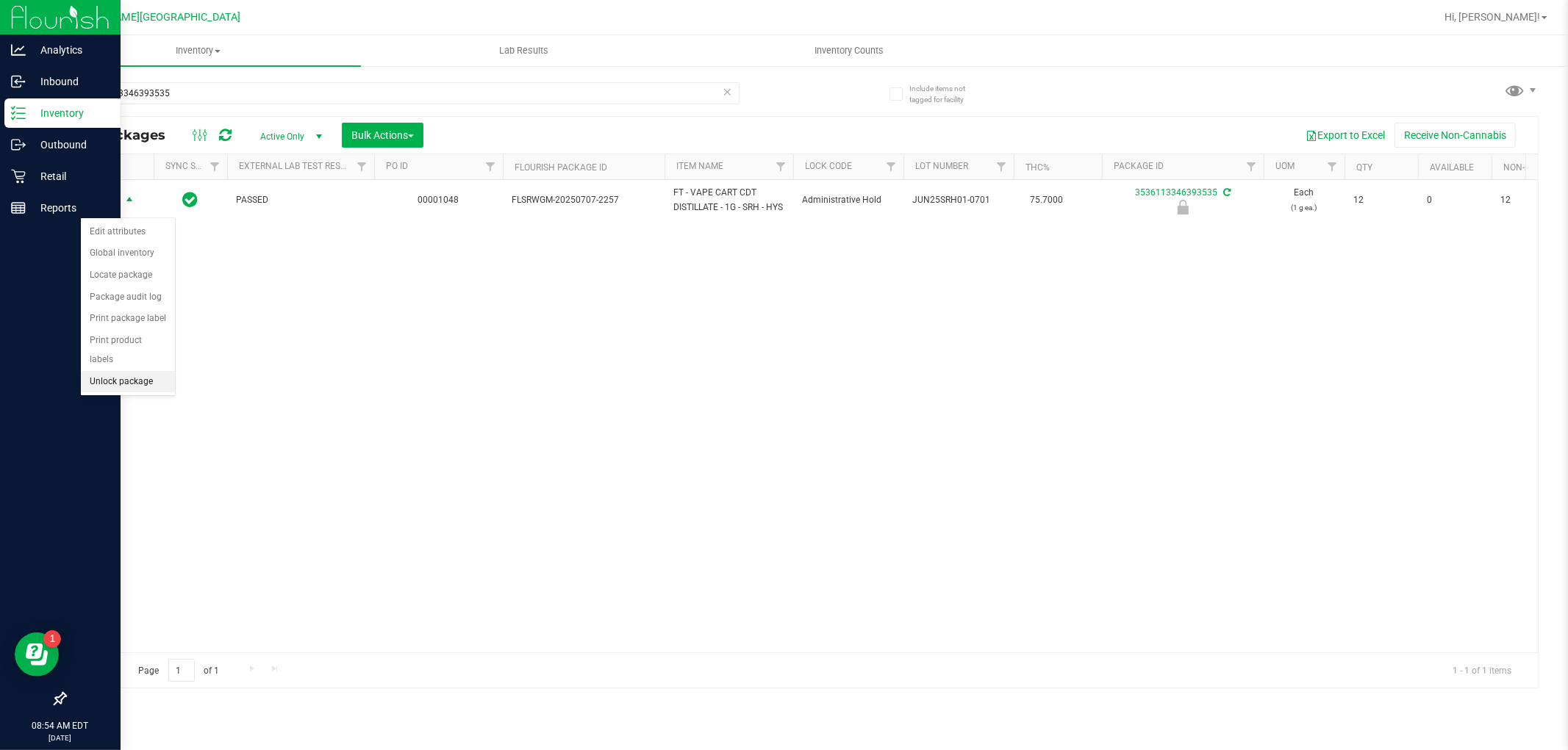
click at [125, 376] on li "Unlock package" at bounding box center [128, 382] width 94 height 22
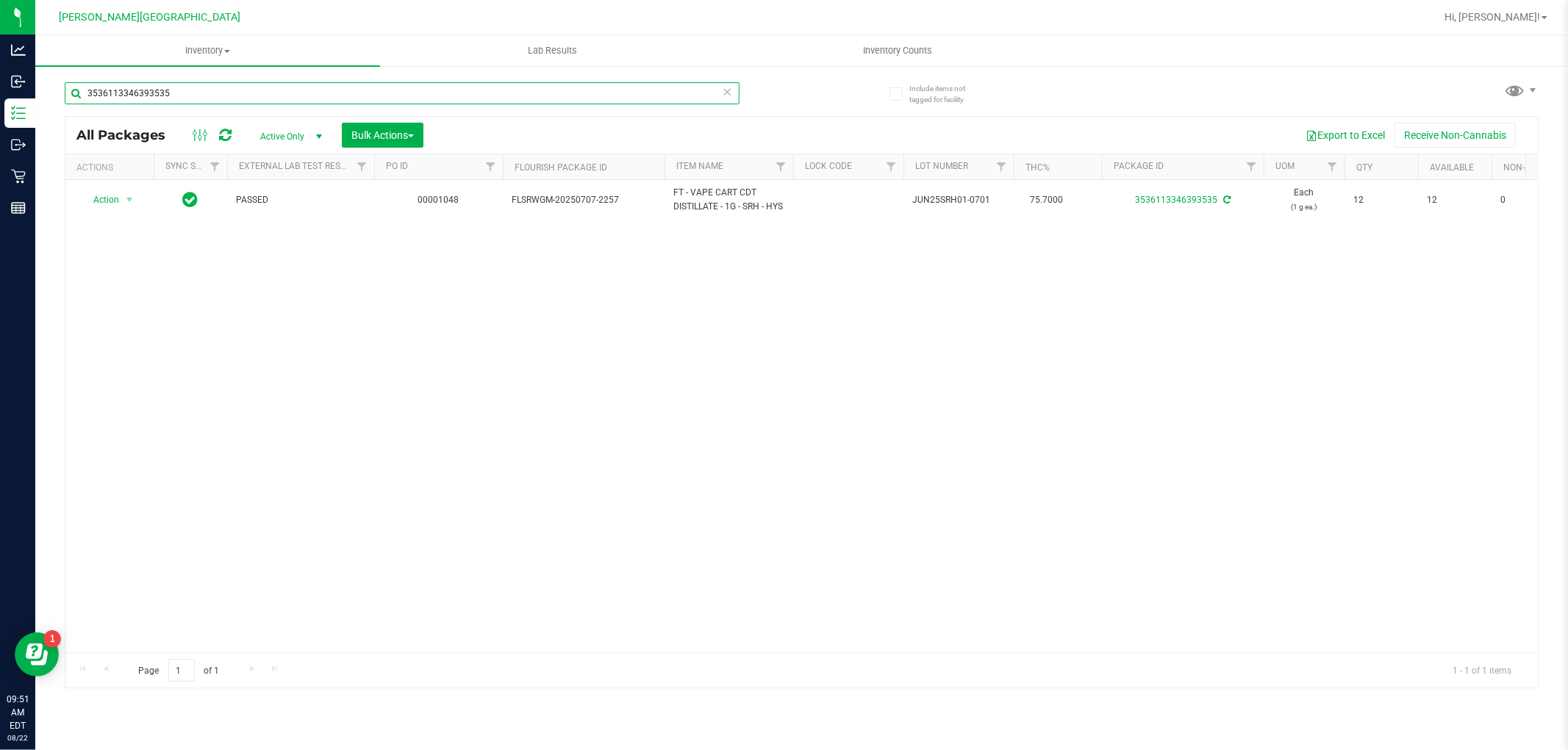
drag, startPoint x: 192, startPoint y: 91, endPoint x: 48, endPoint y: 112, distance: 145.5
click at [48, 112] on div "Include items not tagged for facility 3536113346393535 All Packages Active Only…" at bounding box center [801, 289] width 1532 height 448
drag, startPoint x: 208, startPoint y: 86, endPoint x: 76, endPoint y: 107, distance: 133.7
click at [77, 107] on div "0555126152614868" at bounding box center [402, 98] width 675 height 34
type input "yuzu"
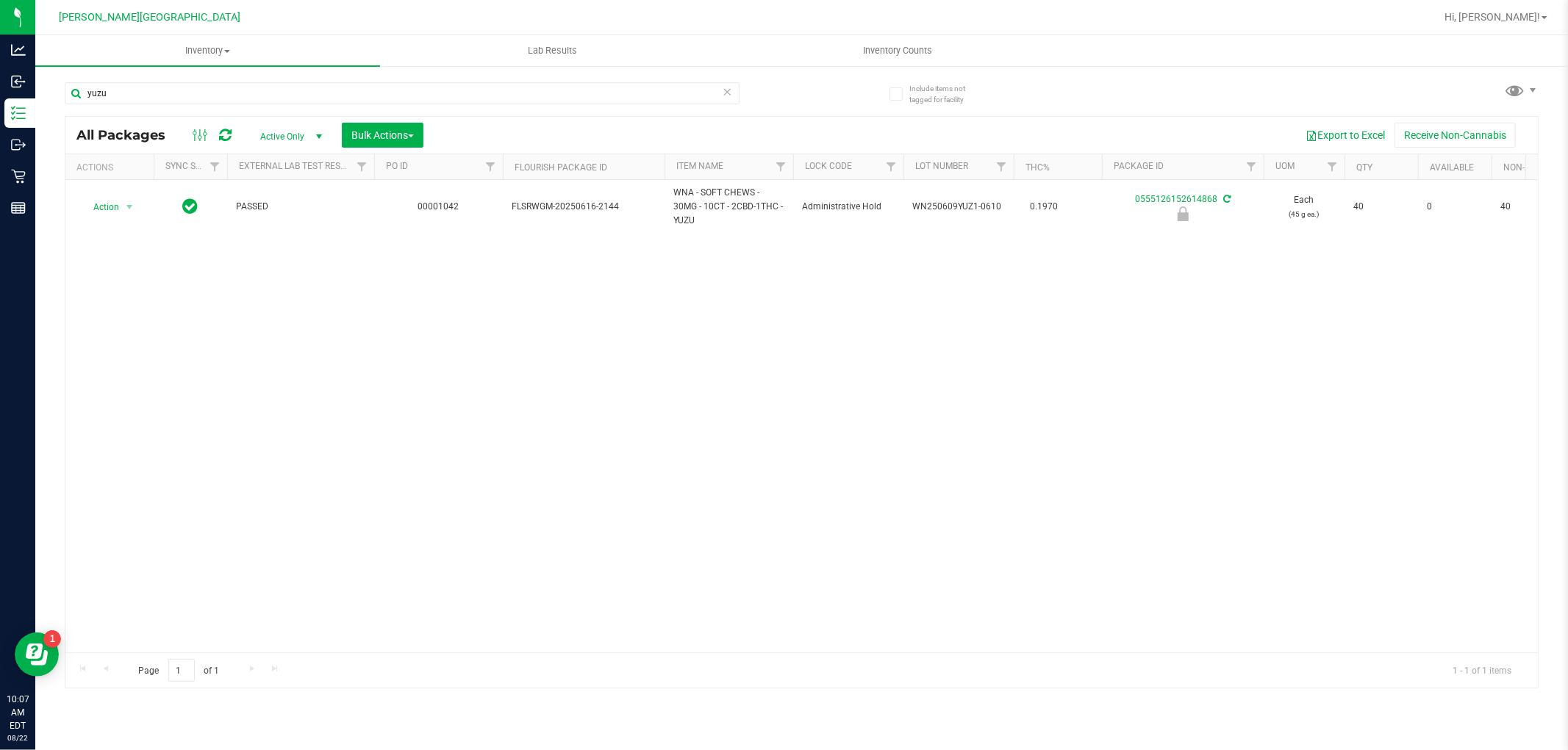
click at [405, 324] on div "Action Action Edit attributes Global inventory Locate package Package audit log…" at bounding box center [801, 416] width 1472 height 472
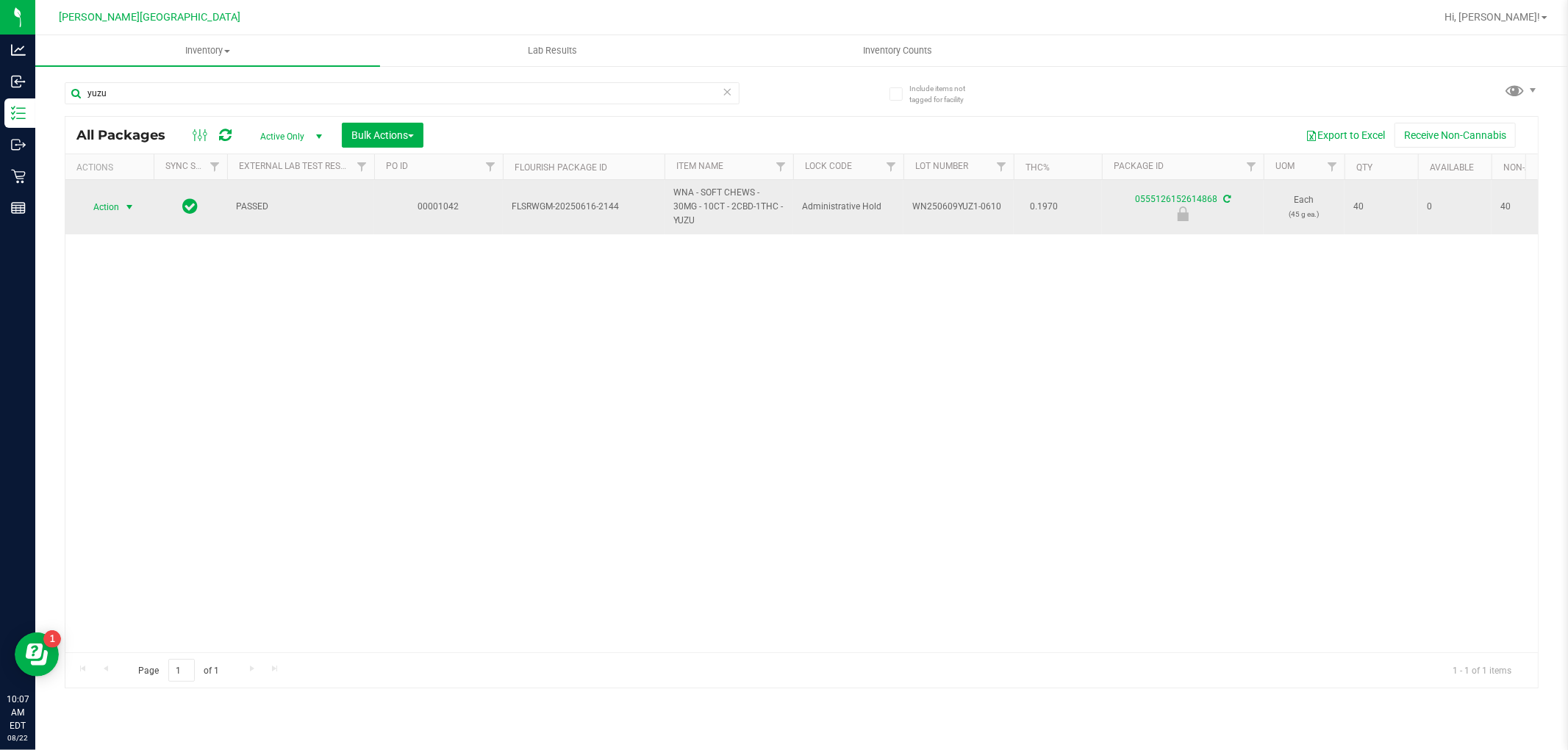
click at [121, 199] on span "select" at bounding box center [129, 207] width 18 height 21
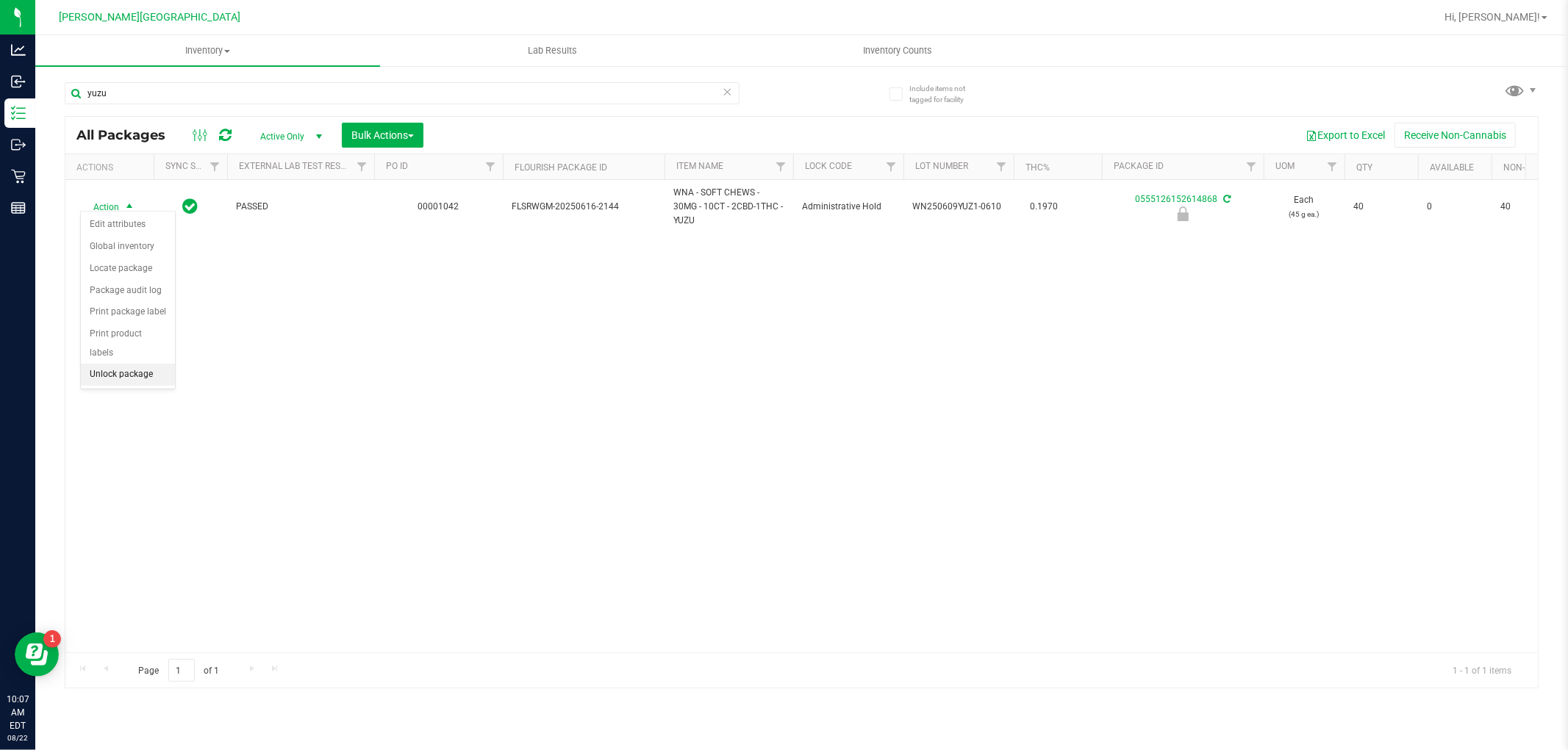
click at [144, 373] on li "Unlock package" at bounding box center [128, 375] width 94 height 22
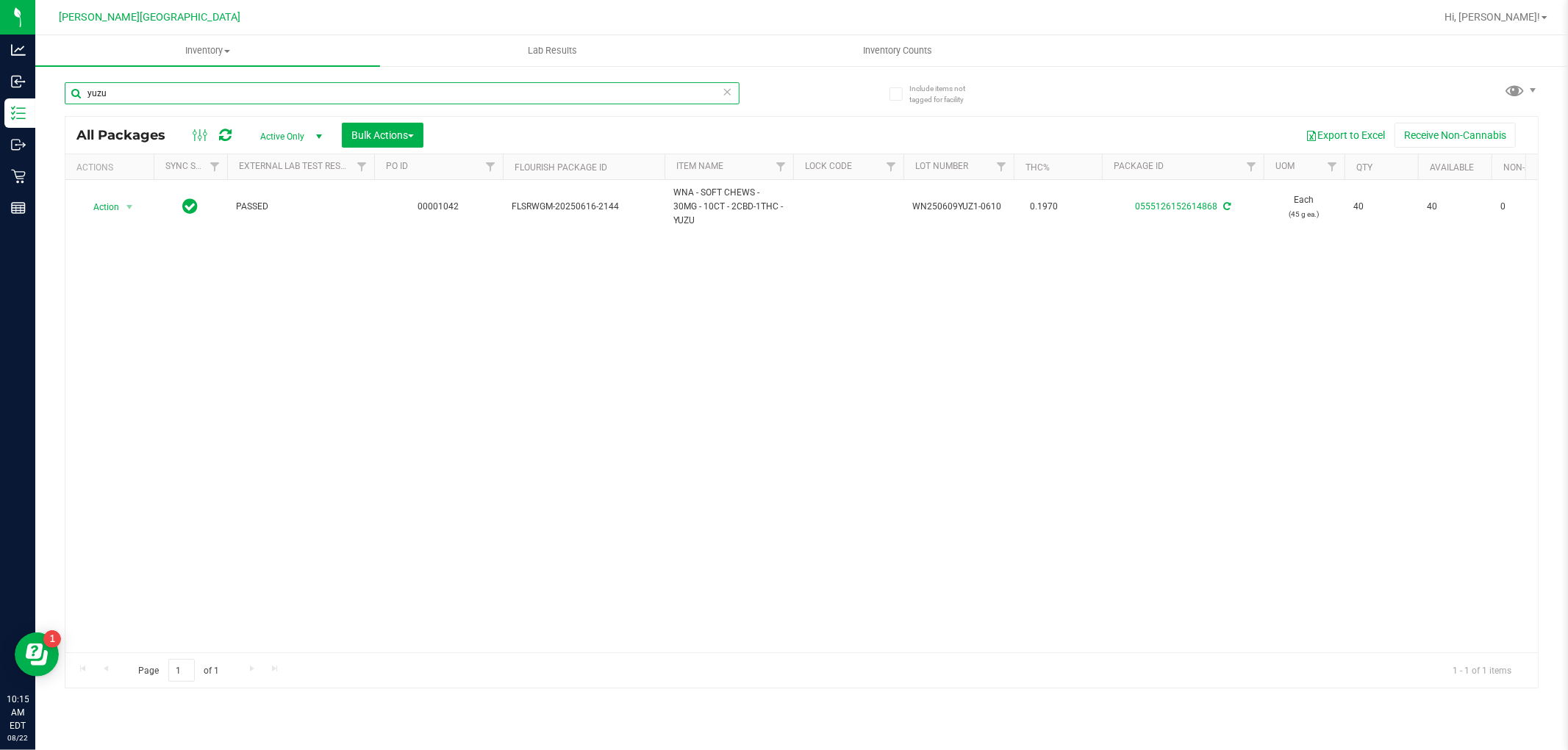
drag, startPoint x: 152, startPoint y: 92, endPoint x: 71, endPoint y: 111, distance: 83.2
click at [71, 111] on div "yuzu" at bounding box center [402, 98] width 675 height 34
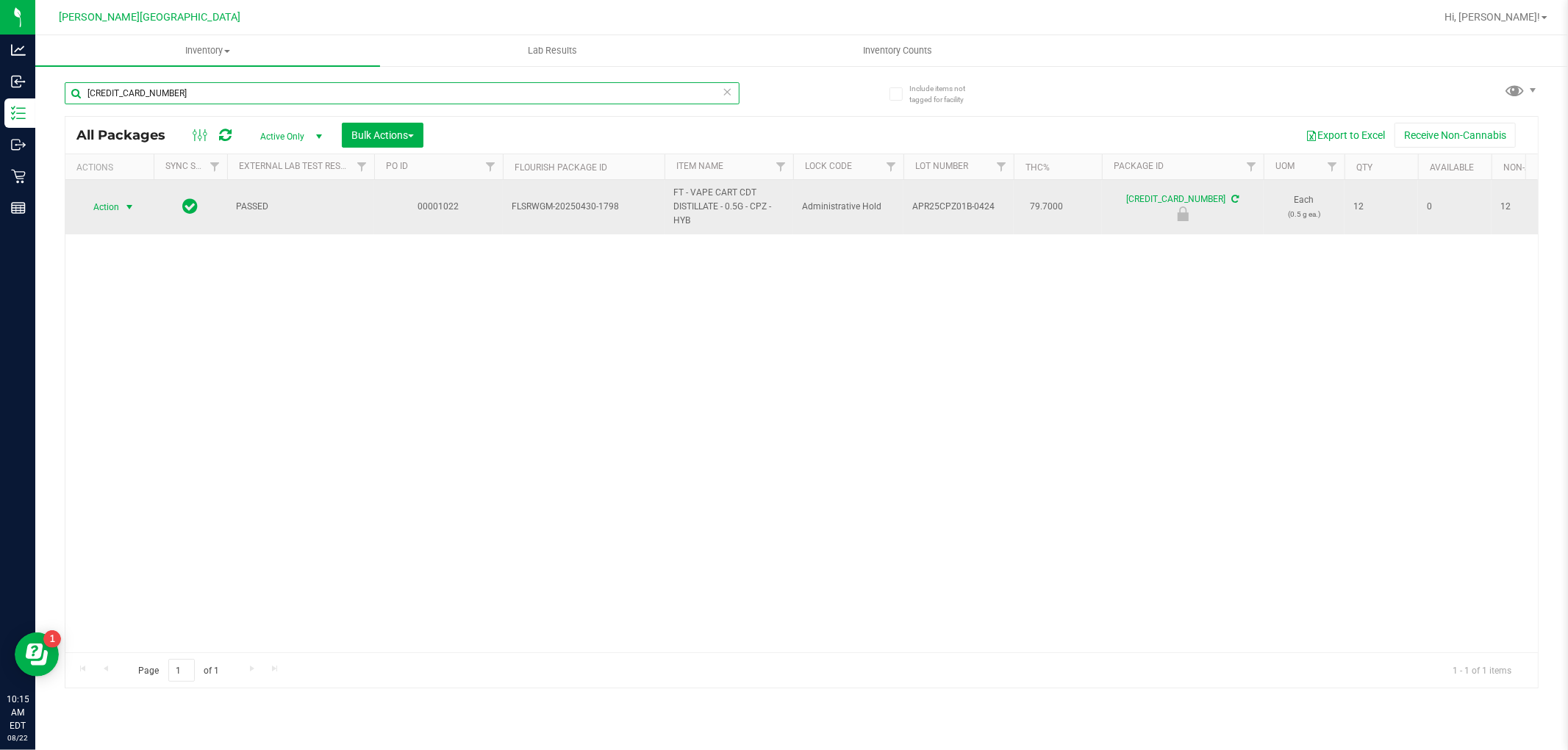
type input "[CREDIT_CARD_NUMBER]"
click at [135, 211] on span "select" at bounding box center [129, 207] width 12 height 12
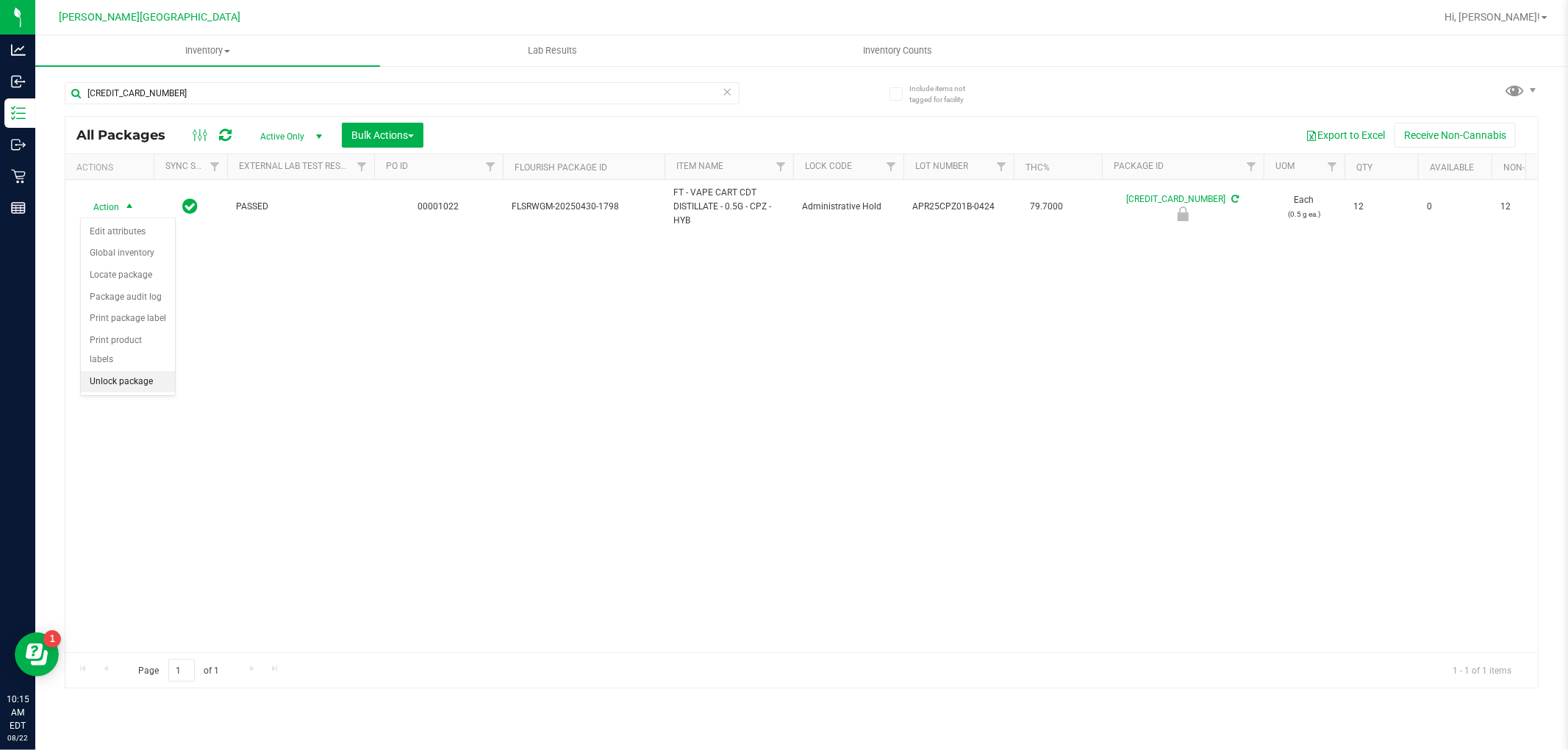
click at [132, 386] on li "Unlock package" at bounding box center [128, 382] width 94 height 22
click at [178, 108] on div "[CREDIT_CARD_NUMBER]" at bounding box center [402, 98] width 675 height 34
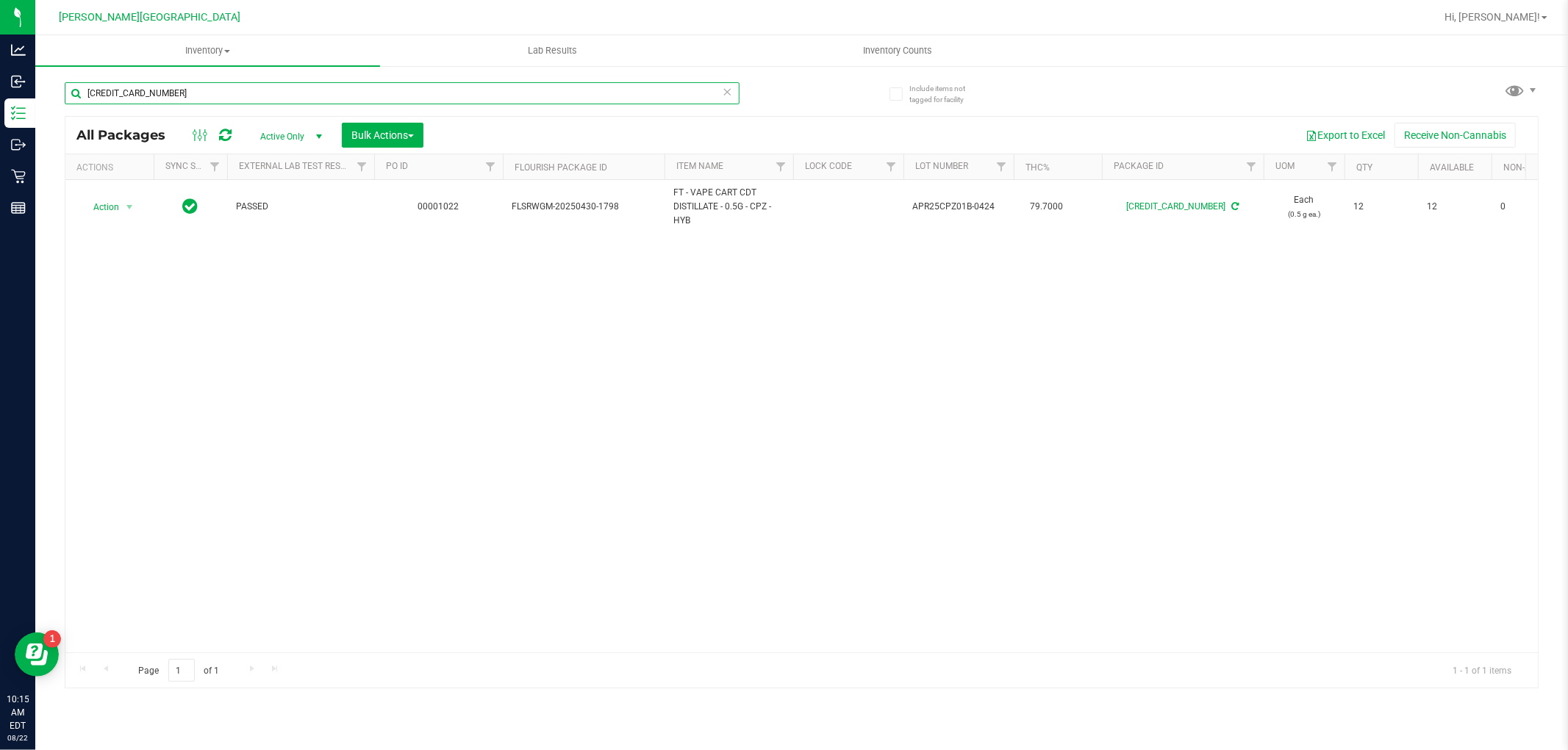
drag, startPoint x: 178, startPoint y: 98, endPoint x: 70, endPoint y: 118, distance: 109.8
click at [77, 100] on input "[CREDIT_CARD_NUMBER]" at bounding box center [402, 93] width 675 height 22
type input "8188679221201621"
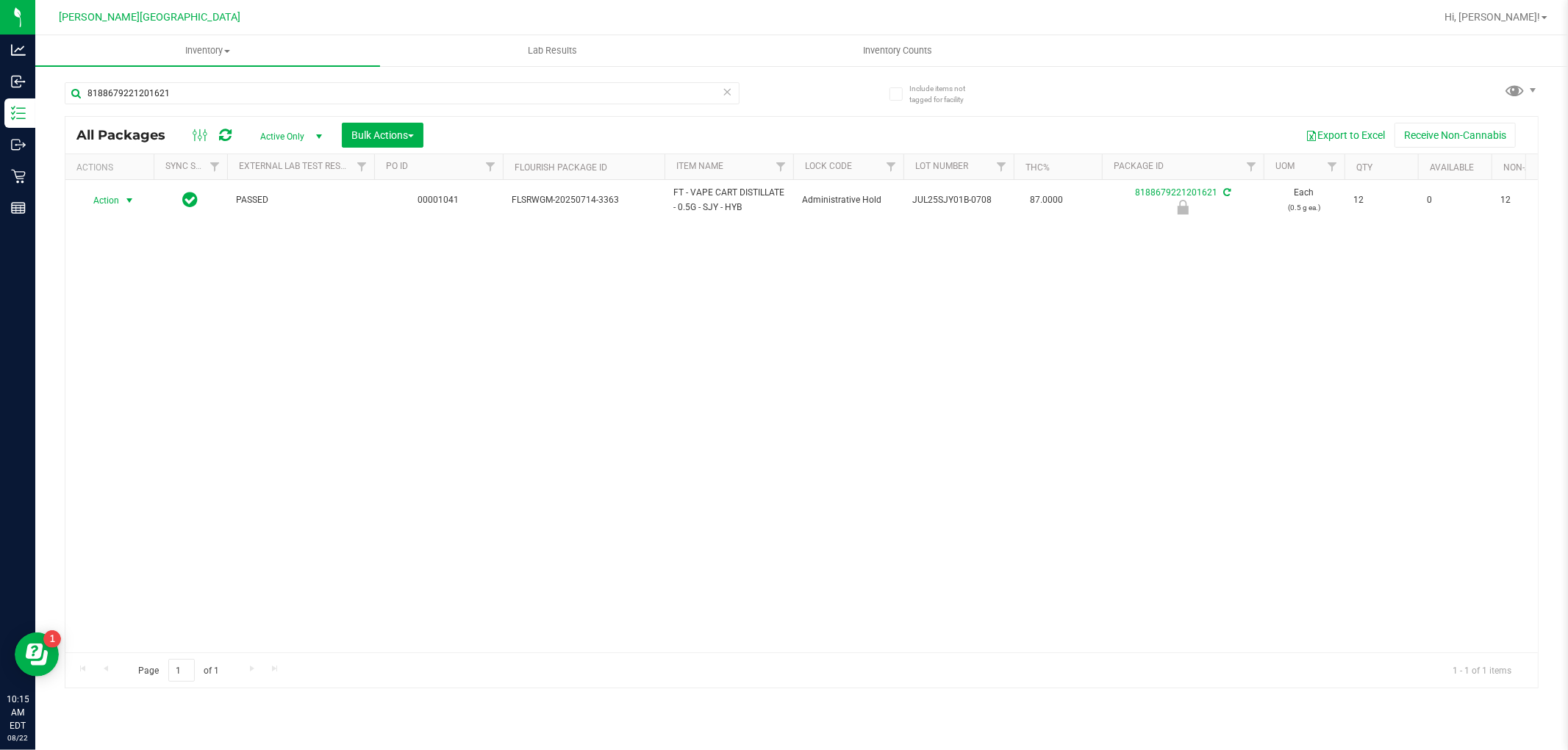
click at [113, 201] on span "Action" at bounding box center [100, 200] width 40 height 21
click at [113, 378] on li "Unlock package" at bounding box center [128, 375] width 94 height 22
drag, startPoint x: 0, startPoint y: 0, endPoint x: 72, endPoint y: 128, distance: 146.9
click at [74, 127] on div "8188679221201621 All Packages Active Only Active Only Lab Samples Locked All Ex…" at bounding box center [801, 378] width 1474 height 621
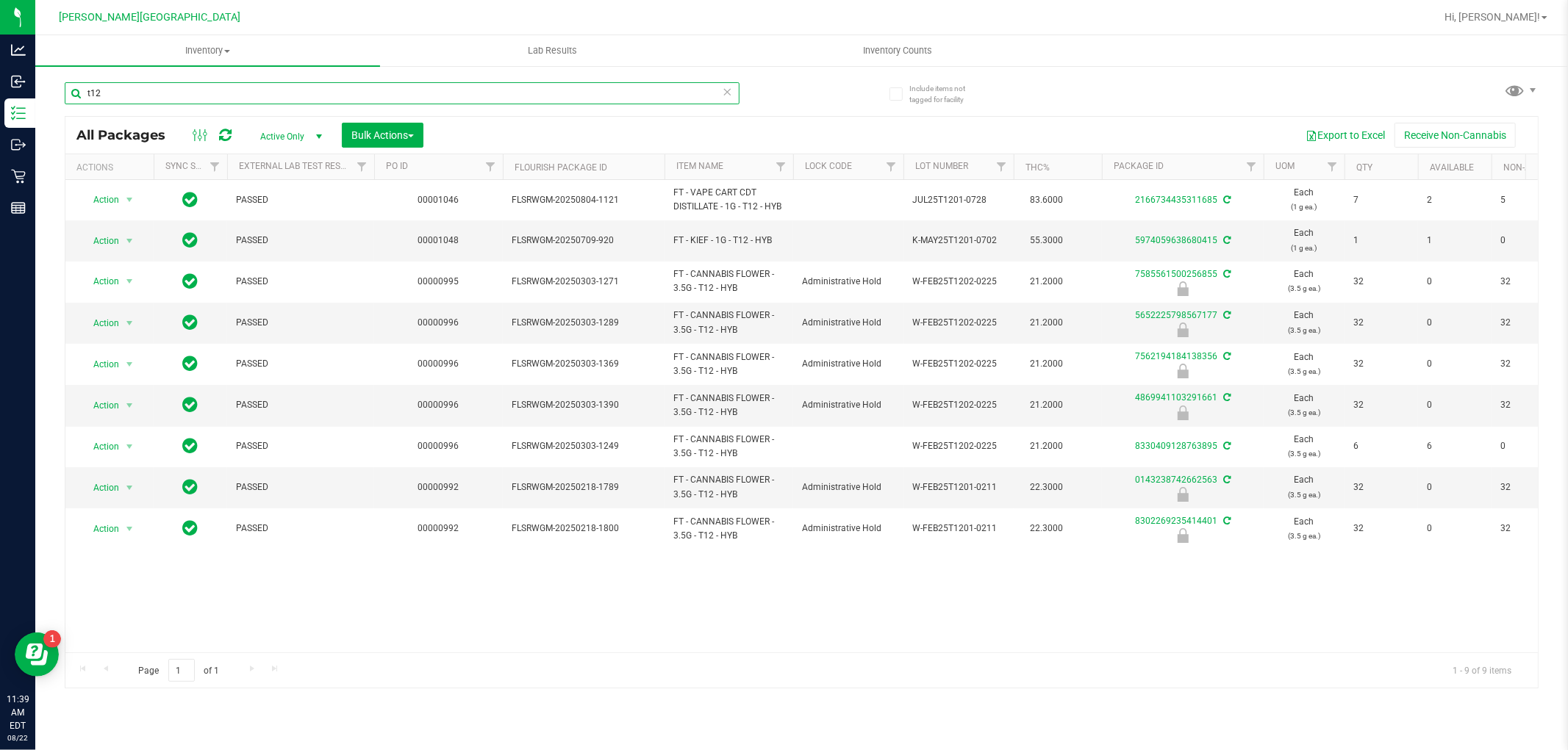
type input "t12"
